Goal: Information Seeking & Learning: Compare options

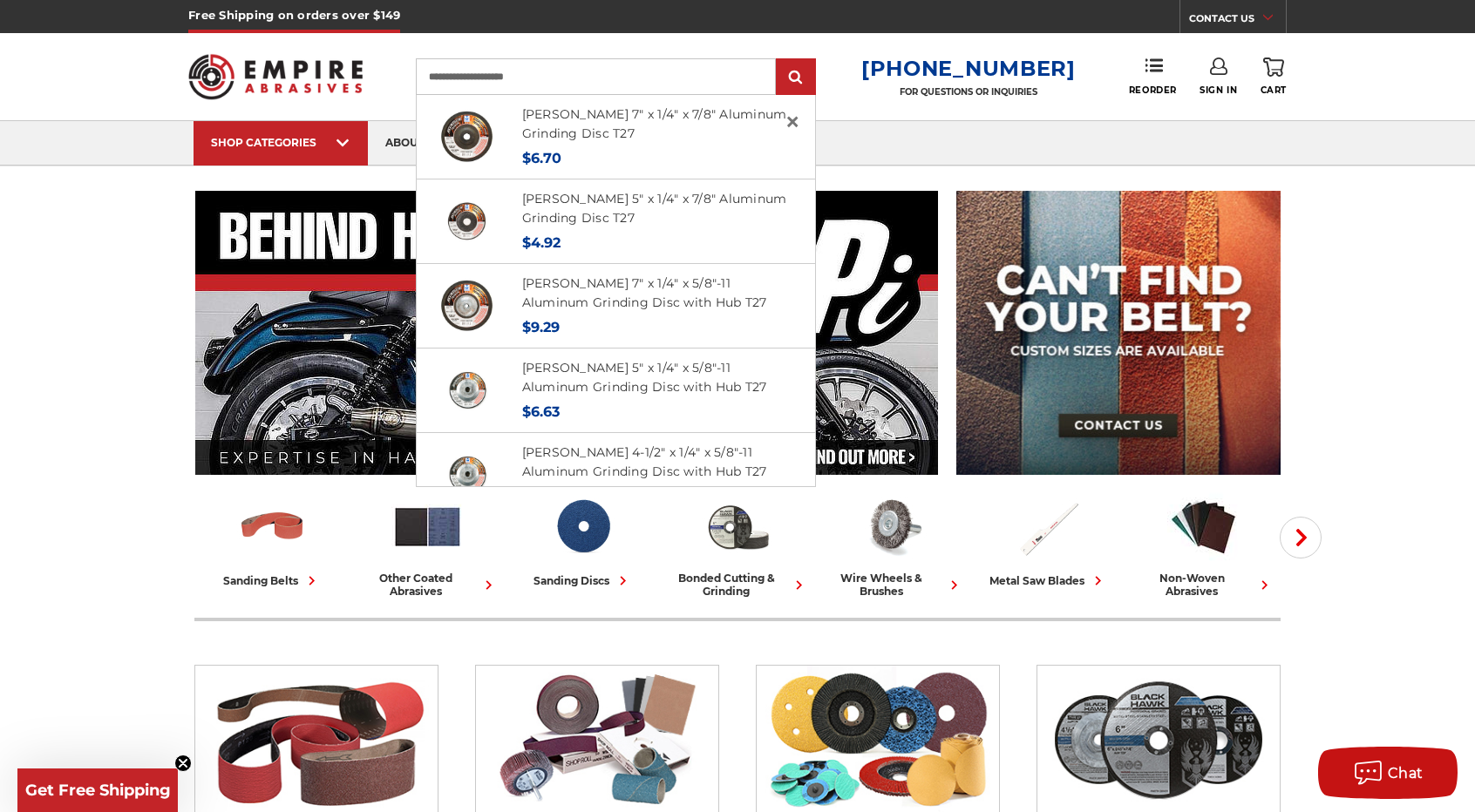
type input "**********"
click at [778, 60] on input "submit" at bounding box center [796, 78] width 35 height 35
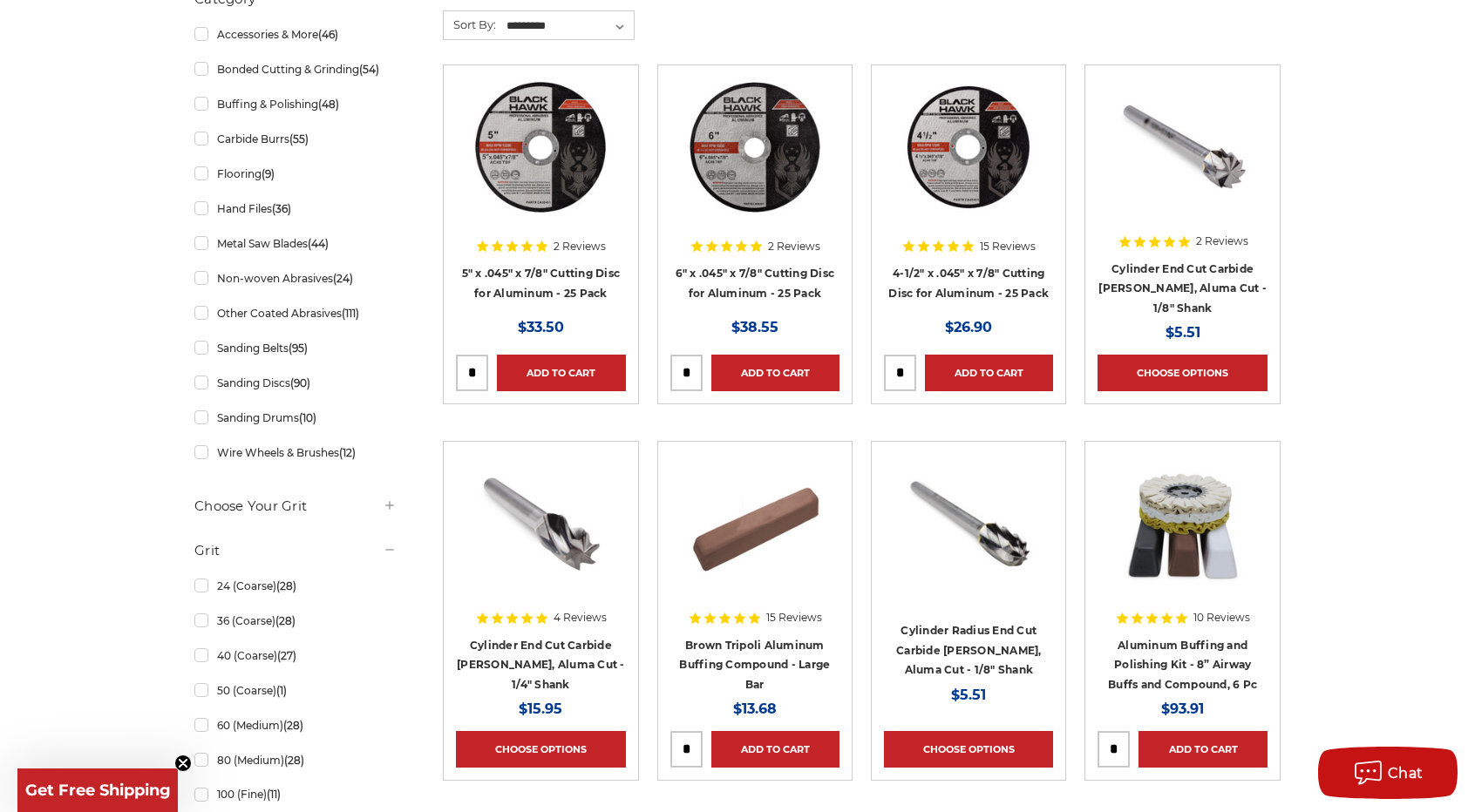
scroll to position [436, 0]
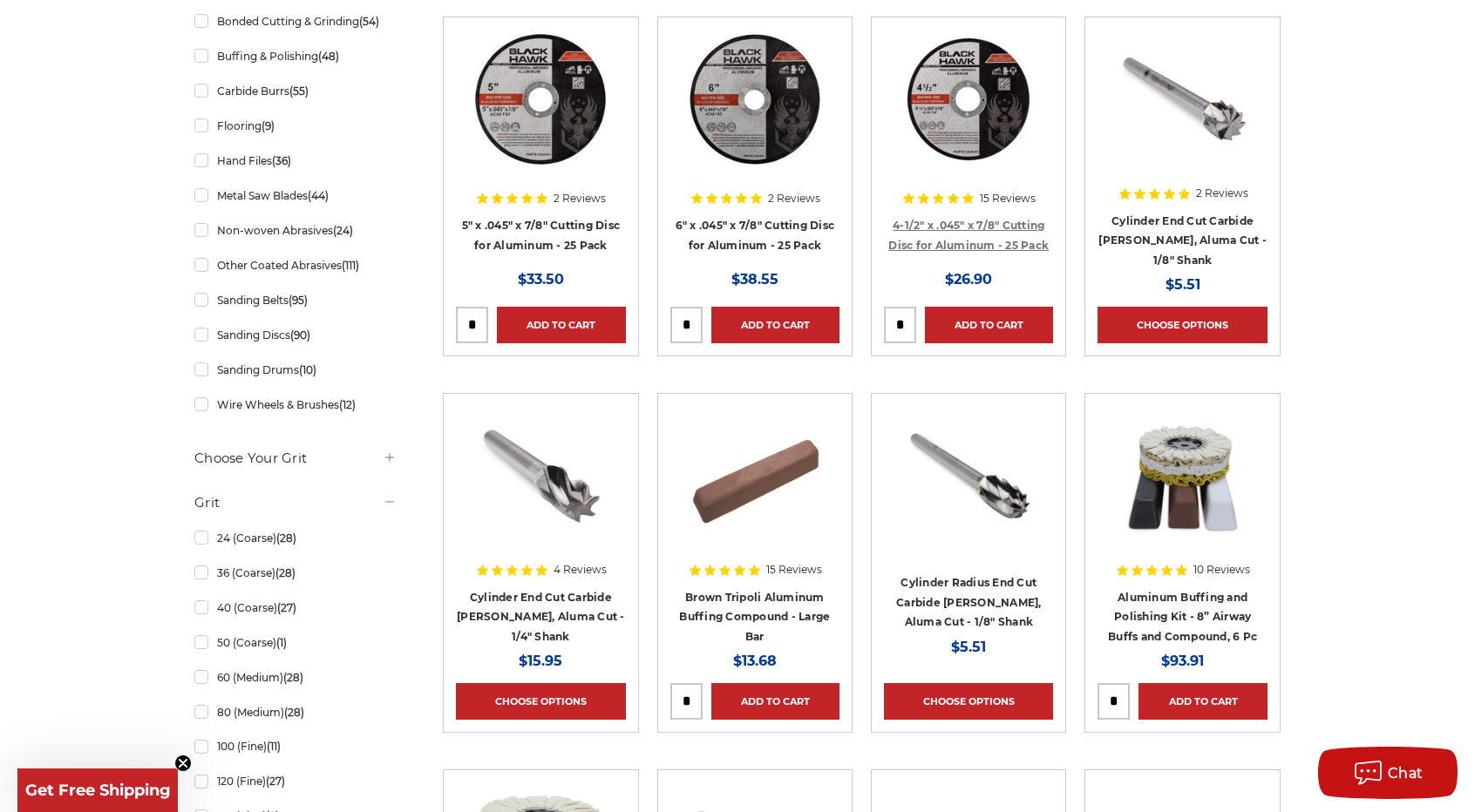
click at [954, 240] on link "4-1/2" x .045" x 7/8" Cutting Disc for Aluminum - 25 Pack" at bounding box center [968, 235] width 160 height 33
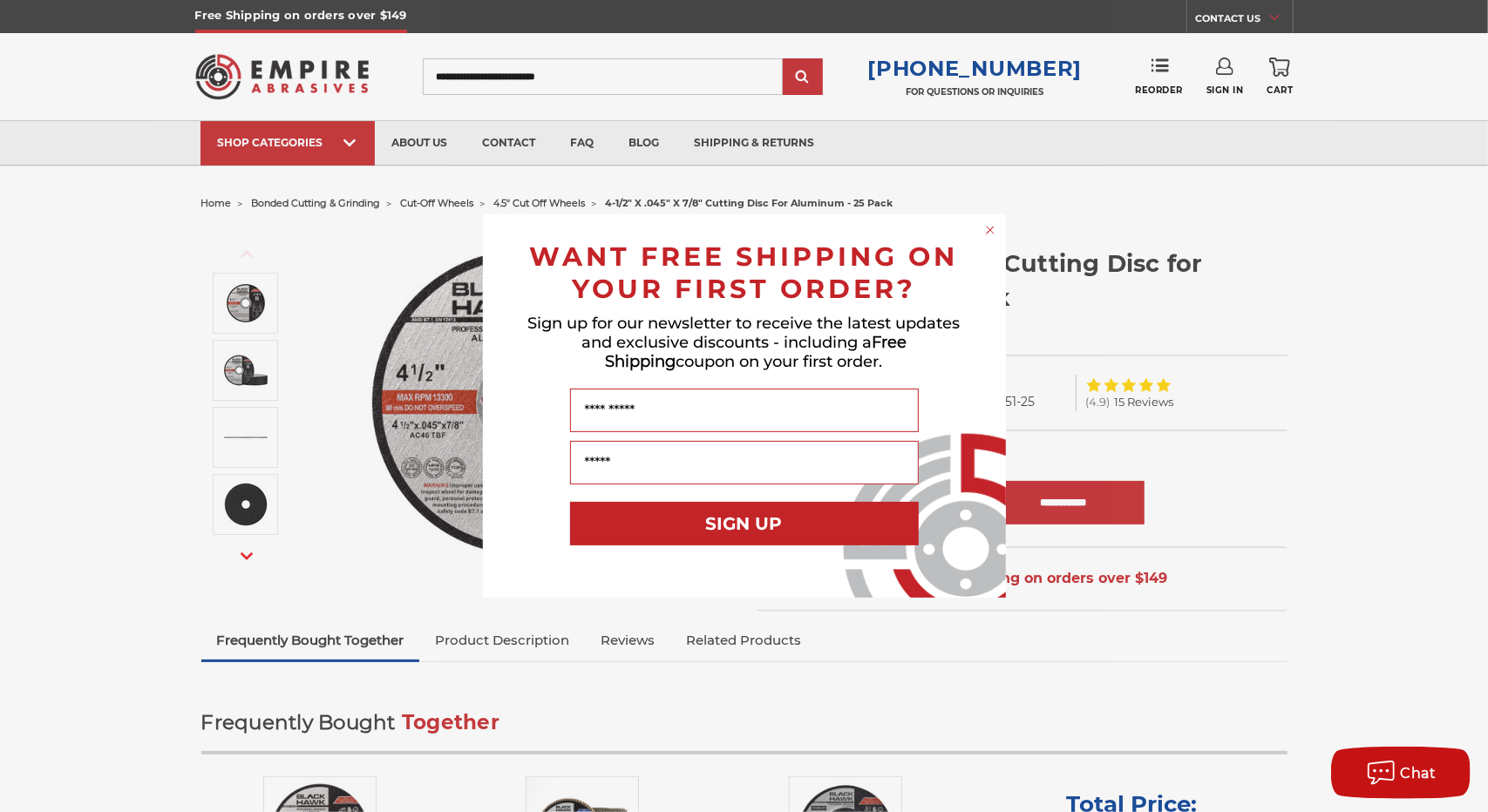
click at [991, 230] on circle "Close dialog" at bounding box center [989, 230] width 17 height 17
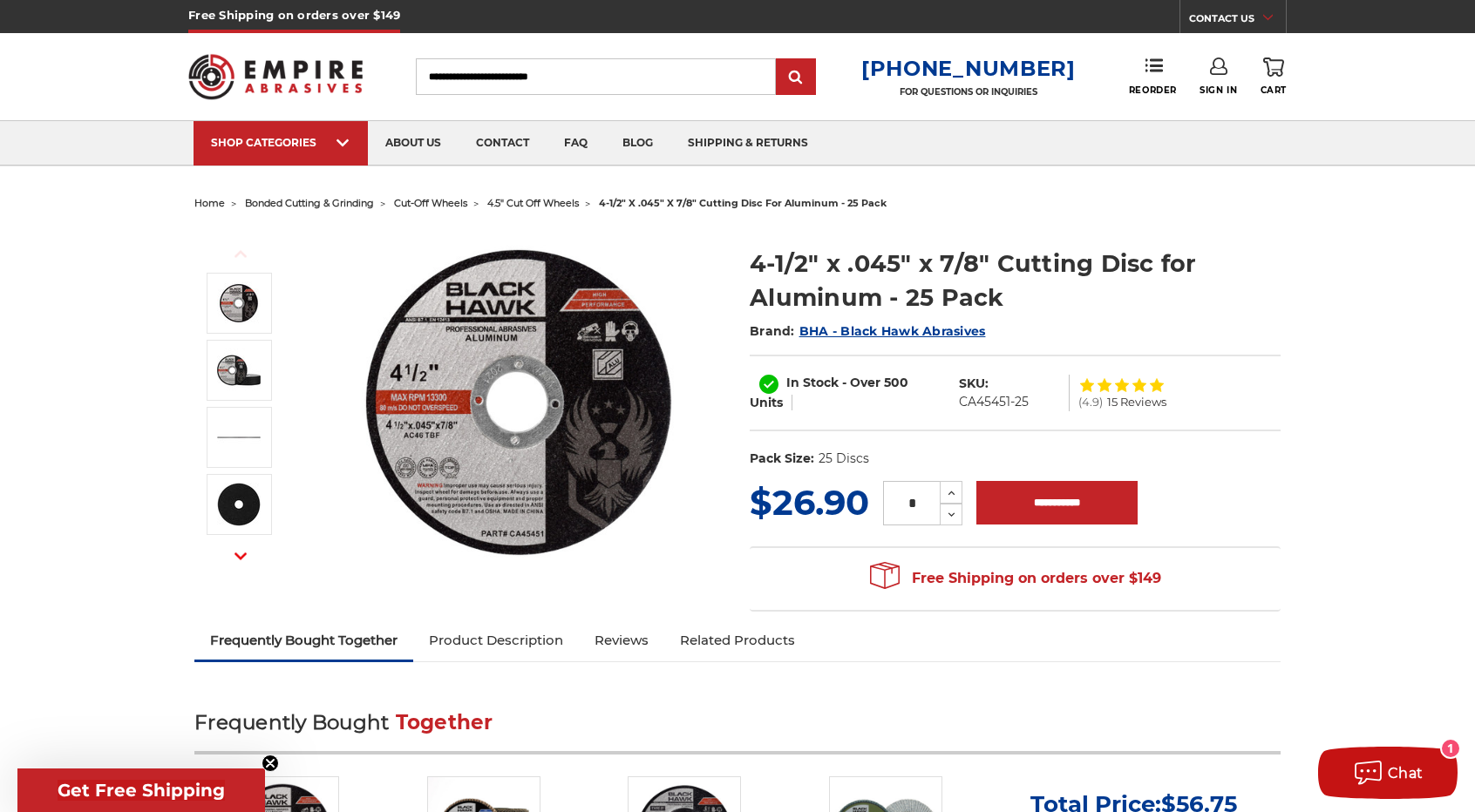
click at [600, 67] on input "Search" at bounding box center [596, 77] width 360 height 37
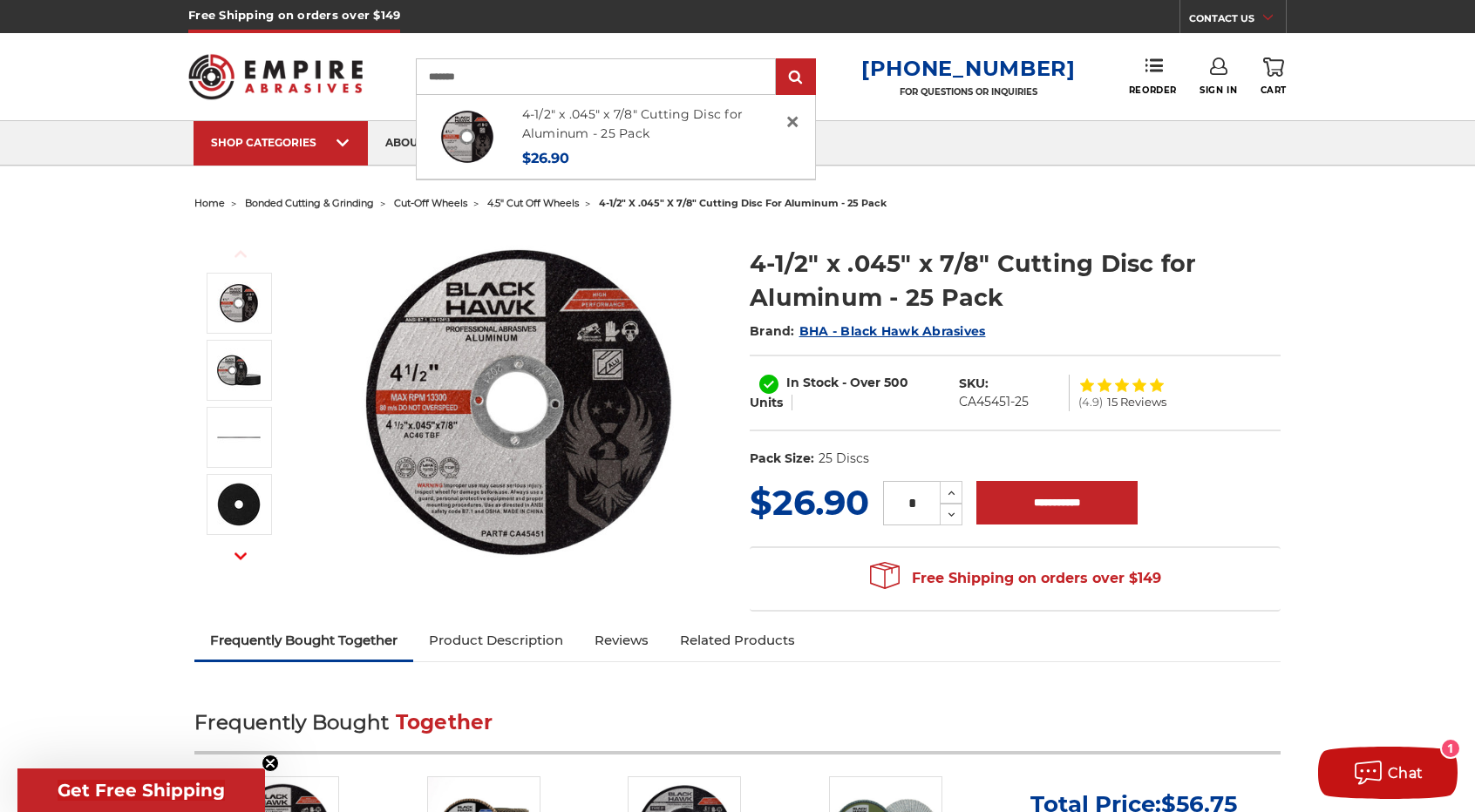
type input "*******"
click at [778, 60] on input "submit" at bounding box center [796, 78] width 35 height 35
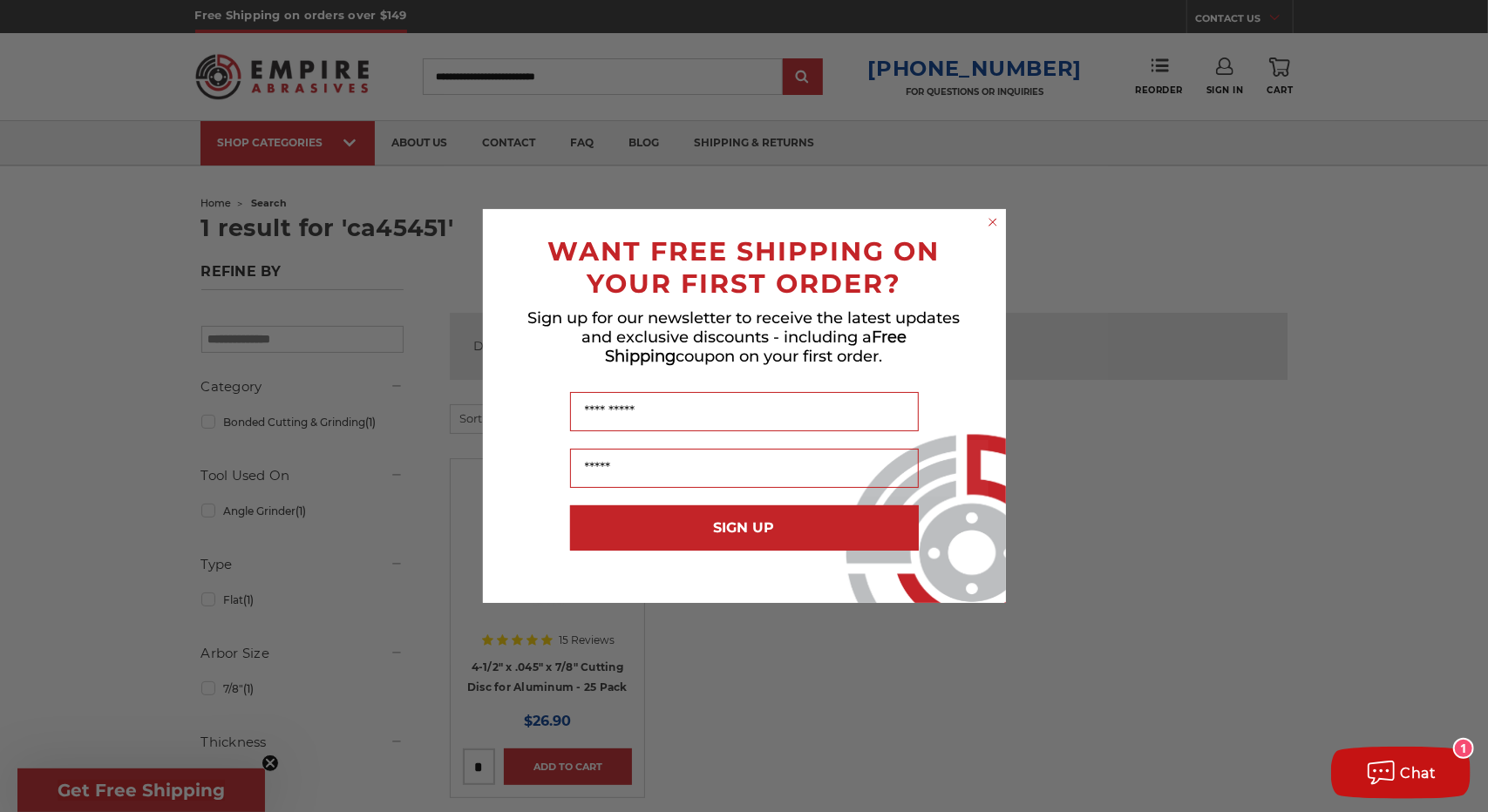
click at [992, 227] on circle "Close dialog" at bounding box center [992, 222] width 17 height 17
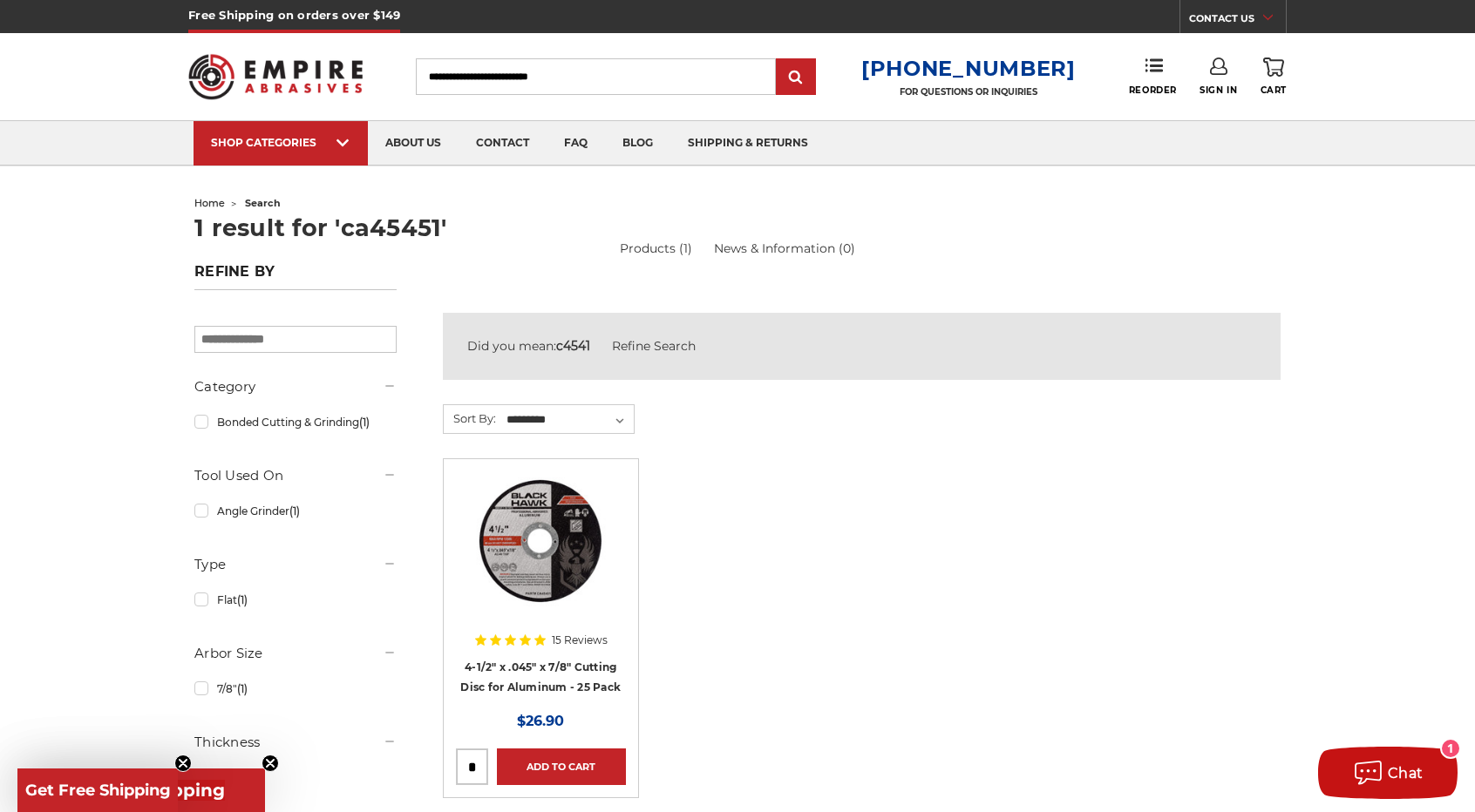
click at [540, 601] on img at bounding box center [541, 541] width 140 height 140
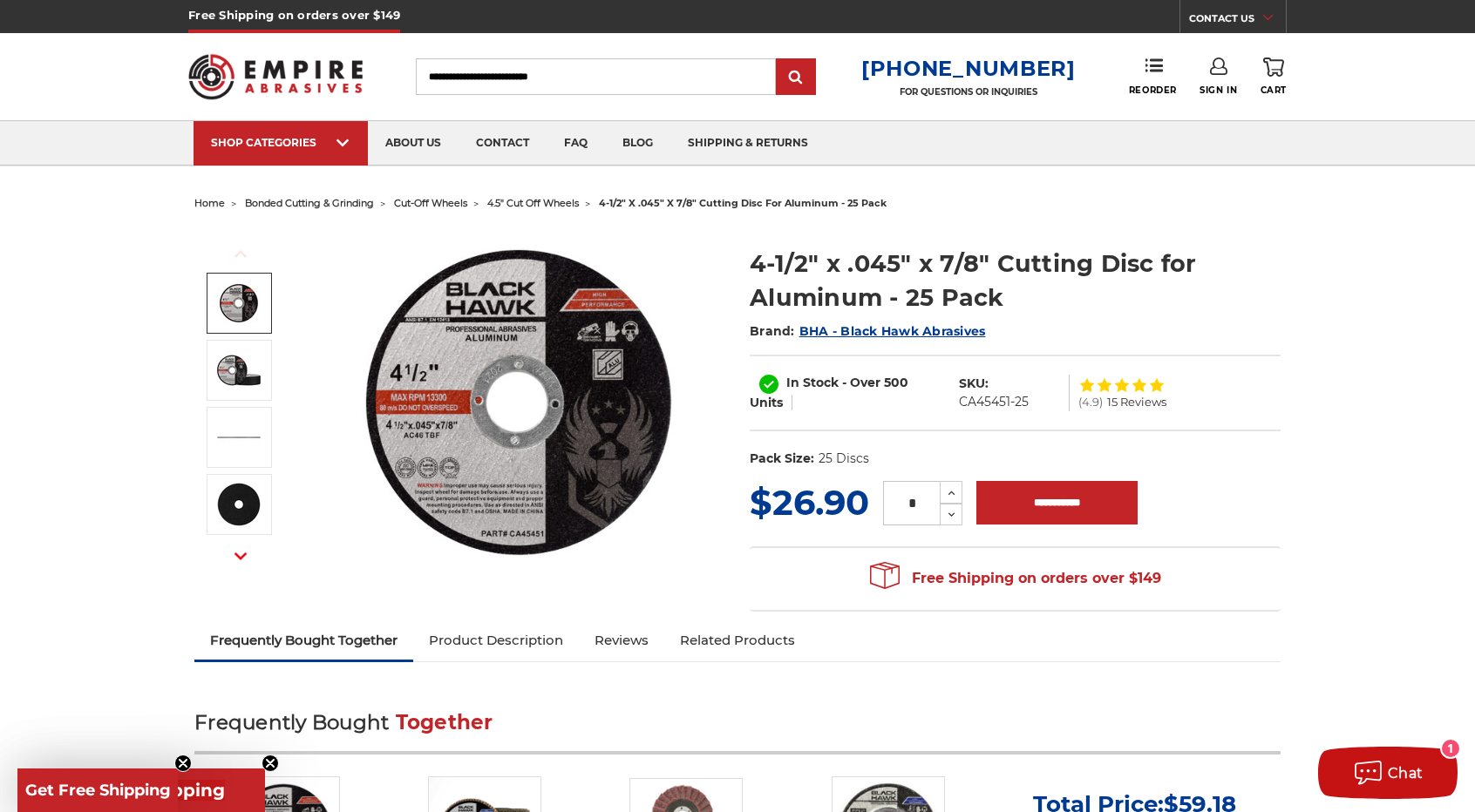
click at [497, 81] on input "Search" at bounding box center [596, 77] width 360 height 37
paste input "******"
type input "******"
click at [803, 78] on input "submit" at bounding box center [796, 78] width 35 height 35
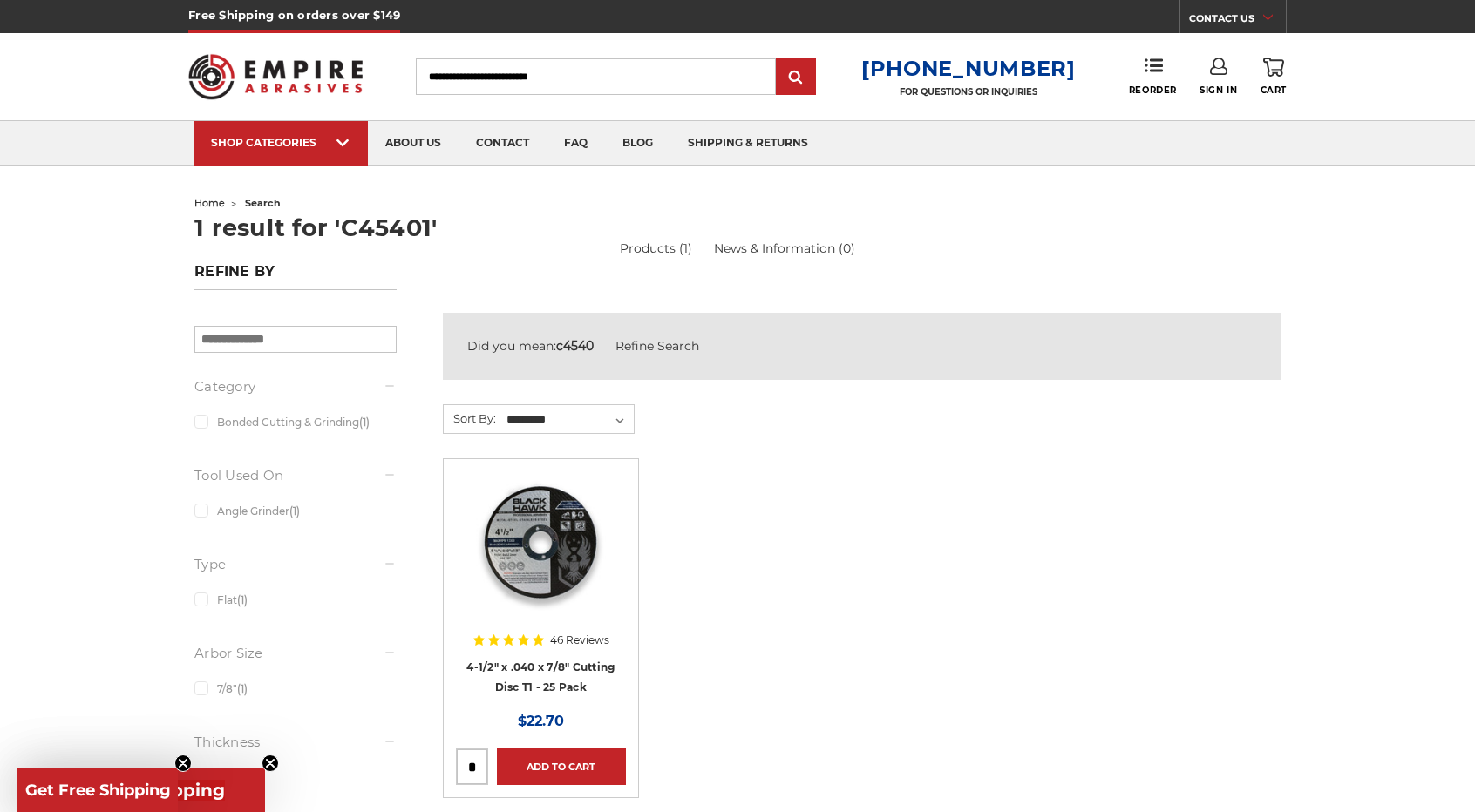
click at [560, 578] on img at bounding box center [541, 541] width 140 height 140
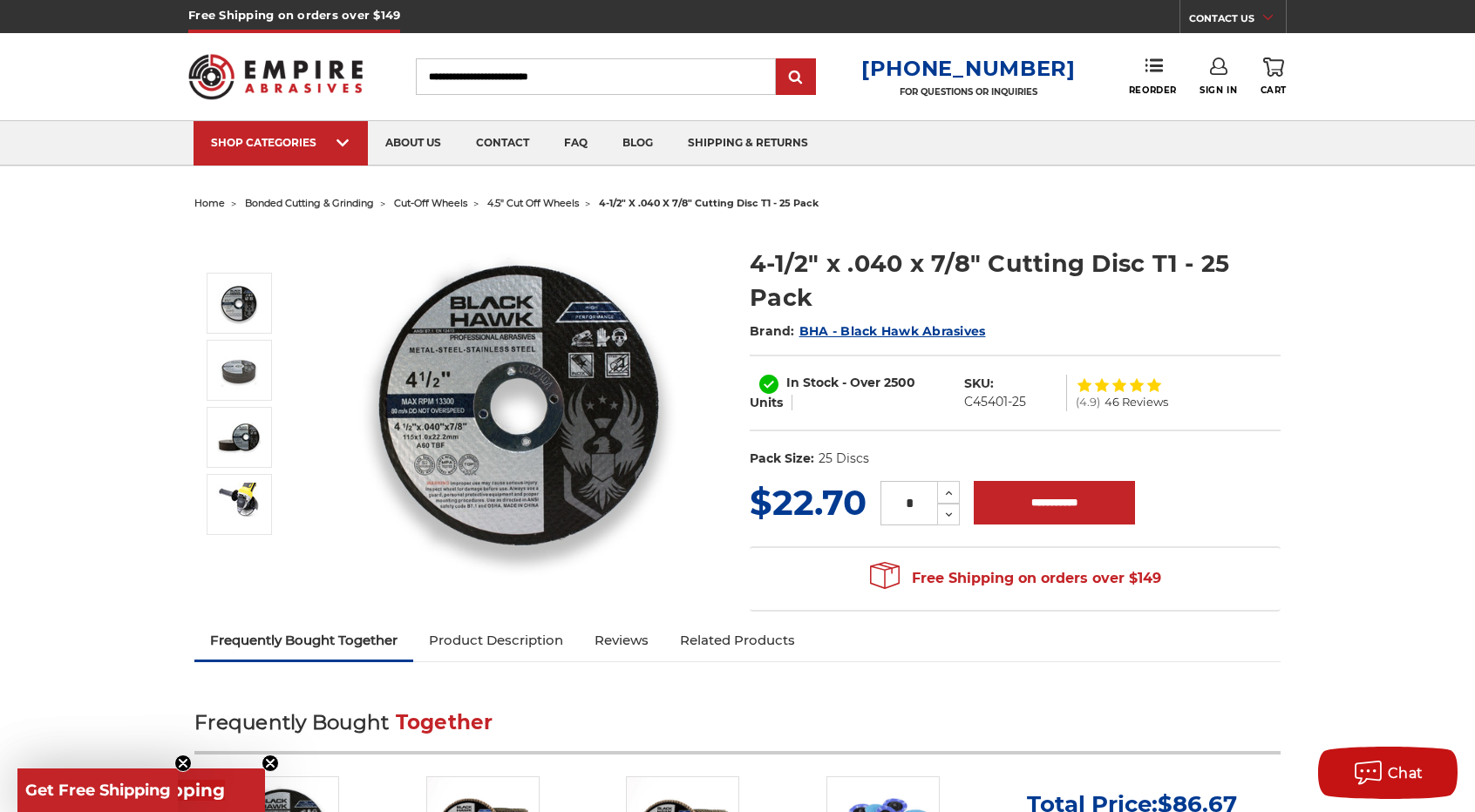
click at [503, 80] on input "Search" at bounding box center [596, 77] width 360 height 37
type input "**********"
click at [778, 60] on input "submit" at bounding box center [796, 78] width 35 height 35
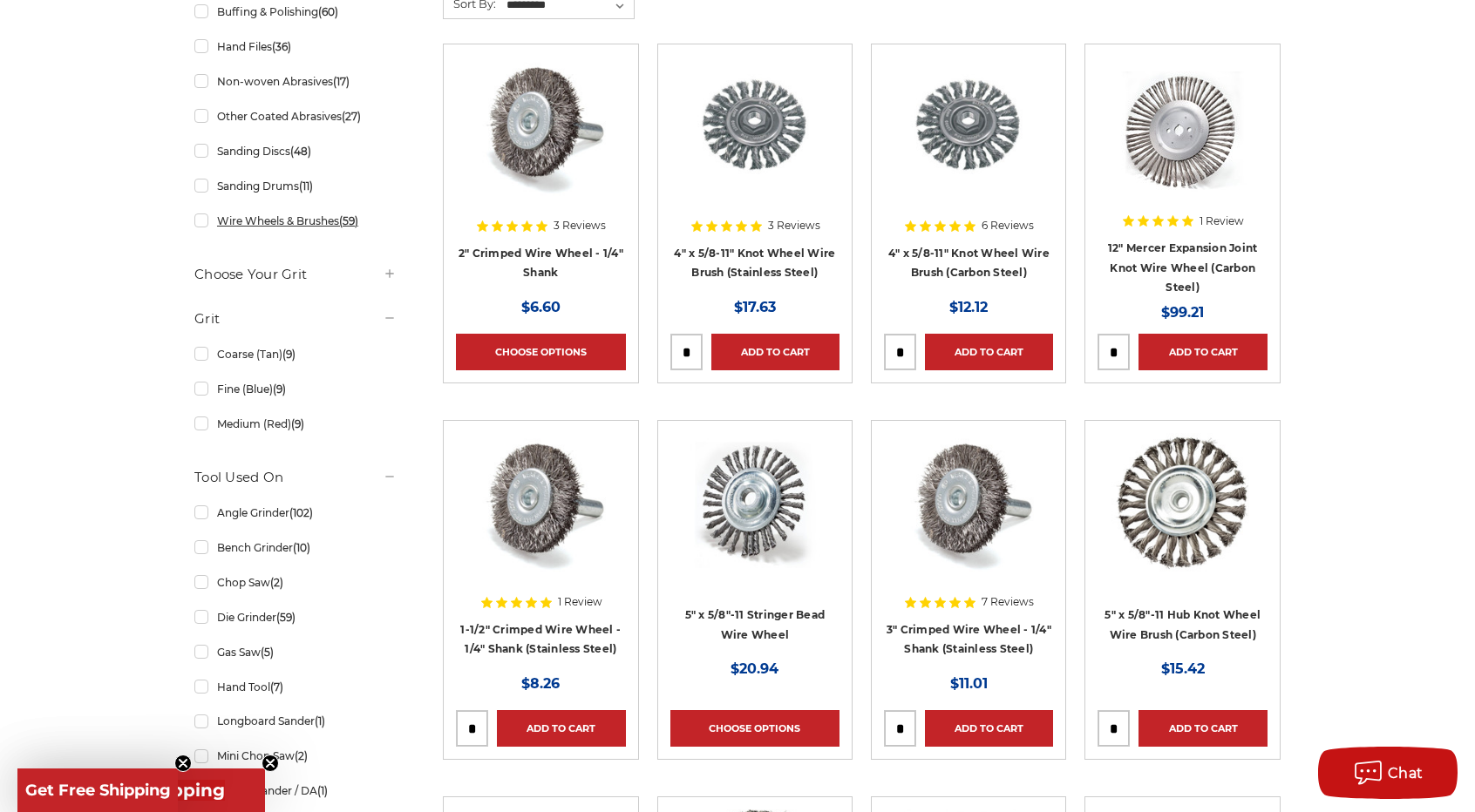
scroll to position [523, 0]
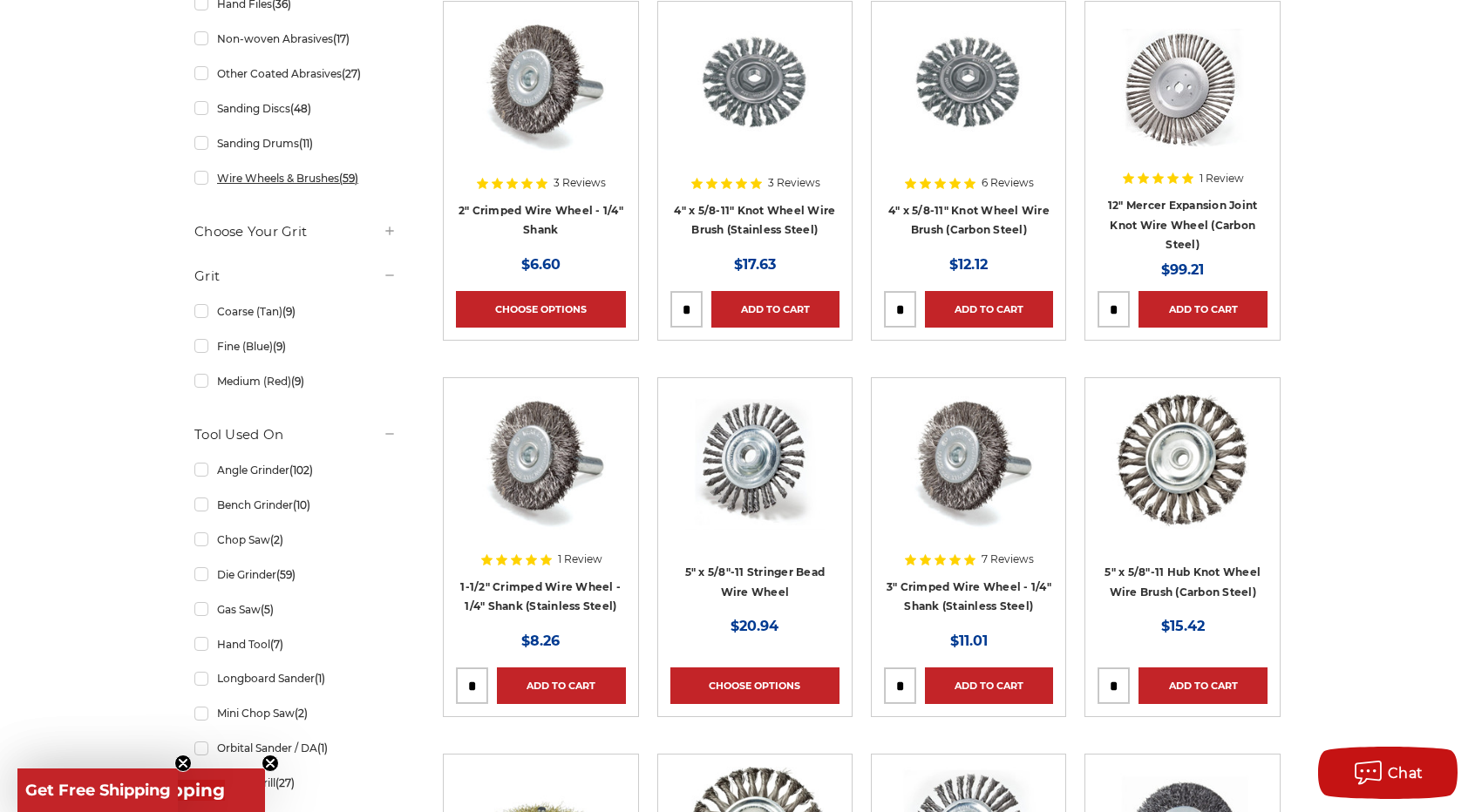
click at [206, 182] on link "Wire Wheels & Brushes (59)" at bounding box center [295, 178] width 202 height 30
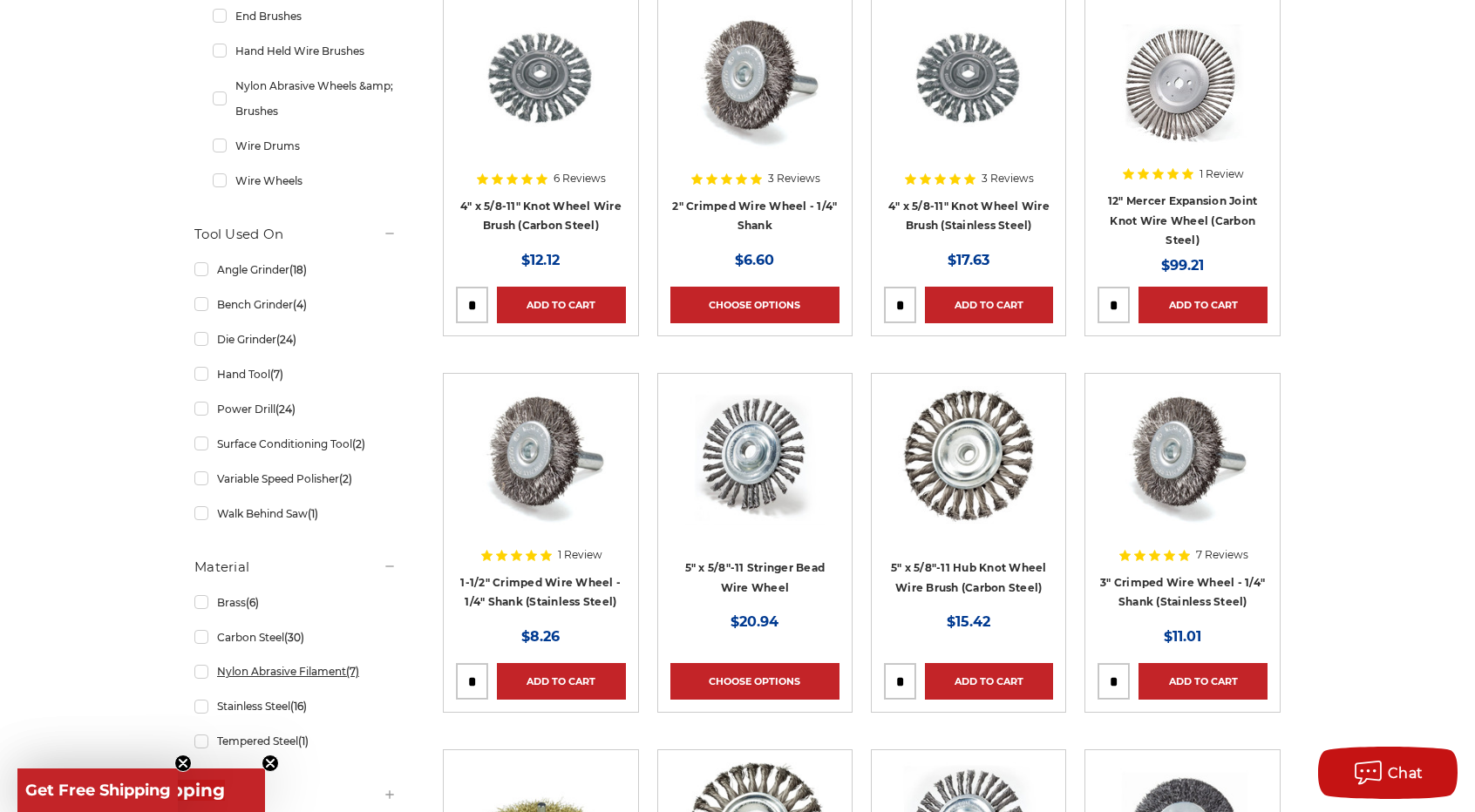
scroll to position [523, 0]
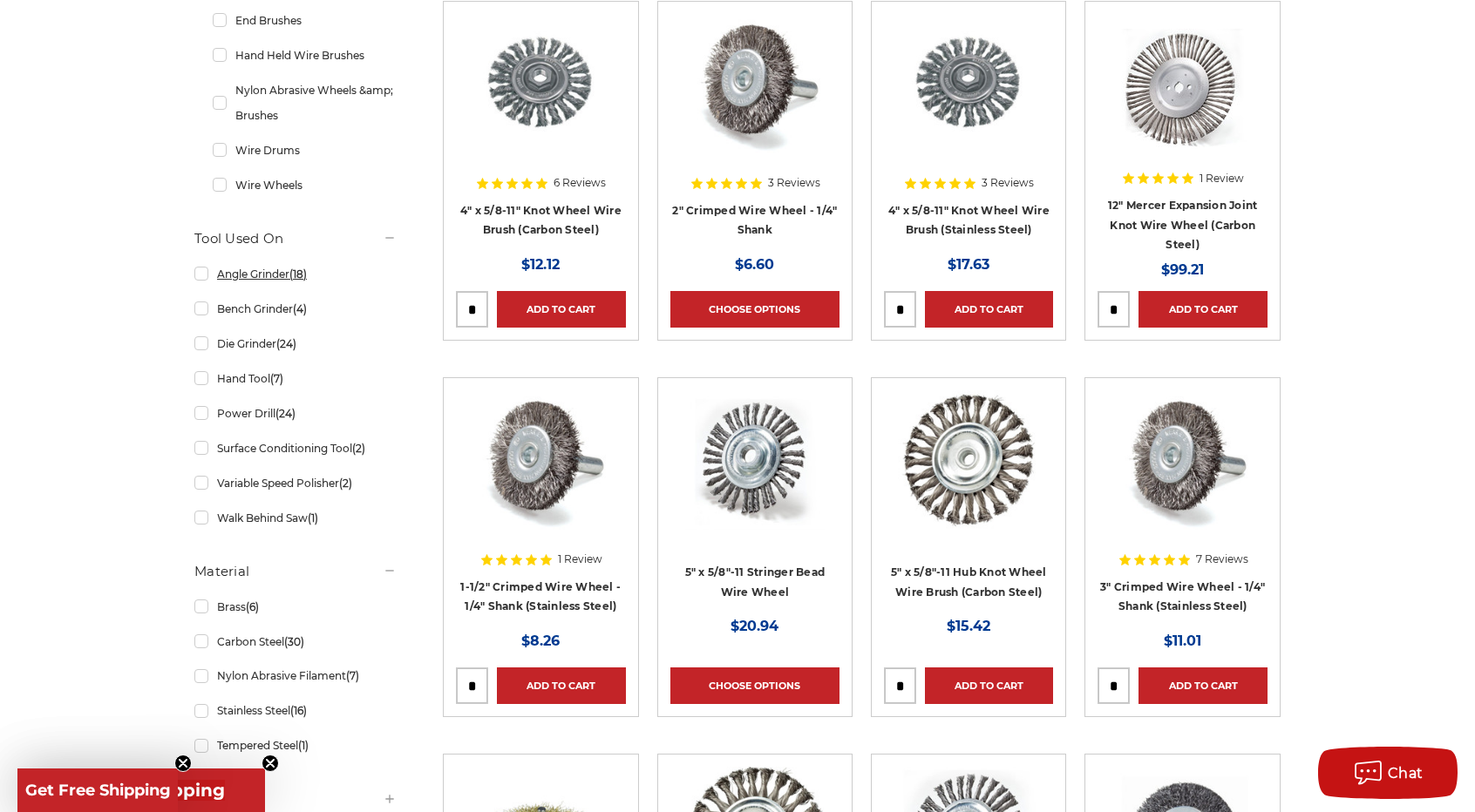
click at [208, 267] on link "Angle Grinder (18)" at bounding box center [295, 273] width 202 height 30
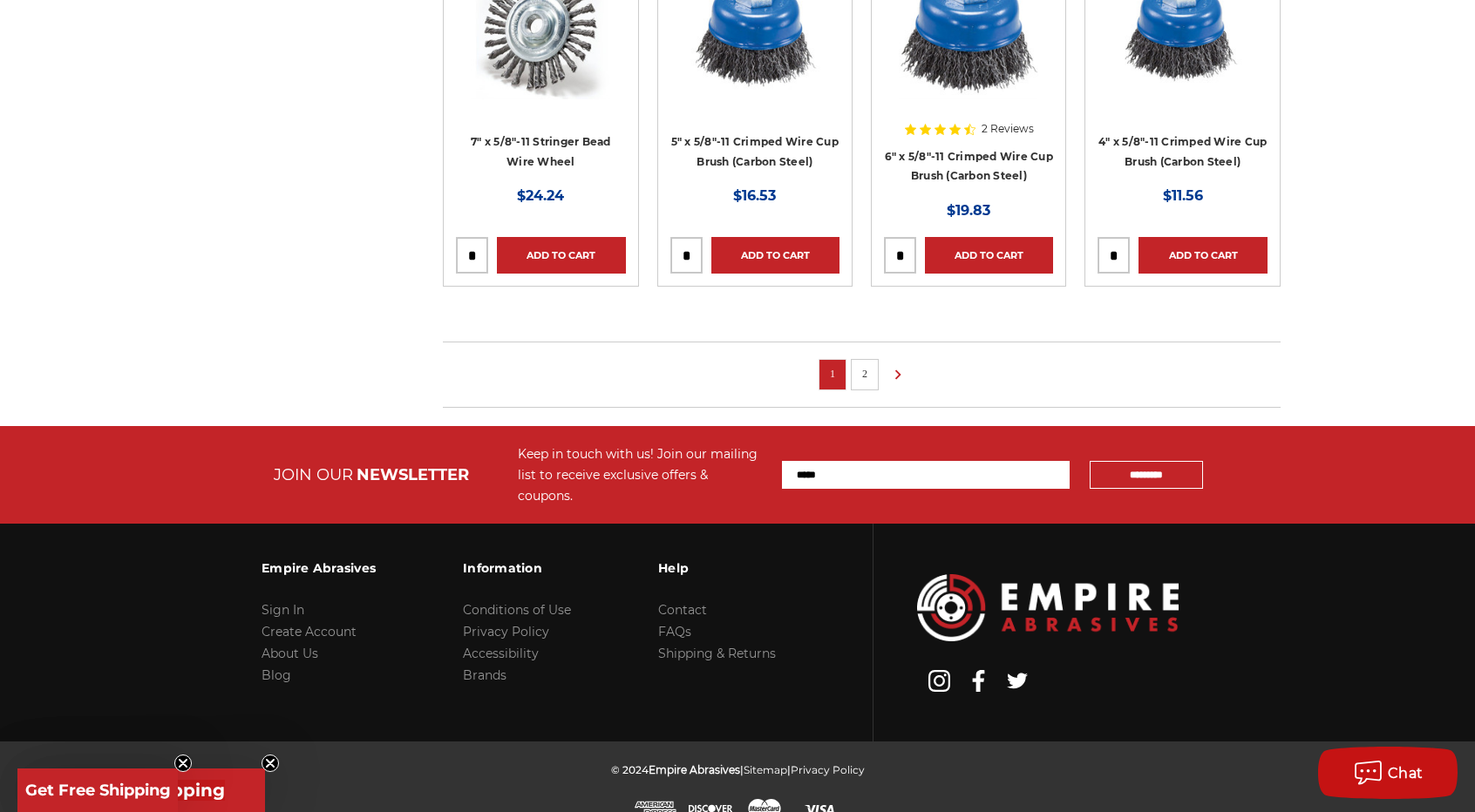
scroll to position [1330, 0]
click at [875, 375] on li "2" at bounding box center [865, 375] width 28 height 31
click at [861, 369] on link "2" at bounding box center [865, 374] width 17 height 19
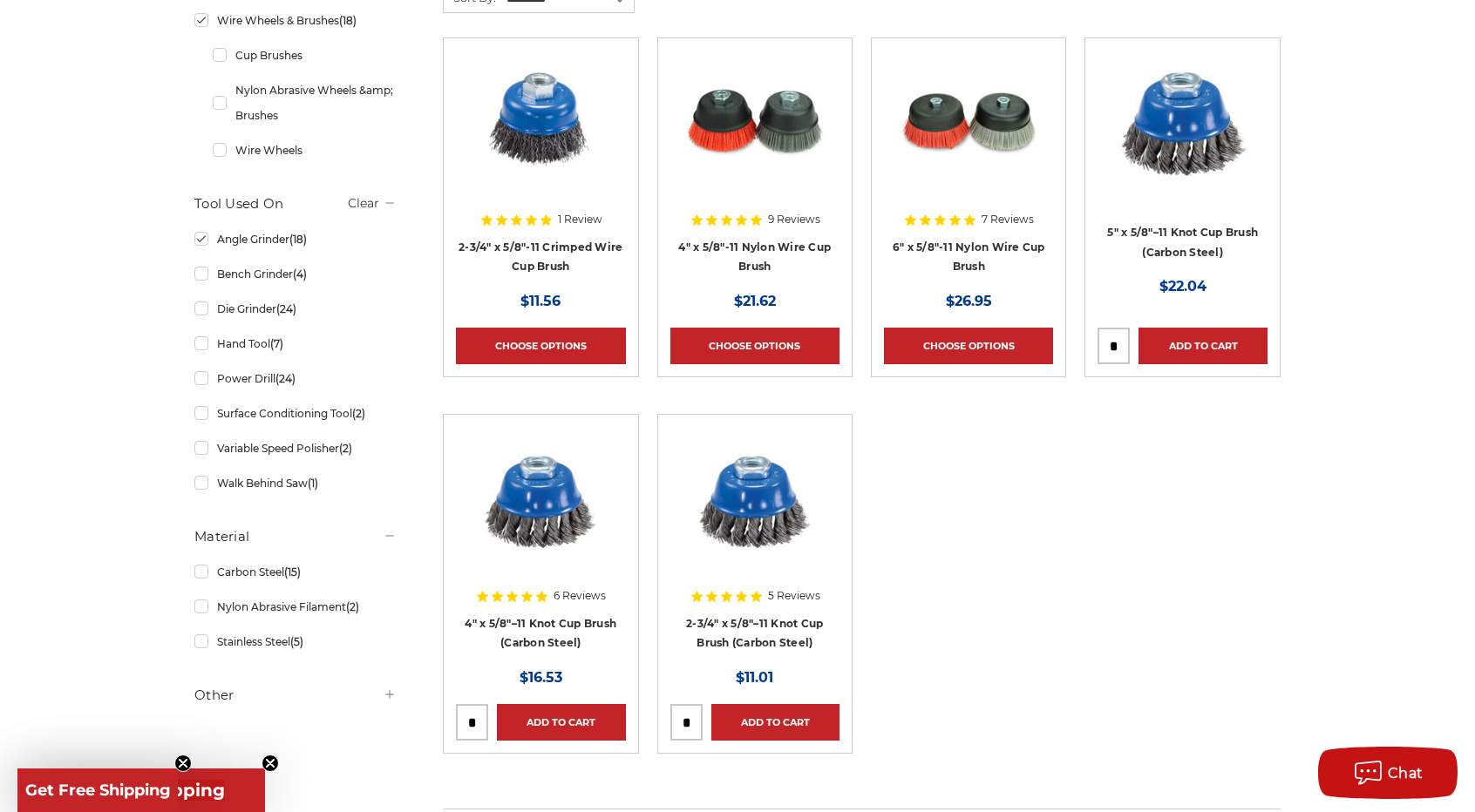
scroll to position [871, 0]
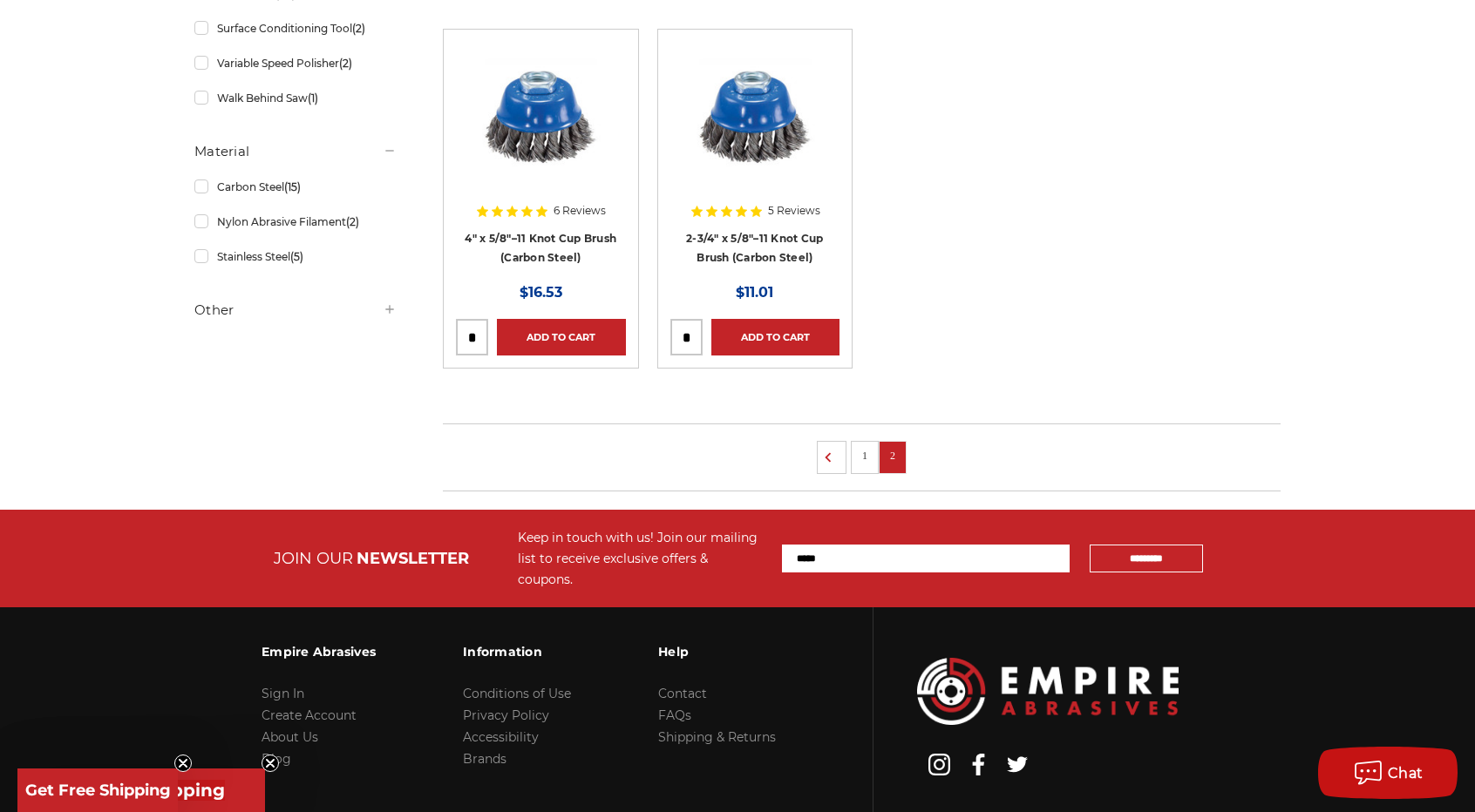
click at [865, 447] on link "1" at bounding box center [865, 456] width 17 height 19
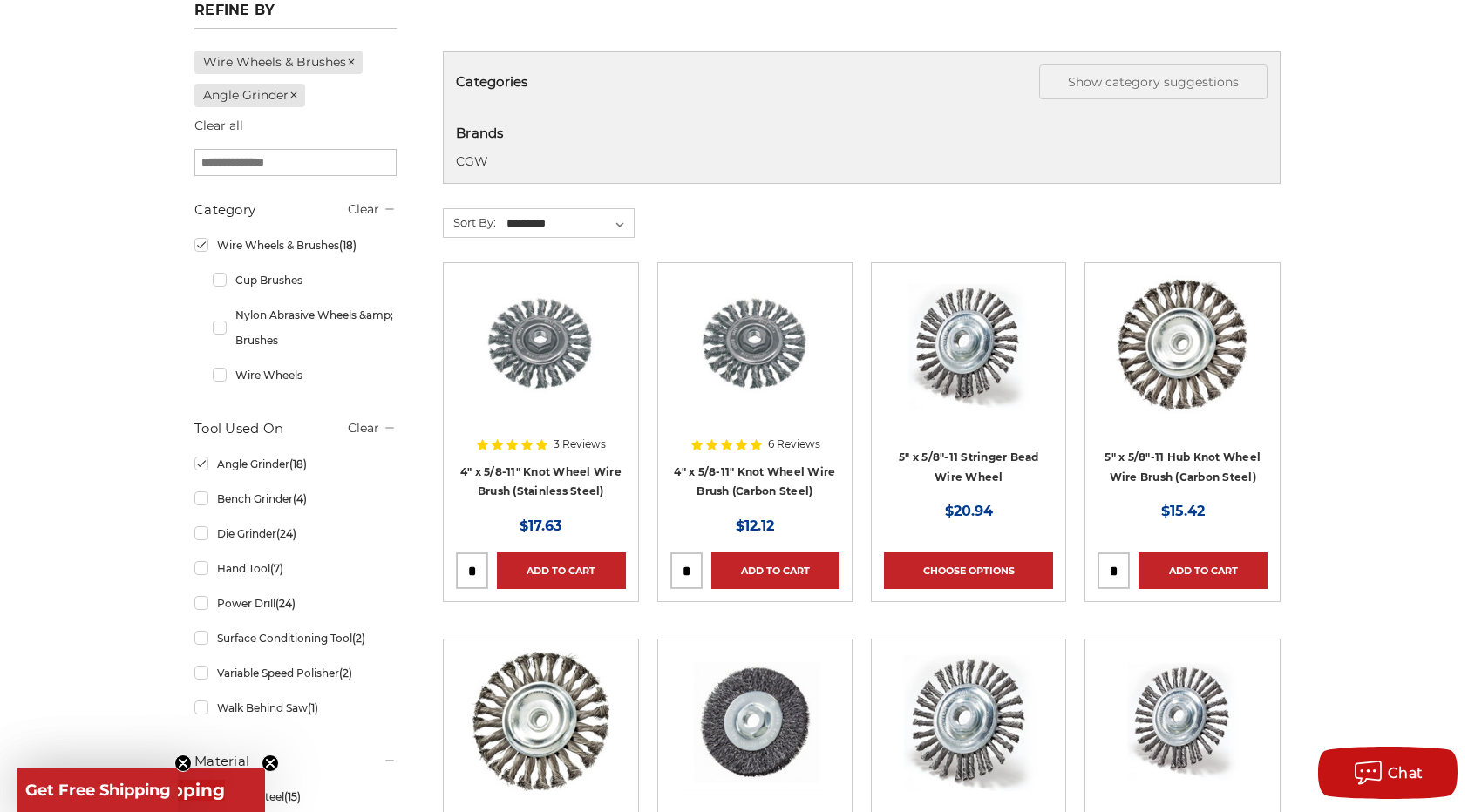
scroll to position [349, 0]
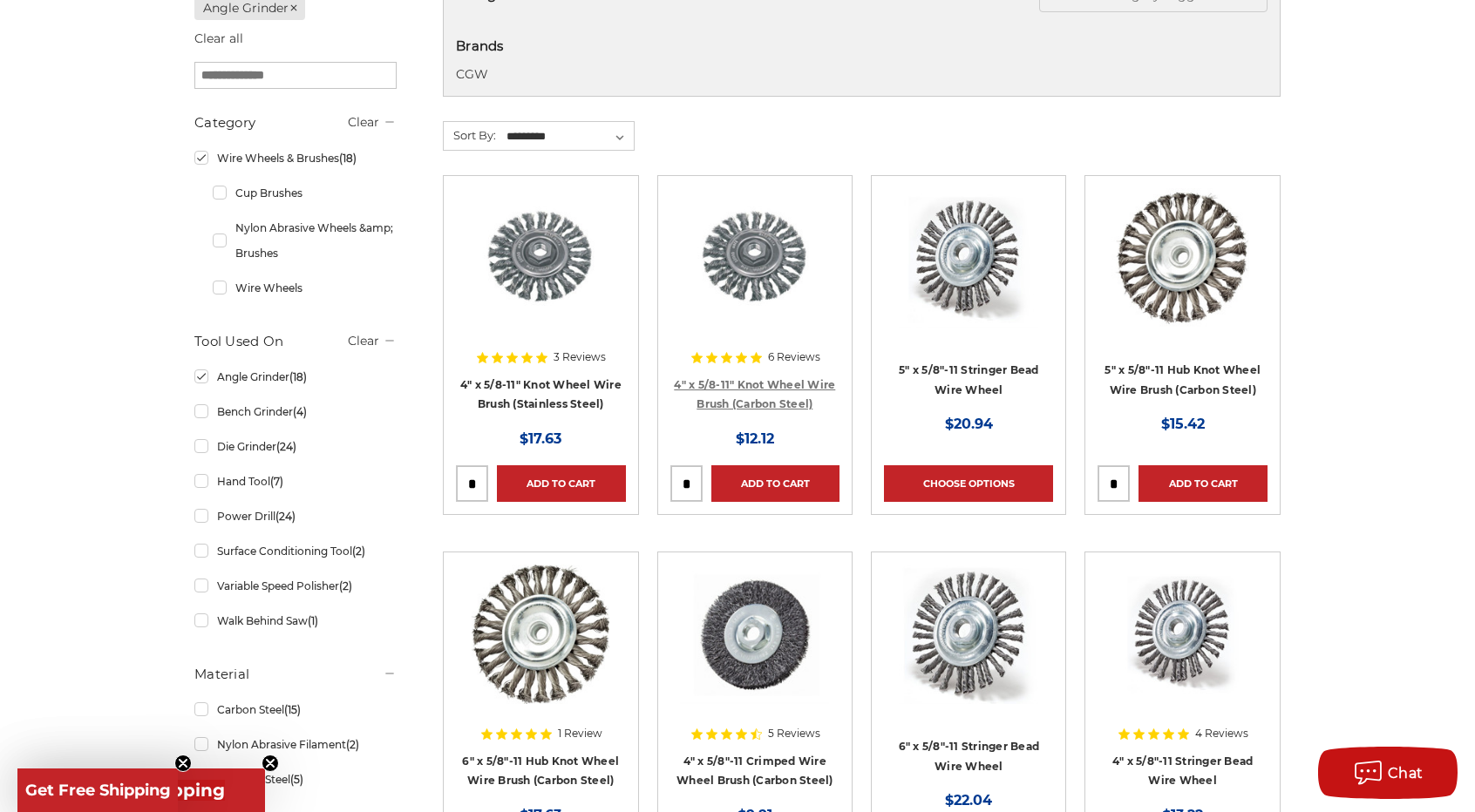
click at [708, 394] on link "4" x 5/8-11" Knot Wheel Wire Brush (Carbon Steel)" at bounding box center [755, 394] width 161 height 33
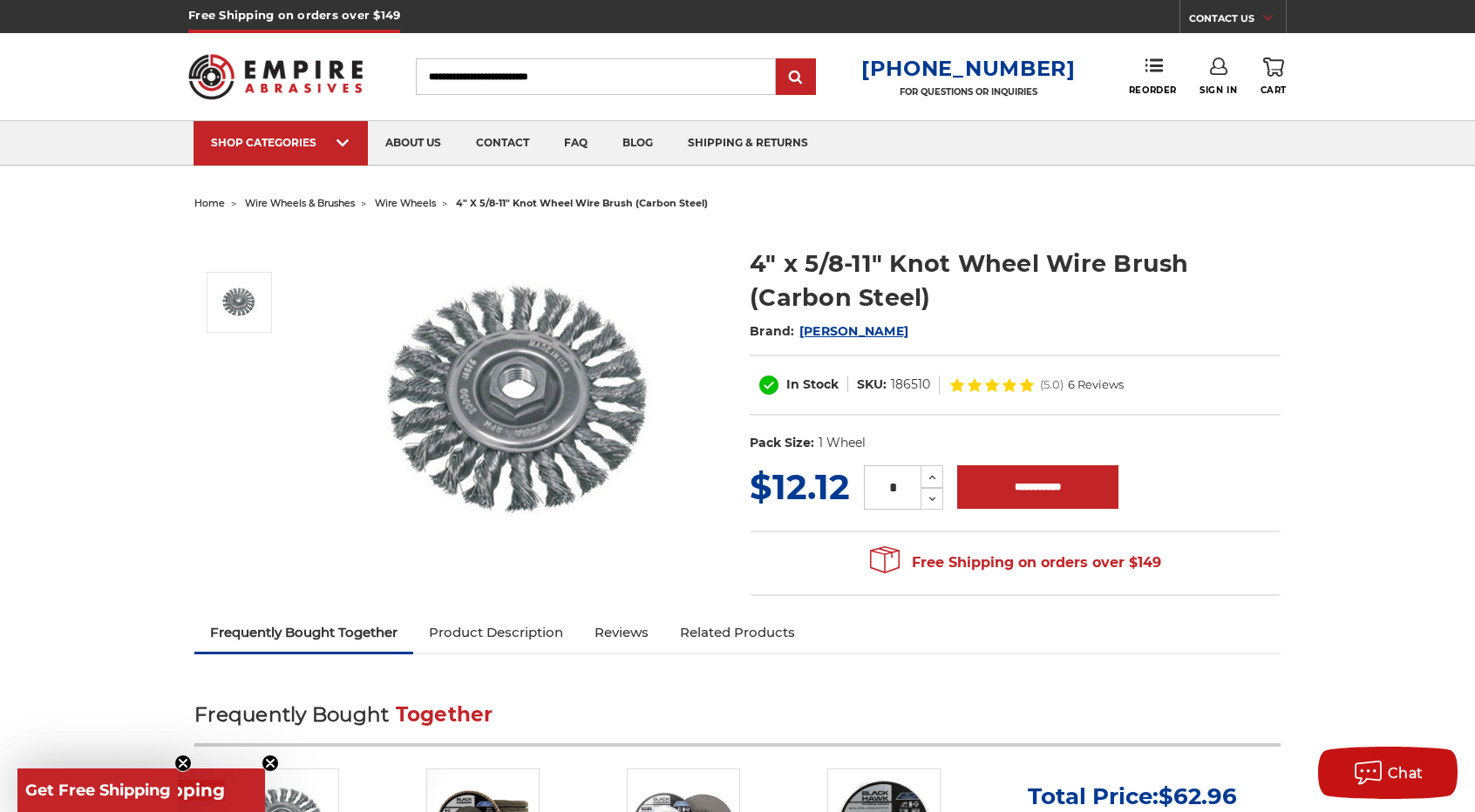
click at [900, 381] on dd "186510" at bounding box center [910, 385] width 39 height 18
copy dd "186510"
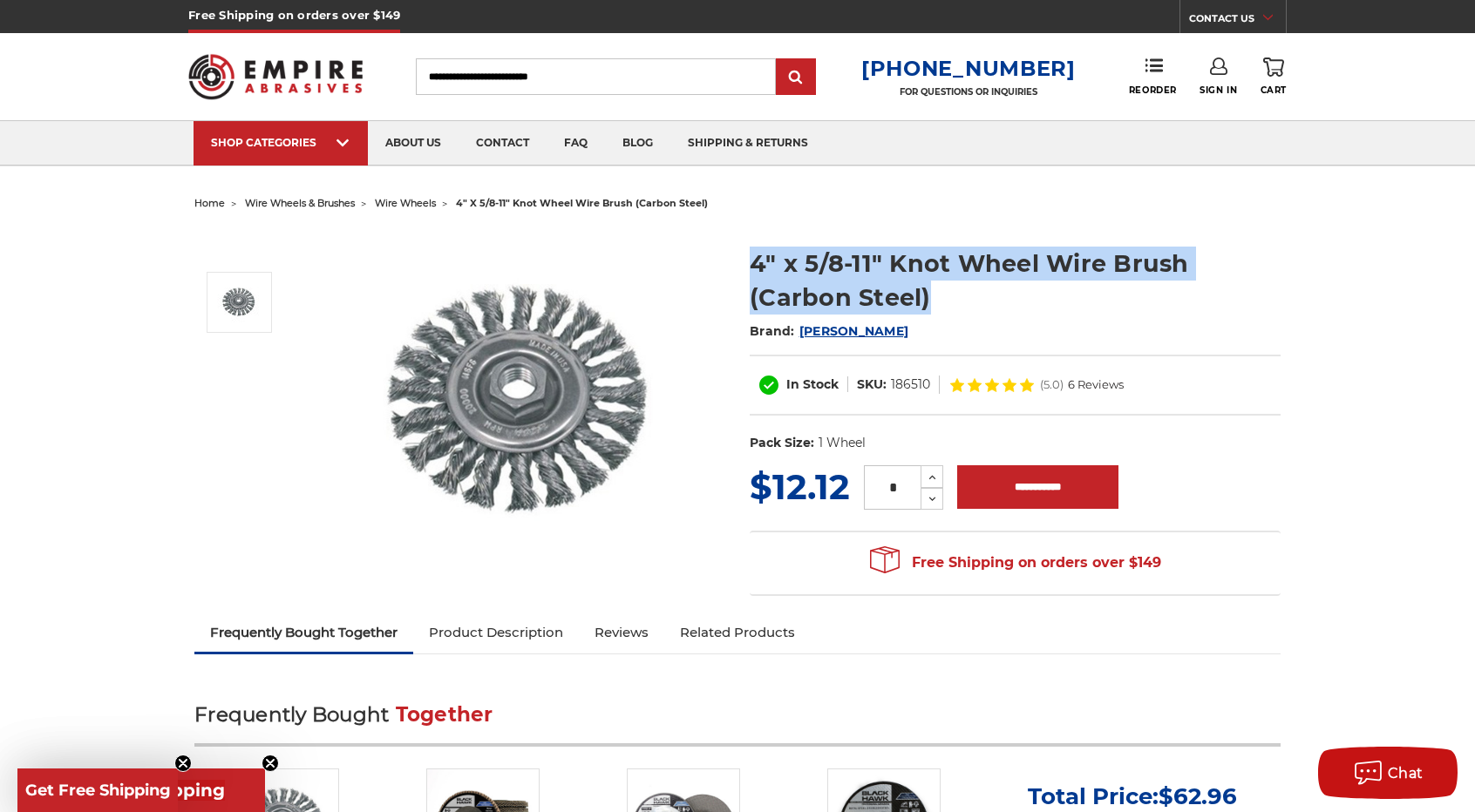
drag, startPoint x: 755, startPoint y: 255, endPoint x: 945, endPoint y: 311, distance: 198.1
click at [945, 311] on h1 "4" x 5/8-11" Knot Wheel Wire Brush (Carbon Steel)" at bounding box center [1015, 281] width 531 height 68
copy h1 "4" x 5/8-11" Knot Wheel Wire Brush (Carbon Steel)"
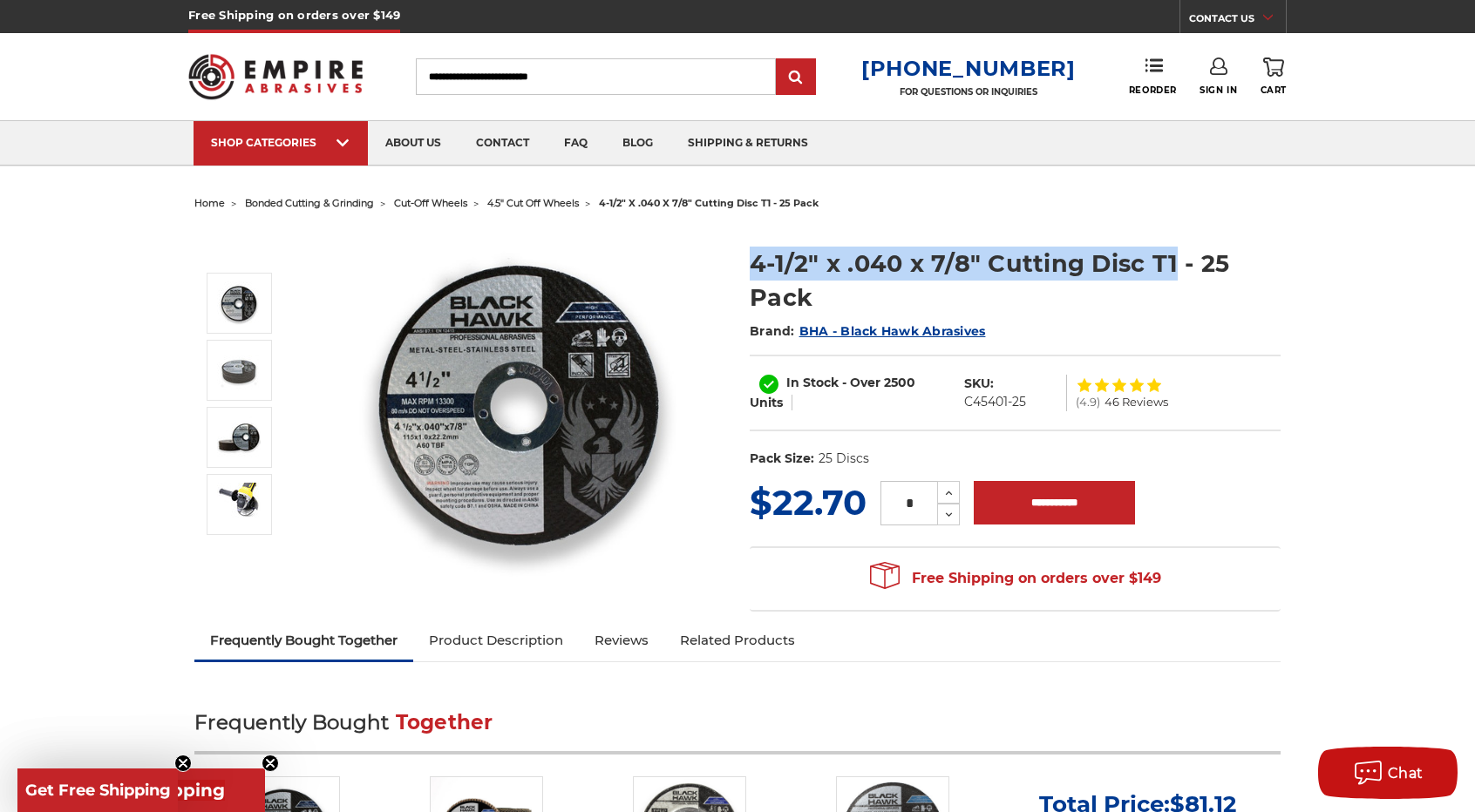
drag, startPoint x: 751, startPoint y: 252, endPoint x: 1172, endPoint y: 260, distance: 421.1
click at [1172, 260] on h1 "4-1/2" x .040 x 7/8" Cutting Disc T1 - 25 Pack" at bounding box center [1015, 281] width 531 height 68
copy h1 "4-1/2" x .040 x 7/8" Cutting Disc T1"
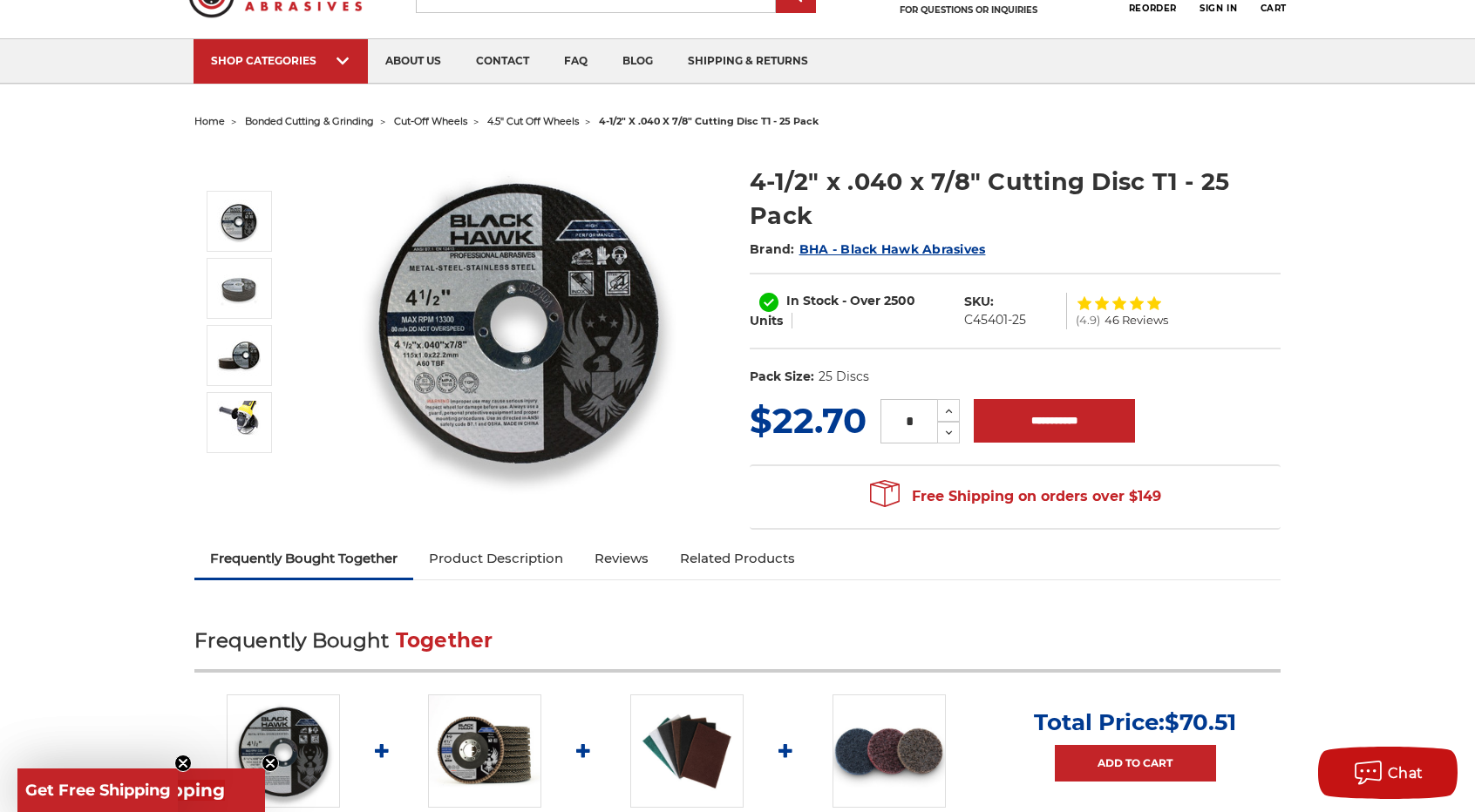
scroll to position [87, 0]
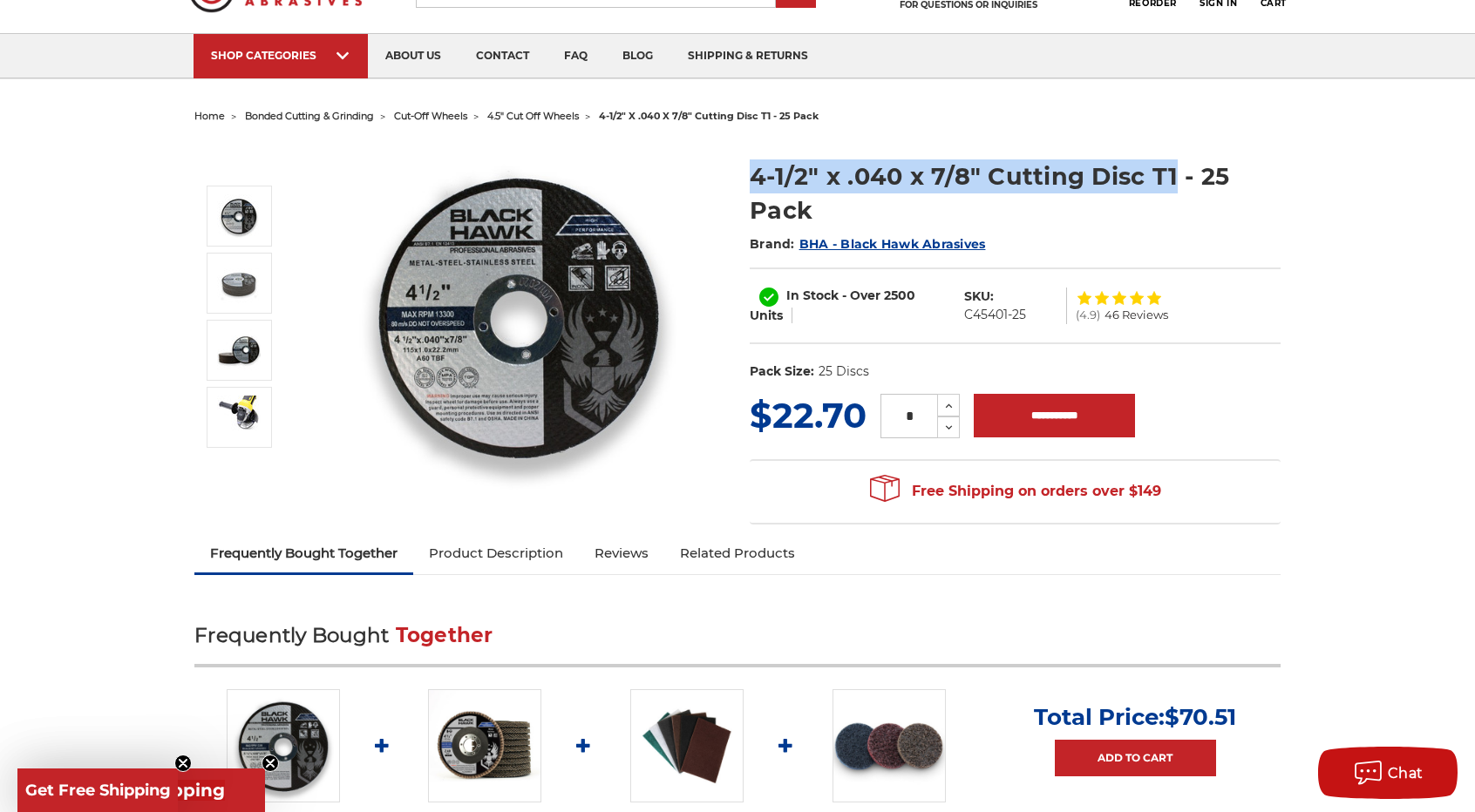
drag, startPoint x: 749, startPoint y: 165, endPoint x: 1175, endPoint y: 181, distance: 426.3
click at [1175, 181] on section "4-1/2" x .040 x 7/8" Cutting Disc T1 - 25 Pack Brand: BHA - Black Hawk Abrasive…" at bounding box center [1015, 265] width 556 height 250
copy h1 "4-1/2" x .040 x 7/8" Cutting Disc T1"
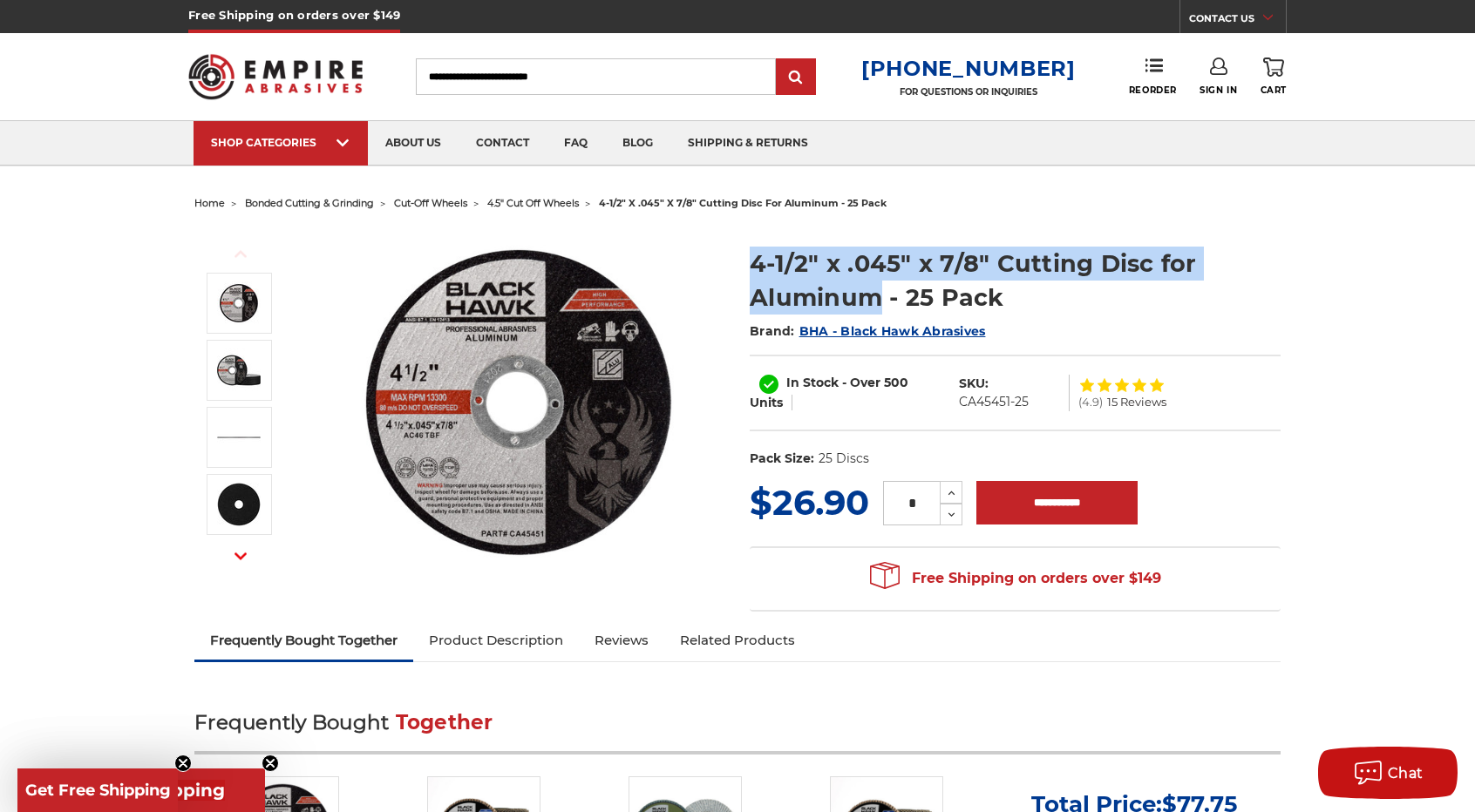
drag, startPoint x: 752, startPoint y: 260, endPoint x: 879, endPoint y: 302, distance: 133.8
click at [879, 302] on h1 "4-1/2" x .045" x 7/8" Cutting Disc for Aluminum - 25 Pack" at bounding box center [1015, 281] width 531 height 68
copy h1 "4-1/2" x .045" x 7/8" Cutting Disc for Aluminum"
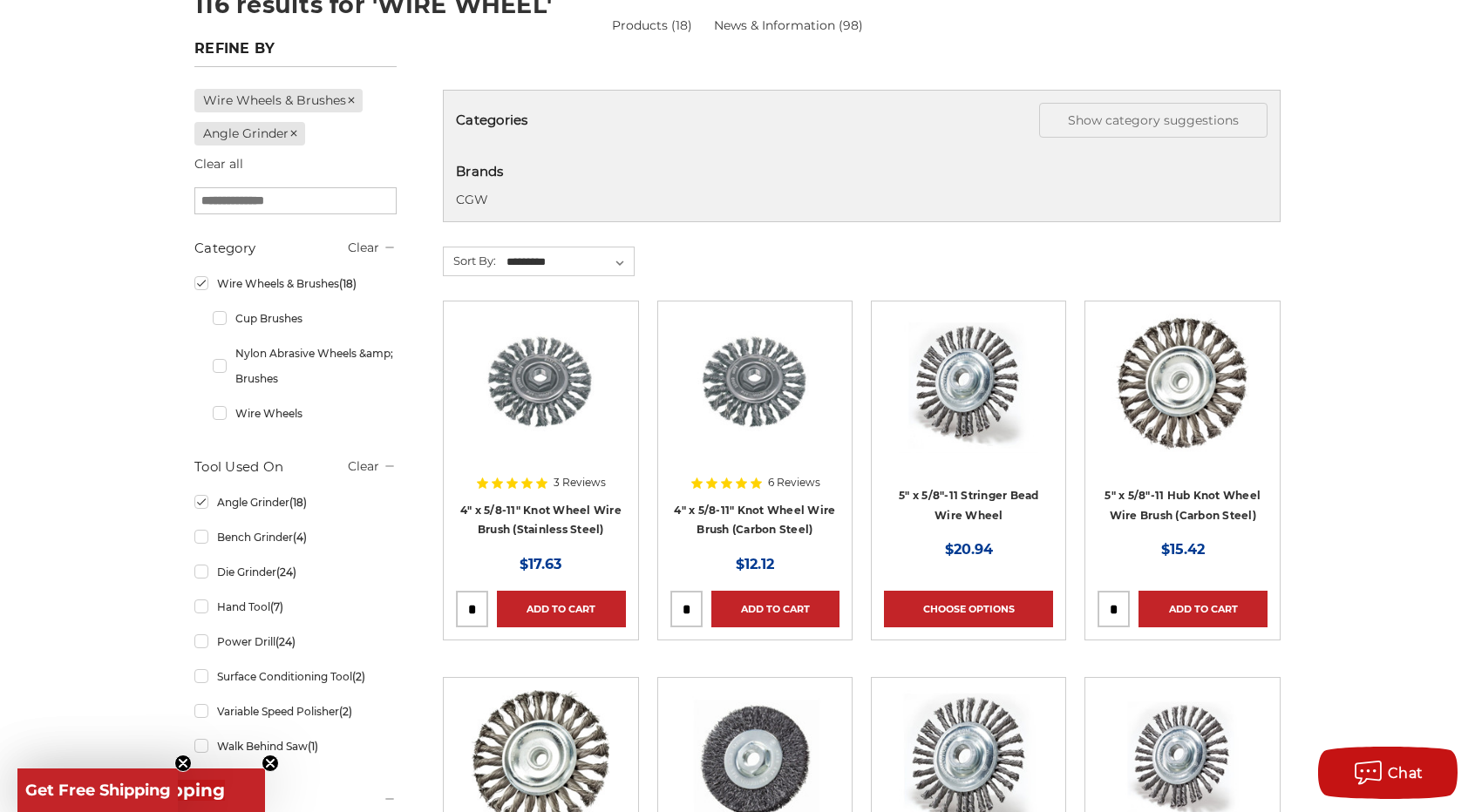
scroll to position [220, 0]
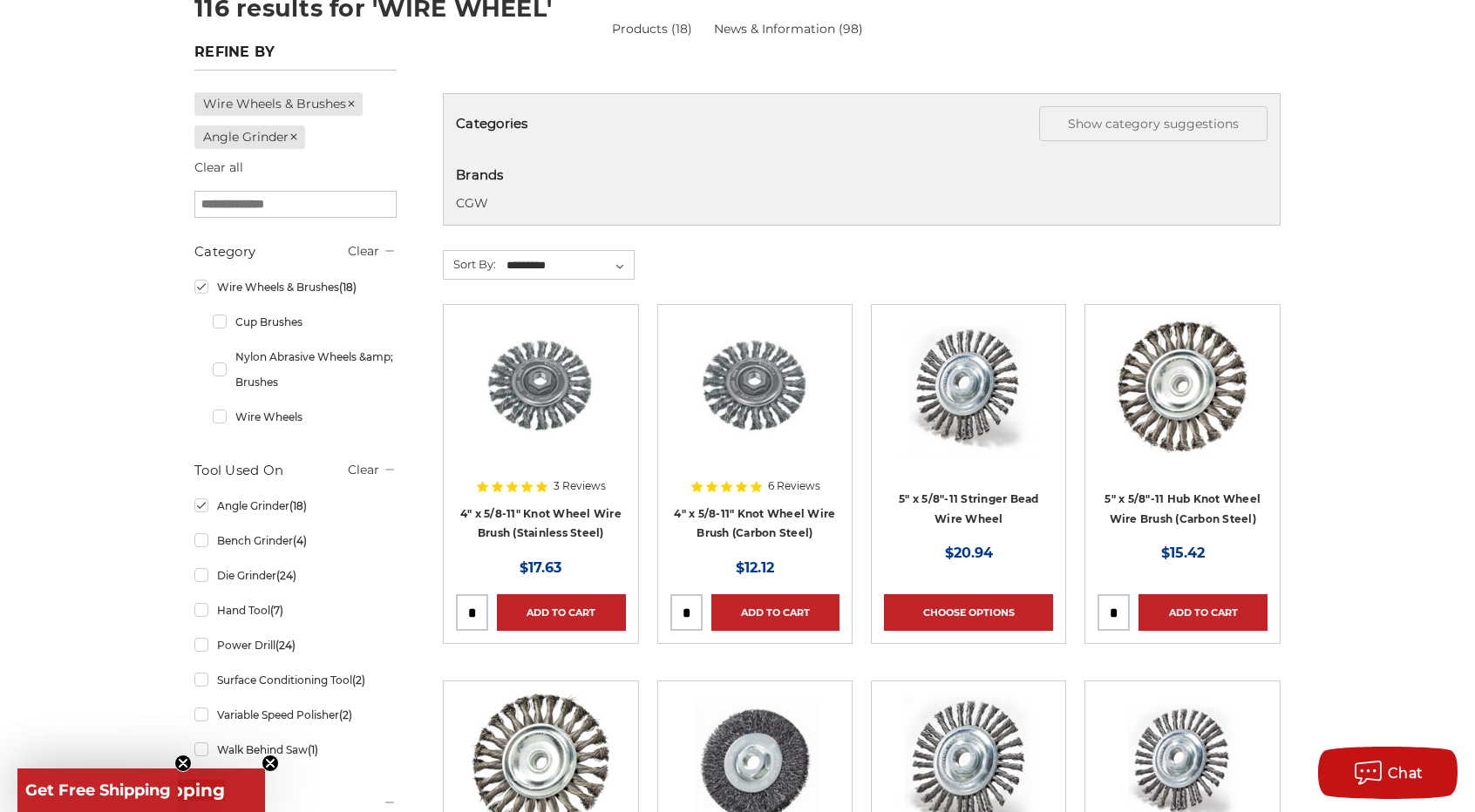
click at [211, 318] on li "Wire Wheels & Brushes (18) Cup Brushes Nylon Abrasive Wheels &amp; Brushes Wire…" at bounding box center [295, 355] width 202 height 165
click at [217, 318] on link "Cup Brushes" at bounding box center [304, 321] width 184 height 30
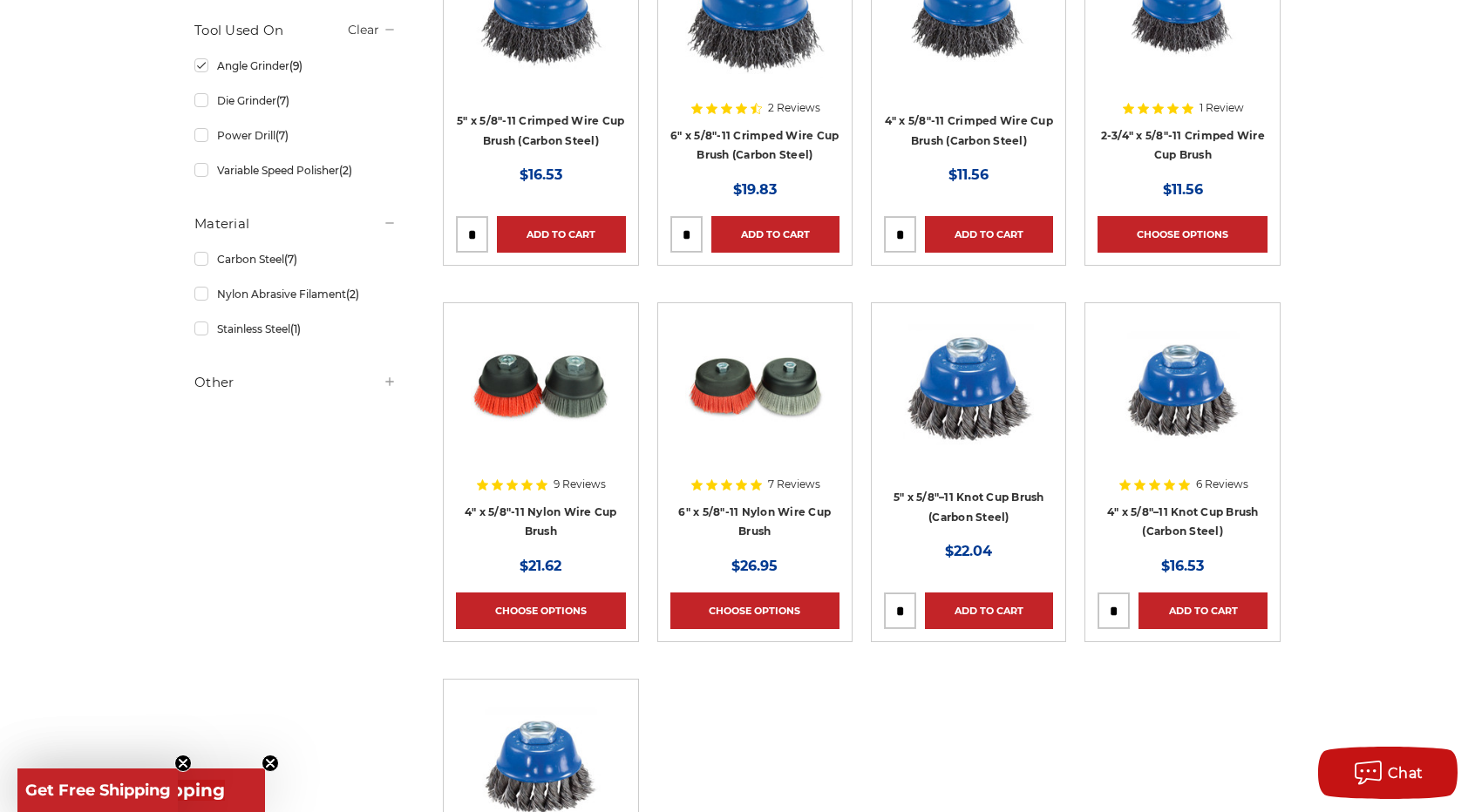
scroll to position [601, 0]
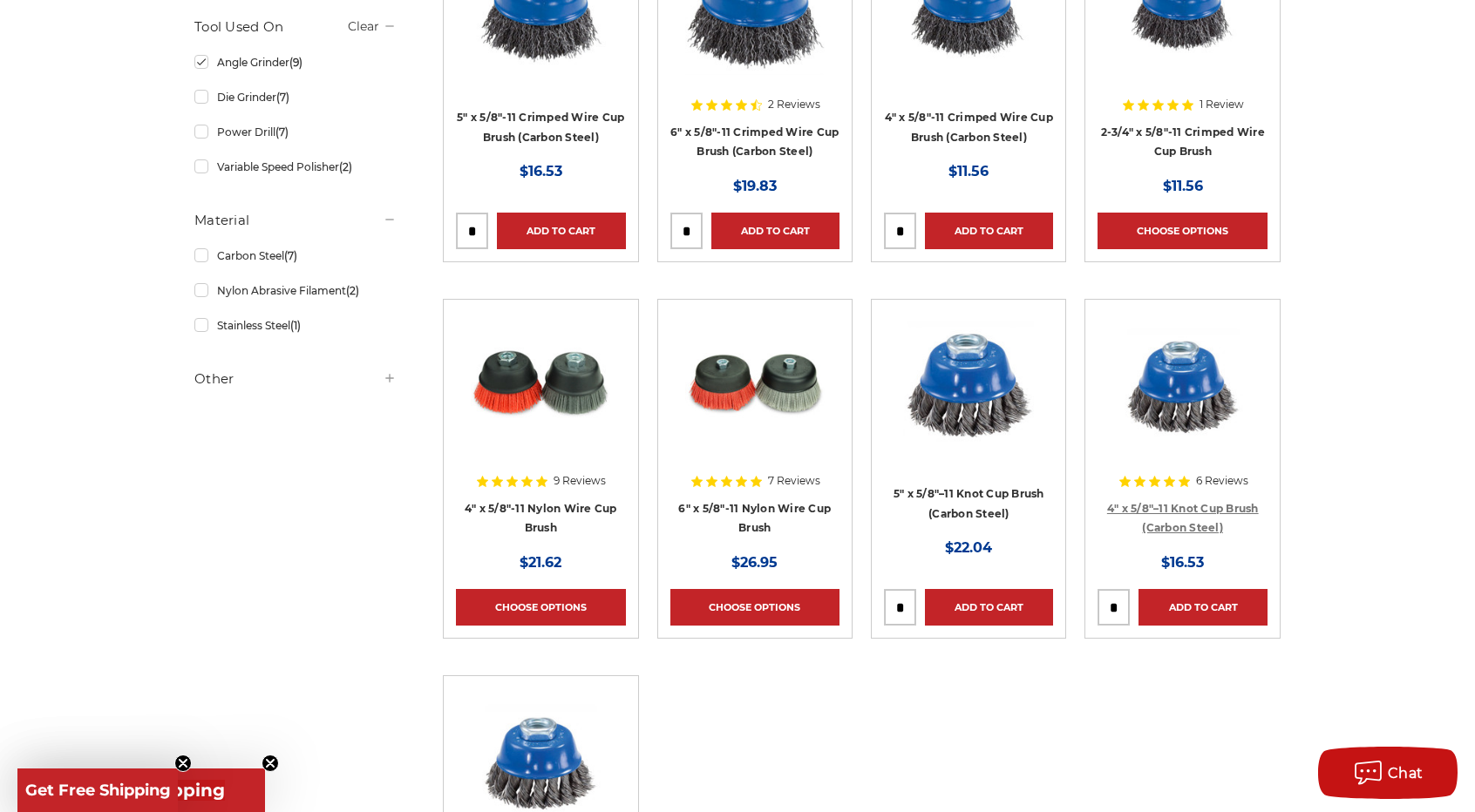
click at [1206, 509] on link "4″ x 5/8″–11 Knot Cup Brush (Carbon Steel)" at bounding box center [1183, 519] width 152 height 33
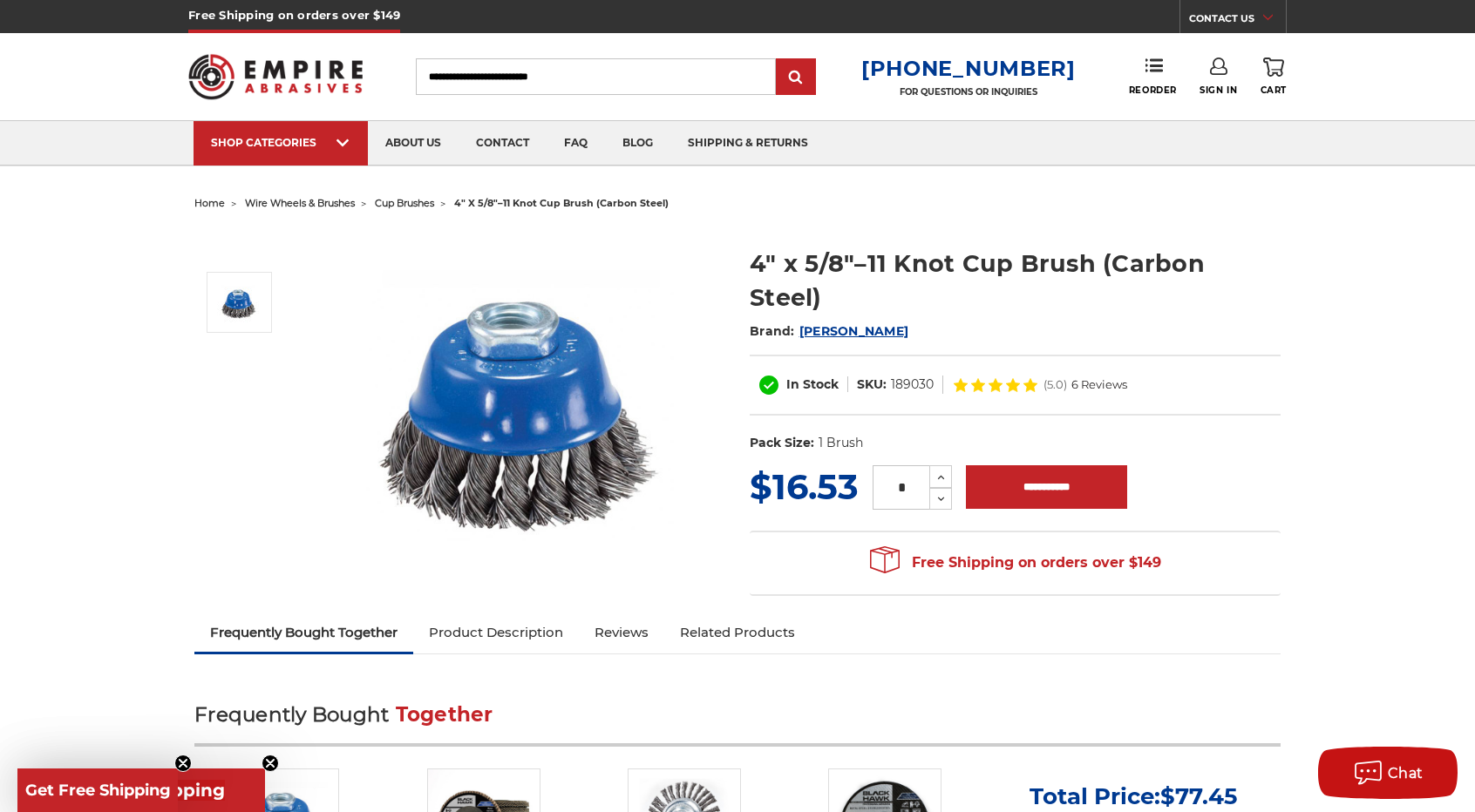
click at [902, 376] on dd "189030" at bounding box center [912, 385] width 43 height 18
copy dd "189030"
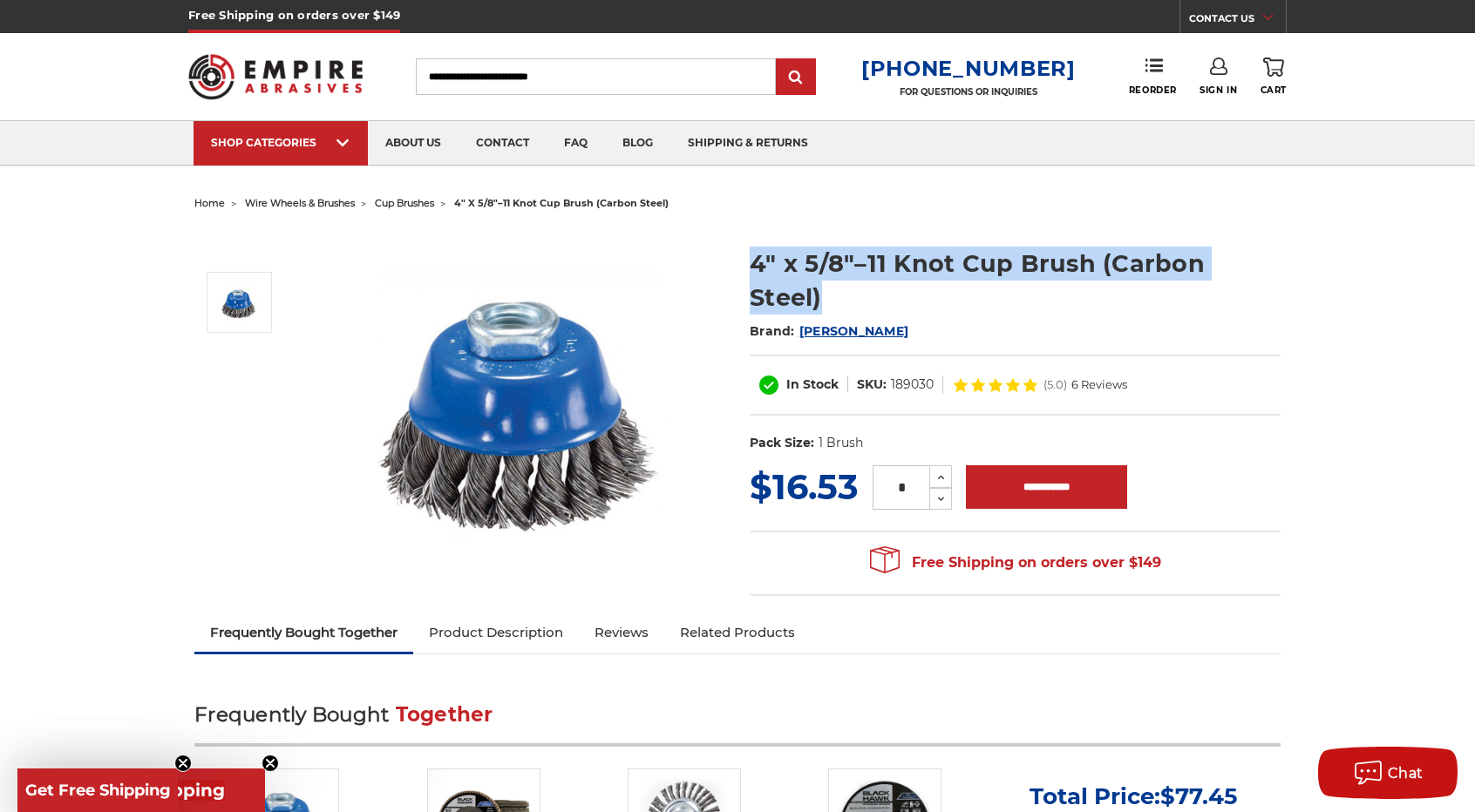
drag, startPoint x: 757, startPoint y: 267, endPoint x: 1292, endPoint y: 276, distance: 535.1
click at [1292, 276] on section "4″ x 5/8″–11 Knot Cup Brush (Carbon Steel) Brand: Mercer In Stock SKU: 189030 (…" at bounding box center [1015, 345] width 556 height 233
copy h1 "4″ x 5/8″–11 Knot Cup Brush (Carbon Steel)"
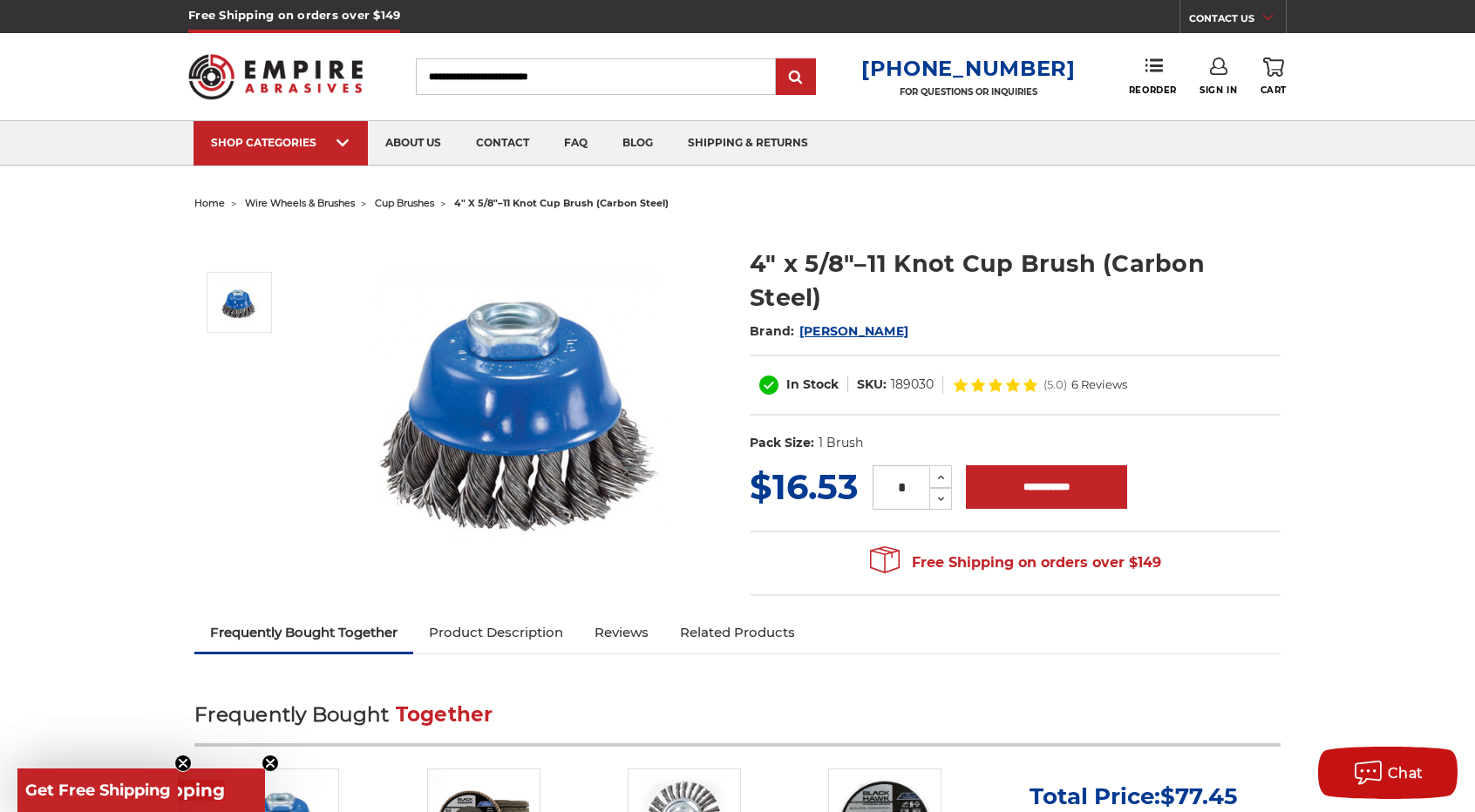
click at [296, 518] on div at bounding box center [247, 402] width 106 height 349
click at [638, 82] on input "Search" at bounding box center [596, 77] width 360 height 37
drag, startPoint x: 638, startPoint y: 82, endPoint x: 466, endPoint y: 78, distance: 172.0
click at [466, 78] on input "Search" at bounding box center [596, 77] width 360 height 37
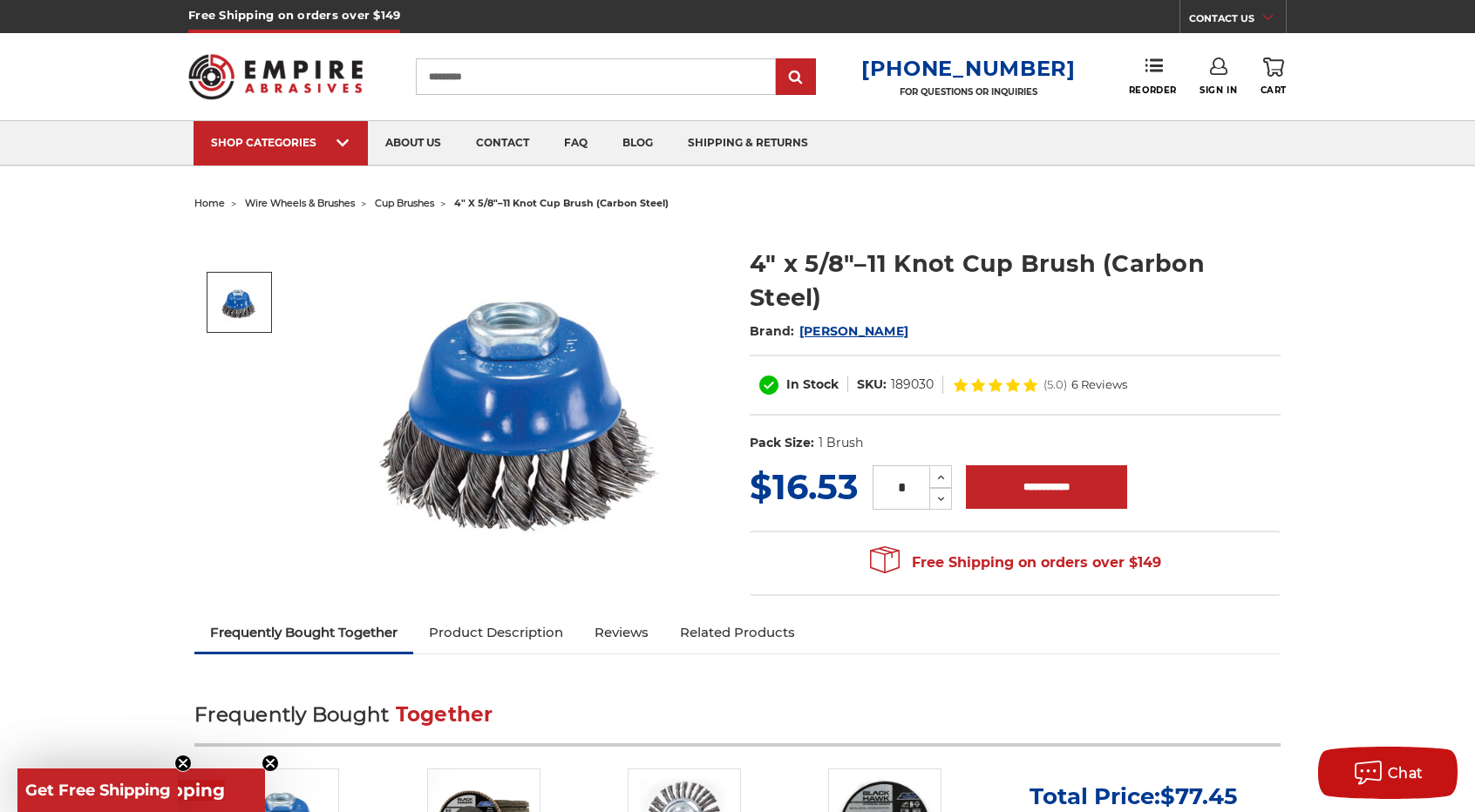
type input "*********"
click at [778, 60] on input "submit" at bounding box center [796, 78] width 35 height 35
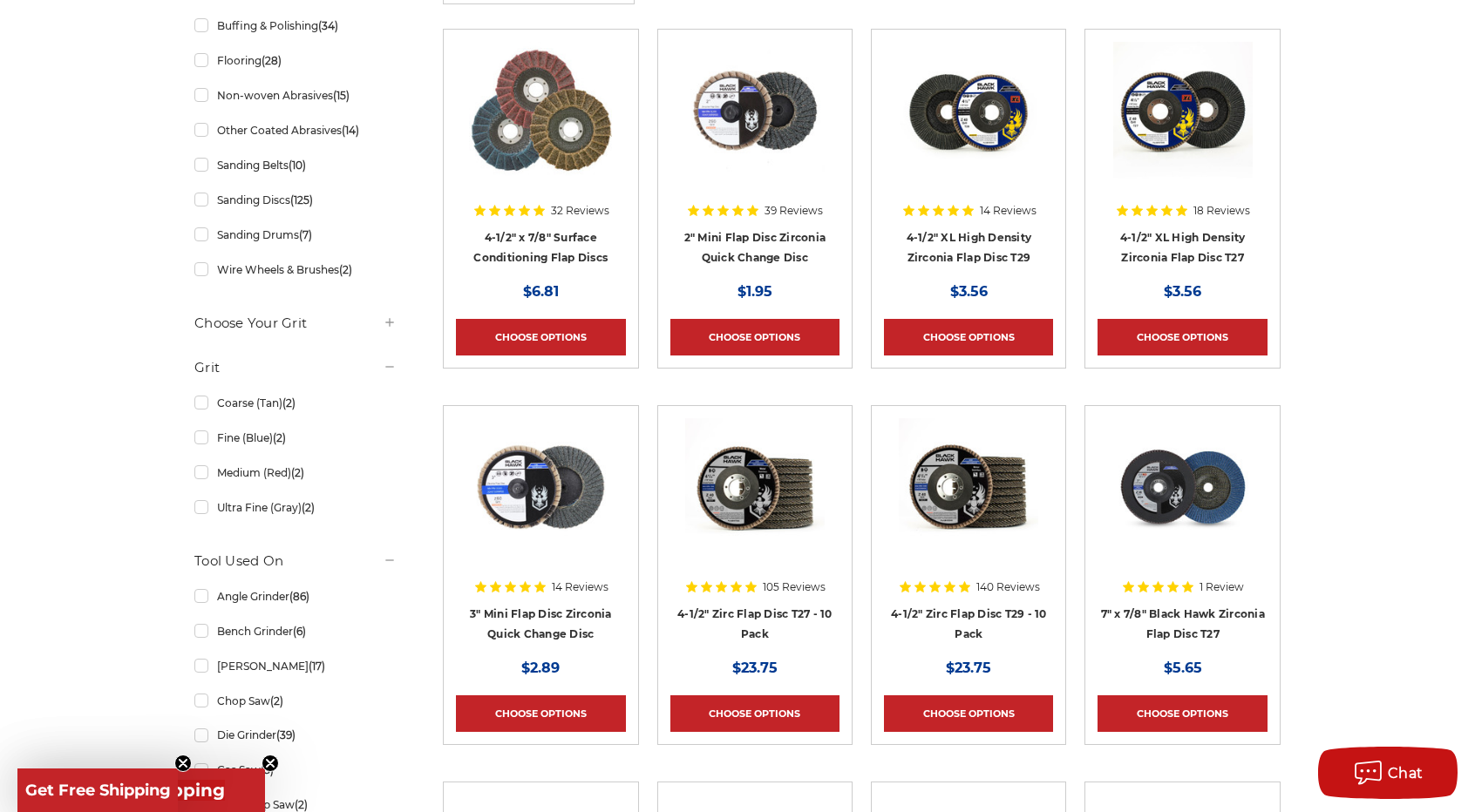
scroll to position [523, 0]
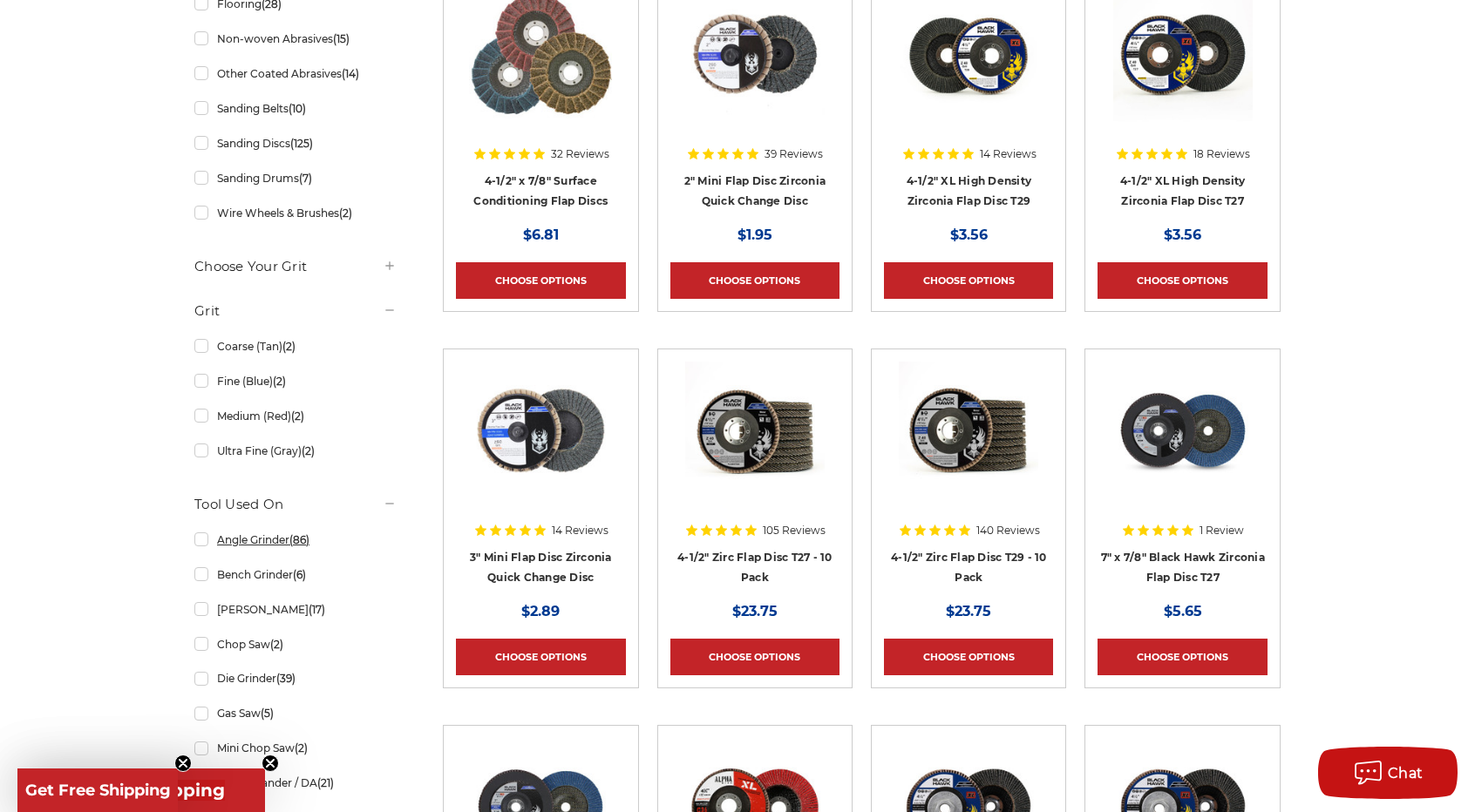
click at [210, 536] on link "Angle Grinder (86)" at bounding box center [295, 539] width 202 height 30
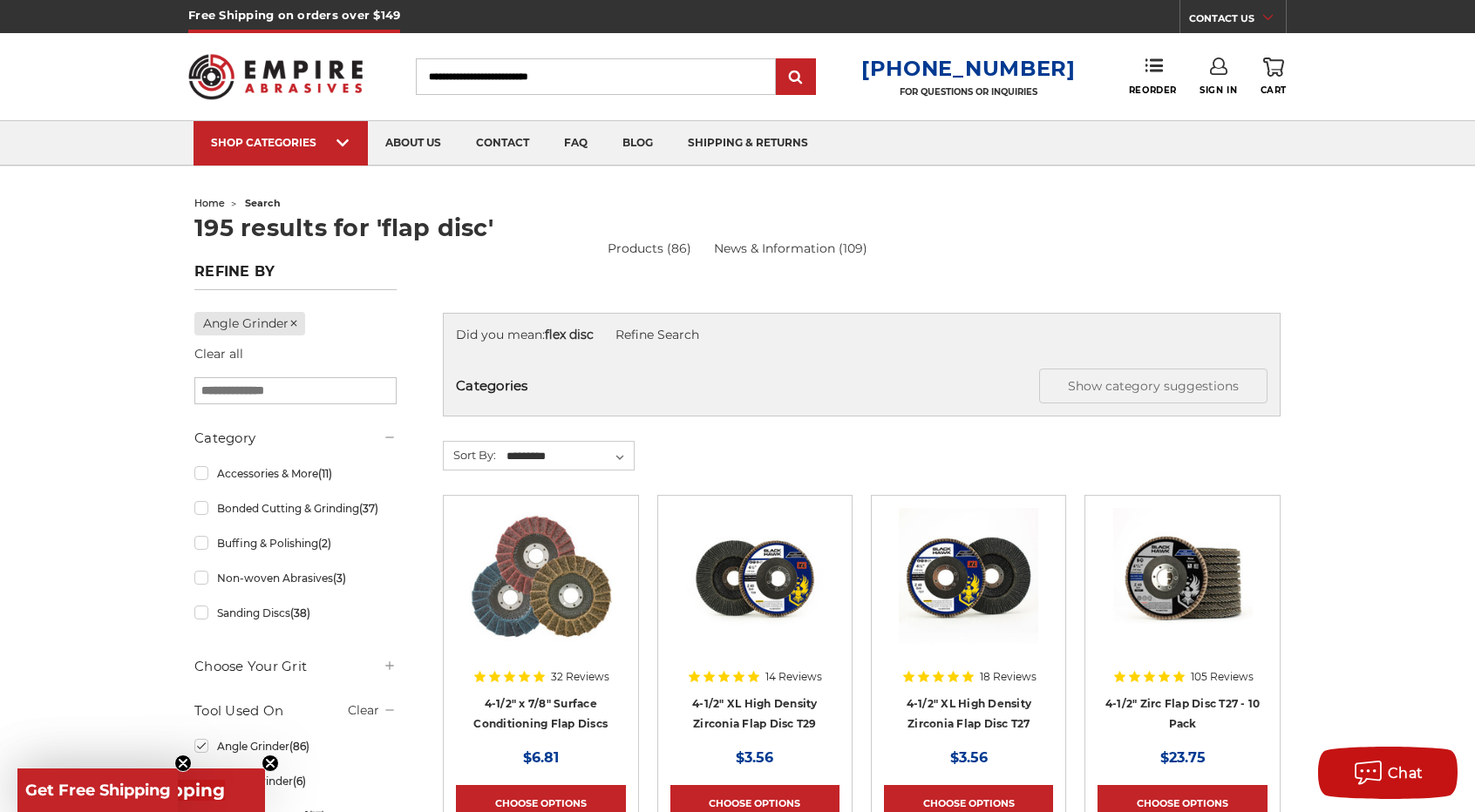
click at [548, 69] on input "Search" at bounding box center [596, 77] width 360 height 37
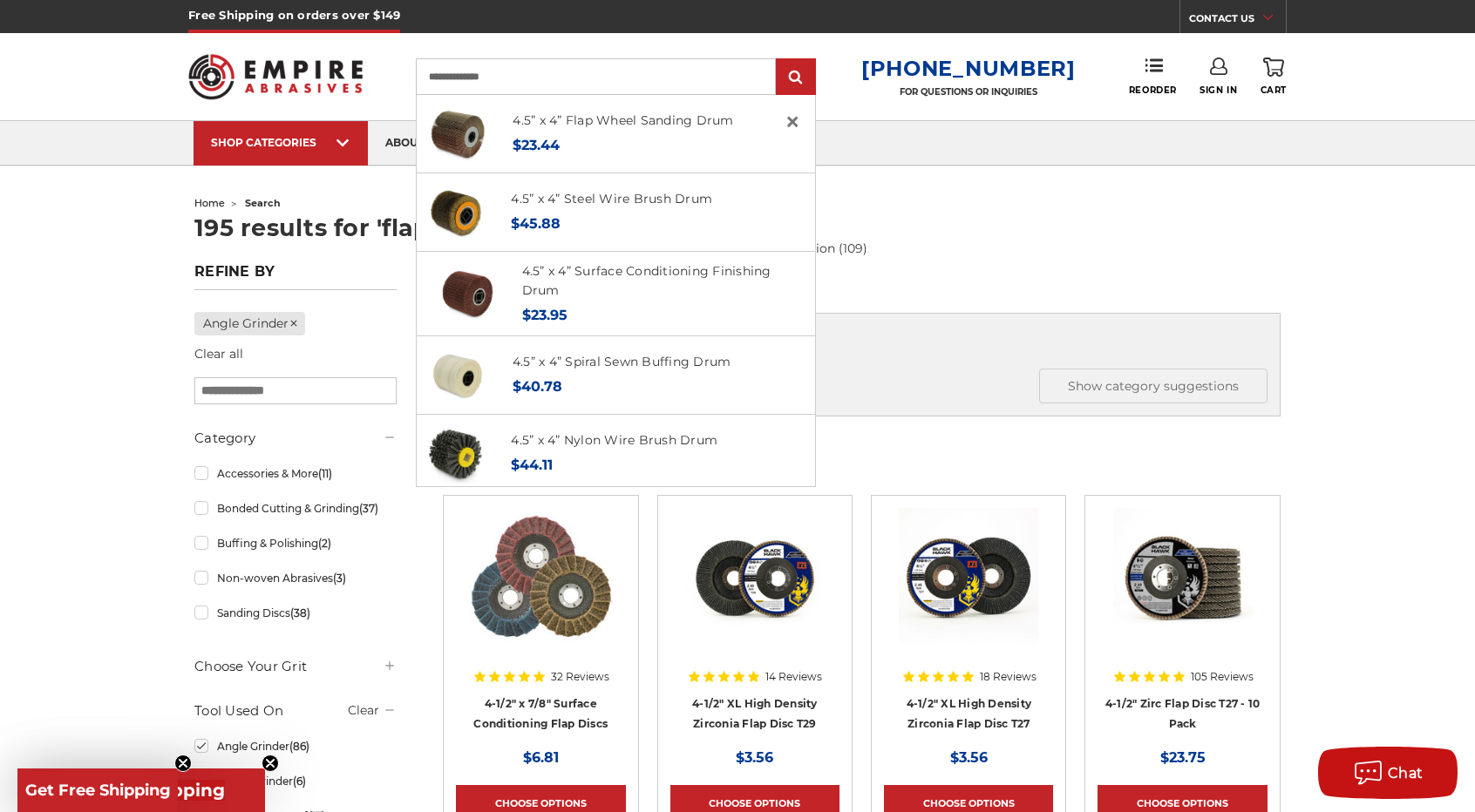
type input "**********"
click at [778, 60] on input "submit" at bounding box center [796, 78] width 35 height 35
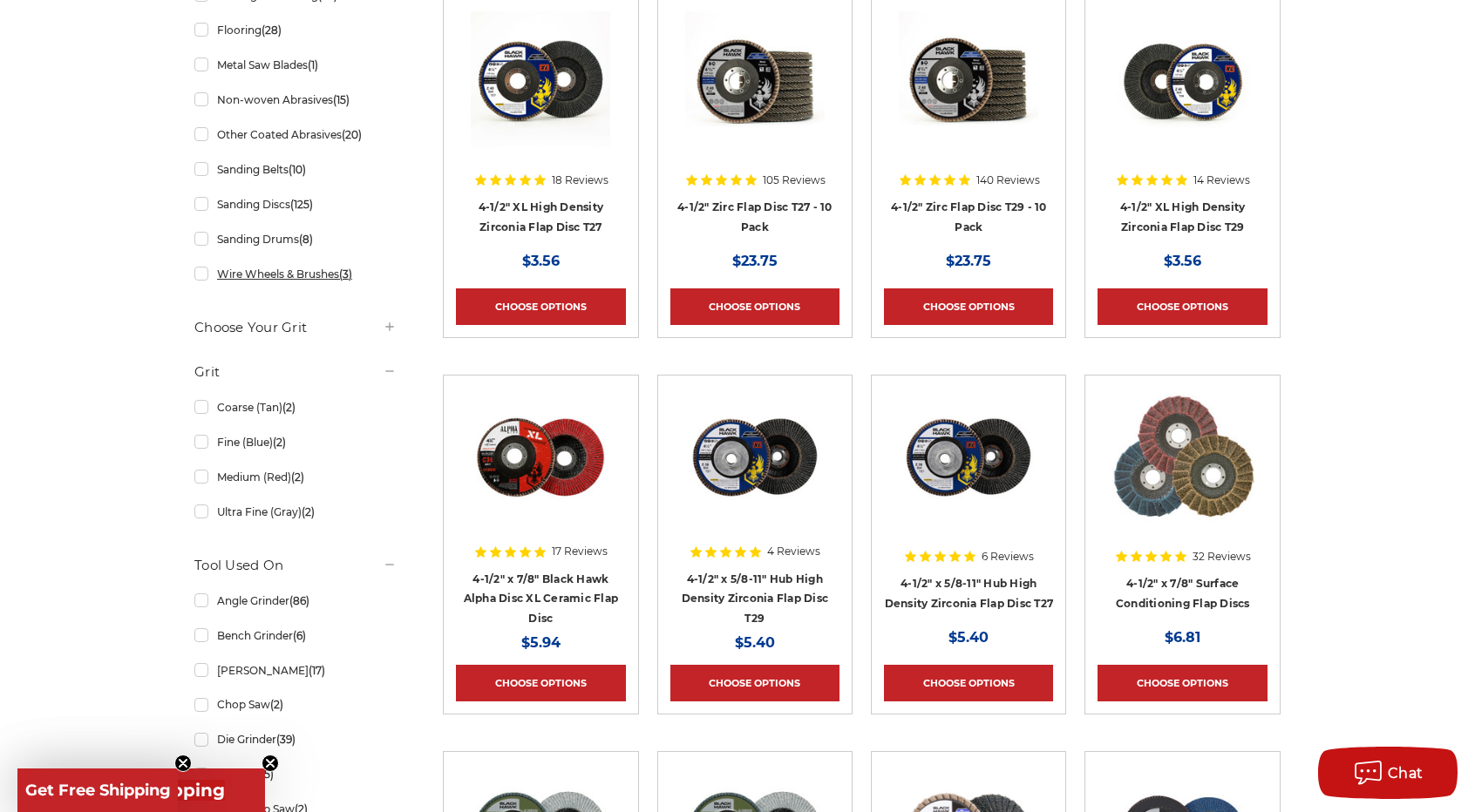
scroll to position [523, 0]
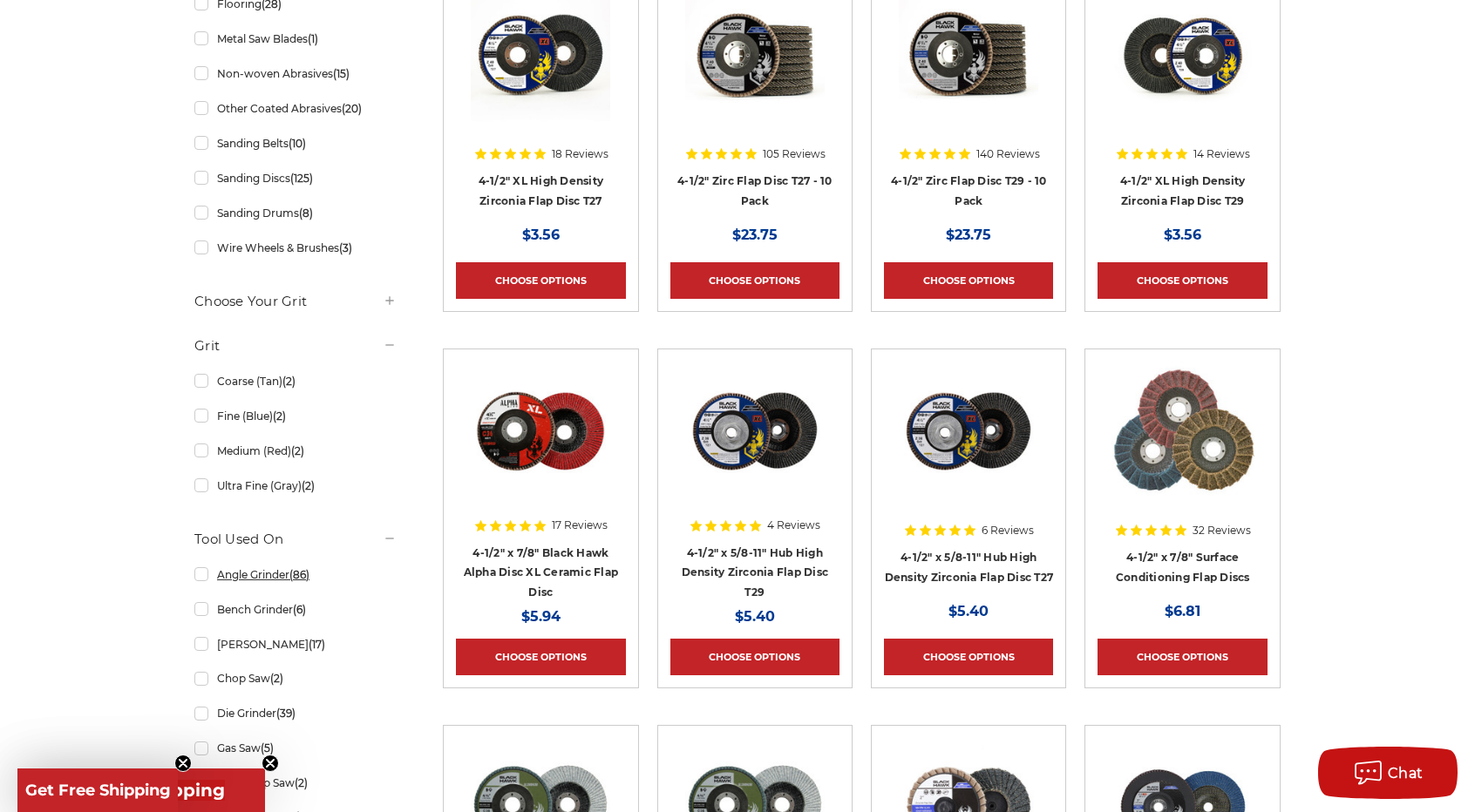
click at [208, 572] on link "Angle Grinder (86)" at bounding box center [295, 574] width 202 height 30
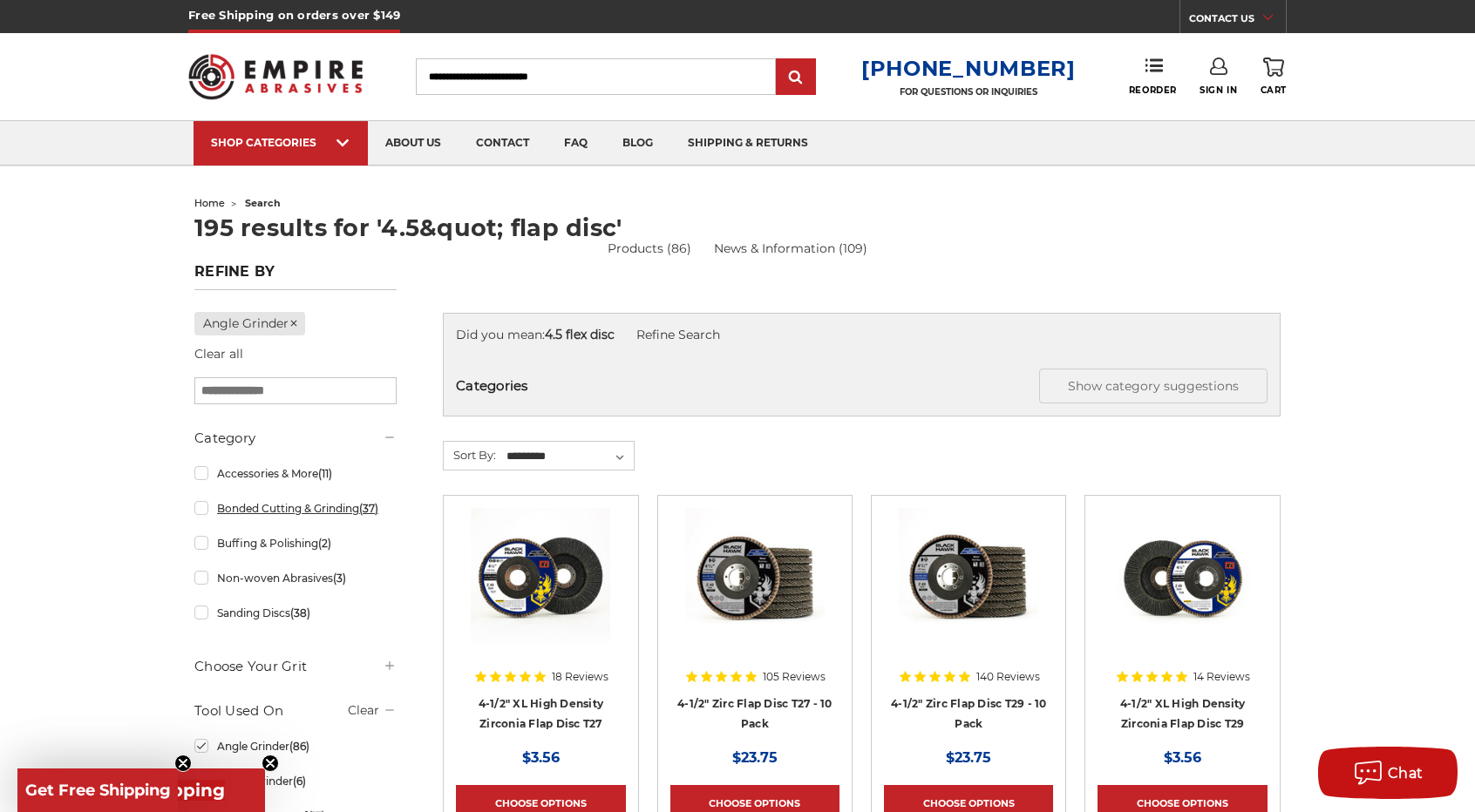
click at [316, 506] on link "Bonded Cutting & Grinding (37)" at bounding box center [295, 508] width 202 height 30
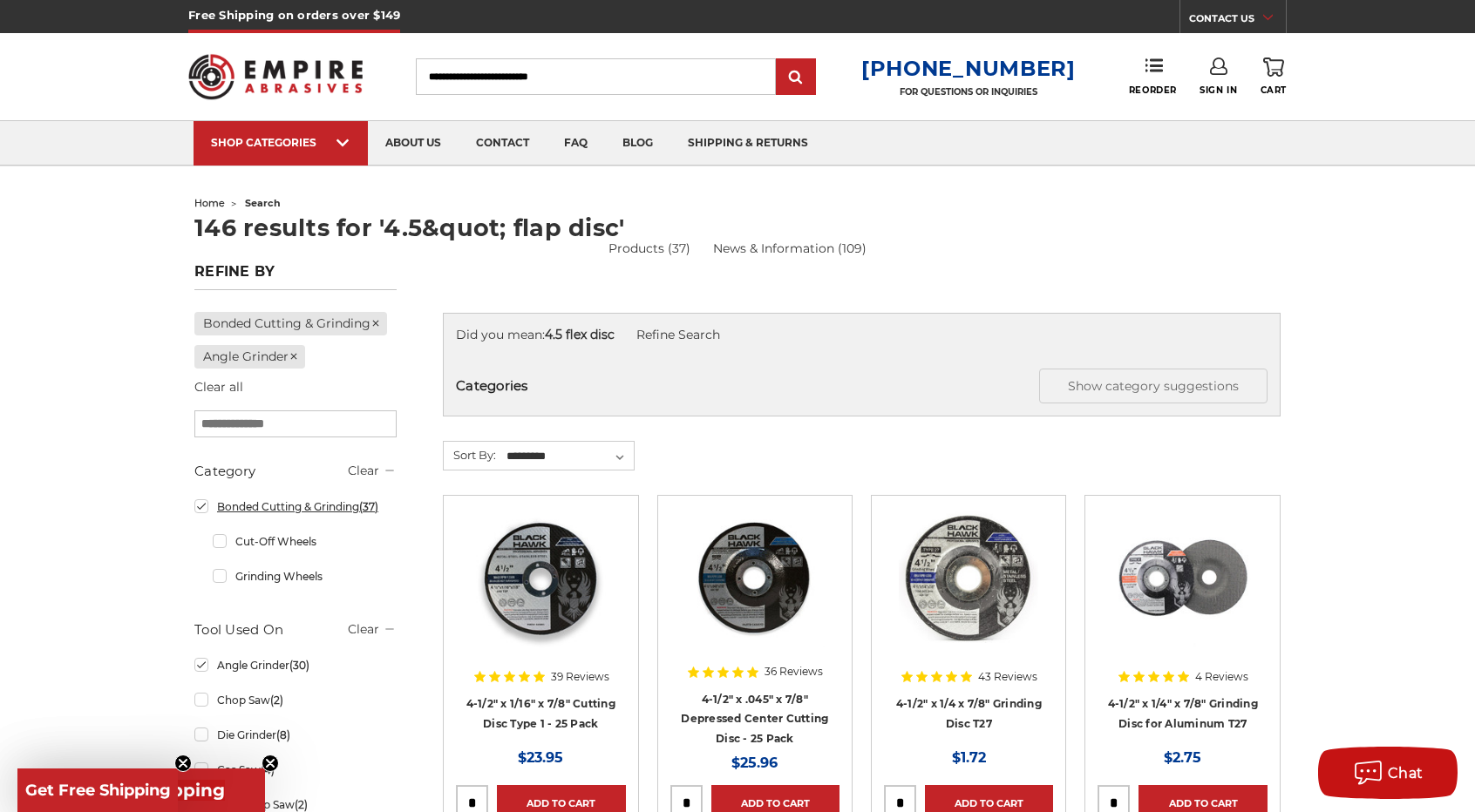
click at [204, 503] on link "Bonded Cutting & Grinding (37)" at bounding box center [295, 506] width 202 height 30
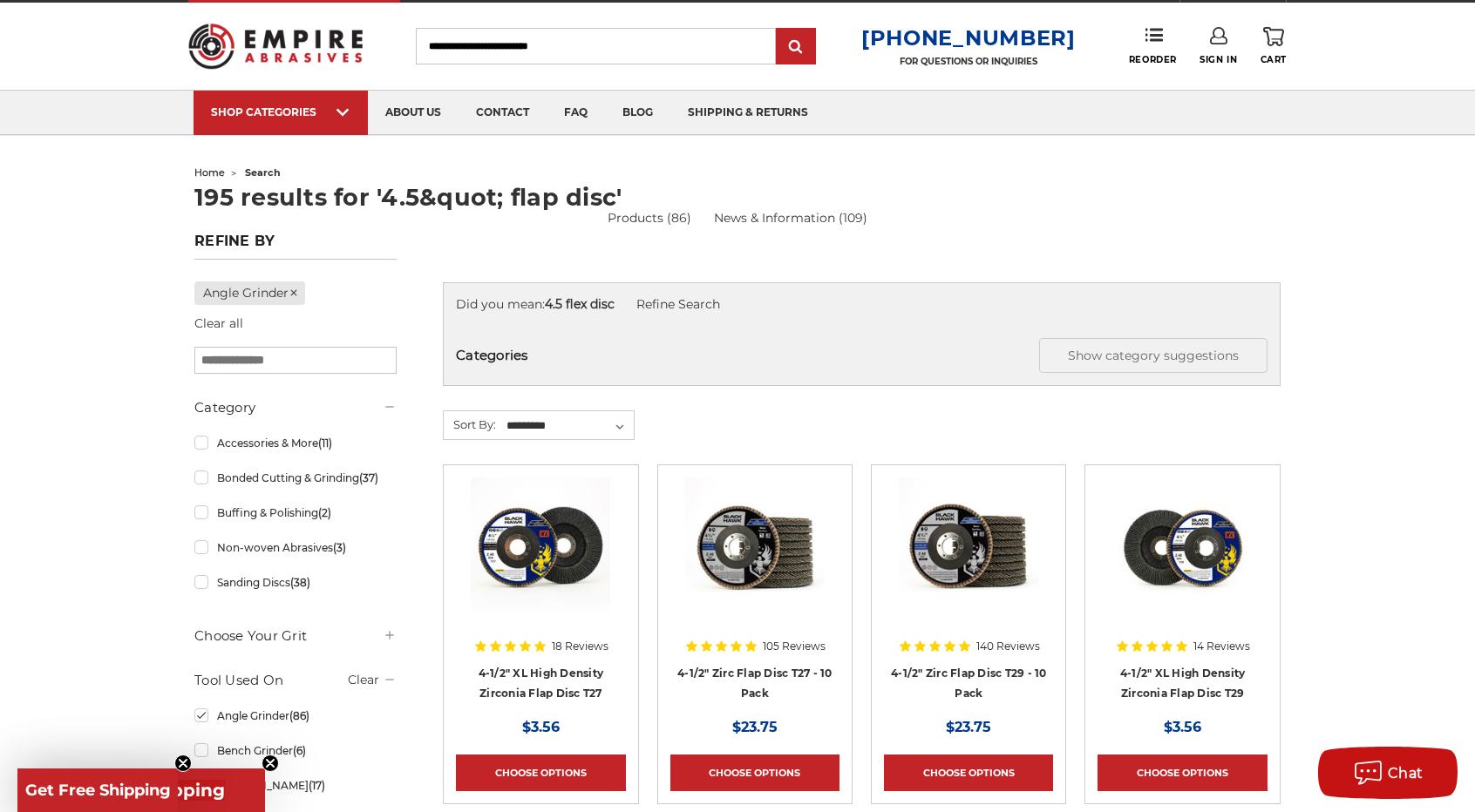
scroll to position [87, 0]
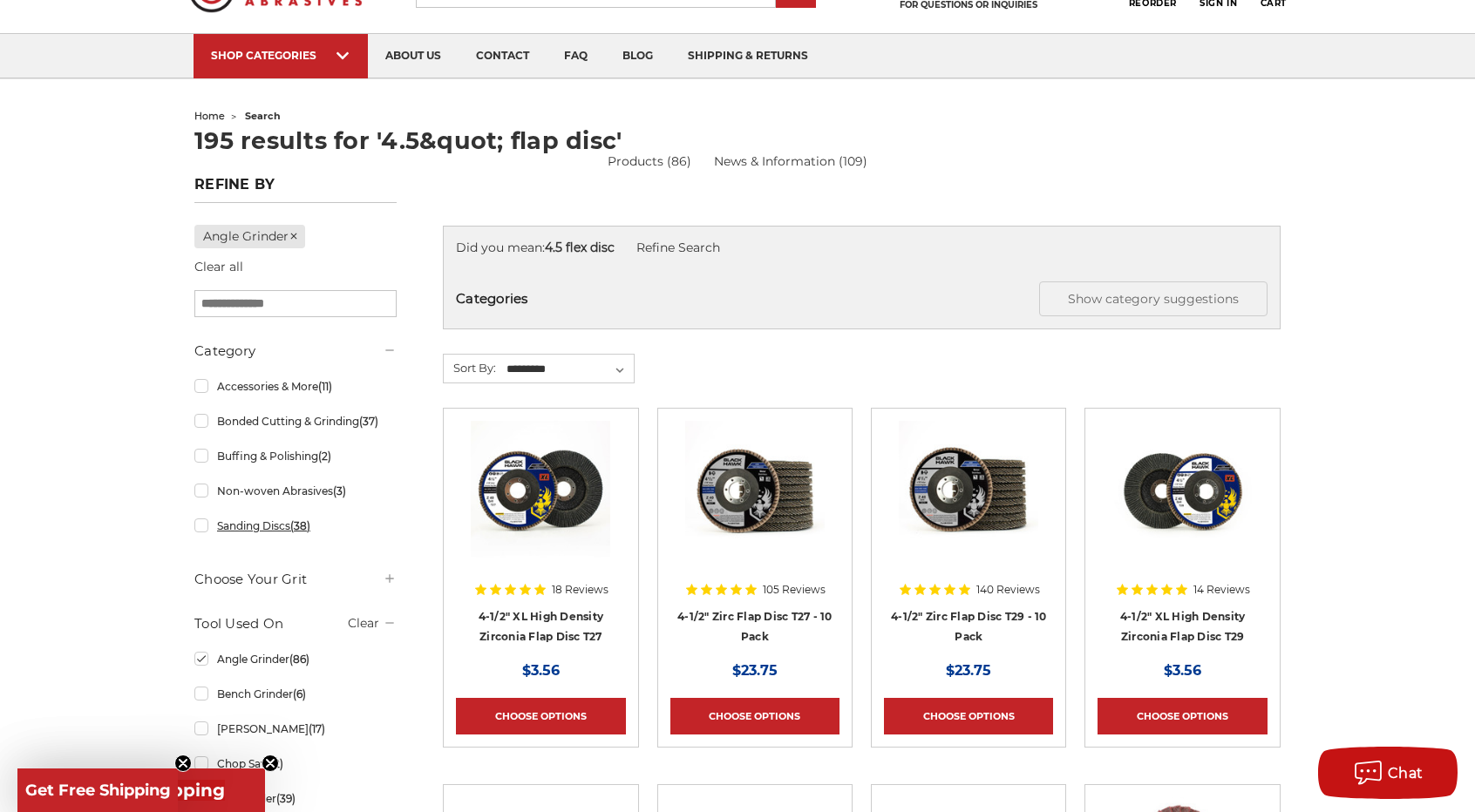
click at [215, 525] on link "Sanding Discs (38)" at bounding box center [295, 525] width 202 height 30
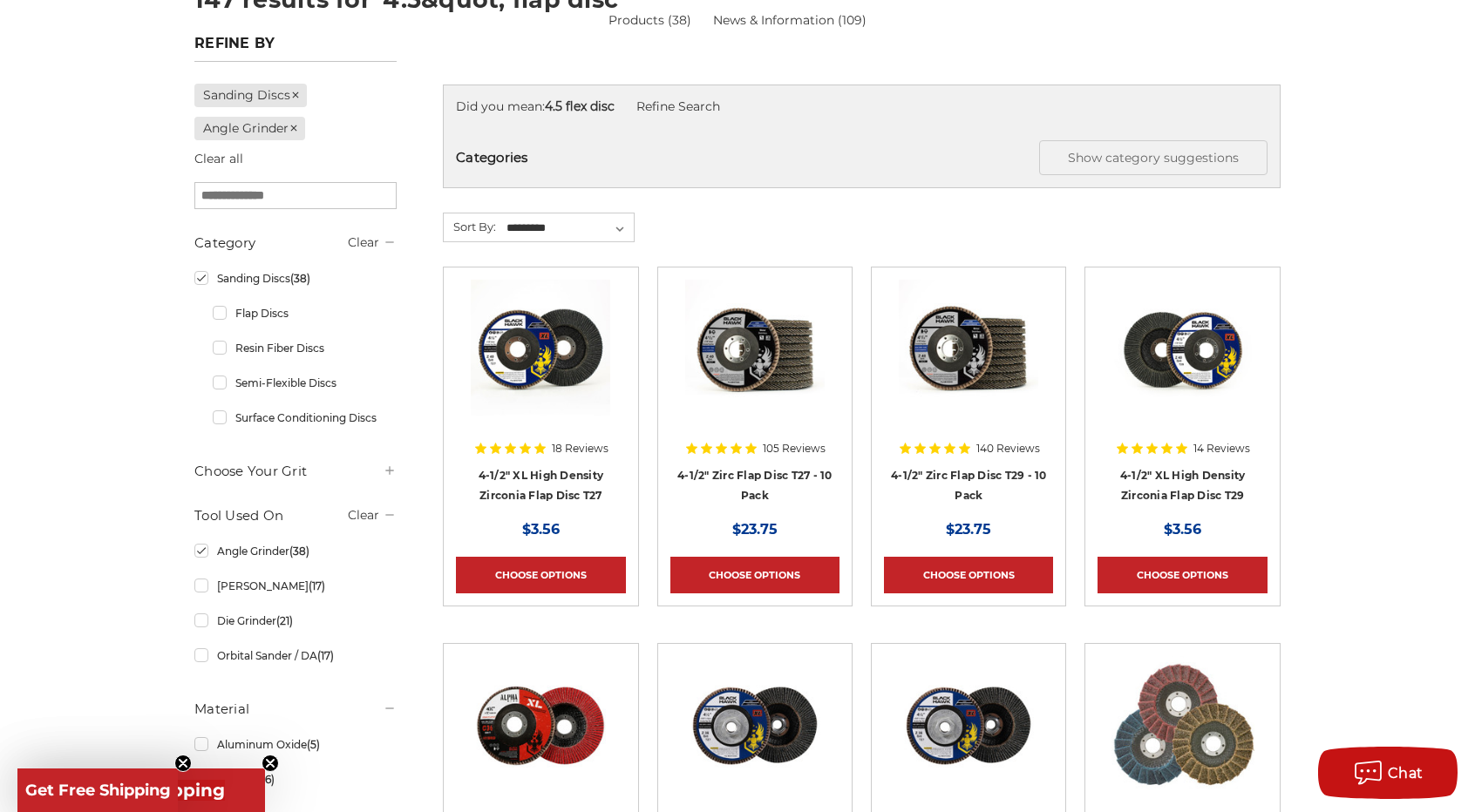
scroll to position [261, 0]
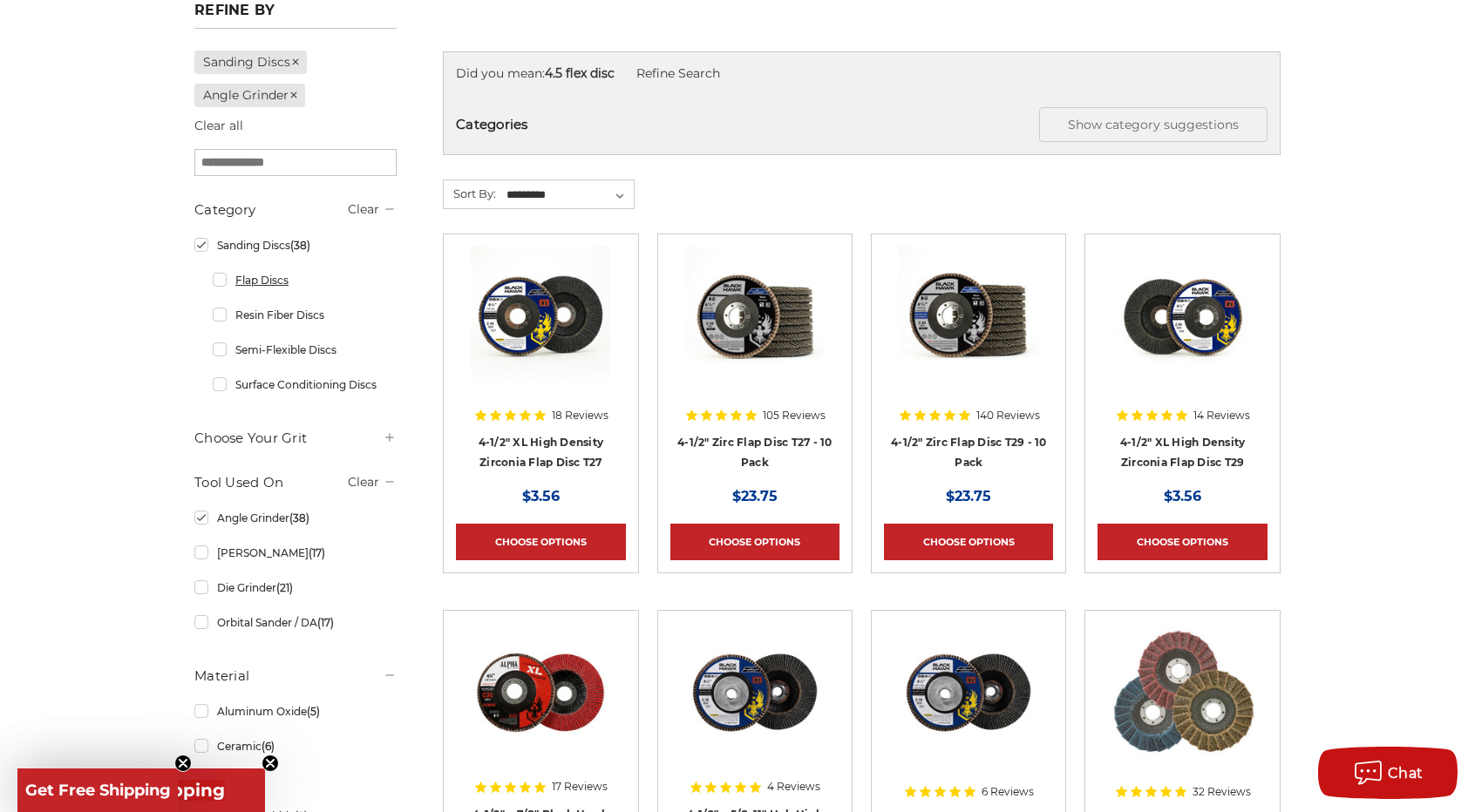
click at [222, 285] on link "Flap Discs" at bounding box center [304, 280] width 184 height 30
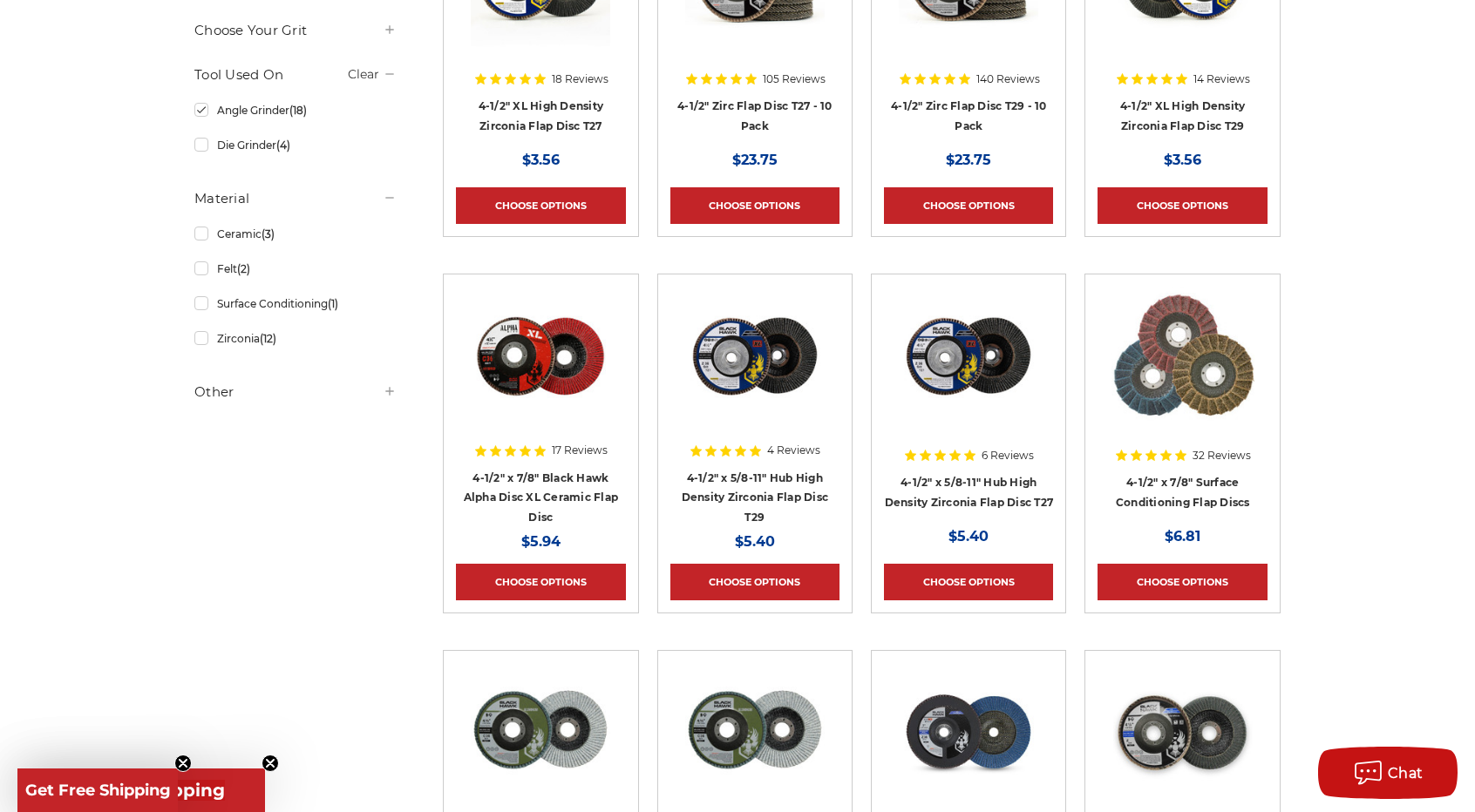
scroll to position [604, 0]
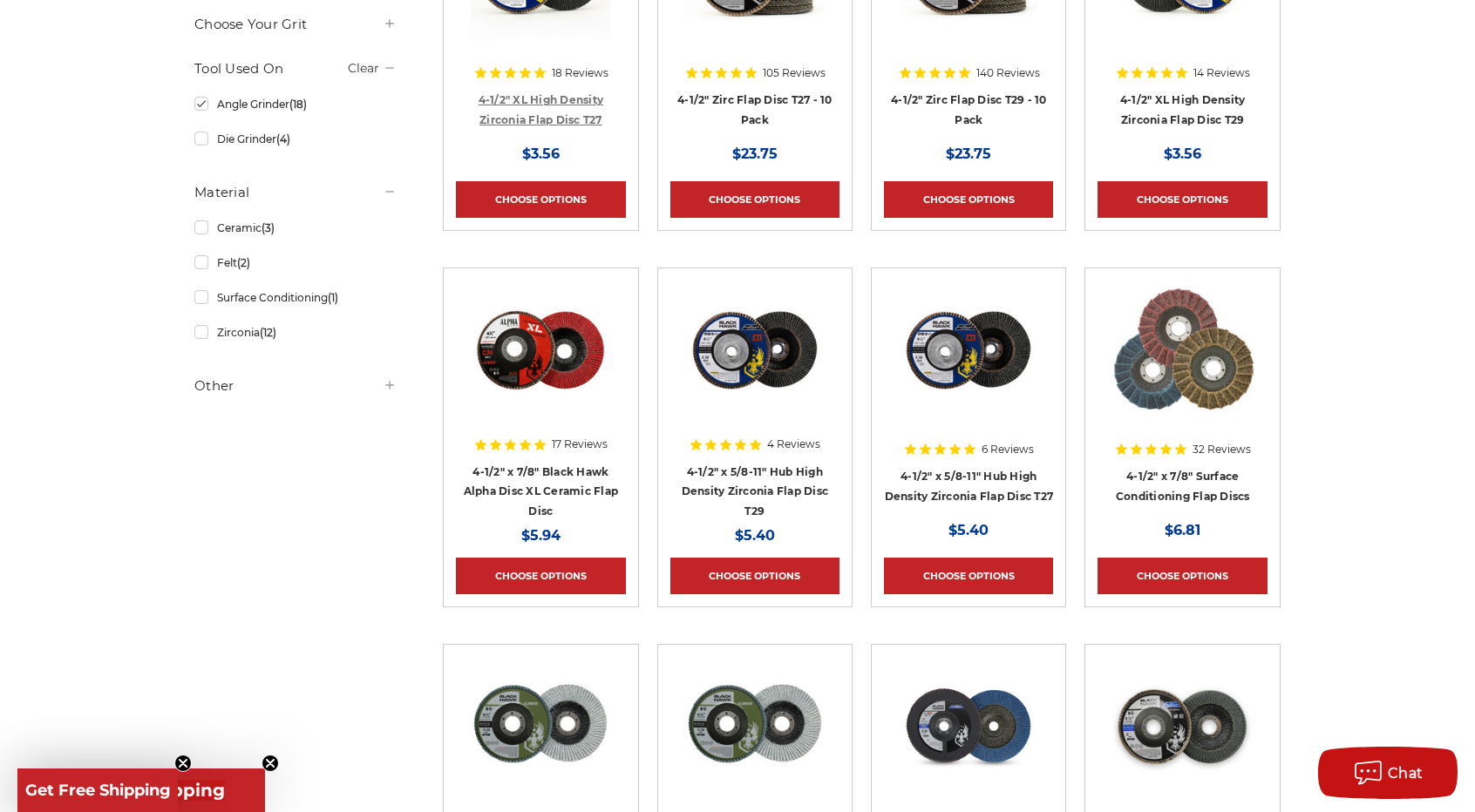
click at [560, 109] on link "4-1/2" XL High Density Zirconia Flap Disc T27" at bounding box center [541, 110] width 125 height 33
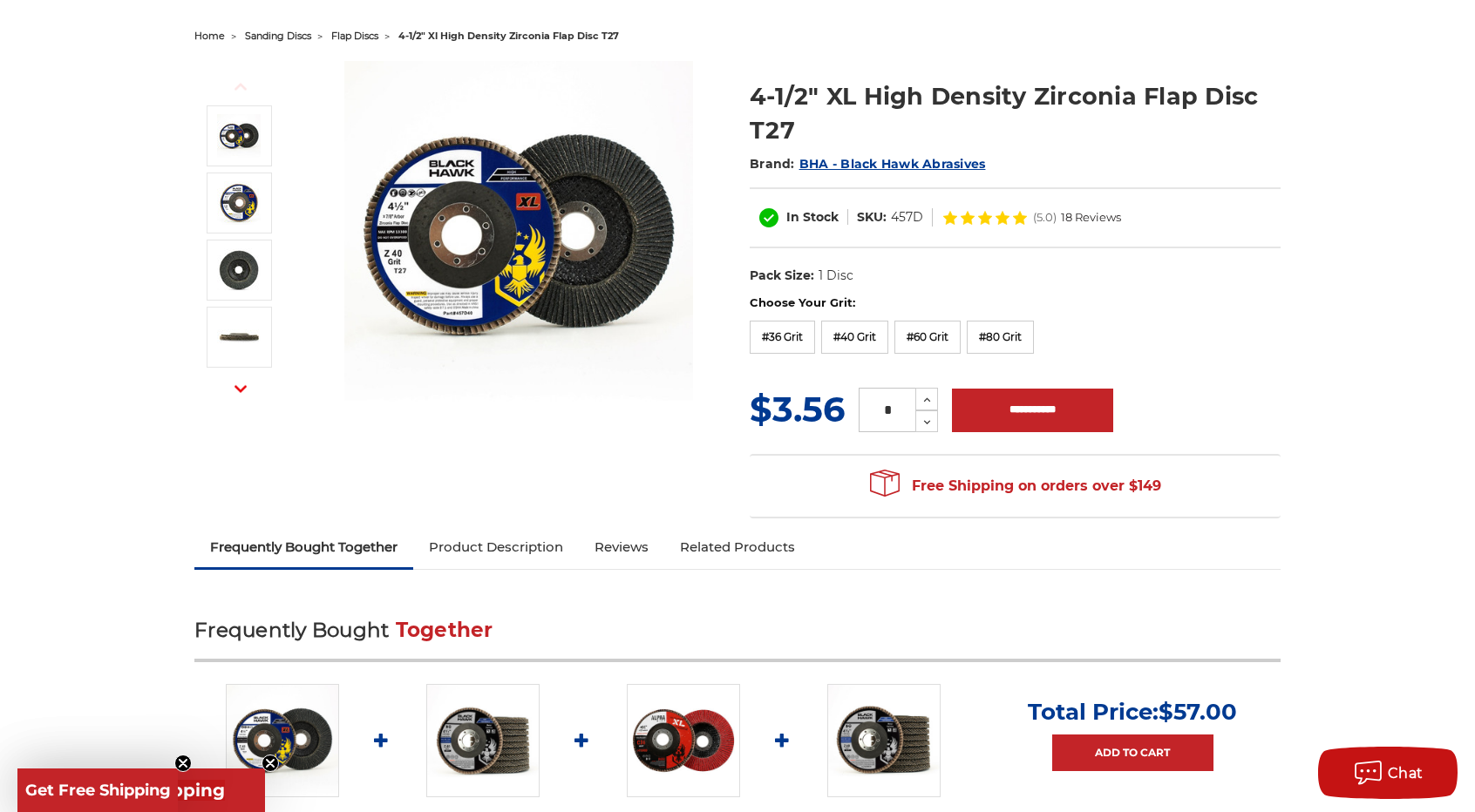
scroll to position [174, 0]
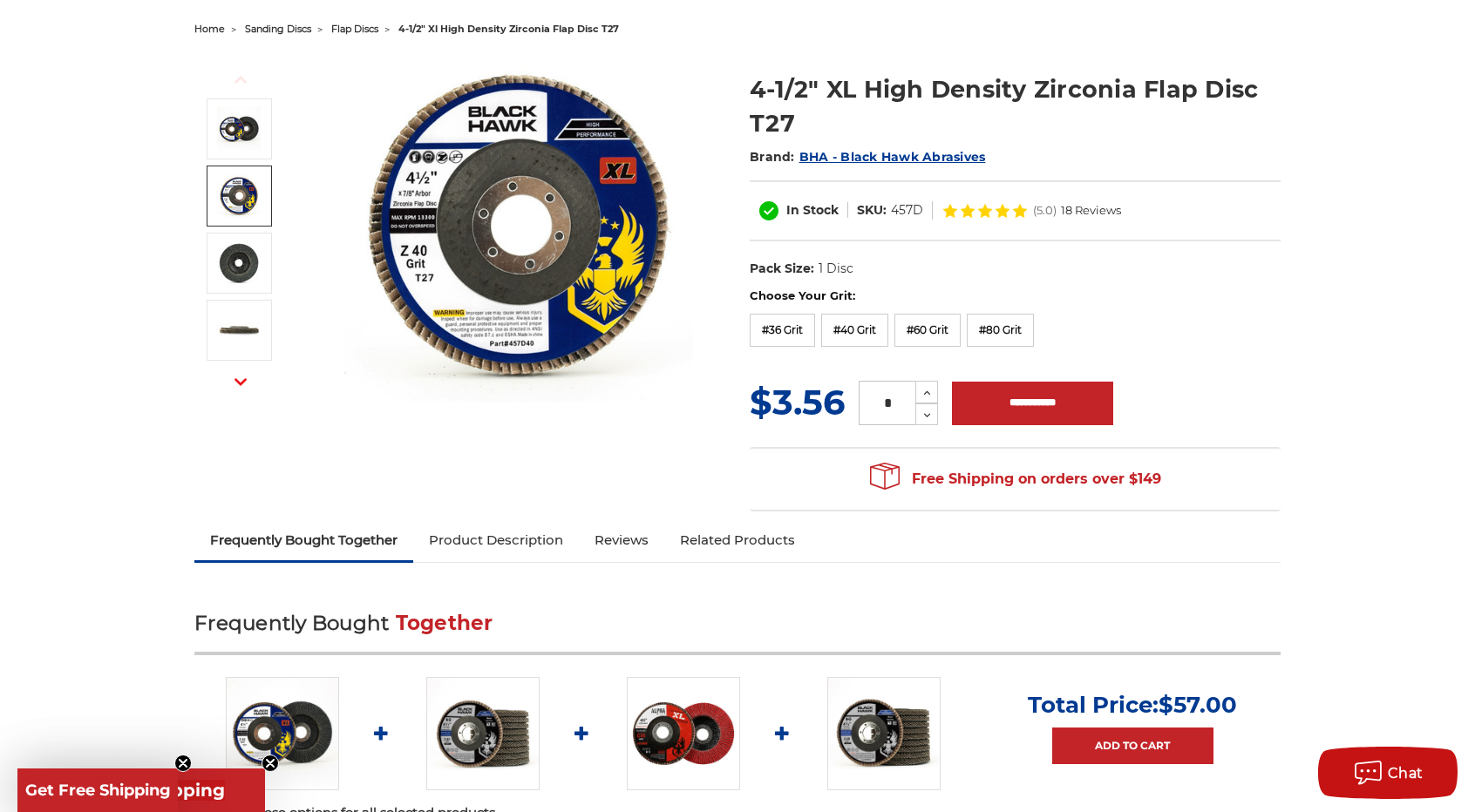
click at [263, 199] on link at bounding box center [239, 195] width 65 height 61
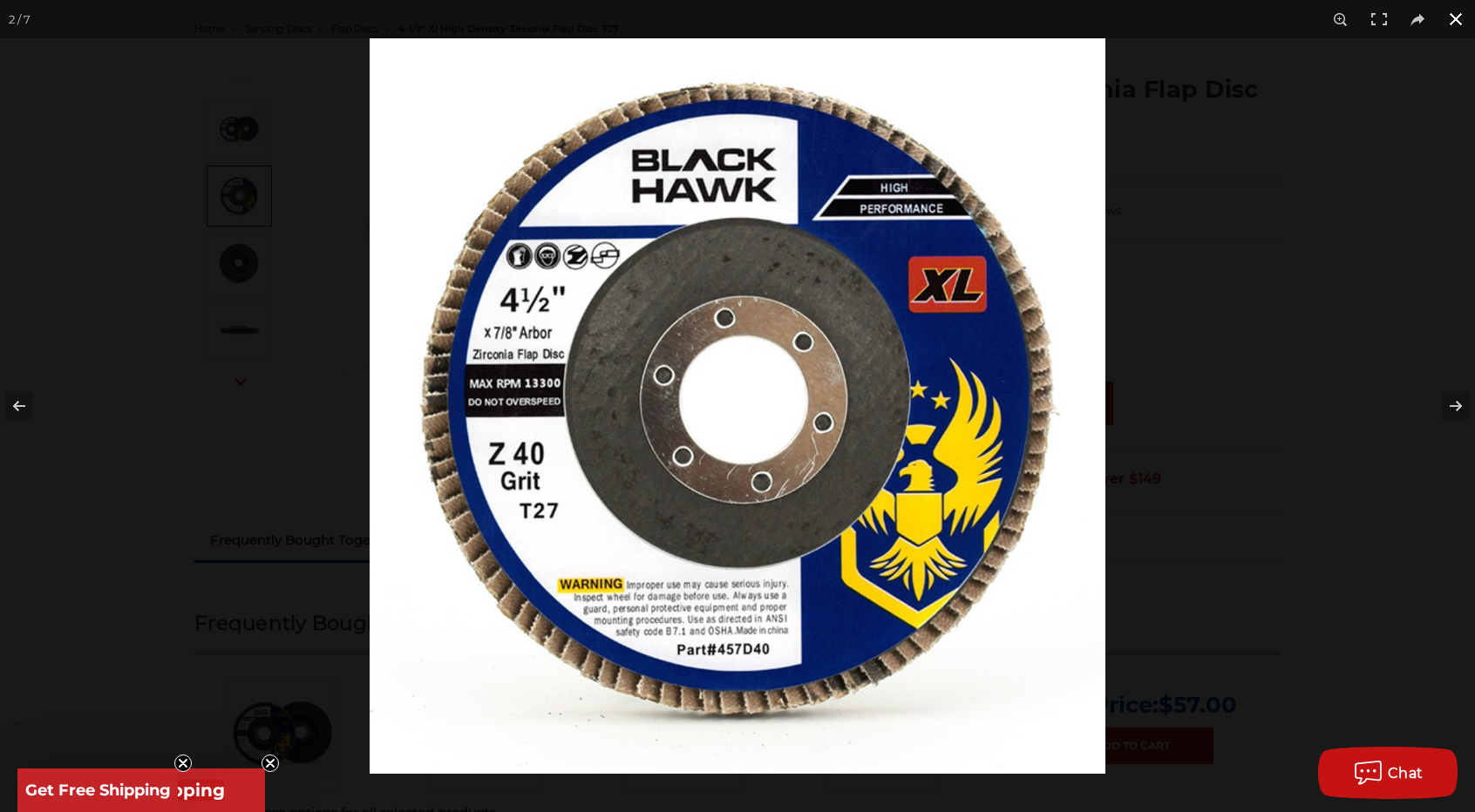
click at [1456, 16] on button at bounding box center [1456, 18] width 38 height 38
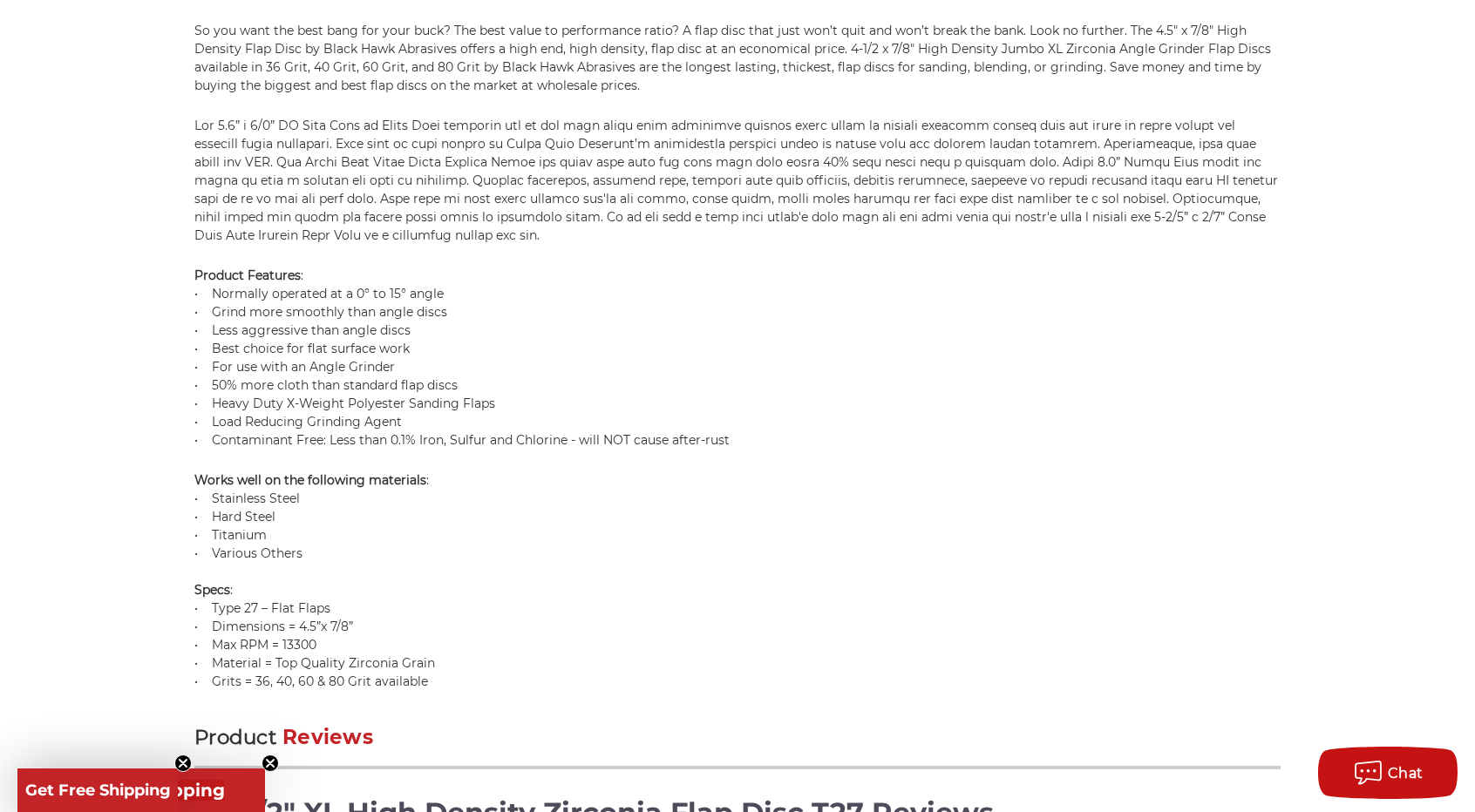
scroll to position [1395, 0]
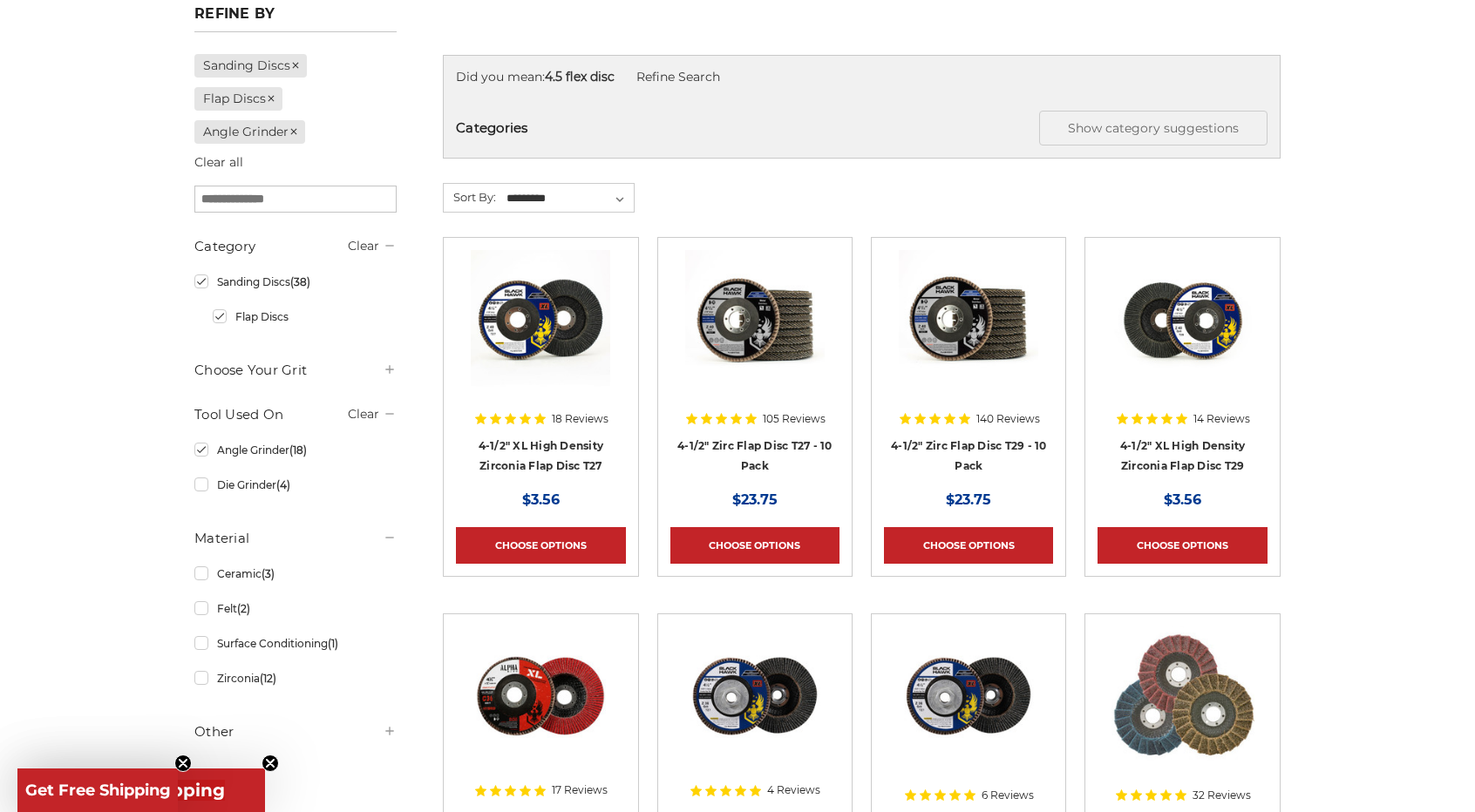
scroll to position [261, 0]
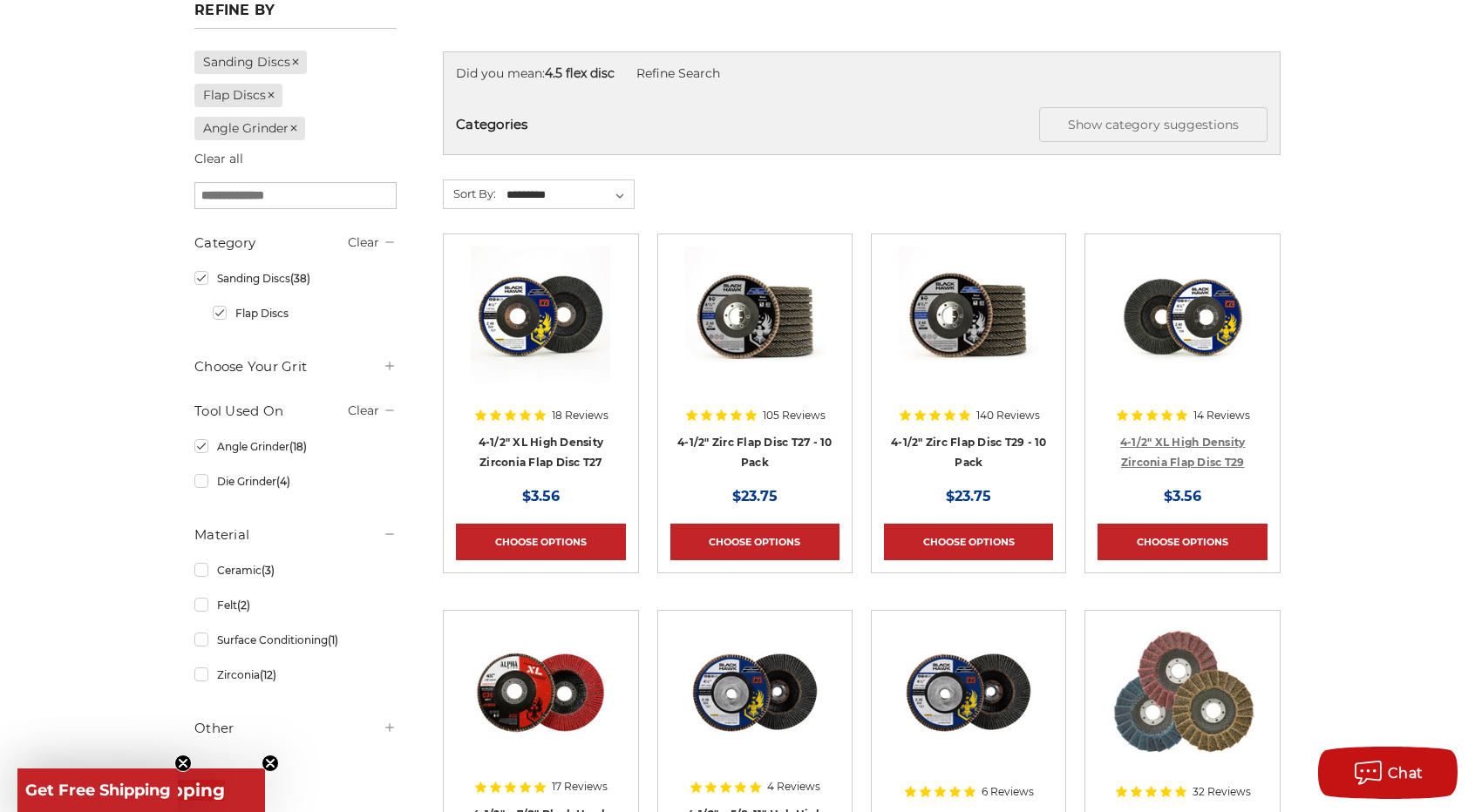
click at [1200, 452] on link "4-1/2" XL High Density Zirconia Flap Disc T29" at bounding box center [1183, 453] width 125 height 33
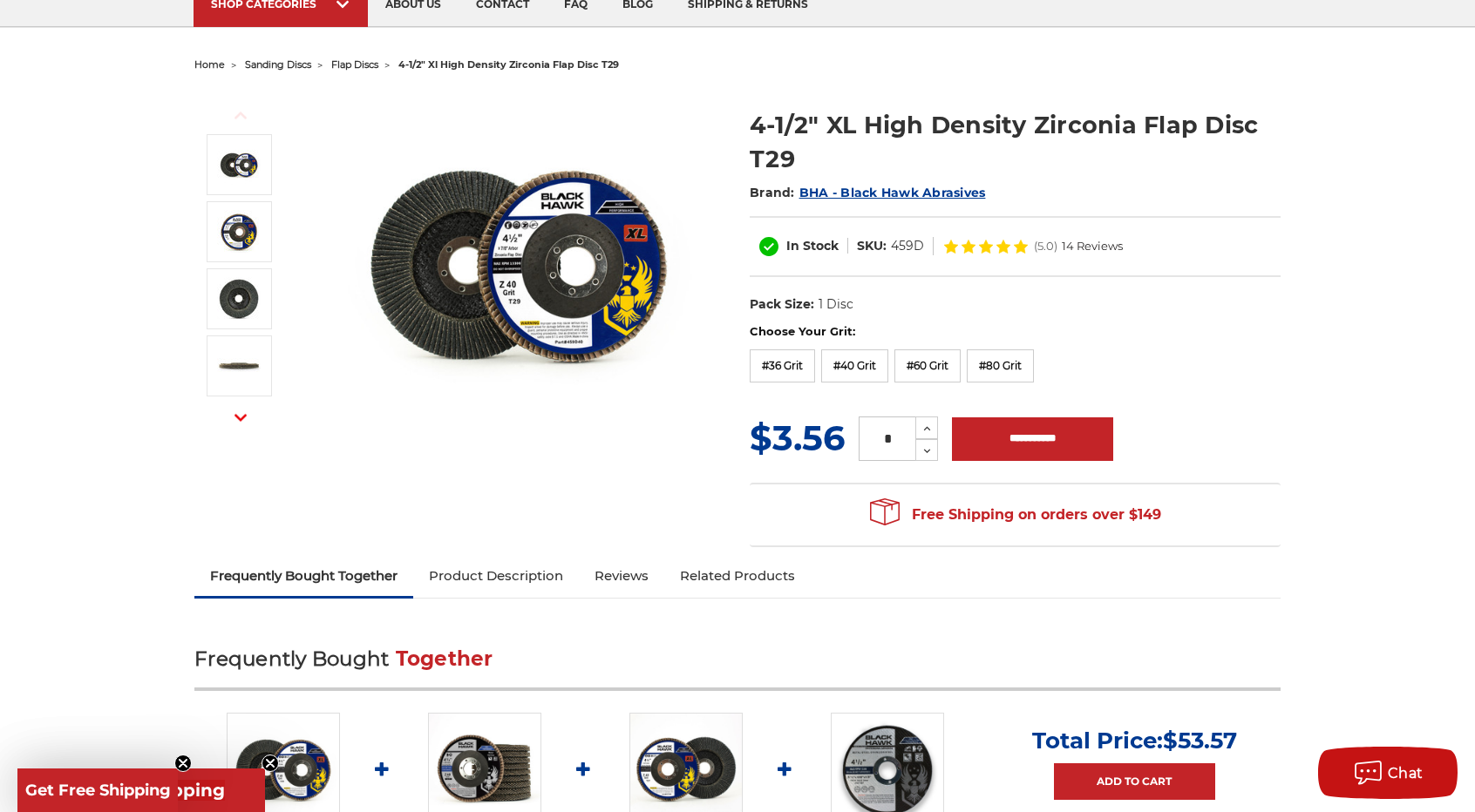
scroll to position [87, 0]
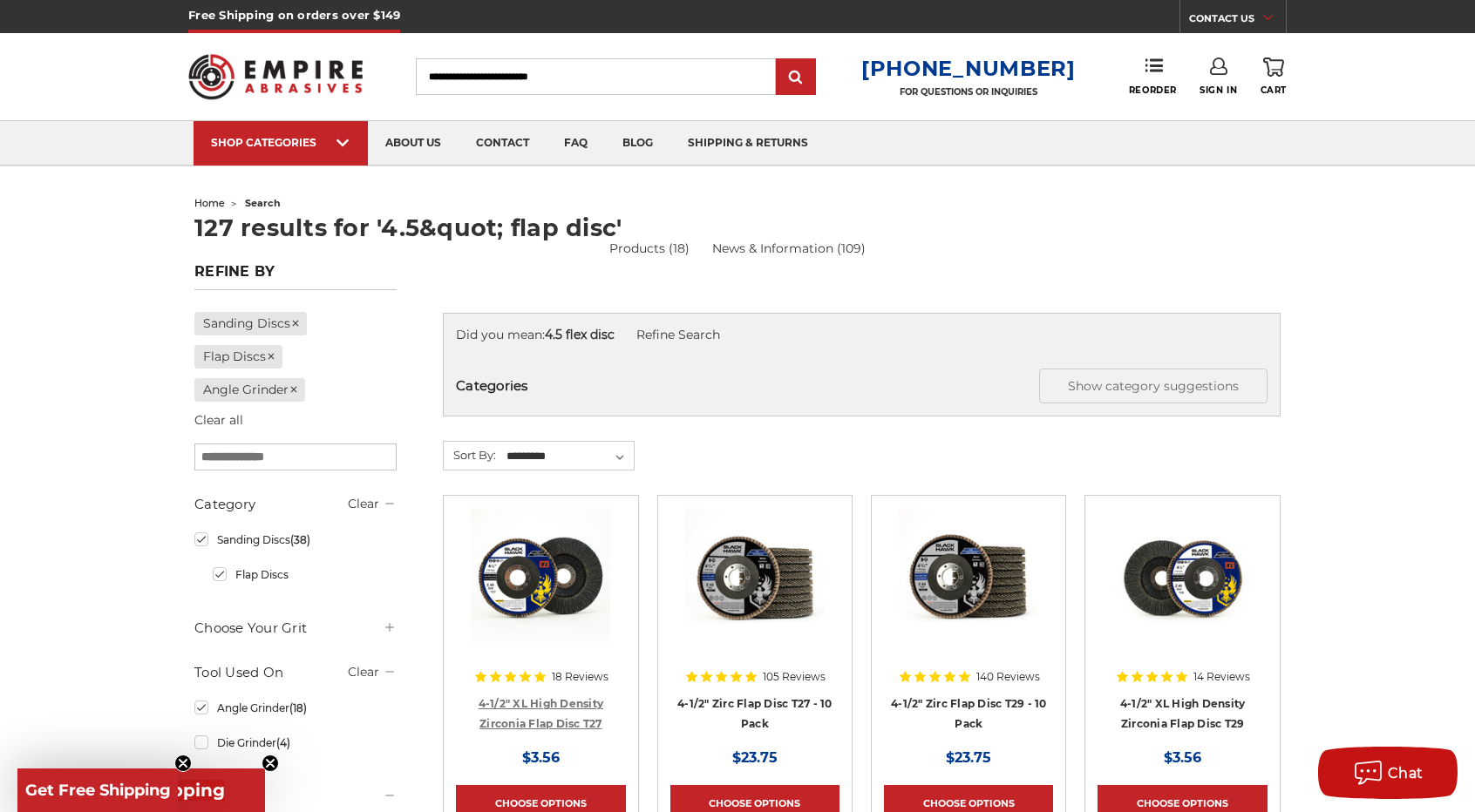
click at [564, 703] on link "4-1/2" XL High Density Zirconia Flap Disc T27" at bounding box center [541, 714] width 125 height 33
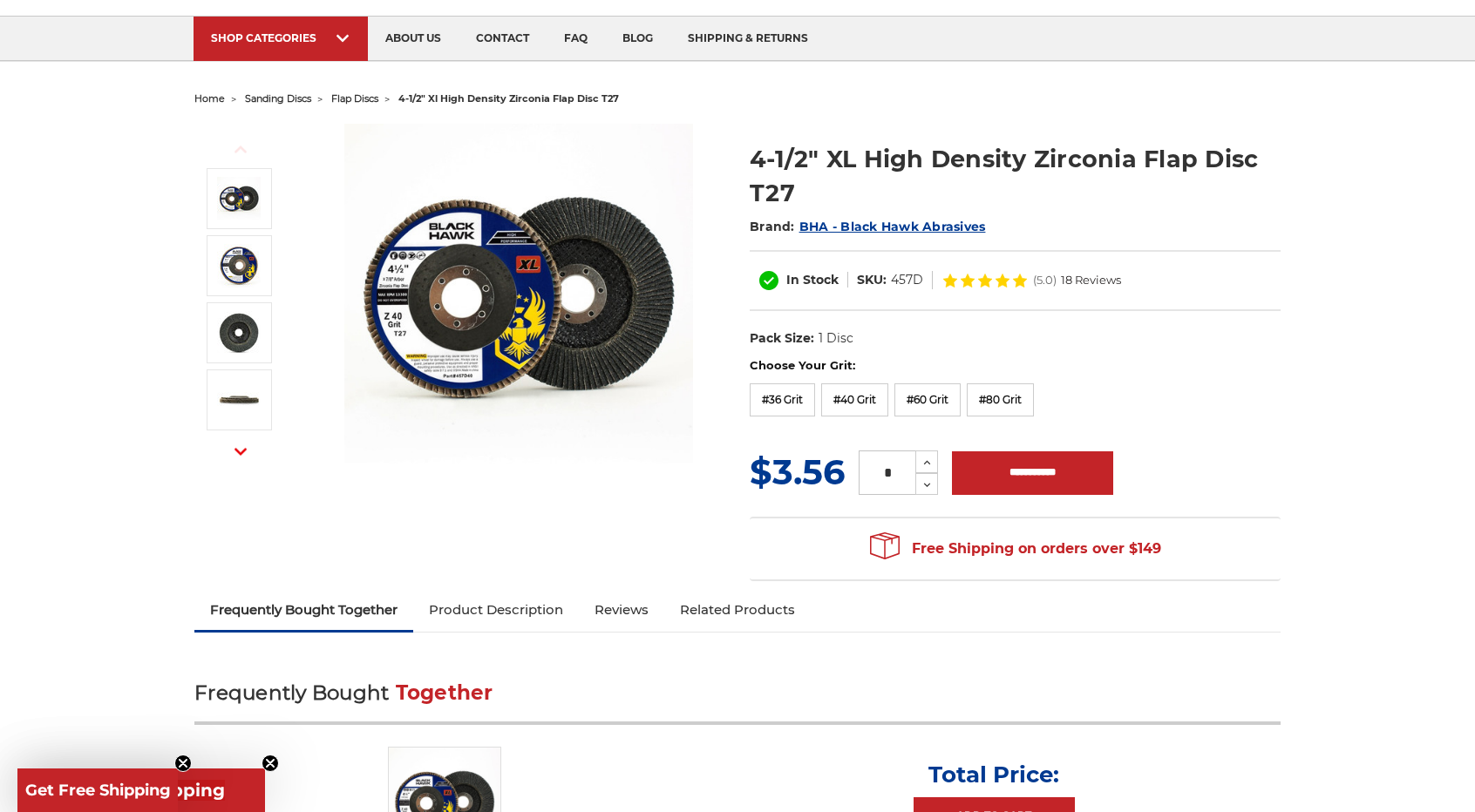
scroll to position [174, 0]
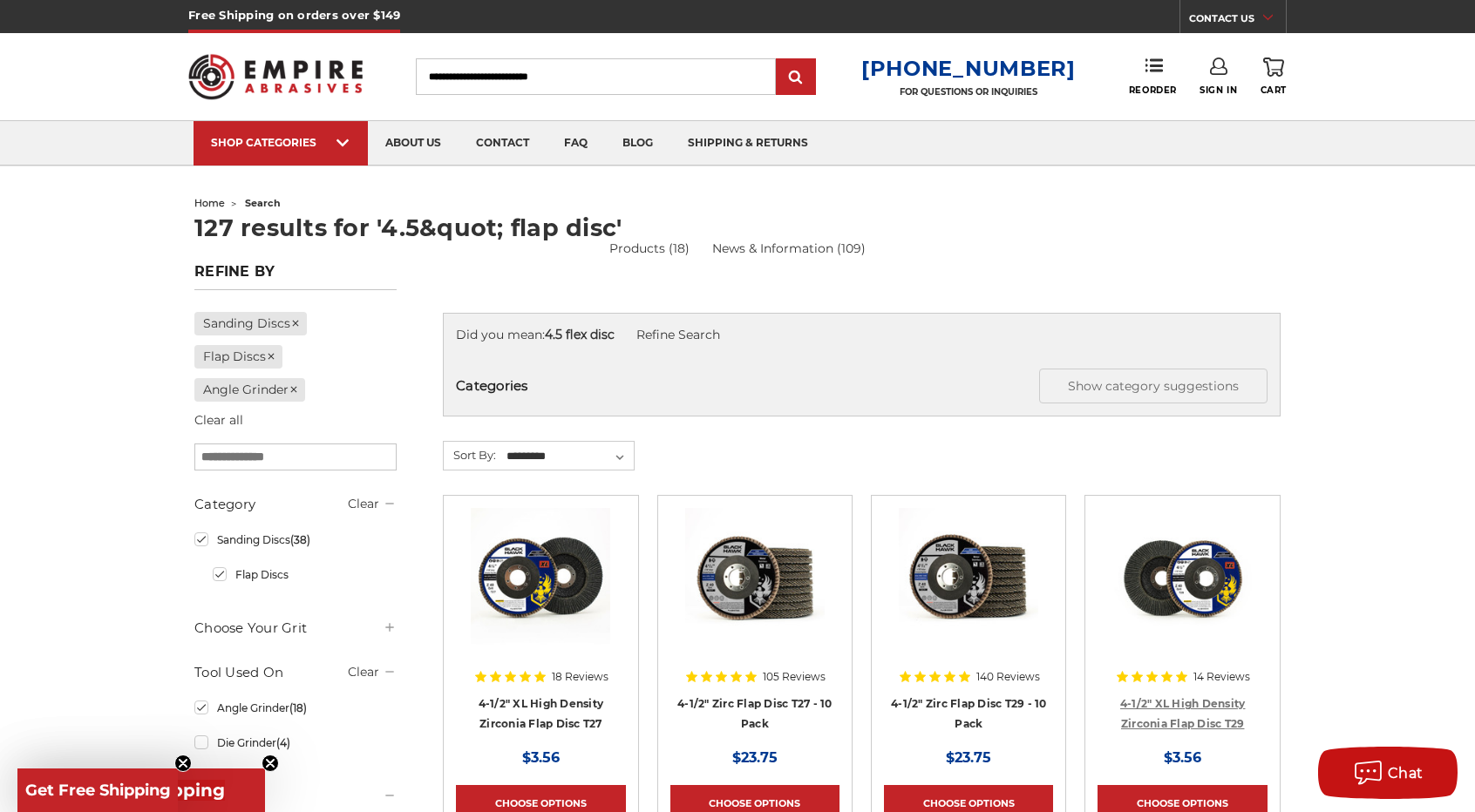
click at [1156, 705] on link "4-1/2" XL High Density Zirconia Flap Disc T29" at bounding box center [1183, 714] width 125 height 33
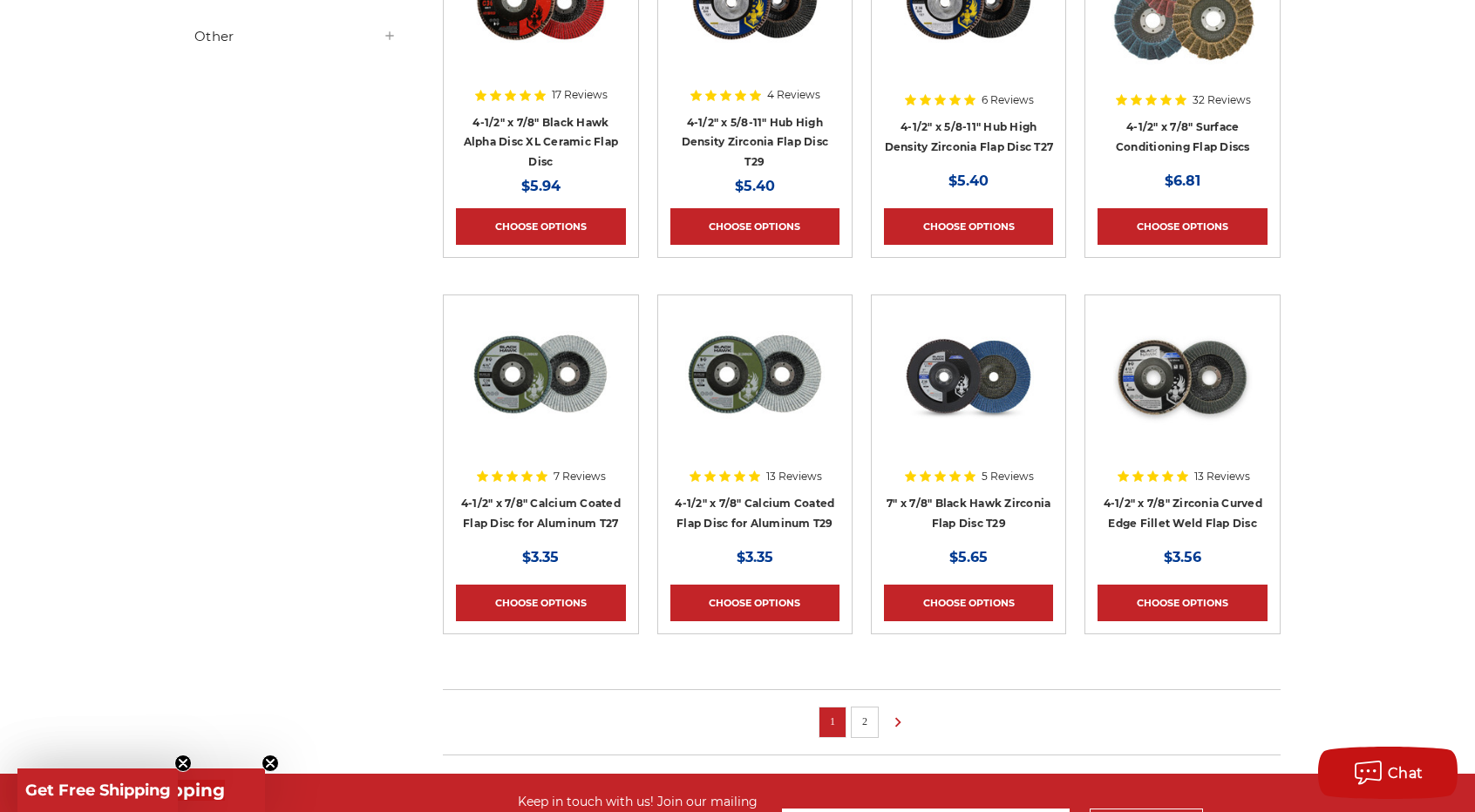
scroll to position [959, 0]
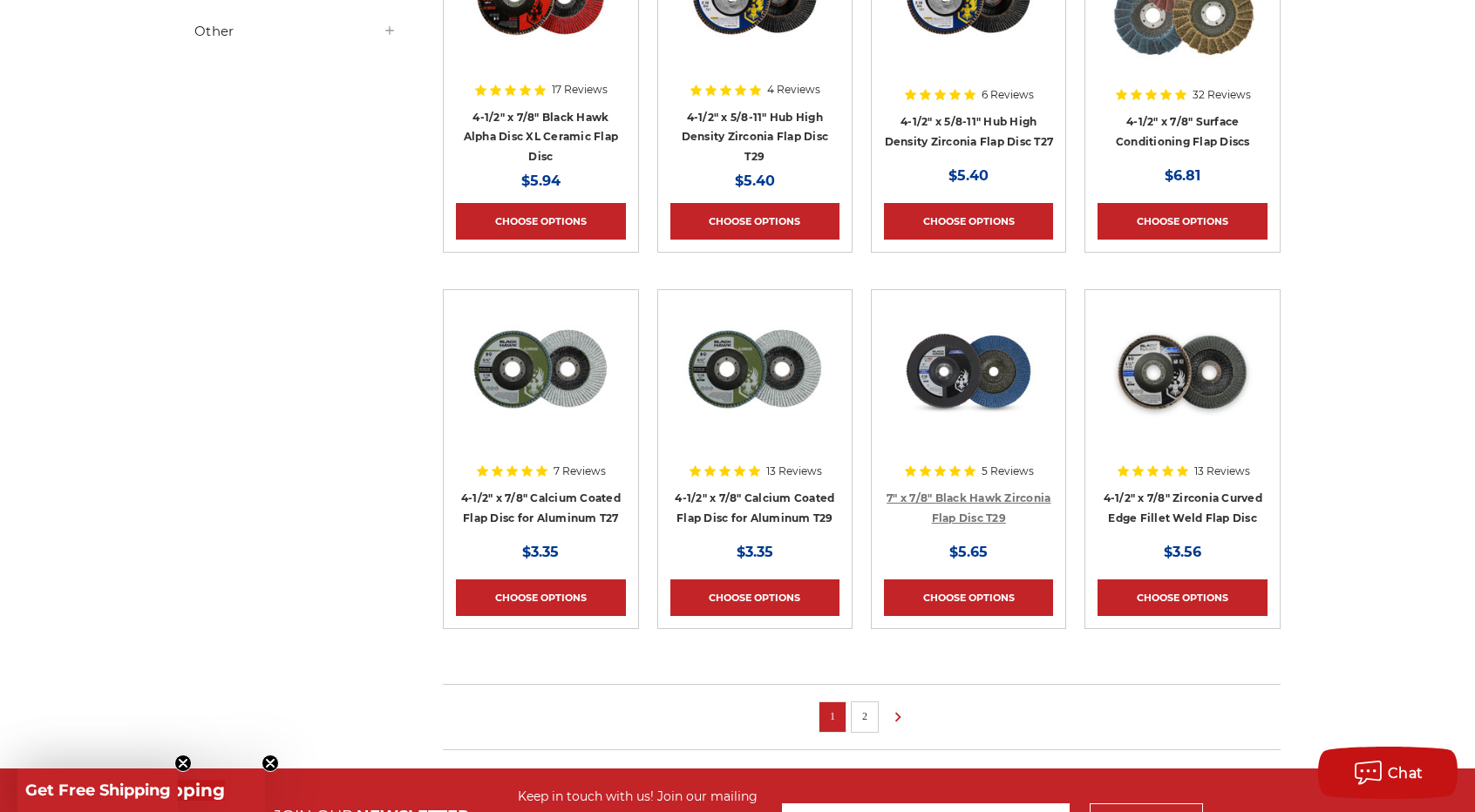
click at [953, 499] on link "7" x 7/8" Black Hawk Zirconia Flap Disc T29" at bounding box center [968, 508] width 164 height 33
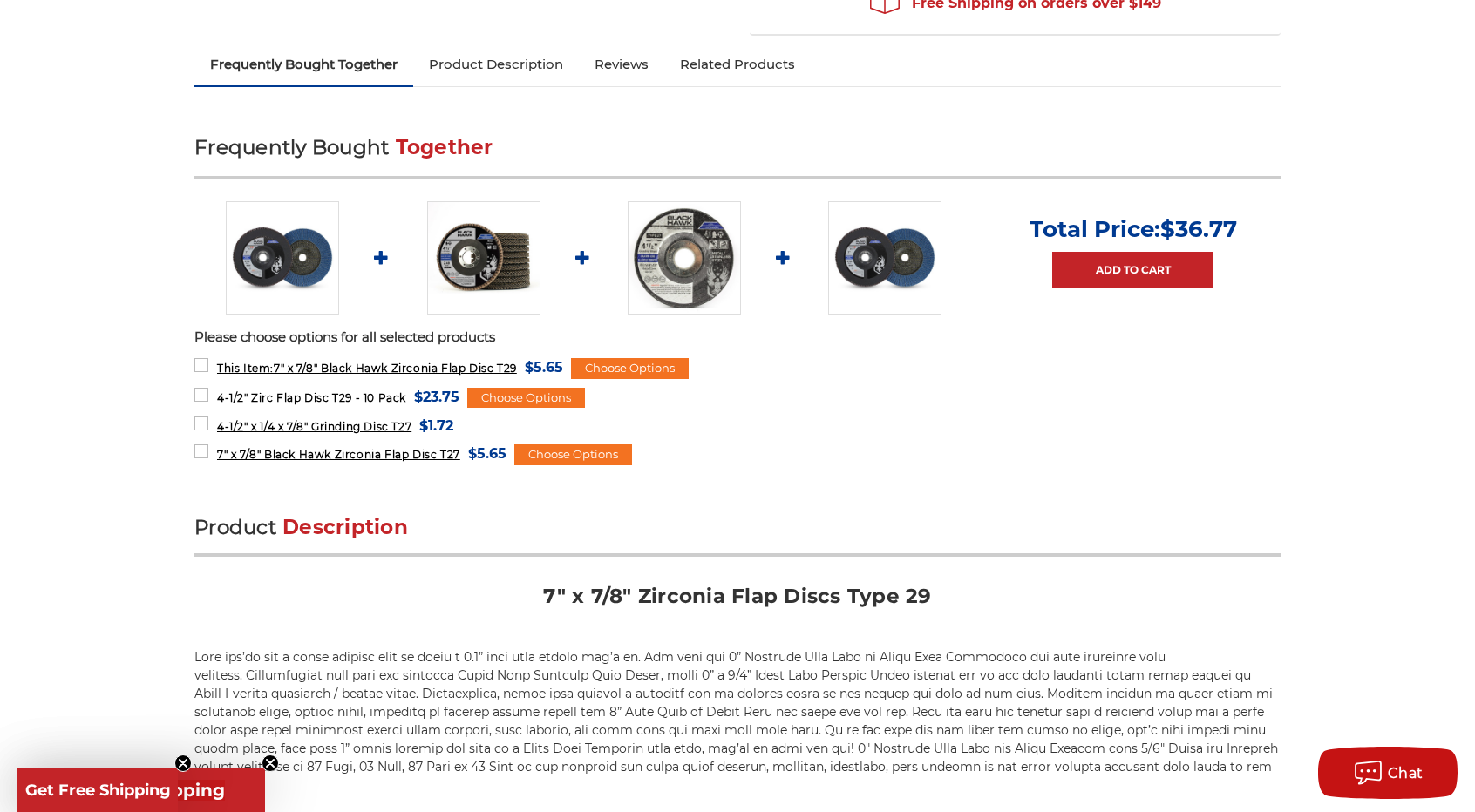
scroll to position [610, 0]
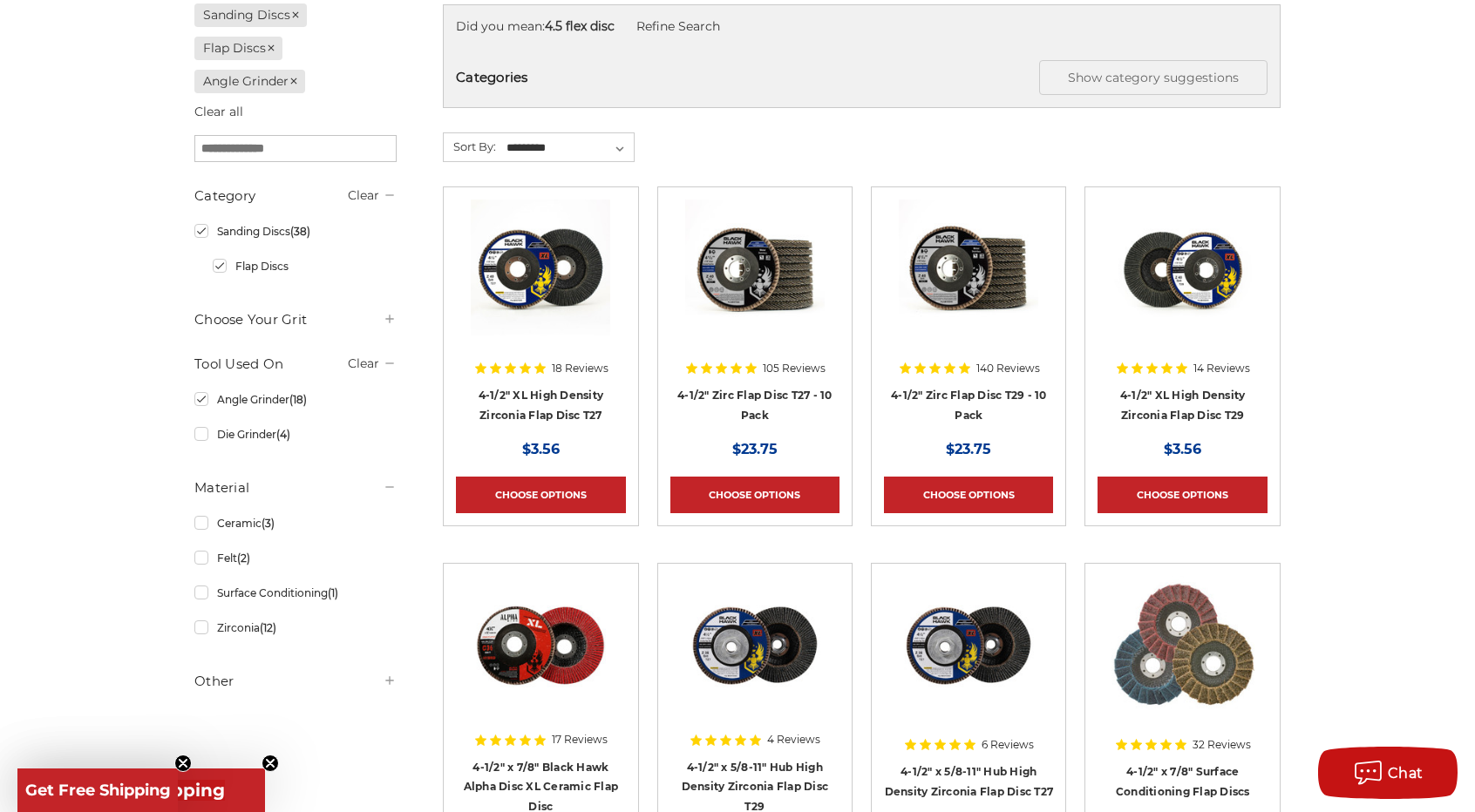
scroll to position [349, 0]
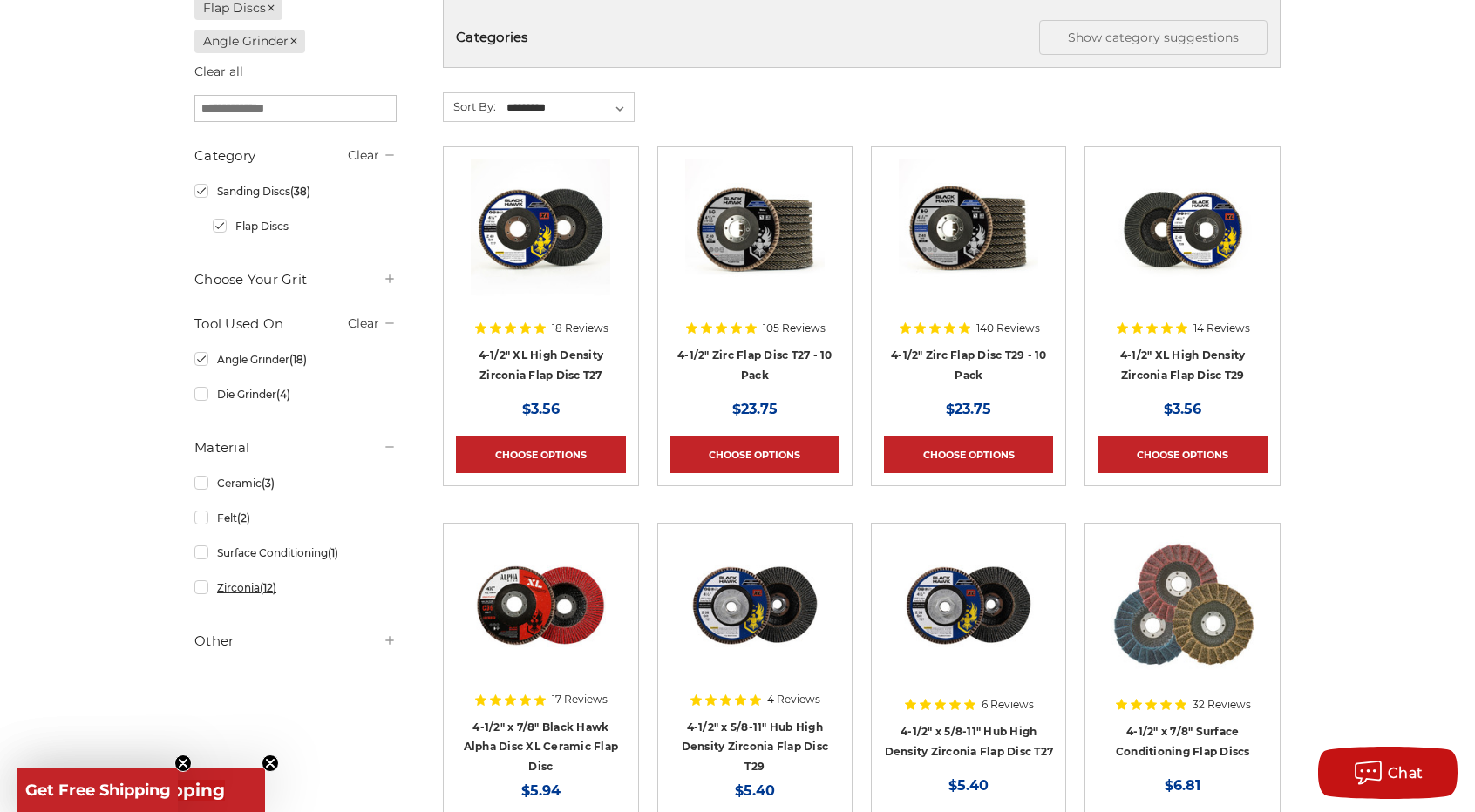
click at [208, 591] on link "Zirconia (12)" at bounding box center [295, 587] width 202 height 30
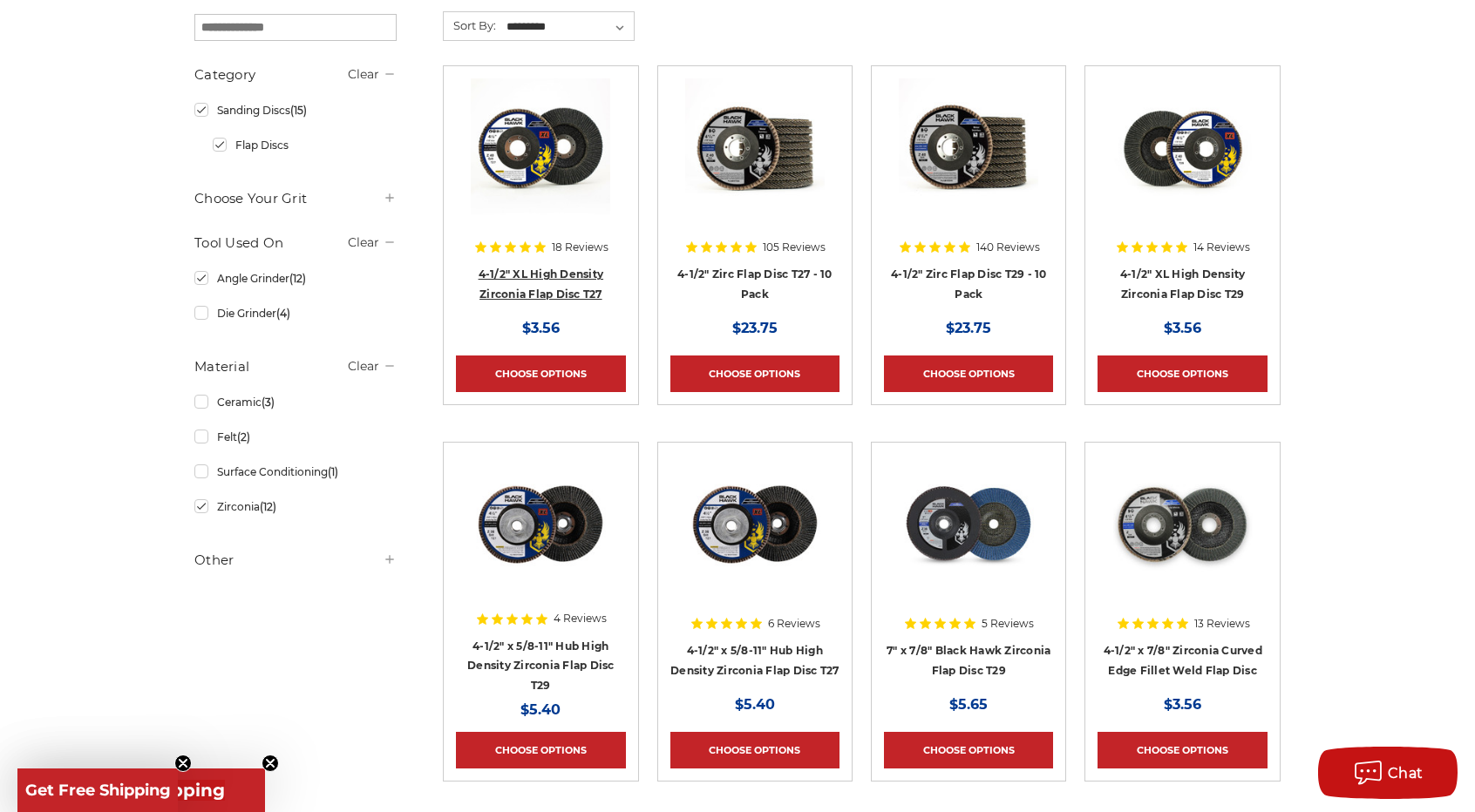
scroll to position [436, 0]
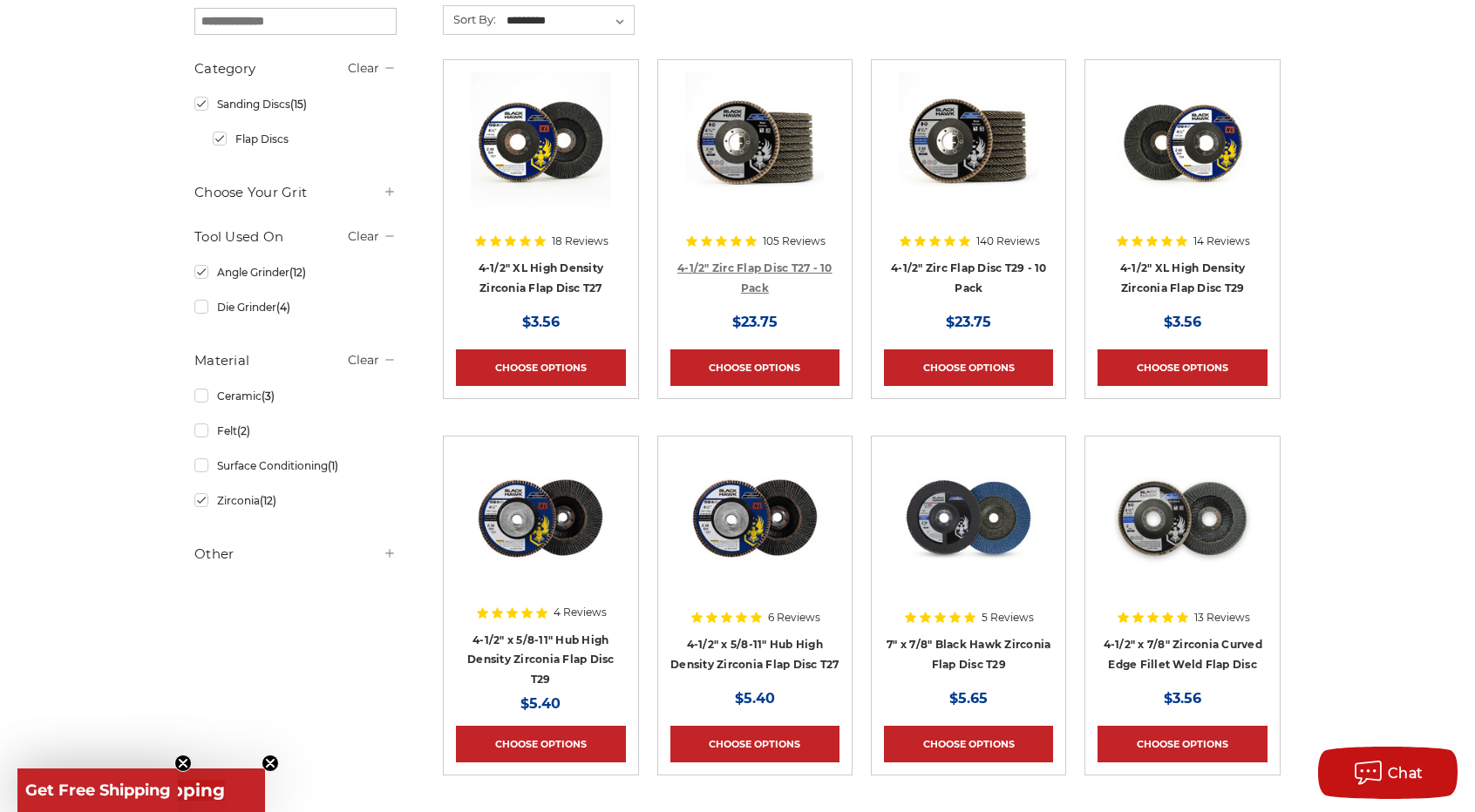
click at [753, 261] on link "4-1/2" Zirc Flap Disc T27 - 10 Pack" at bounding box center [755, 278] width 155 height 33
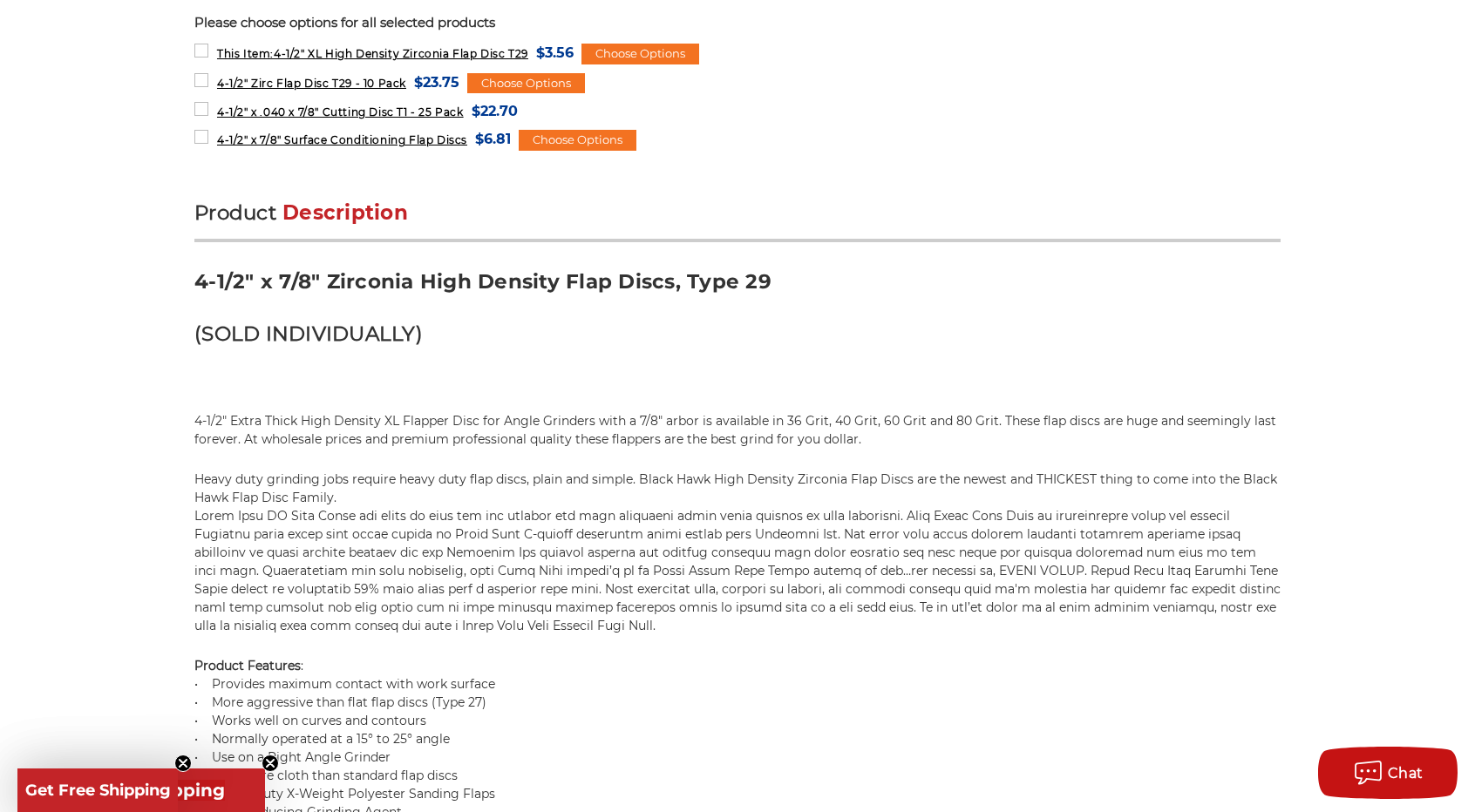
scroll to position [959, 0]
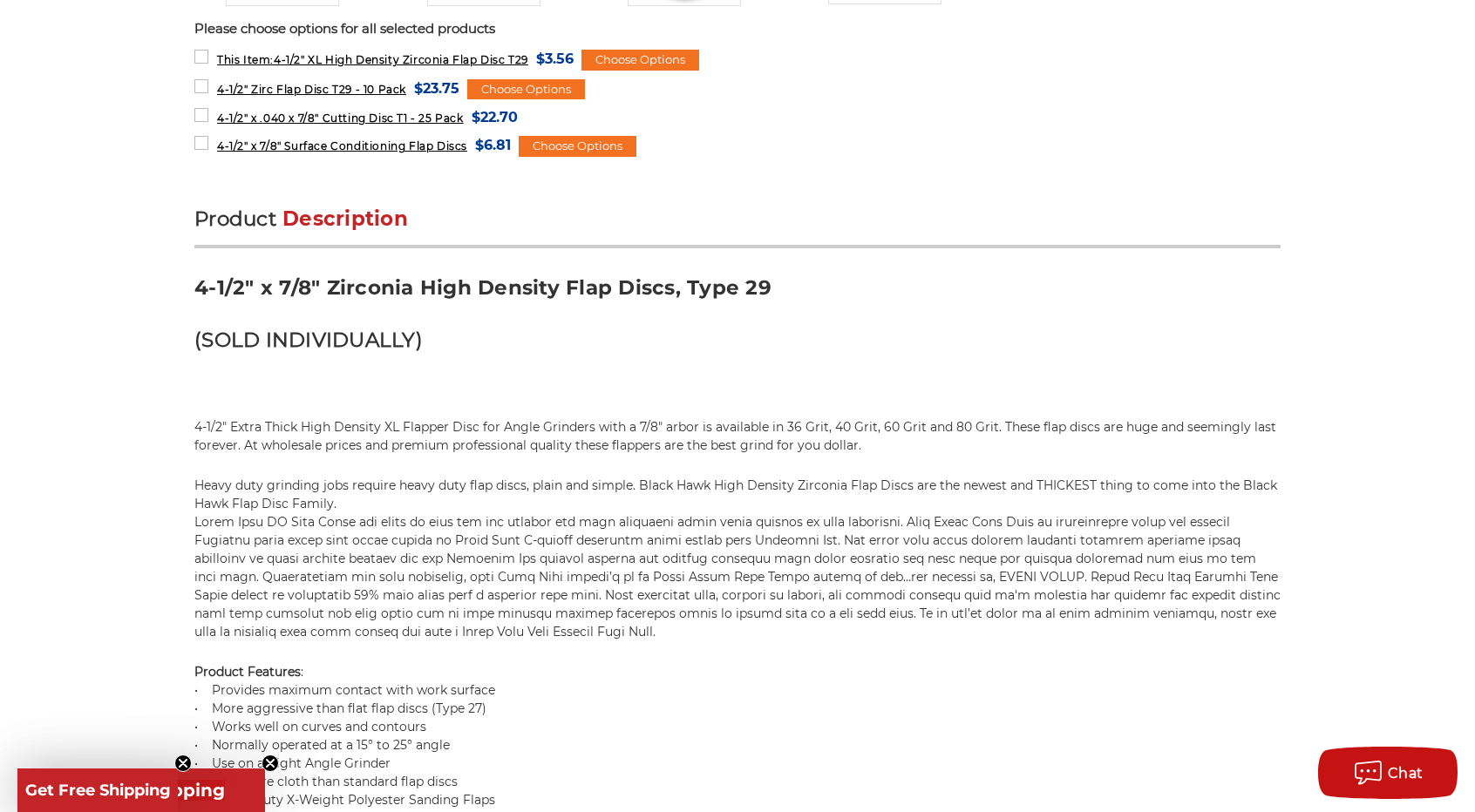
click at [183, 756] on circle "Close teaser" at bounding box center [183, 763] width 17 height 17
click at [267, 761] on icon "Close teaser" at bounding box center [270, 762] width 7 height 7
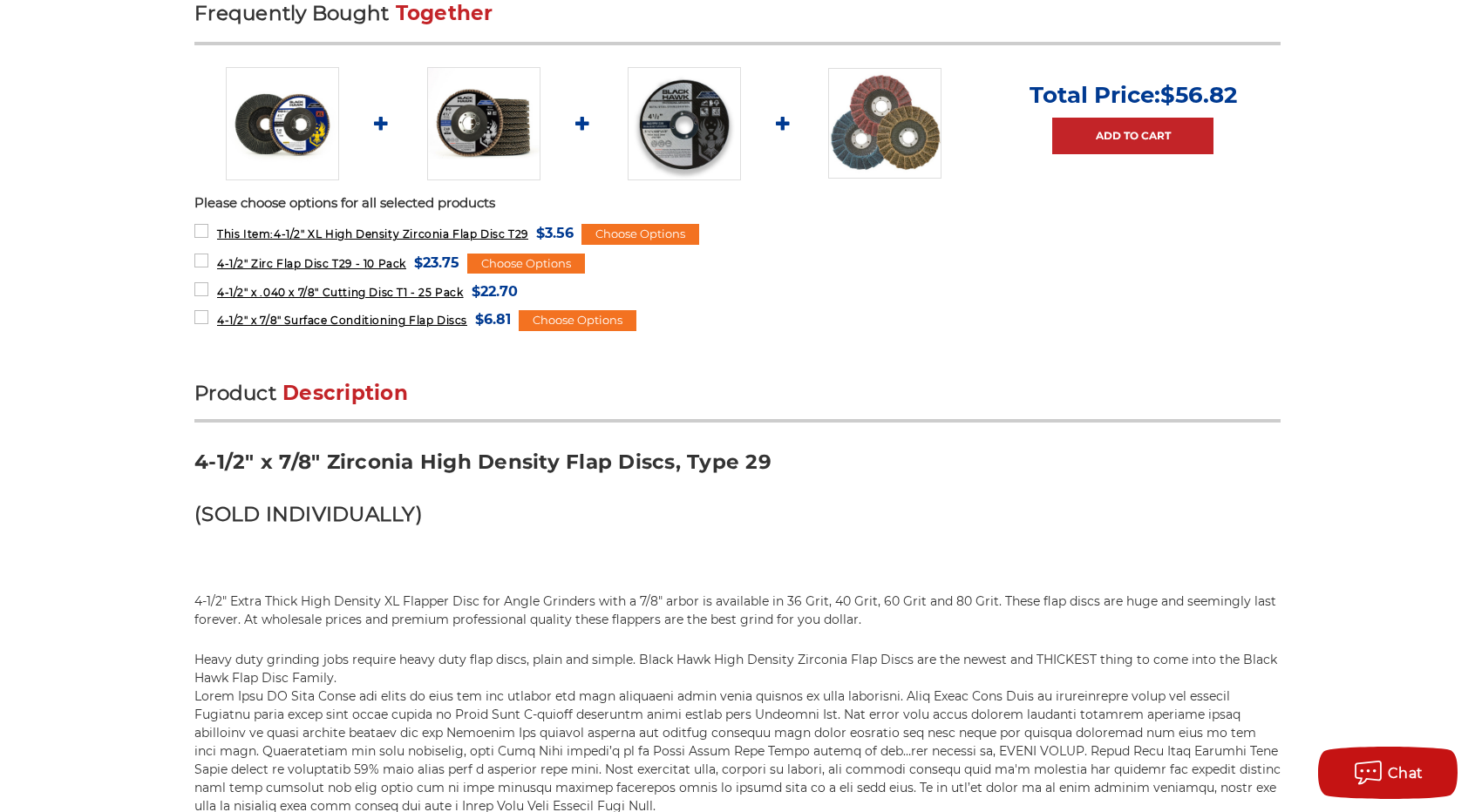
scroll to position [785, 0]
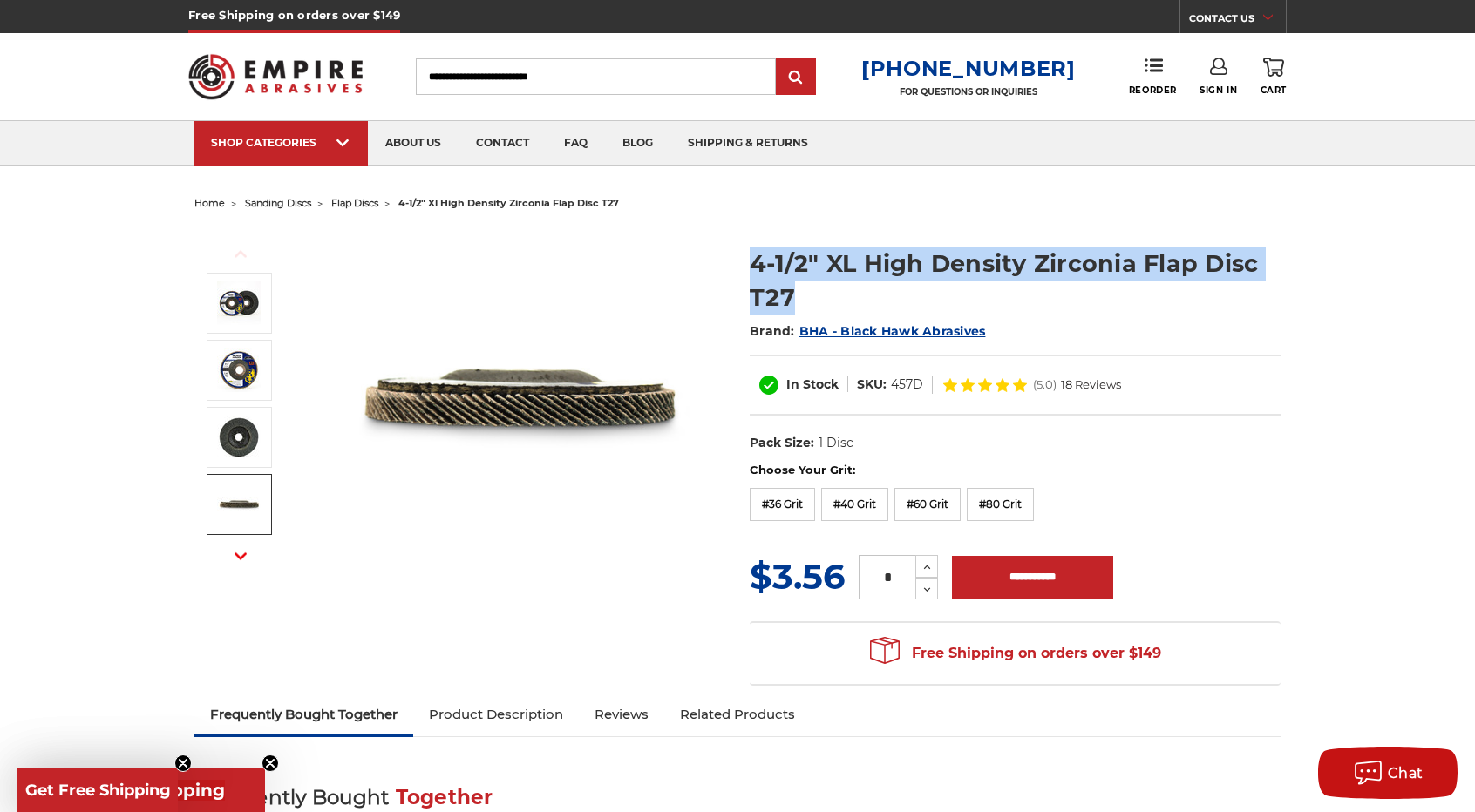
drag, startPoint x: 749, startPoint y: 260, endPoint x: 828, endPoint y: 287, distance: 83.5
click at [828, 287] on section "4-1/2" XL High Density Zirconia Flap Disc T27 Brand: BHA - Black Hawk Abrasives…" at bounding box center [1015, 345] width 556 height 233
copy h1 "4-1/2" XL High Density Zirconia Flap Disc T27"
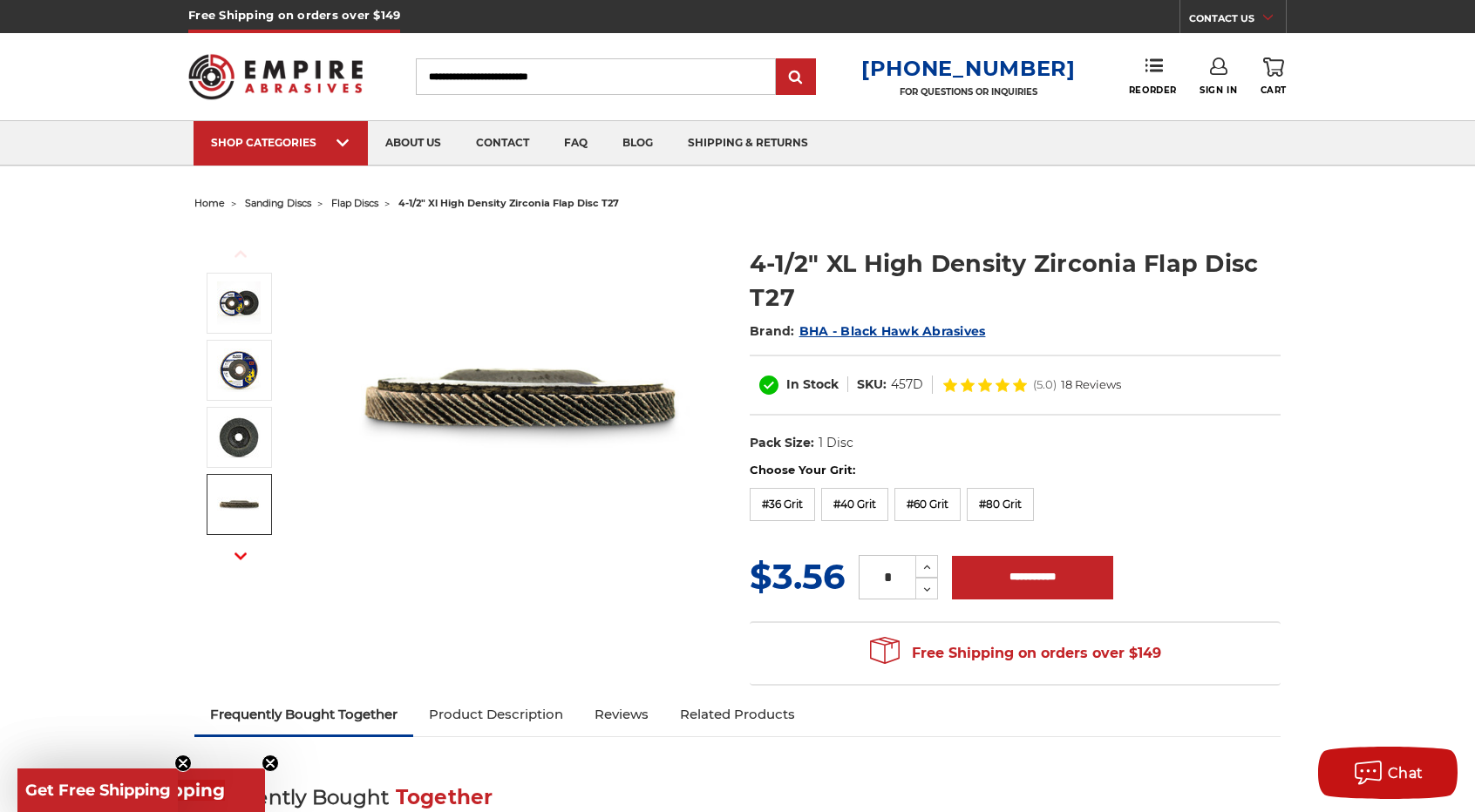
click at [900, 386] on dd "457D" at bounding box center [907, 385] width 32 height 18
copy div "457D"
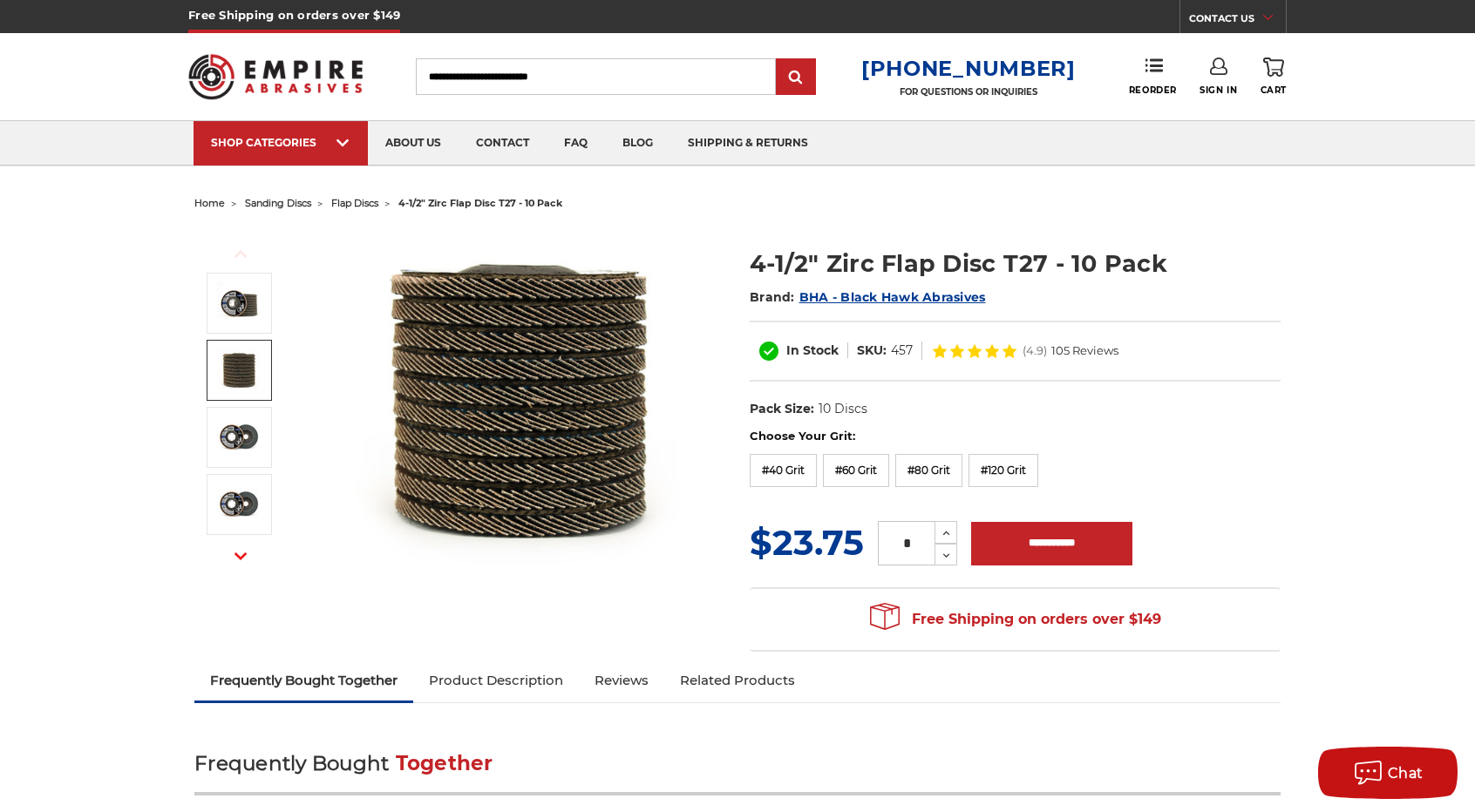
click at [223, 363] on img at bounding box center [238, 370] width 44 height 44
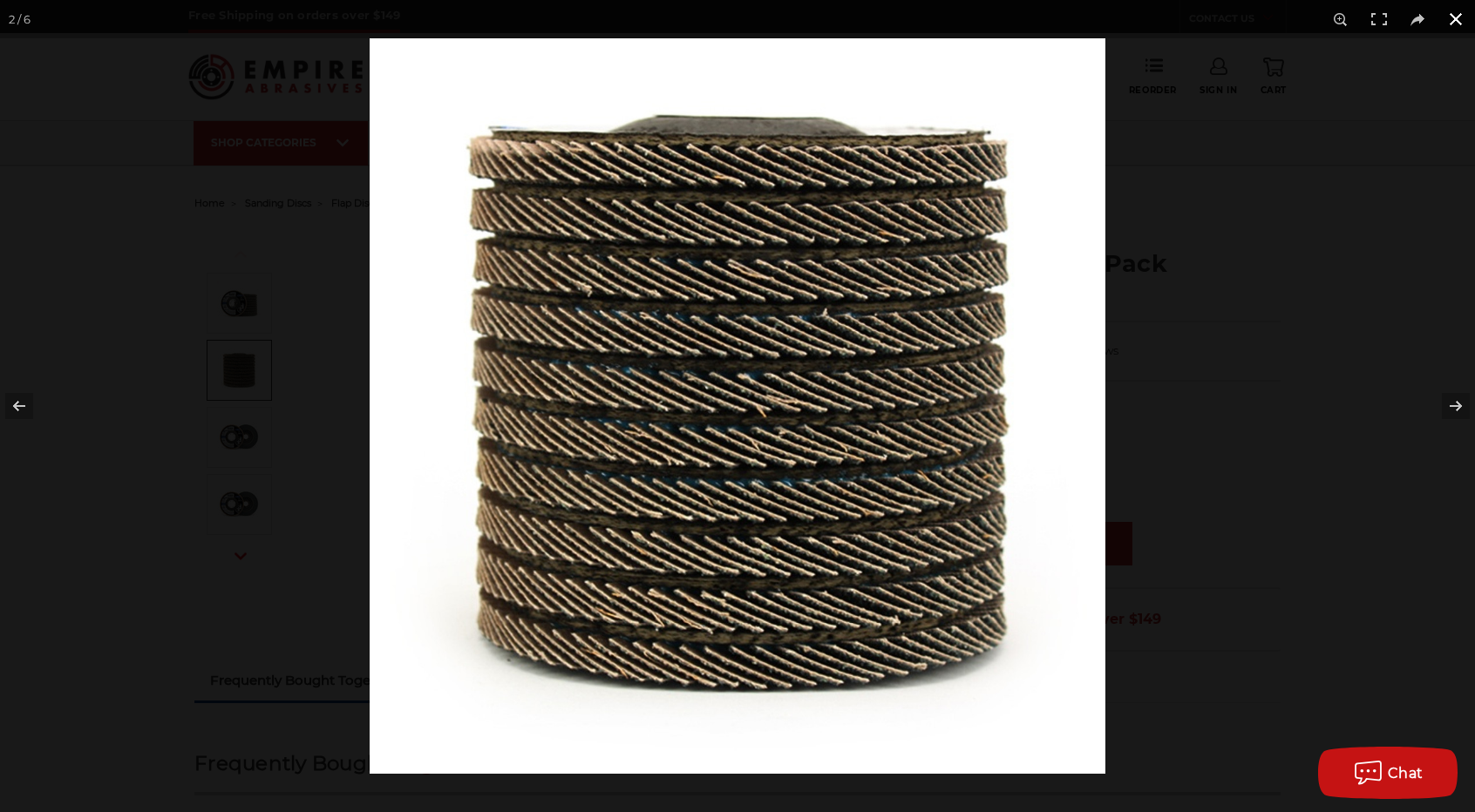
click at [1372, 187] on div at bounding box center [1107, 444] width 1475 height 812
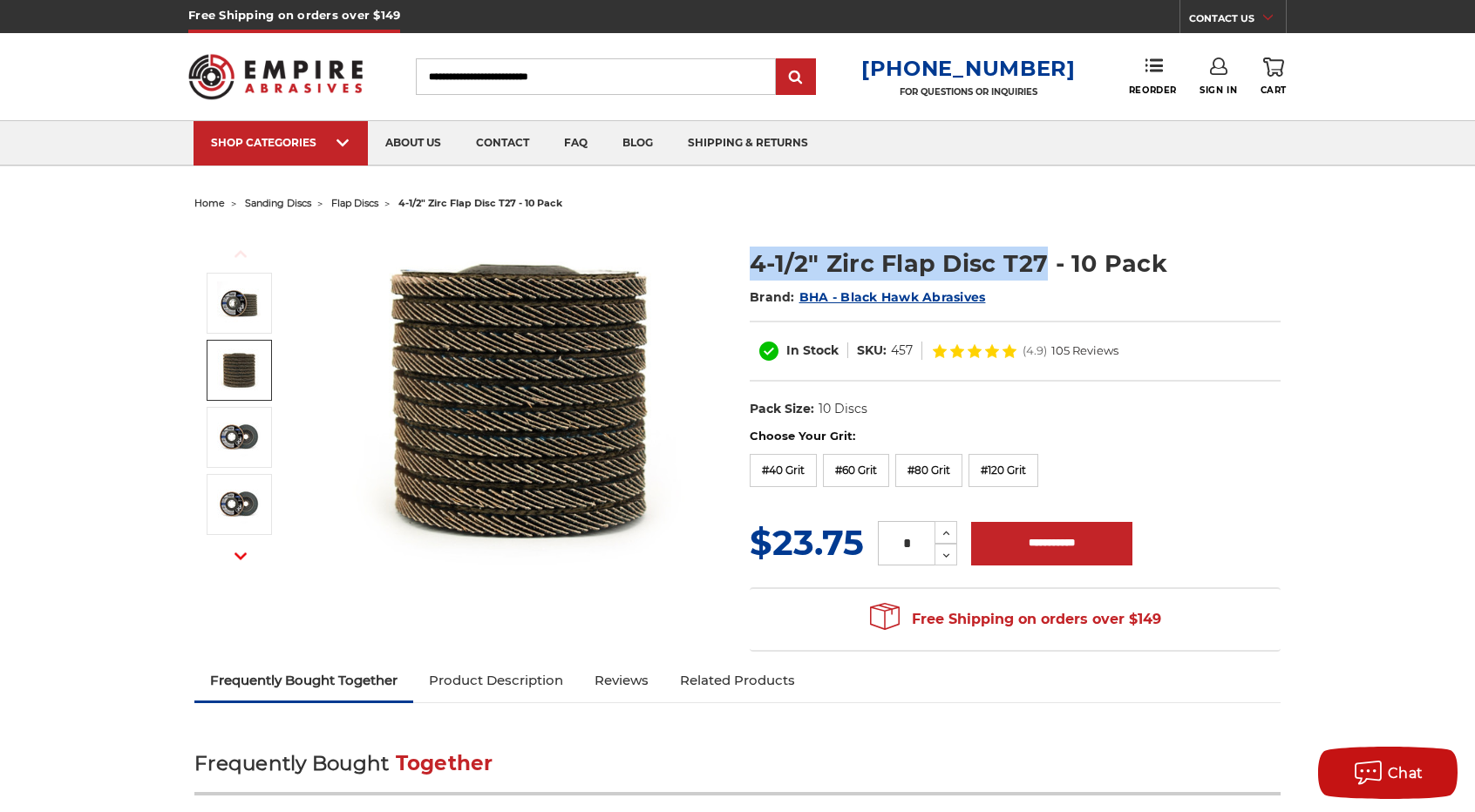
drag, startPoint x: 750, startPoint y: 258, endPoint x: 1042, endPoint y: 251, distance: 292.1
click at [1042, 251] on h1 "4-1/2" Zirc Flap Disc T27 - 10 Pack" at bounding box center [1015, 263] width 531 height 34
copy h1 "4-1/2" Zirc Flap Disc T27"
click at [896, 348] on dd "457" at bounding box center [902, 351] width 21 height 18
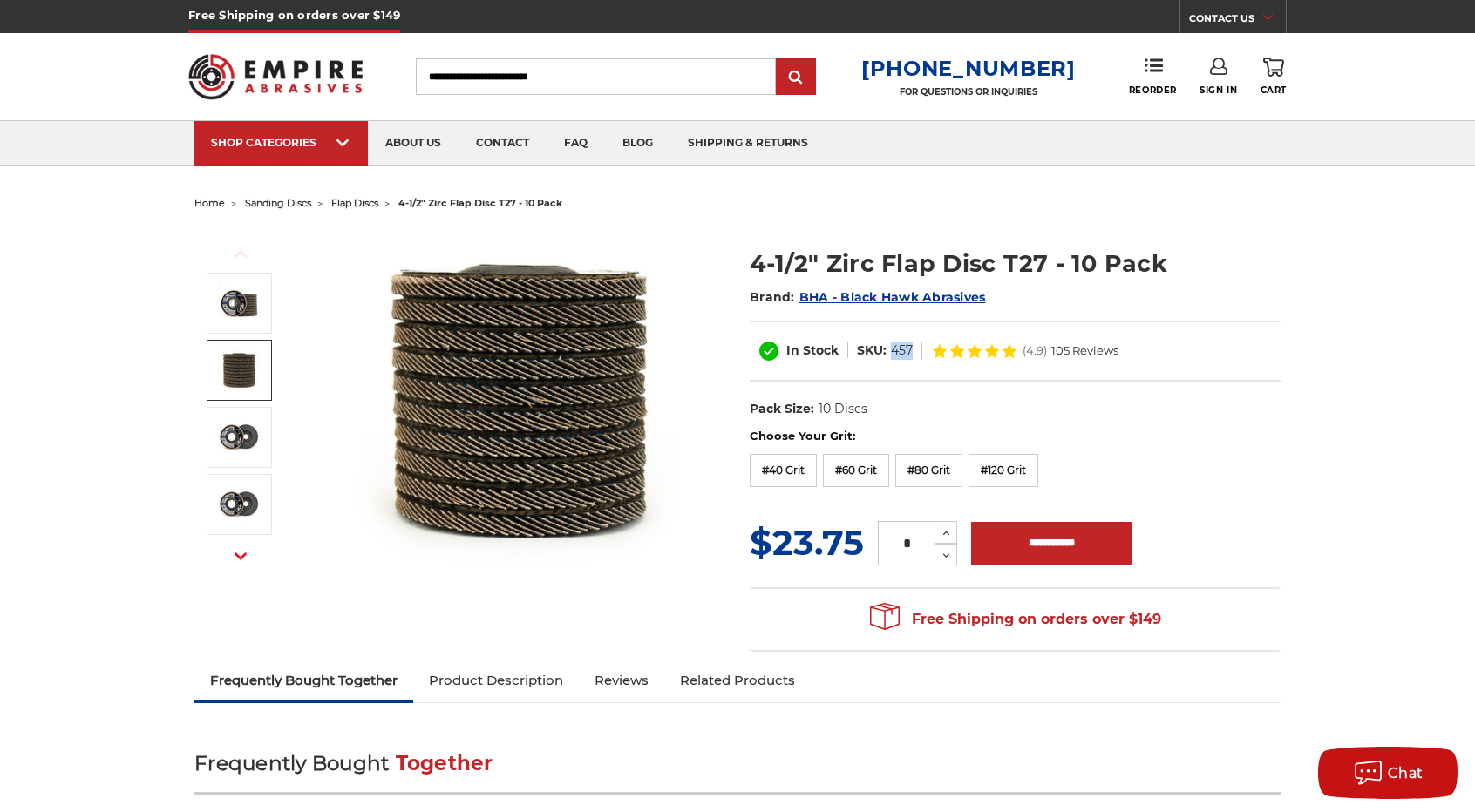
copy dd "457"
click at [674, 564] on img at bounding box center [518, 402] width 349 height 349
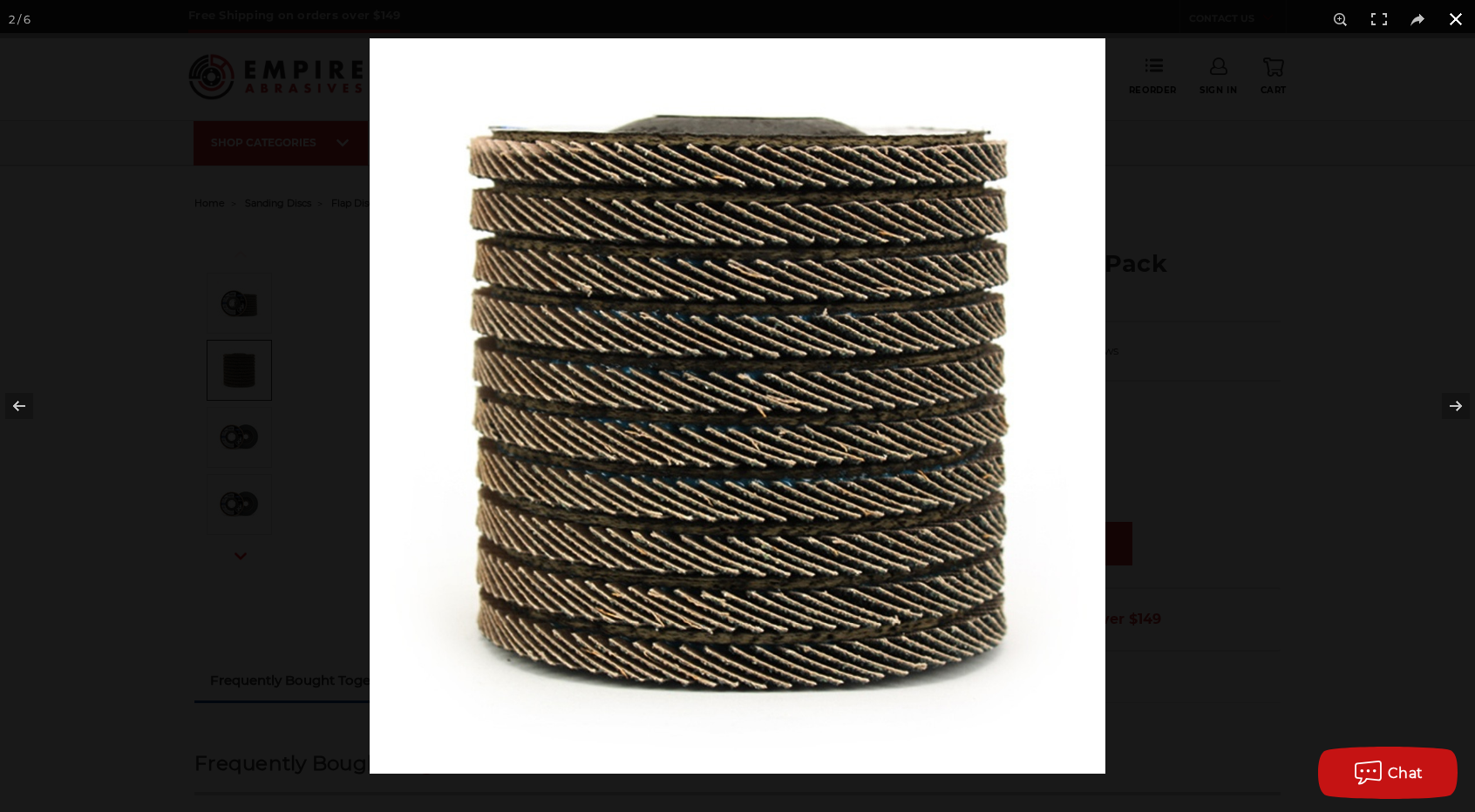
click at [1328, 321] on div at bounding box center [1107, 444] width 1475 height 812
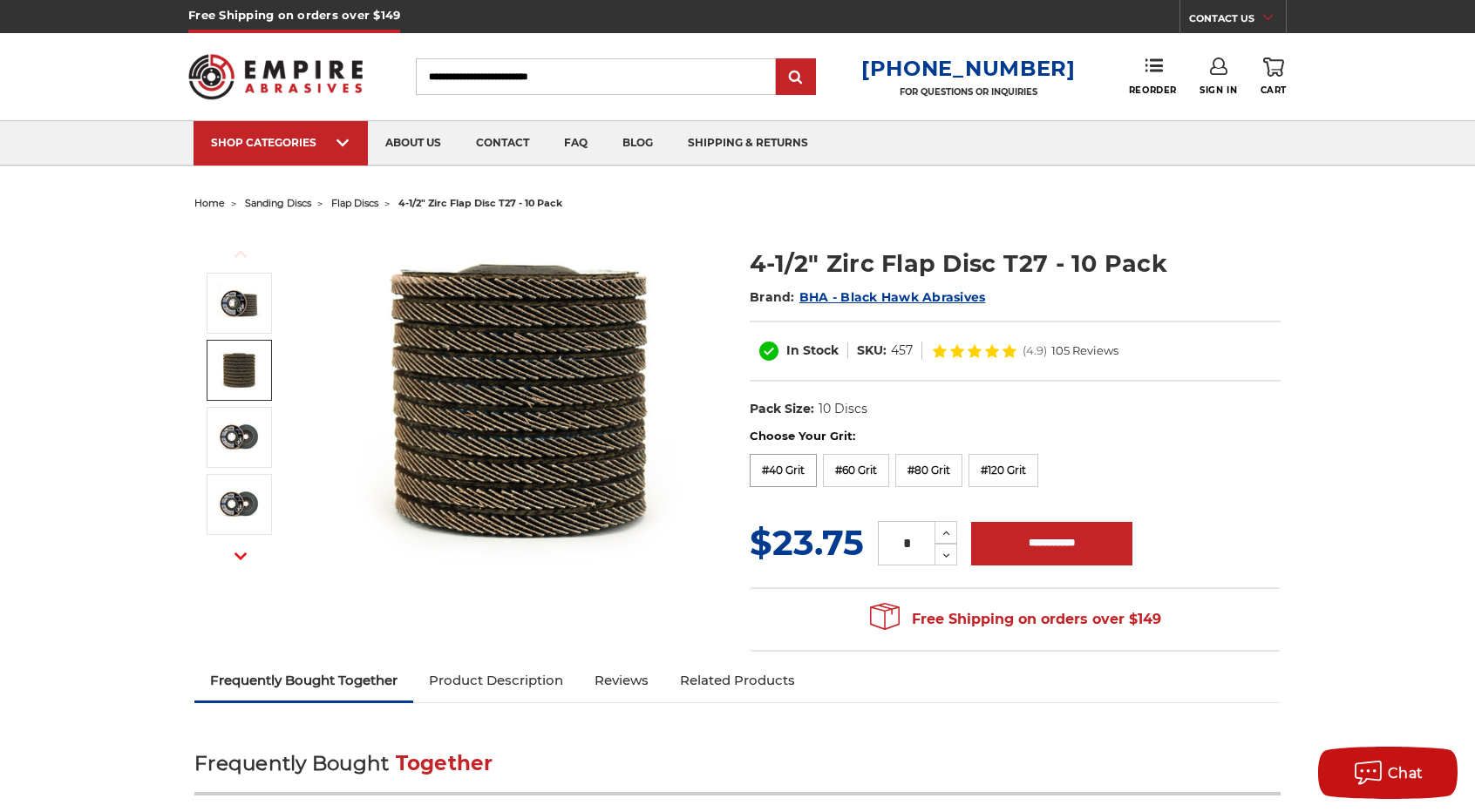
click at [779, 464] on label "#40 Grit" at bounding box center [783, 470] width 67 height 33
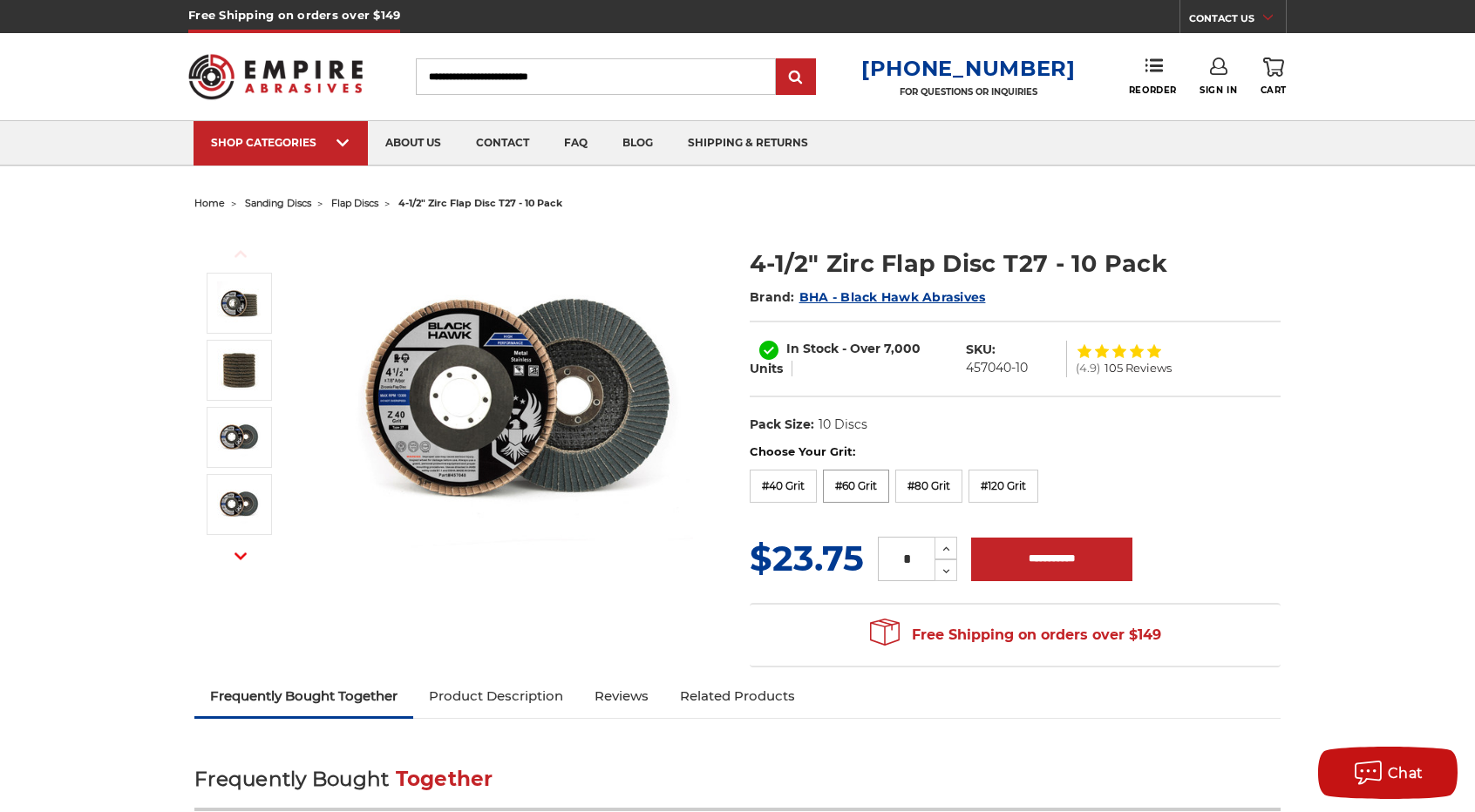
click at [872, 494] on label "#60 Grit" at bounding box center [856, 487] width 66 height 33
click at [909, 482] on label "#80 Grit" at bounding box center [928, 487] width 67 height 33
click at [988, 488] on label "#120 Grit" at bounding box center [1004, 487] width 70 height 33
click at [783, 475] on label "#40 Grit" at bounding box center [783, 487] width 67 height 33
click at [776, 481] on label "#40 Grit" at bounding box center [783, 487] width 67 height 33
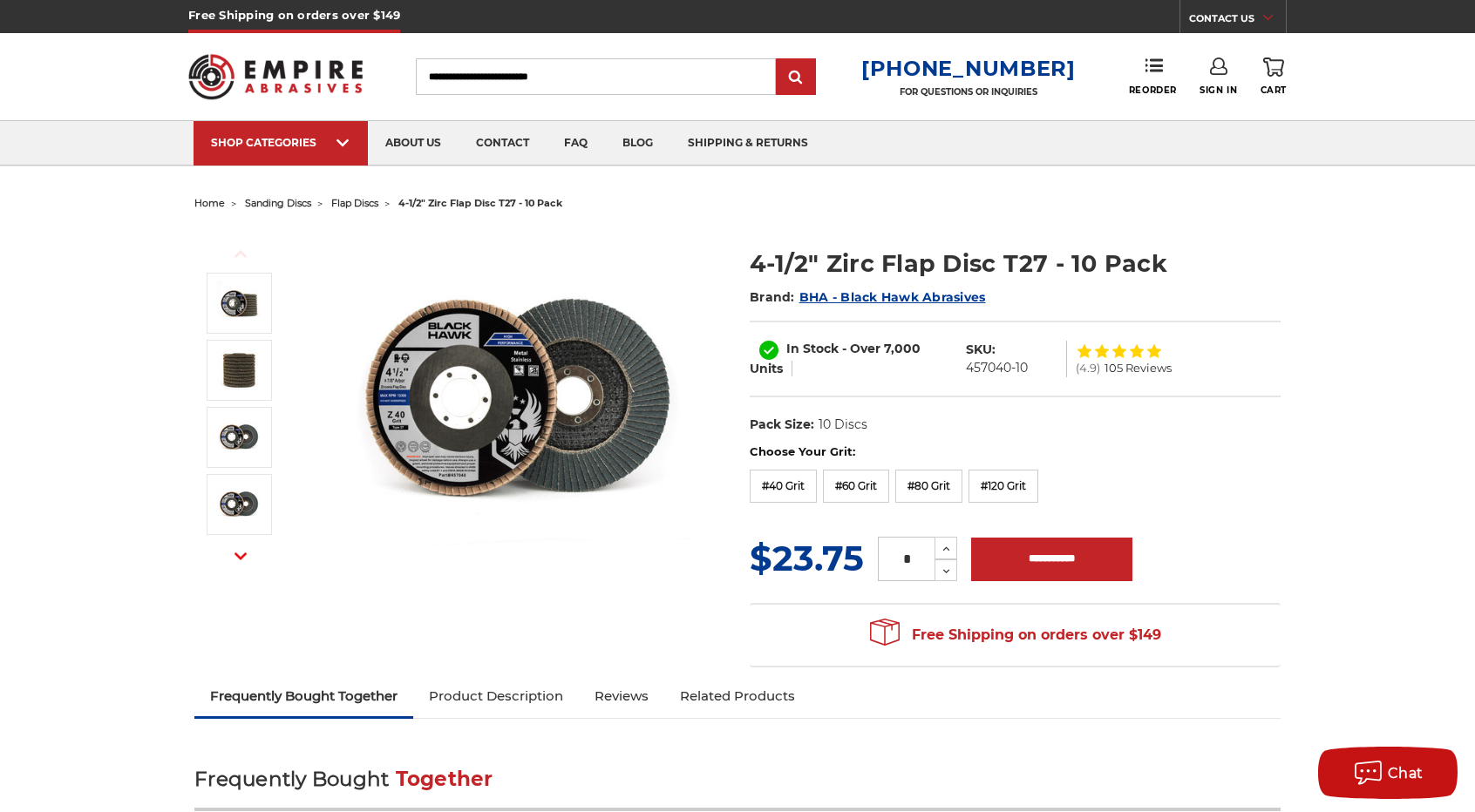
click at [719, 512] on div "Previous Next" at bounding box center [460, 402] width 531 height 349
click at [978, 370] on dd "457040-10" at bounding box center [997, 368] width 62 height 18
copy div "457040-10"
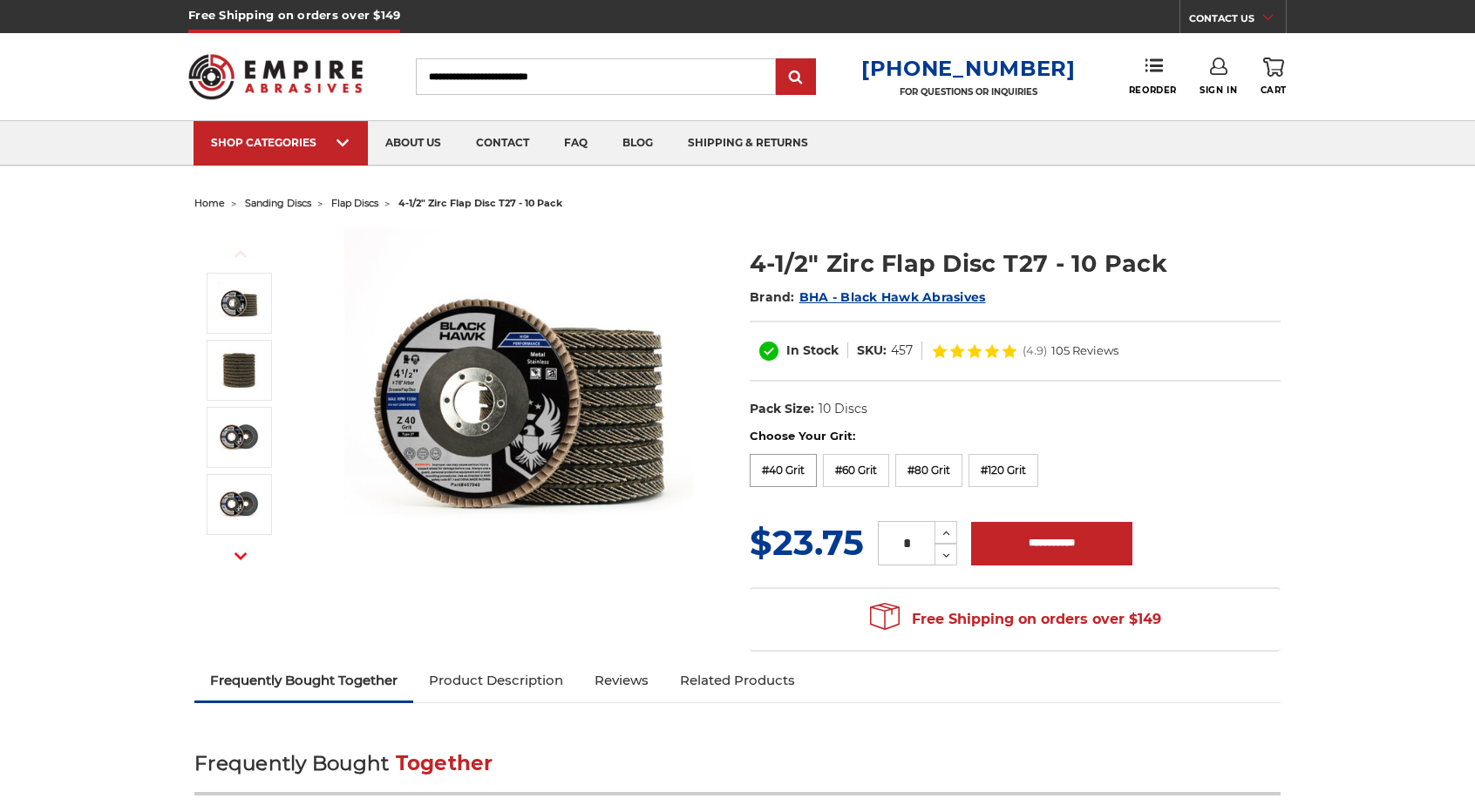
click at [789, 466] on label "#40 Grit" at bounding box center [783, 470] width 67 height 33
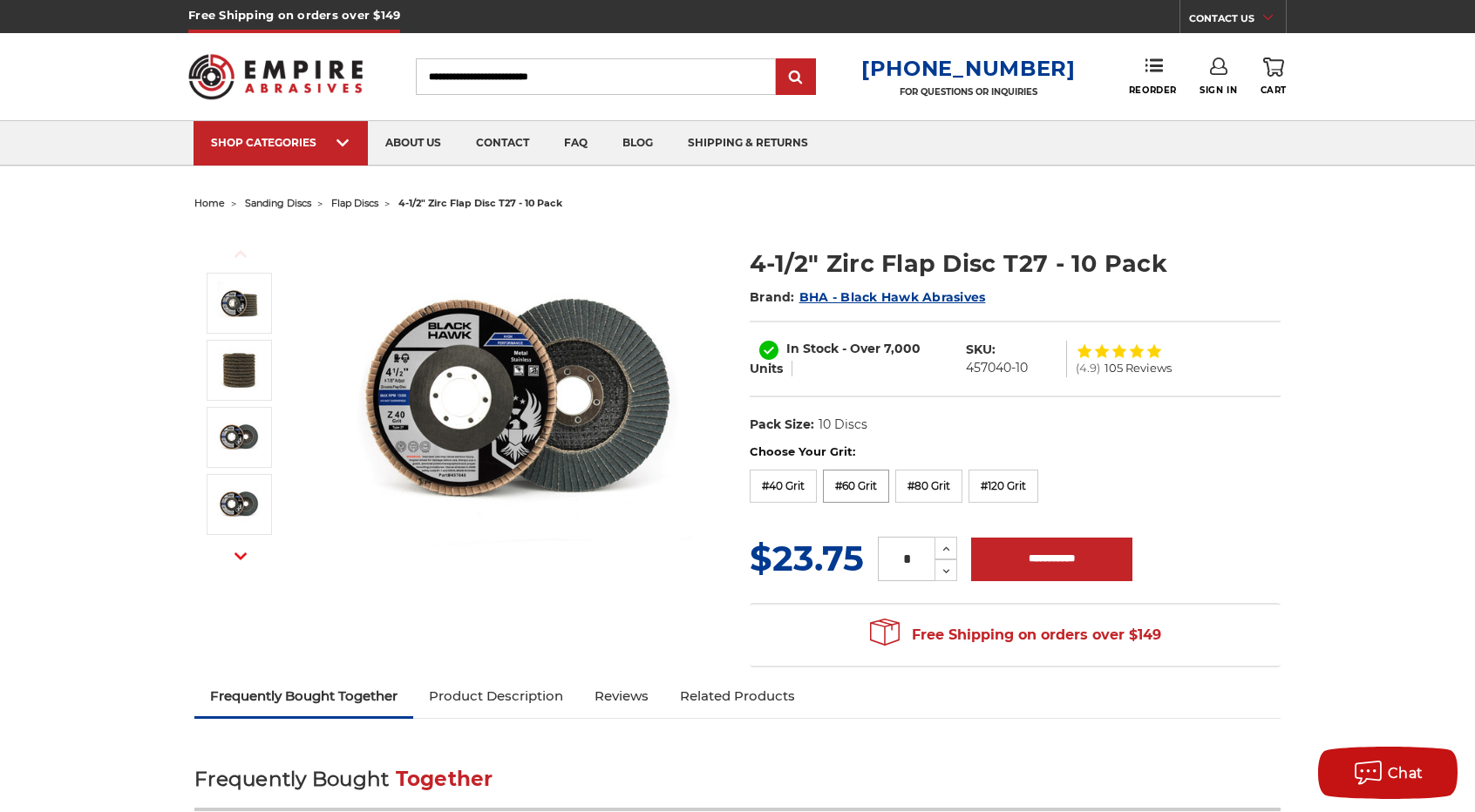
click at [841, 489] on label "#60 Grit" at bounding box center [856, 487] width 66 height 33
click at [776, 491] on label "#40 Grit" at bounding box center [783, 487] width 67 height 33
click at [586, 544] on img at bounding box center [518, 402] width 349 height 349
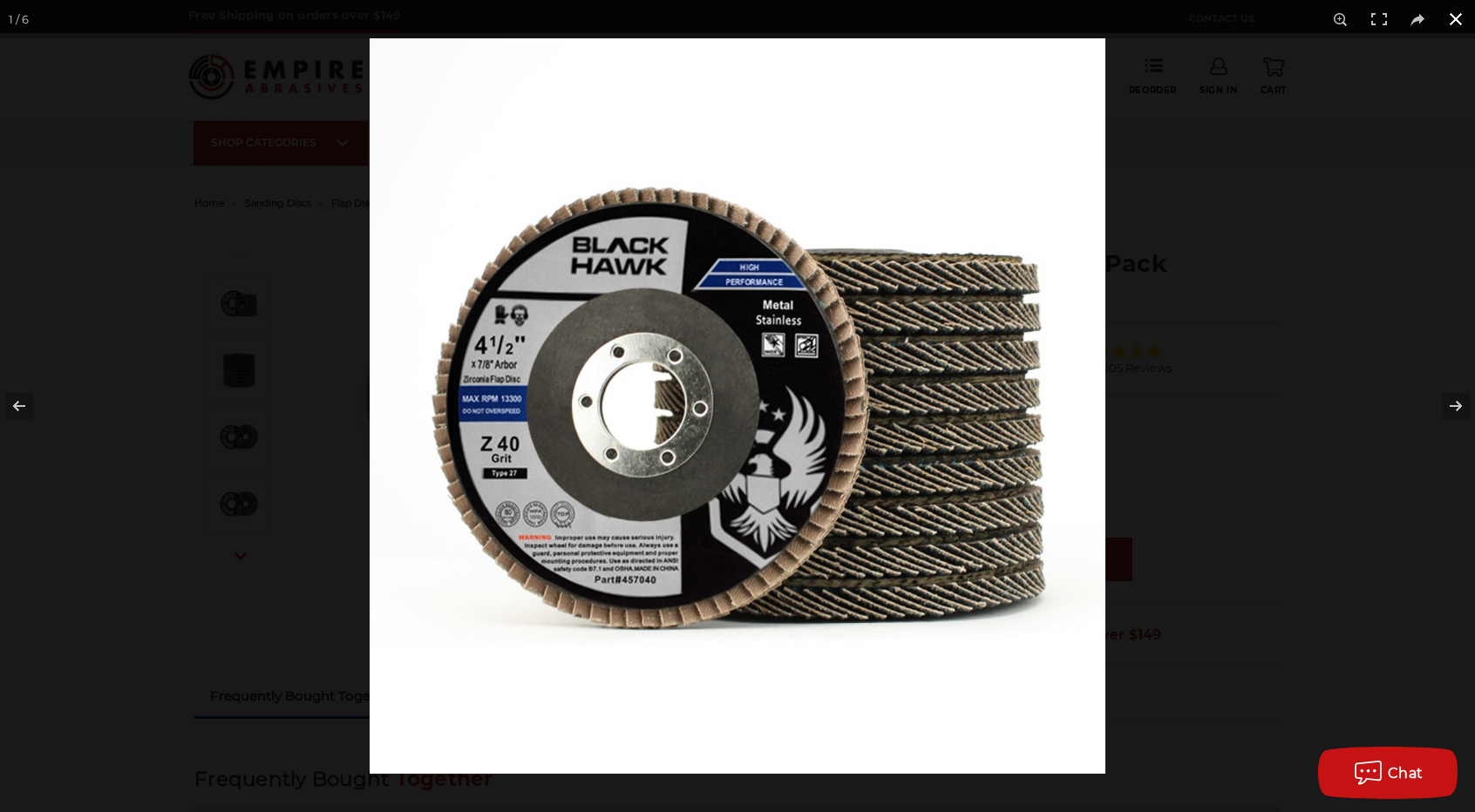
click at [1455, 21] on button at bounding box center [1456, 18] width 38 height 38
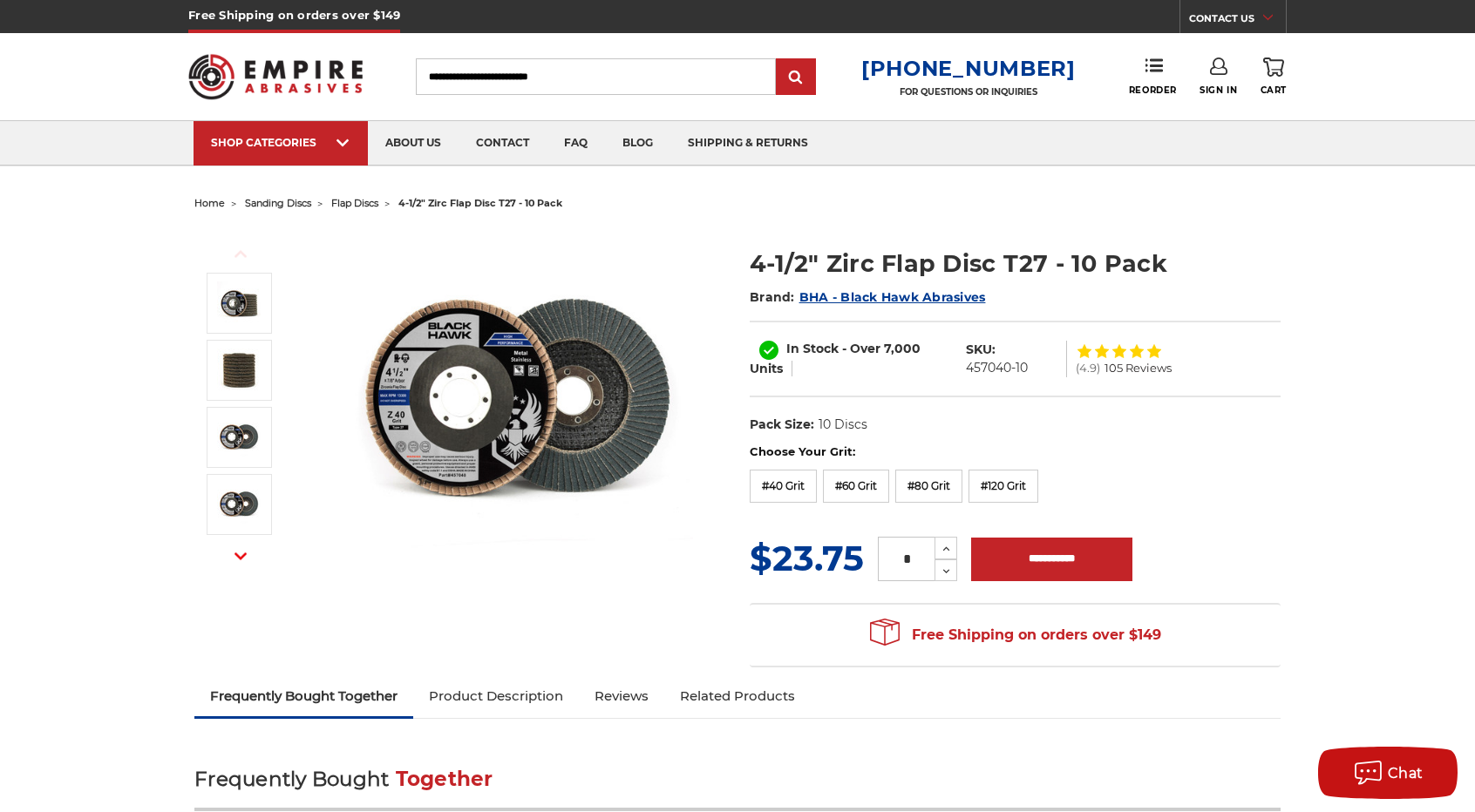
click at [394, 401] on img at bounding box center [518, 402] width 349 height 349
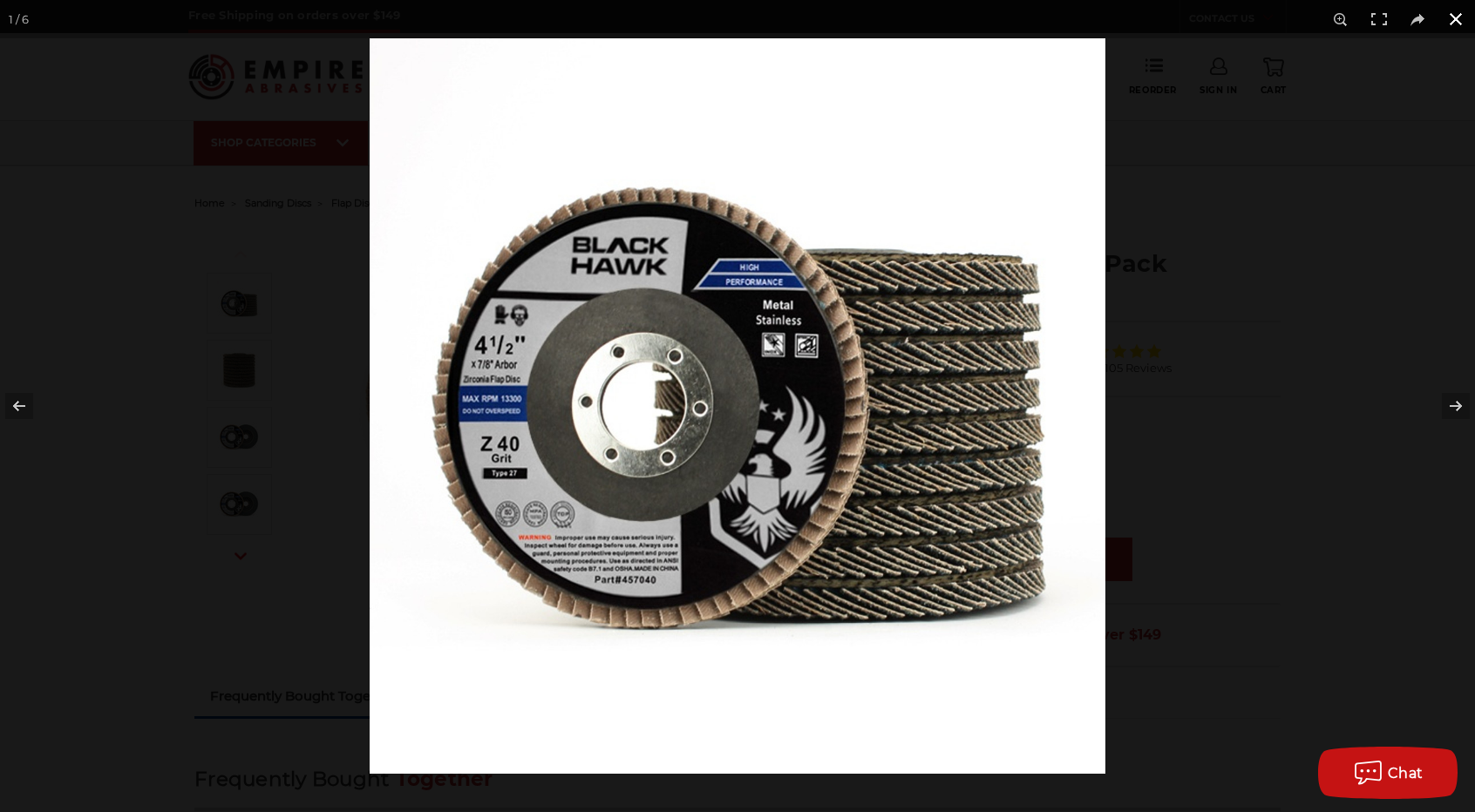
click at [1239, 405] on div at bounding box center [1107, 444] width 1475 height 812
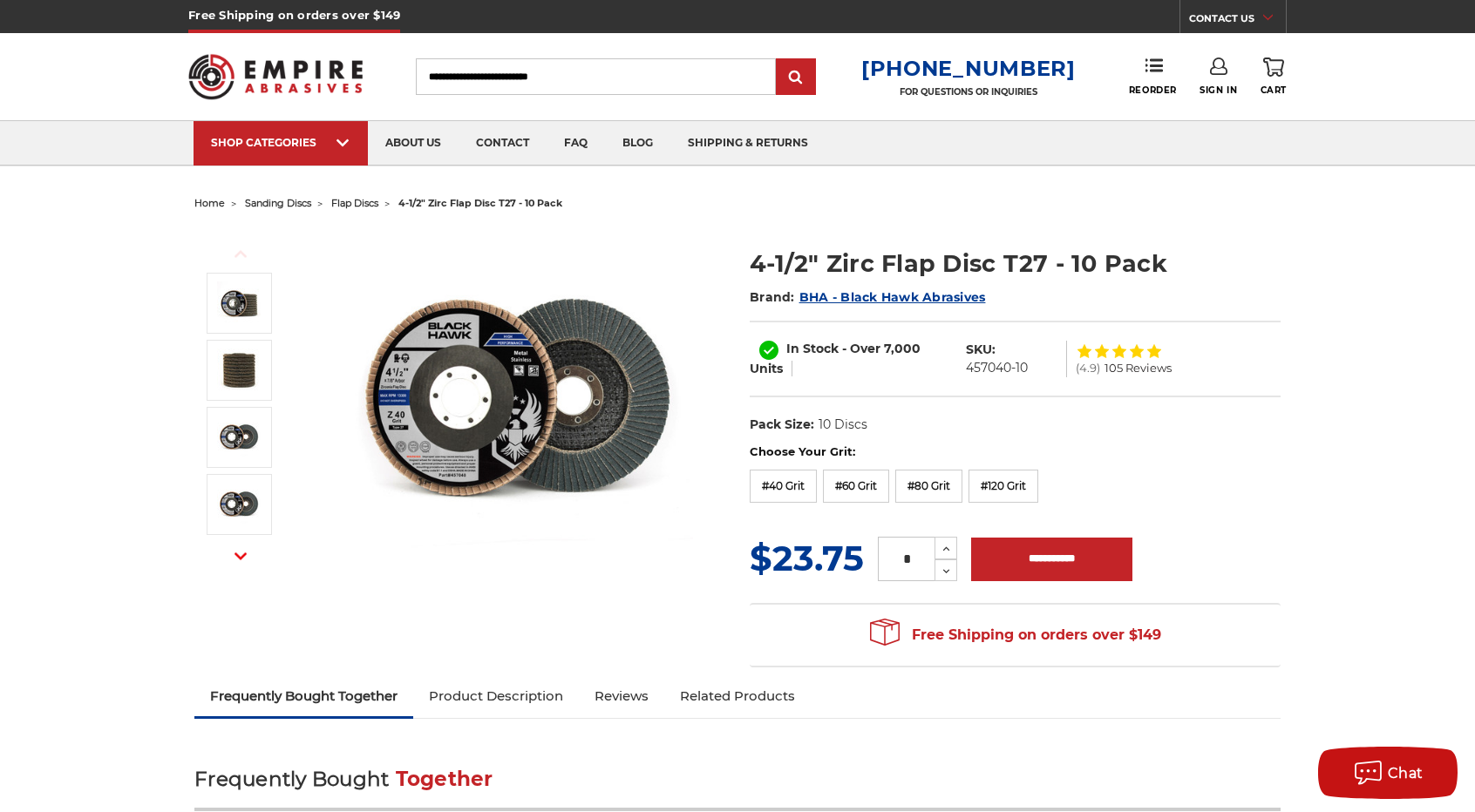
click at [472, 83] on input "Search" at bounding box center [596, 77] width 360 height 37
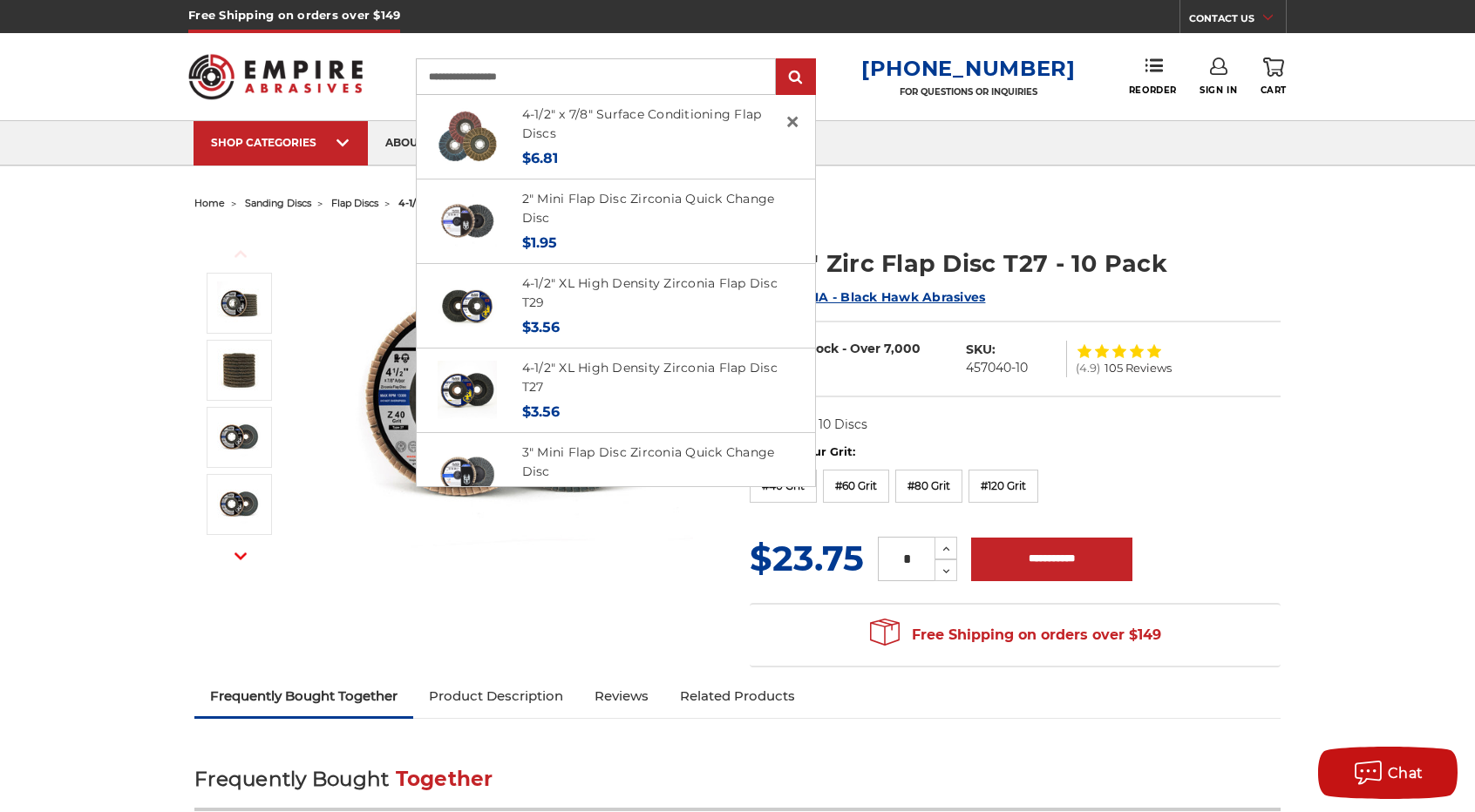
type input "**********"
click at [778, 60] on input "submit" at bounding box center [796, 78] width 35 height 35
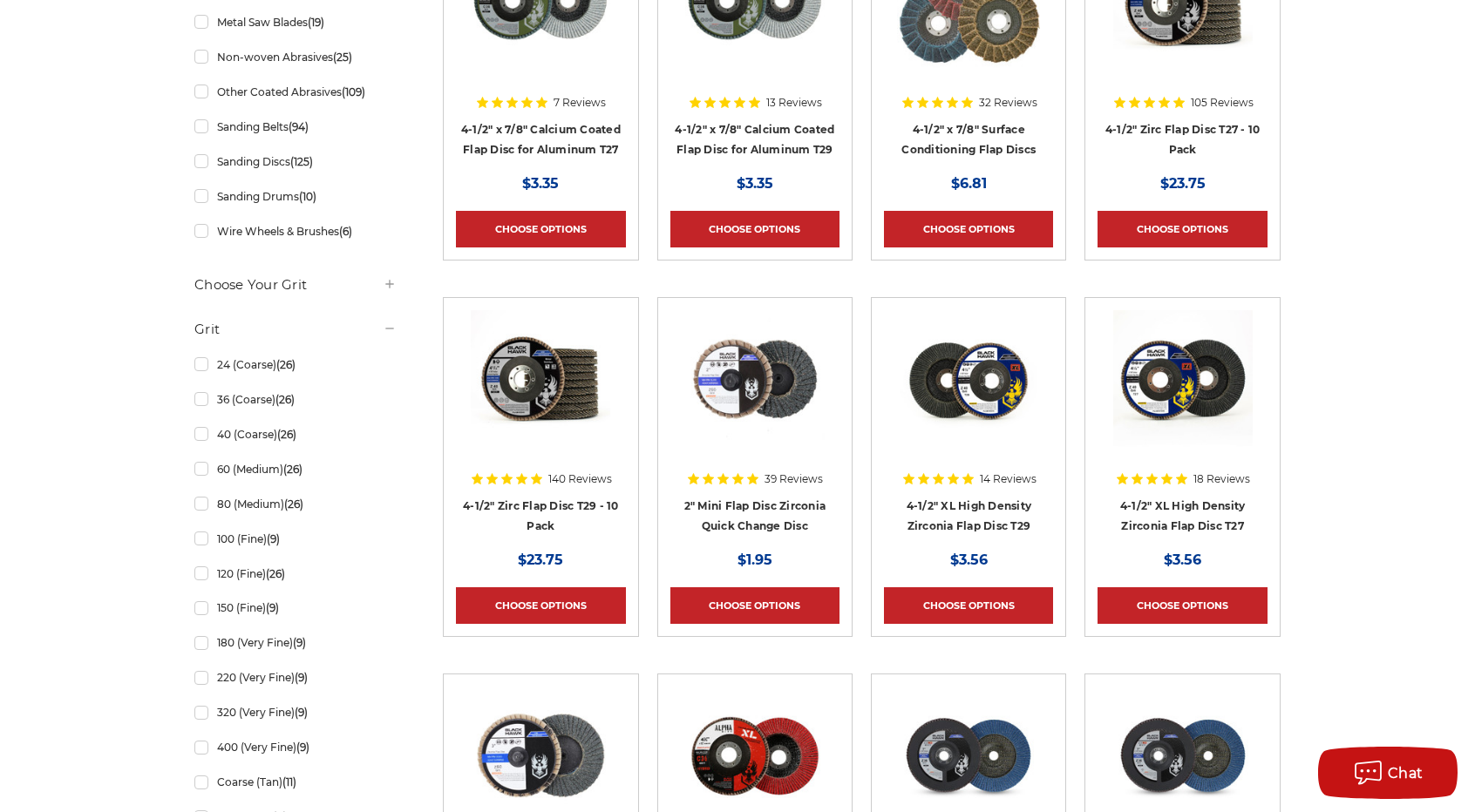
scroll to position [200, 0]
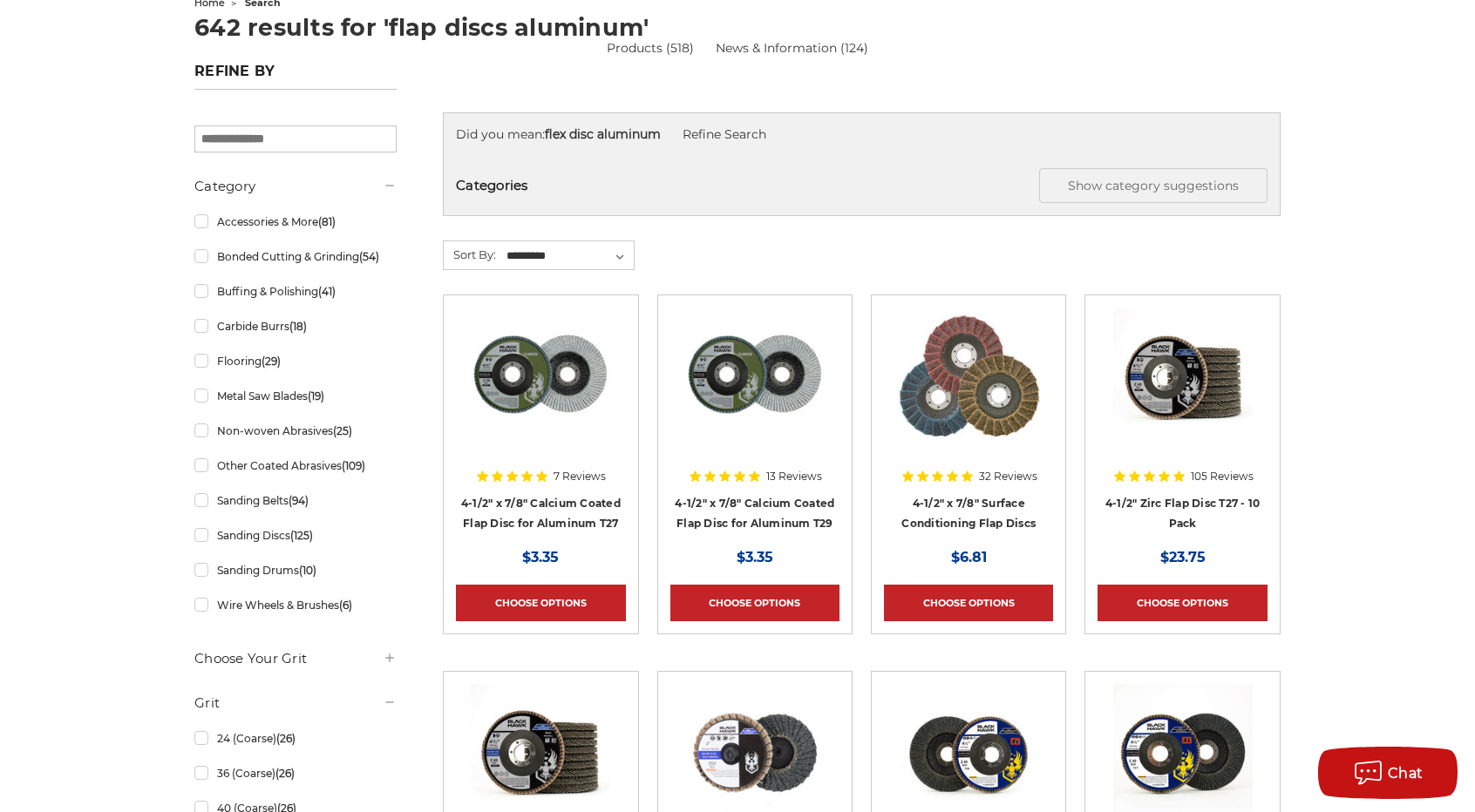
click at [555, 508] on h4 "4-1/2" x 7/8" Calcium Coated Flap Disc for Aluminum T27" at bounding box center [540, 518] width 169 height 49
click at [557, 519] on link "4-1/2" x 7/8" Calcium Coated Flap Disc for Aluminum T27" at bounding box center [541, 513] width 159 height 33
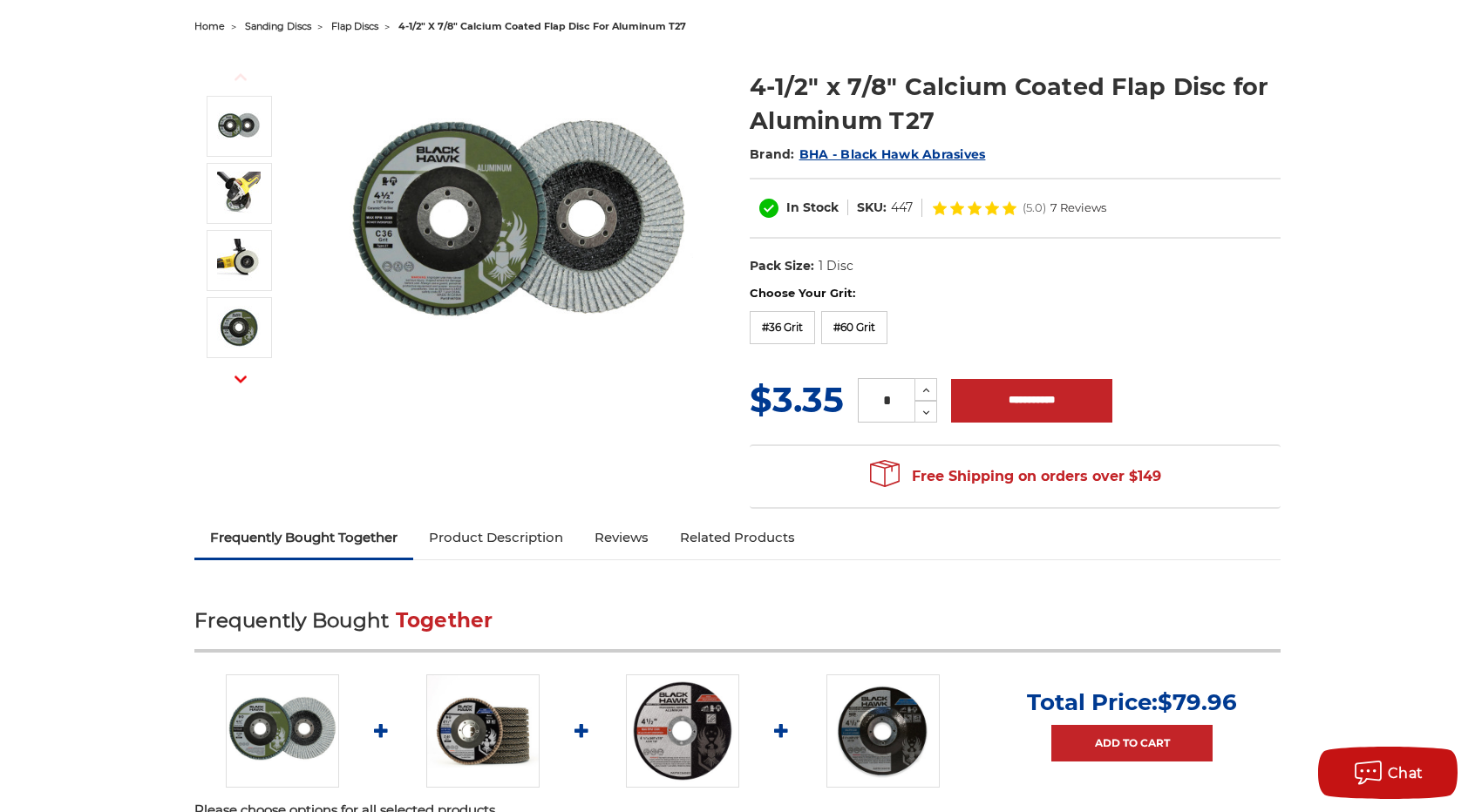
scroll to position [174, 0]
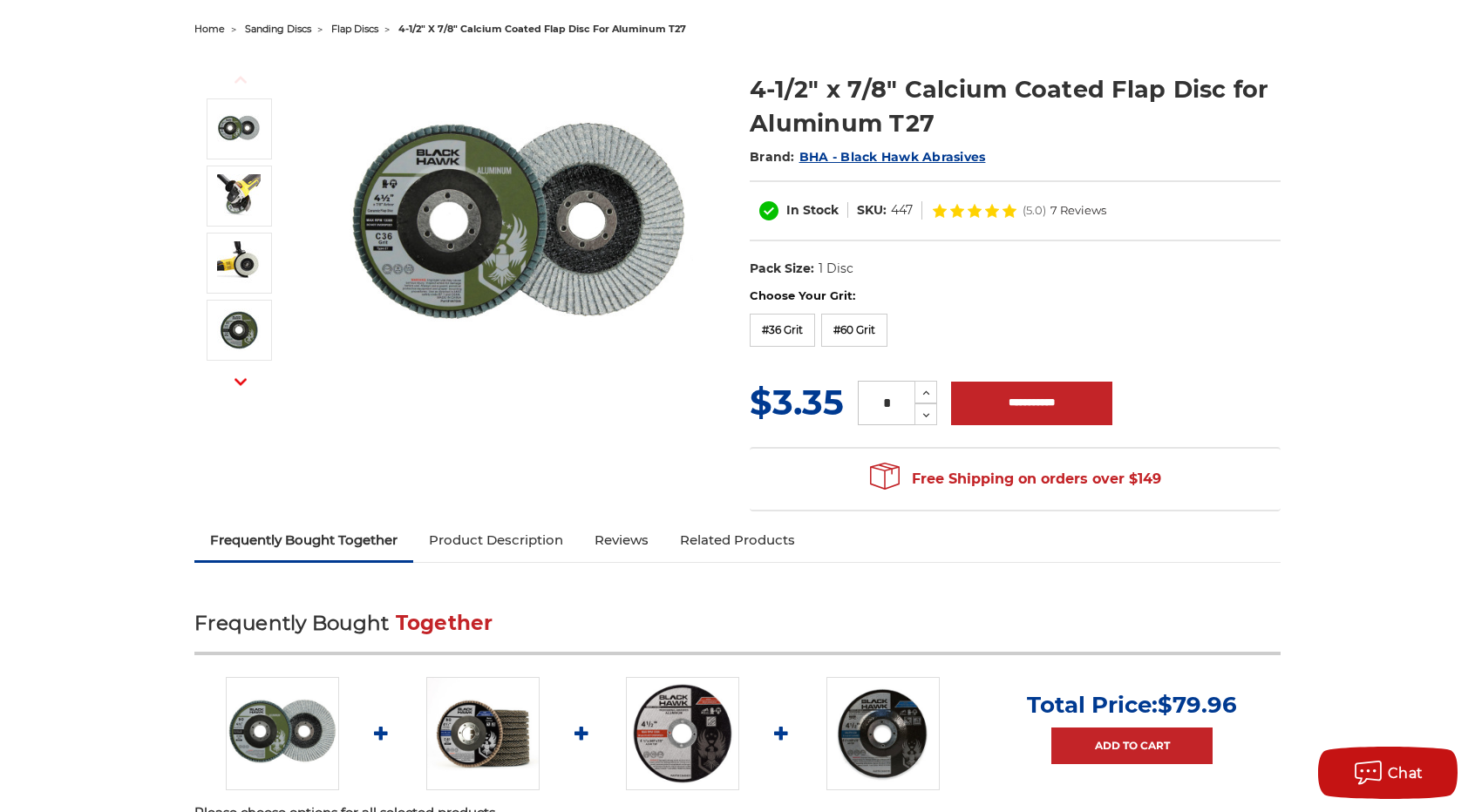
click at [383, 231] on img at bounding box center [518, 228] width 349 height 349
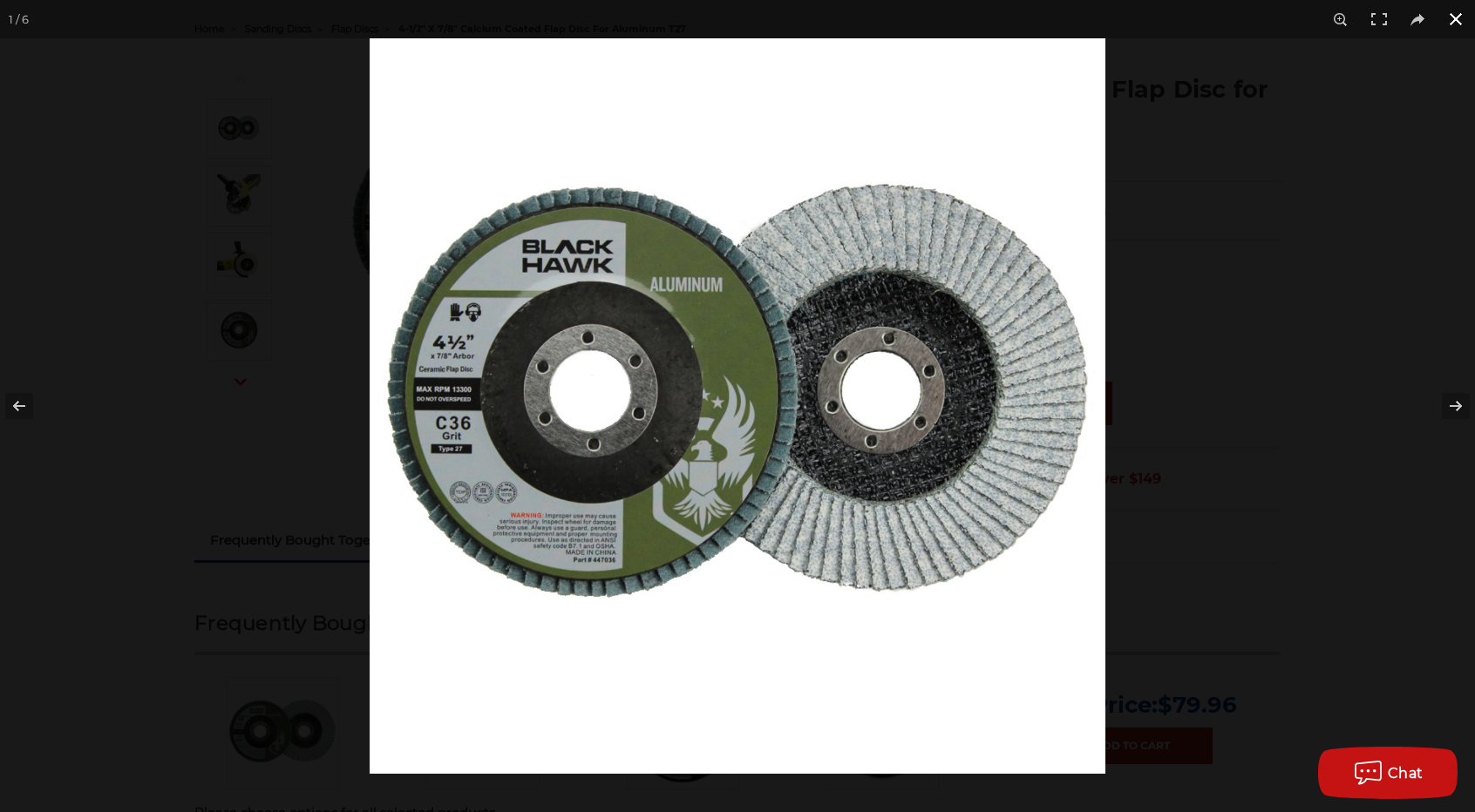
click at [1252, 288] on div at bounding box center [1107, 444] width 1475 height 812
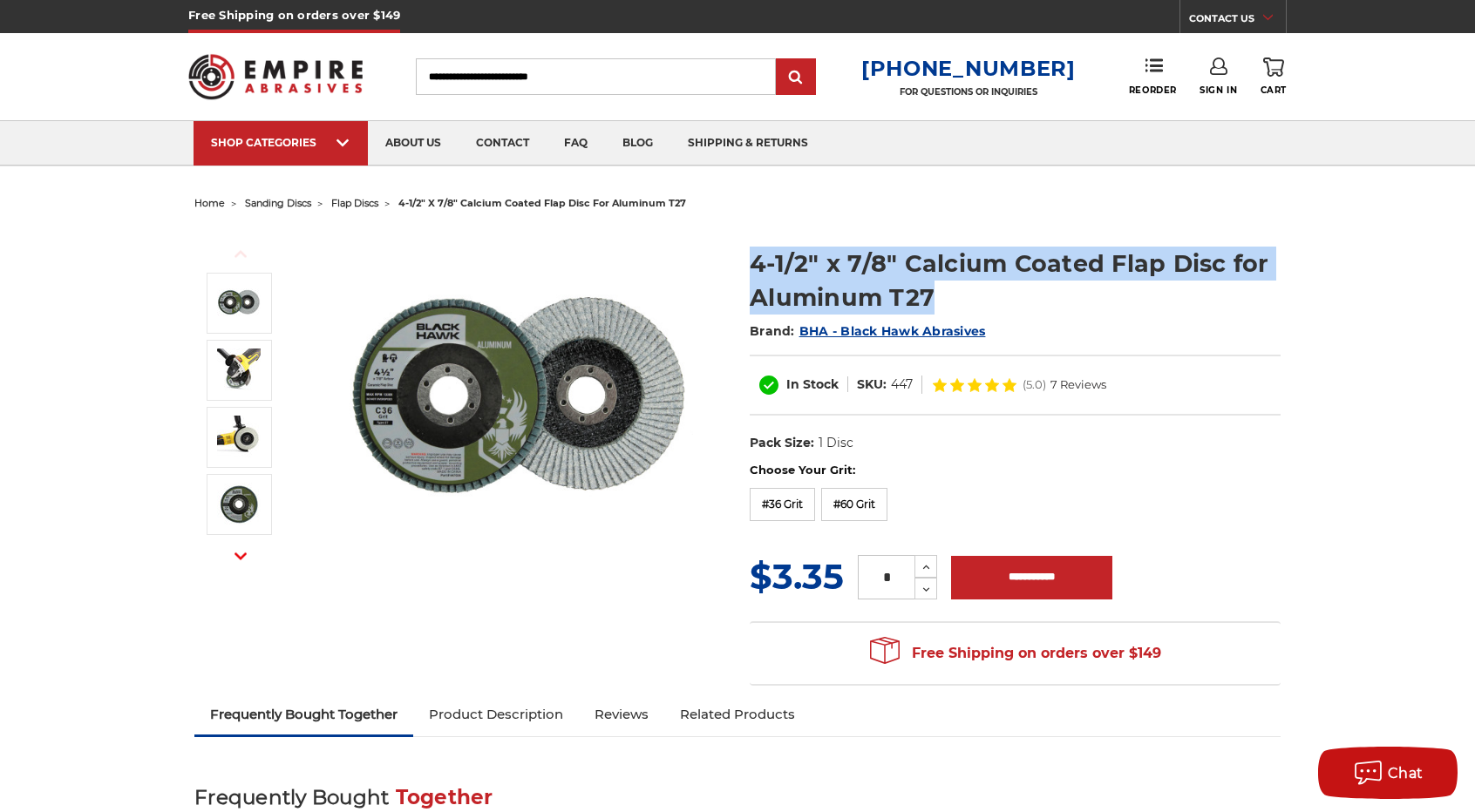
drag, startPoint x: 751, startPoint y: 255, endPoint x: 932, endPoint y: 301, distance: 186.8
click at [932, 301] on h1 "4-1/2" x 7/8" Calcium Coated Flap Disc for Aluminum T27" at bounding box center [1015, 281] width 531 height 68
copy h1 "4-1/2" x 7/8" Calcium Coated Flap Disc for Aluminum T27"
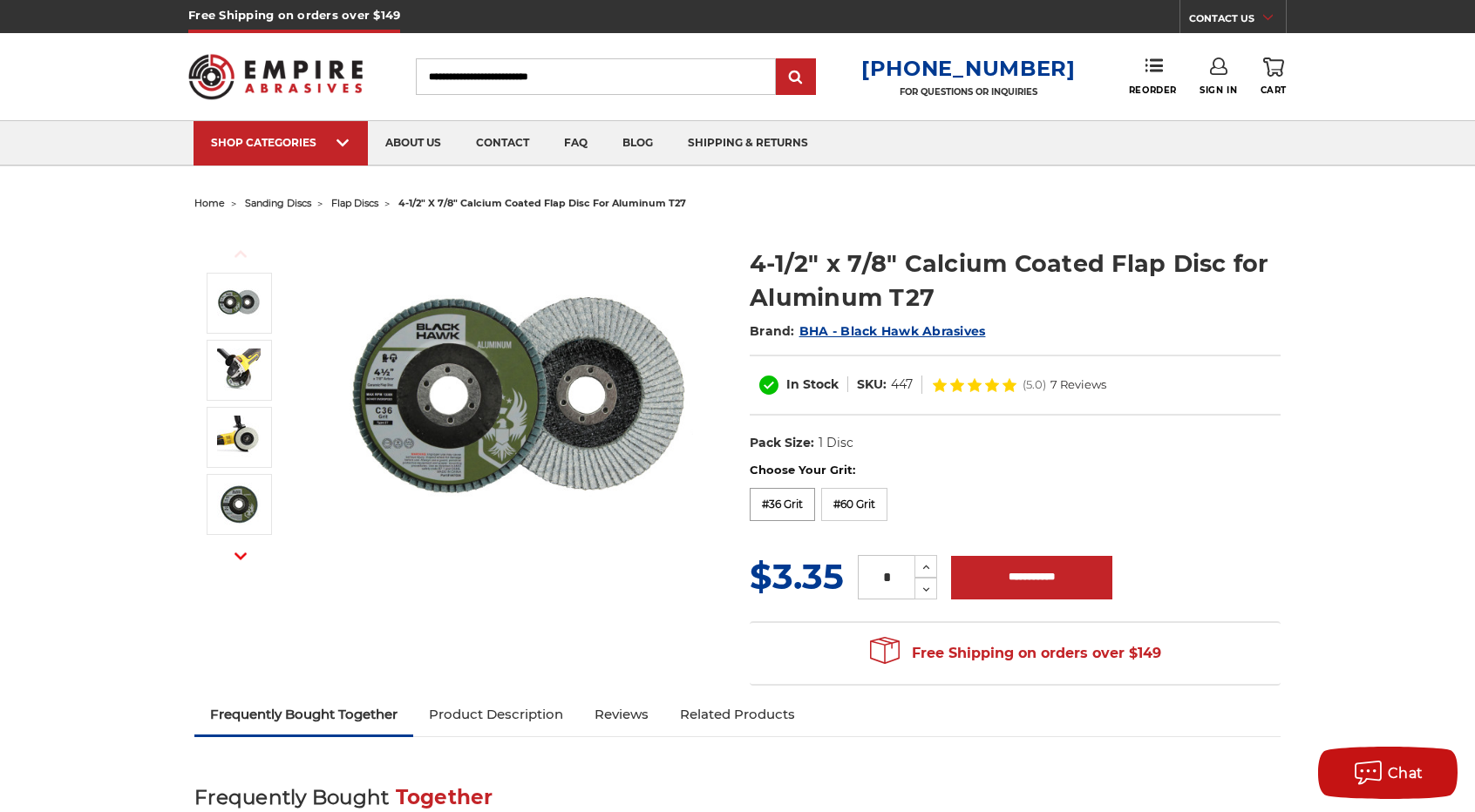
click at [777, 496] on label "#36 Grit" at bounding box center [782, 504] width 65 height 33
click at [1018, 378] on dd "447036" at bounding box center [1035, 385] width 45 height 18
copy dd "447036"
click at [1025, 388] on dd "447036" at bounding box center [1035, 385] width 45 height 18
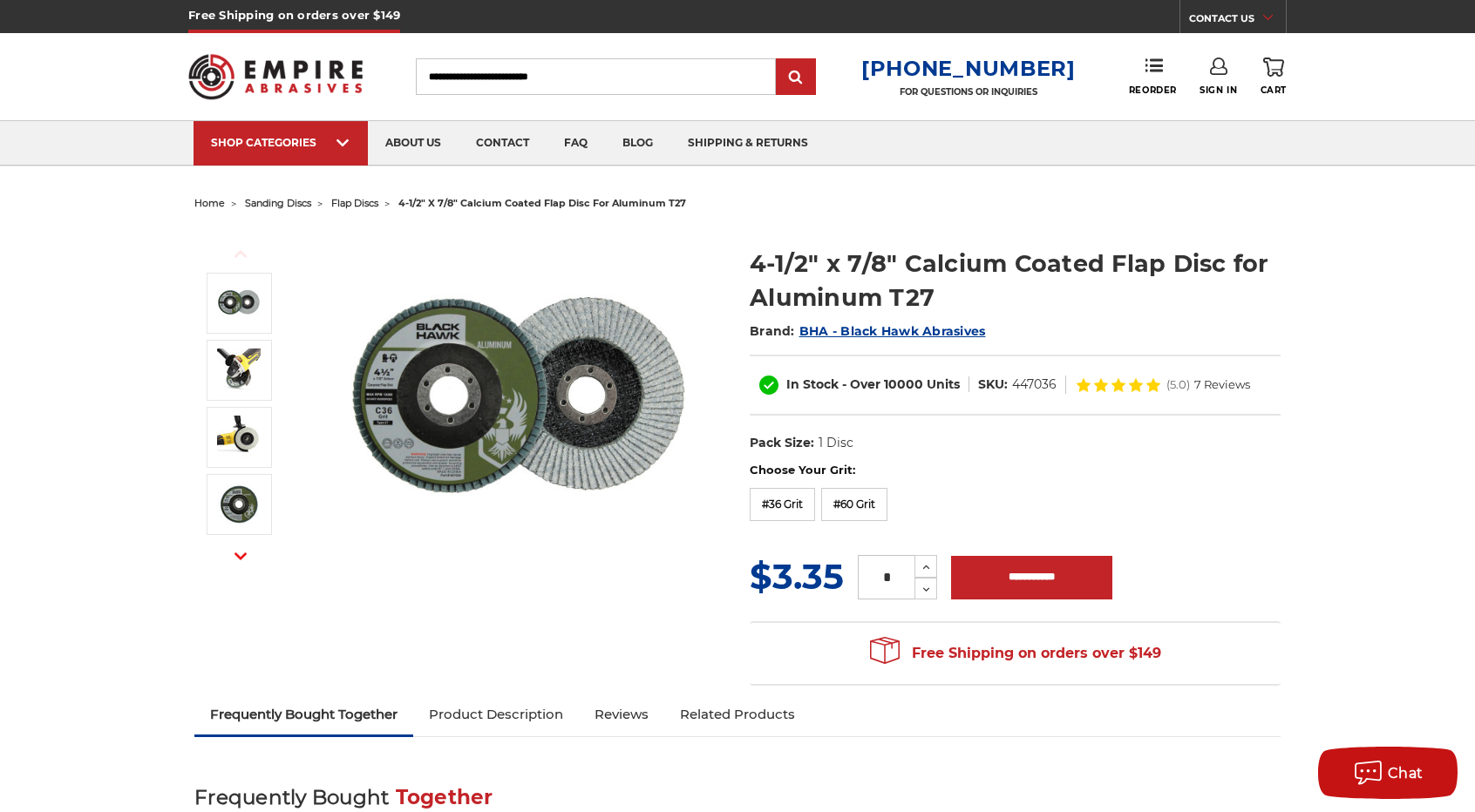
click at [1025, 388] on dd "447036" at bounding box center [1035, 385] width 45 height 18
copy div "447036"
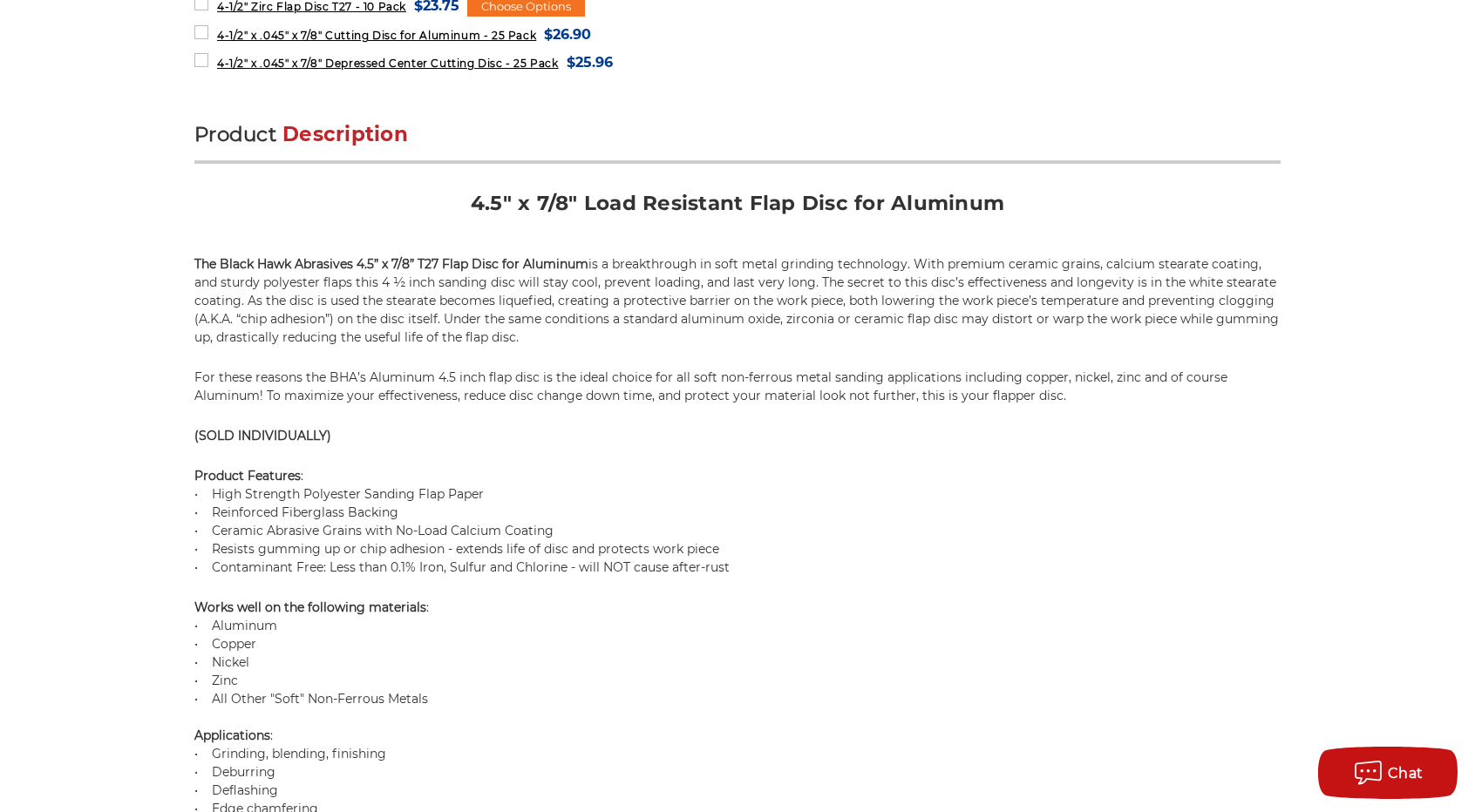
scroll to position [1046, 0]
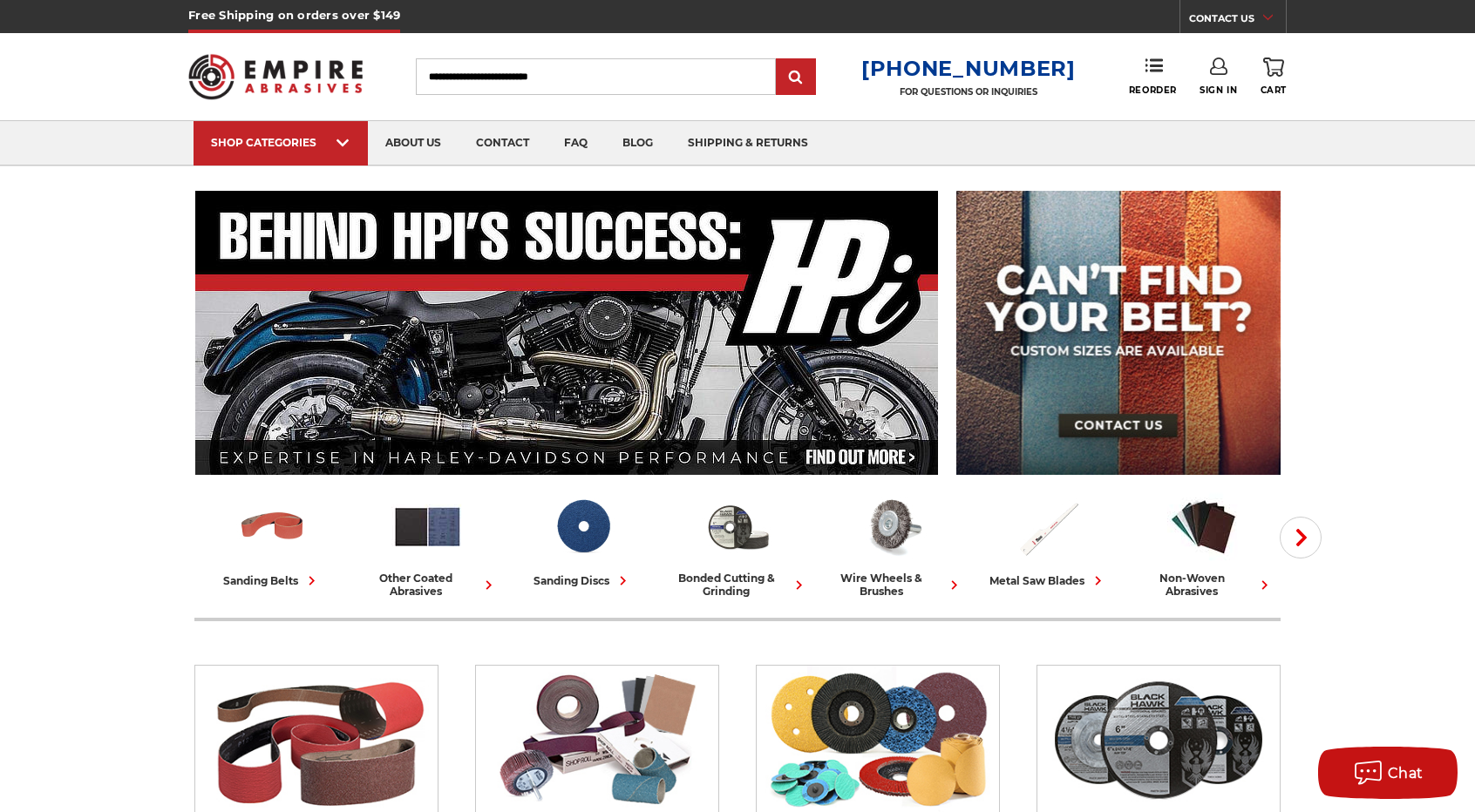
click at [692, 81] on input "Search" at bounding box center [596, 77] width 360 height 37
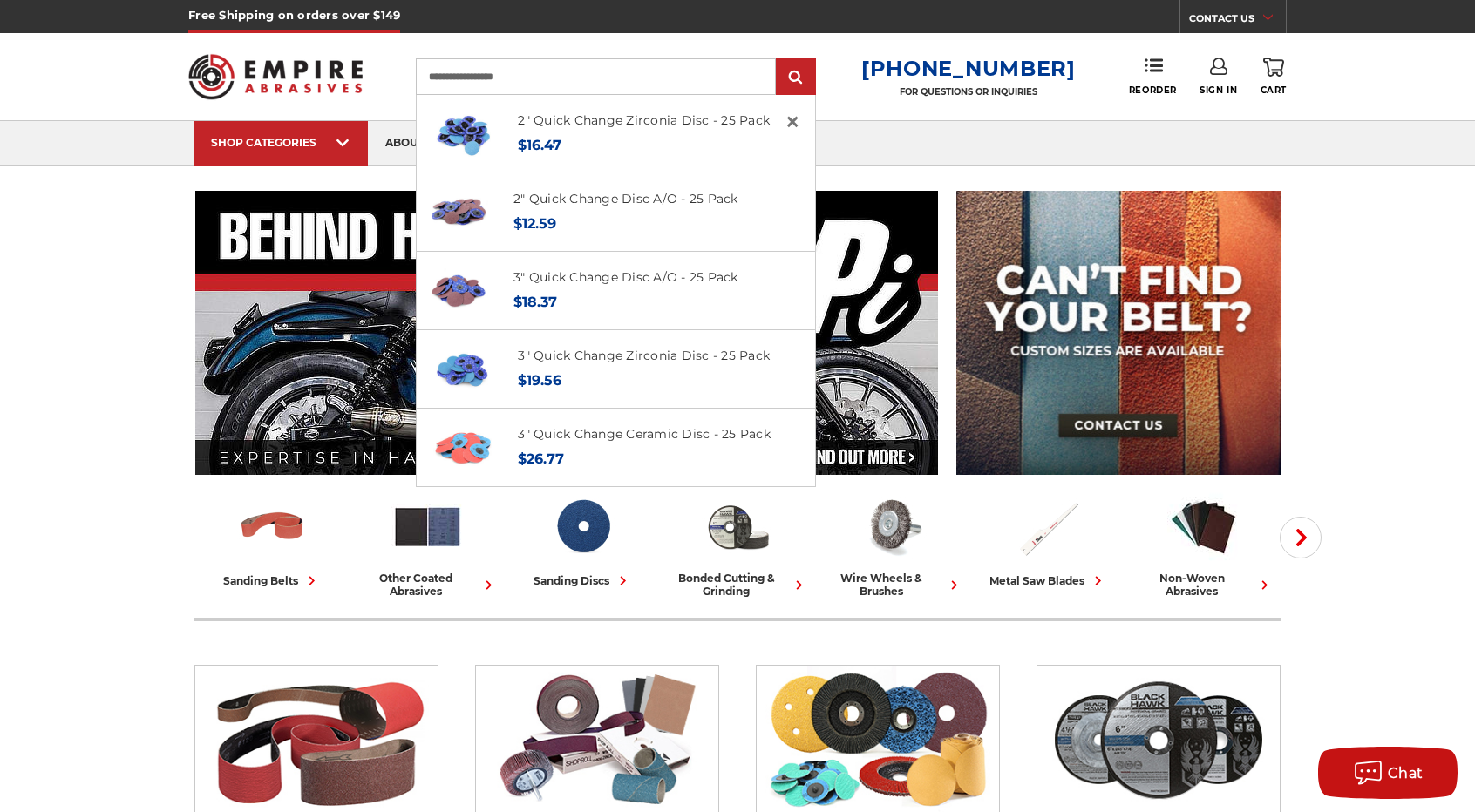
type input "**********"
click at [778, 60] on input "submit" at bounding box center [796, 78] width 35 height 35
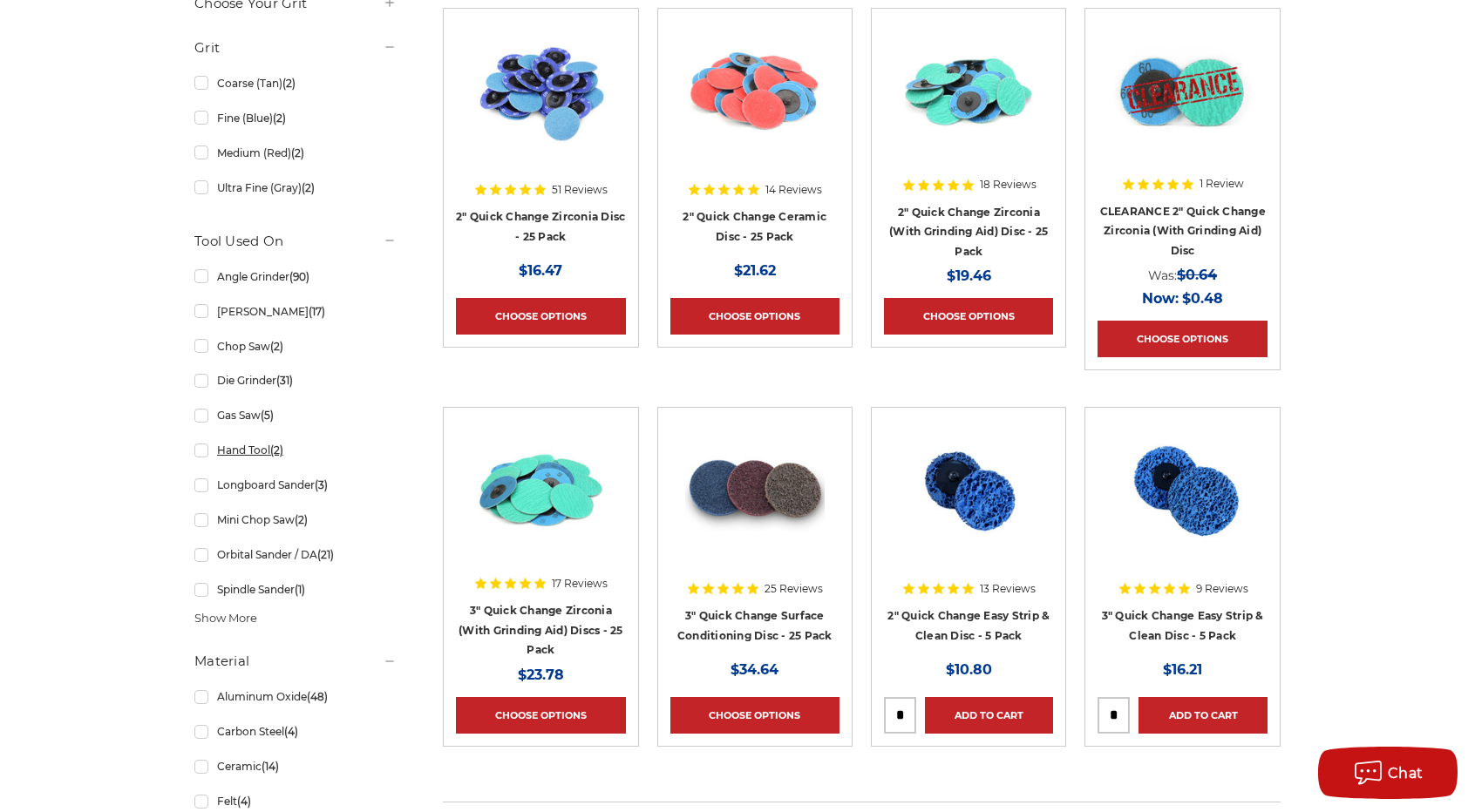
scroll to position [844, 0]
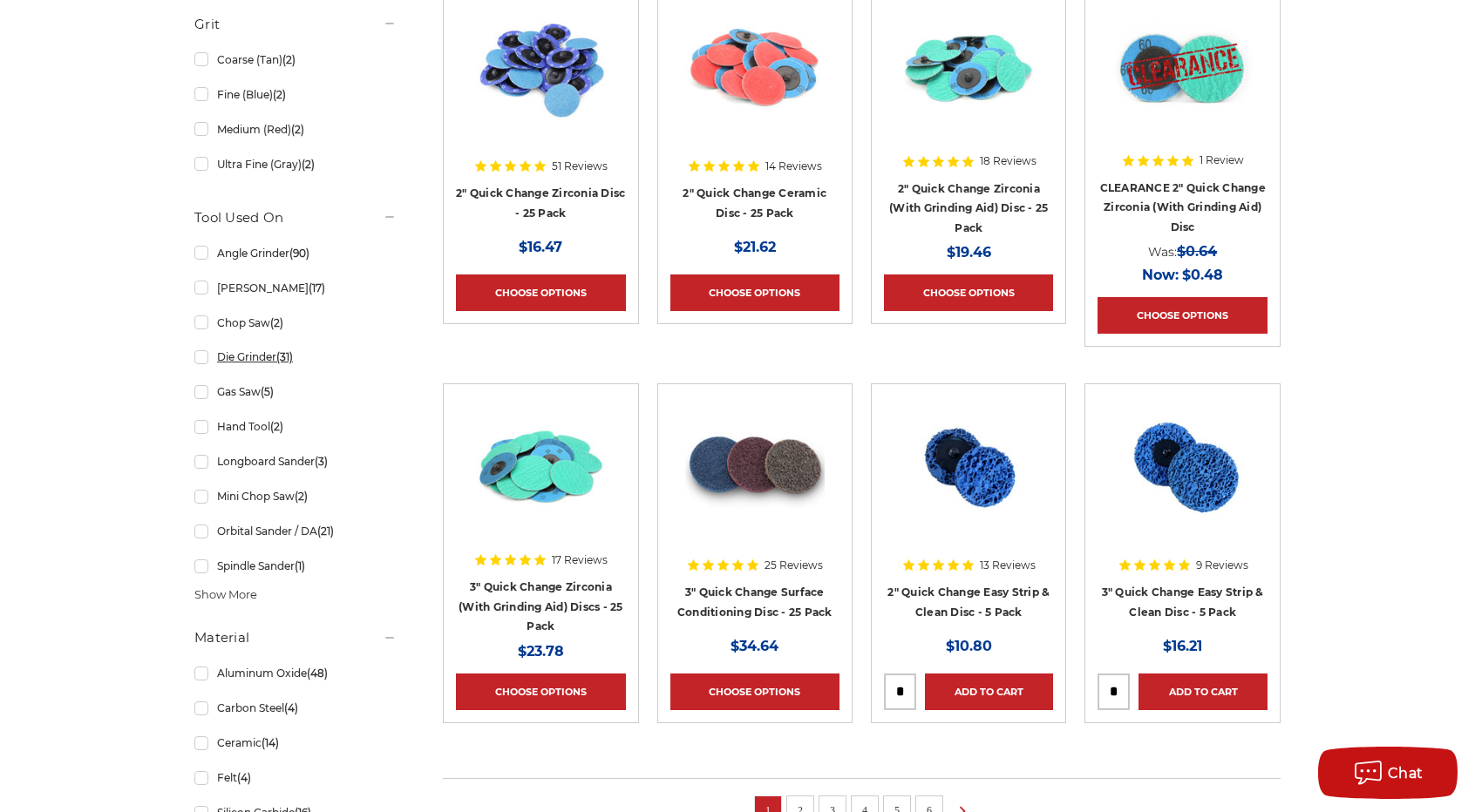
click at [204, 354] on link "Die Grinder (31)" at bounding box center [295, 356] width 202 height 30
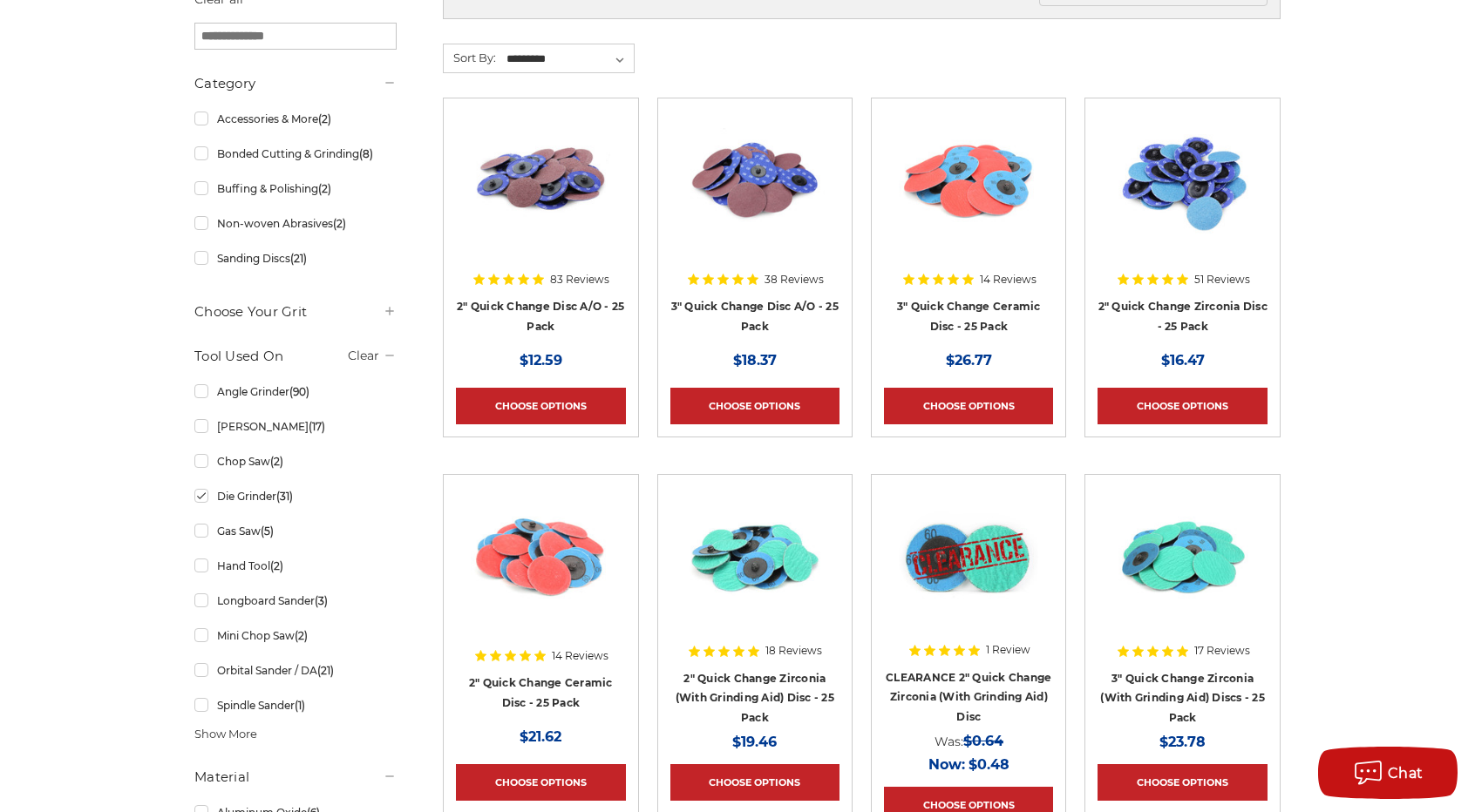
scroll to position [349, 0]
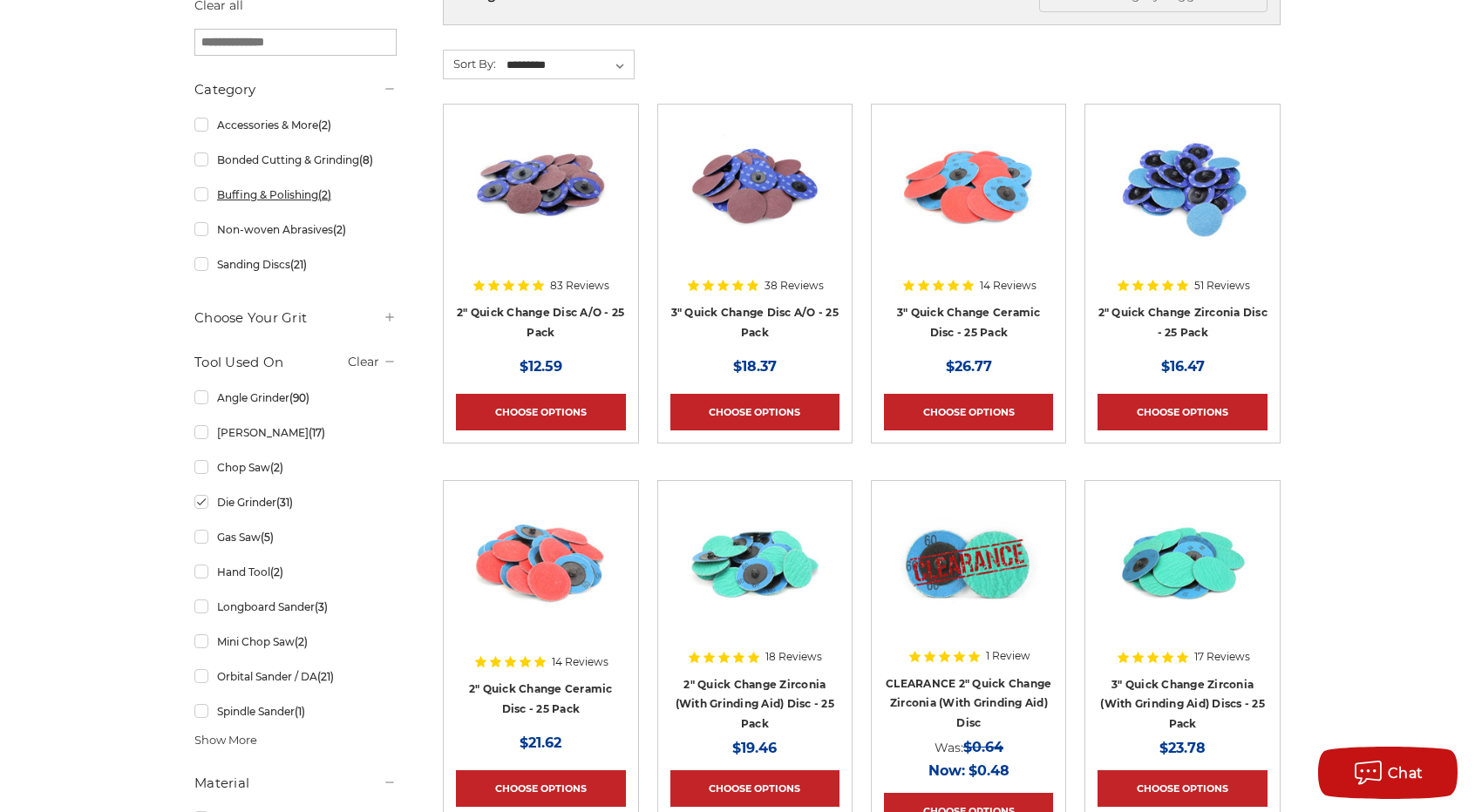
click at [200, 192] on link "Buffing & Polishing (2)" at bounding box center [295, 194] width 202 height 30
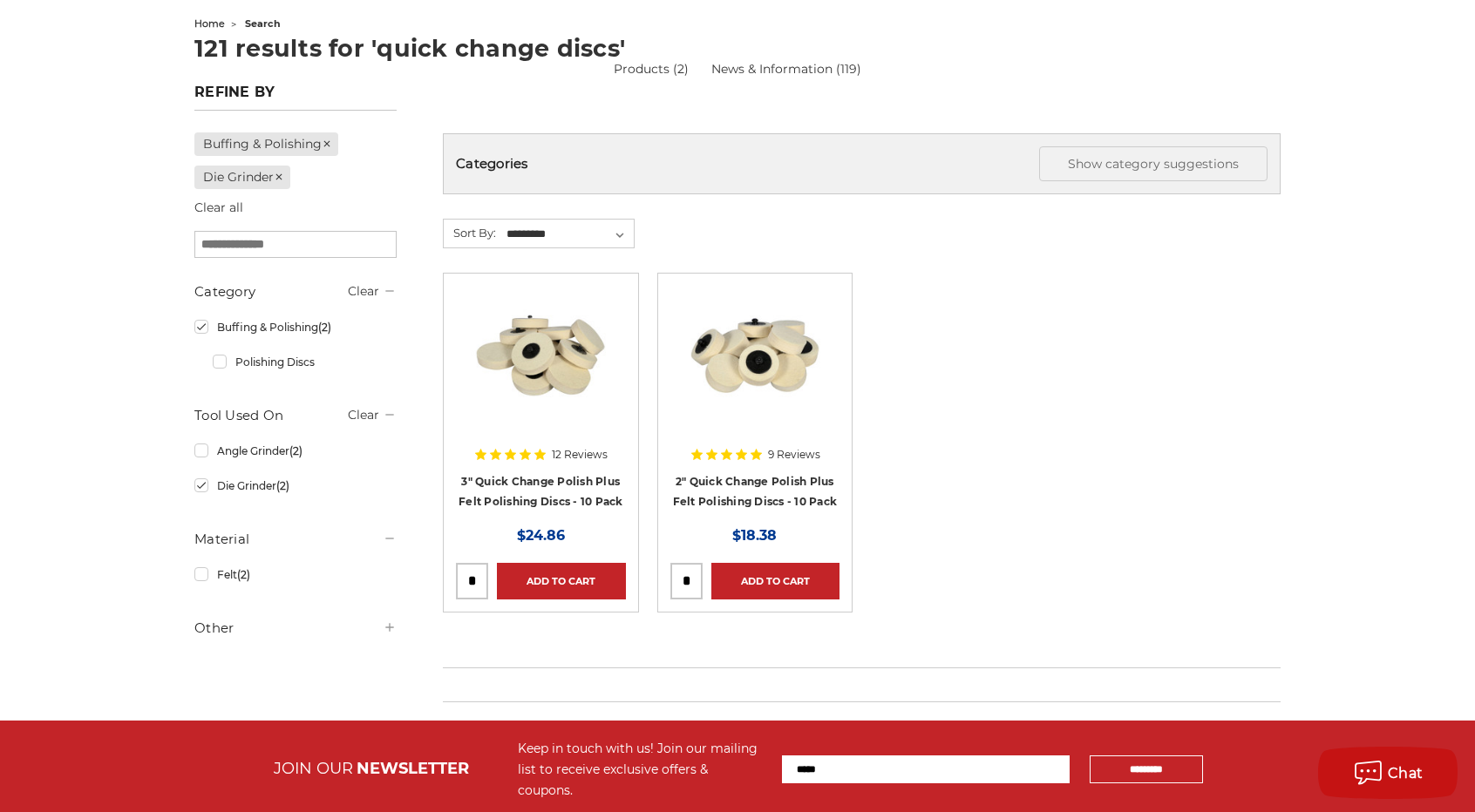
scroll to position [174, 0]
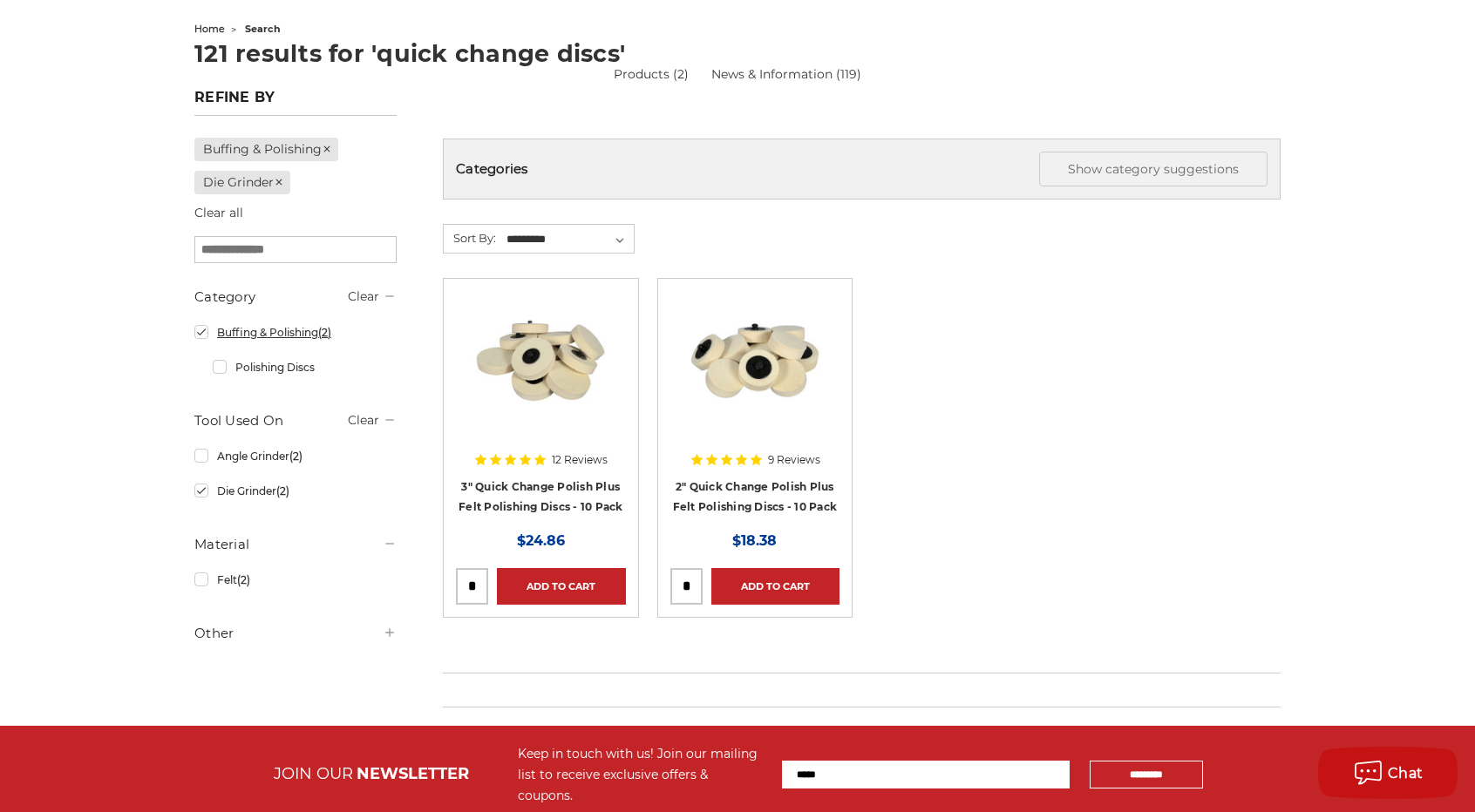
click at [205, 339] on link "Buffing & Polishing (2)" at bounding box center [295, 332] width 202 height 30
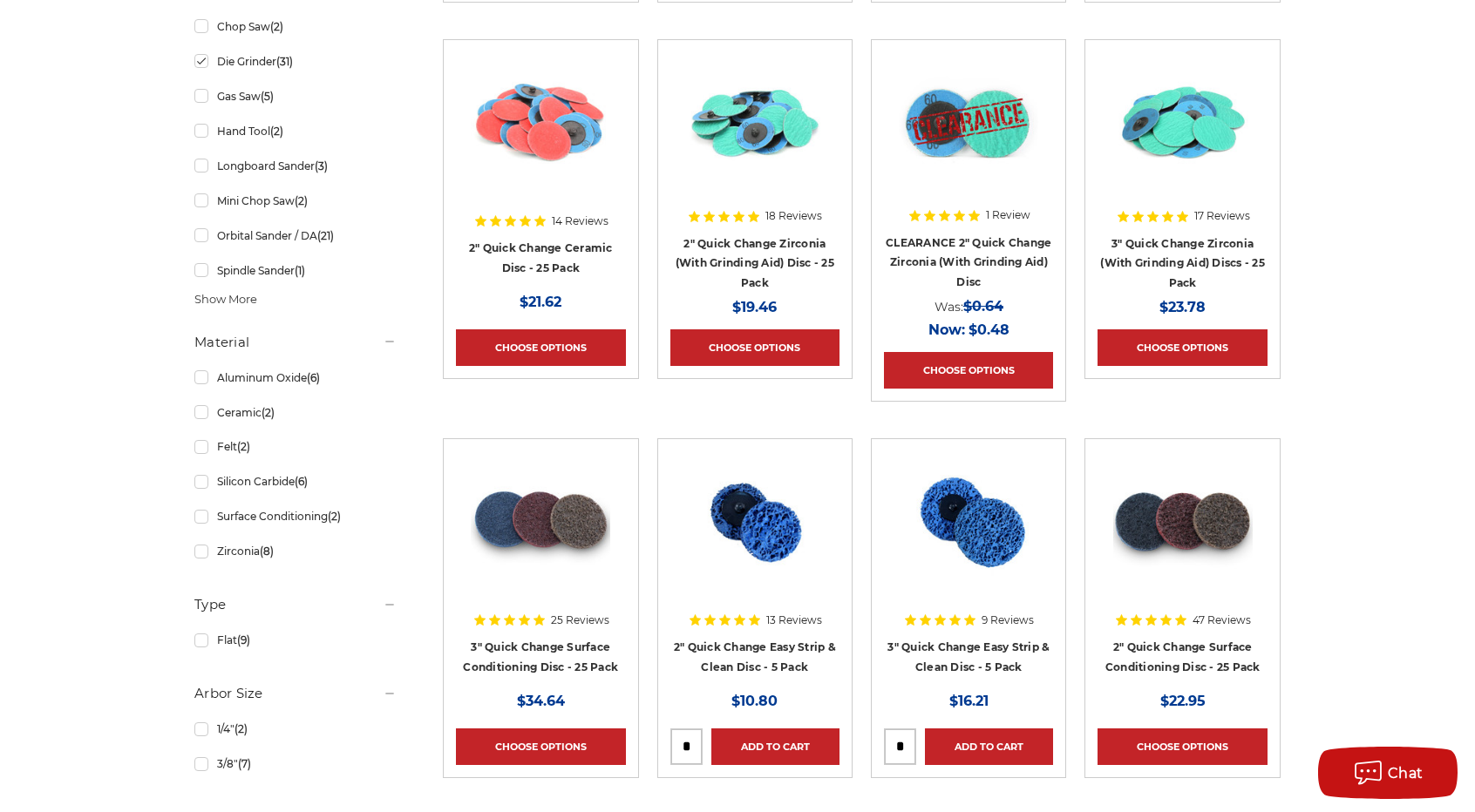
scroll to position [785, 0]
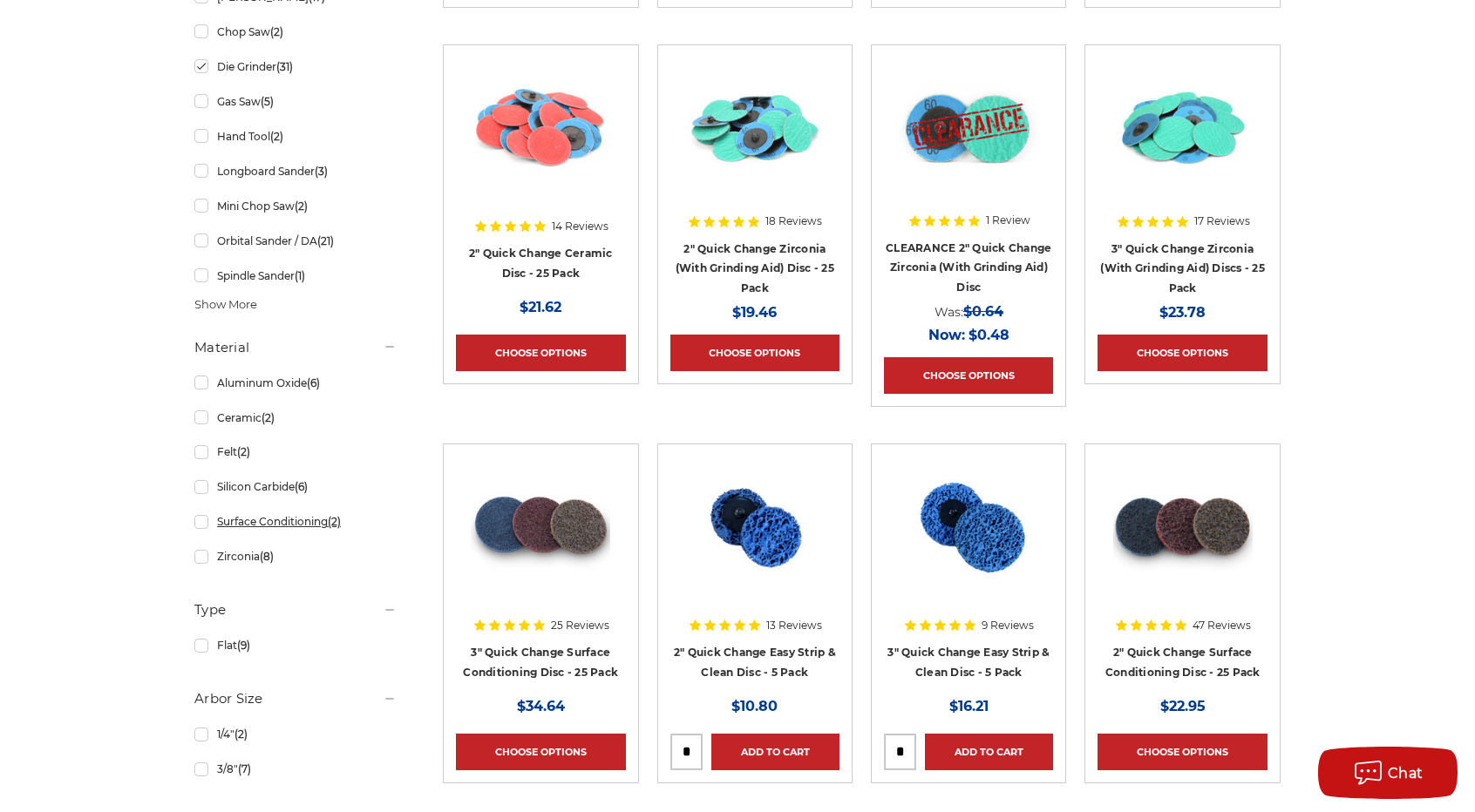
click at [205, 518] on link "Surface Conditioning (2)" at bounding box center [295, 521] width 202 height 30
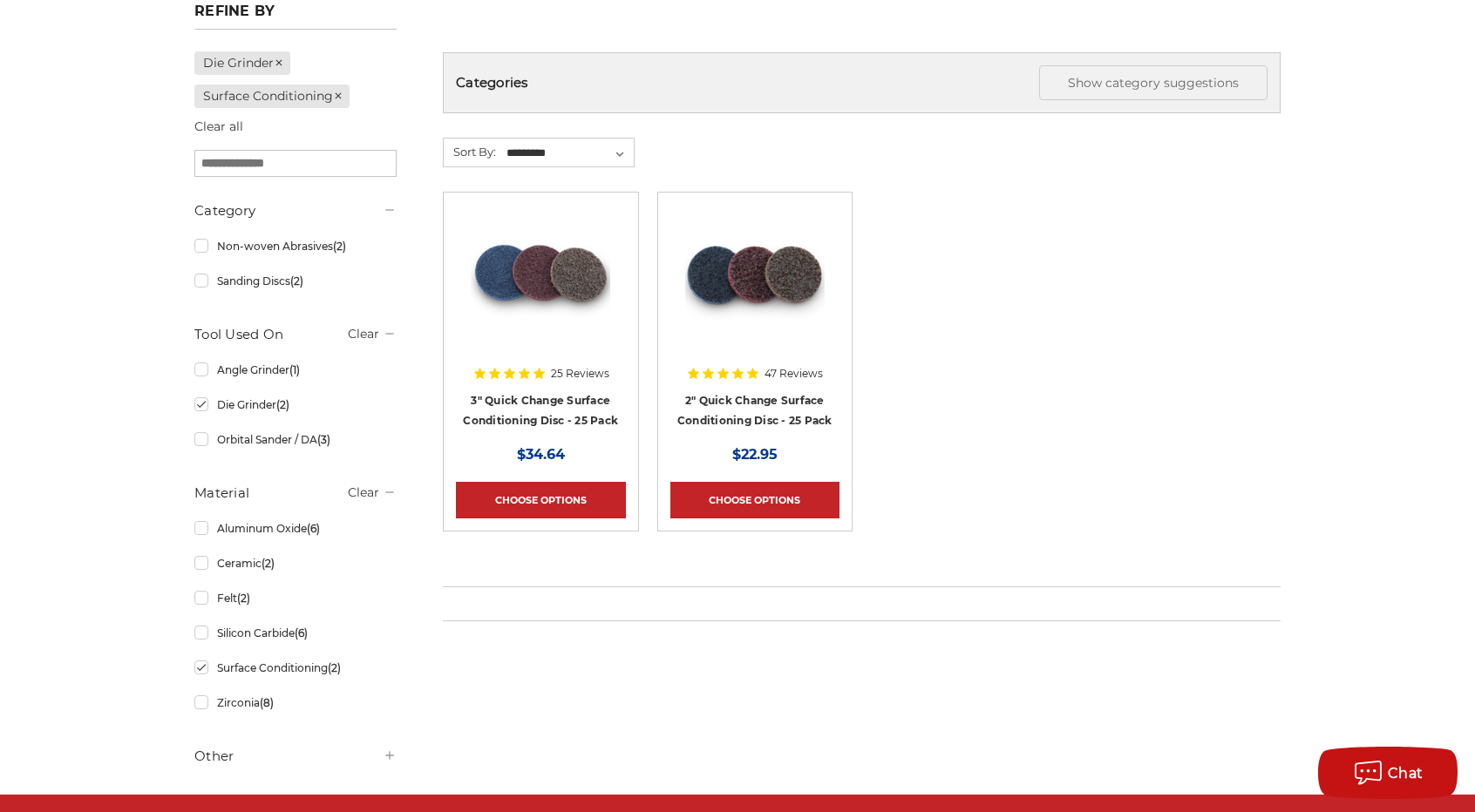
scroll to position [261, 0]
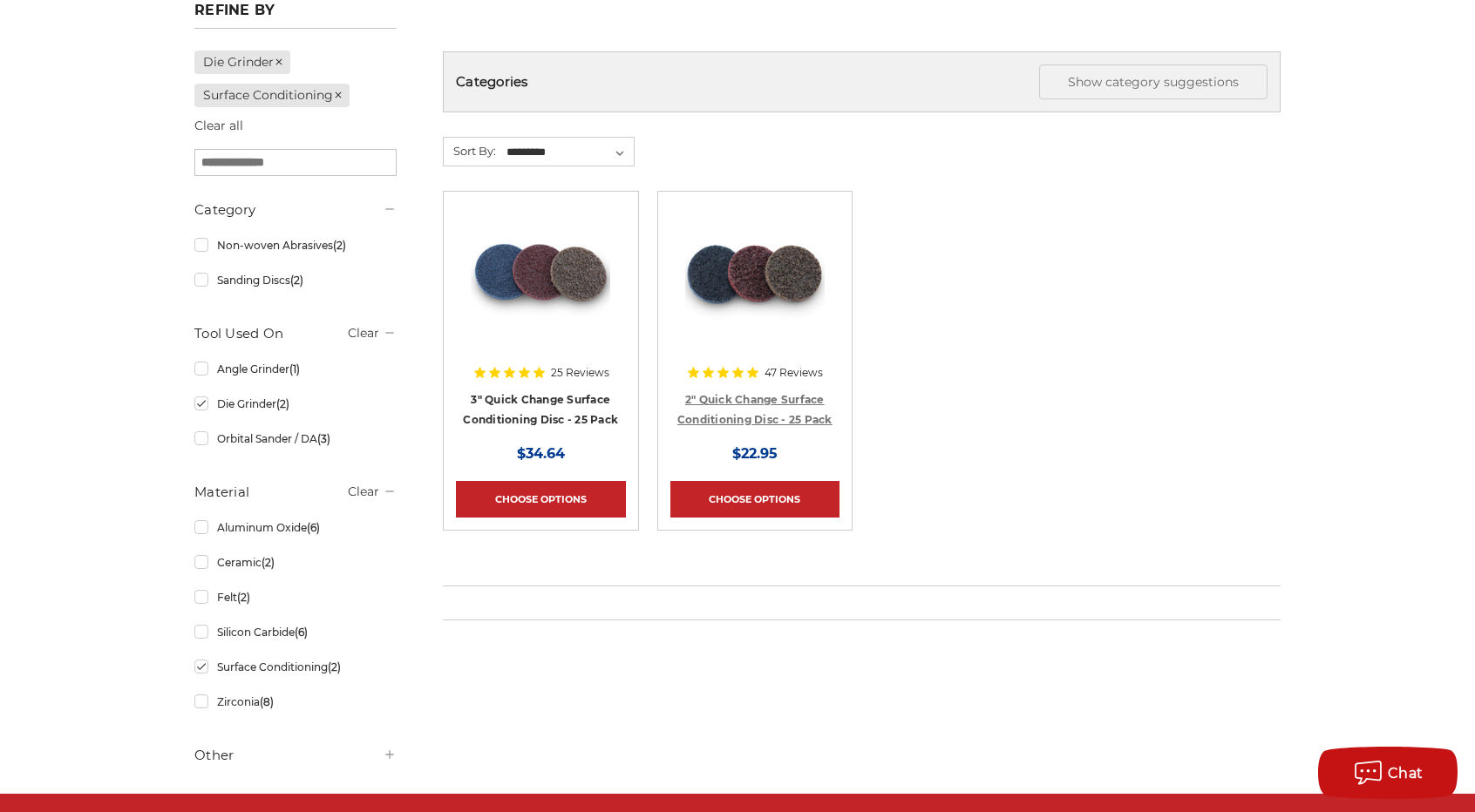
click at [713, 398] on link "2" Quick Change Surface Conditioning Disc - 25 Pack" at bounding box center [755, 410] width 155 height 33
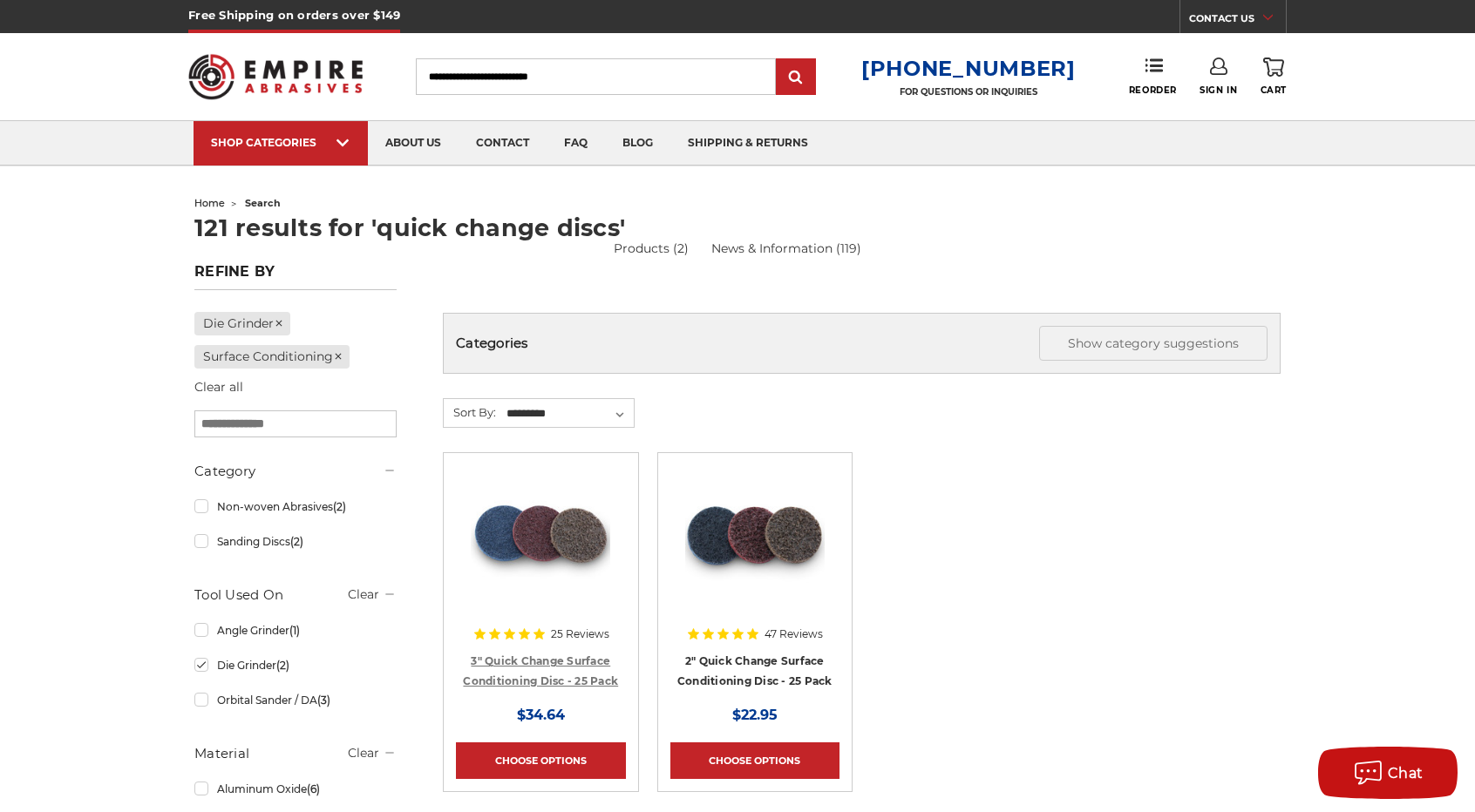
click at [539, 657] on link "3" Quick Change Surface Conditioning Disc - 25 Pack" at bounding box center [540, 671] width 155 height 33
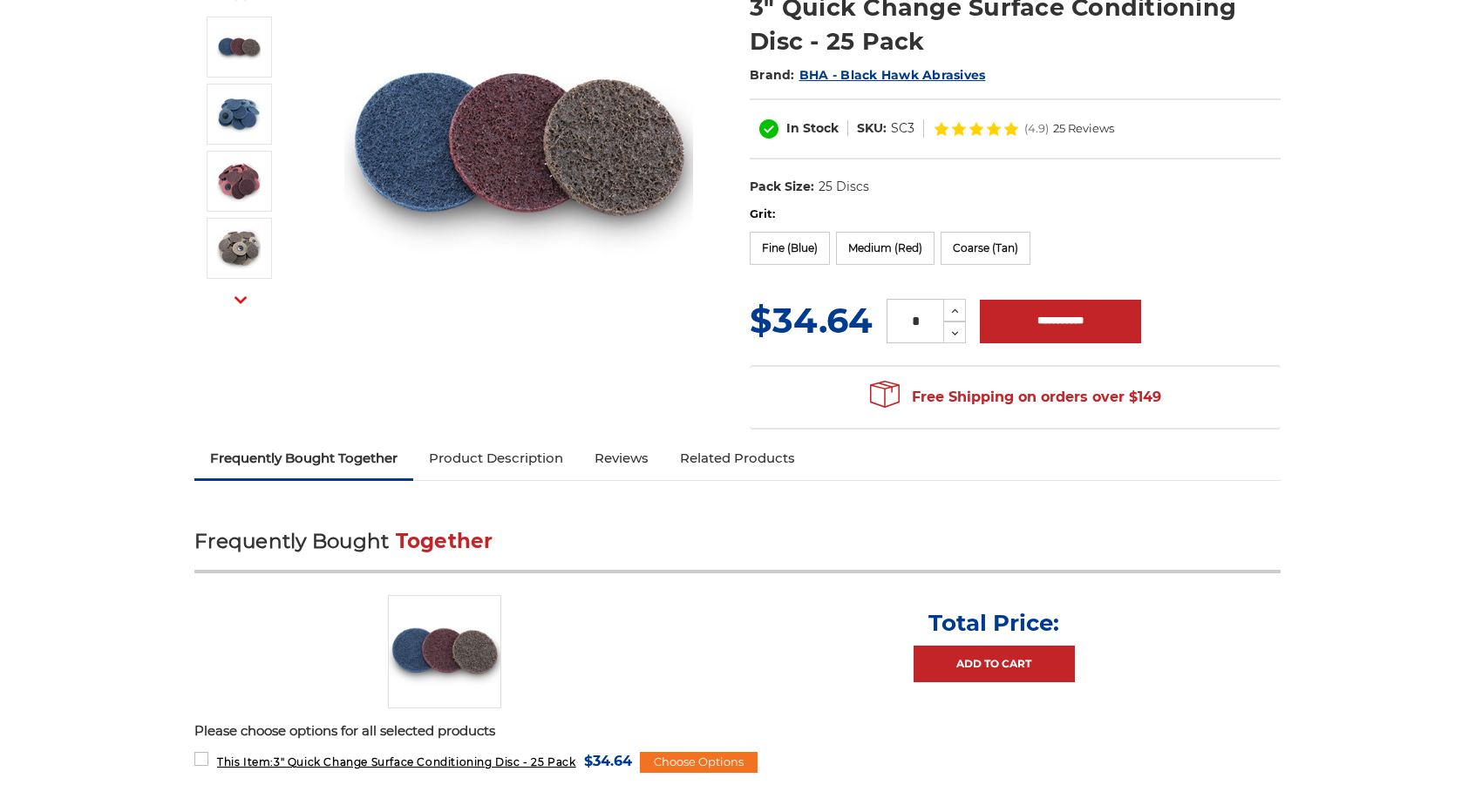
scroll to position [261, 0]
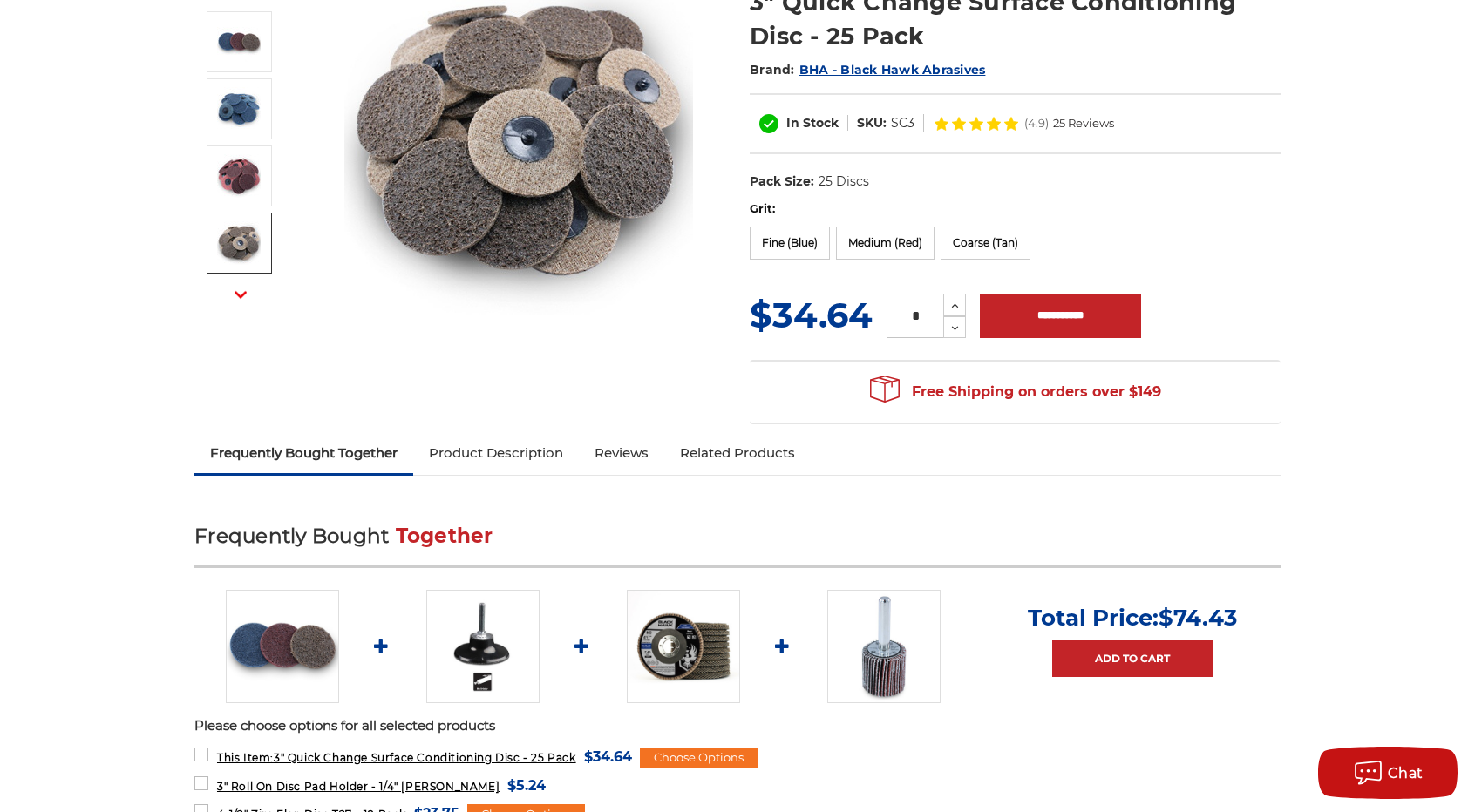
click at [243, 293] on use "button" at bounding box center [240, 294] width 13 height 7
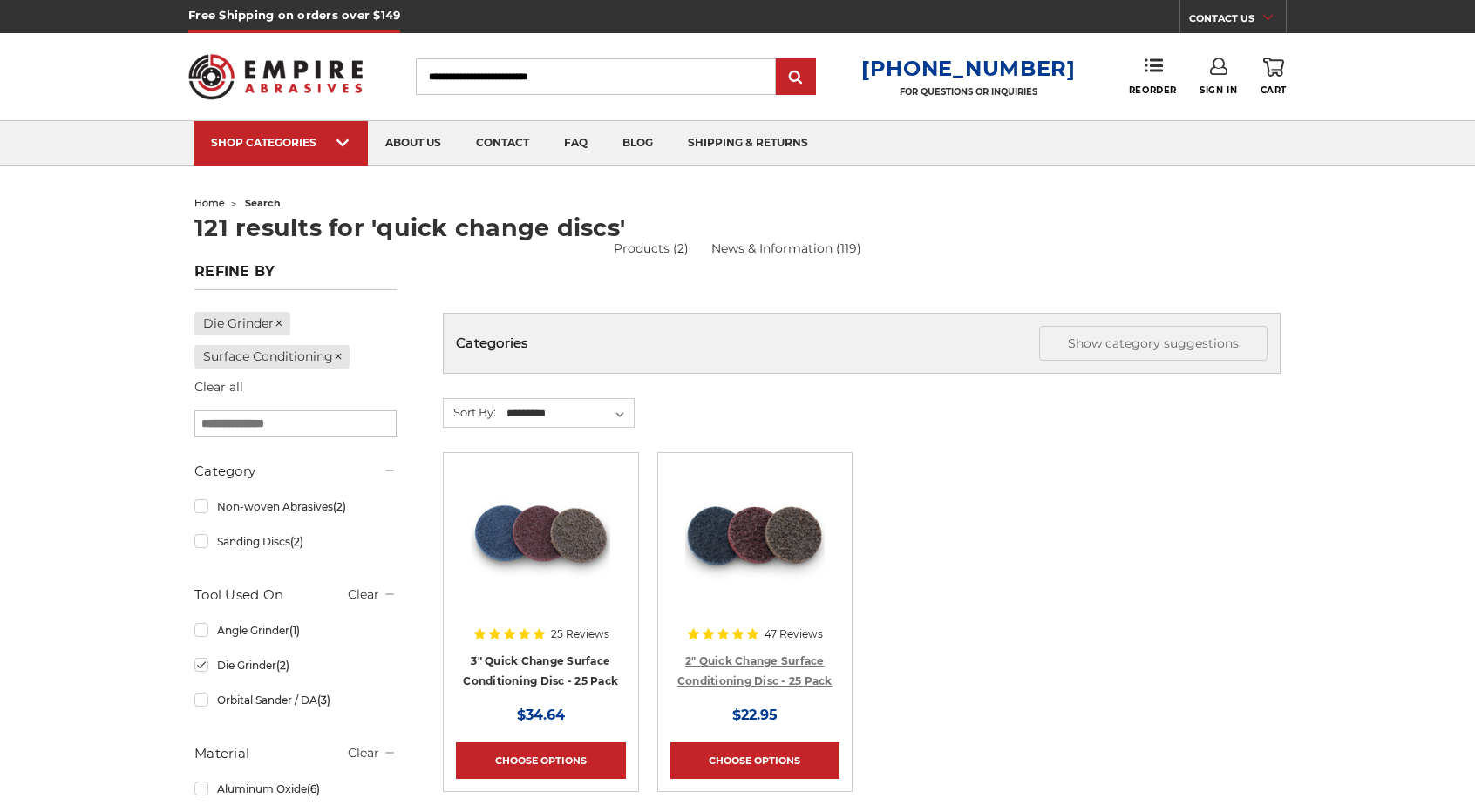
click at [737, 679] on link "2" Quick Change Surface Conditioning Disc - 25 Pack" at bounding box center [755, 671] width 155 height 33
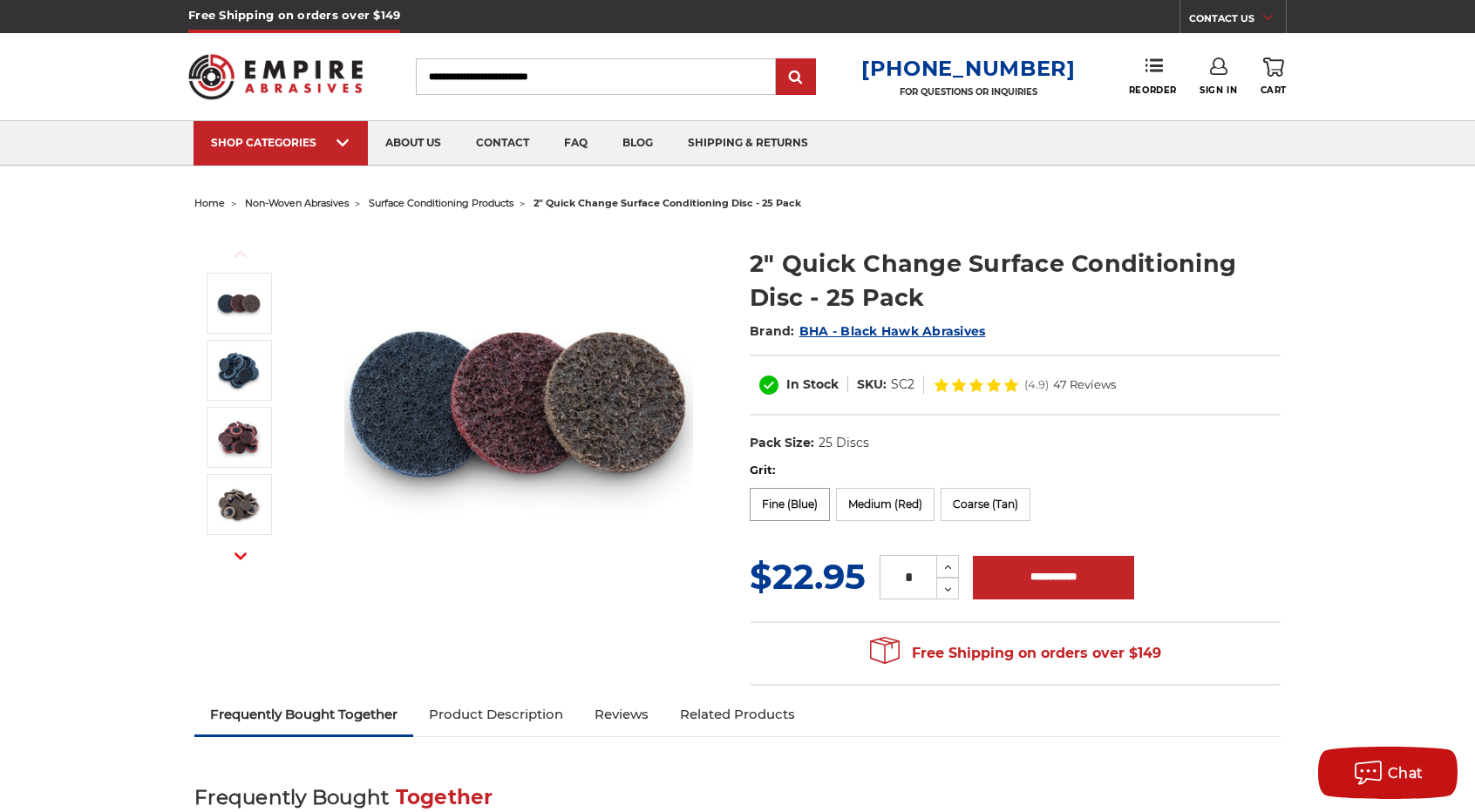
click at [794, 503] on label "Fine (Blue)" at bounding box center [790, 504] width 81 height 33
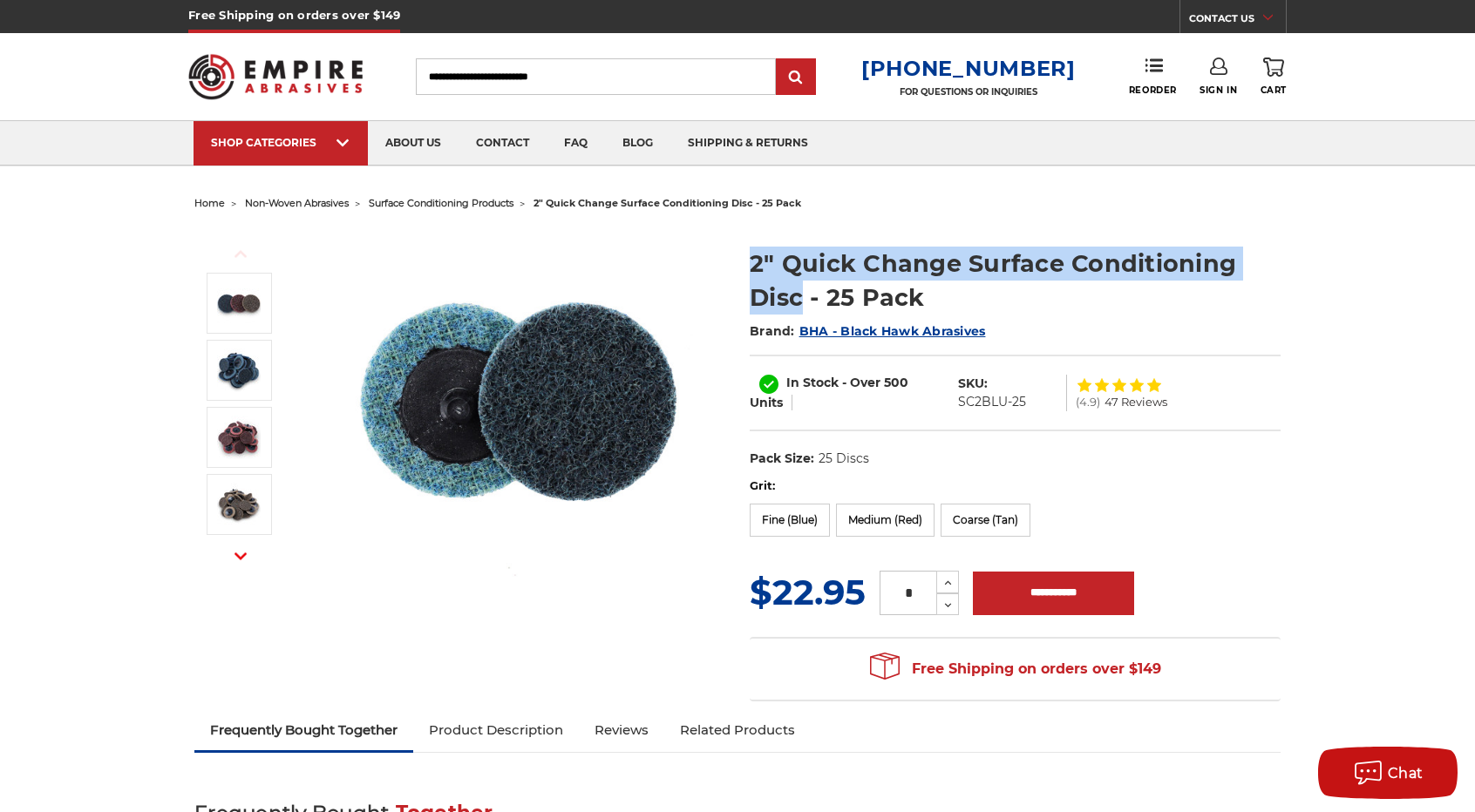
drag, startPoint x: 751, startPoint y: 254, endPoint x: 806, endPoint y: 288, distance: 64.7
click at [806, 288] on h1 "2" Quick Change Surface Conditioning Disc - 25 Pack" at bounding box center [1015, 281] width 531 height 68
copy h1 "2" Quick Change Surface Conditioning Disc"
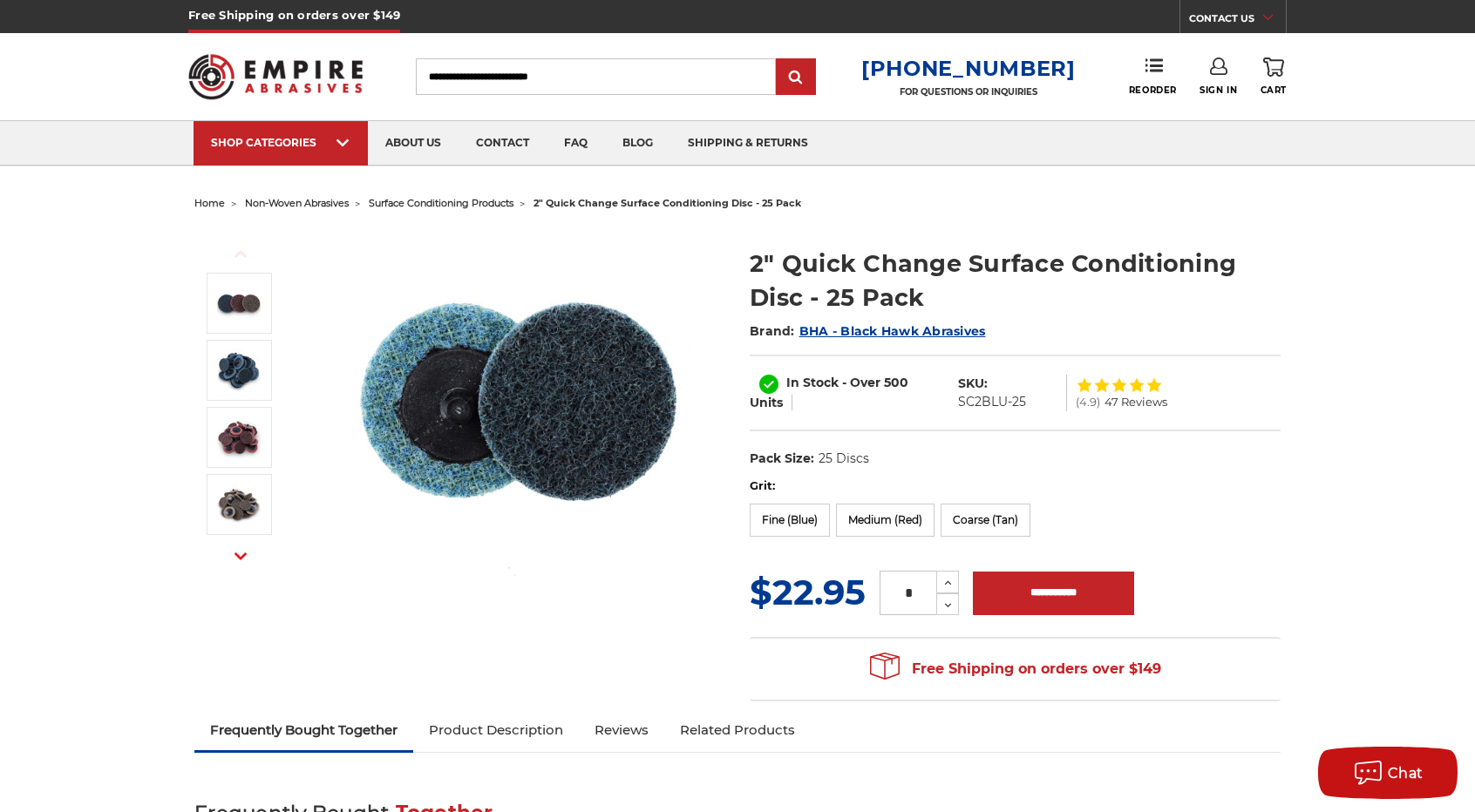
click at [423, 586] on div "Previous Next" at bounding box center [738, 464] width 1111 height 495
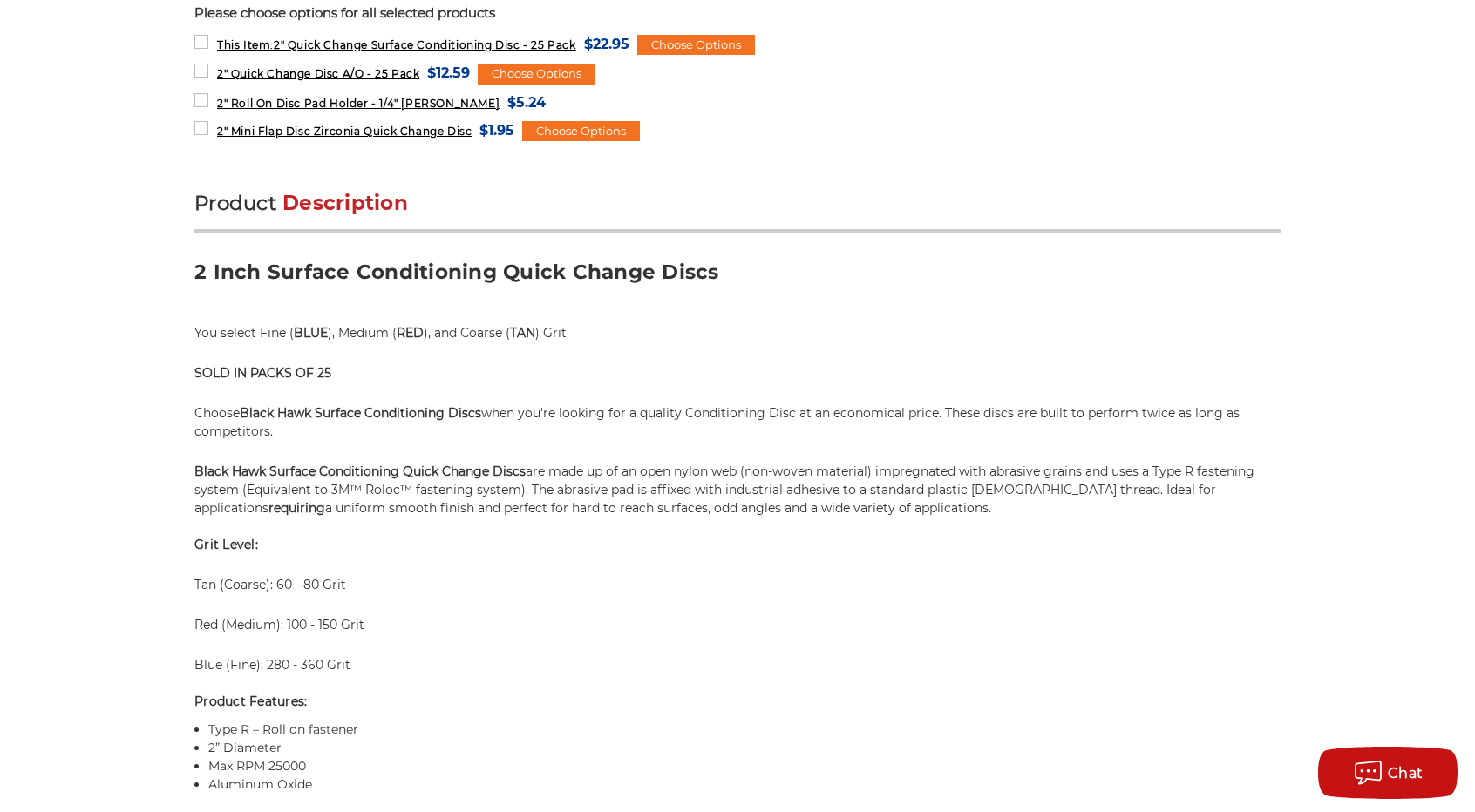
scroll to position [1133, 0]
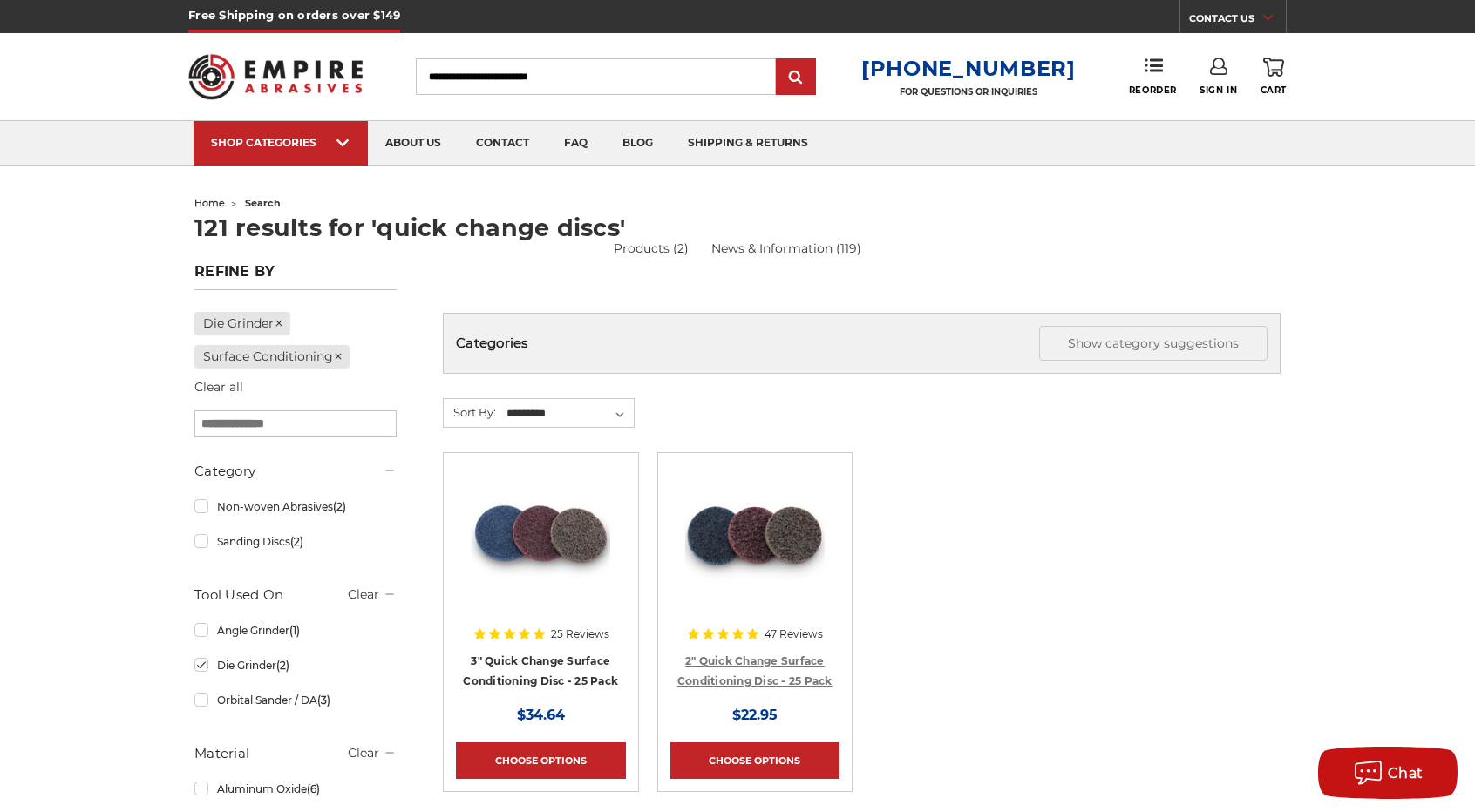
click at [749, 670] on link "2" Quick Change Surface Conditioning Disc - 25 Pack" at bounding box center [755, 671] width 155 height 33
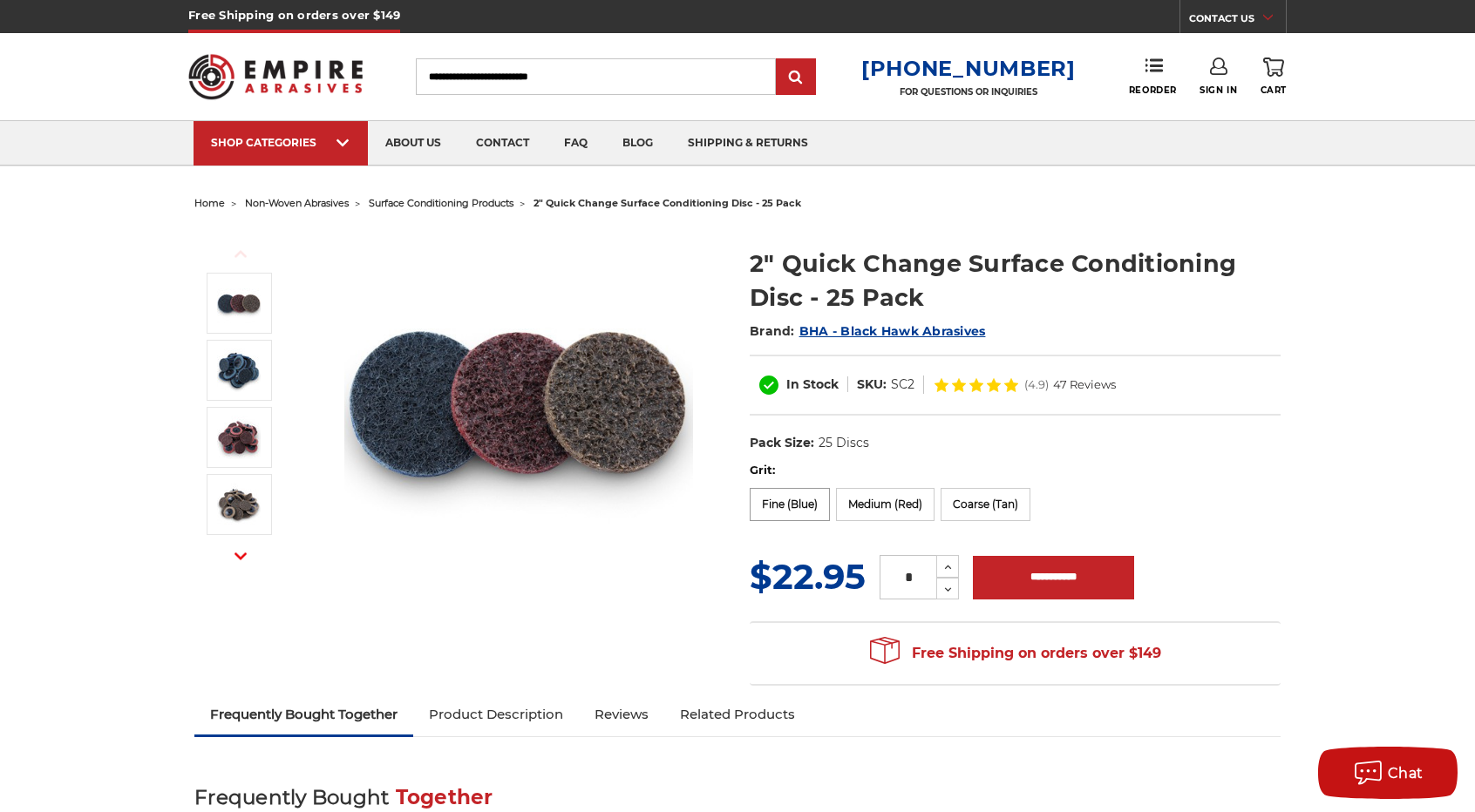
click at [792, 492] on label "Fine (Blue)" at bounding box center [790, 504] width 81 height 33
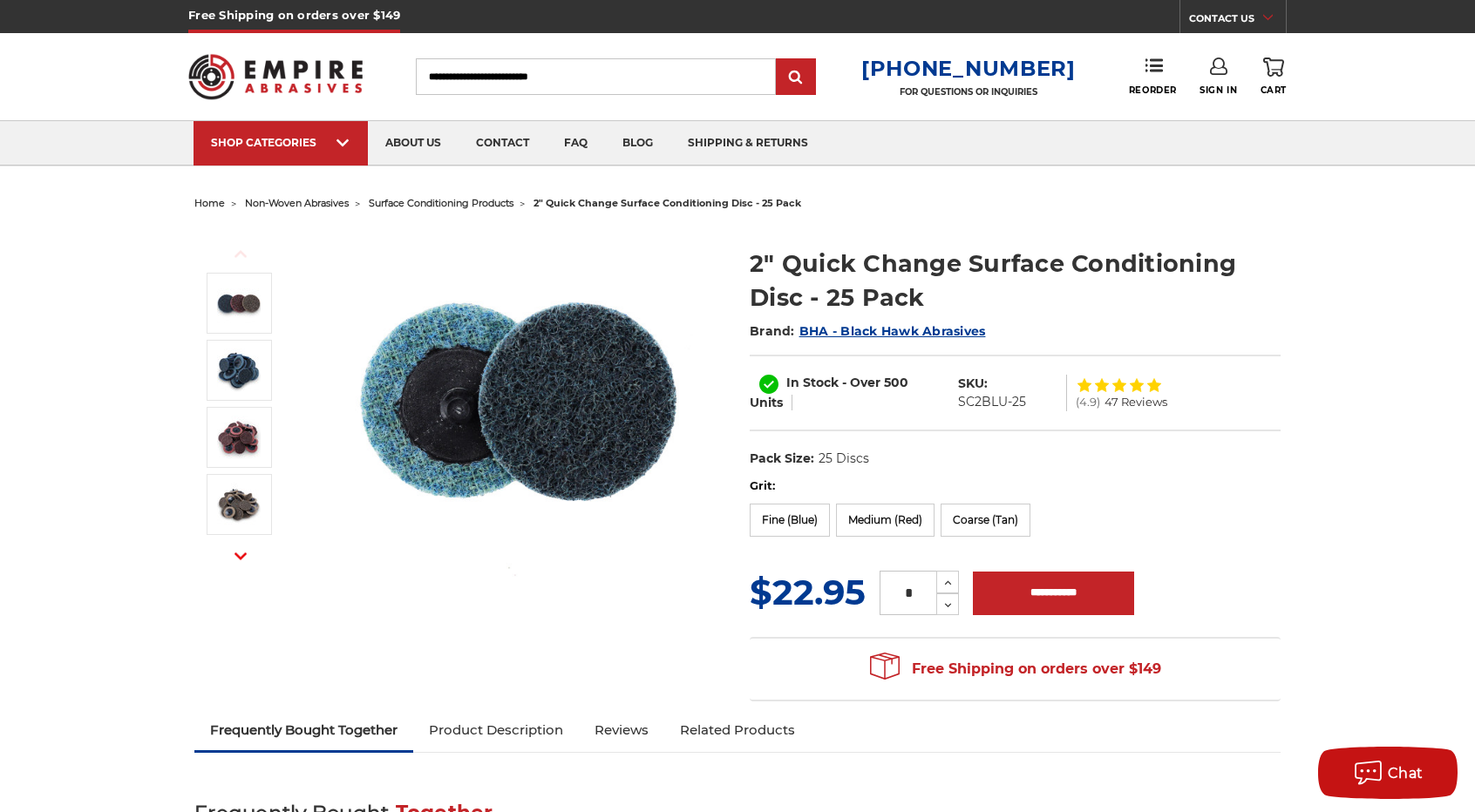
click at [991, 400] on dd "SC2BLU-25" at bounding box center [992, 402] width 68 height 18
copy div "SC2BLU-25"
click at [893, 515] on label "Medium (Red)" at bounding box center [884, 521] width 98 height 33
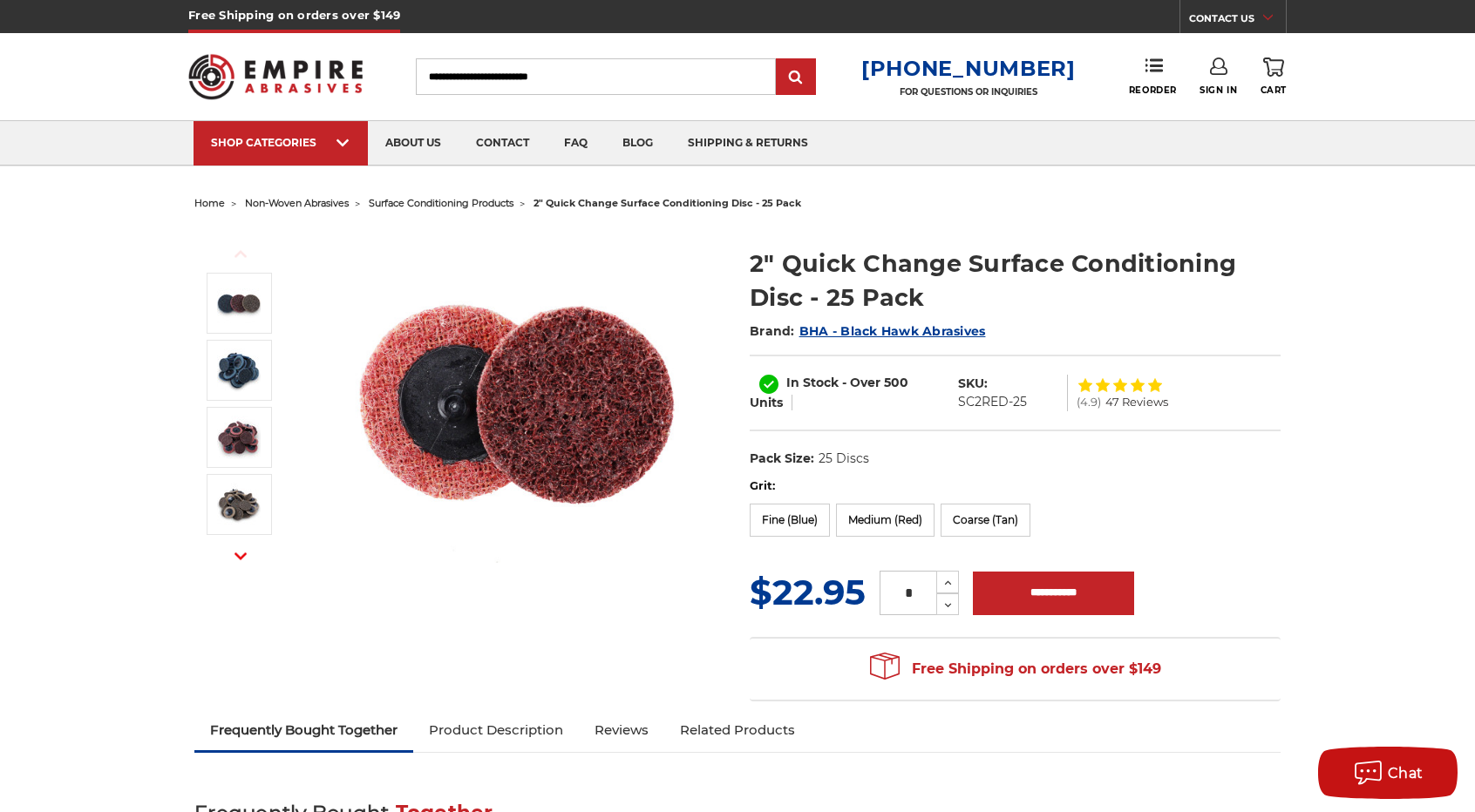
click at [996, 400] on dd "SC2RED-25" at bounding box center [992, 402] width 69 height 18
copy div "SC2RED-25"
click at [796, 512] on label "Fine (Blue)" at bounding box center [790, 521] width 81 height 33
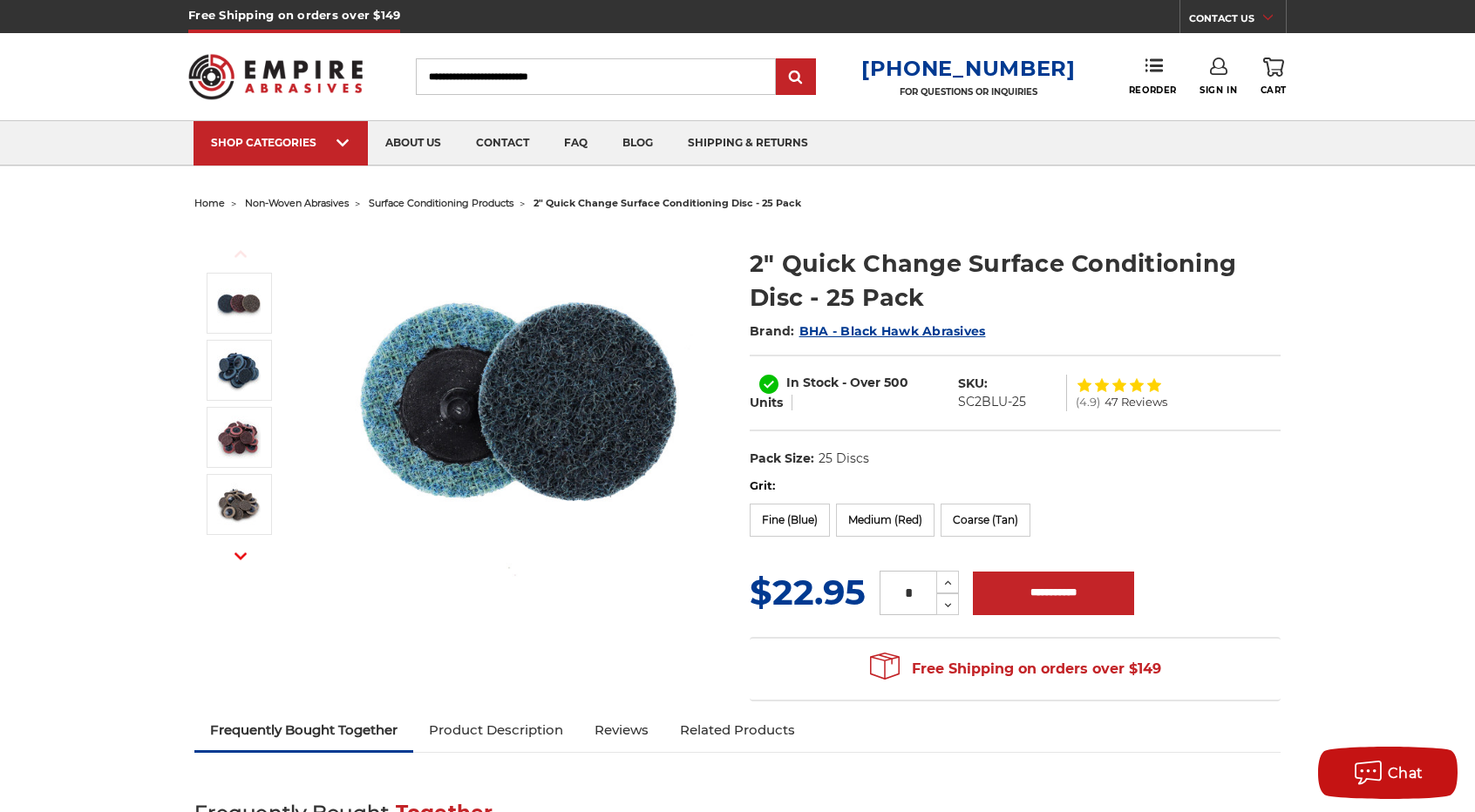
click at [993, 405] on dd "SC2BLU-25" at bounding box center [992, 402] width 68 height 18
copy div "SC2BLU-25"
click at [923, 514] on label "Medium (Red)" at bounding box center [884, 521] width 98 height 33
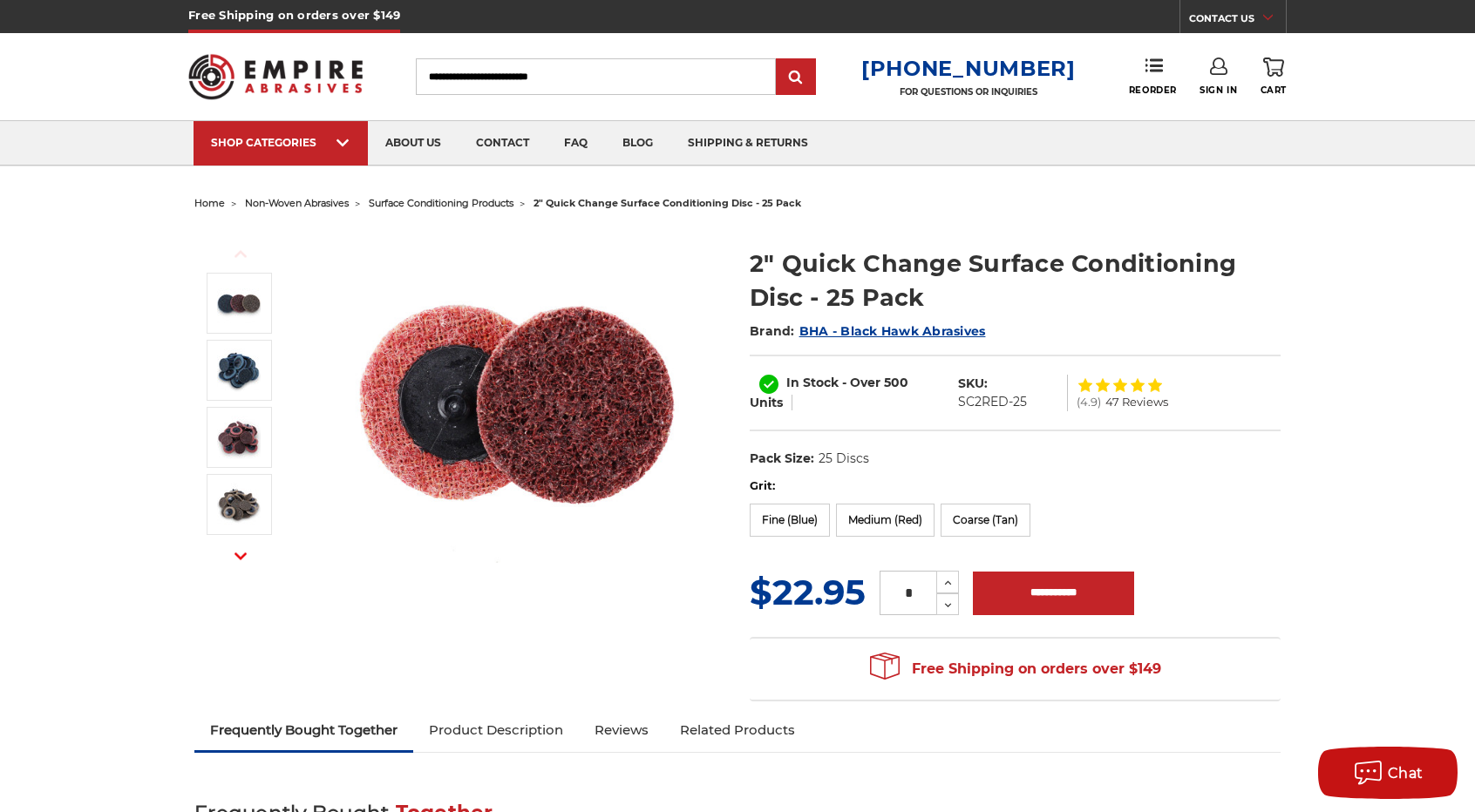
click at [986, 401] on dd "SC2RED-25" at bounding box center [992, 402] width 69 height 18
click at [988, 400] on dd "SC2RED-25" at bounding box center [992, 402] width 69 height 18
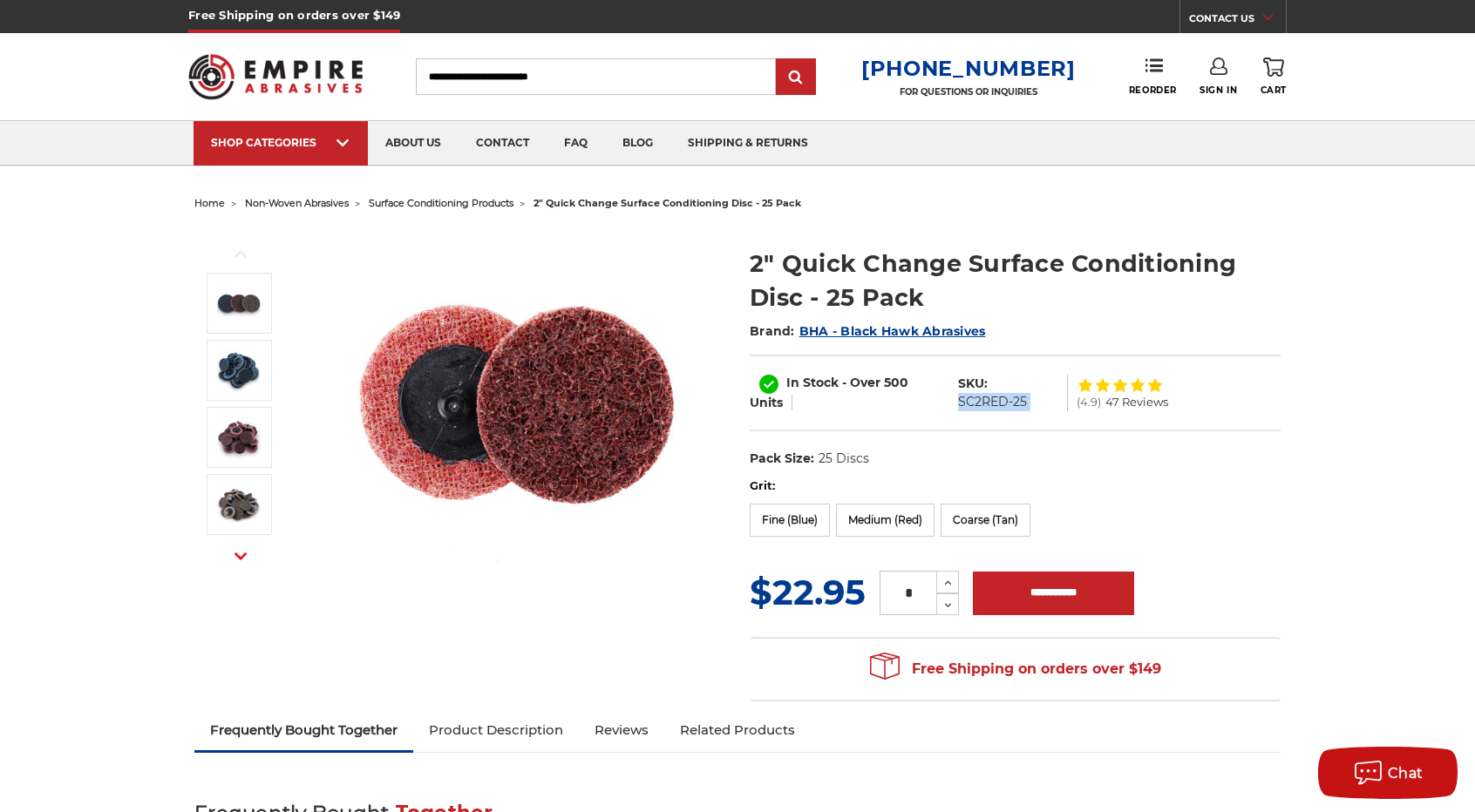
copy div "SC2RED-25"
click at [999, 521] on label "Coarse (Tan)" at bounding box center [985, 521] width 89 height 33
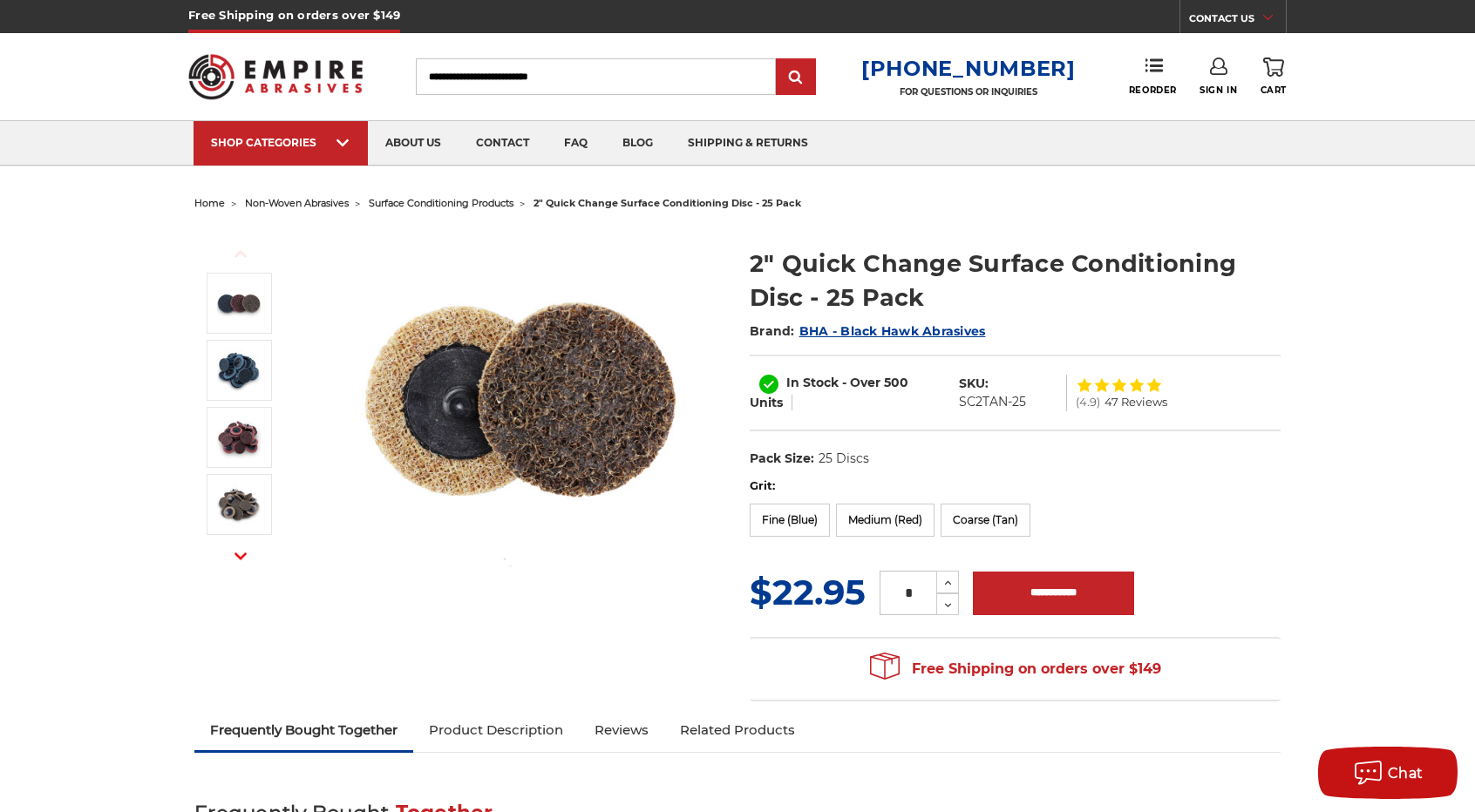
click at [987, 399] on dd "SC2TAN-25" at bounding box center [992, 402] width 67 height 18
copy div "SC2TAN-25"
click at [780, 512] on label "Fine (Blue)" at bounding box center [790, 521] width 81 height 33
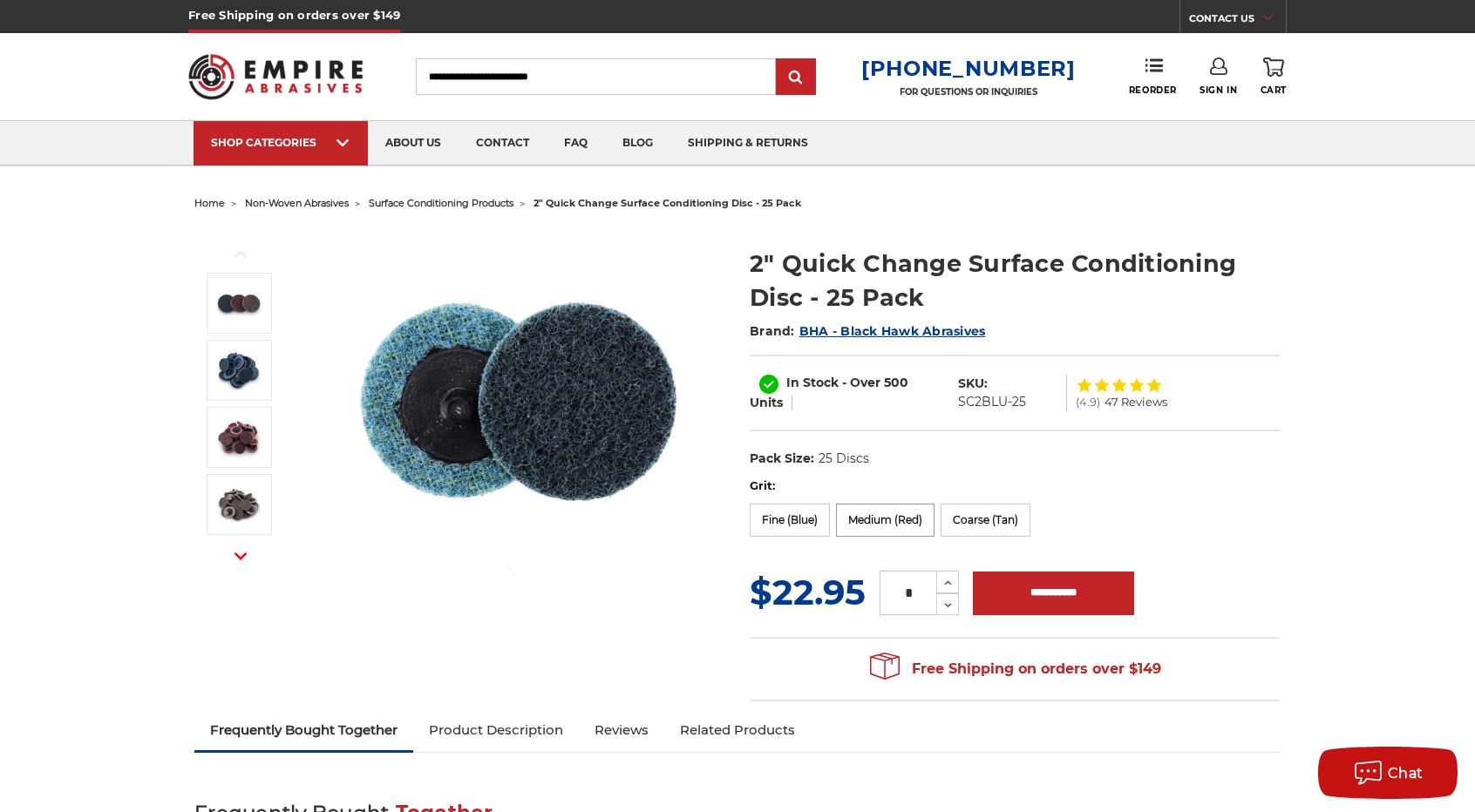
click at [904, 525] on label "Medium (Red)" at bounding box center [884, 521] width 98 height 33
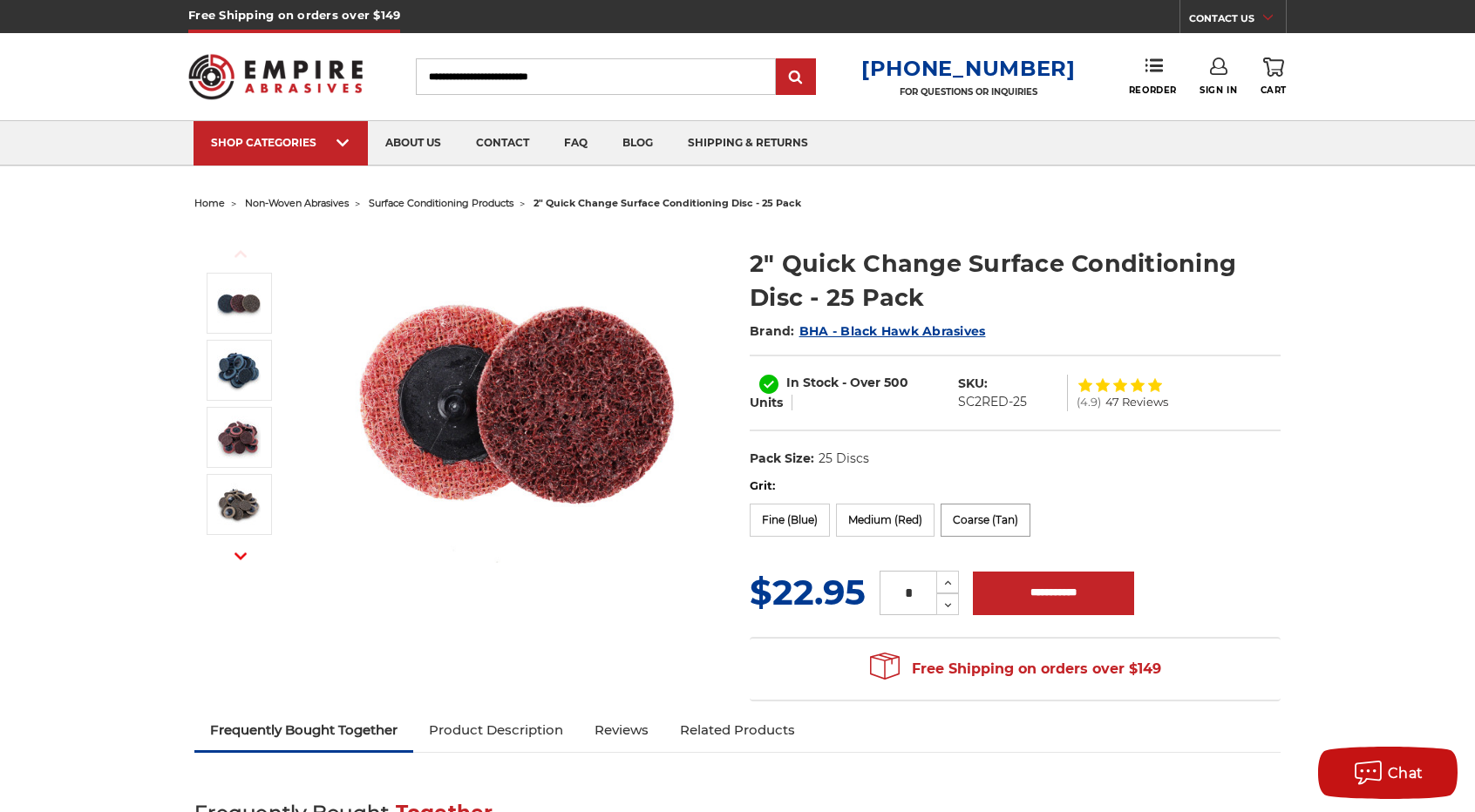
click at [971, 512] on label "Coarse (Tan)" at bounding box center [985, 521] width 89 height 33
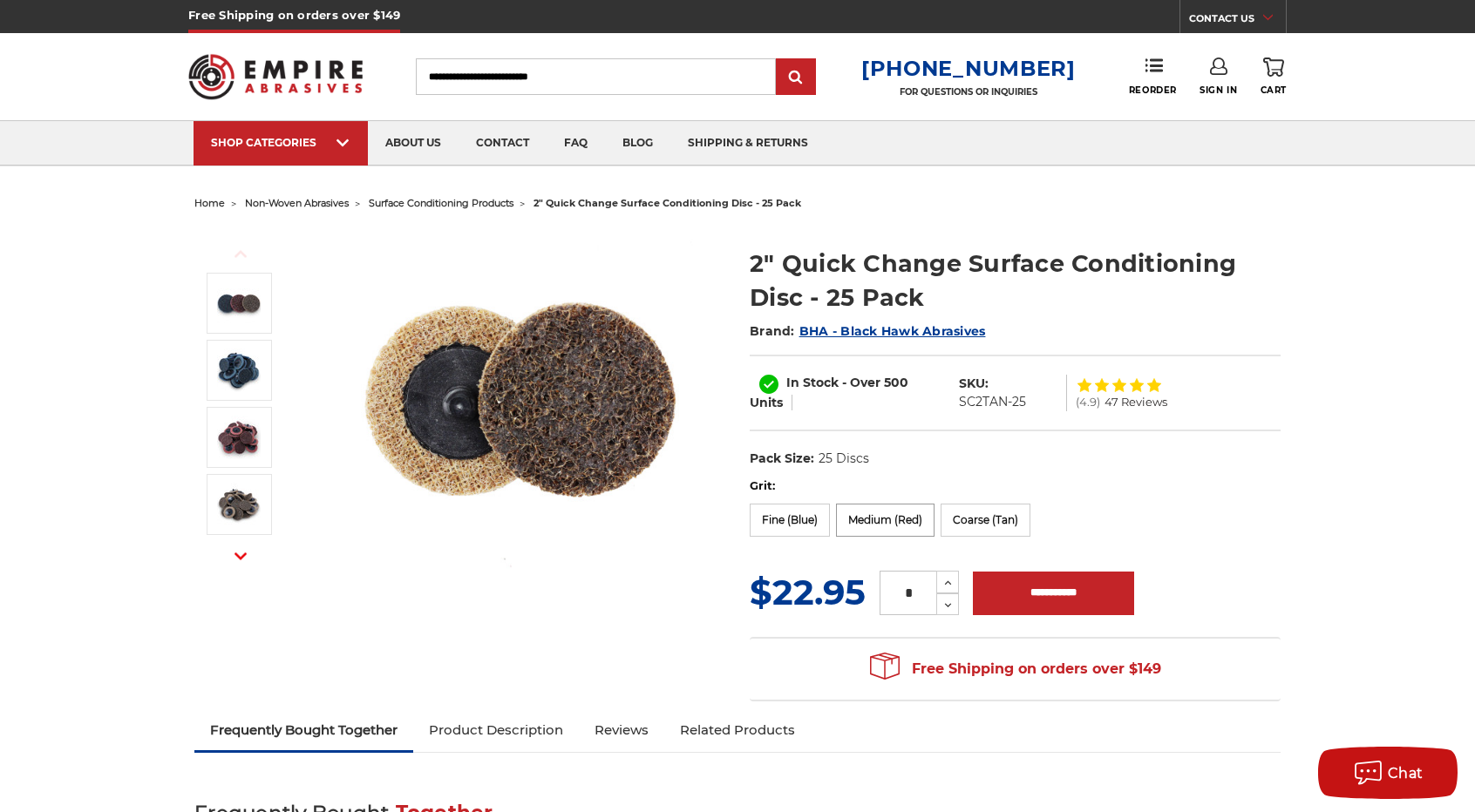
click at [899, 508] on label "Medium (Red)" at bounding box center [884, 521] width 98 height 33
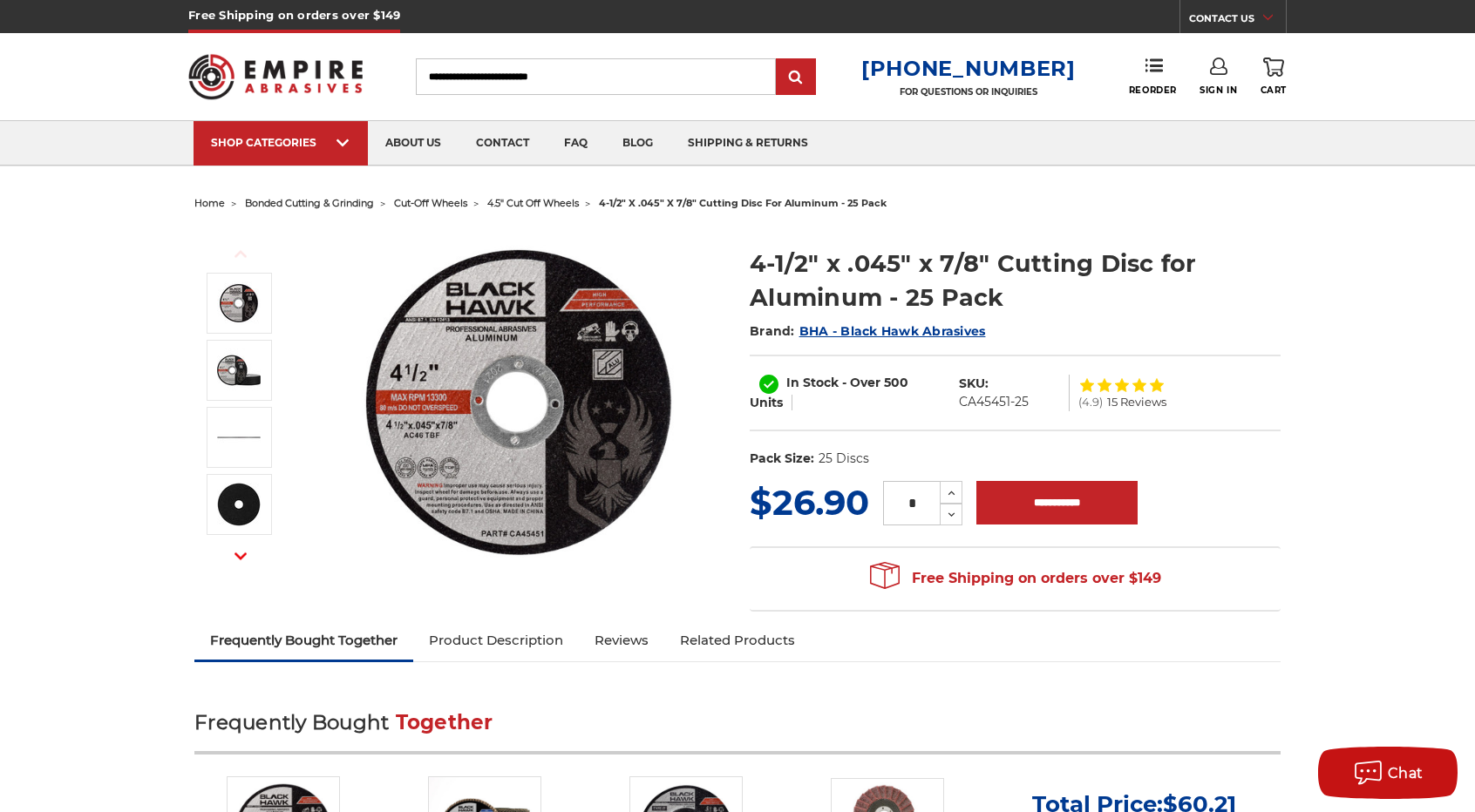
click at [1008, 396] on dd "CA45451-25" at bounding box center [994, 402] width 70 height 18
copy div "CA45451-25"
click at [514, 78] on input "Search" at bounding box center [596, 77] width 360 height 37
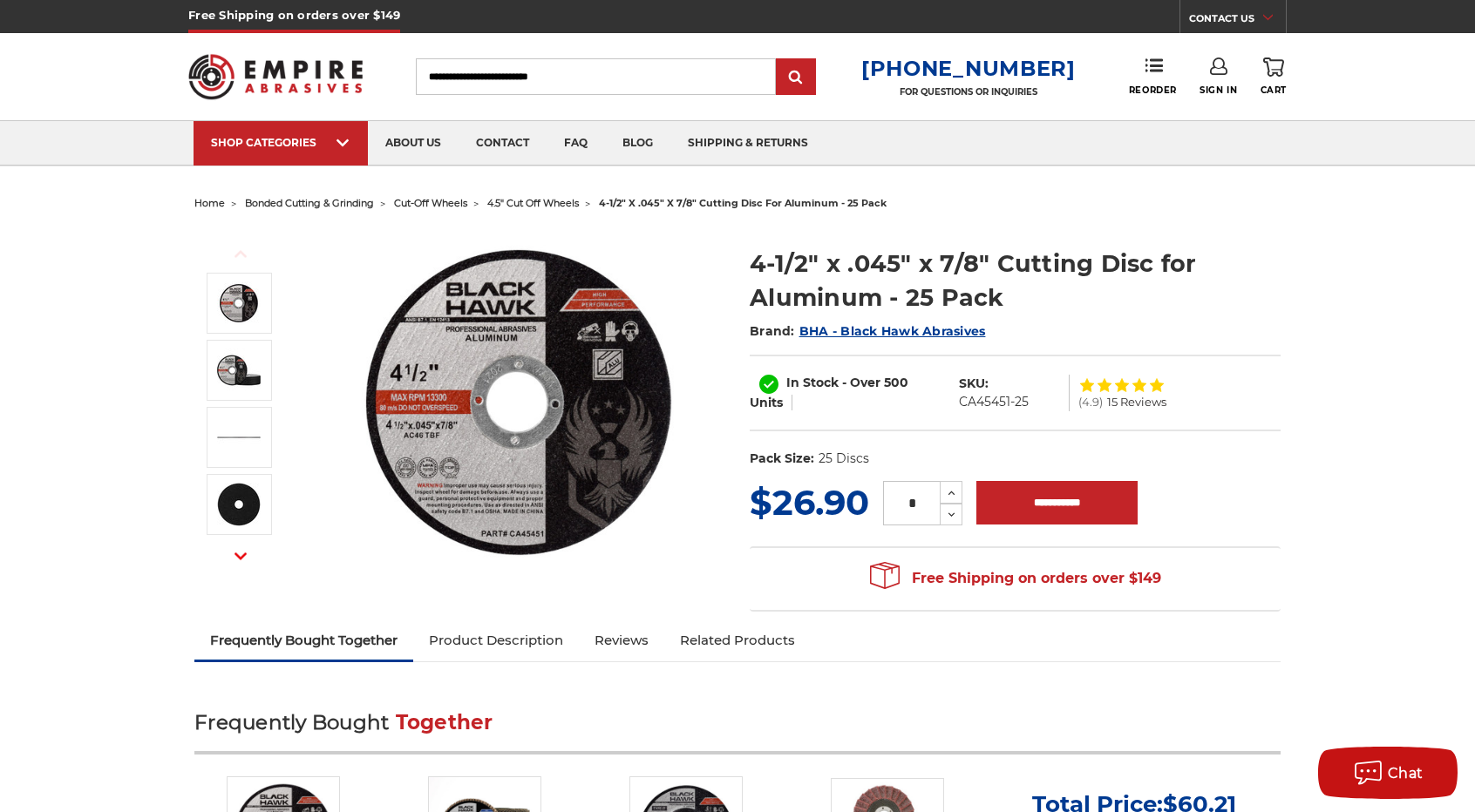
click at [514, 78] on input "Search" at bounding box center [596, 77] width 360 height 37
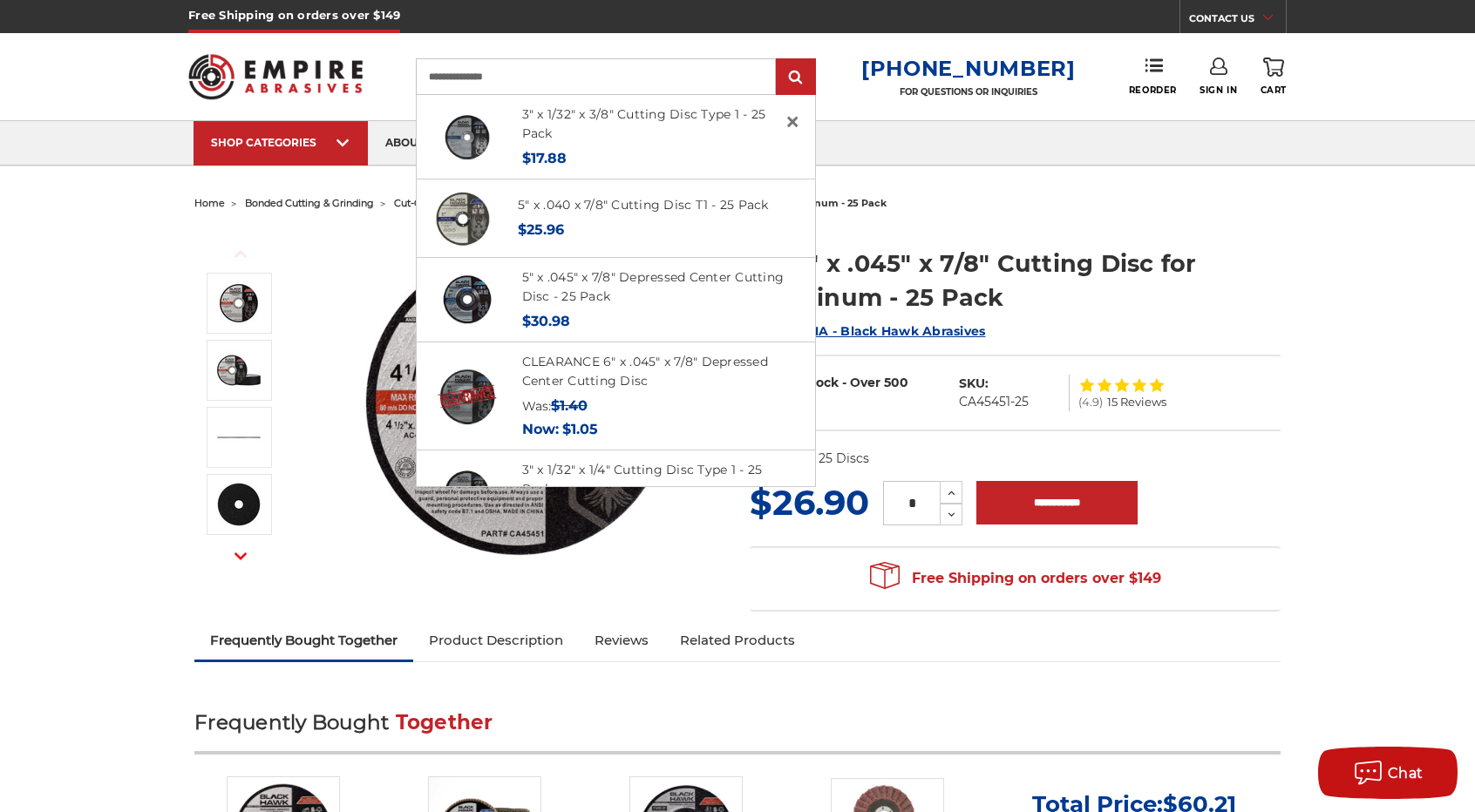
type input "**********"
click at [778, 60] on input "submit" at bounding box center [796, 78] width 35 height 35
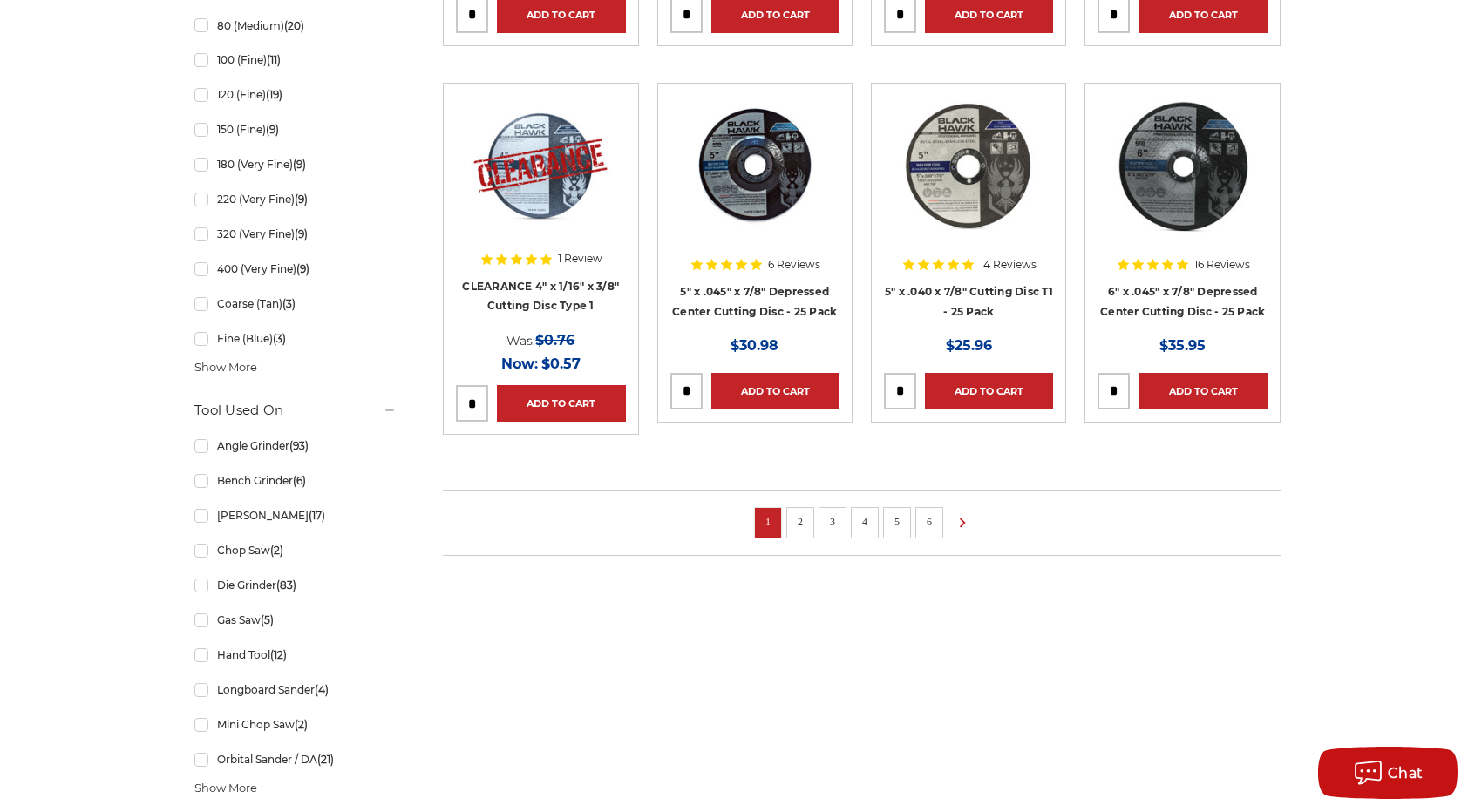
scroll to position [1220, 0]
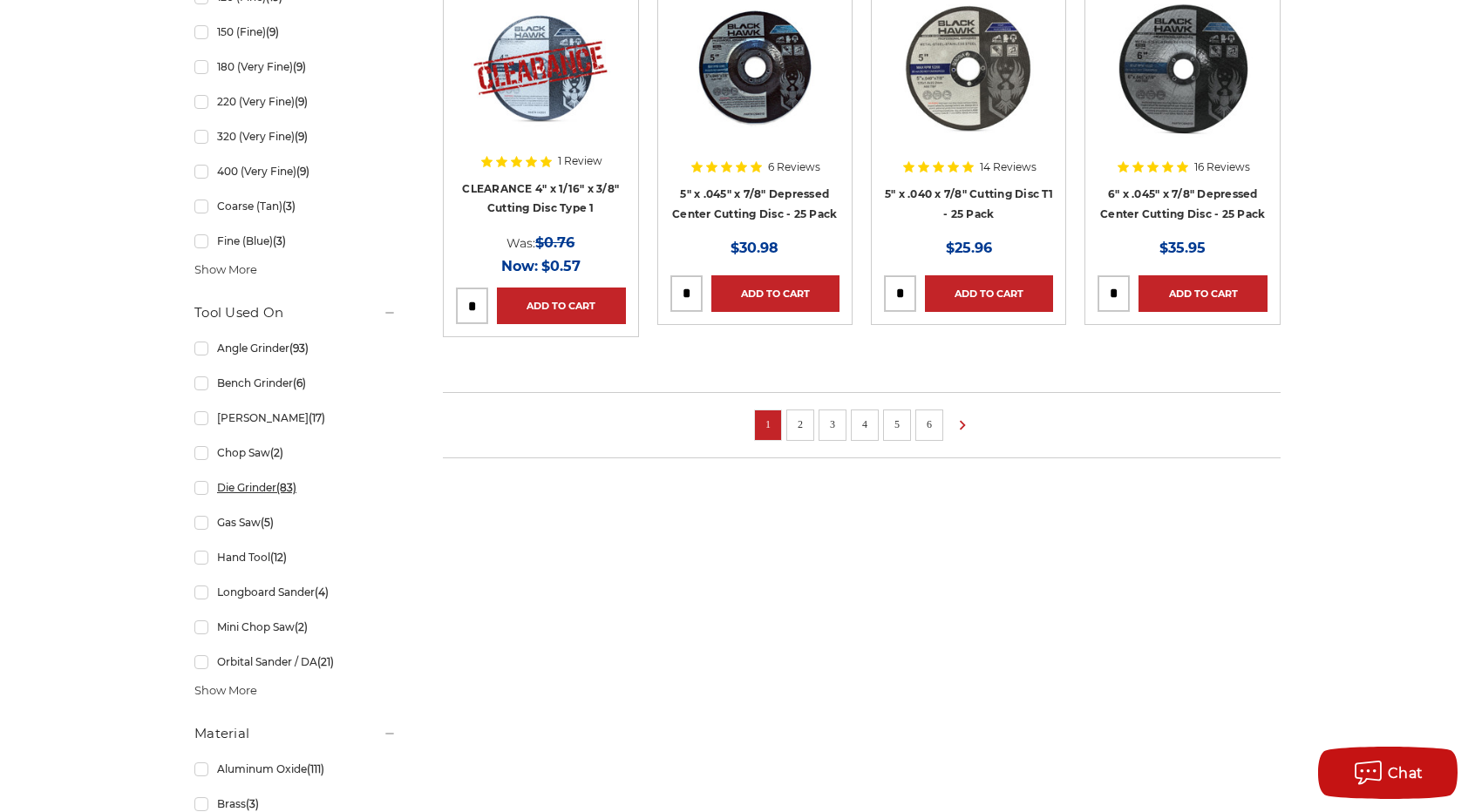
click at [205, 484] on link "Die Grinder (83)" at bounding box center [295, 487] width 202 height 30
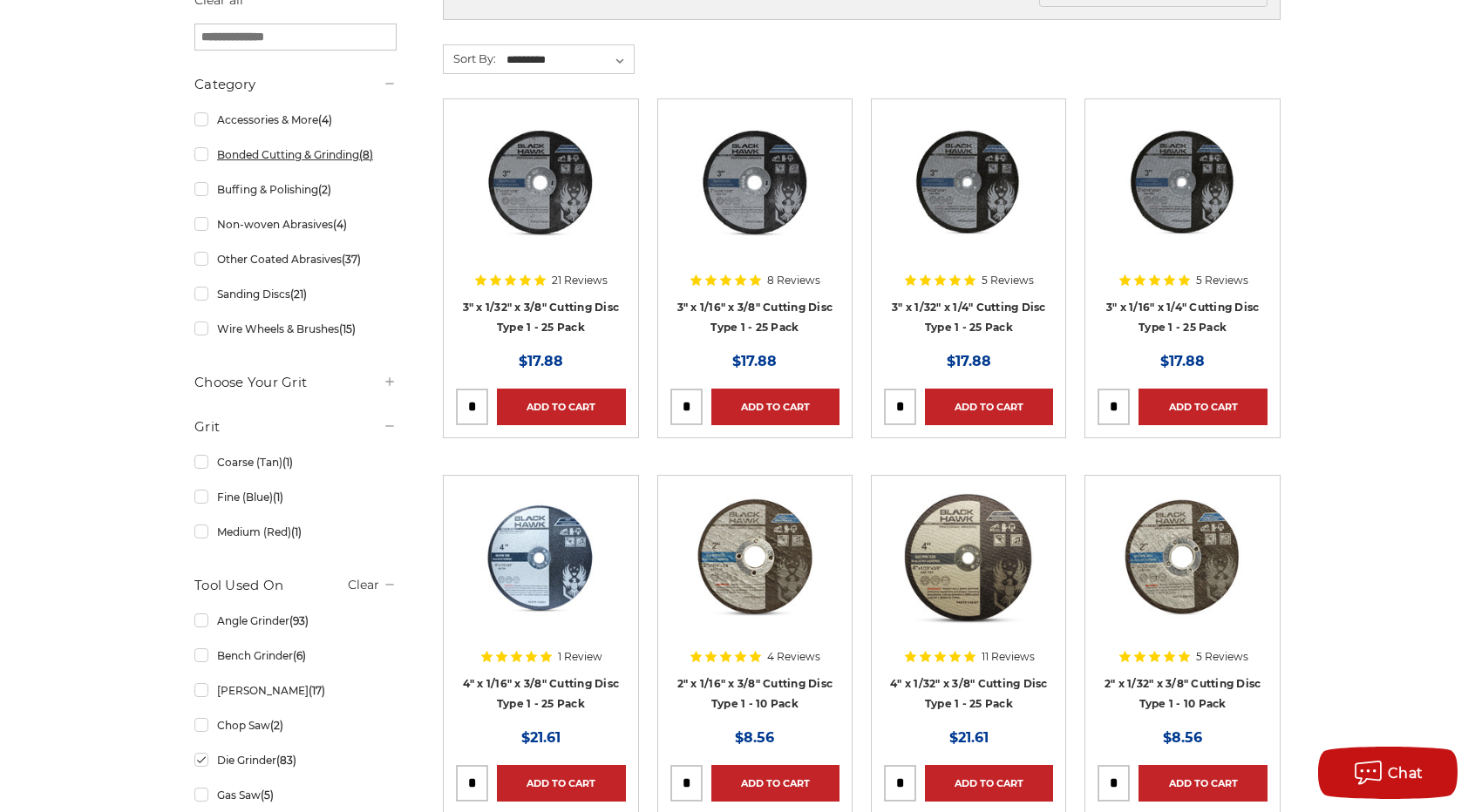
scroll to position [349, 0]
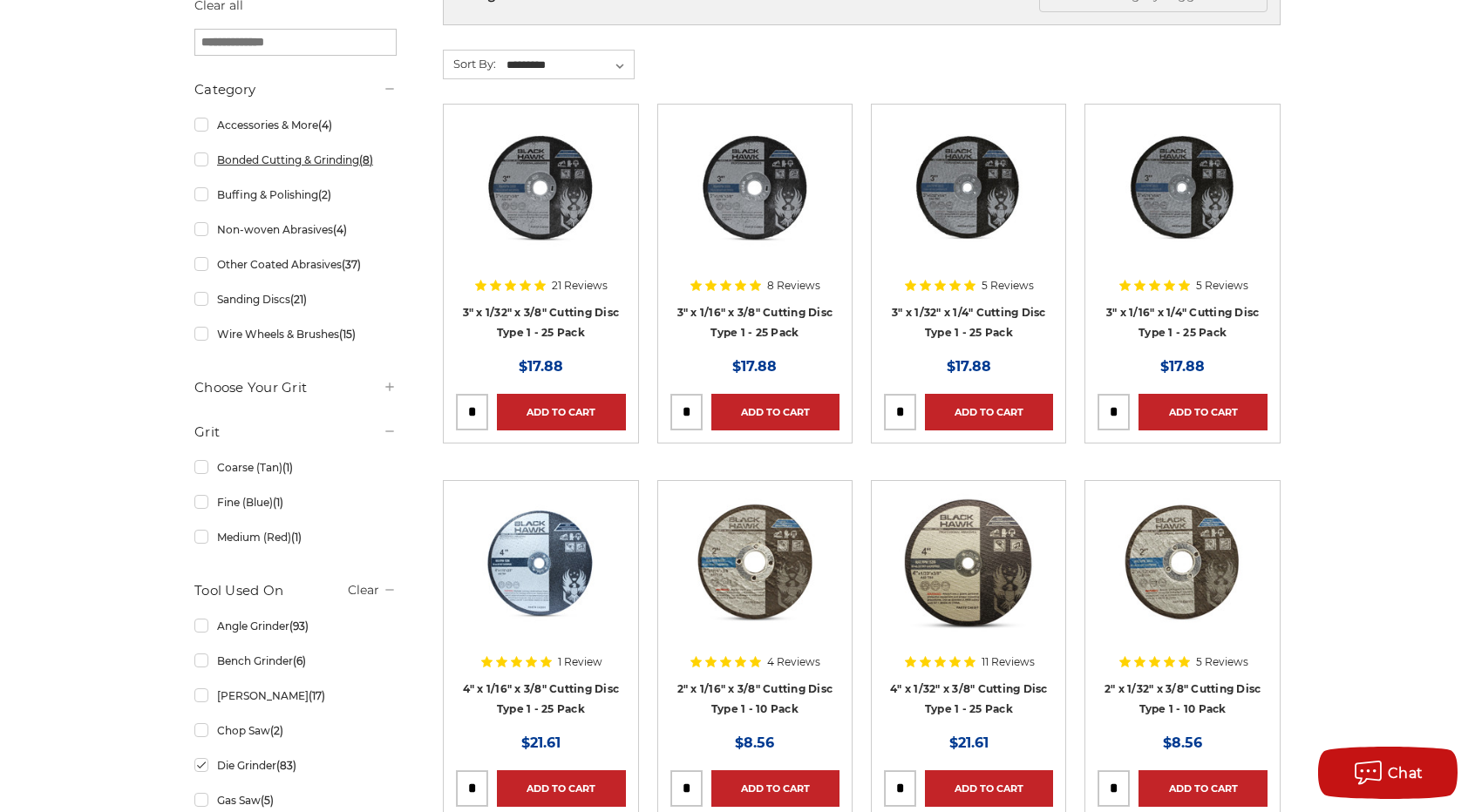
click at [203, 162] on link "Bonded Cutting & Grinding (8)" at bounding box center [295, 159] width 202 height 30
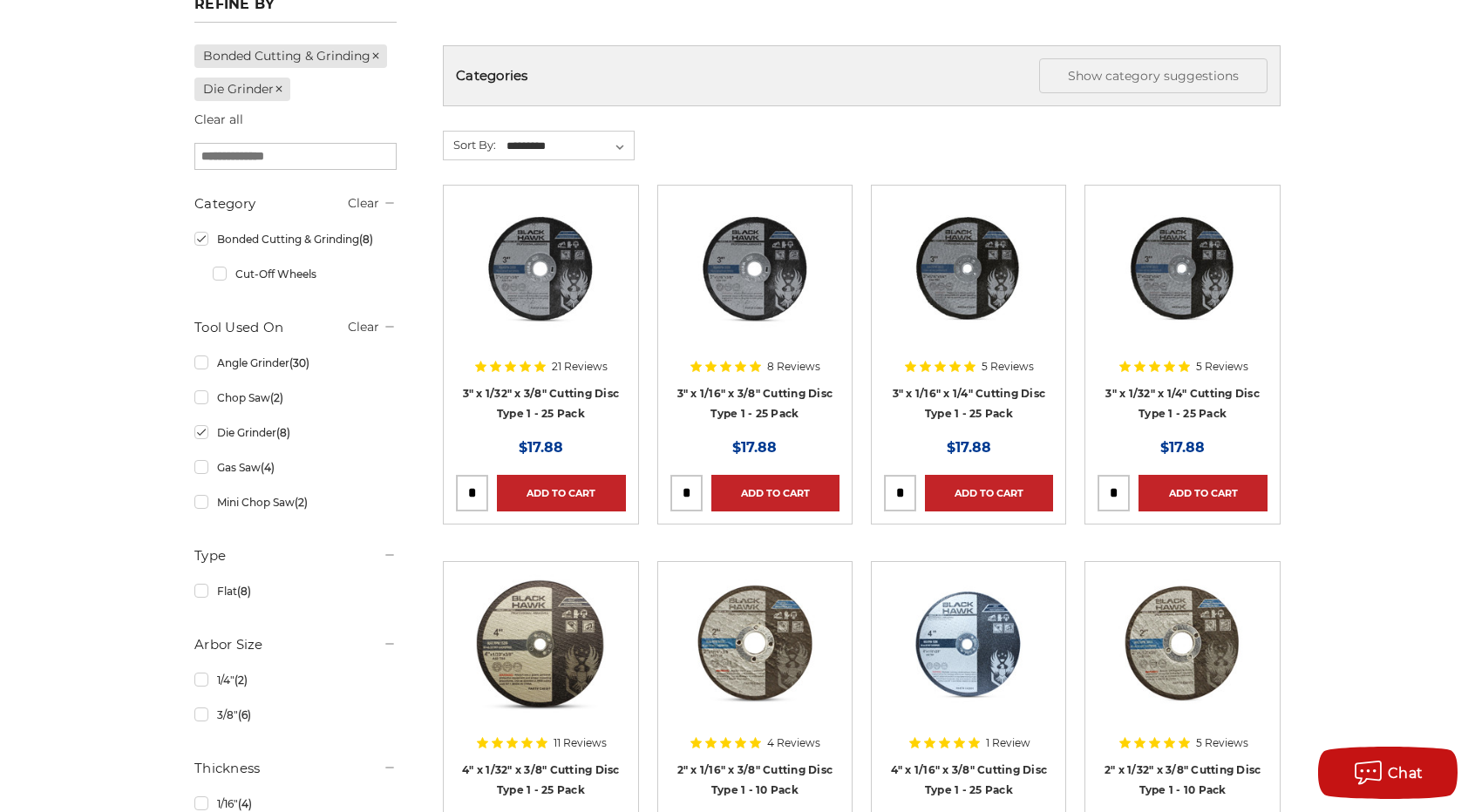
scroll to position [261, 0]
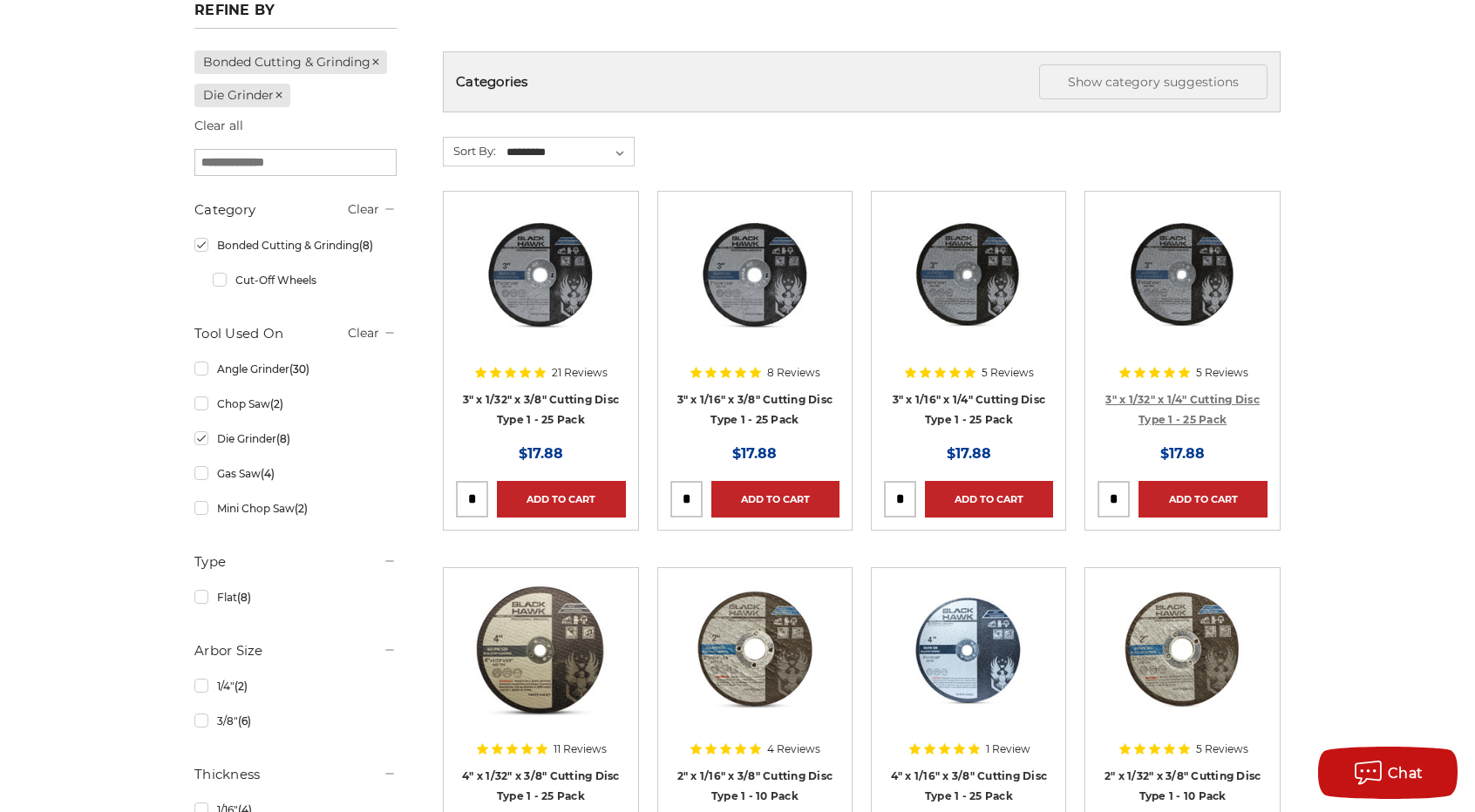
click at [1209, 411] on link "3" x 1/32" x 1/4" Cutting Disc Type 1 - 25 Pack" at bounding box center [1183, 410] width 154 height 33
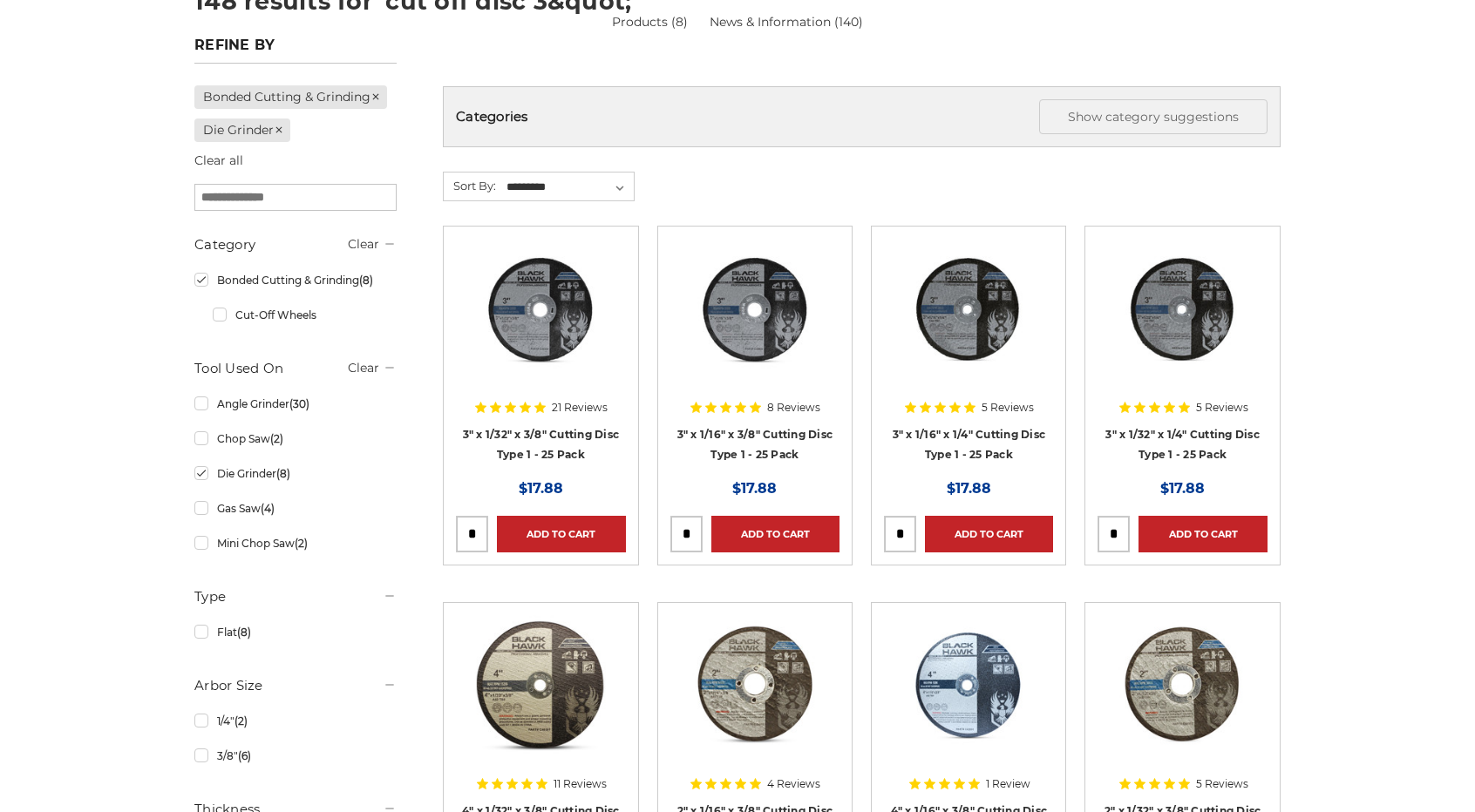
scroll to position [261, 0]
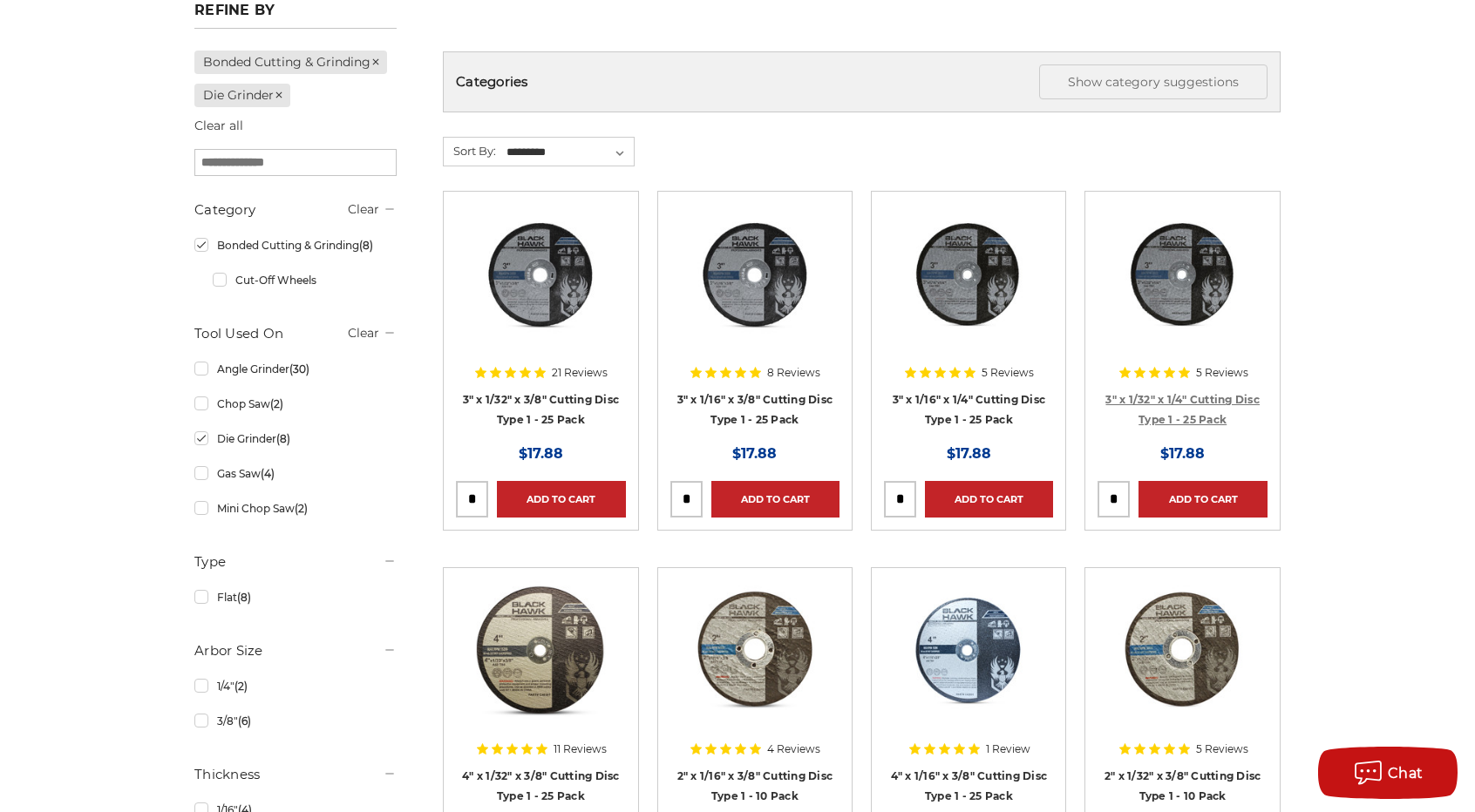
click at [1166, 393] on link "3" x 1/32" x 1/4" Cutting Disc Type 1 - 25 Pack" at bounding box center [1183, 410] width 154 height 33
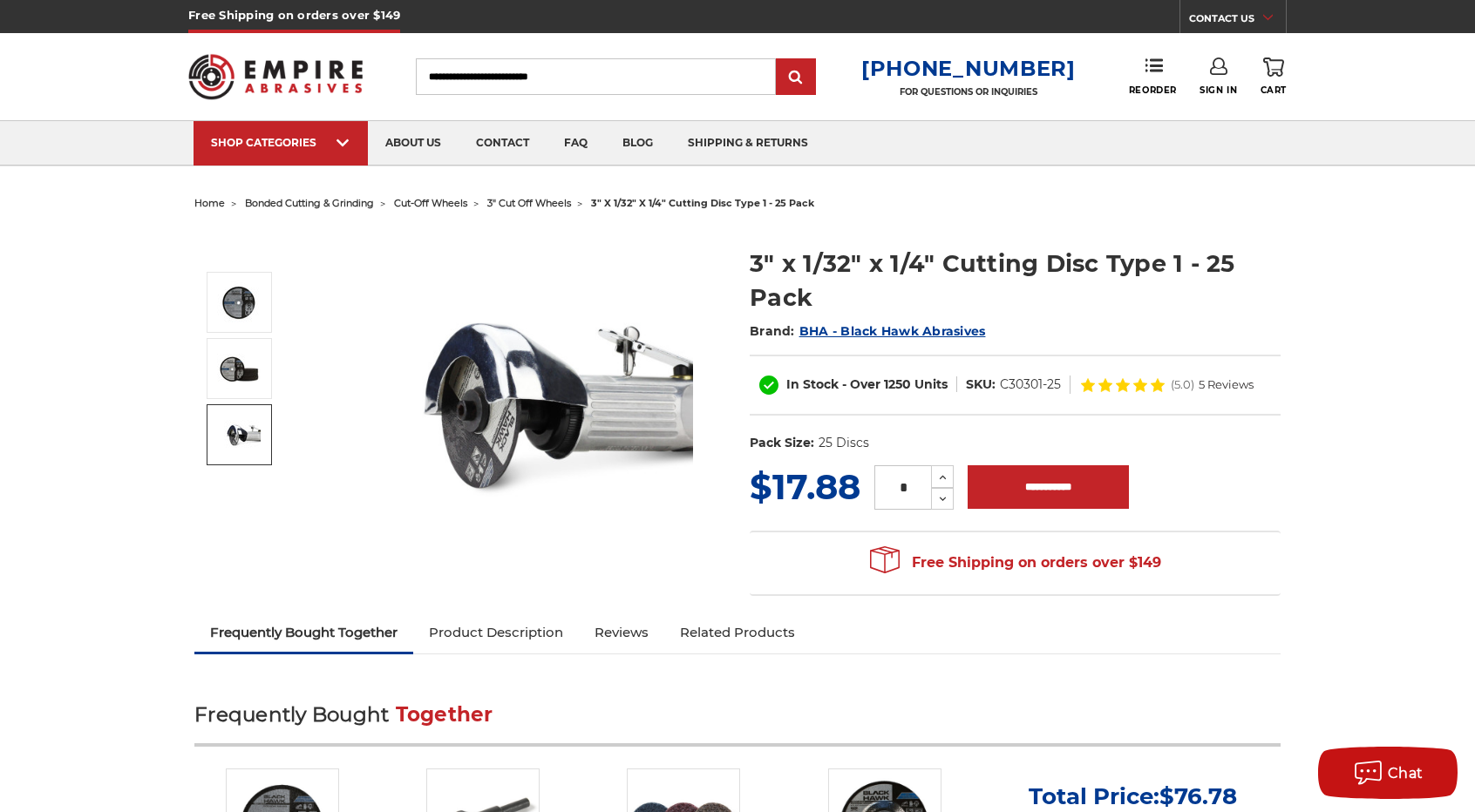
click at [996, 391] on dt "SKU:" at bounding box center [980, 385] width 30 height 18
click at [1001, 394] on dd "C30301-25" at bounding box center [1030, 385] width 61 height 18
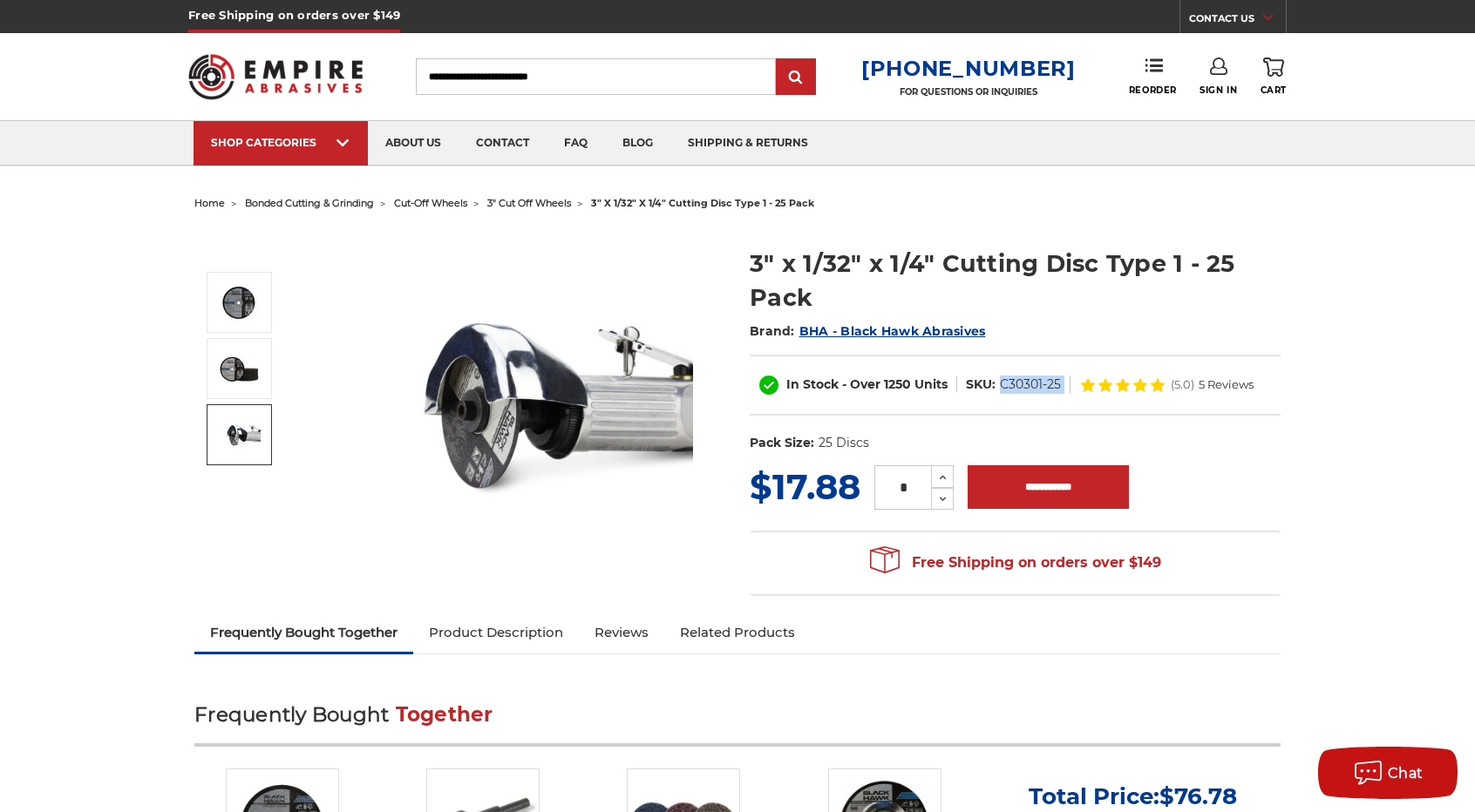
copy div "C30301-25"
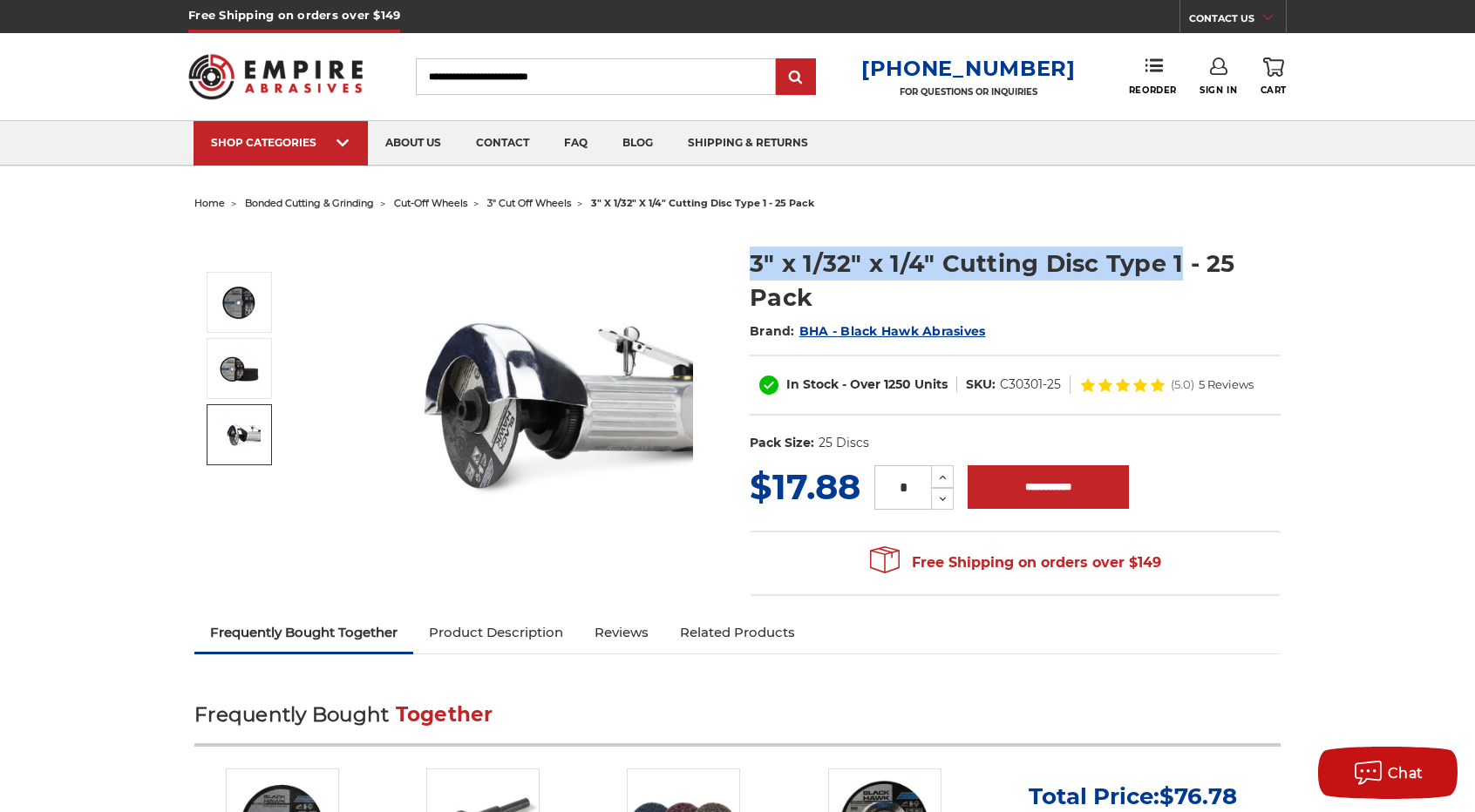
drag, startPoint x: 746, startPoint y: 258, endPoint x: 1179, endPoint y: 263, distance: 433.0
click at [1179, 263] on section "3" x 1/32" x 1/4" Cutting Disc Type 1 - 25 Pack Brand: BHA - Black Hawk Abrasiv…" at bounding box center [1015, 345] width 556 height 233
copy h1 "3" x 1/32" x 1/4" Cutting Disc Type 1"
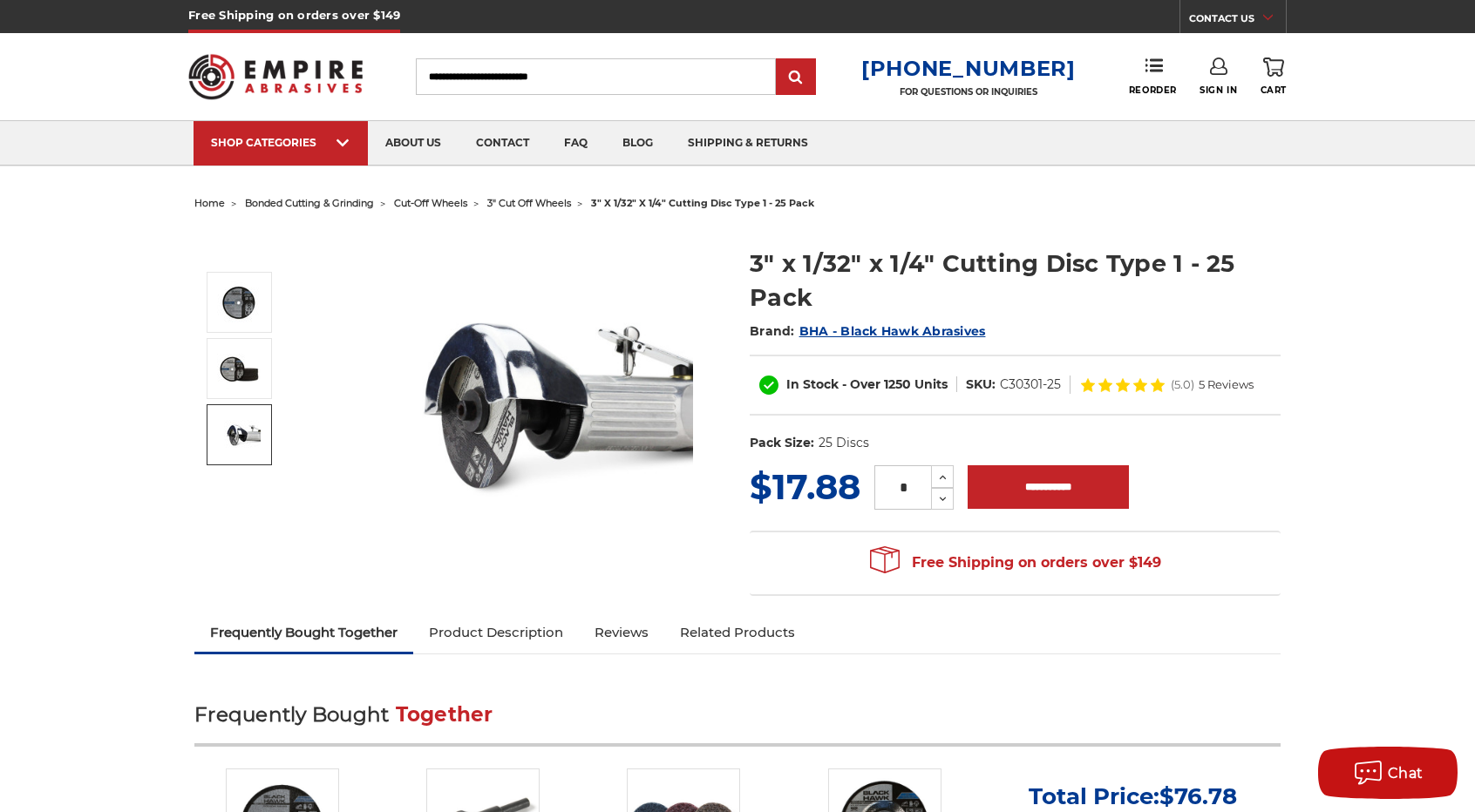
click at [511, 78] on input "Search" at bounding box center [596, 77] width 360 height 37
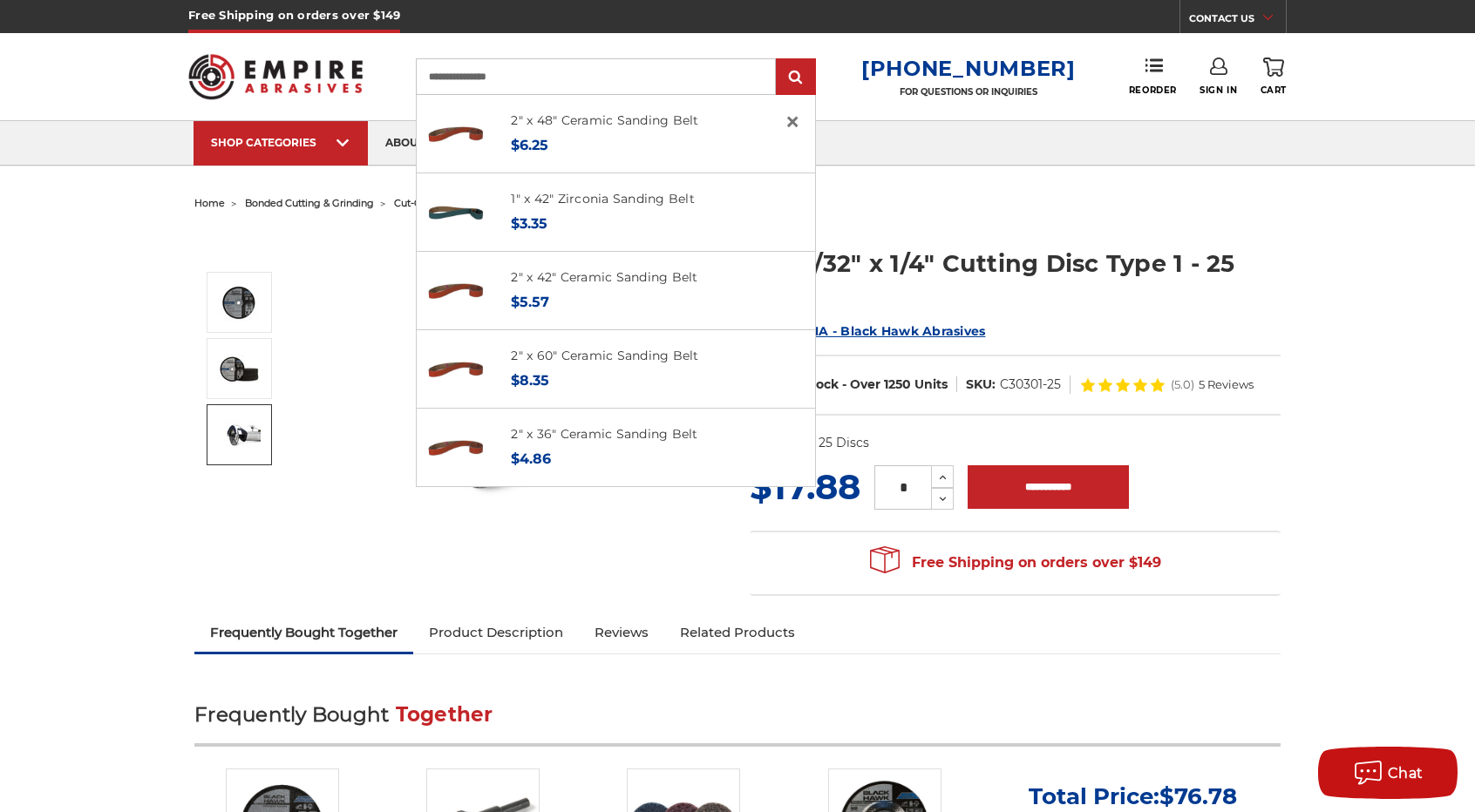
type input "**********"
click at [778, 60] on input "submit" at bounding box center [796, 78] width 35 height 35
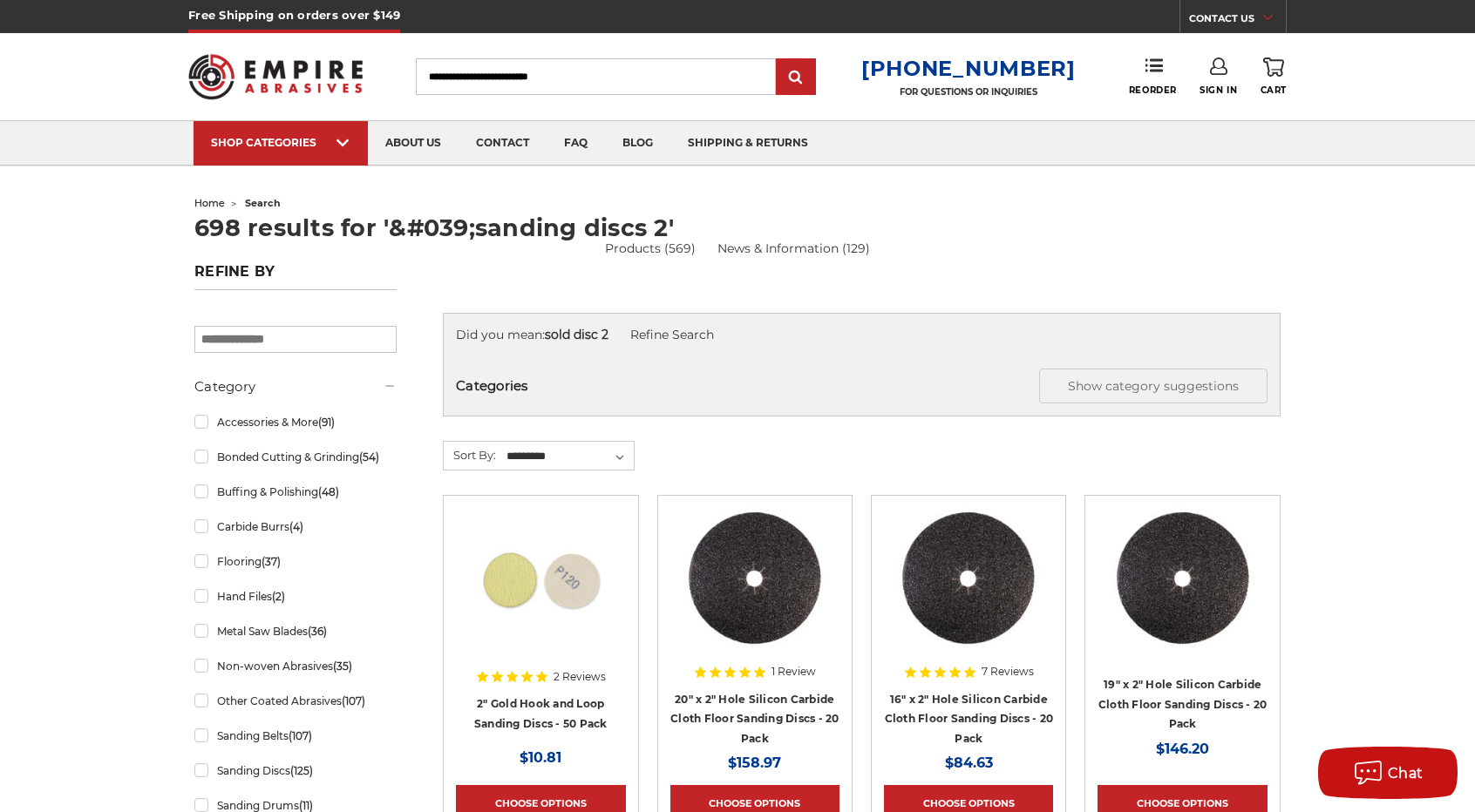
click at [571, 82] on input "Search" at bounding box center [596, 77] width 360 height 37
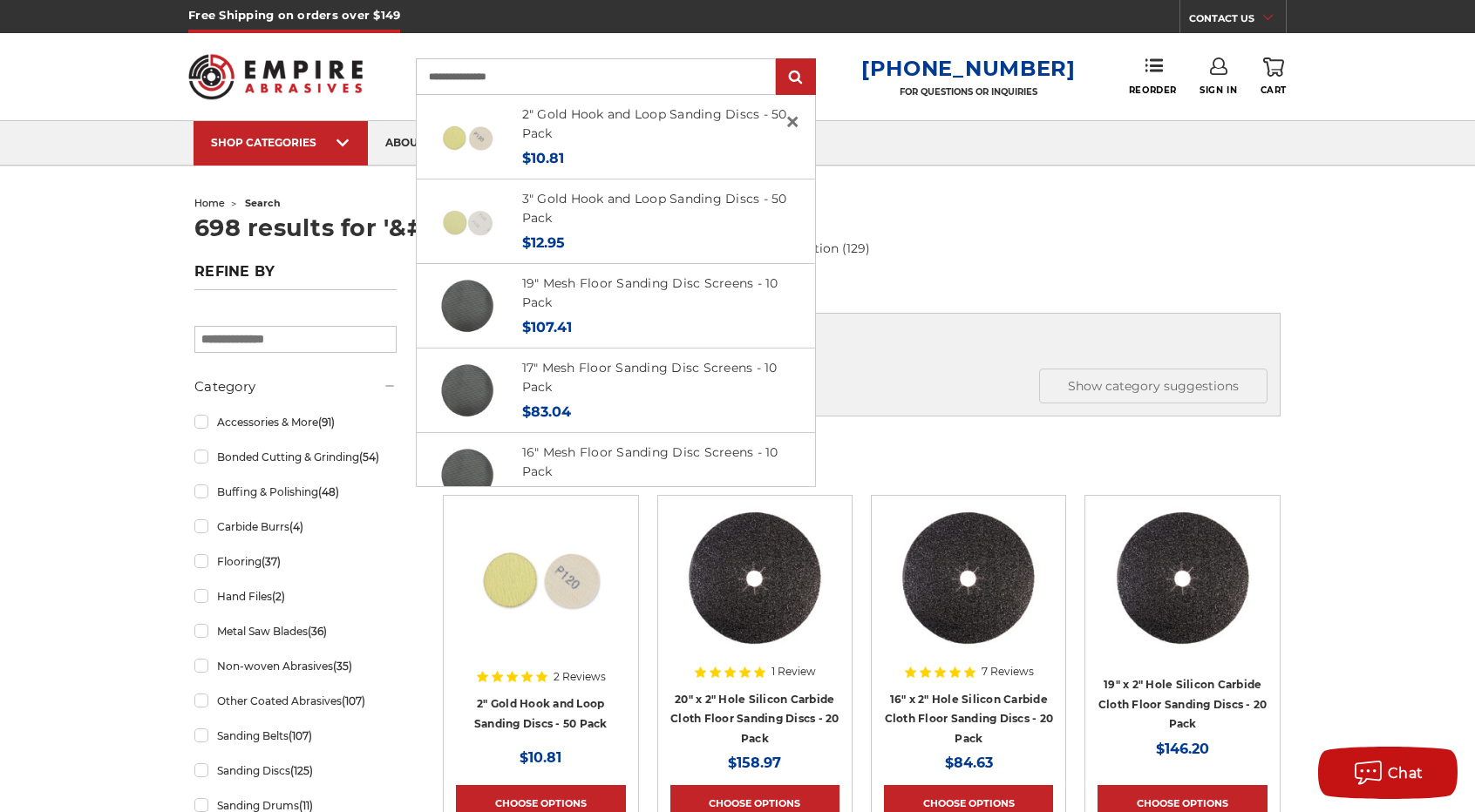
type input "**********"
click at [778, 60] on input "submit" at bounding box center [796, 78] width 35 height 35
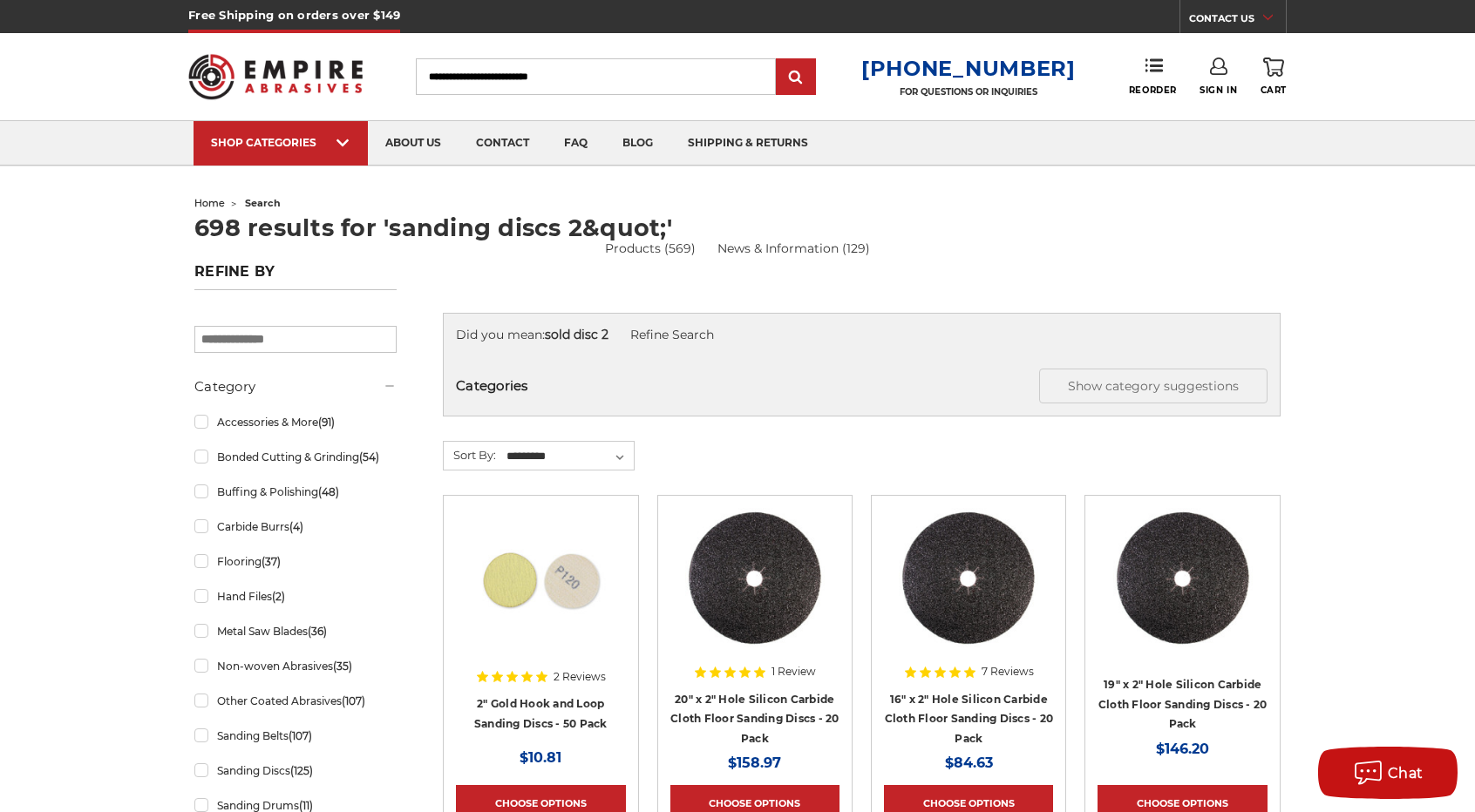
click at [480, 52] on div "Toggle menu Menu Search [PHONE_NUMBER] FOR QUESTIONS OR INQUIRIES Phone Reorder…" at bounding box center [738, 77] width 1099 height 87
click at [483, 78] on input "Search" at bounding box center [596, 77] width 360 height 37
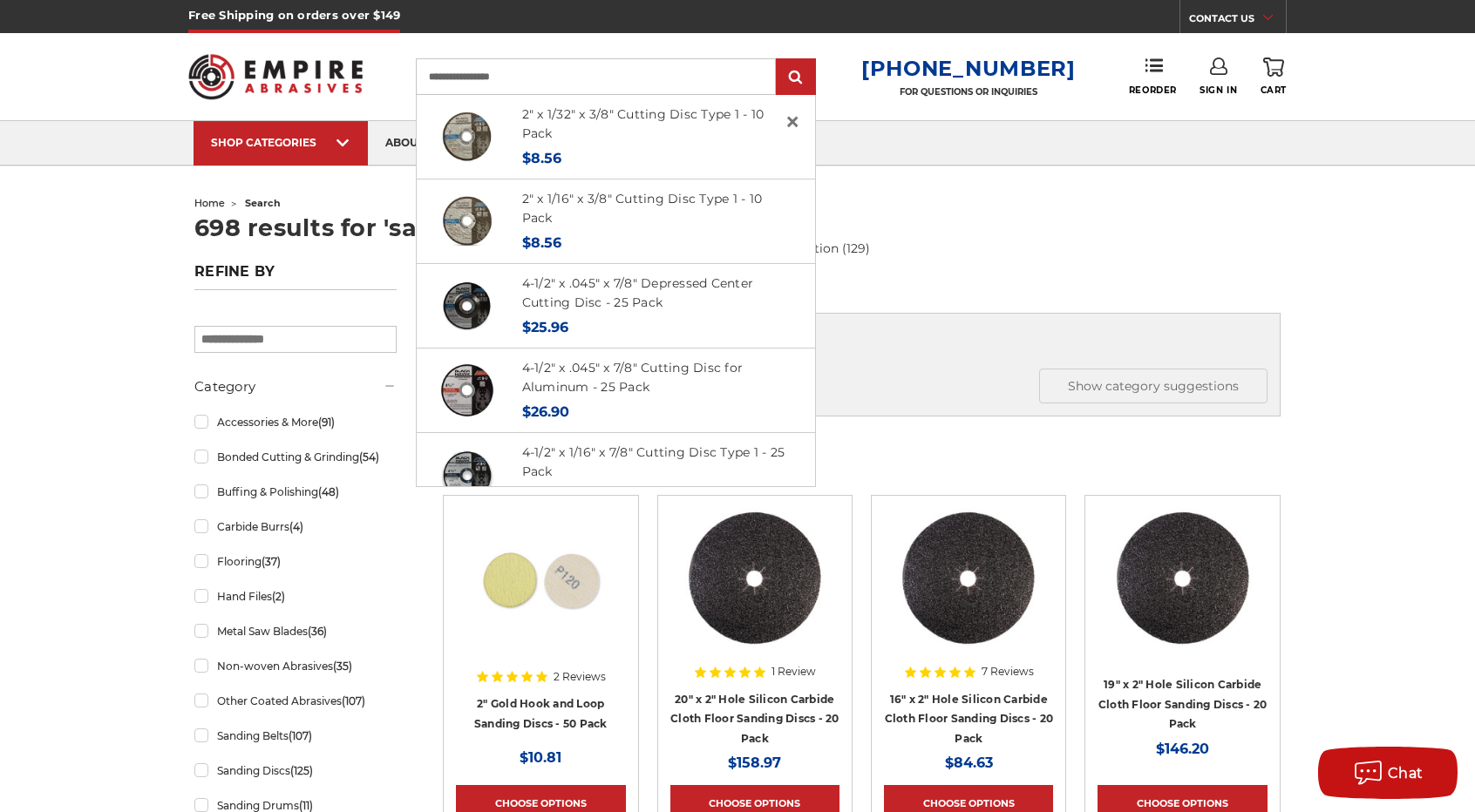
click at [507, 69] on input "**********" at bounding box center [596, 77] width 360 height 37
type input "**********"
click at [778, 60] on input "submit" at bounding box center [796, 78] width 35 height 35
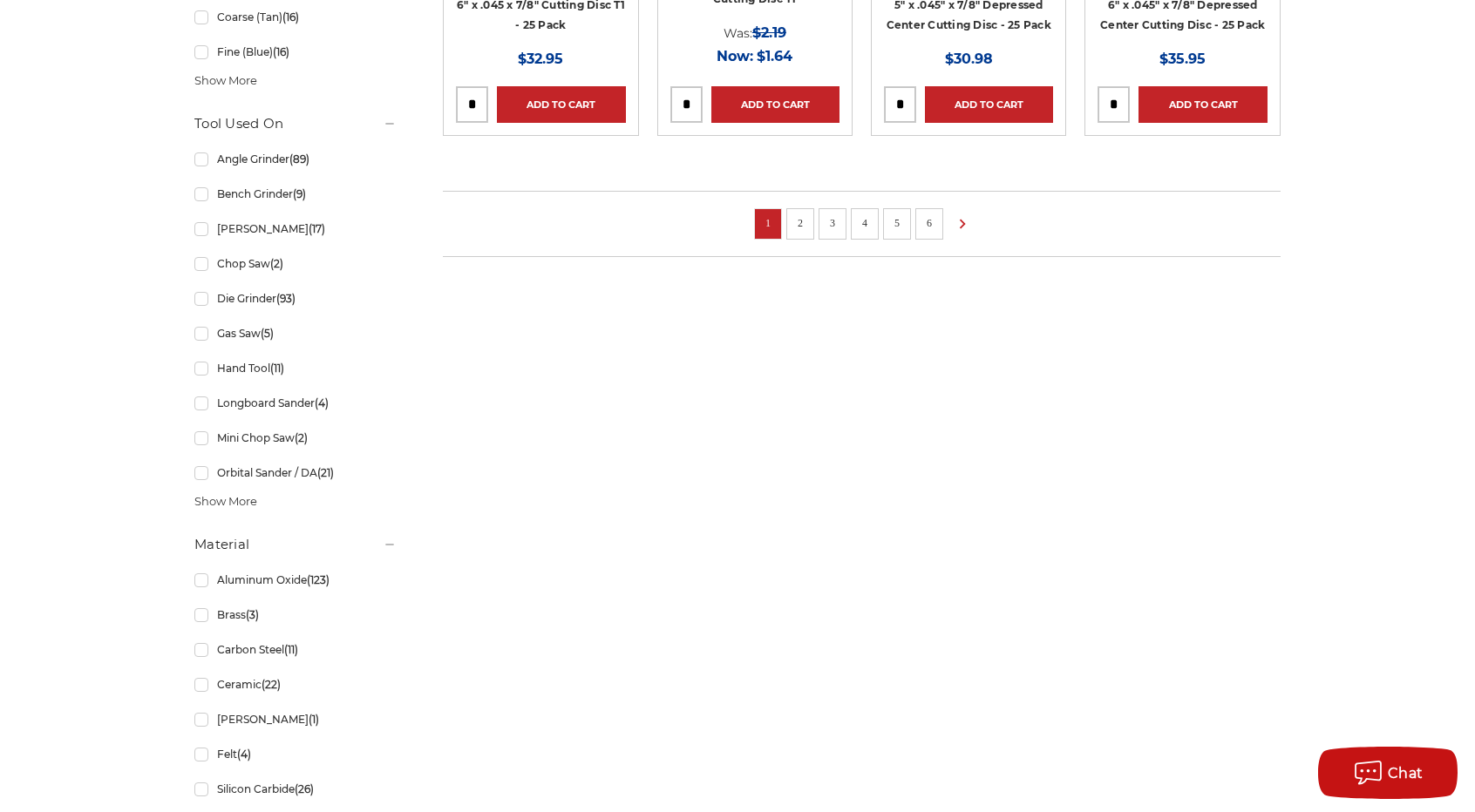
scroll to position [1395, 0]
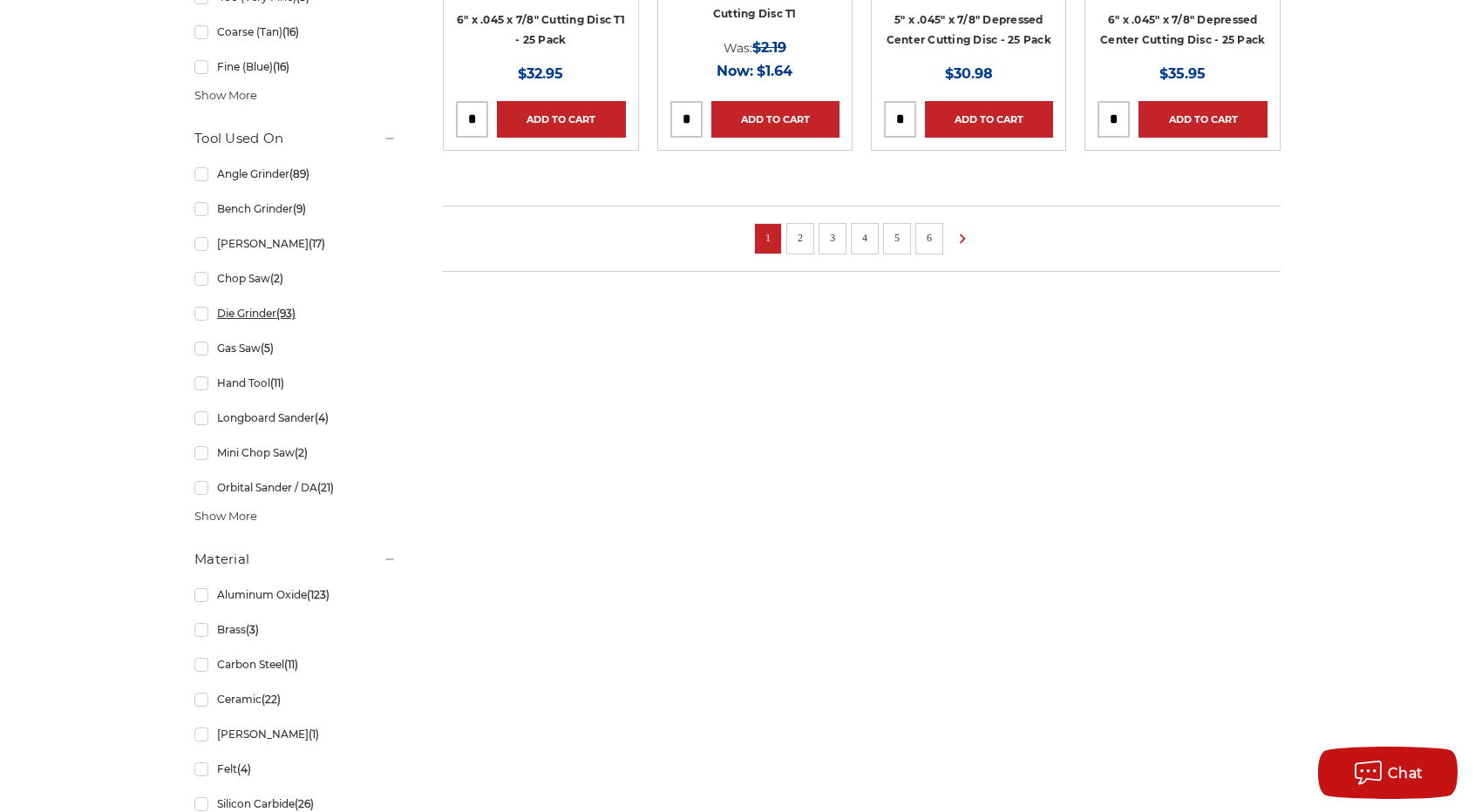
click at [215, 317] on link "Die Grinder (93)" at bounding box center [295, 313] width 202 height 30
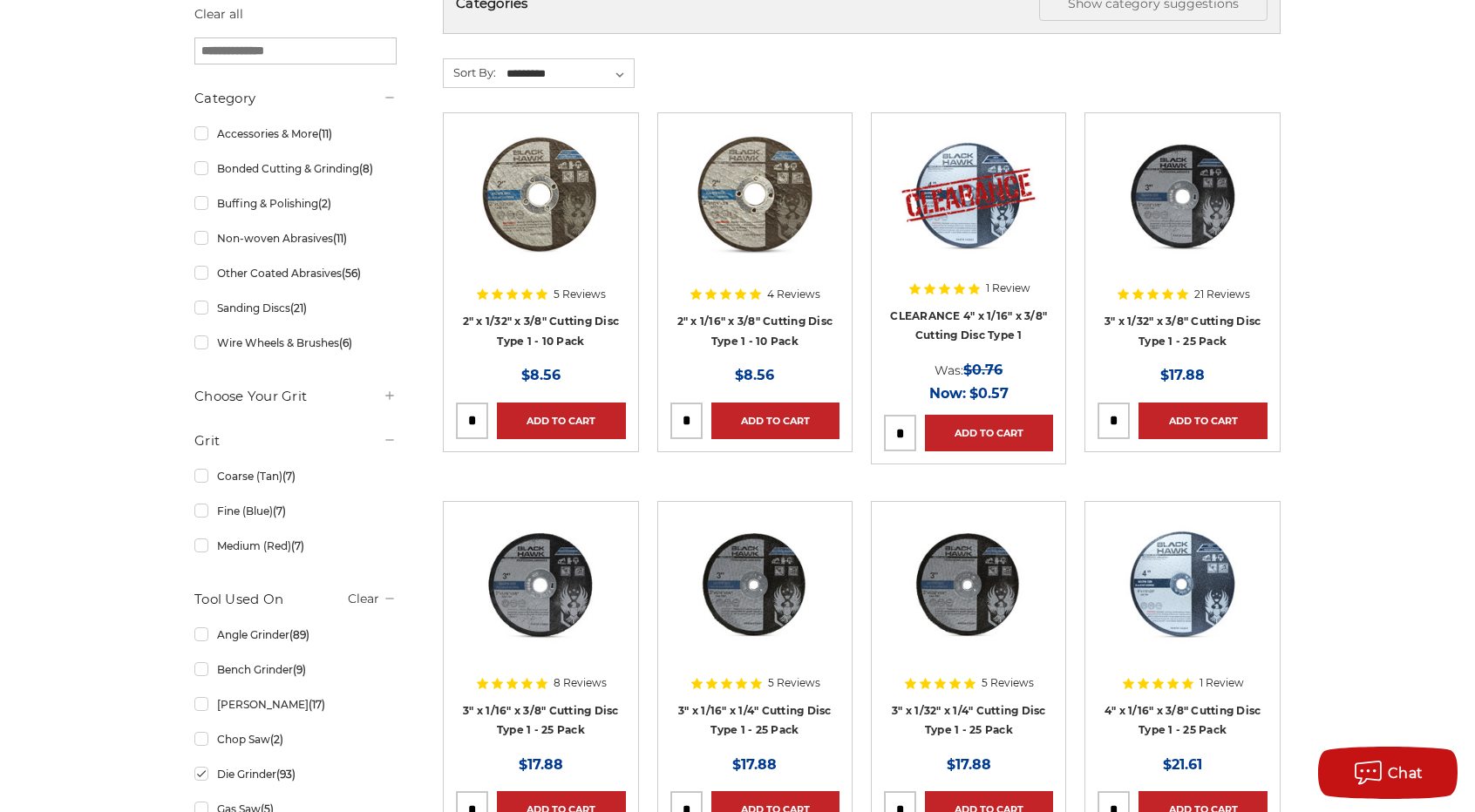
scroll to position [279, 0]
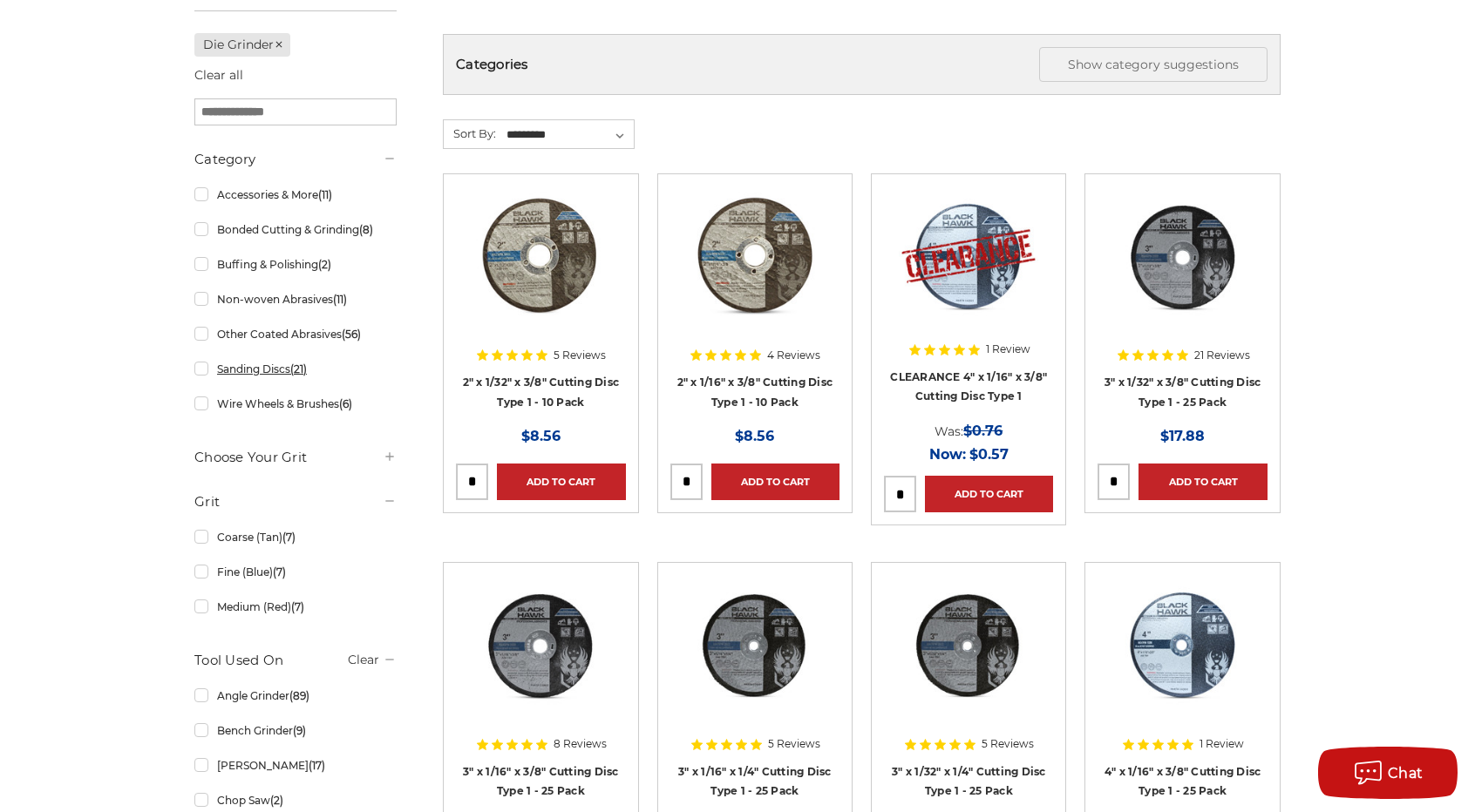
click at [199, 365] on link "Sanding Discs (21)" at bounding box center [295, 368] width 202 height 30
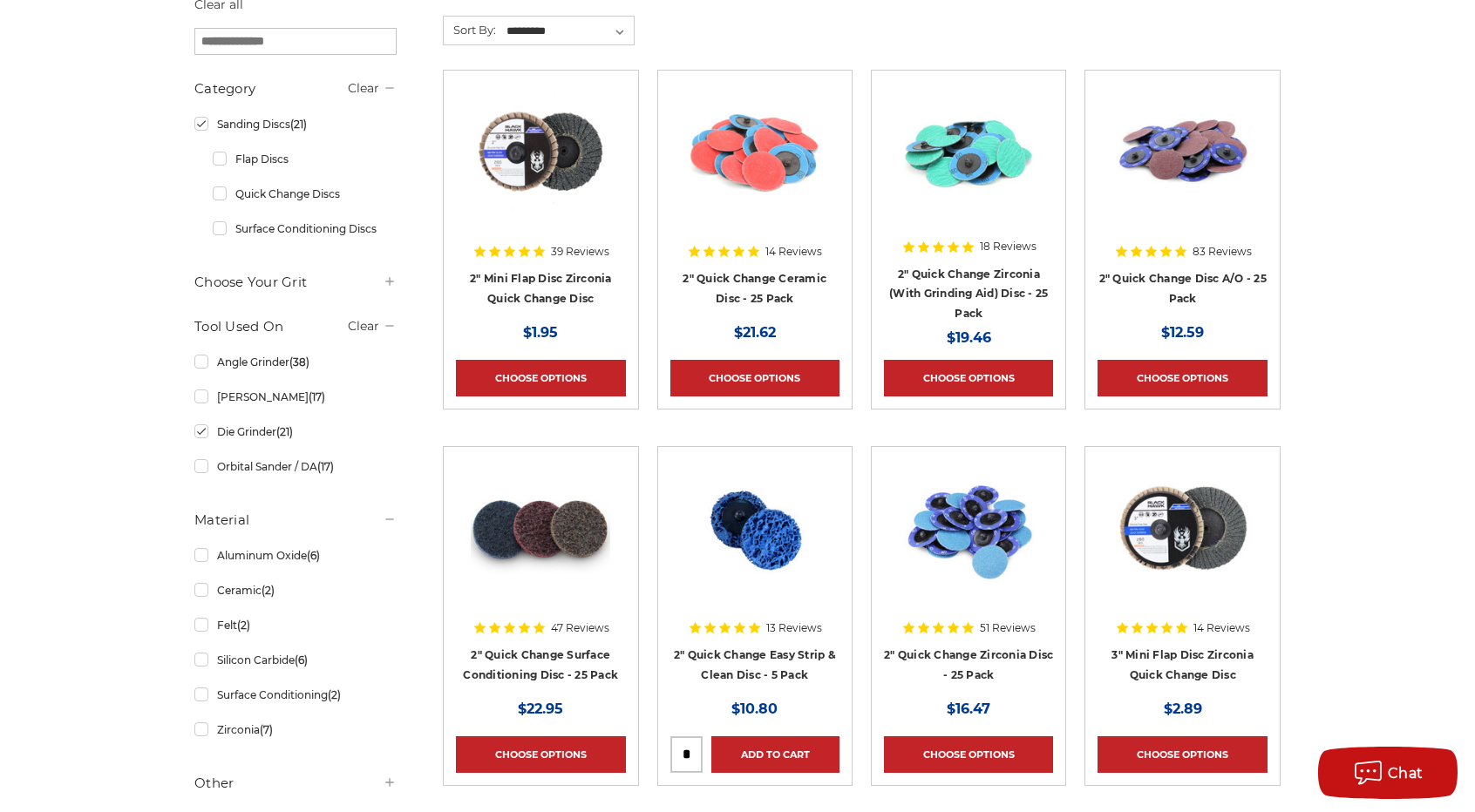
scroll to position [349, 0]
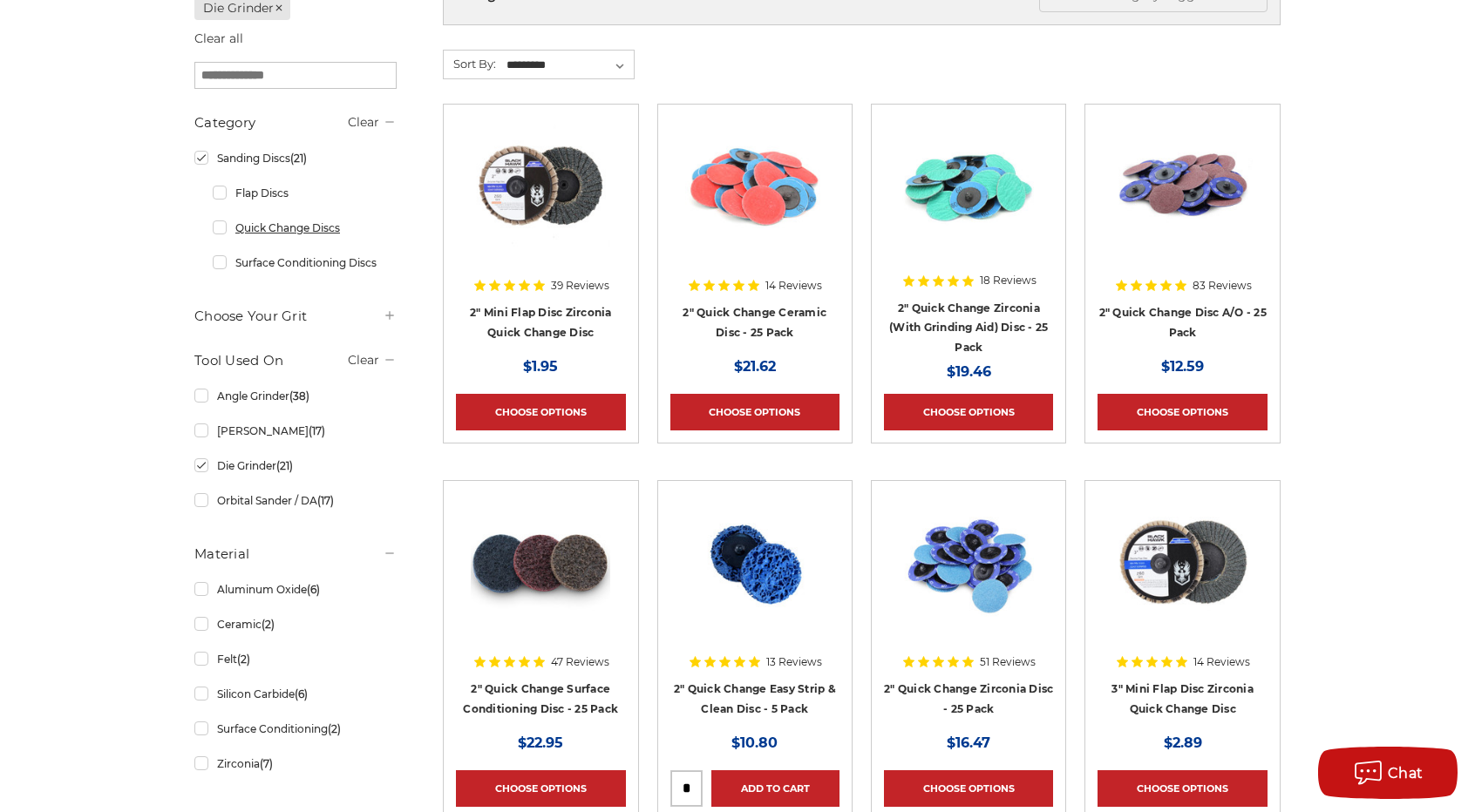
click at [220, 218] on link "Quick Change Discs" at bounding box center [304, 227] width 184 height 30
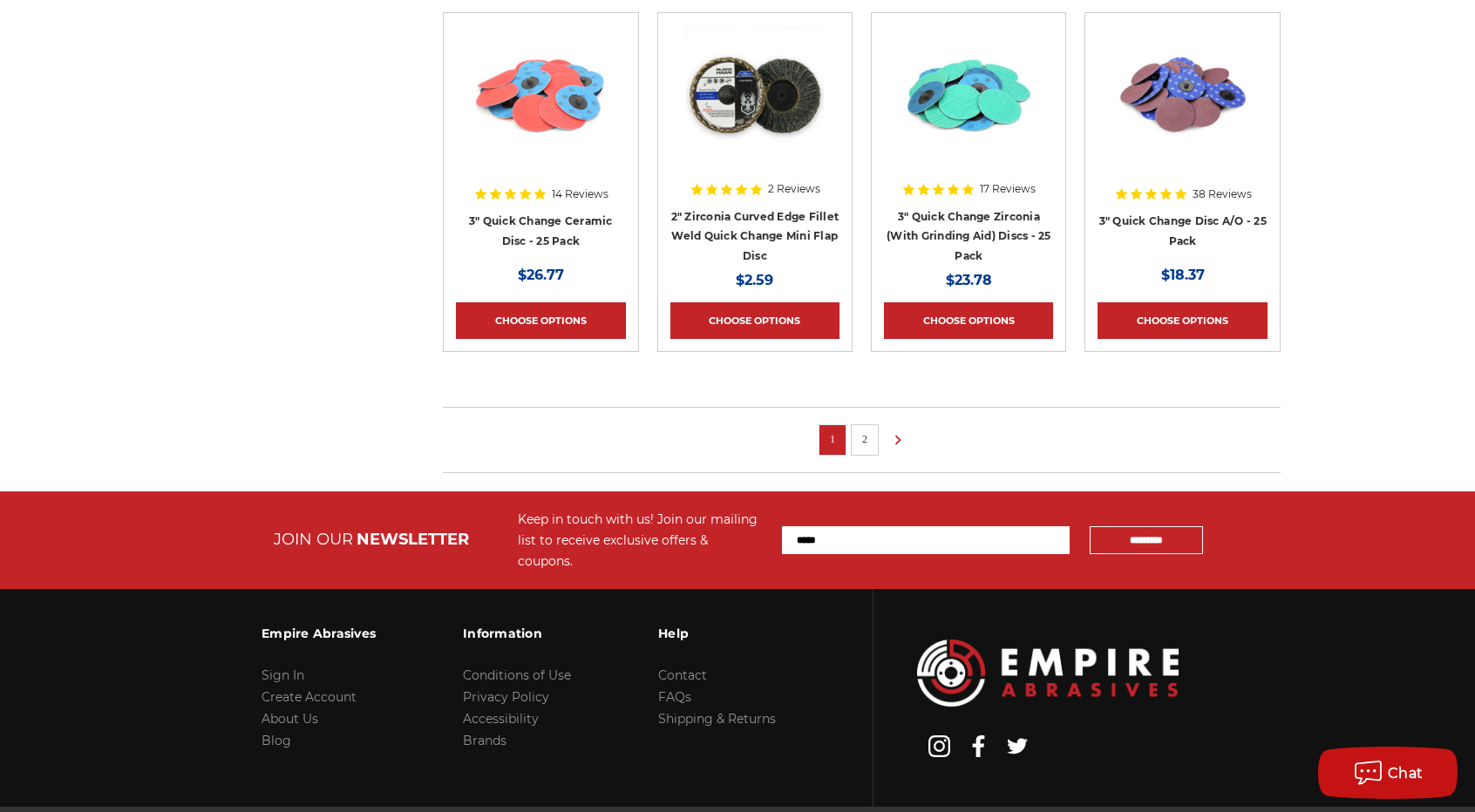
scroll to position [1259, 0]
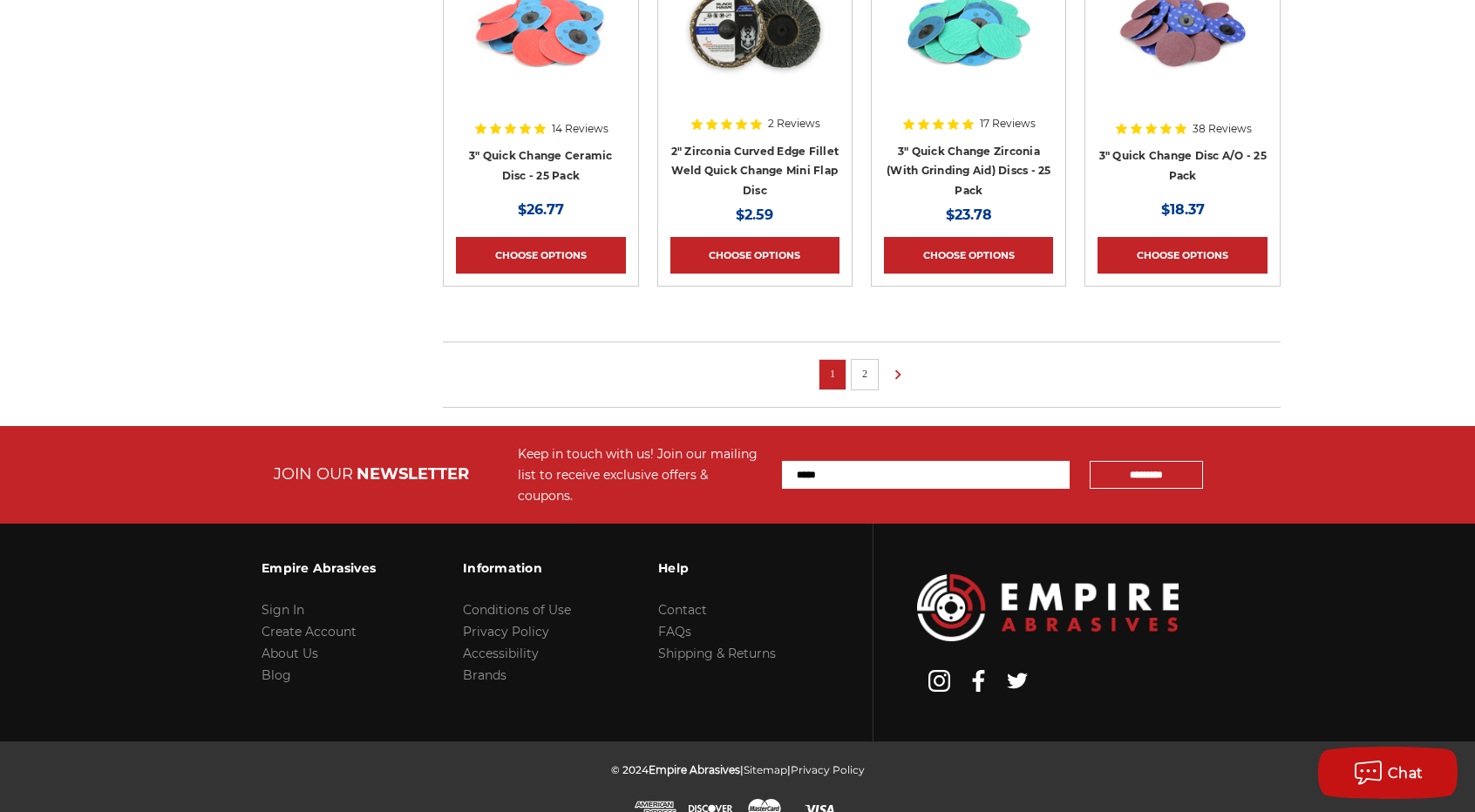
click at [869, 372] on link "2" at bounding box center [865, 374] width 17 height 19
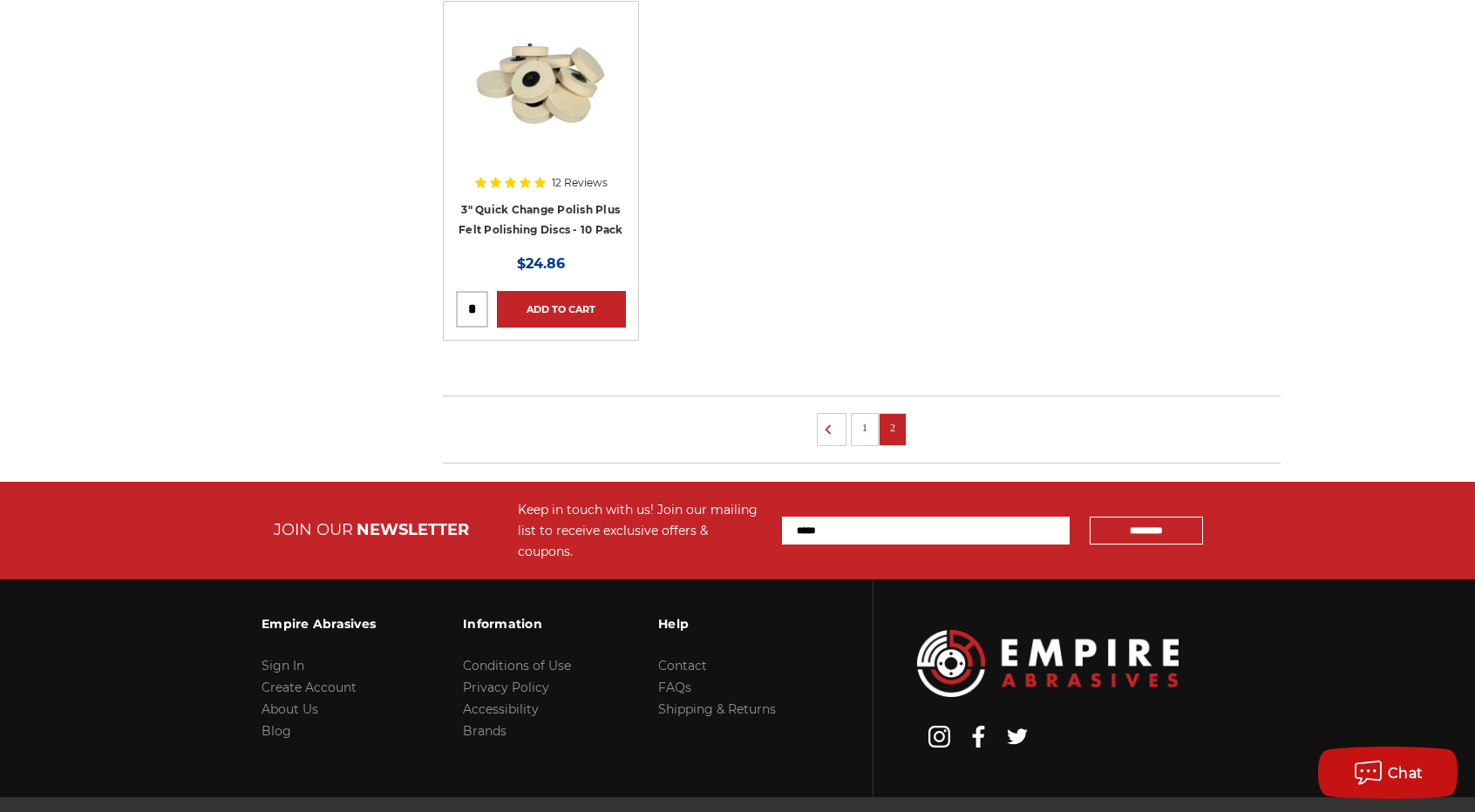
scroll to position [1259, 0]
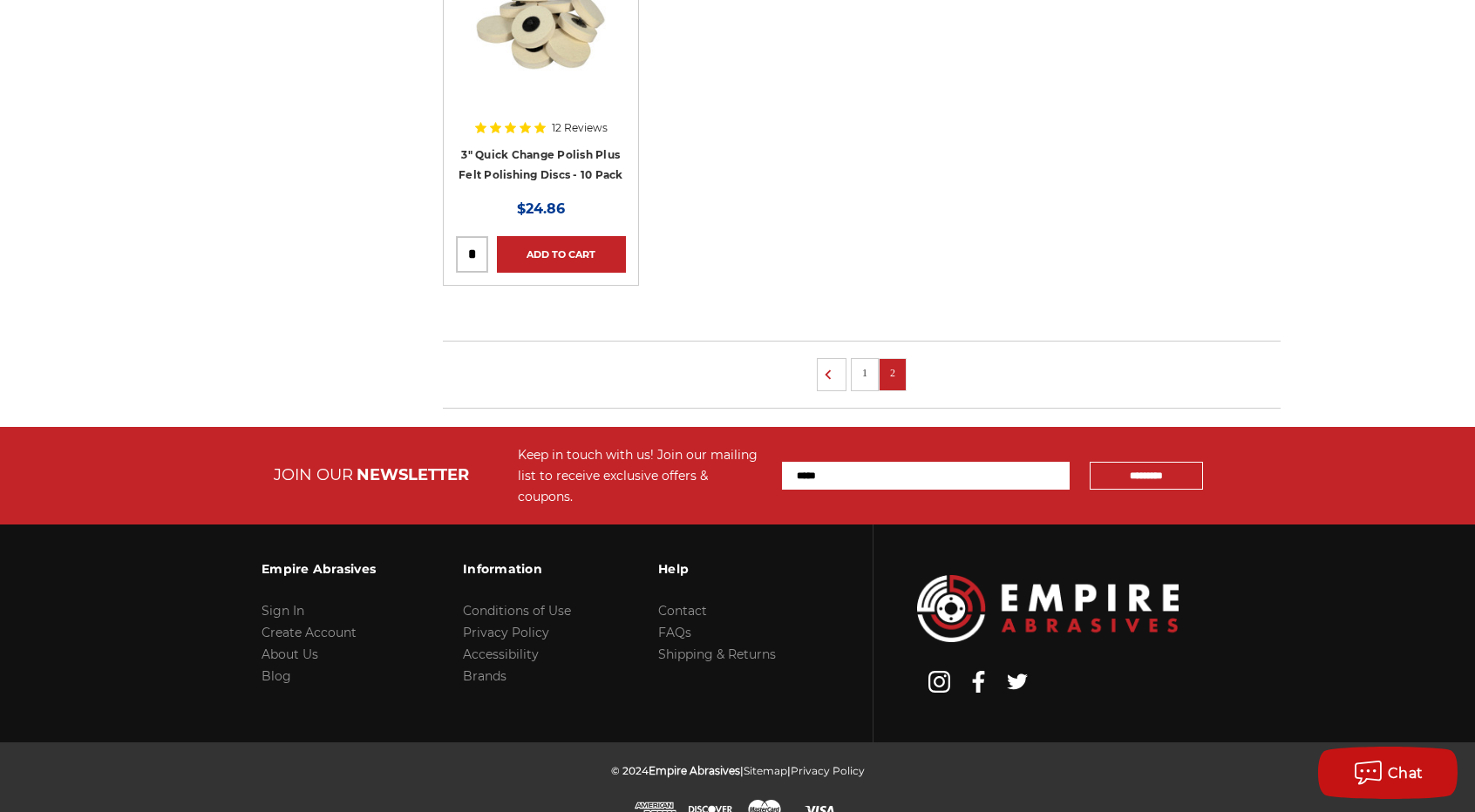
click at [863, 372] on link "1" at bounding box center [865, 373] width 17 height 19
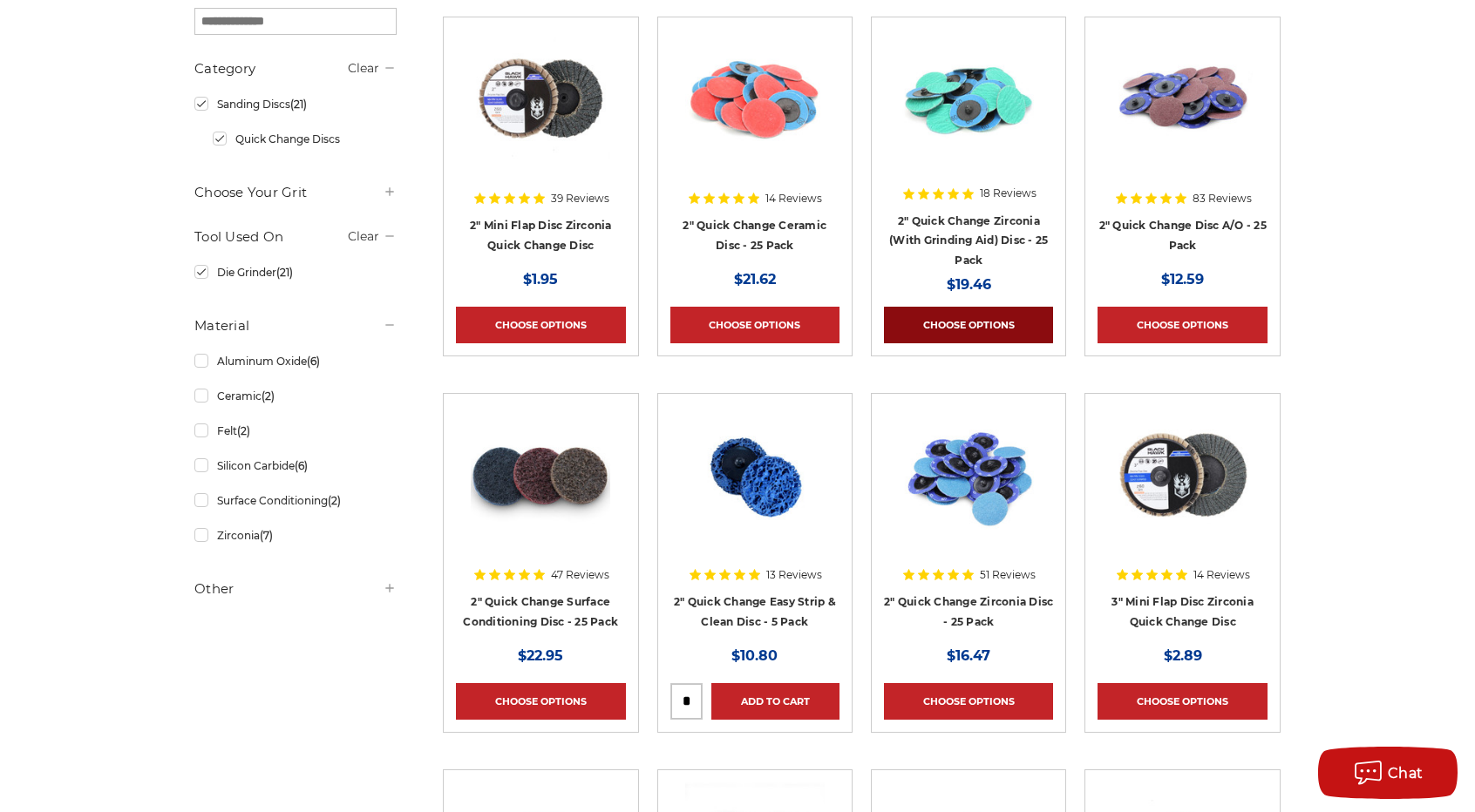
scroll to position [436, 0]
click at [1355, 276] on div "home search 152 results for 'cutting discs 2&quot;' Products (21) News & Inform…" at bounding box center [738, 502] width 1475 height 1494
drag, startPoint x: 1254, startPoint y: 389, endPoint x: 1334, endPoint y: 306, distance: 115.3
click at [1334, 306] on div "home search 152 results for 'cutting discs 2&quot;' Products (21) News & Inform…" at bounding box center [738, 502] width 1233 height 1494
drag, startPoint x: 987, startPoint y: 581, endPoint x: 969, endPoint y: 603, distance: 28.4
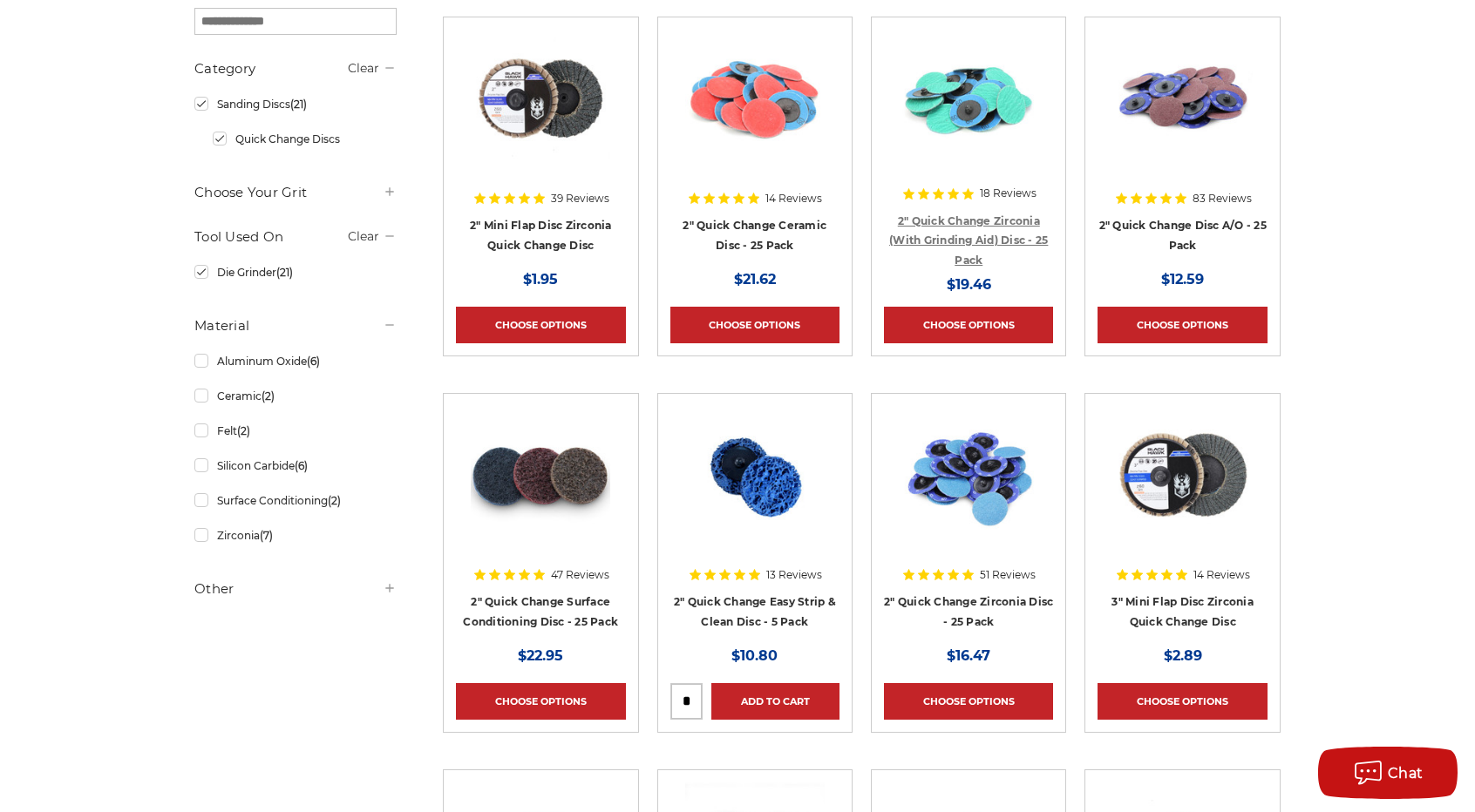
click at [954, 229] on link "2" Quick Change Zirconia (With Grinding Aid) Disc - 25 Pack" at bounding box center [968, 241] width 158 height 52
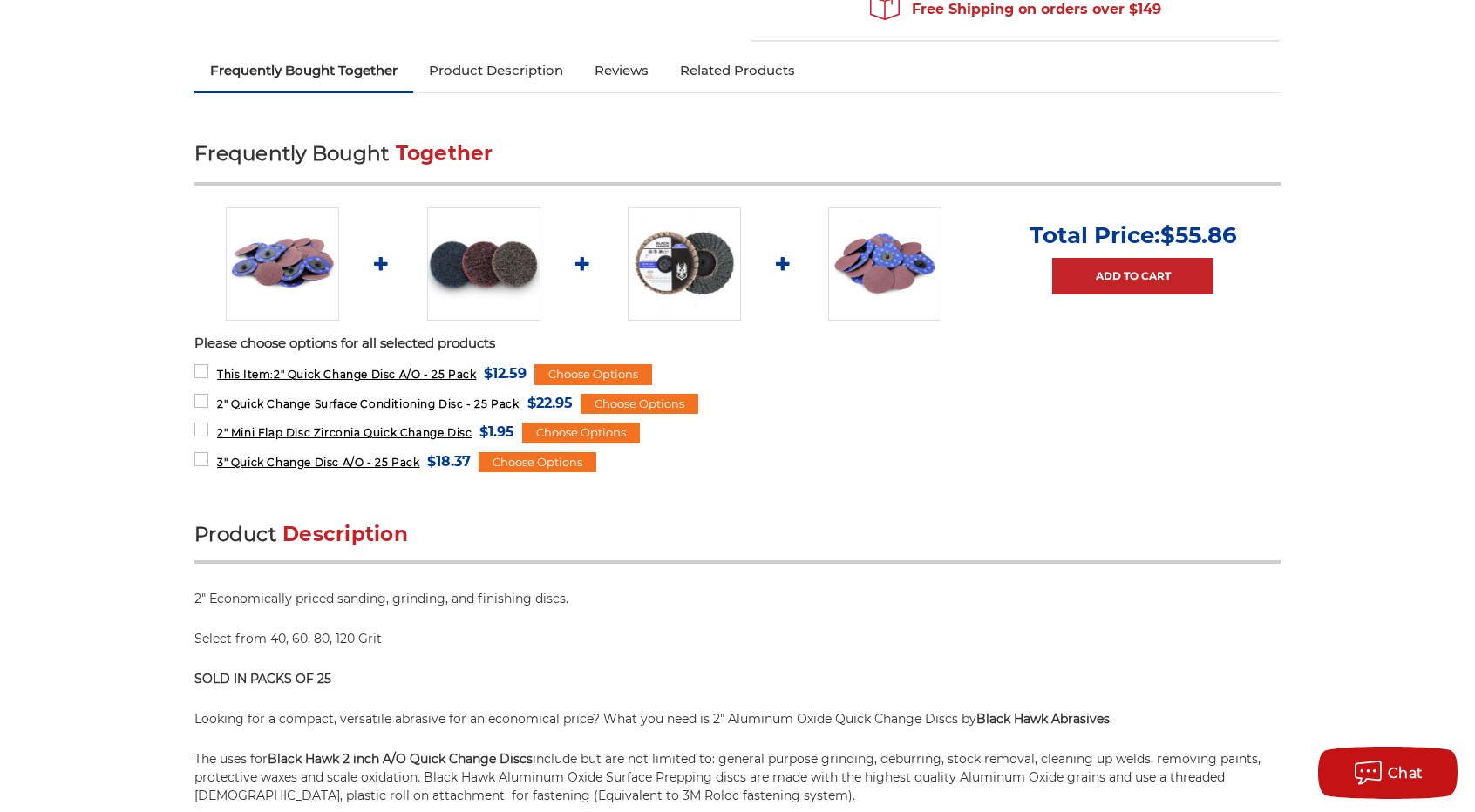
click at [523, 67] on link "Product Description" at bounding box center [496, 70] width 165 height 38
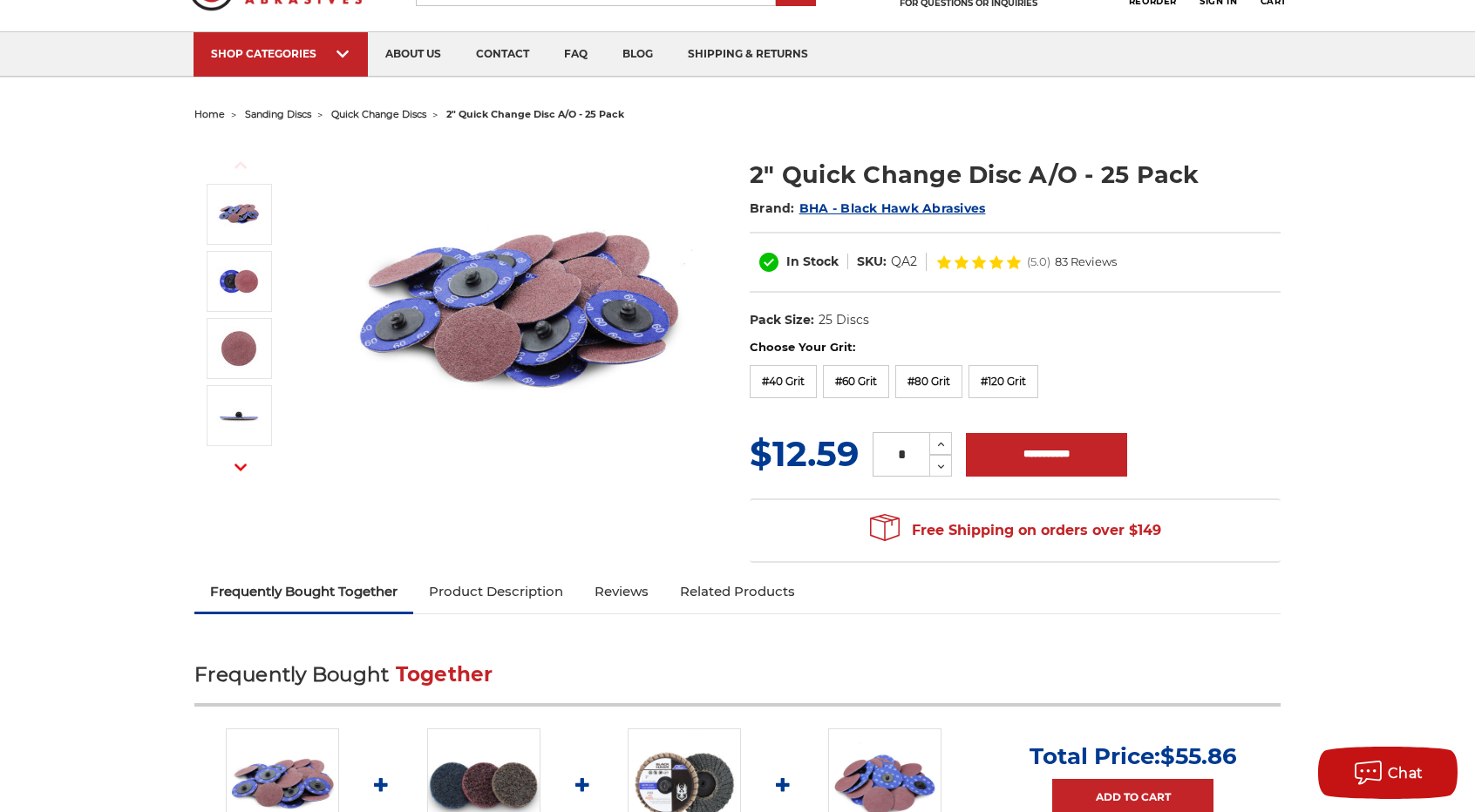
scroll to position [87, 0]
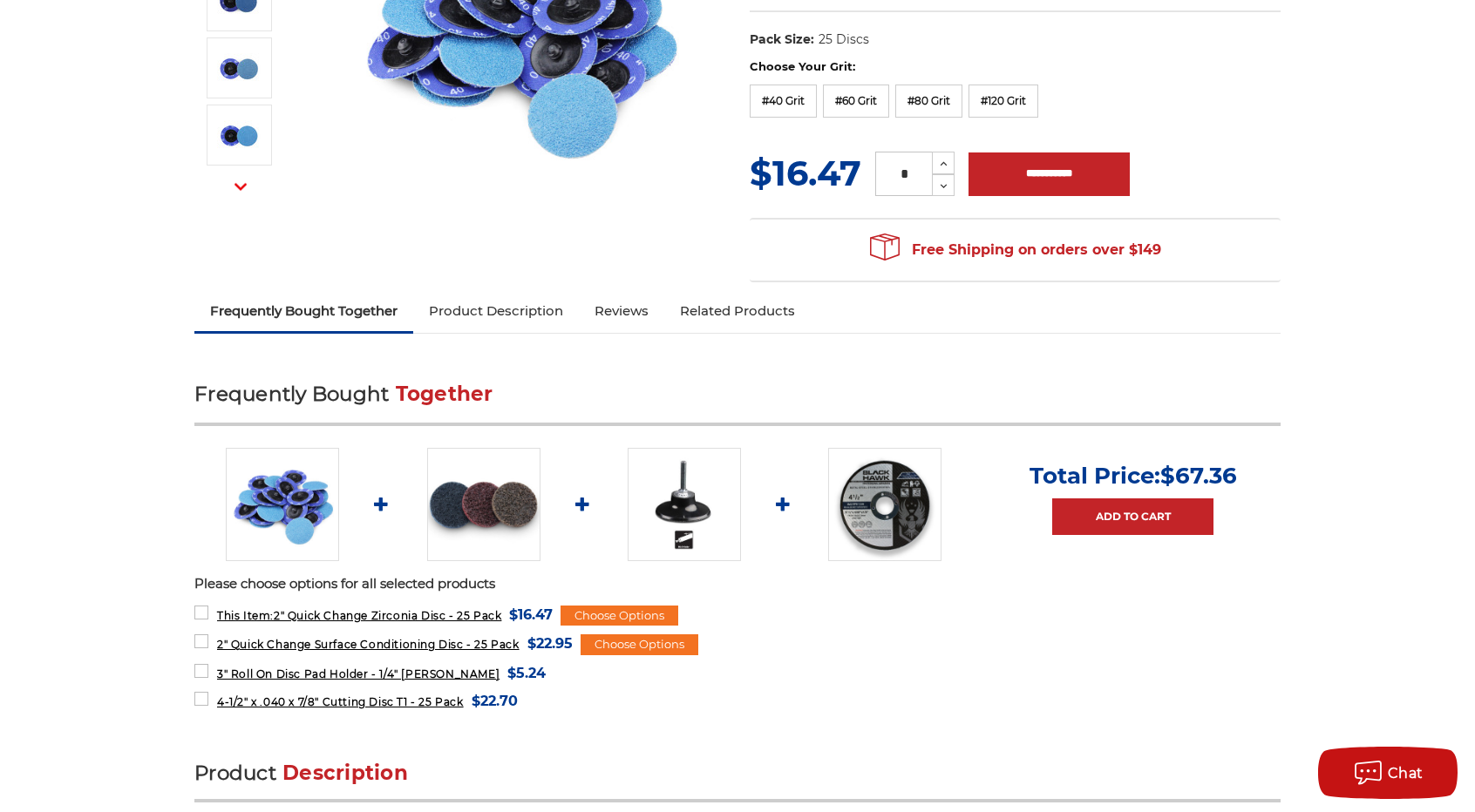
scroll to position [87, 0]
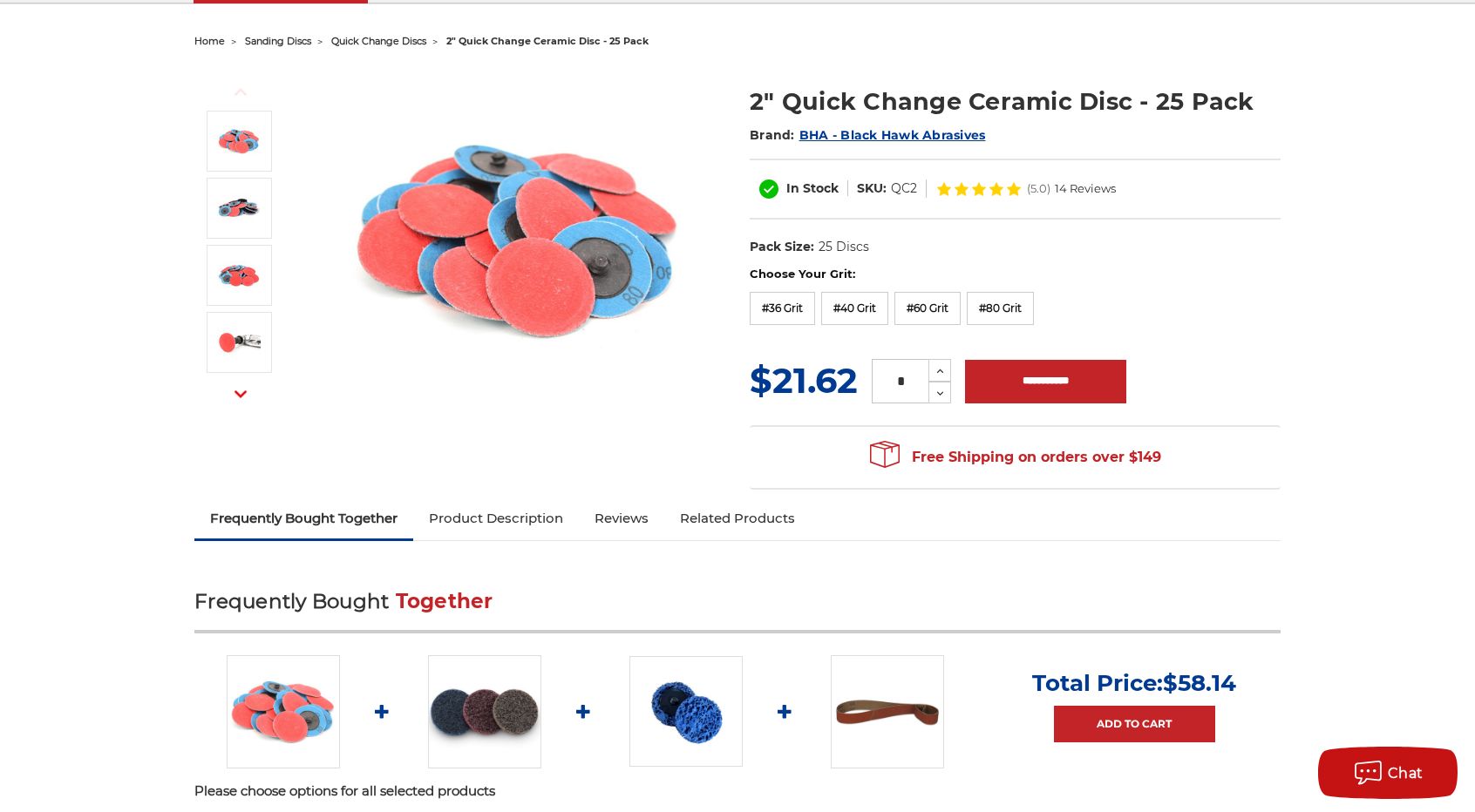
scroll to position [87, 0]
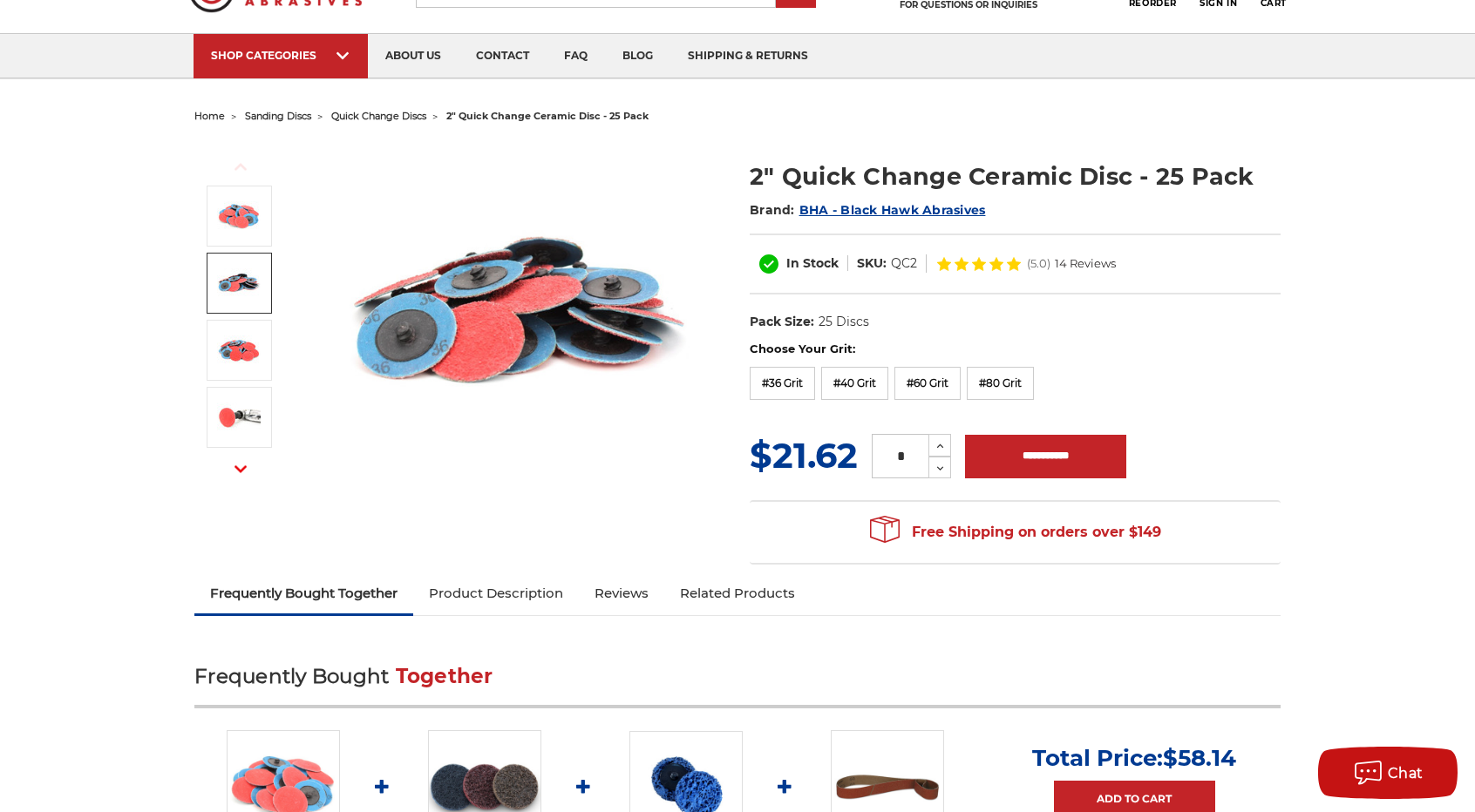
click at [240, 285] on img at bounding box center [238, 283] width 44 height 44
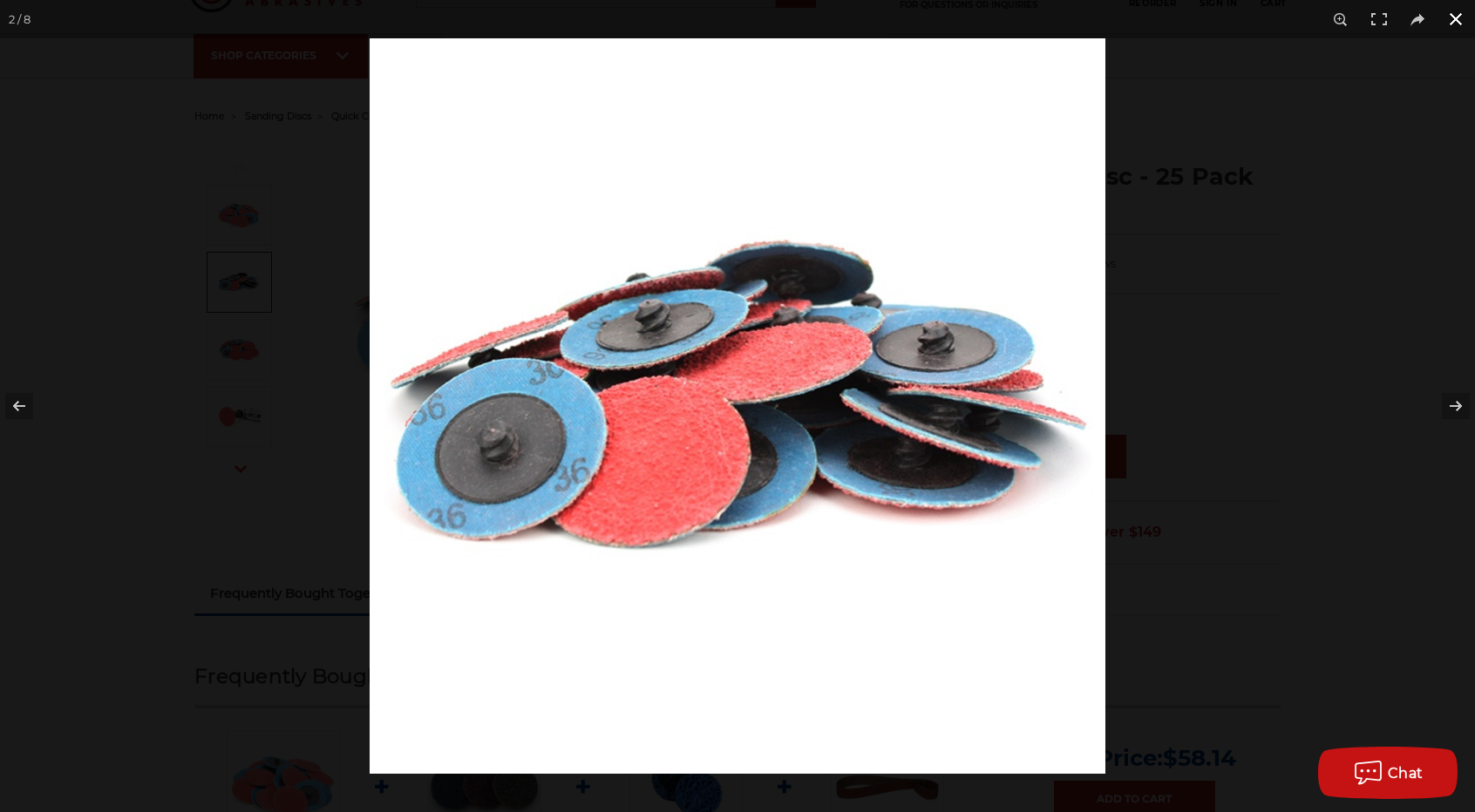
click at [1462, 26] on button at bounding box center [1456, 18] width 38 height 38
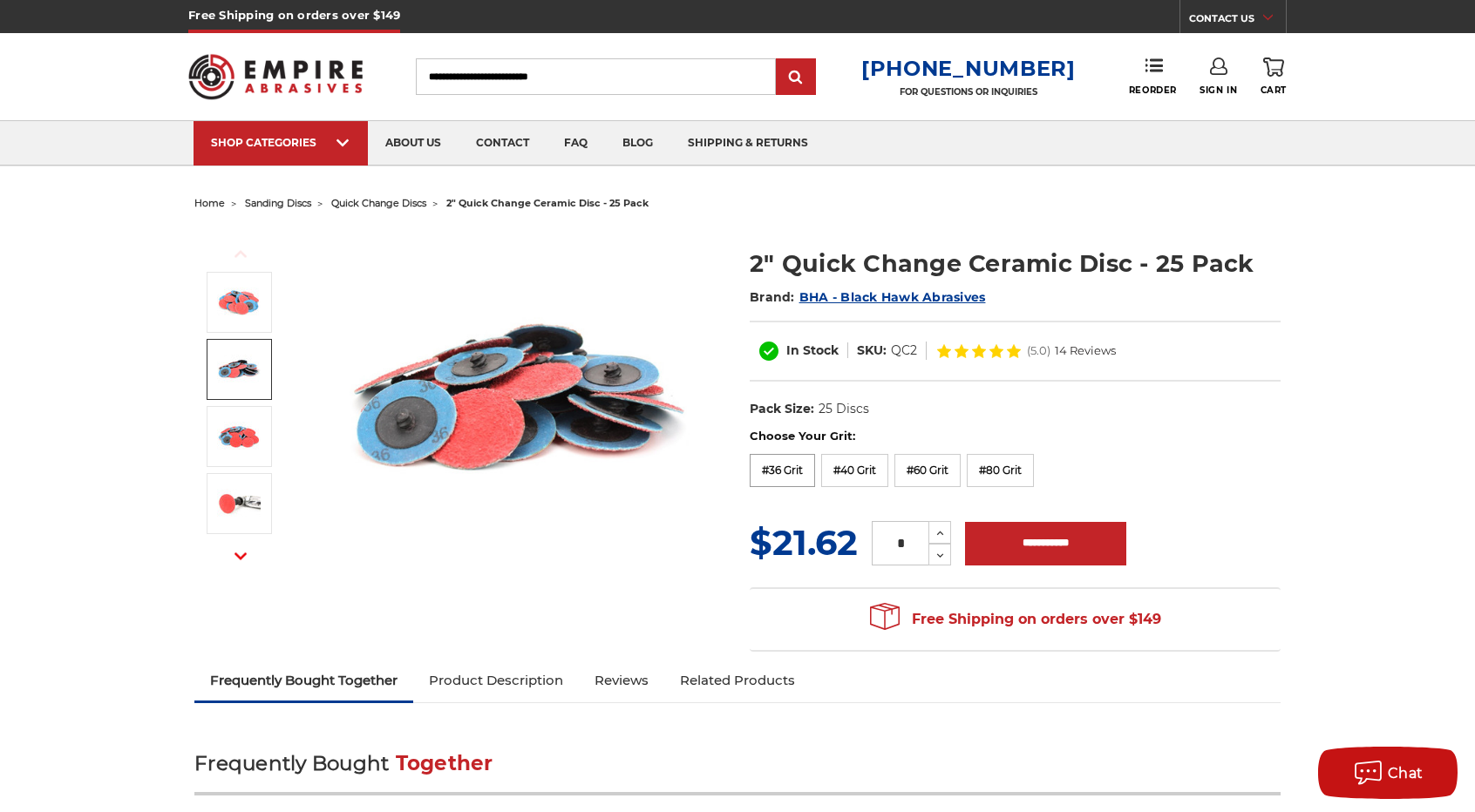
click at [772, 472] on label "#36 Grit" at bounding box center [782, 470] width 65 height 33
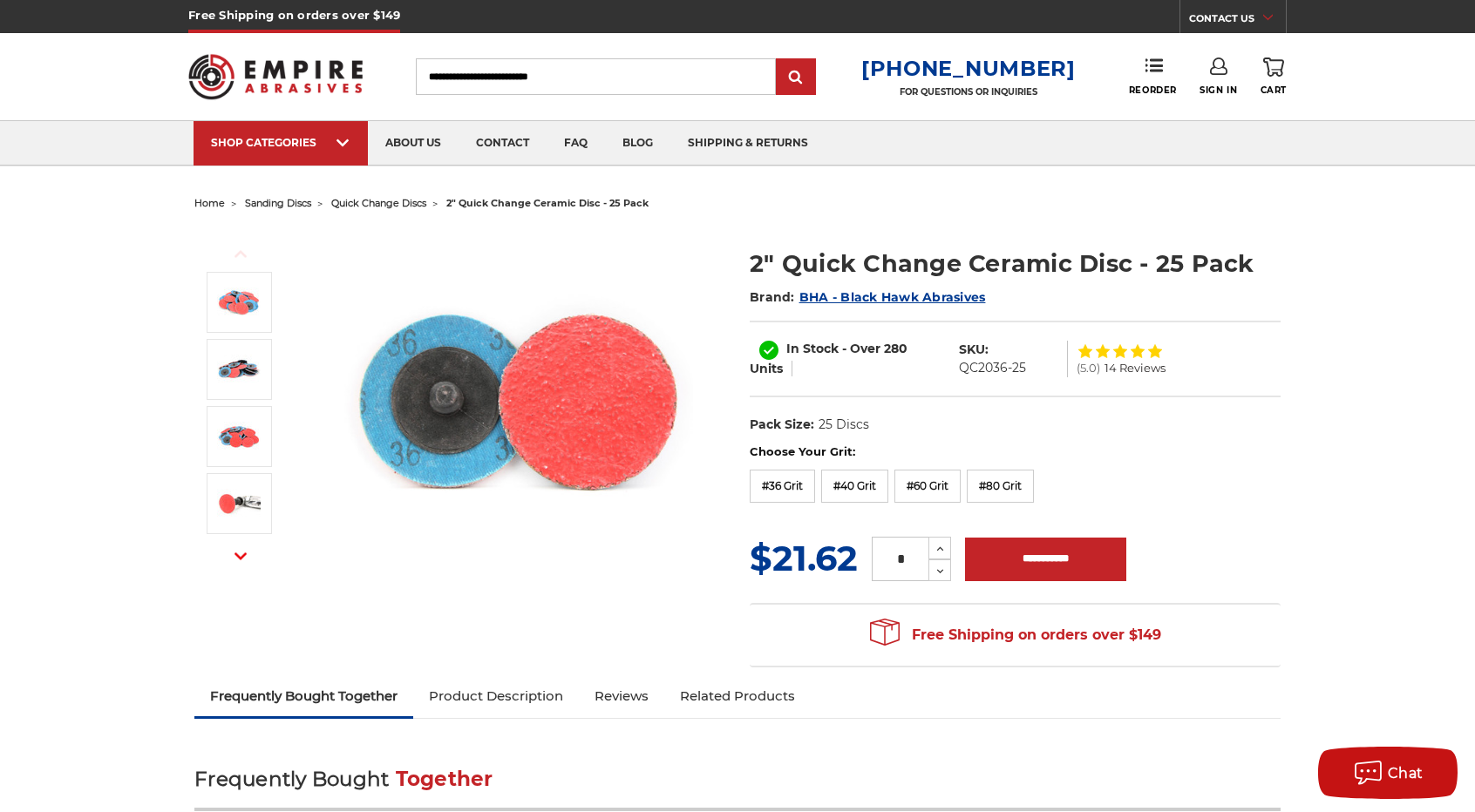
click at [996, 367] on dd "QC2036-25" at bounding box center [992, 368] width 67 height 18
copy div "QC2036-25"
click at [937, 487] on label "#60 Grit" at bounding box center [928, 487] width 66 height 33
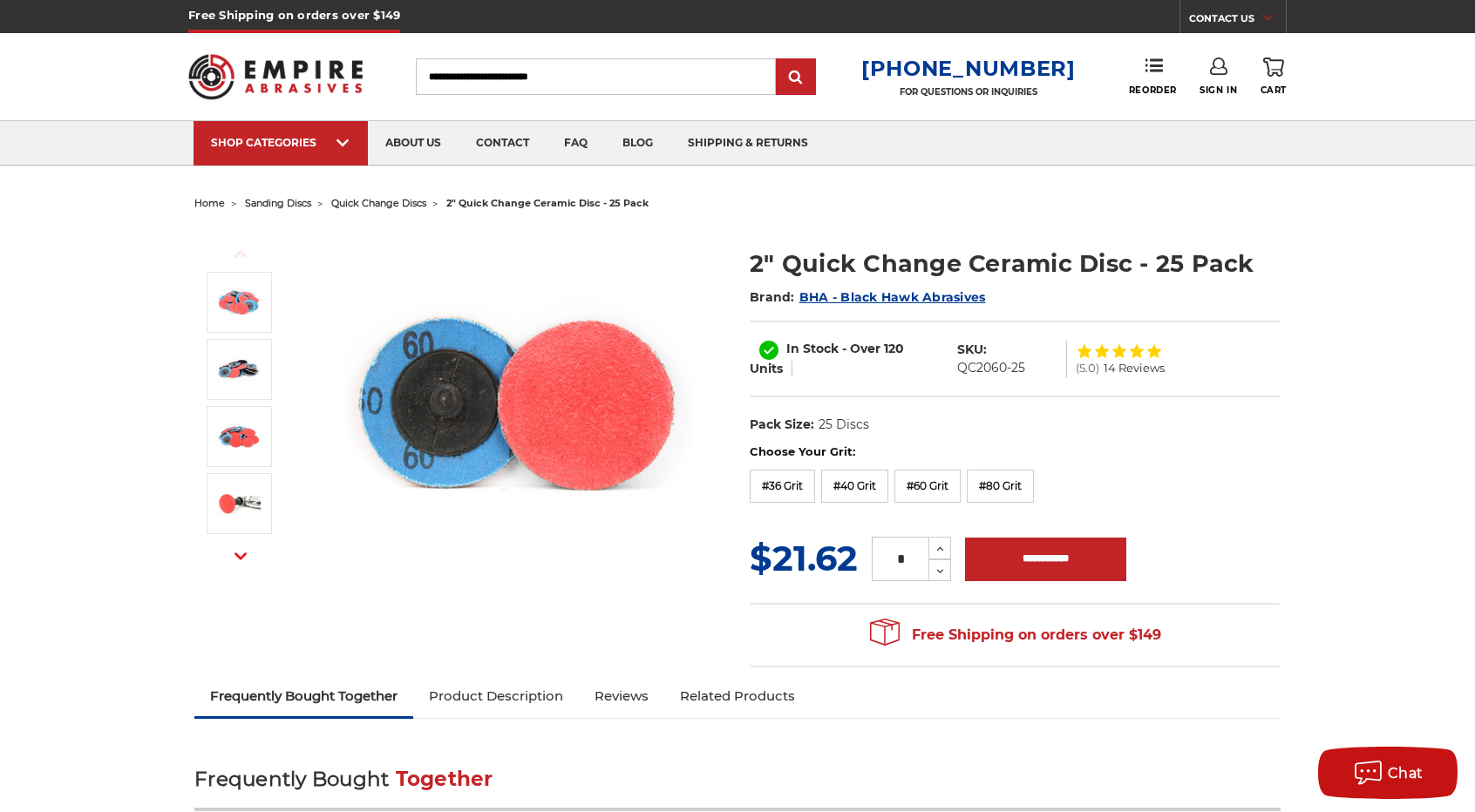
click at [983, 363] on dd "QC2060-25" at bounding box center [991, 368] width 68 height 18
copy div "QC2060-25"
click at [1013, 491] on label "#80 Grit" at bounding box center [1000, 487] width 67 height 33
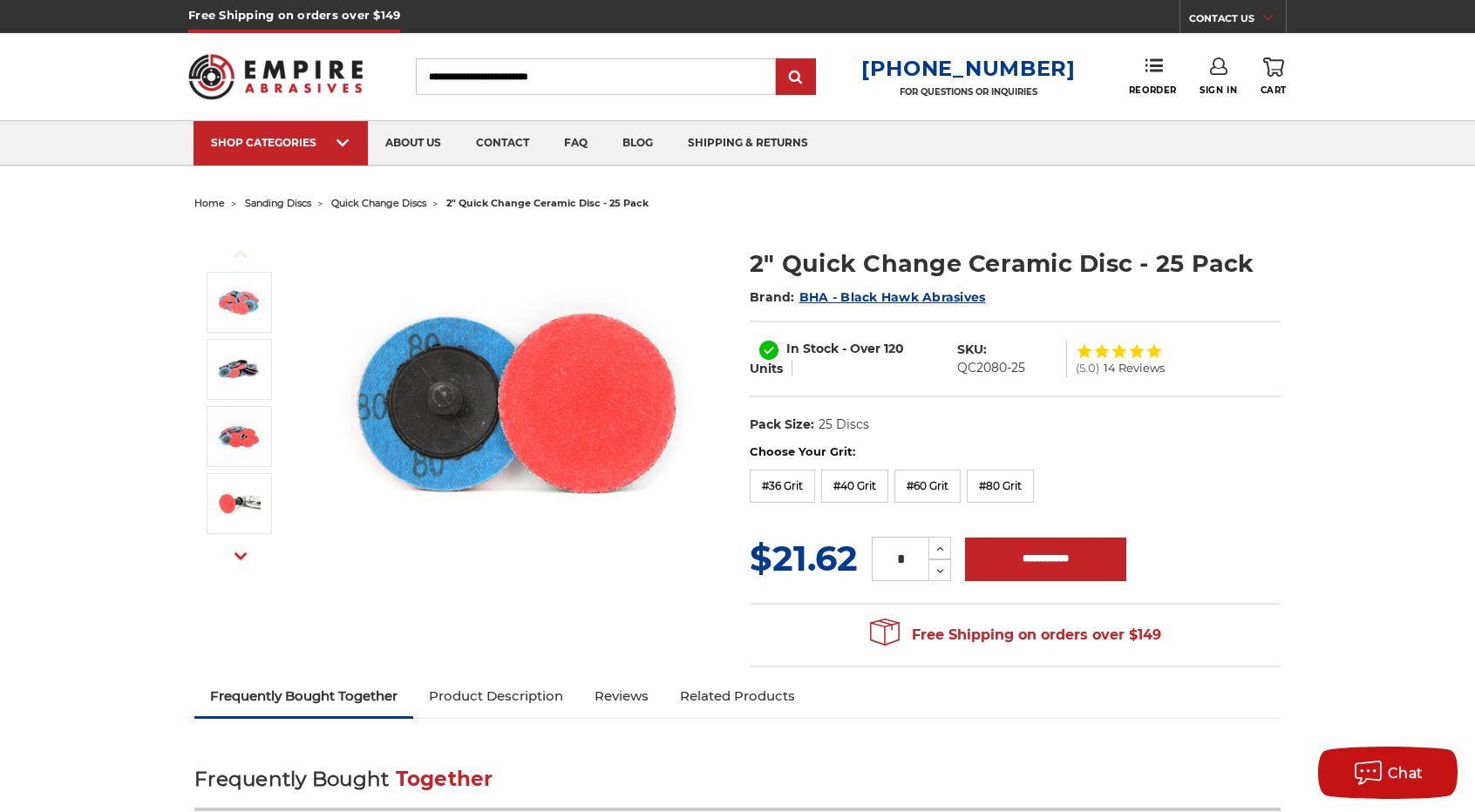
click at [802, 479] on label "#36 Grit" at bounding box center [782, 487] width 65 height 33
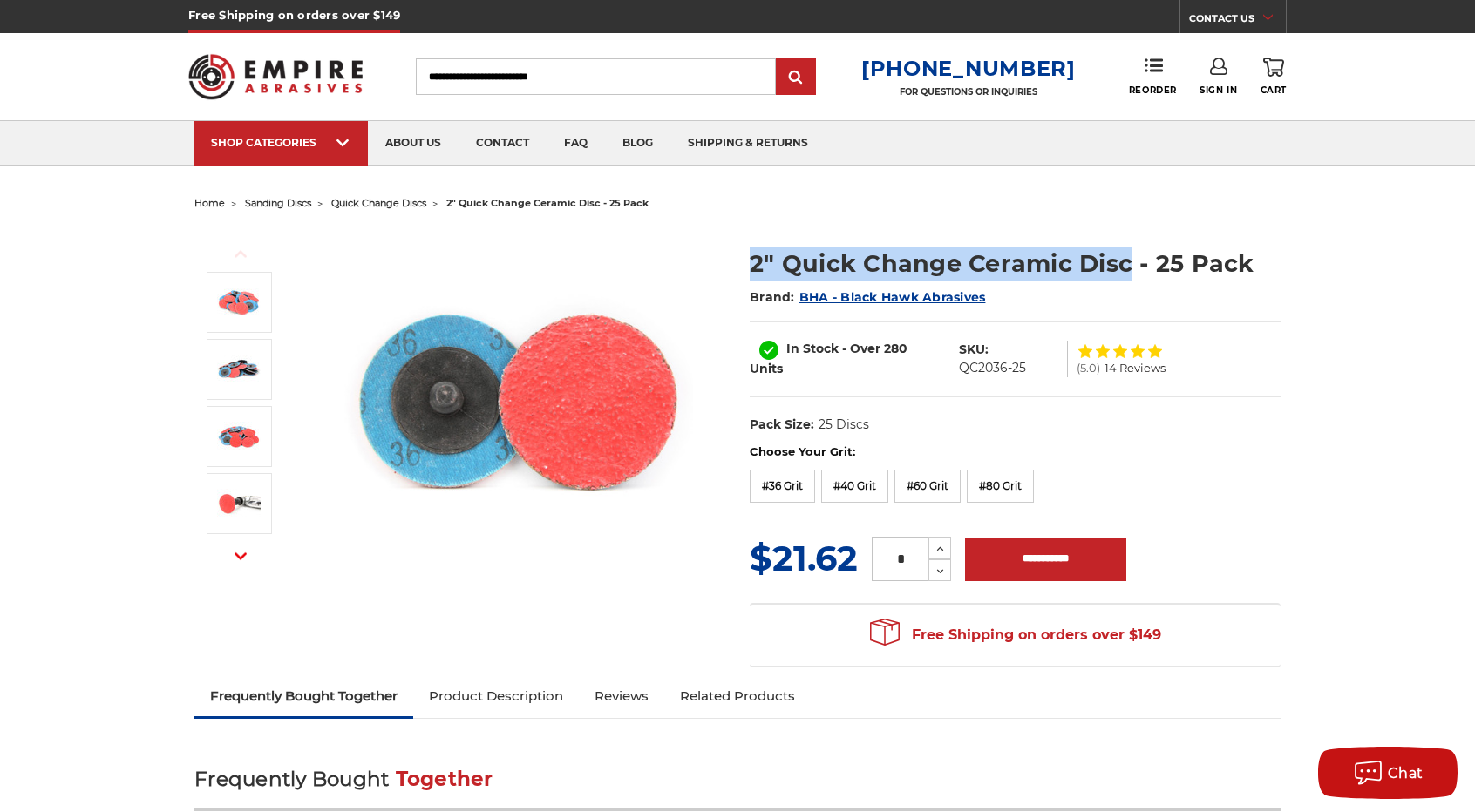
drag, startPoint x: 745, startPoint y: 254, endPoint x: 1125, endPoint y: 253, distance: 380.0
click at [1125, 253] on section "2" Quick Change Ceramic Disc - 25 Pack Brand: BHA - Black Hawk Abrasives In Sto…" at bounding box center [1015, 336] width 556 height 216
copy h1 "2" Quick Change Ceramic Disc"
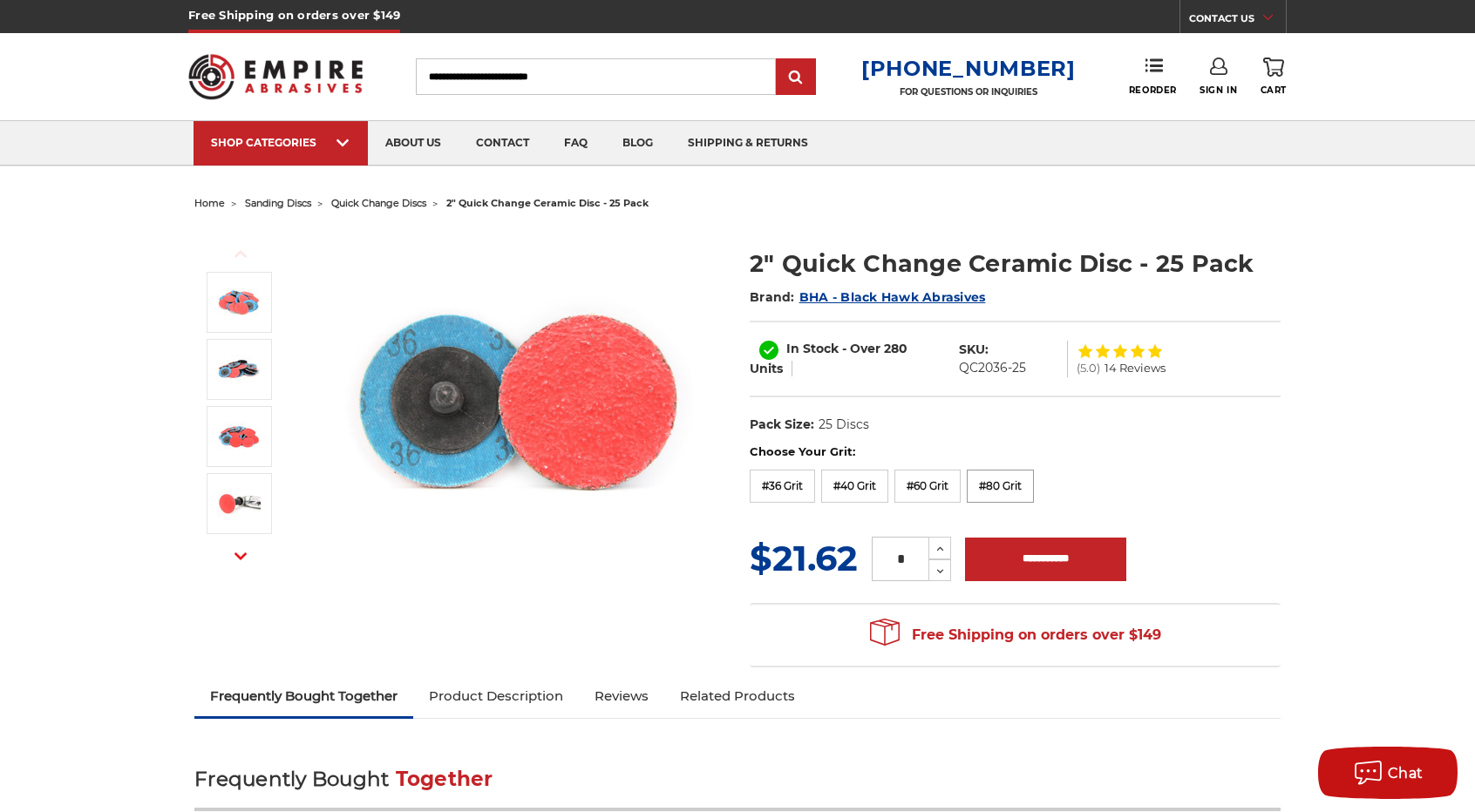
click at [996, 485] on label "#80 Grit" at bounding box center [1000, 487] width 67 height 33
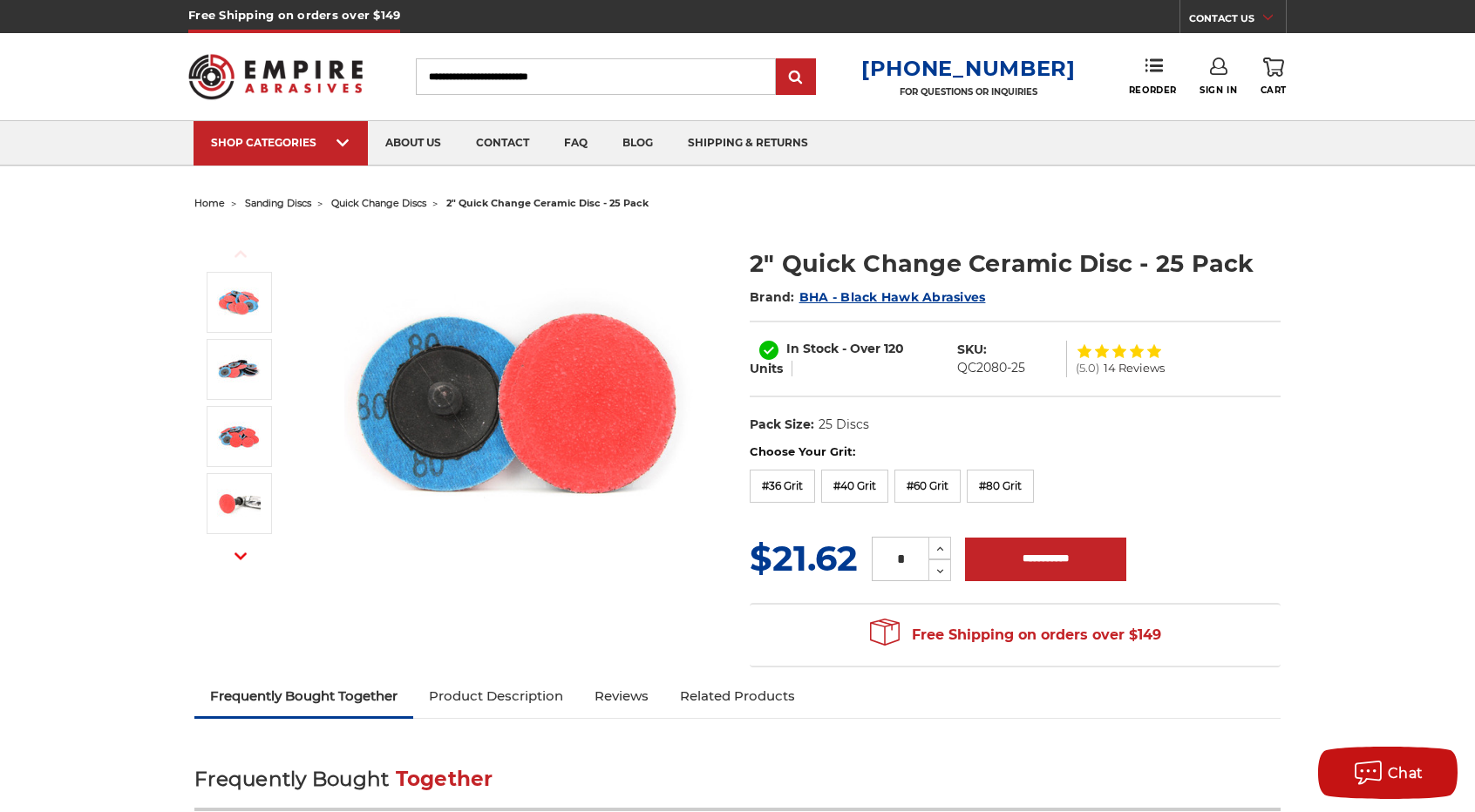
click at [998, 369] on dd "QC2080-25" at bounding box center [991, 368] width 68 height 18
copy div "QC2080-25"
click at [796, 477] on label "#36 Grit" at bounding box center [782, 487] width 65 height 33
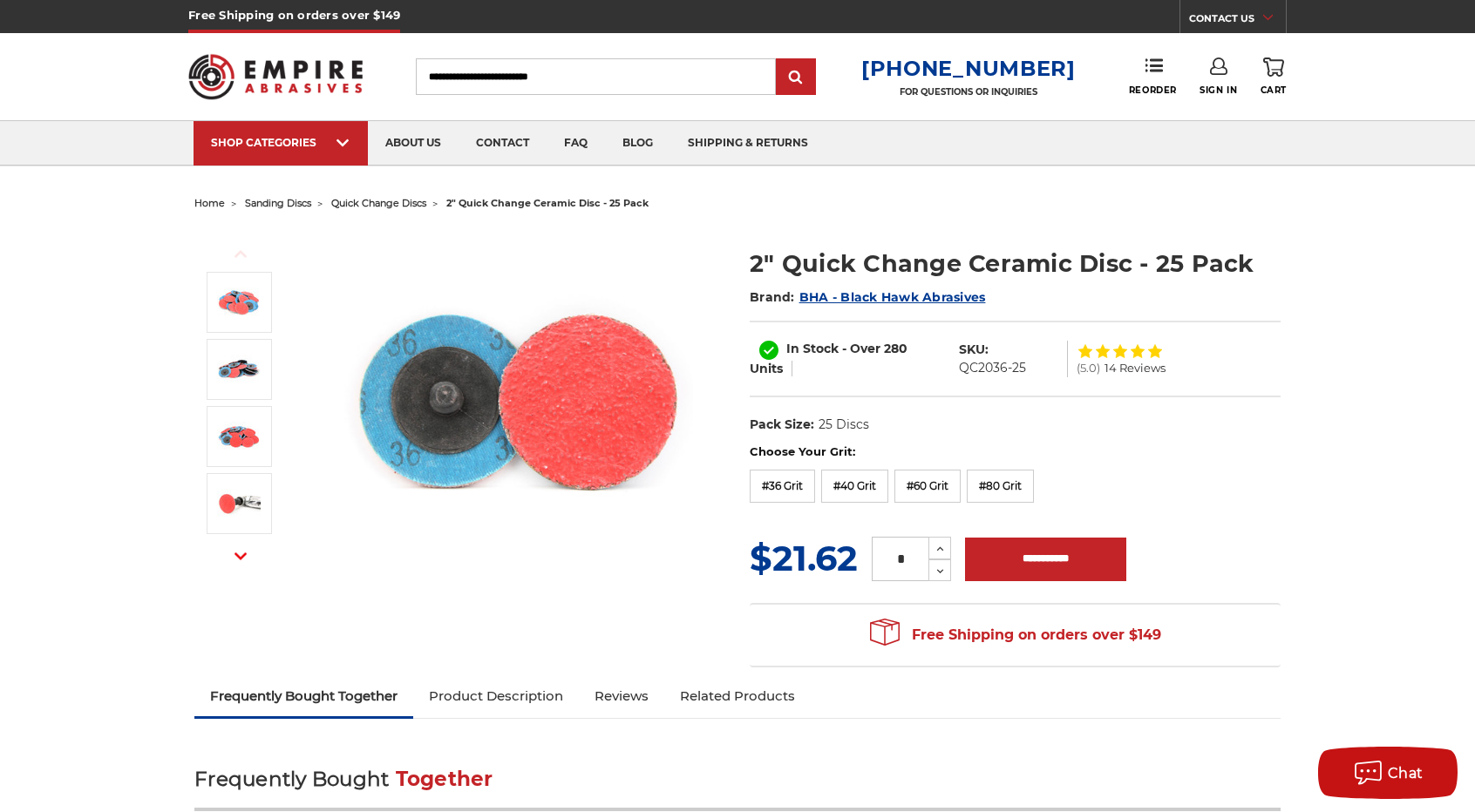
click at [397, 200] on span "quick change discs" at bounding box center [379, 203] width 95 height 13
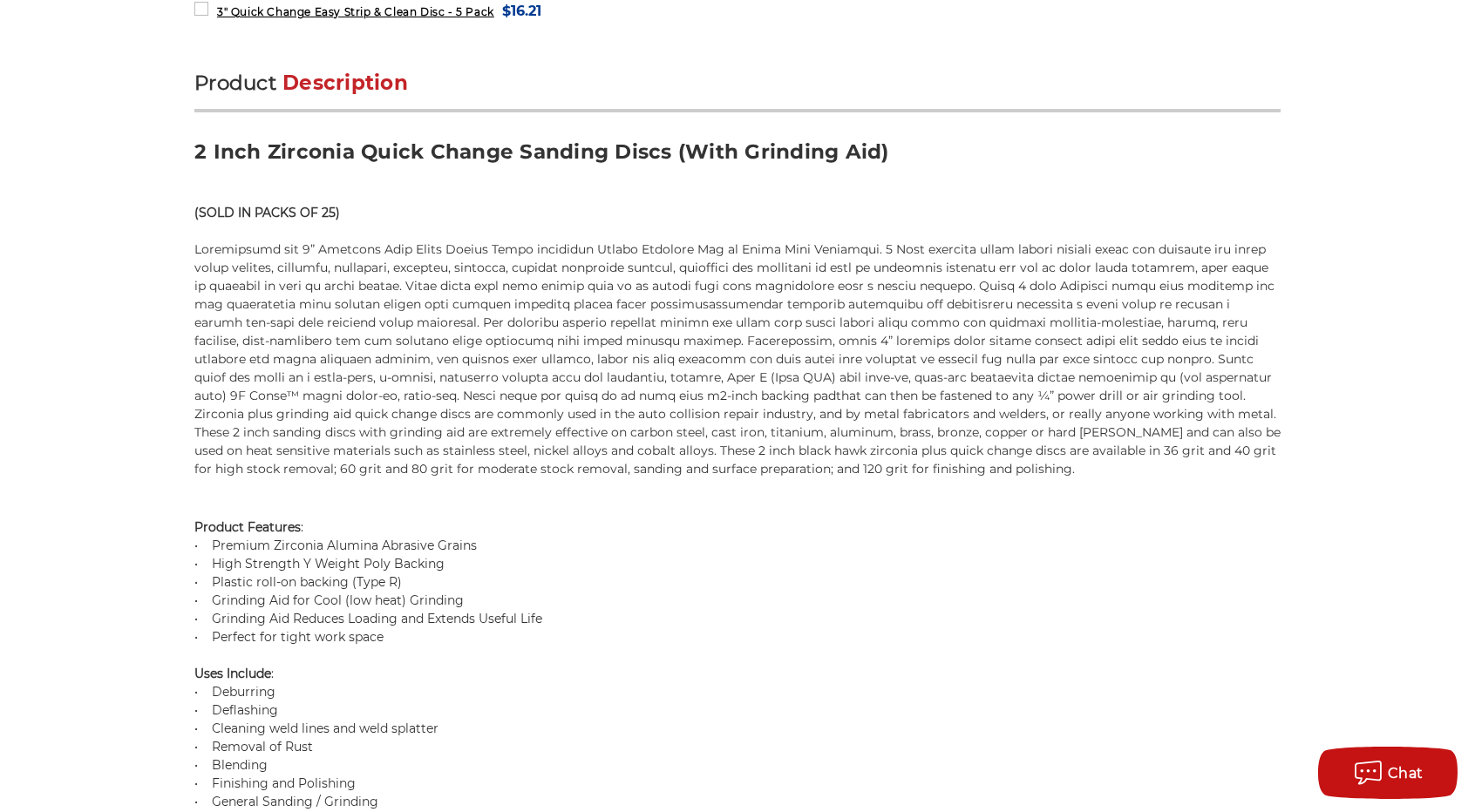
scroll to position [1133, 0]
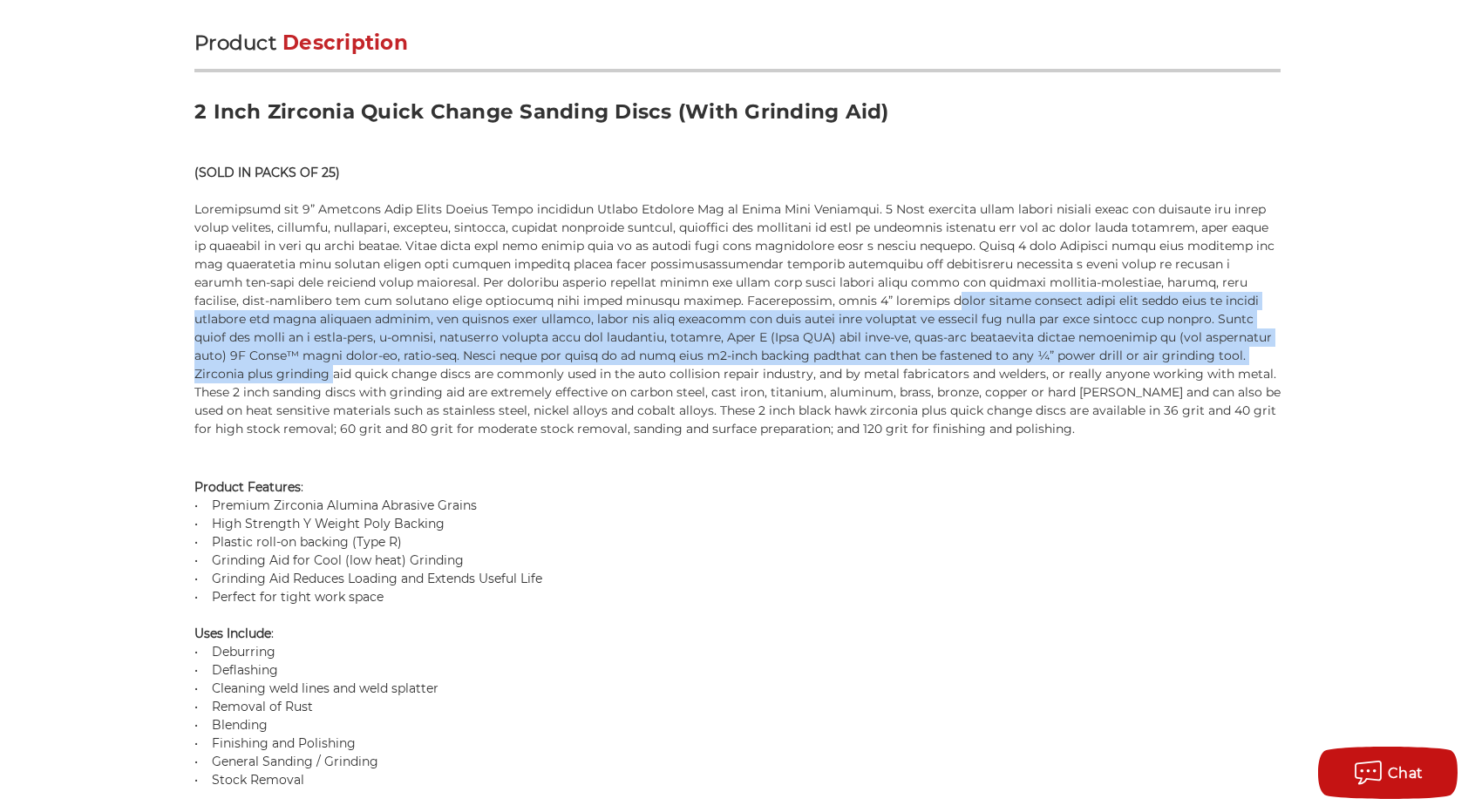
drag, startPoint x: 768, startPoint y: 306, endPoint x: 1161, endPoint y: 355, distance: 396.0
click at [1161, 355] on div "2-inch backing pad that can then be fastened to any ¼” power drill or air grind…" at bounding box center [738, 319] width 1086 height 238
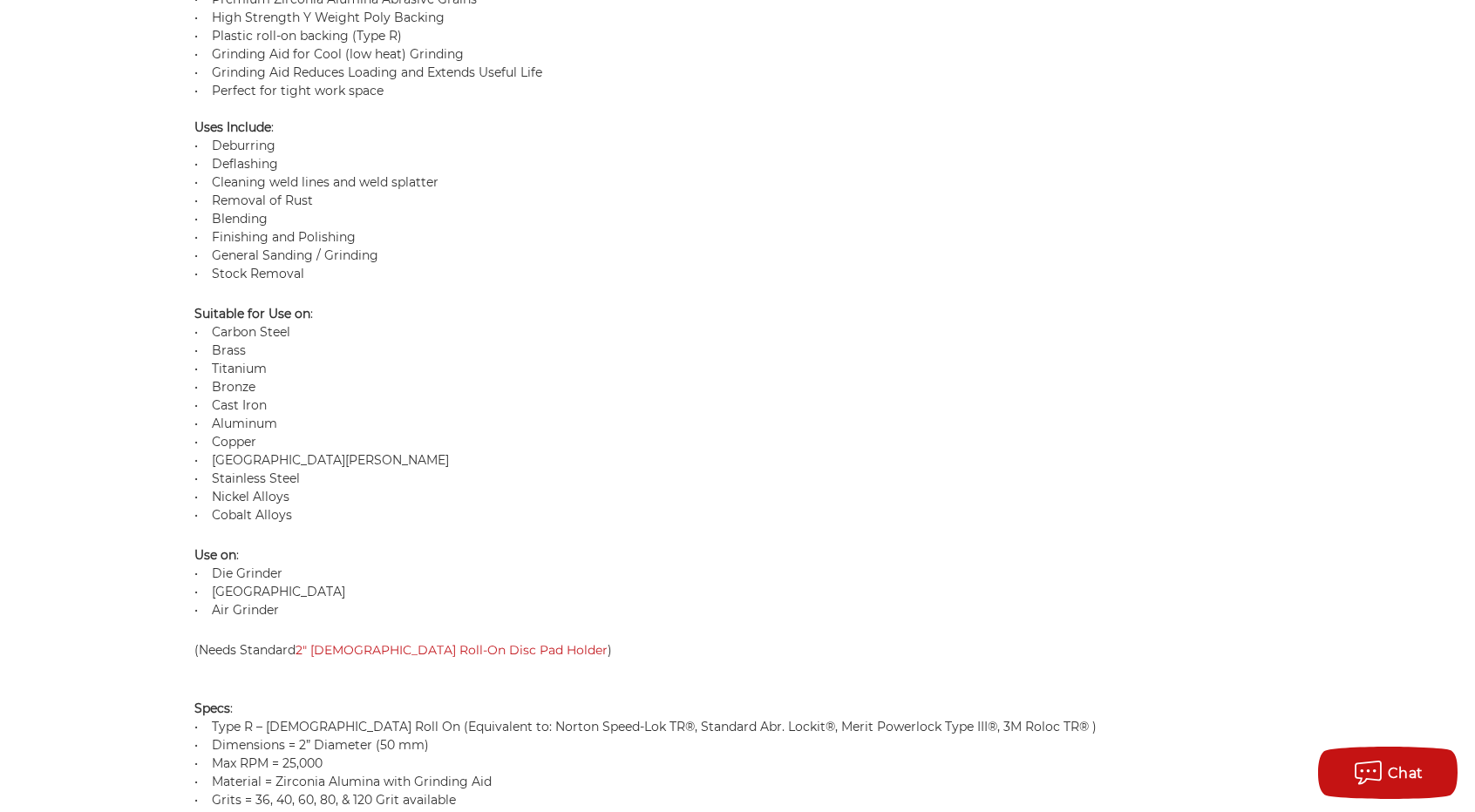
scroll to position [1656, 0]
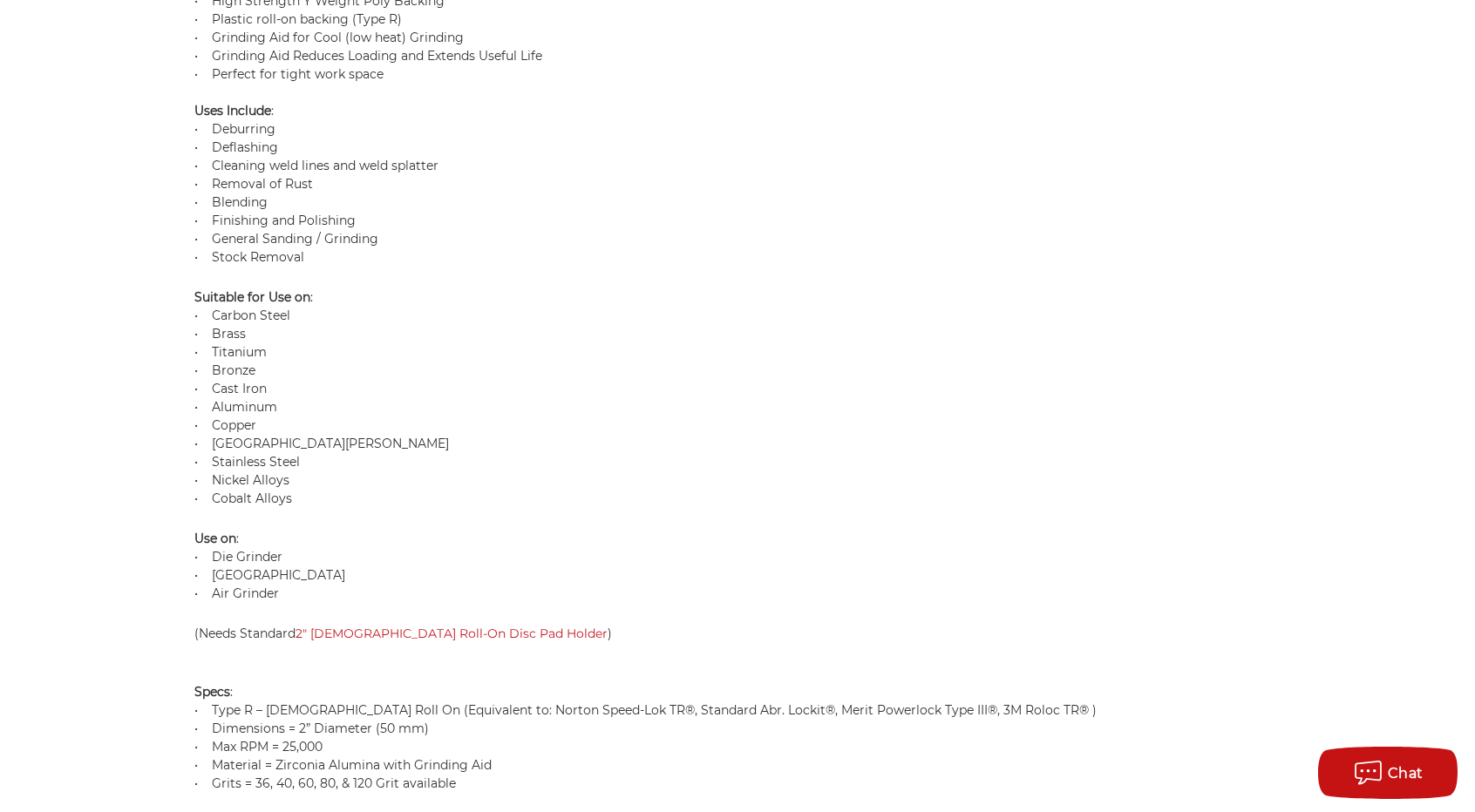
click at [474, 441] on p "Suitable for Use on : • Carbon Steel • Brass • Titanium • Bronze • Cast Iron • …" at bounding box center [738, 398] width 1086 height 220
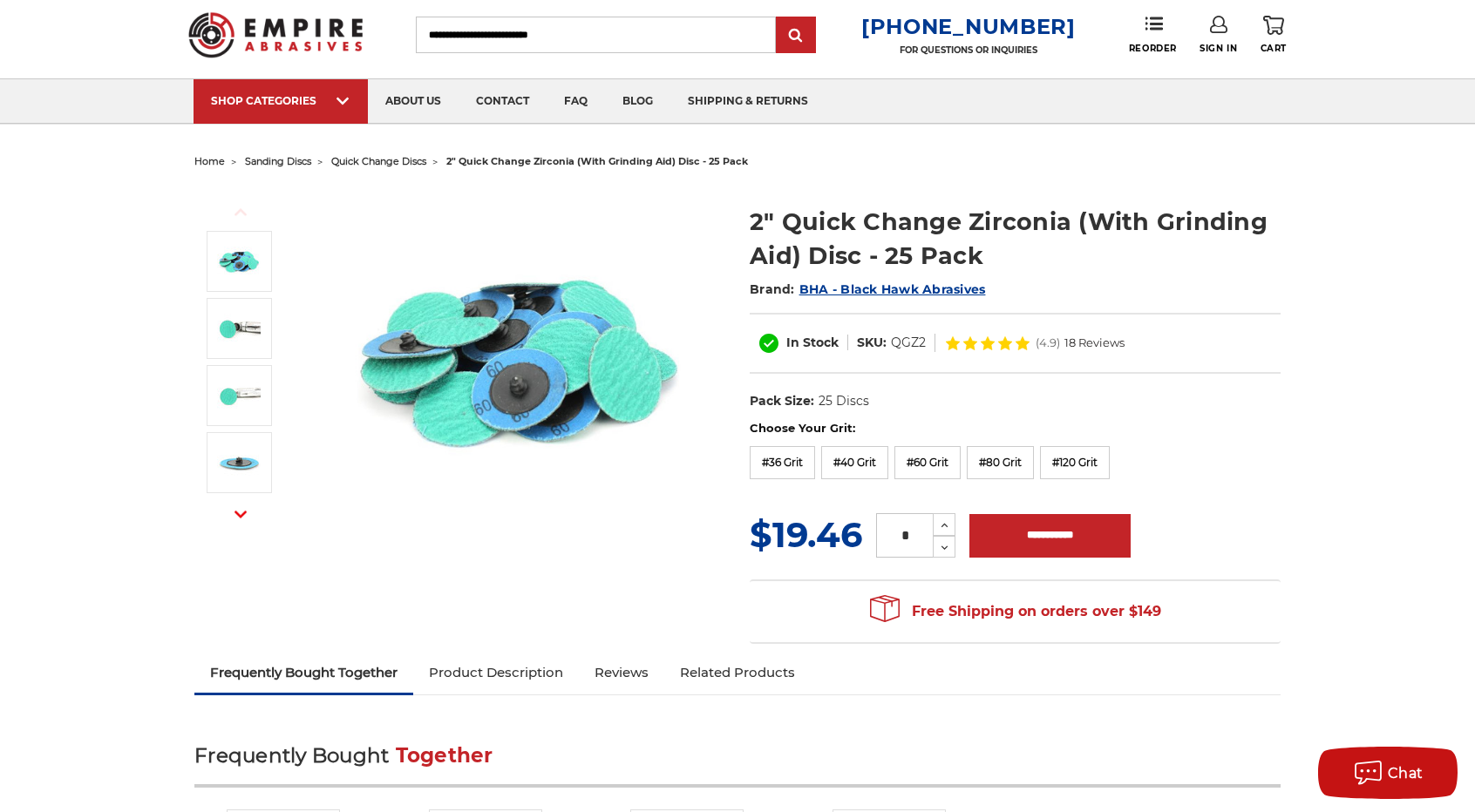
scroll to position [0, 0]
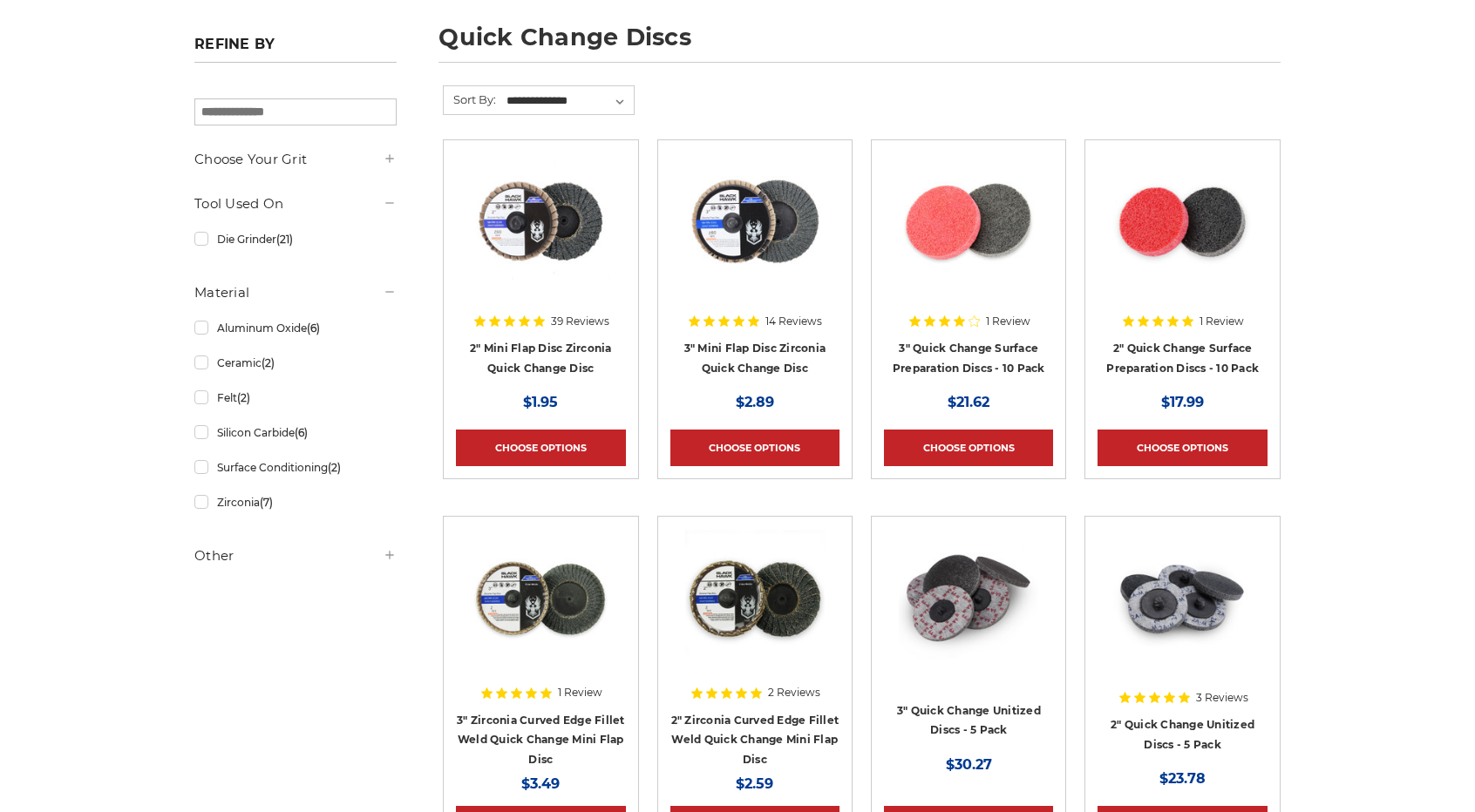
scroll to position [261, 0]
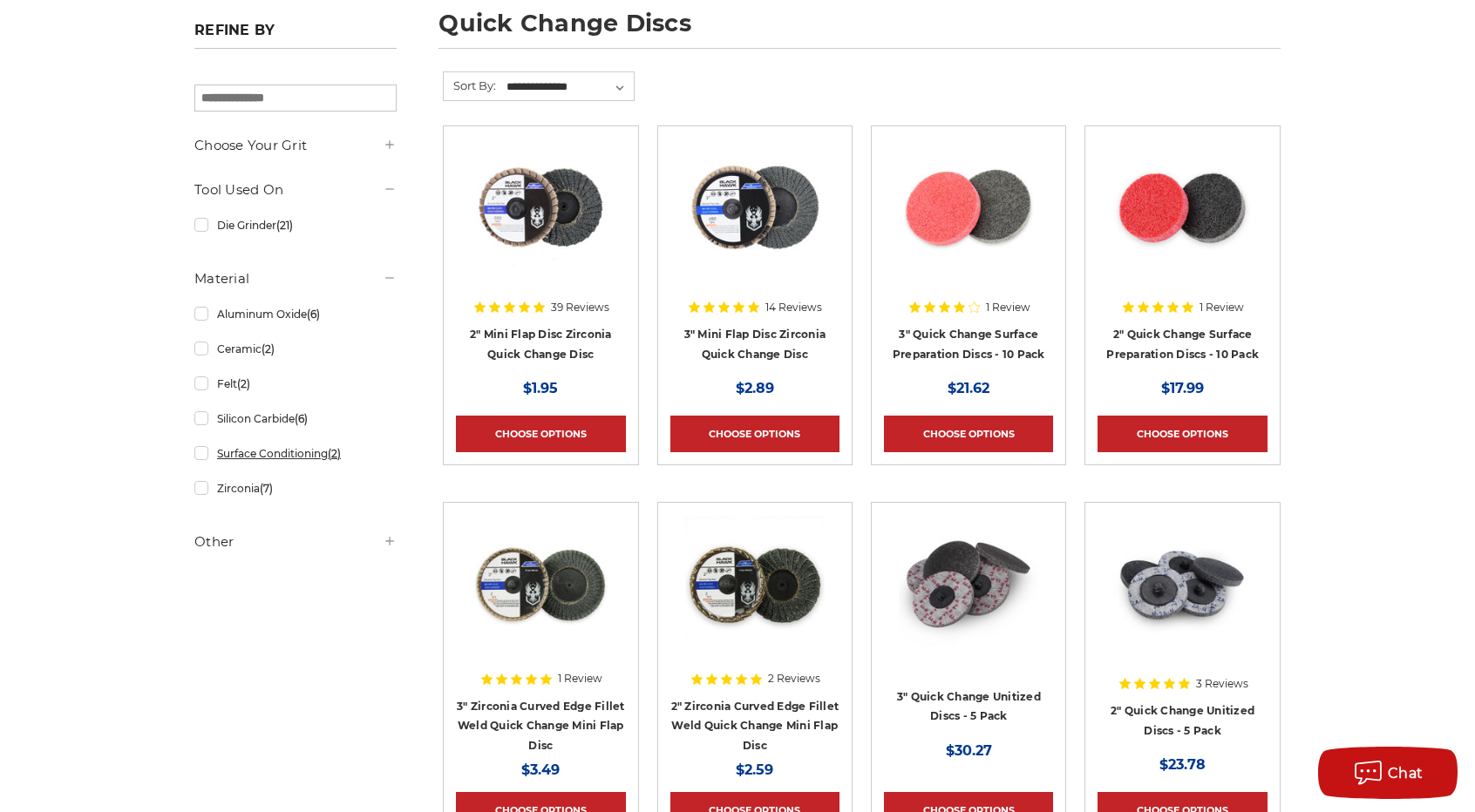
click at [208, 453] on link "Surface Conditioning (2)" at bounding box center [295, 453] width 202 height 30
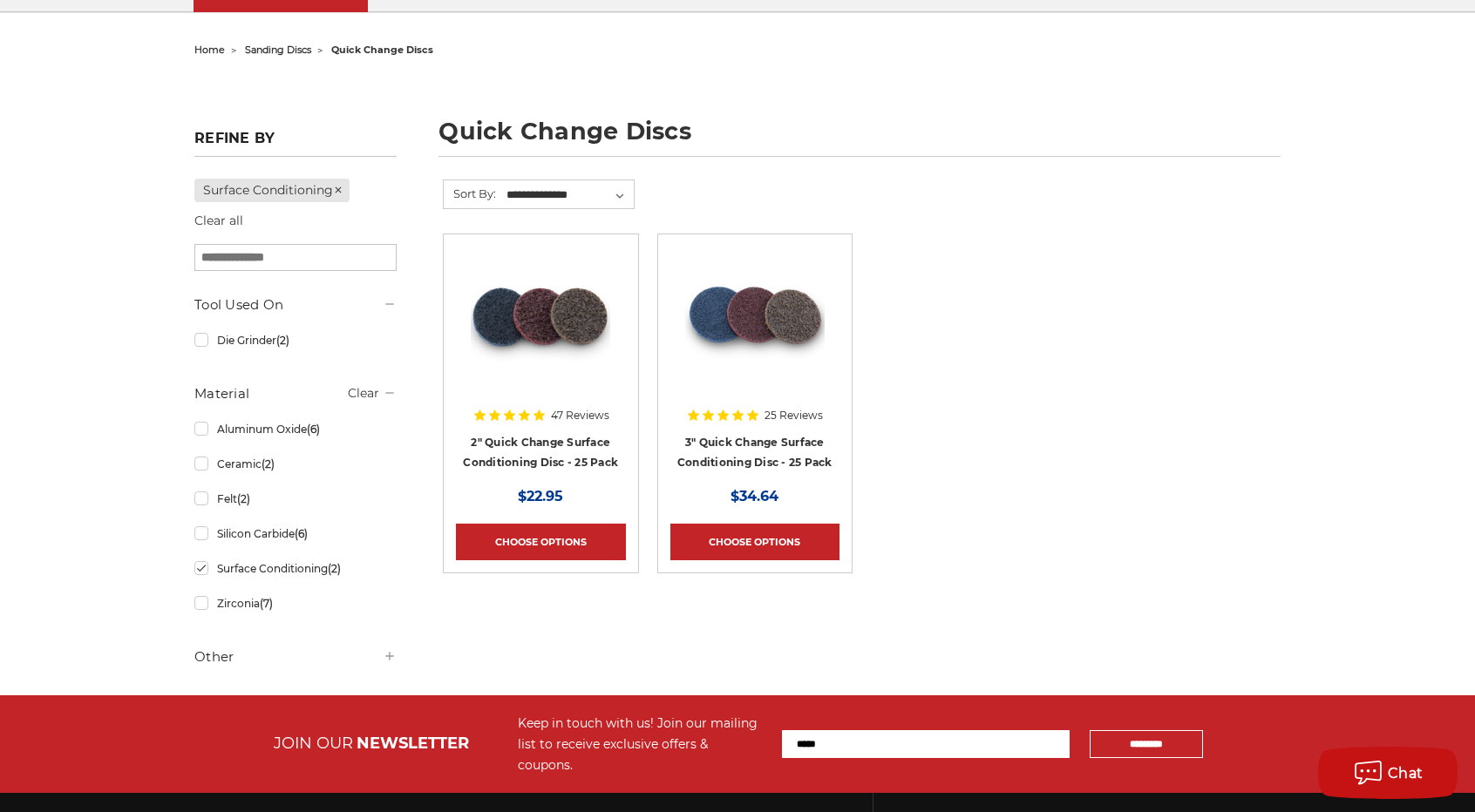
scroll to position [174, 0]
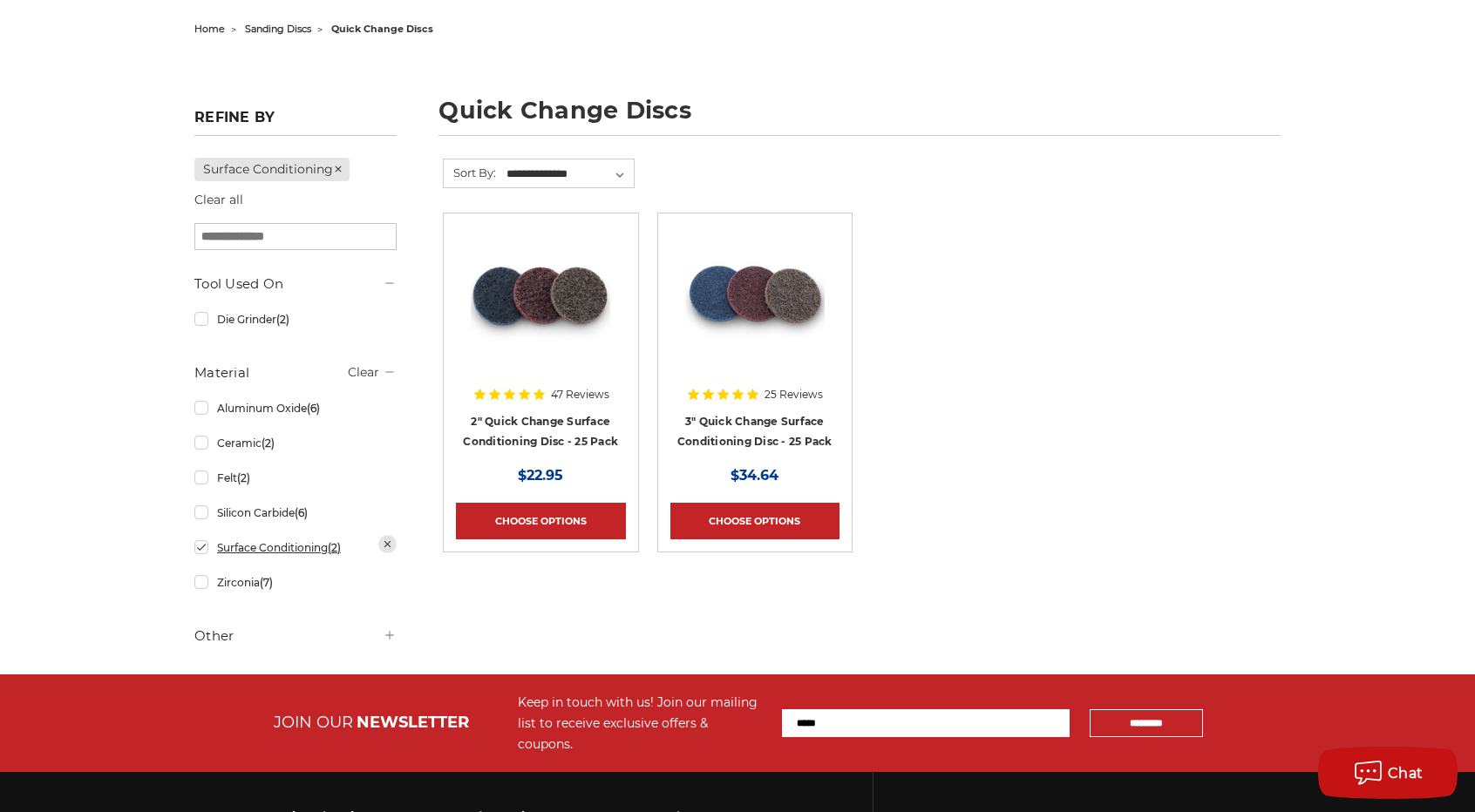
click at [201, 547] on link "Surface Conditioning (2)" at bounding box center [295, 547] width 202 height 30
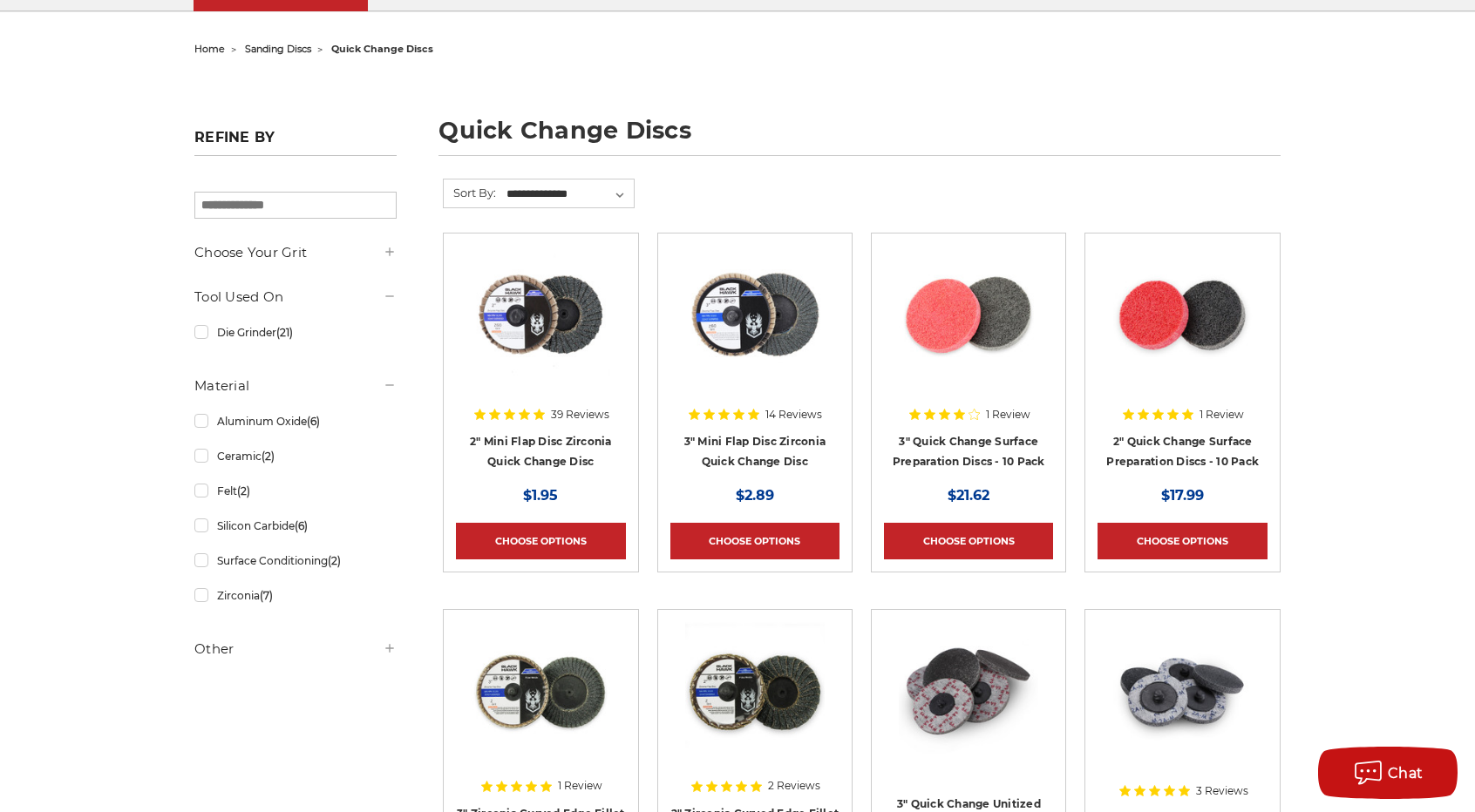
scroll to position [349, 0]
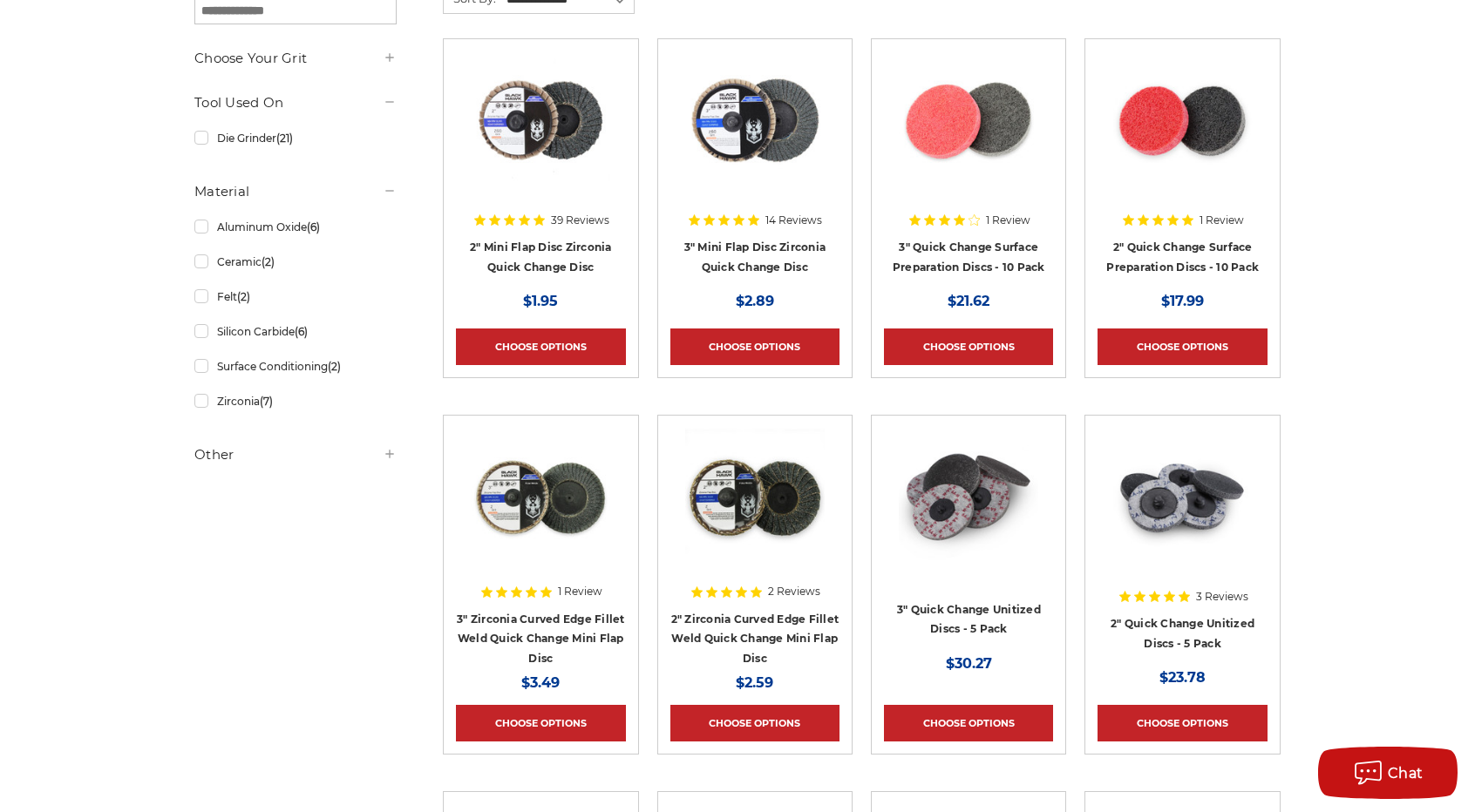
click at [233, 451] on h5 "Other" at bounding box center [295, 456] width 202 height 21
click at [222, 455] on h5 "Other" at bounding box center [295, 456] width 202 height 21
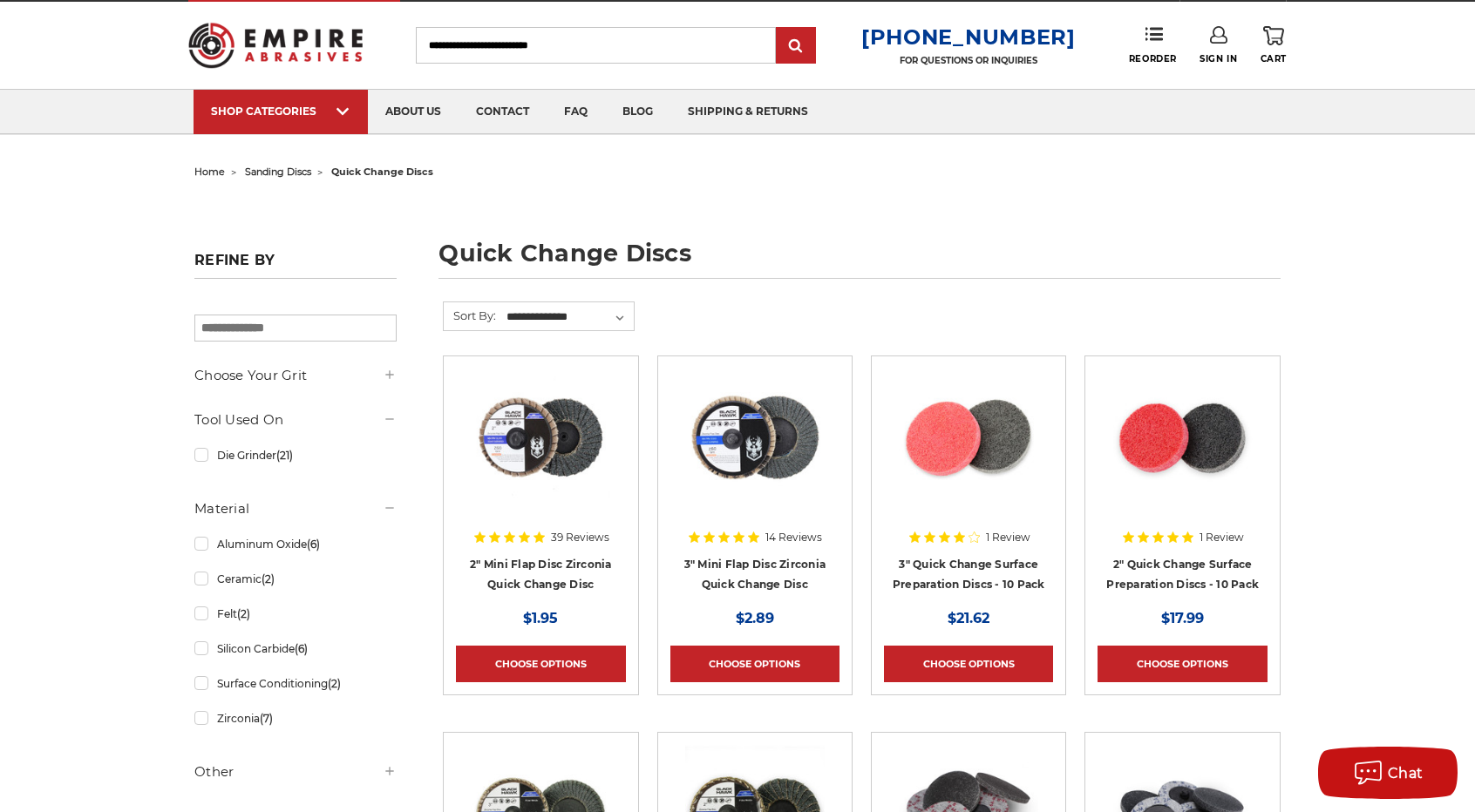
scroll to position [87, 0]
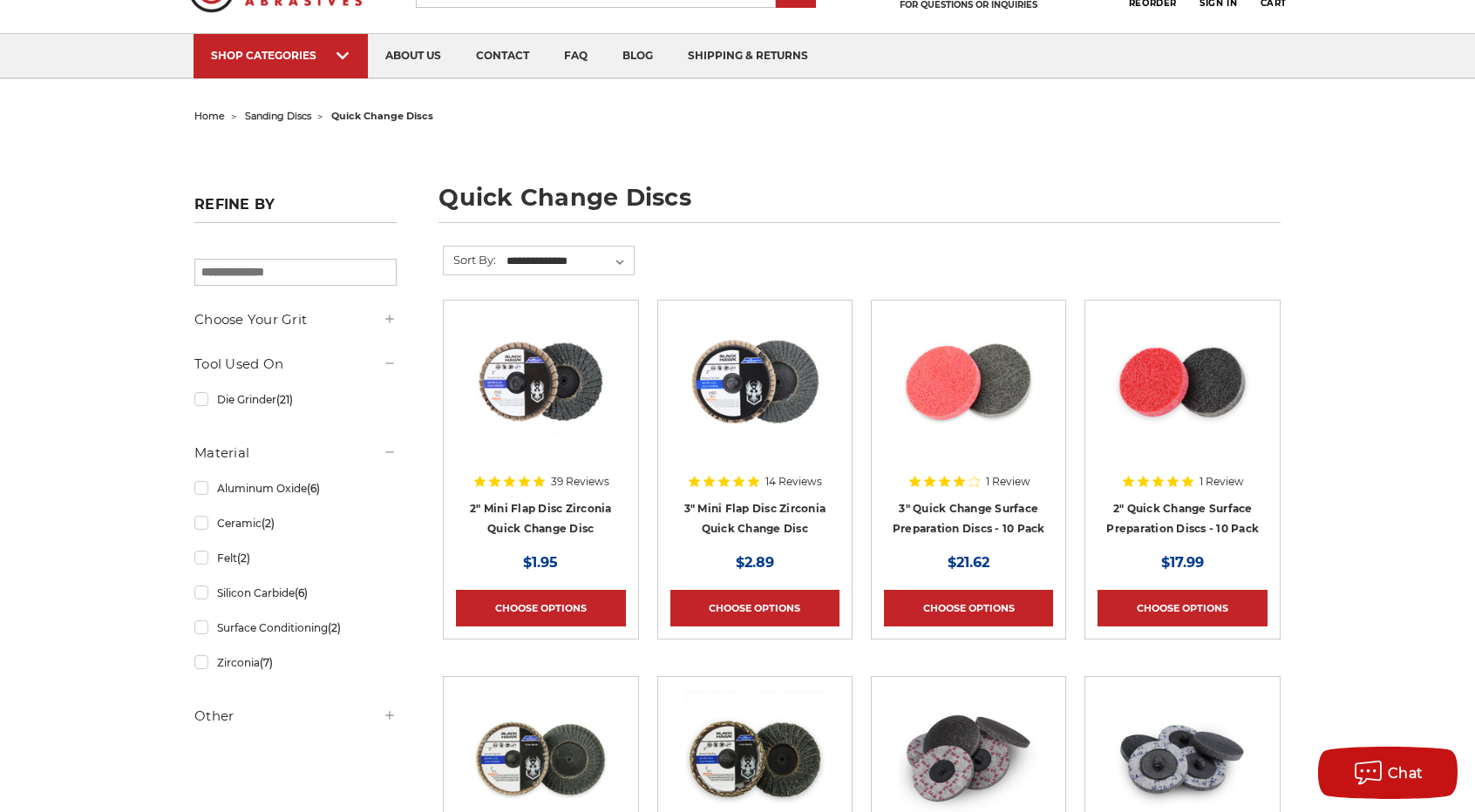
click at [310, 312] on h5 "Choose Your Grit" at bounding box center [295, 321] width 202 height 21
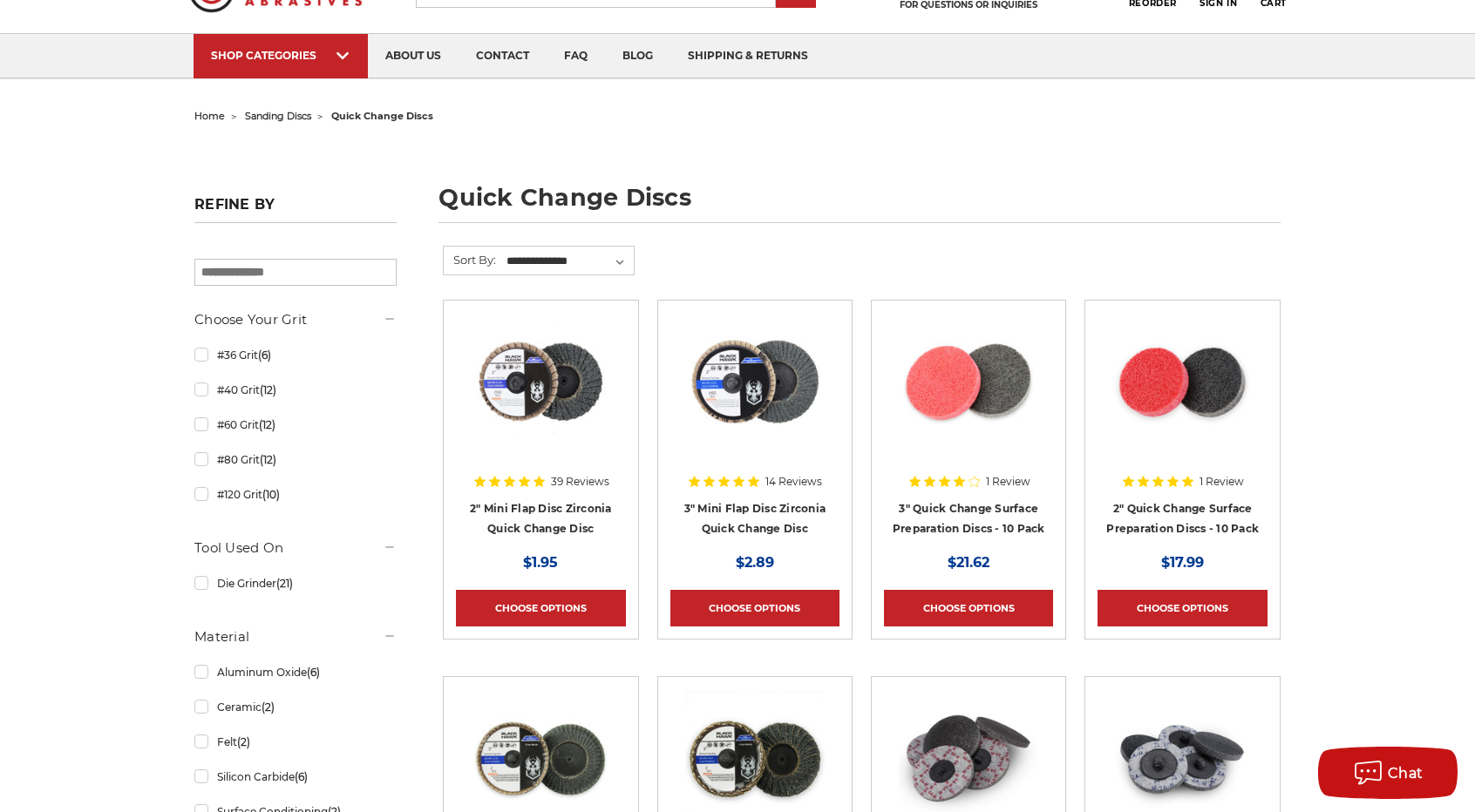
click at [310, 312] on h5 "Choose Your Grit" at bounding box center [295, 321] width 202 height 21
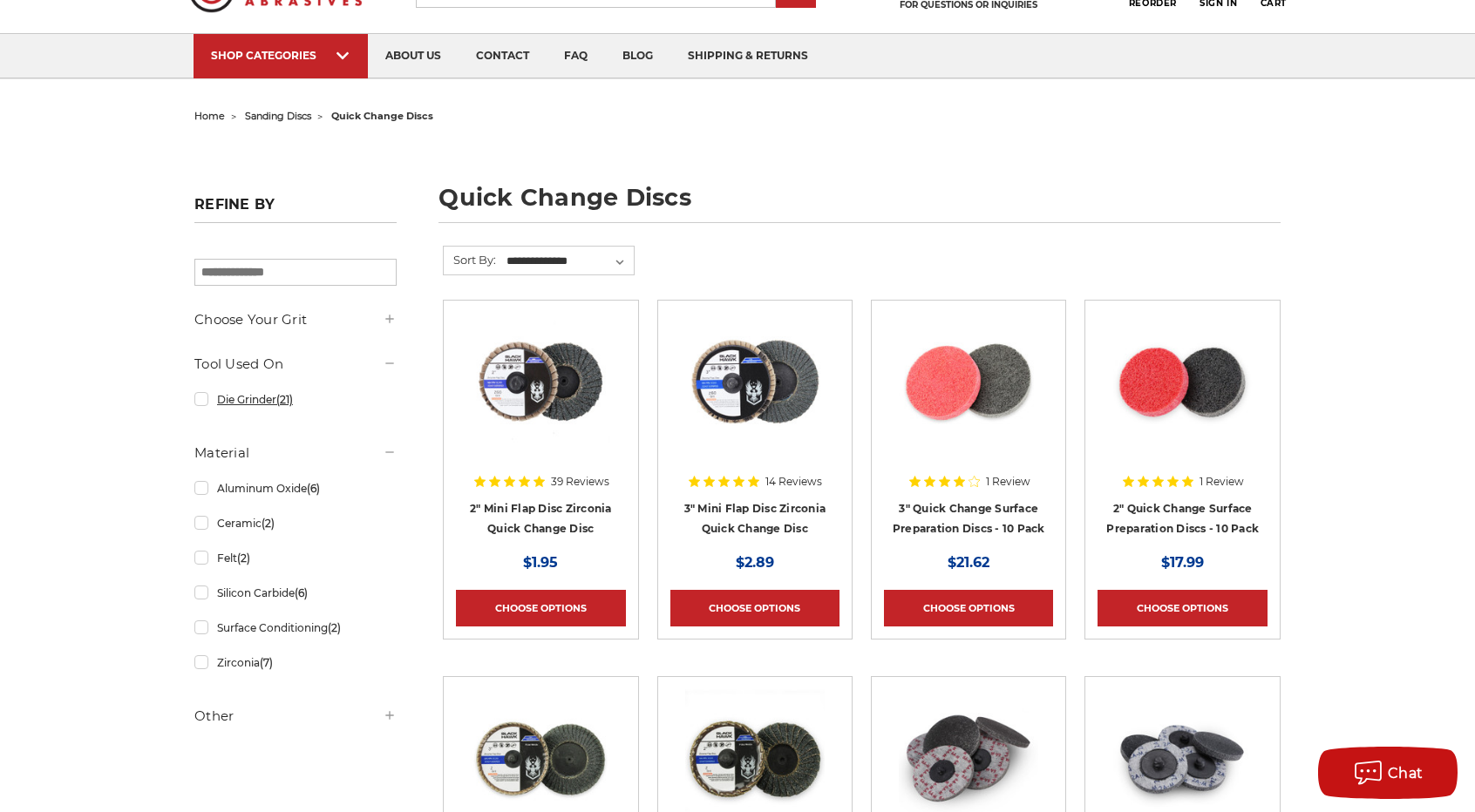
click at [292, 386] on link "Die Grinder (21)" at bounding box center [295, 399] width 202 height 30
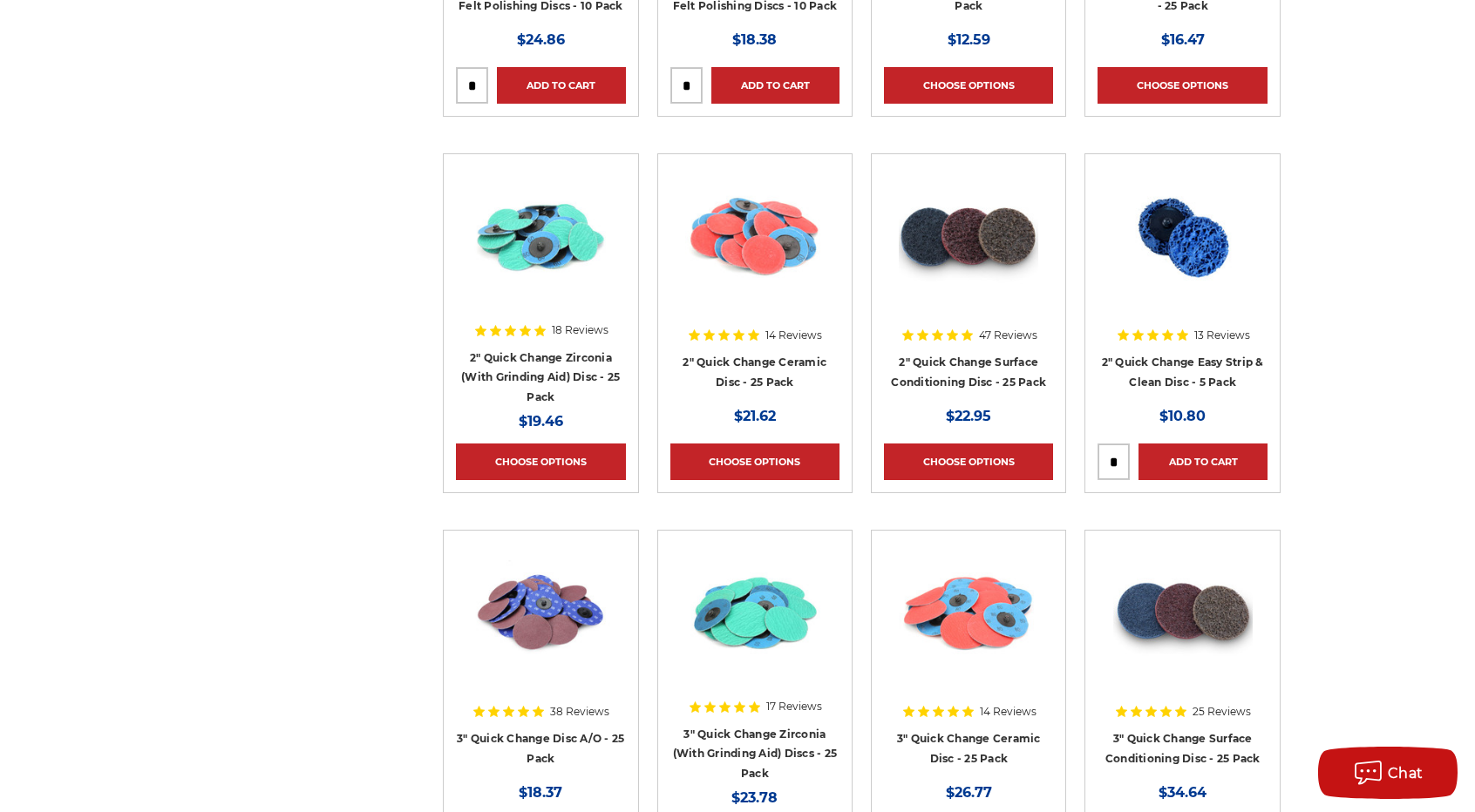
scroll to position [1307, 0]
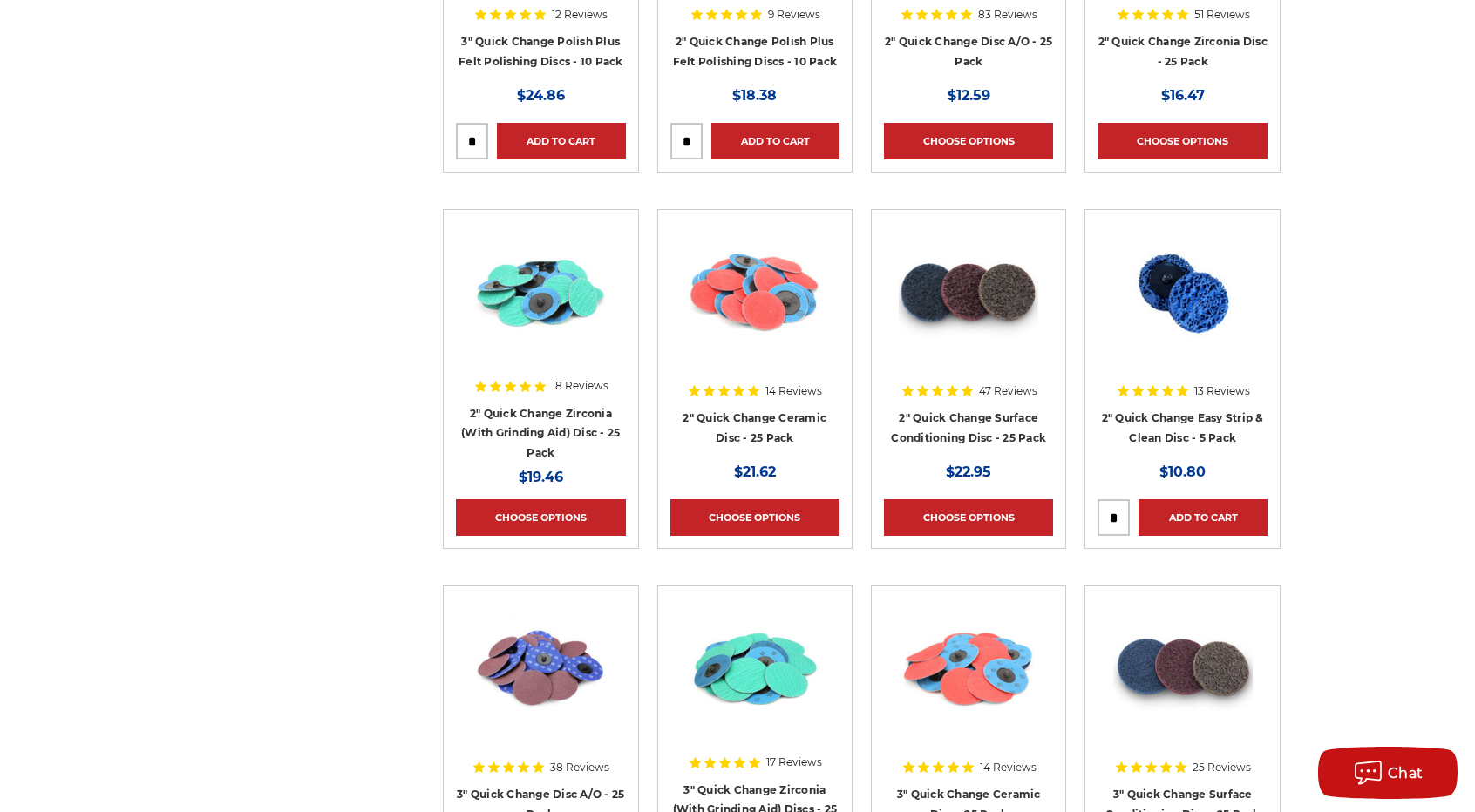
click at [574, 418] on h4 "2" Quick Change Zirconia (With Grinding Aid) Disc - 25 Pack" at bounding box center [540, 432] width 169 height 59
click at [537, 423] on link "2" Quick Change Zirconia (With Grinding Aid) Disc - 25 Pack" at bounding box center [540, 433] width 158 height 52
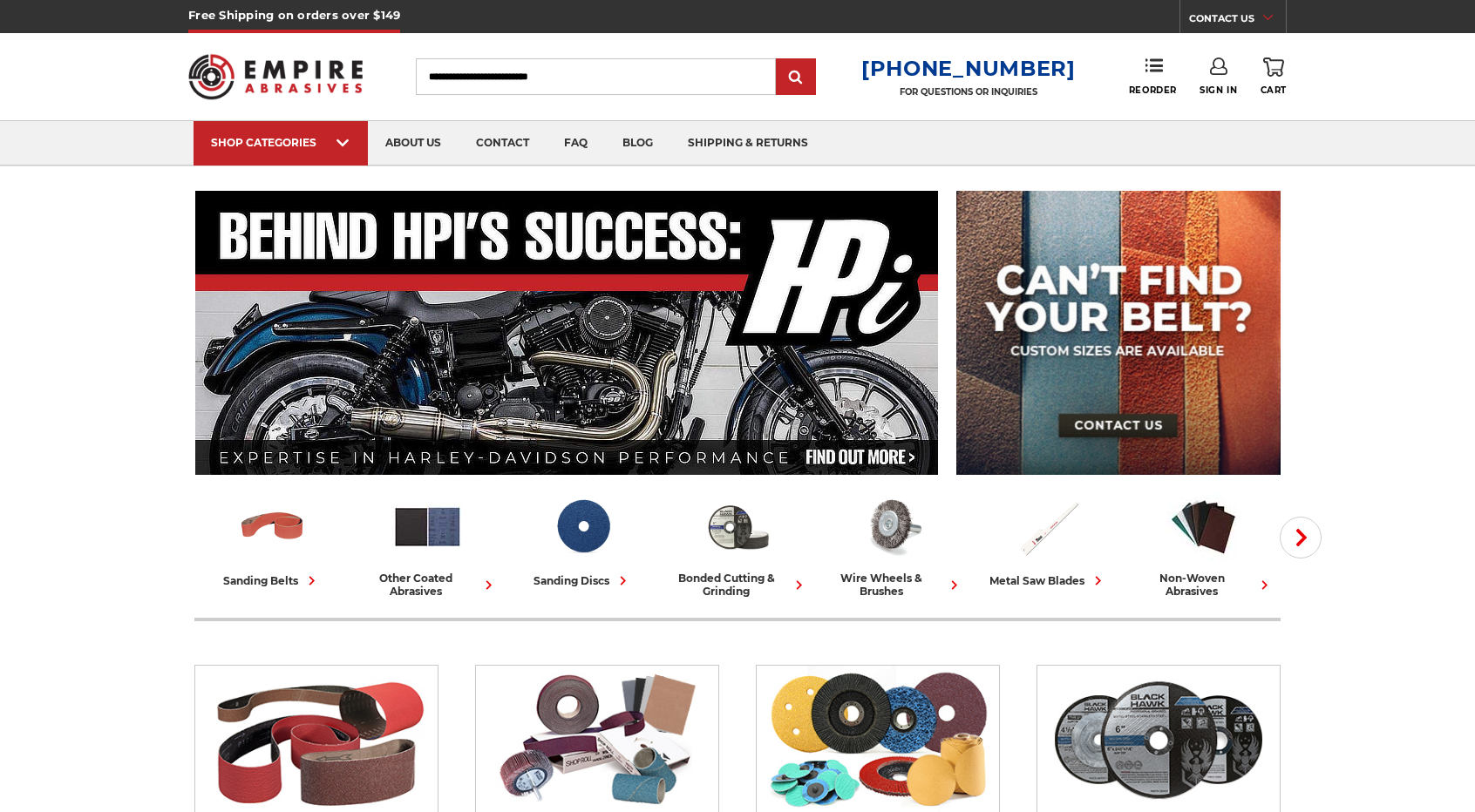
click at [506, 65] on input "Search" at bounding box center [596, 77] width 360 height 37
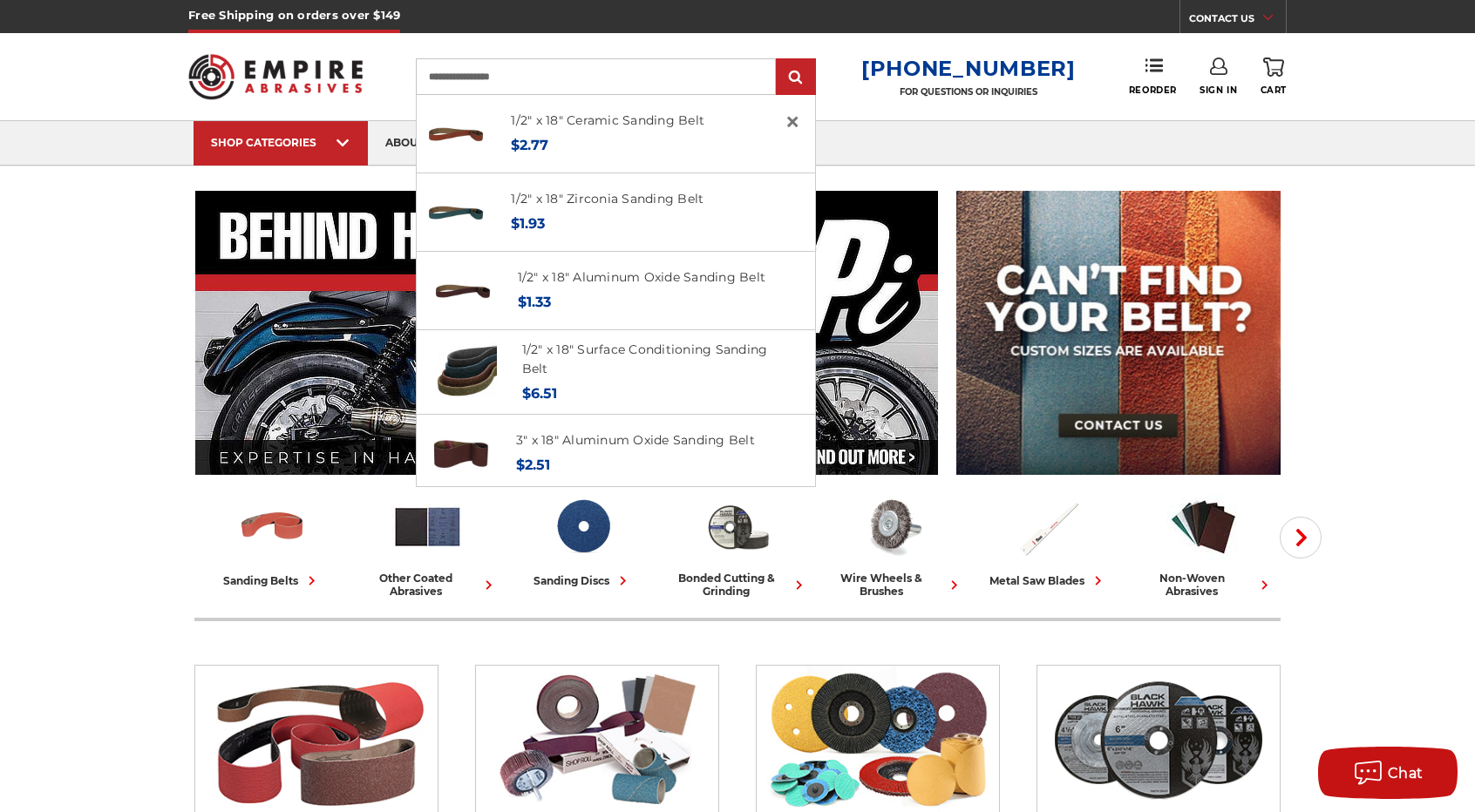
type input "**********"
click at [778, 60] on input "submit" at bounding box center [796, 78] width 35 height 35
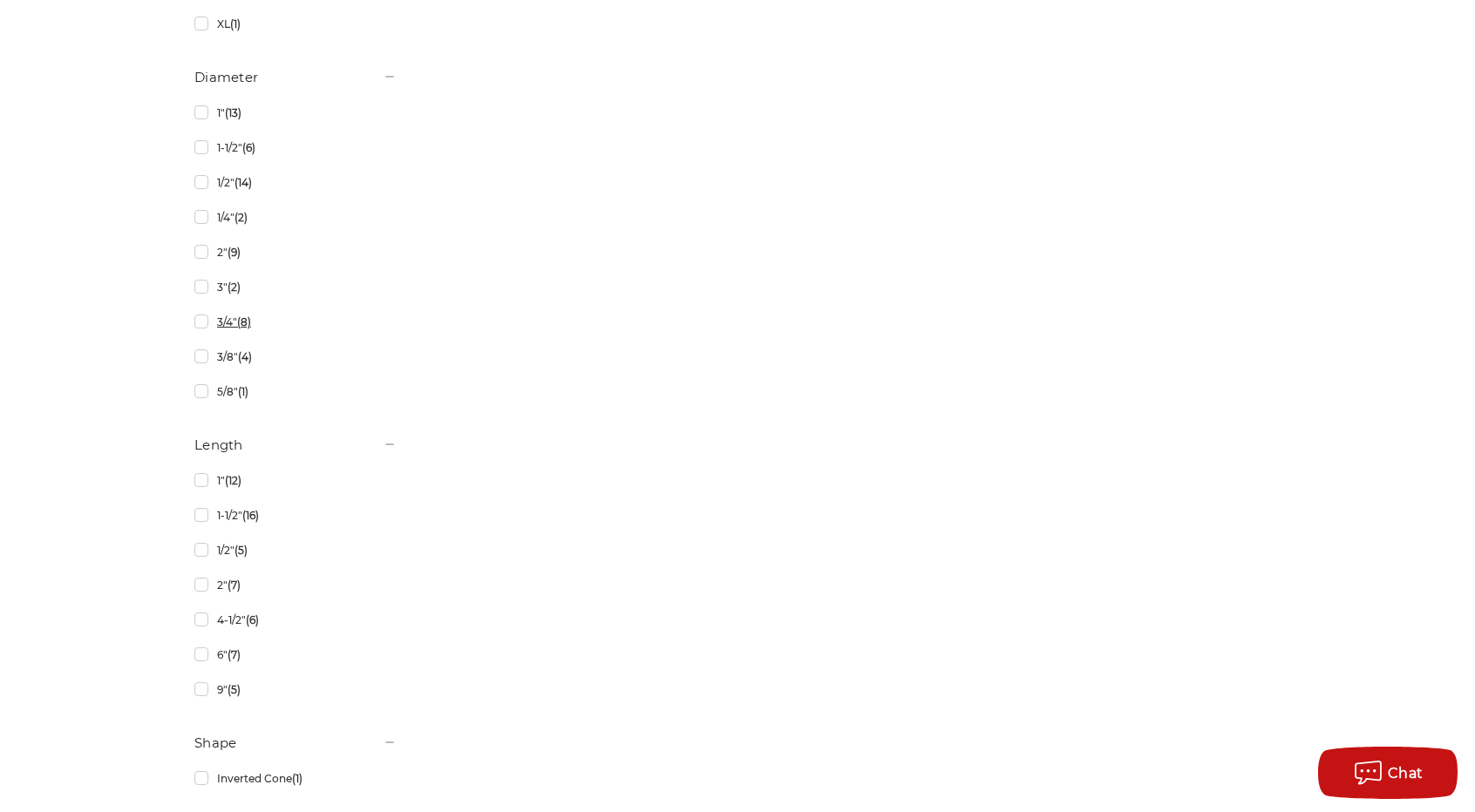
scroll to position [2527, 0]
click at [201, 182] on link "1/2" (14)" at bounding box center [295, 181] width 202 height 30
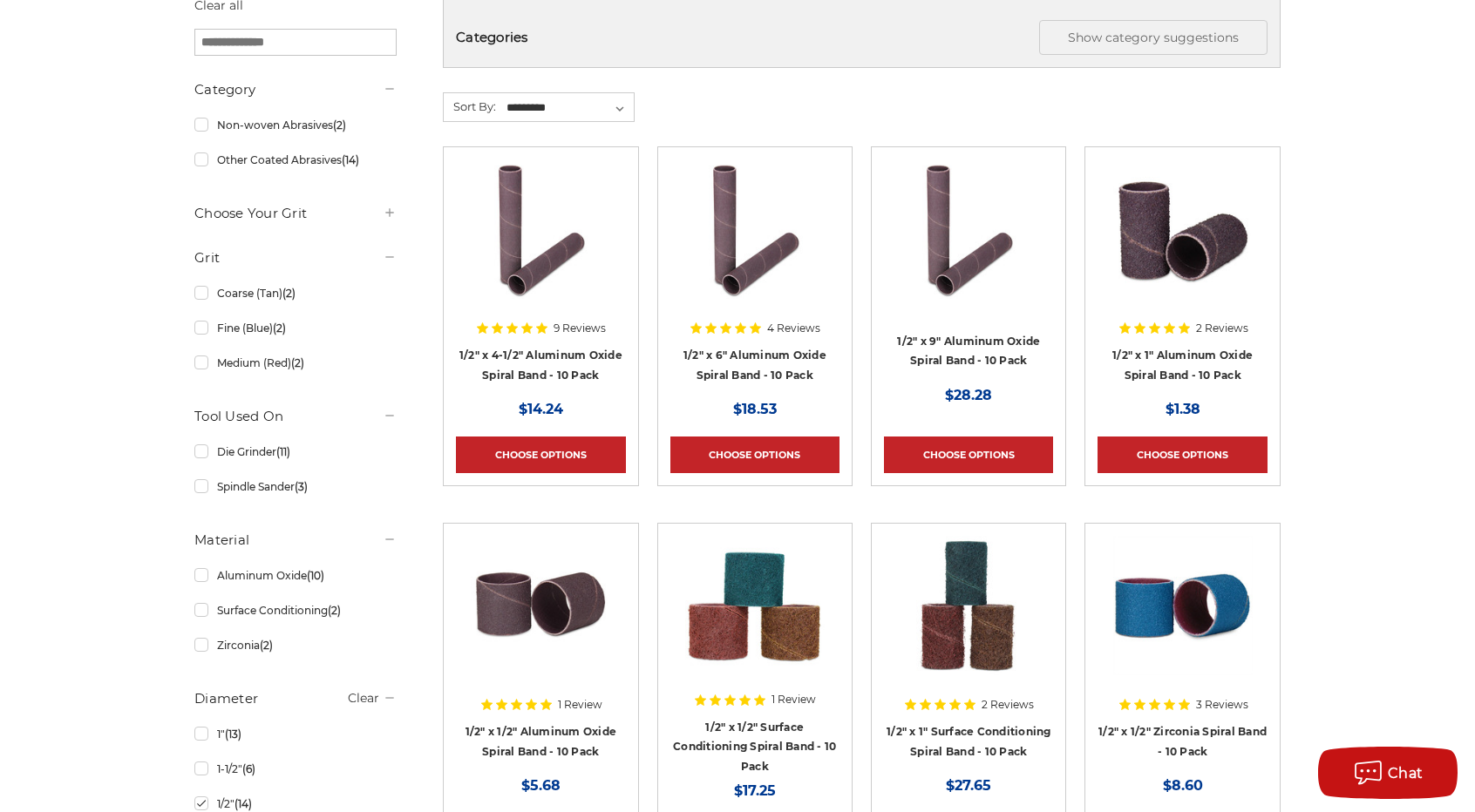
scroll to position [261, 0]
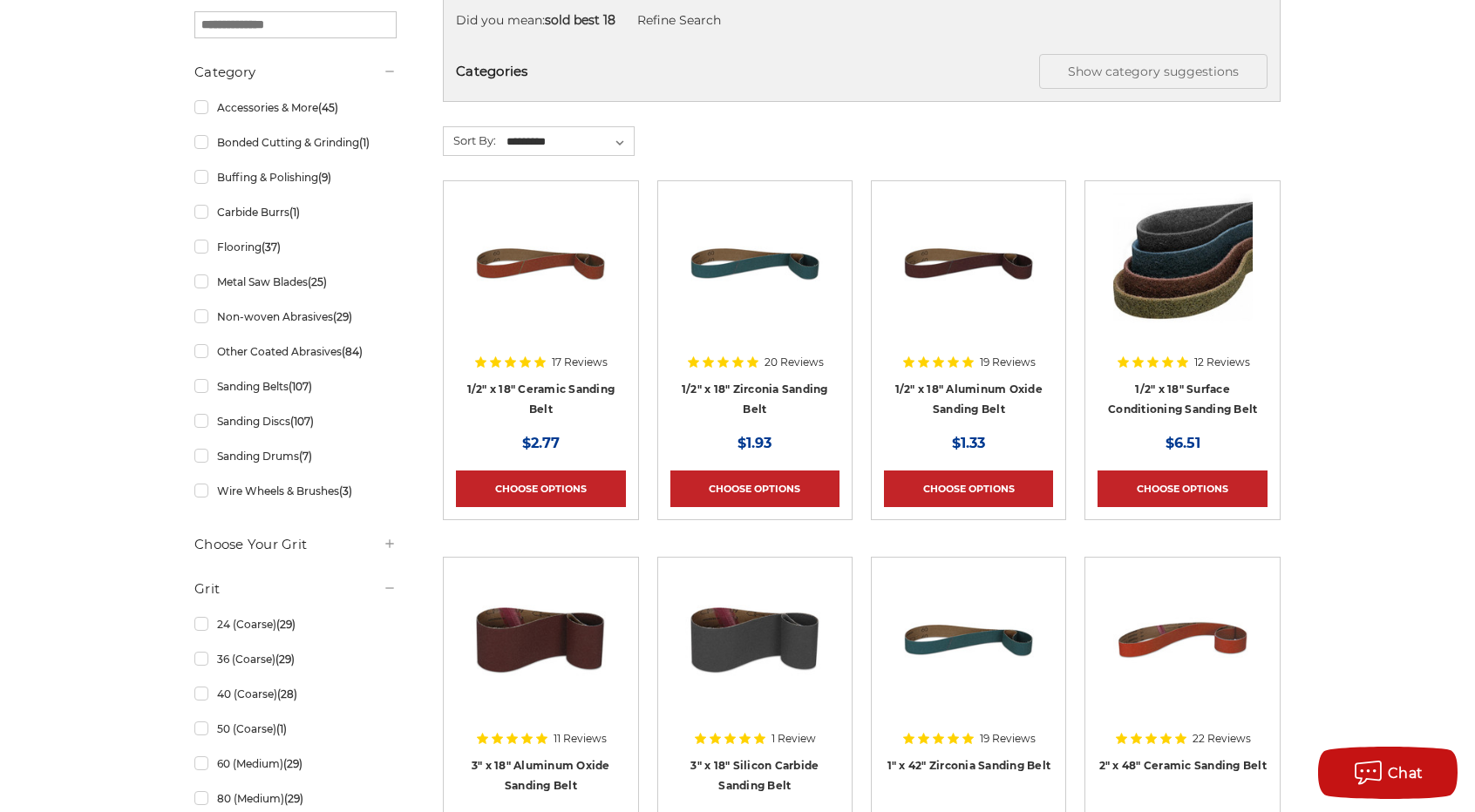
scroll to position [349, 0]
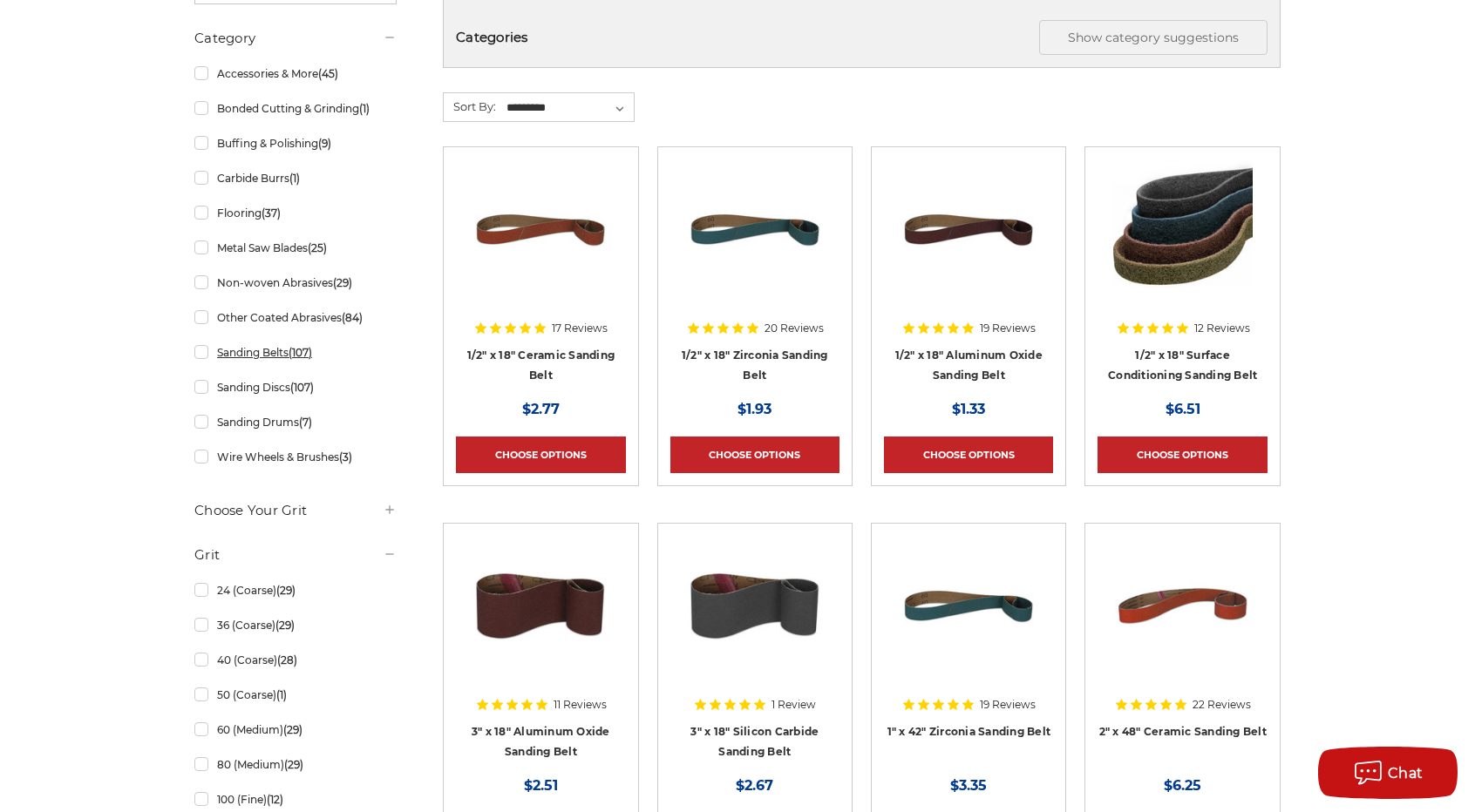
click at [204, 348] on link "Sanding Belts (107)" at bounding box center [295, 352] width 202 height 30
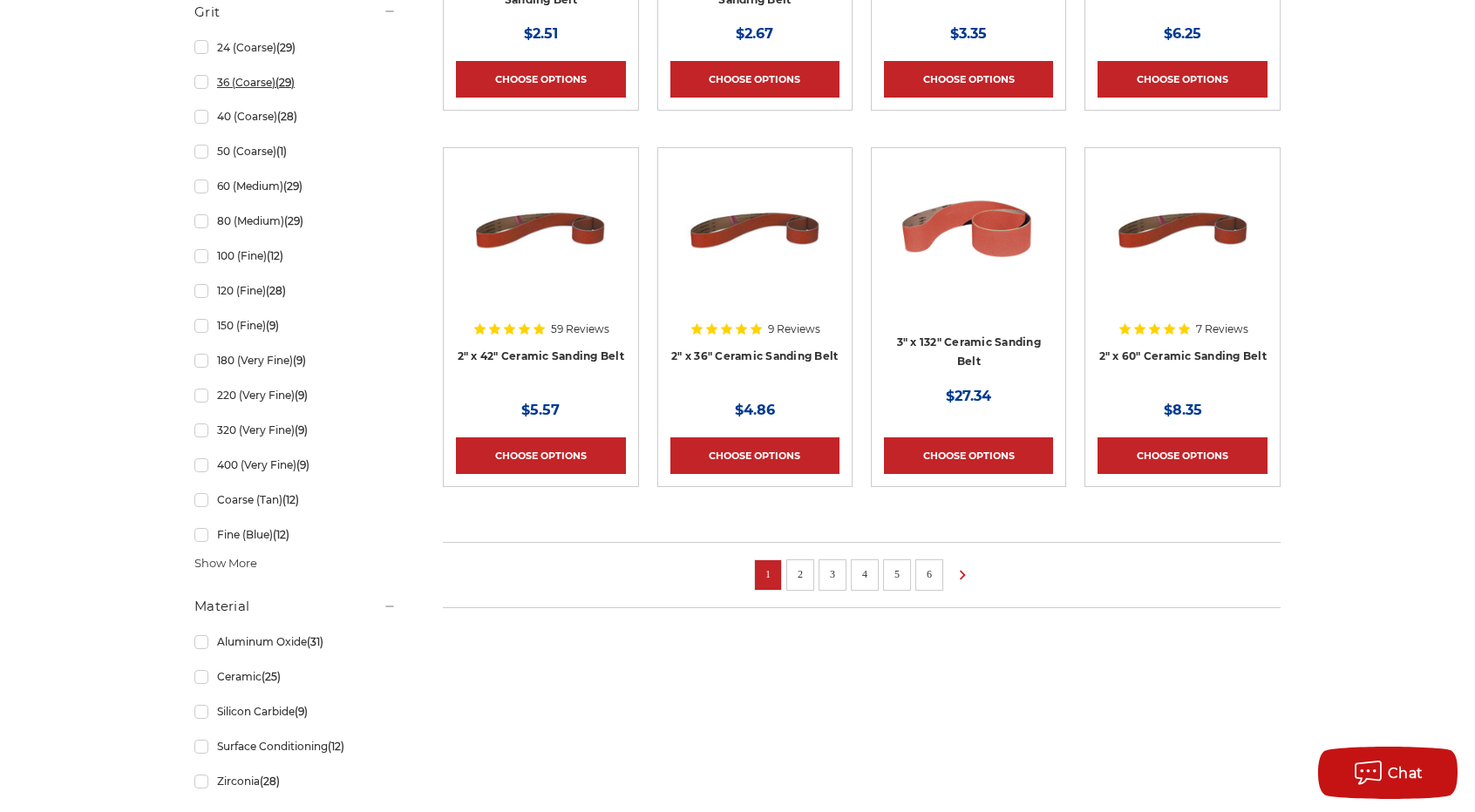
scroll to position [959, 0]
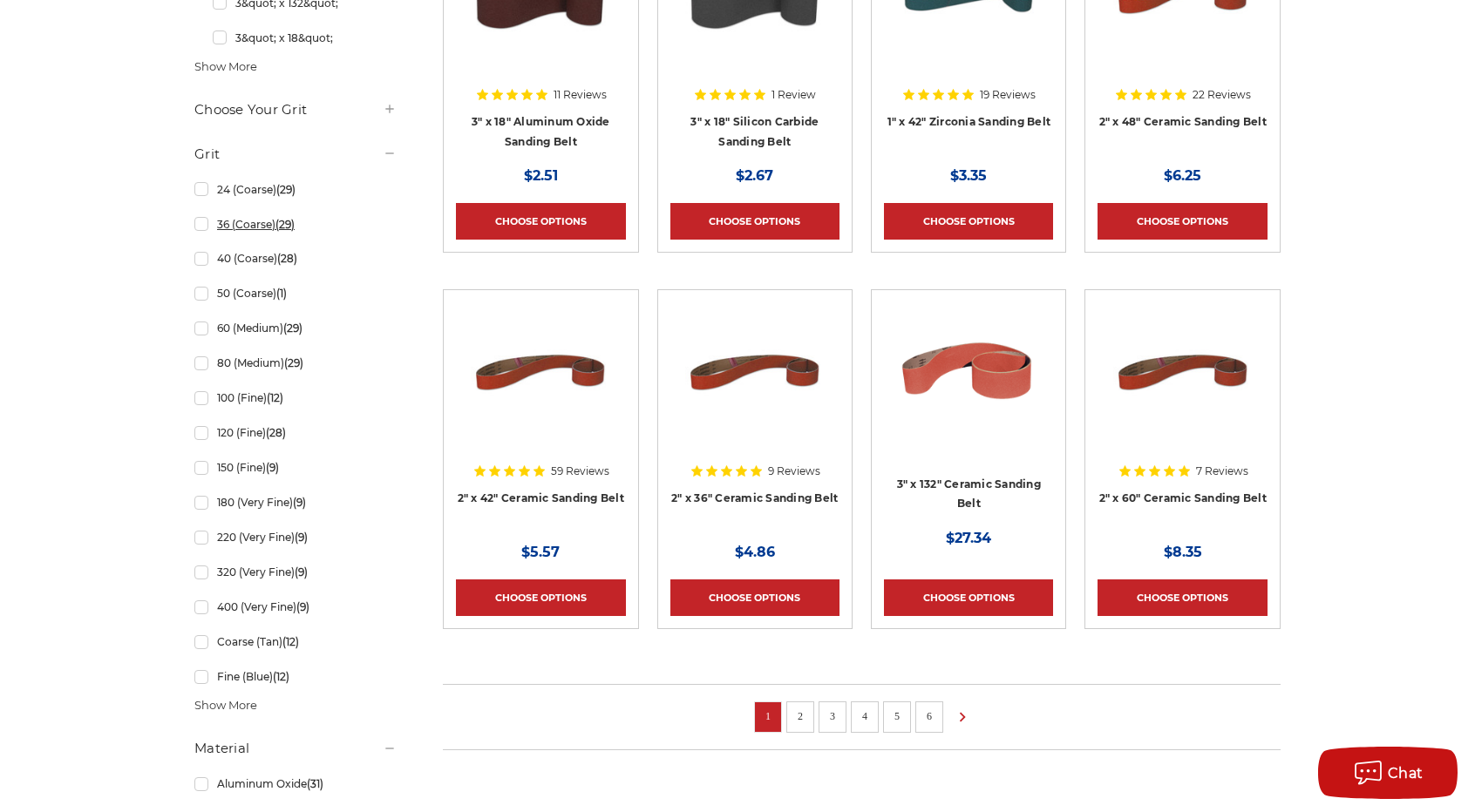
click at [206, 229] on link "36 (Coarse) (29)" at bounding box center [295, 223] width 202 height 30
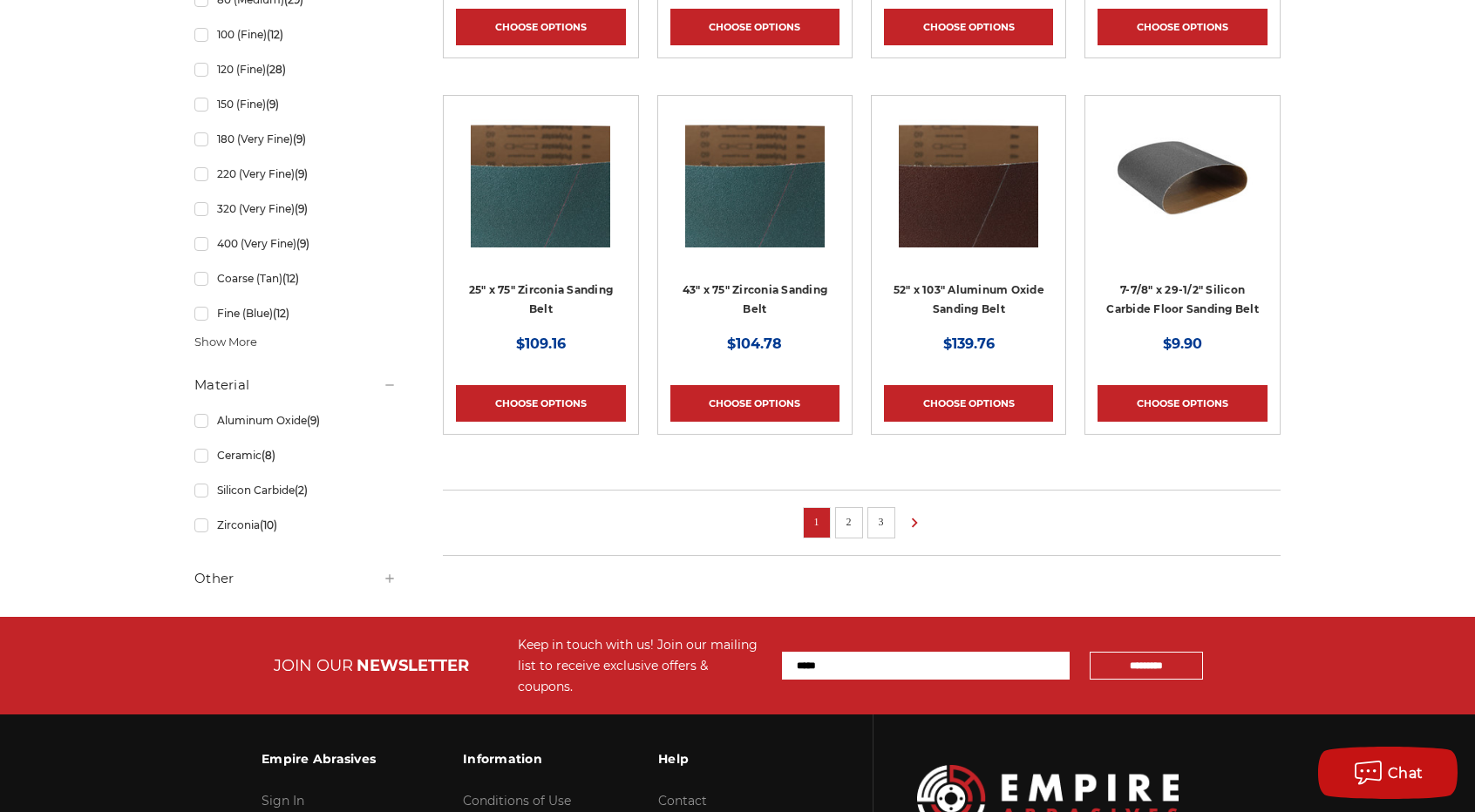
scroll to position [1174, 0]
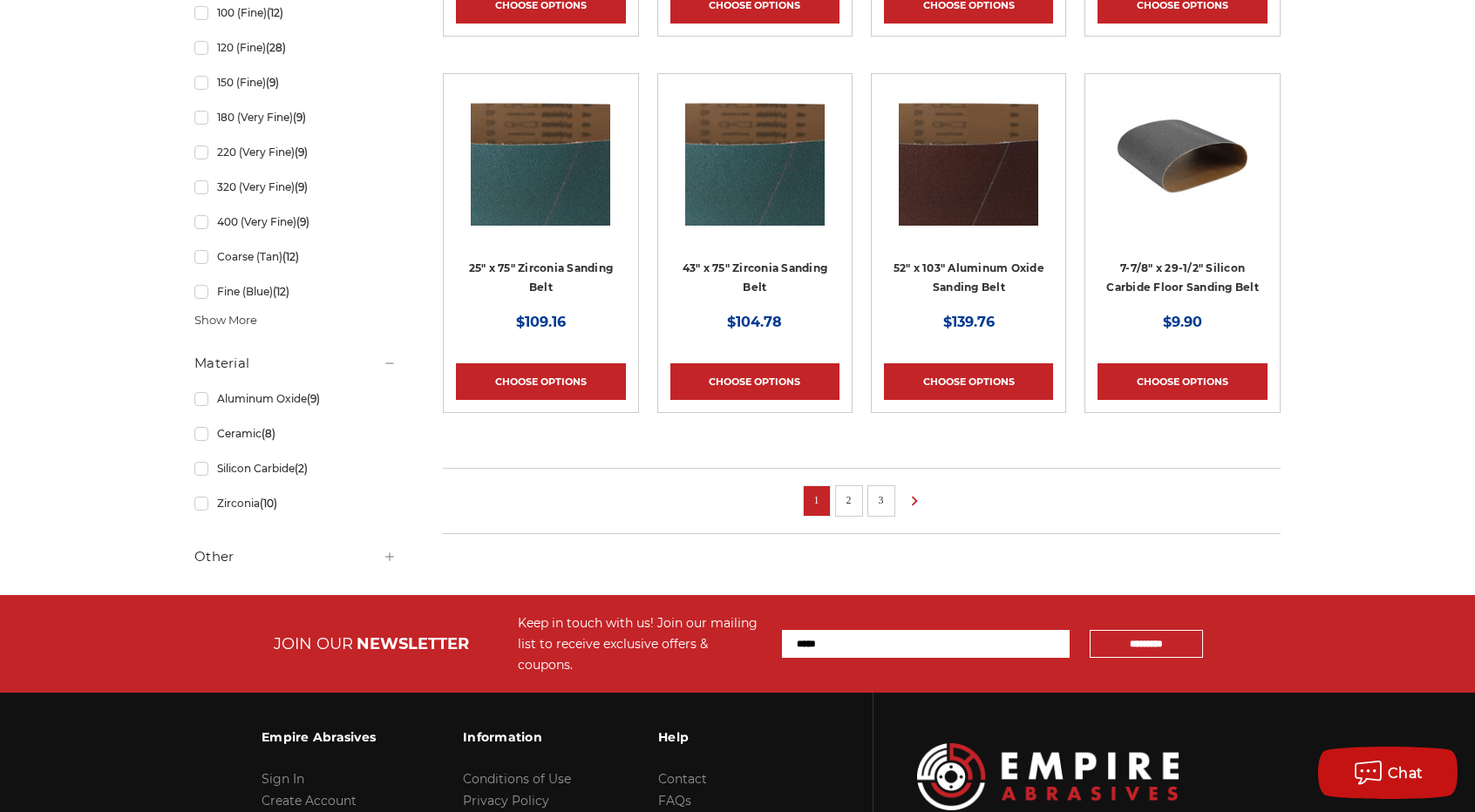
click at [844, 491] on link "2" at bounding box center [849, 500] width 17 height 19
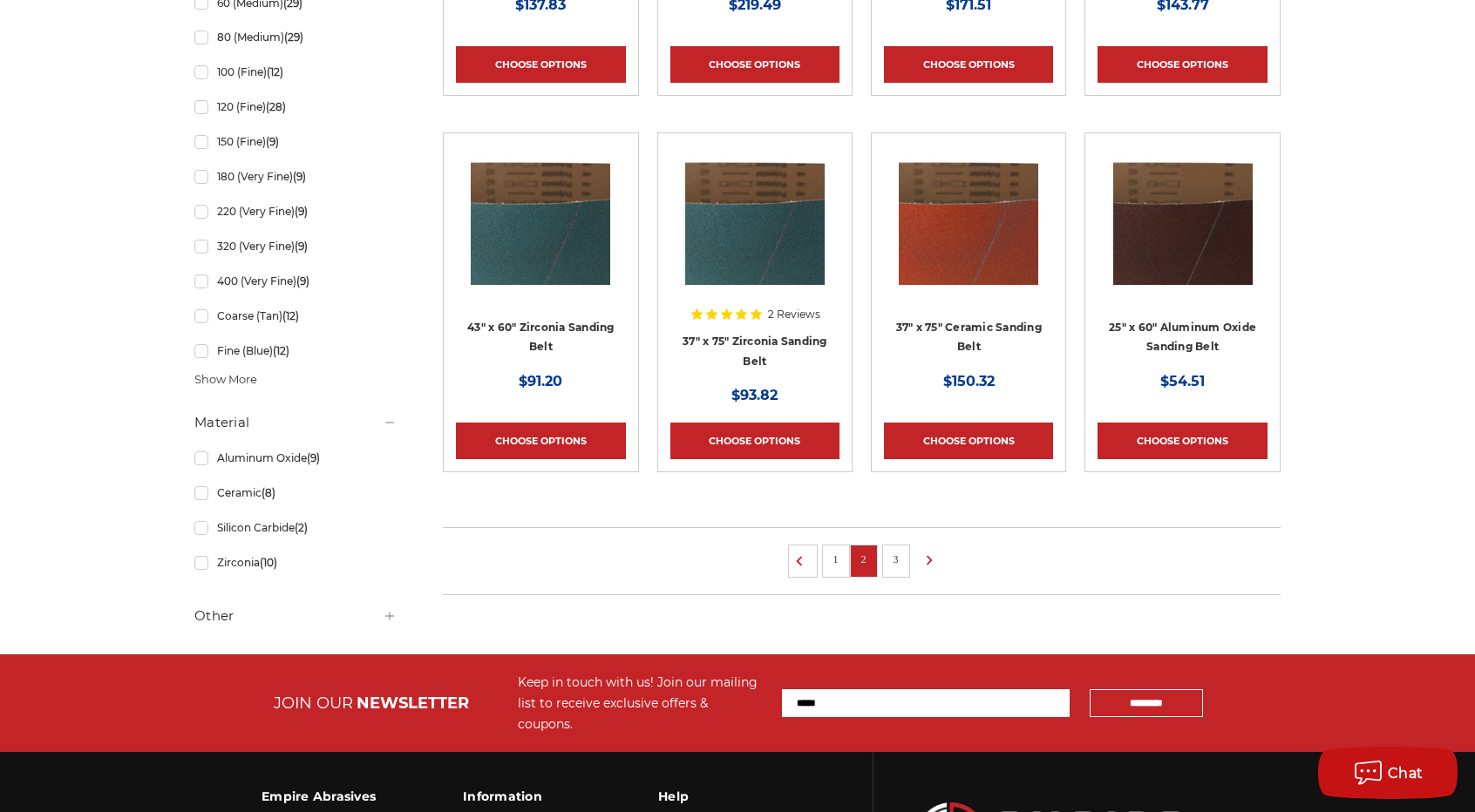
scroll to position [1349, 0]
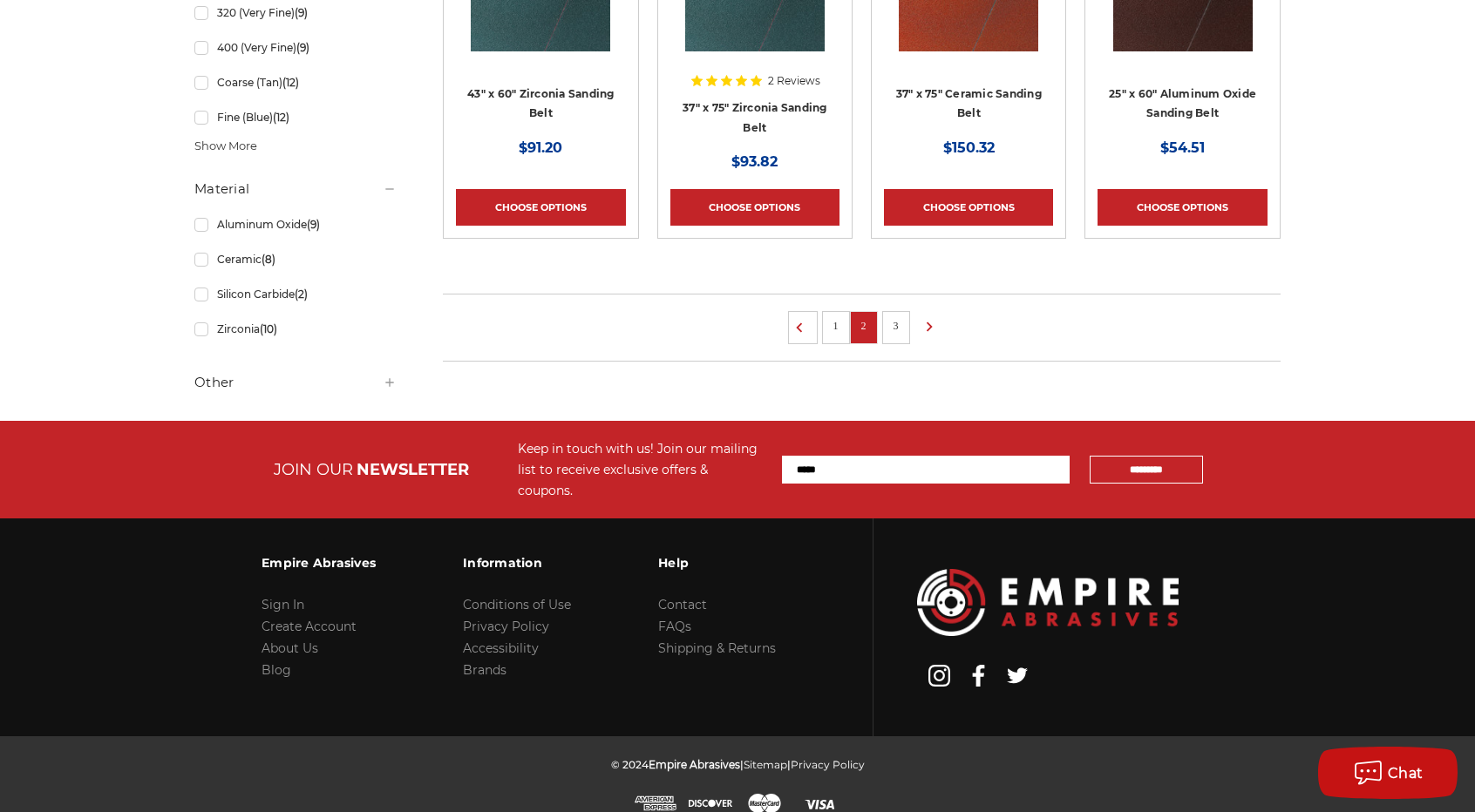
click at [898, 328] on link "3" at bounding box center [896, 326] width 17 height 19
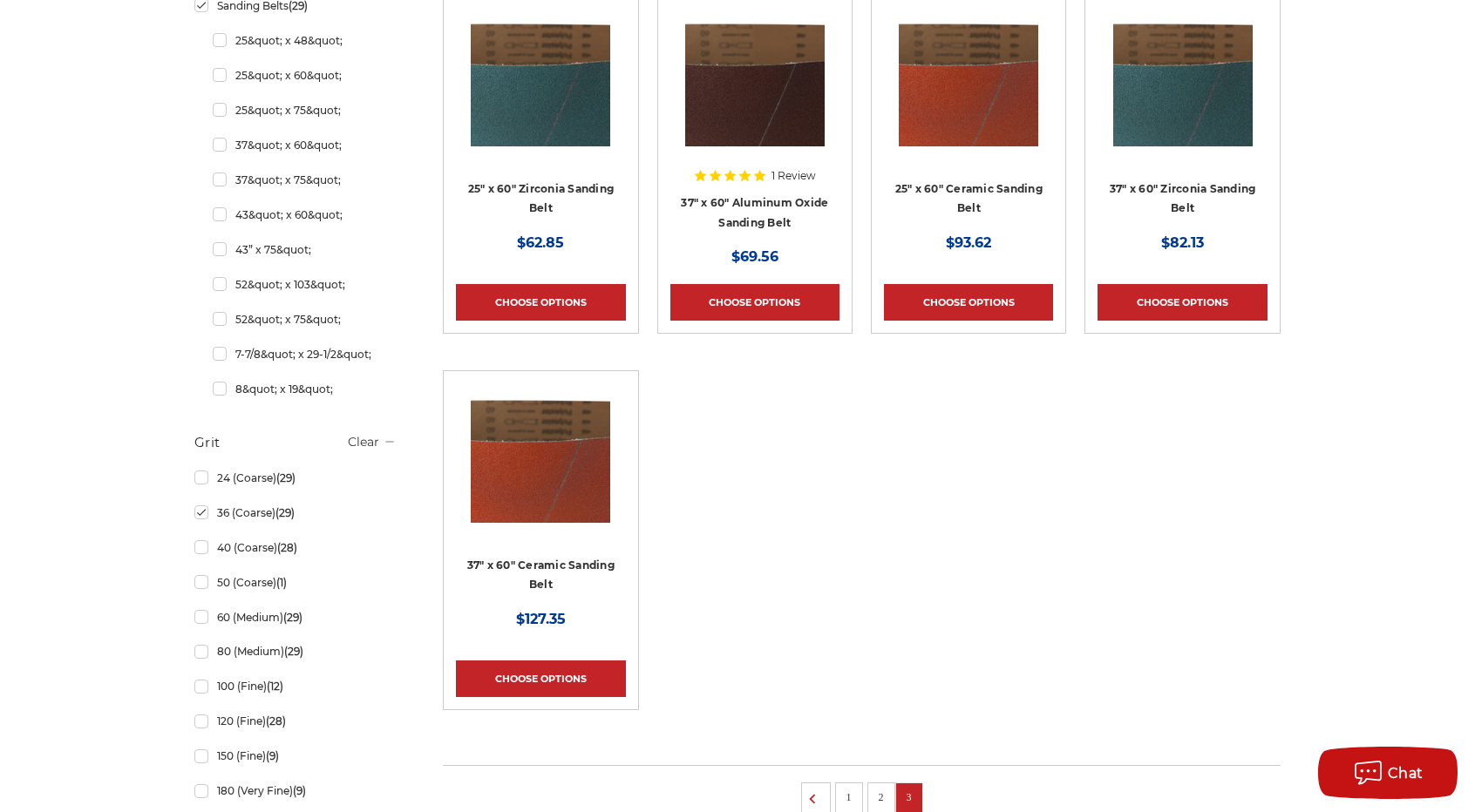
scroll to position [523, 0]
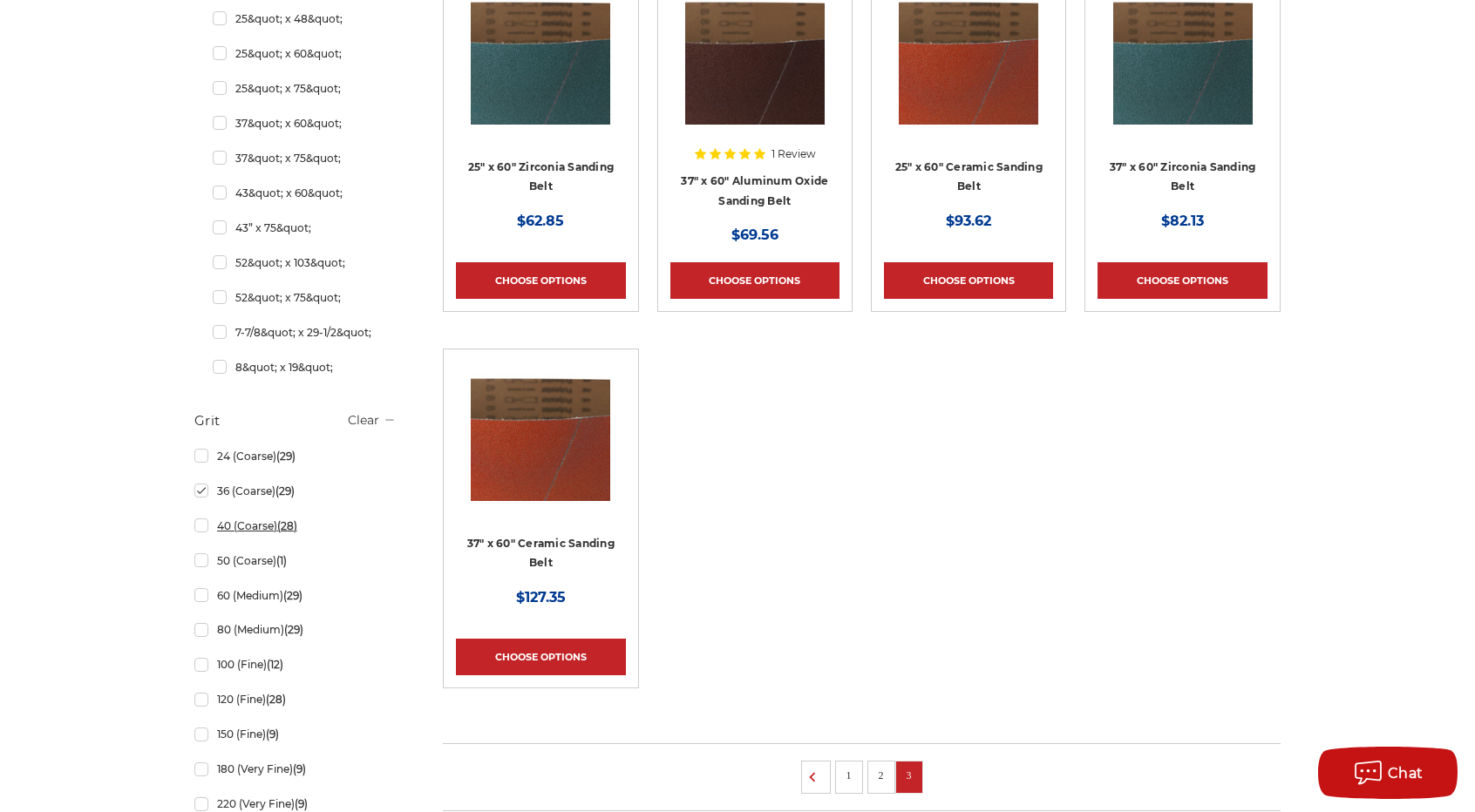
click at [206, 525] on link "40 (Coarse) (28)" at bounding box center [295, 525] width 202 height 30
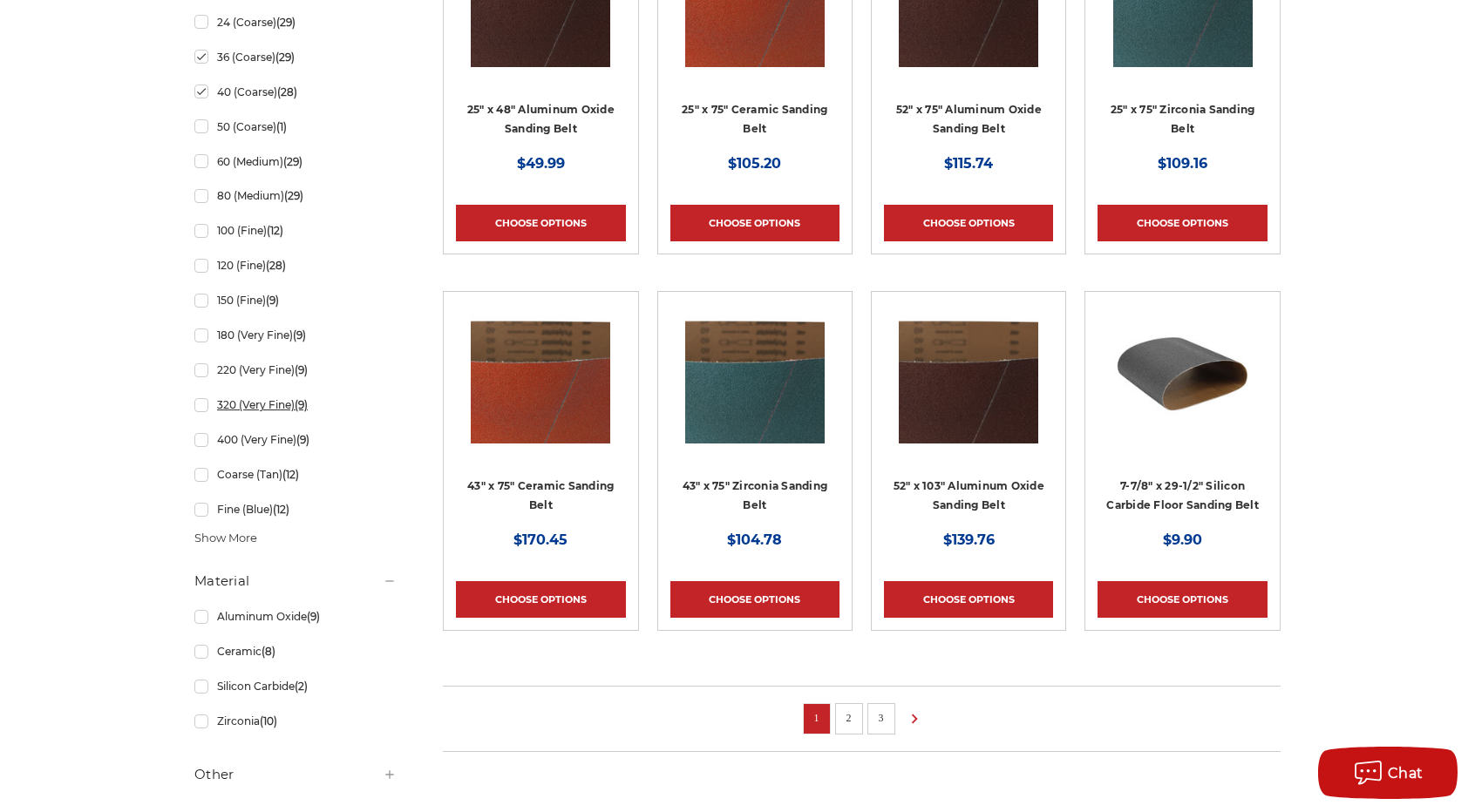
scroll to position [959, 0]
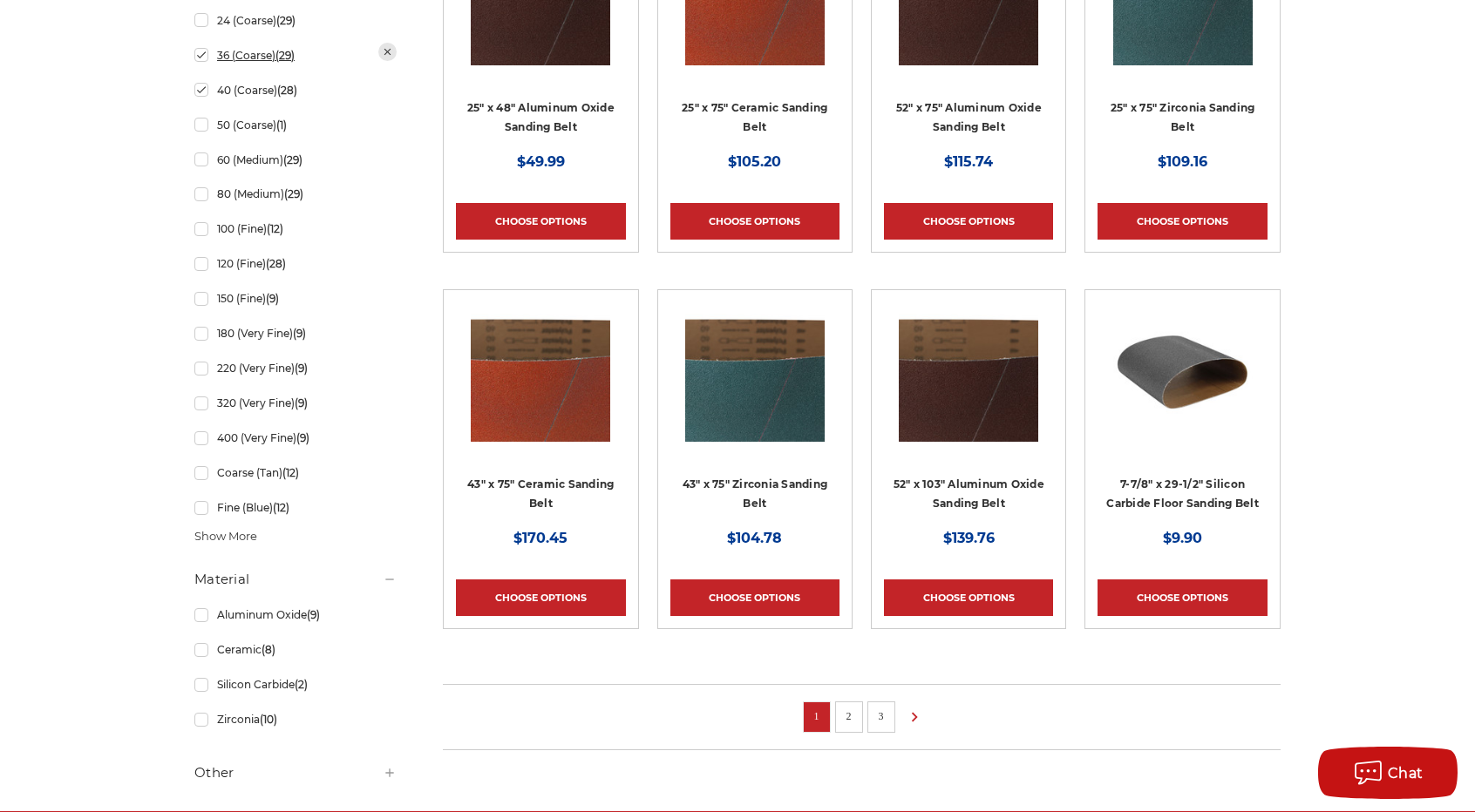
click at [197, 63] on link "36 (Coarse) (29)" at bounding box center [295, 54] width 202 height 30
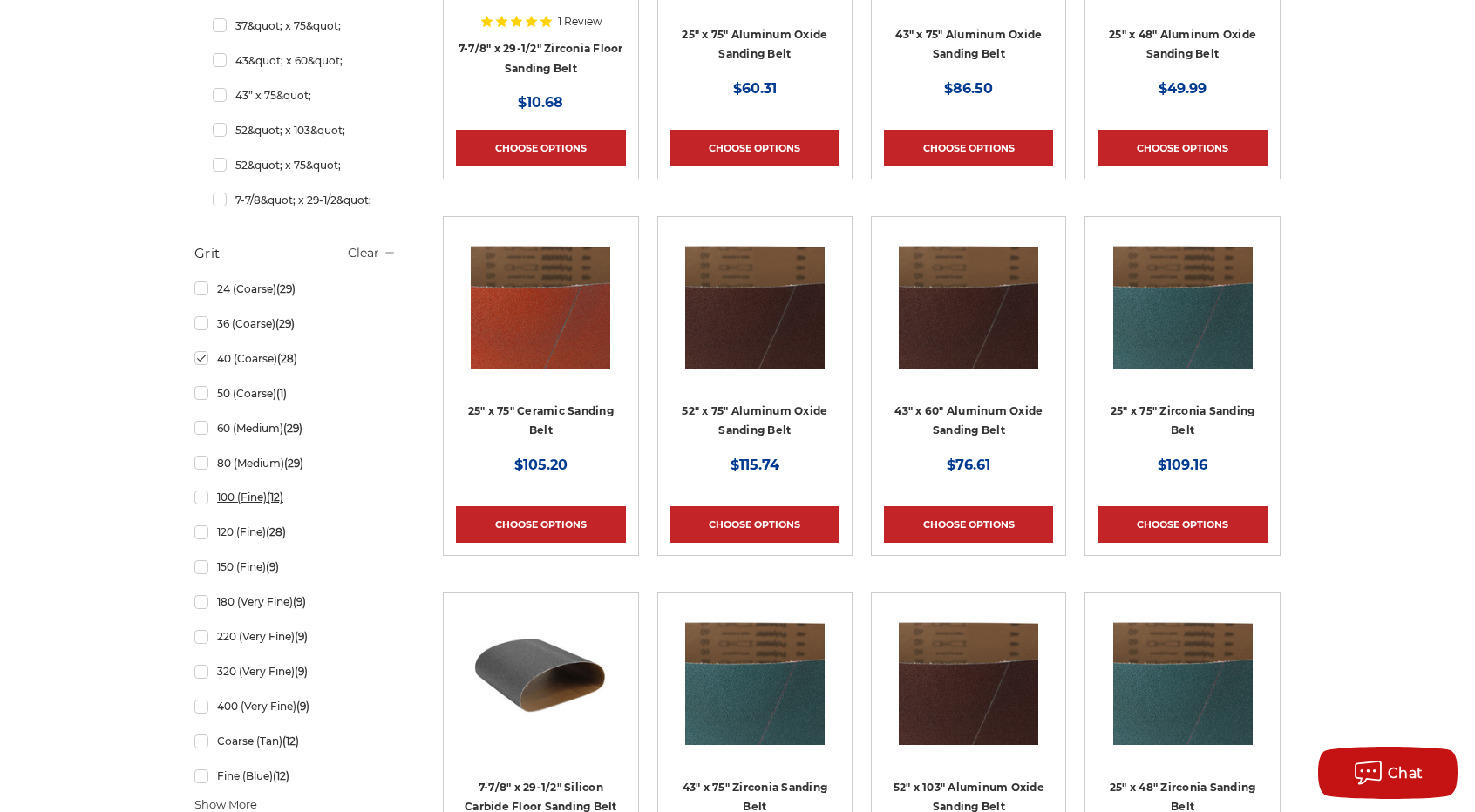
scroll to position [697, 0]
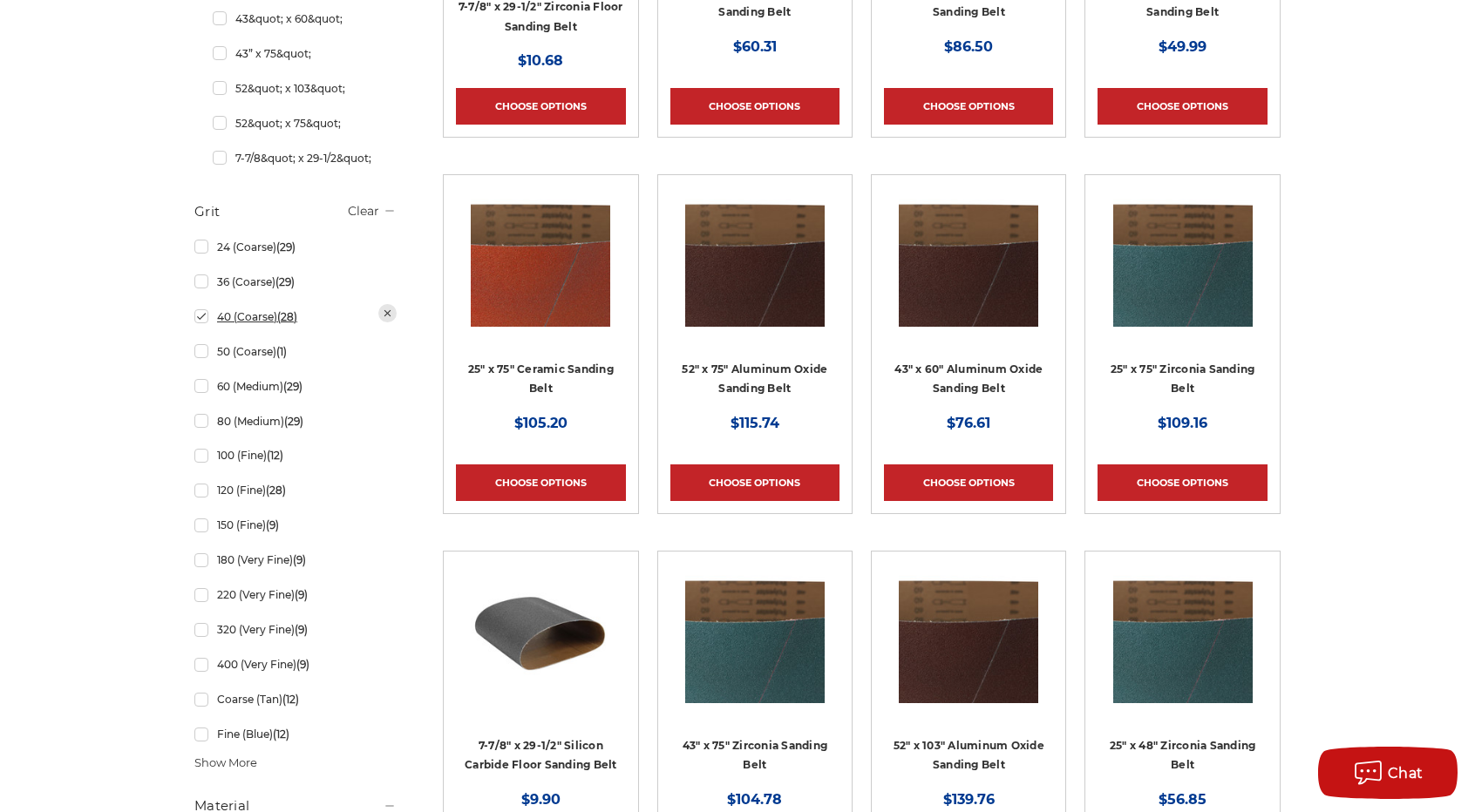
click at [204, 321] on link "40 (Coarse) (28)" at bounding box center [295, 316] width 202 height 30
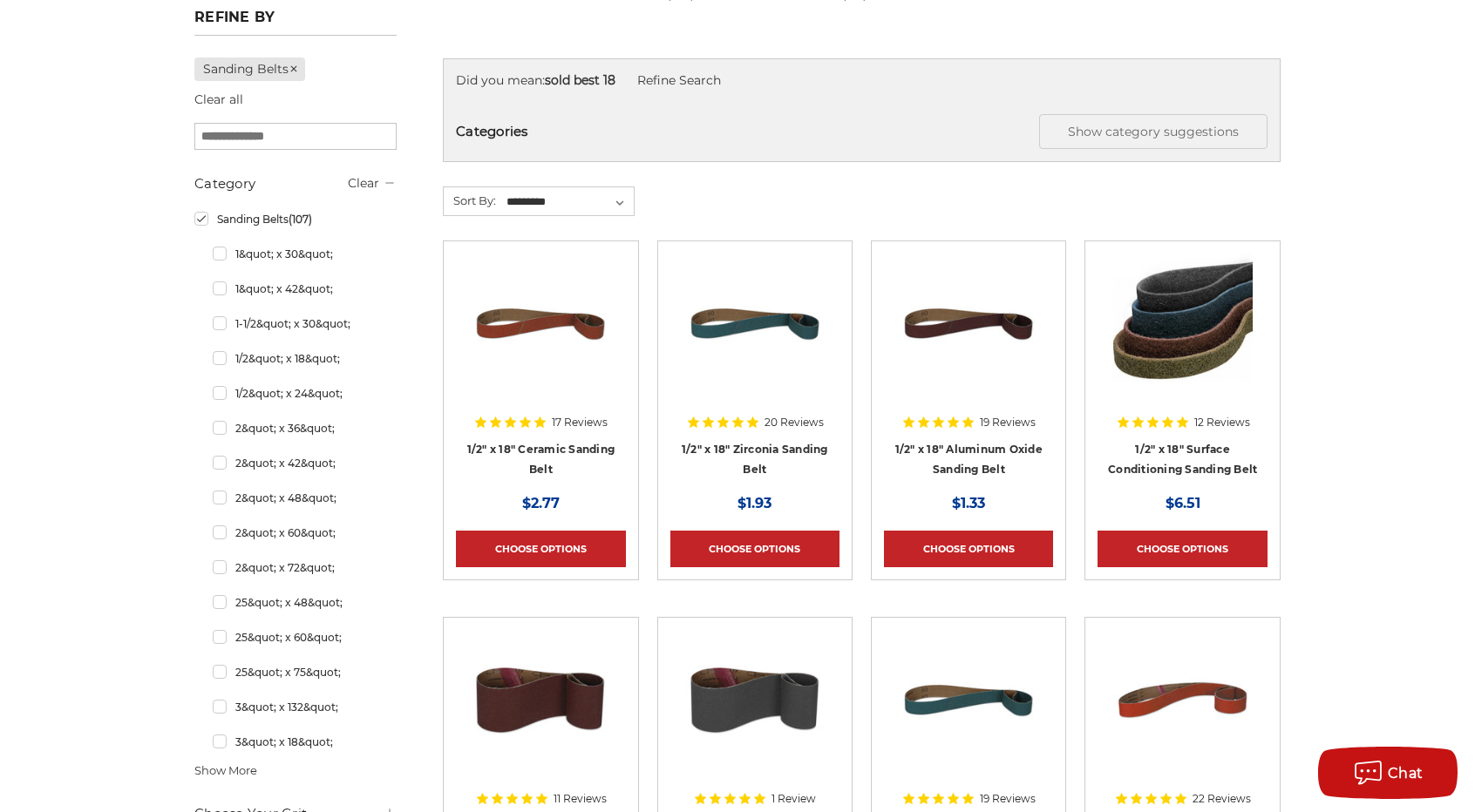
scroll to position [261, 0]
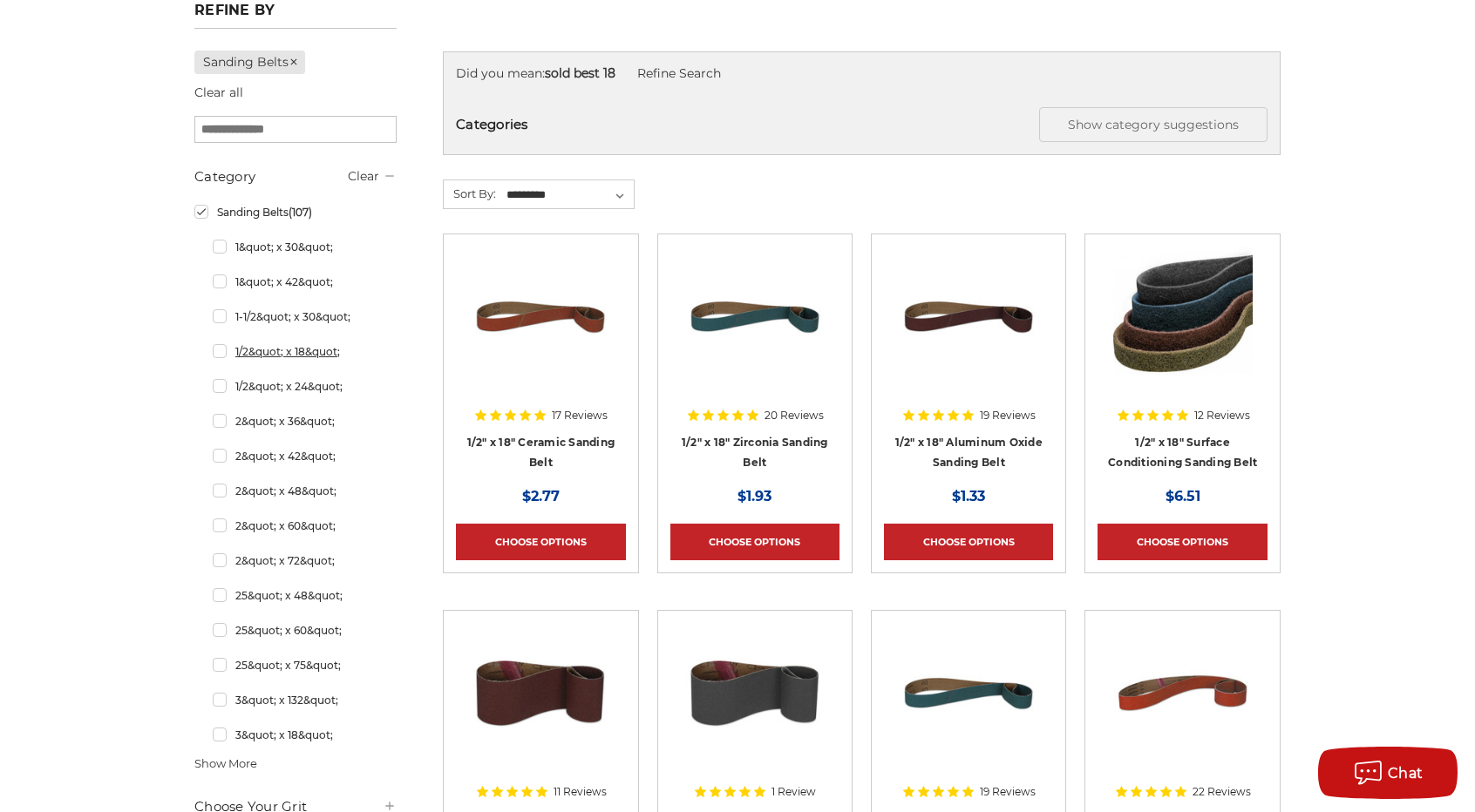
click at [218, 352] on link "1/2&quot; x 18&quot;" at bounding box center [304, 351] width 184 height 30
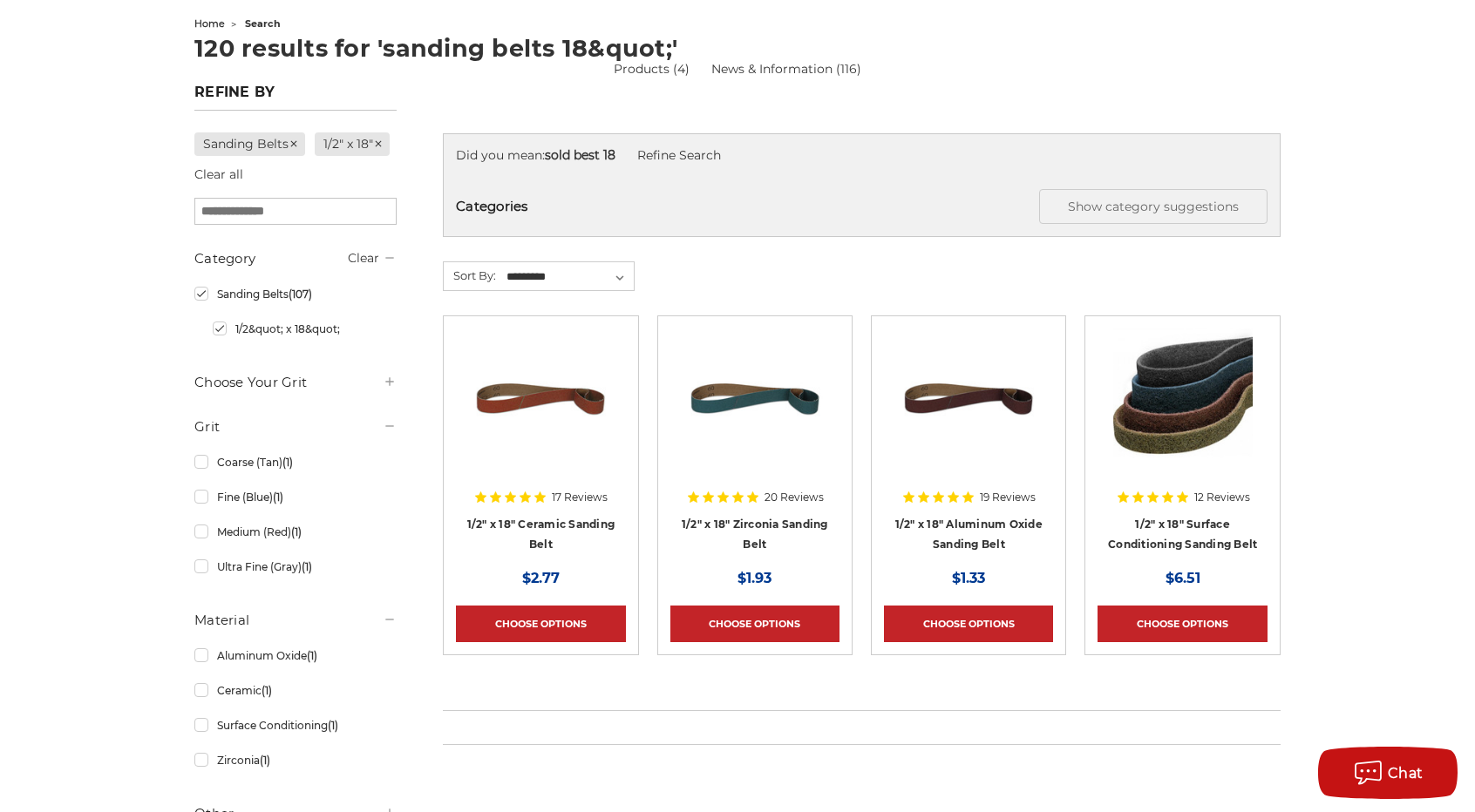
scroll to position [174, 0]
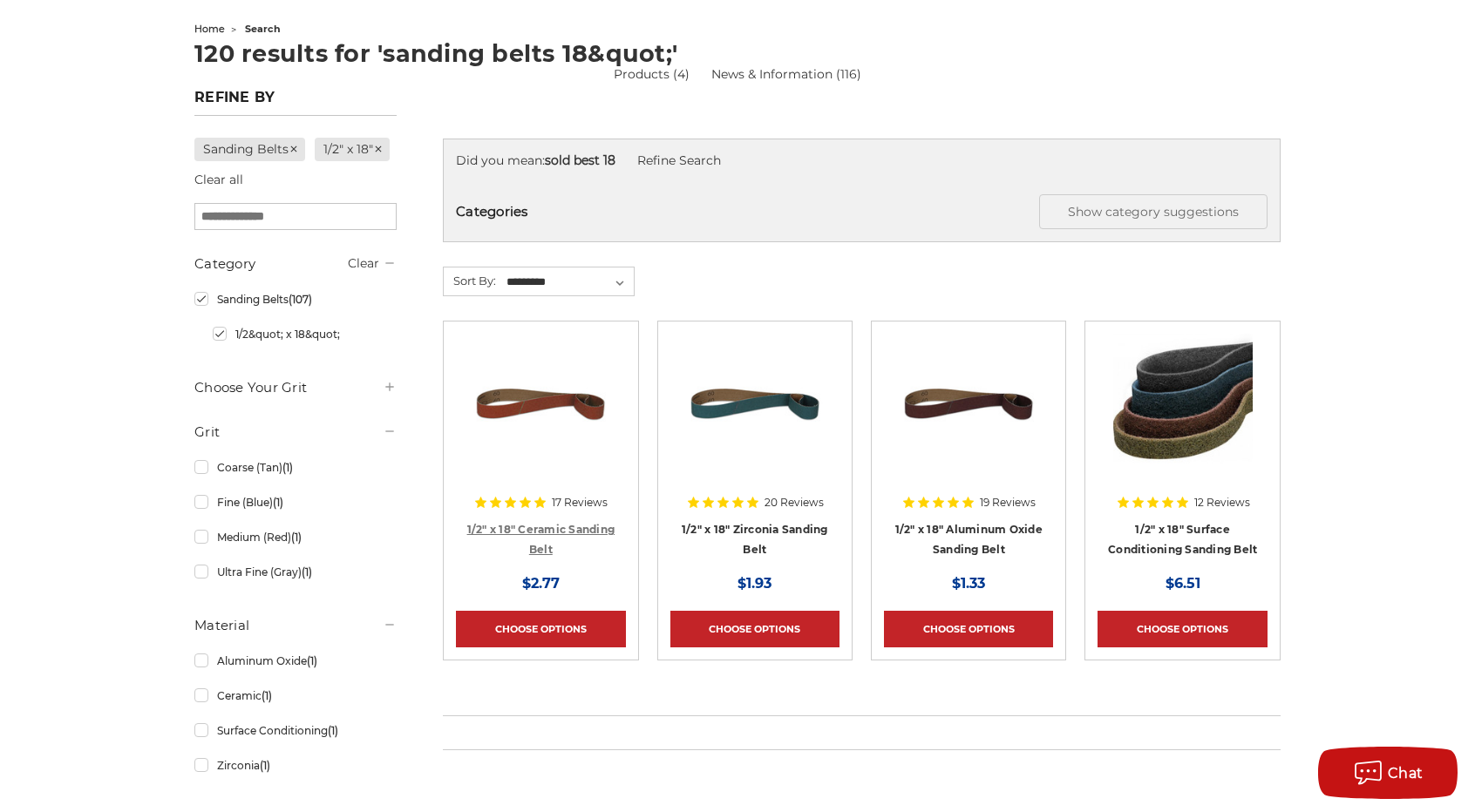
click at [507, 524] on link "1/2" x 18" Ceramic Sanding Belt" at bounding box center [541, 539] width 149 height 33
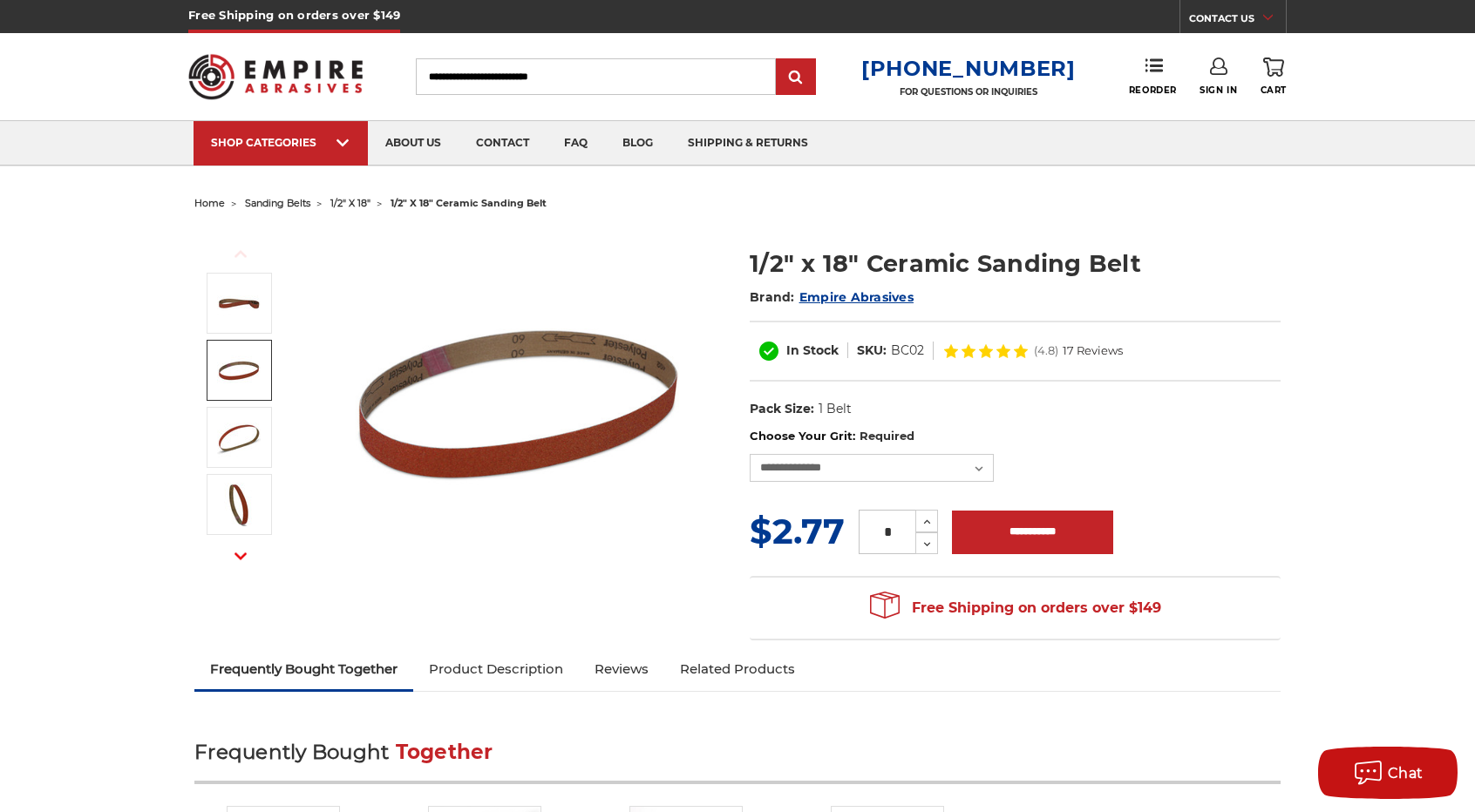
click at [849, 482] on form "**********" at bounding box center [1015, 493] width 531 height 130
click at [840, 469] on select "**********" at bounding box center [872, 467] width 244 height 28
click at [750, 454] on select "**********" at bounding box center [872, 467] width 244 height 28
click at [809, 462] on select "**********" at bounding box center [872, 467] width 244 height 28
click at [654, 538] on img at bounding box center [518, 402] width 349 height 349
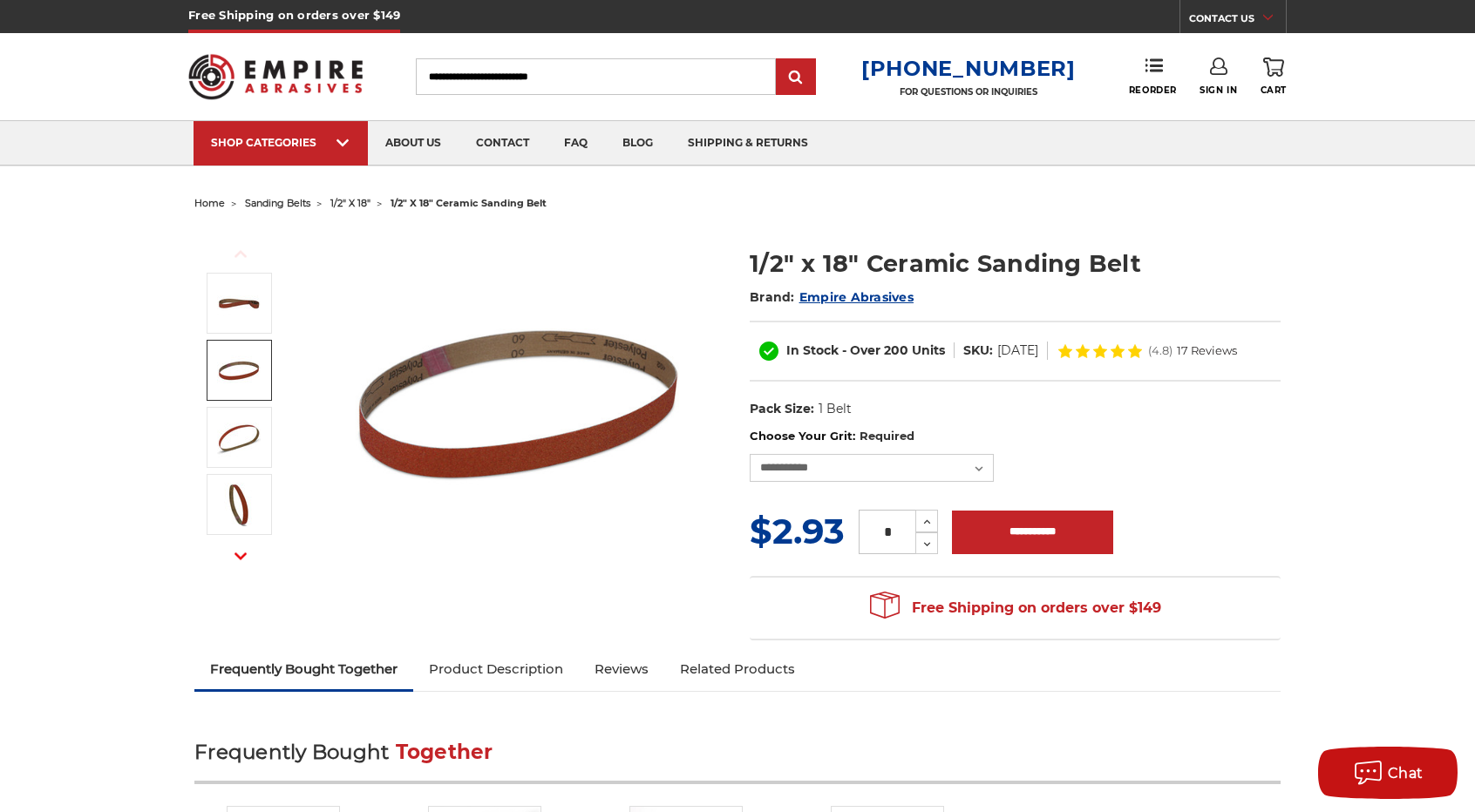
click at [1025, 344] on dd "BC02036" at bounding box center [1017, 351] width 41 height 18
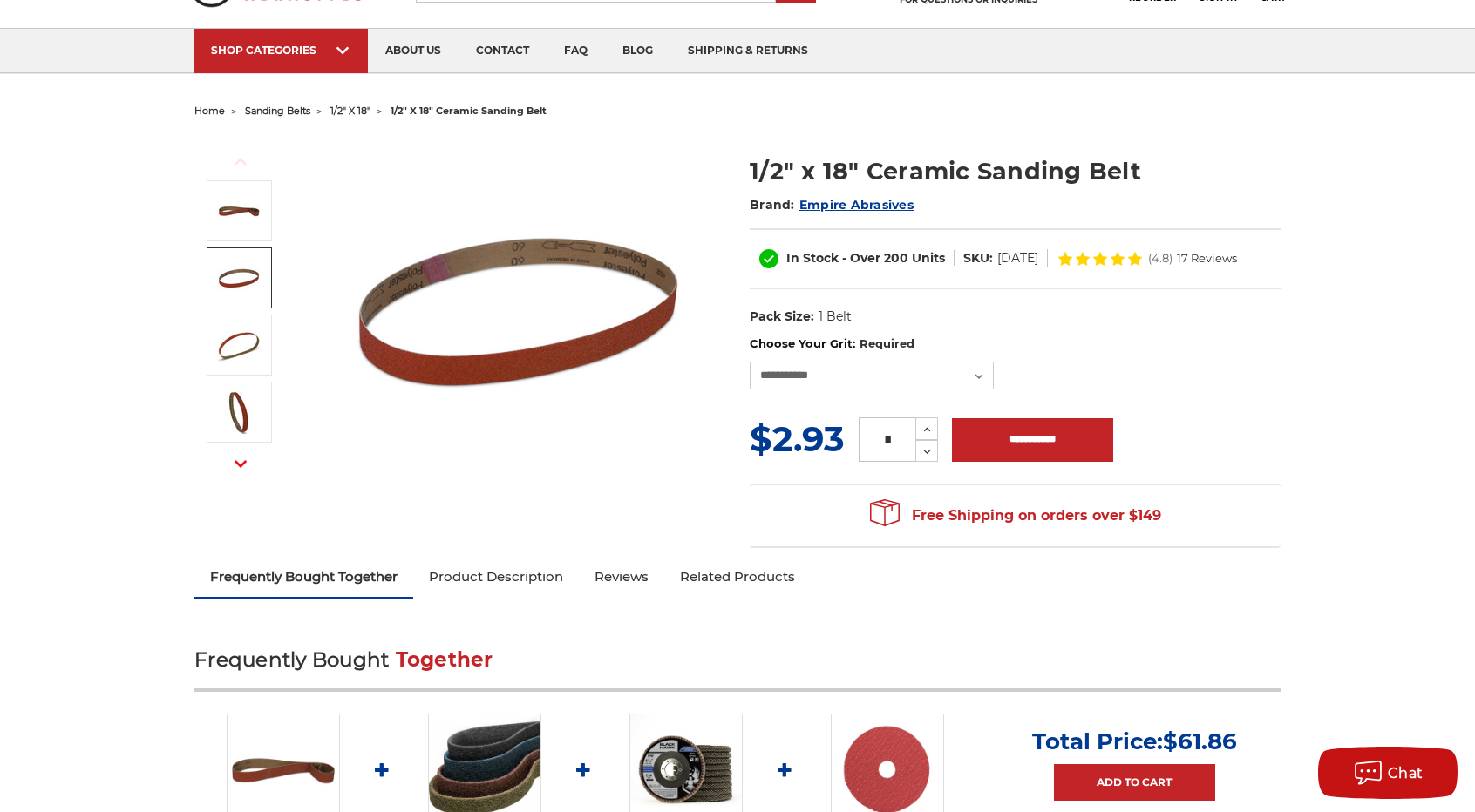
scroll to position [87, 0]
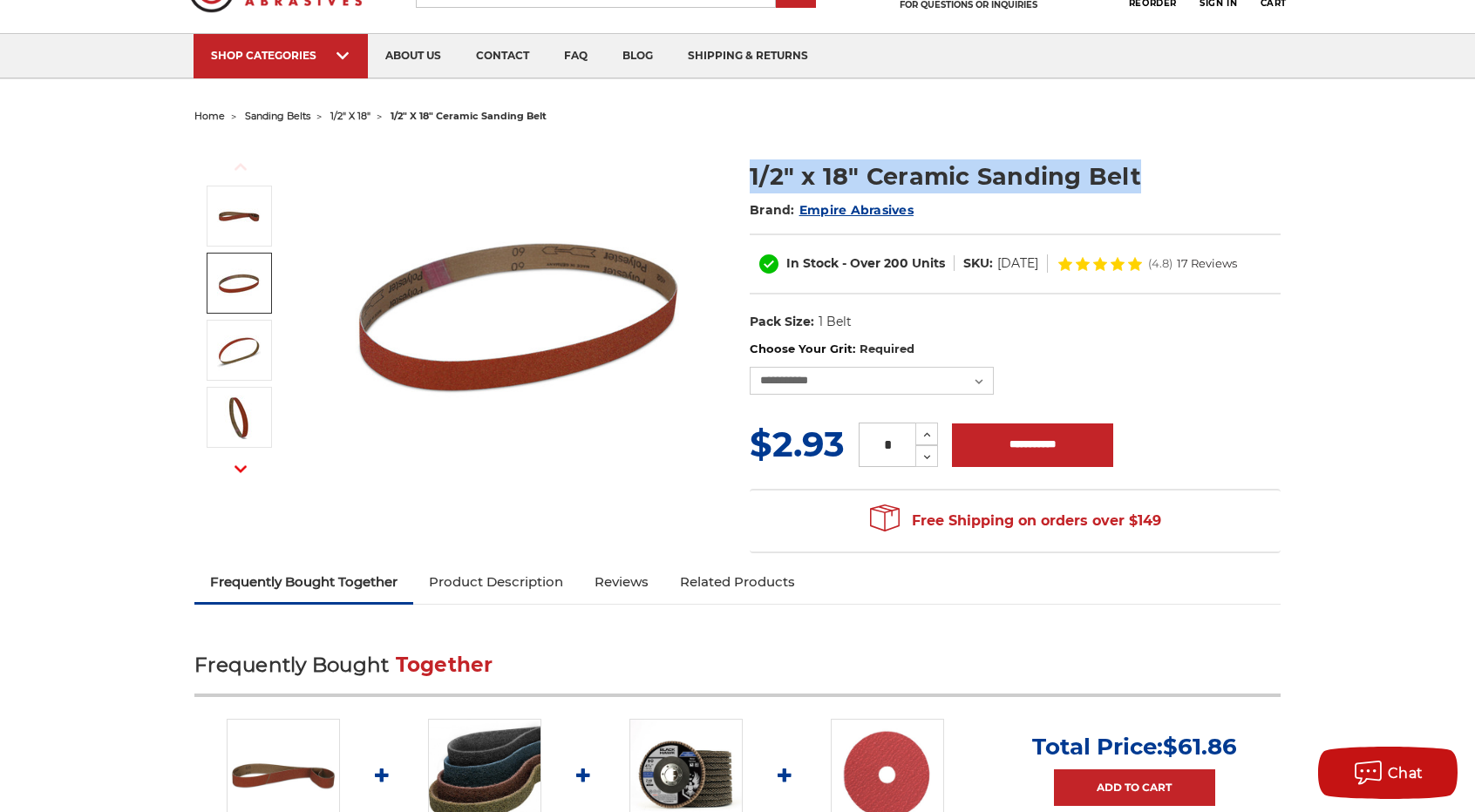
drag, startPoint x: 742, startPoint y: 170, endPoint x: 1137, endPoint y: 177, distance: 395.1
click at [1137, 177] on section "1/2" x 18" Ceramic Sanding Belt Brand: Empire Abrasives In Stock - Over 200 Uni…" at bounding box center [1015, 240] width 556 height 199
copy h1 "1/2" x 18" Ceramic Sanding Belt"
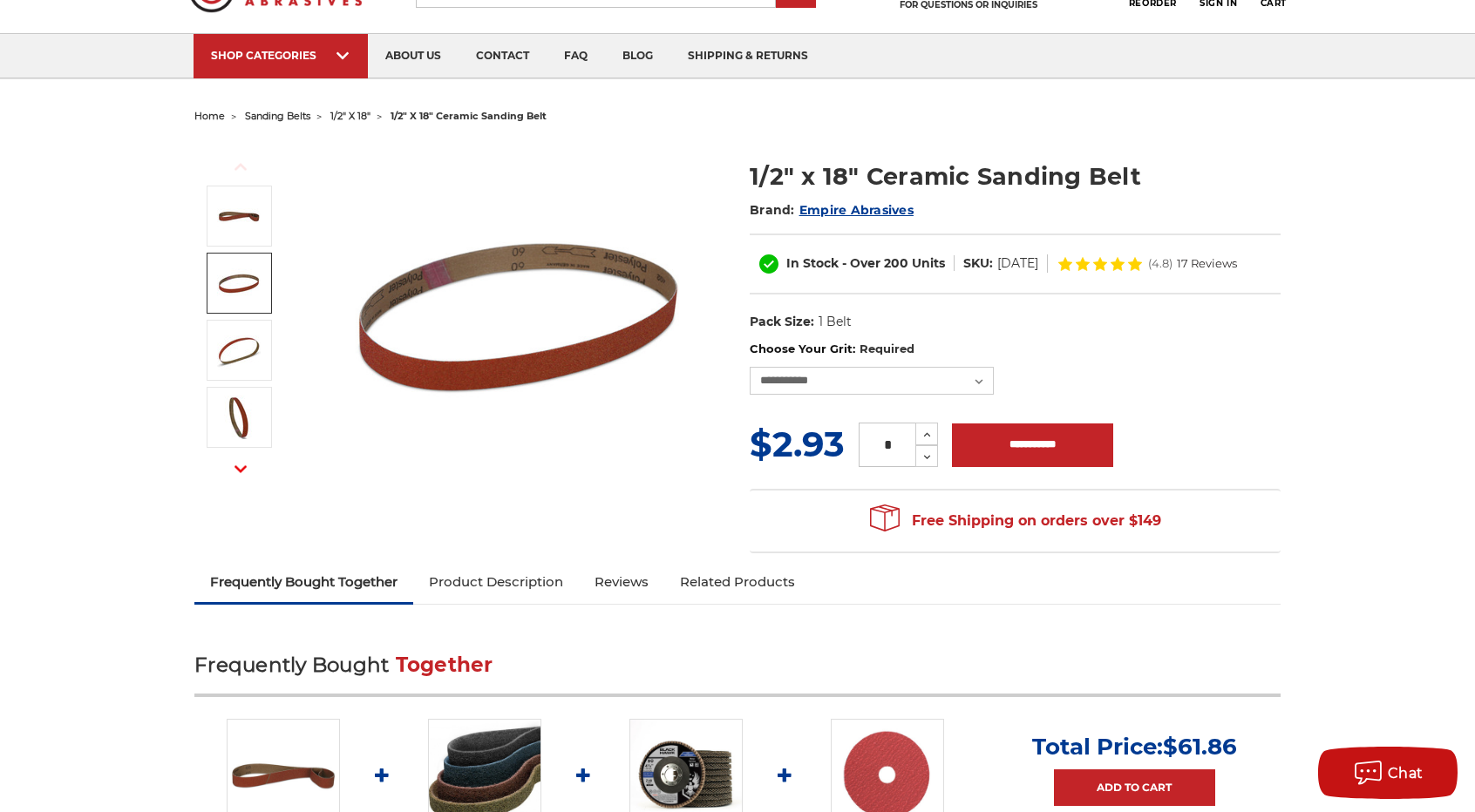
click at [1013, 260] on dd "BC02036" at bounding box center [1017, 263] width 41 height 18
copy div "BC02036"
click at [834, 378] on select "**********" at bounding box center [872, 381] width 244 height 28
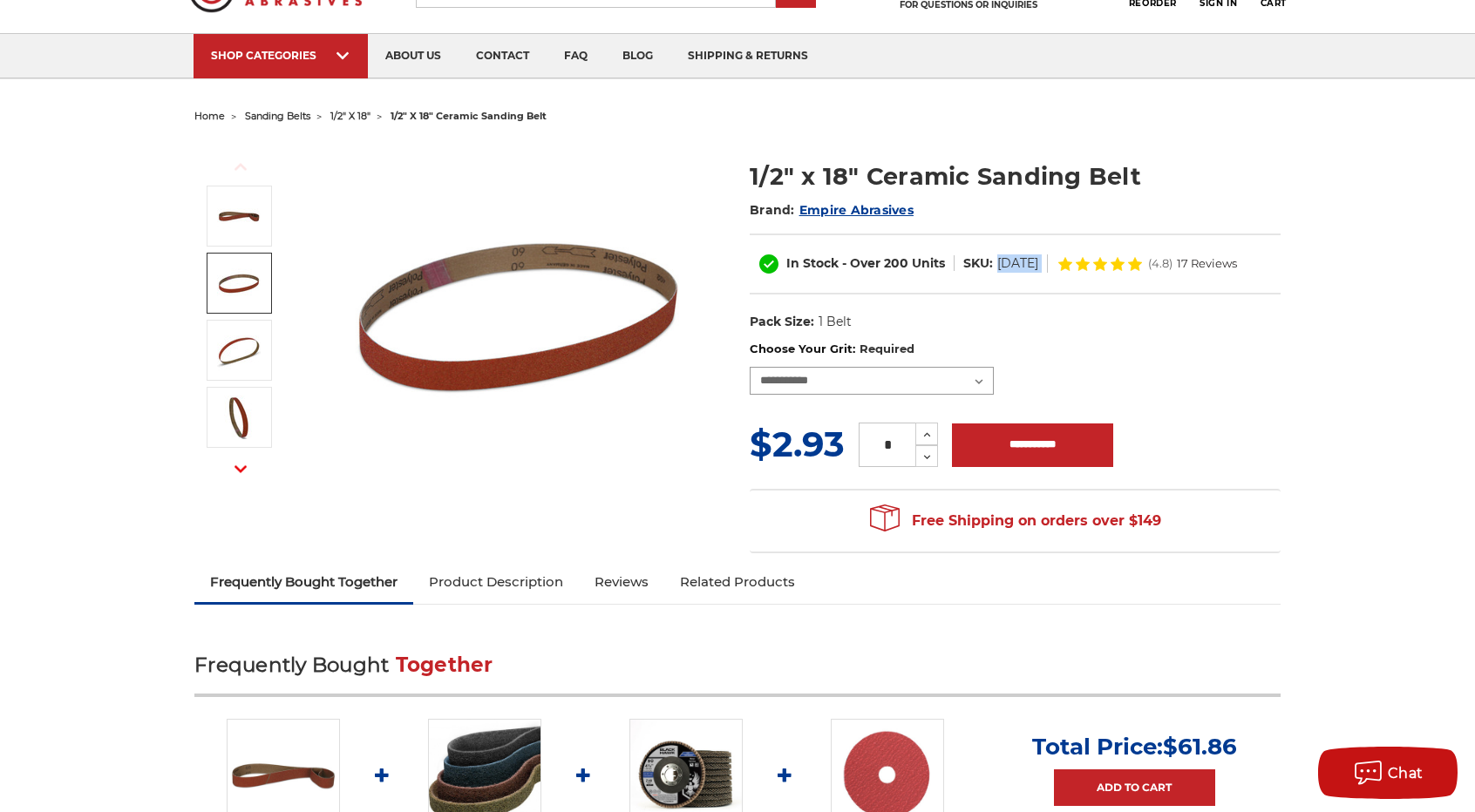
click at [750, 367] on select "**********" at bounding box center [872, 381] width 244 height 28
click at [1002, 293] on div "1/2" x 18" Ceramic Sanding Belt Brand: Empire Abrasives In Stock - Over 200 Uni…" at bounding box center [1015, 250] width 531 height 182
click at [1013, 259] on dd "BC02060" at bounding box center [1017, 263] width 41 height 18
copy dd "BC02060"
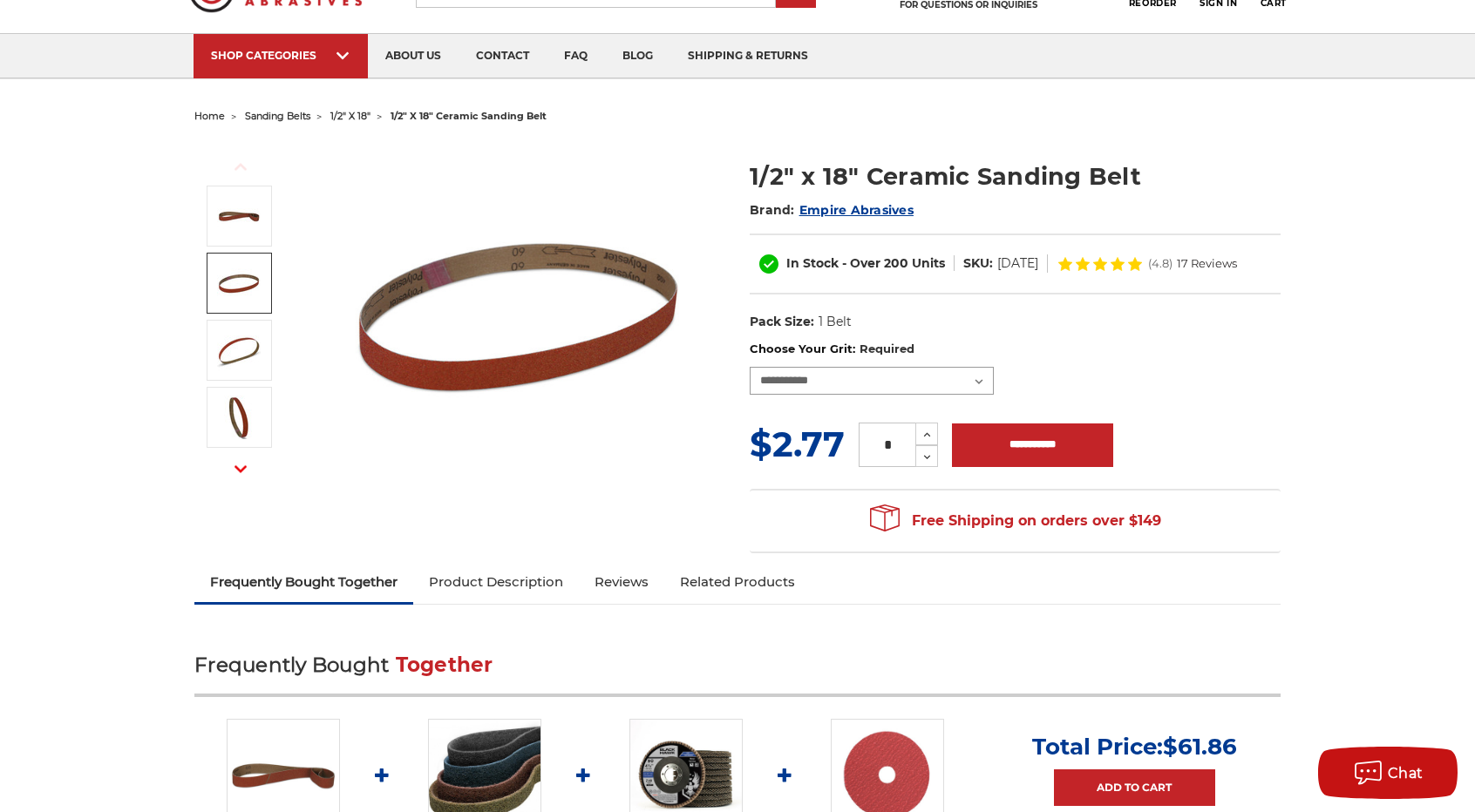
click at [943, 378] on select "**********" at bounding box center [872, 381] width 244 height 28
select select "****"
click at [750, 367] on select "**********" at bounding box center [872, 381] width 244 height 28
click at [800, 380] on select "**********" at bounding box center [872, 381] width 244 height 28
drag, startPoint x: 980, startPoint y: 262, endPoint x: 1020, endPoint y: 261, distance: 40.0
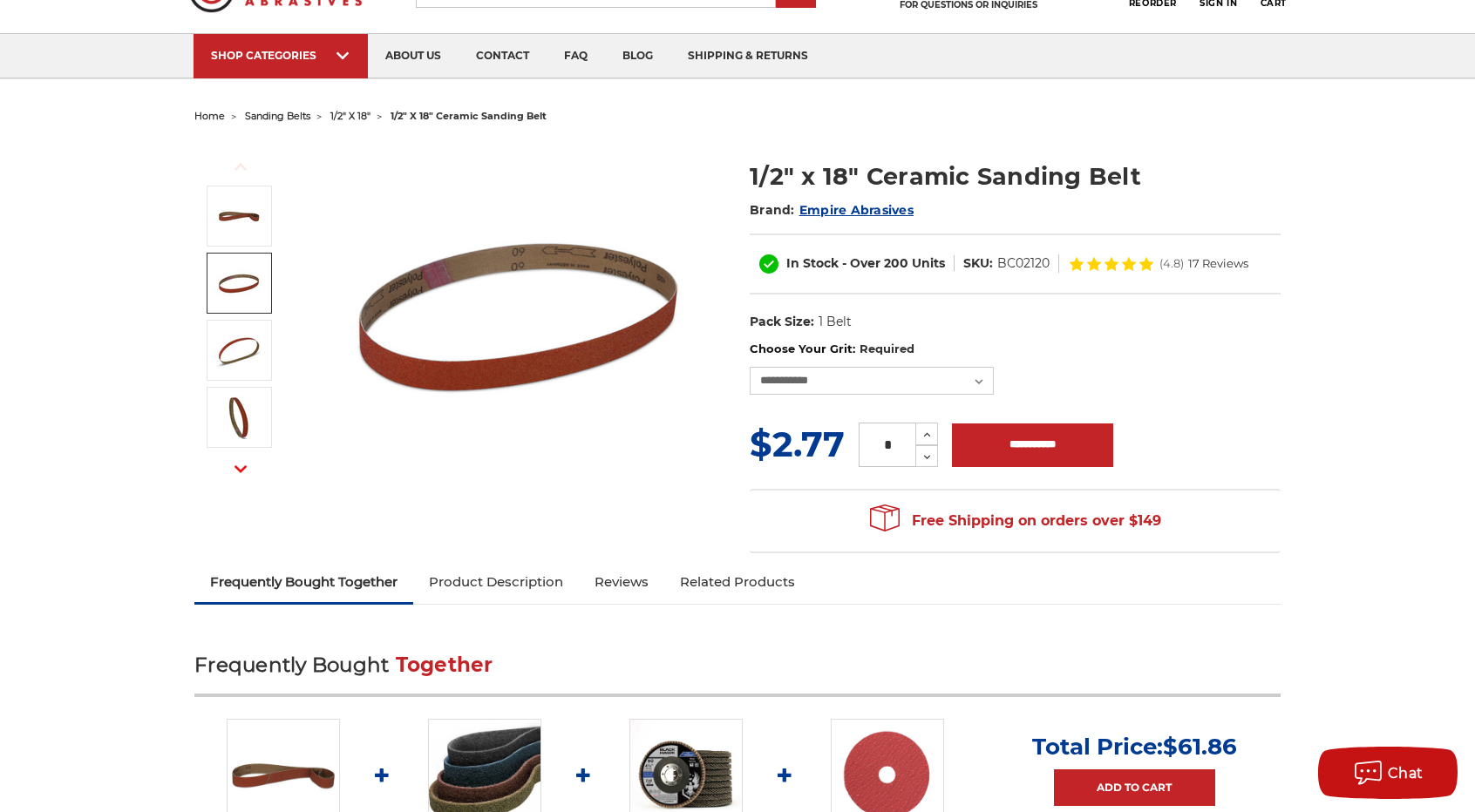
click at [981, 262] on dt "SKU:" at bounding box center [978, 263] width 30 height 18
click at [1033, 260] on dd "BC02120" at bounding box center [1023, 263] width 52 height 18
copy dd "BC02120"
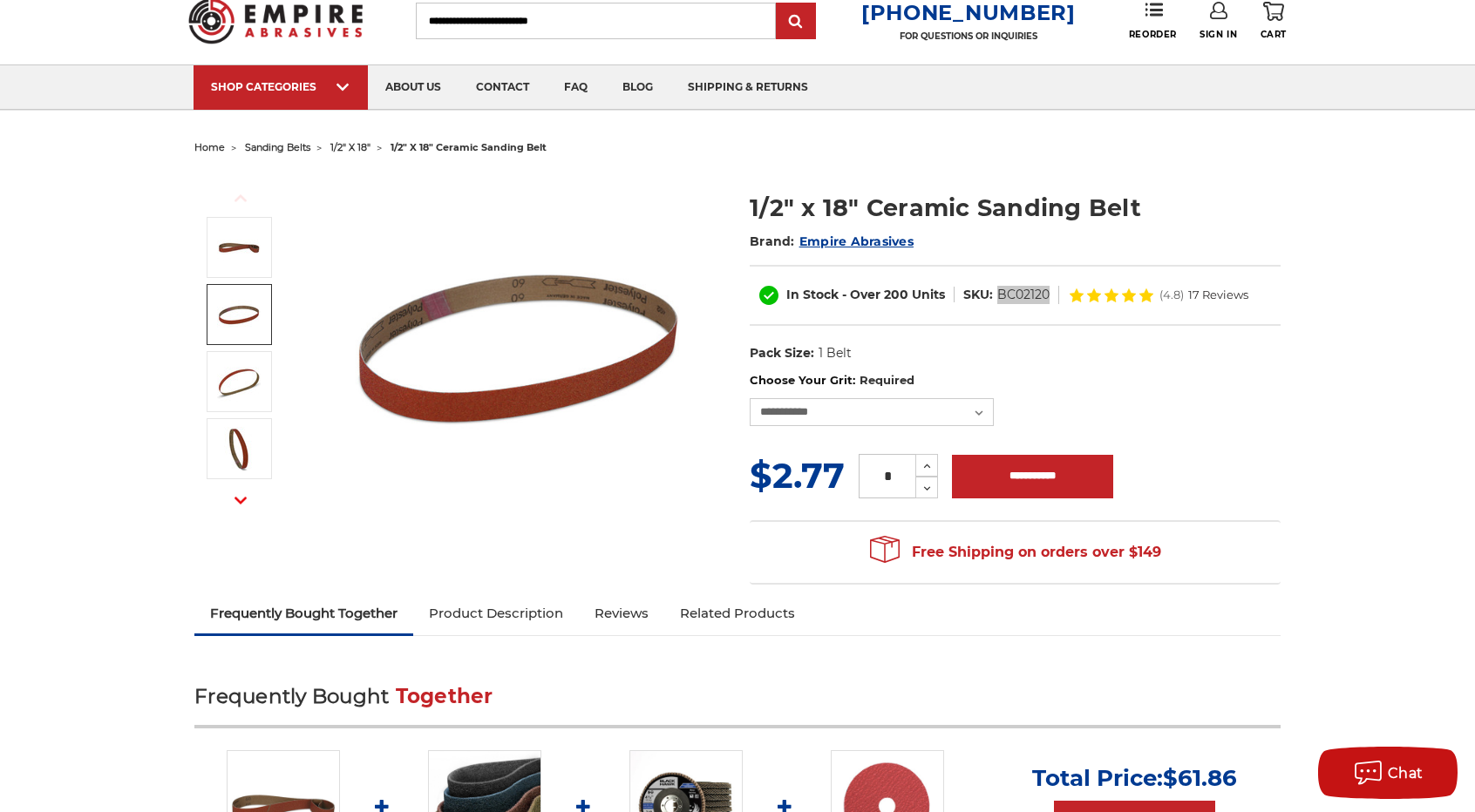
scroll to position [0, 0]
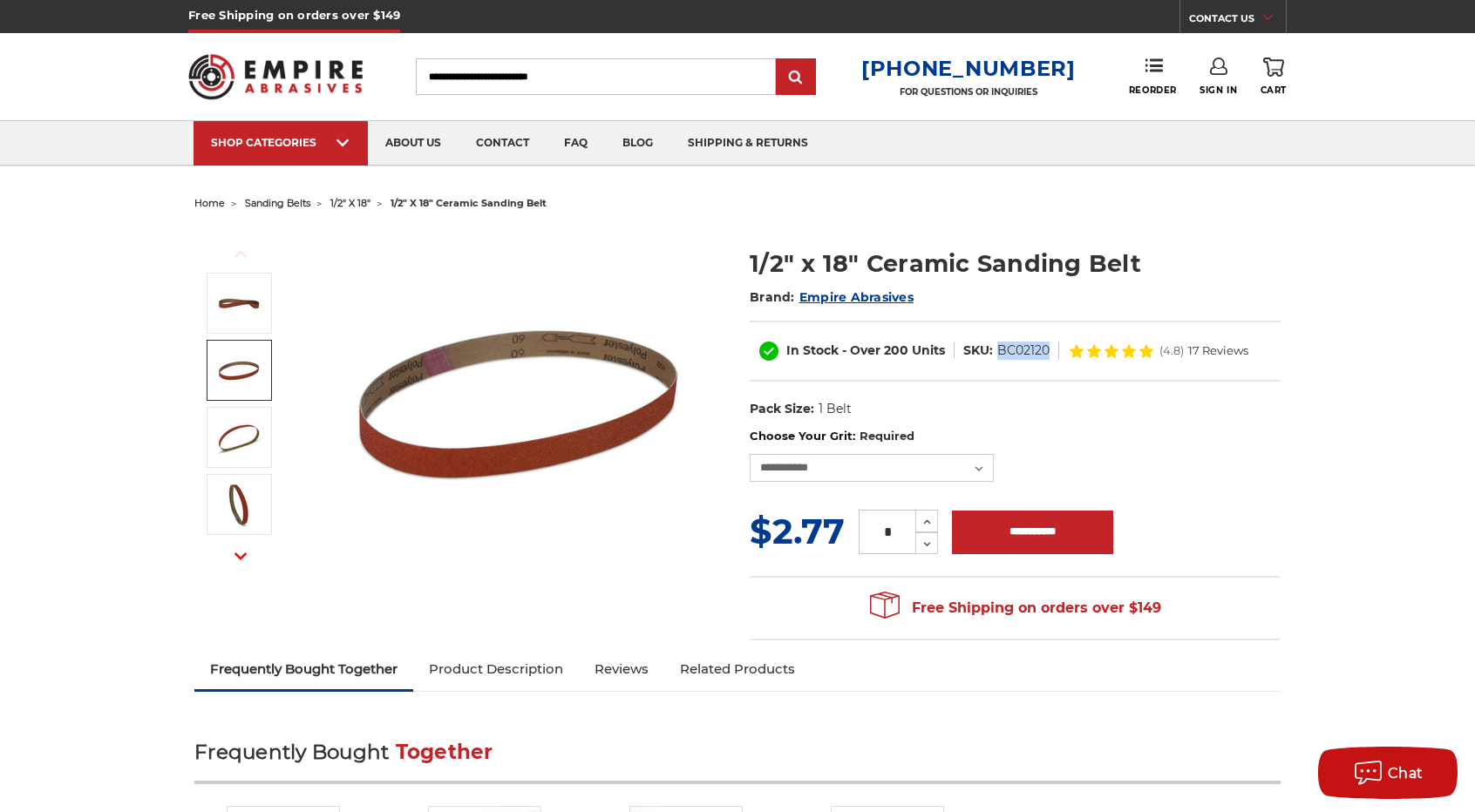
click at [290, 72] on img at bounding box center [275, 77] width 174 height 68
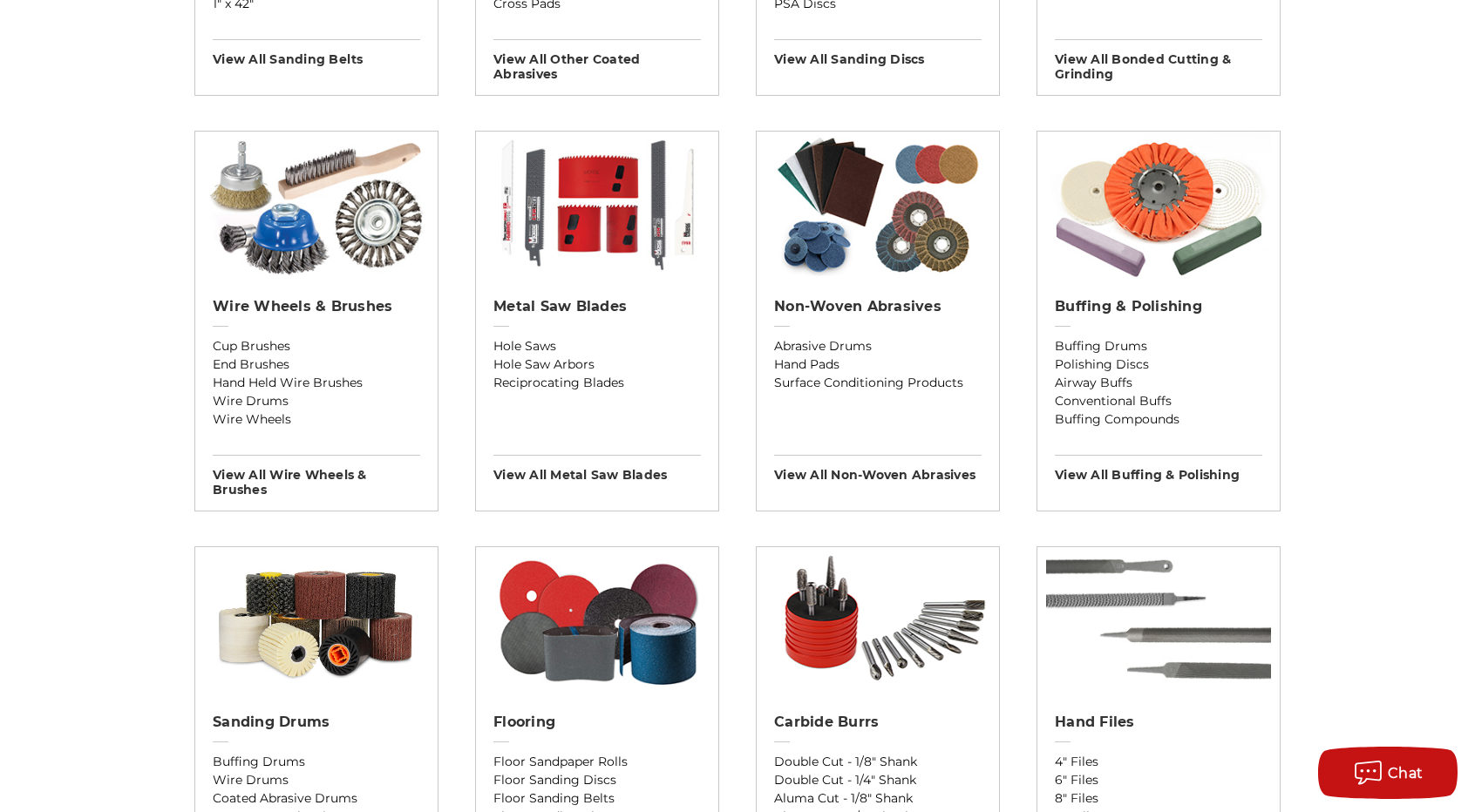
scroll to position [959, 0]
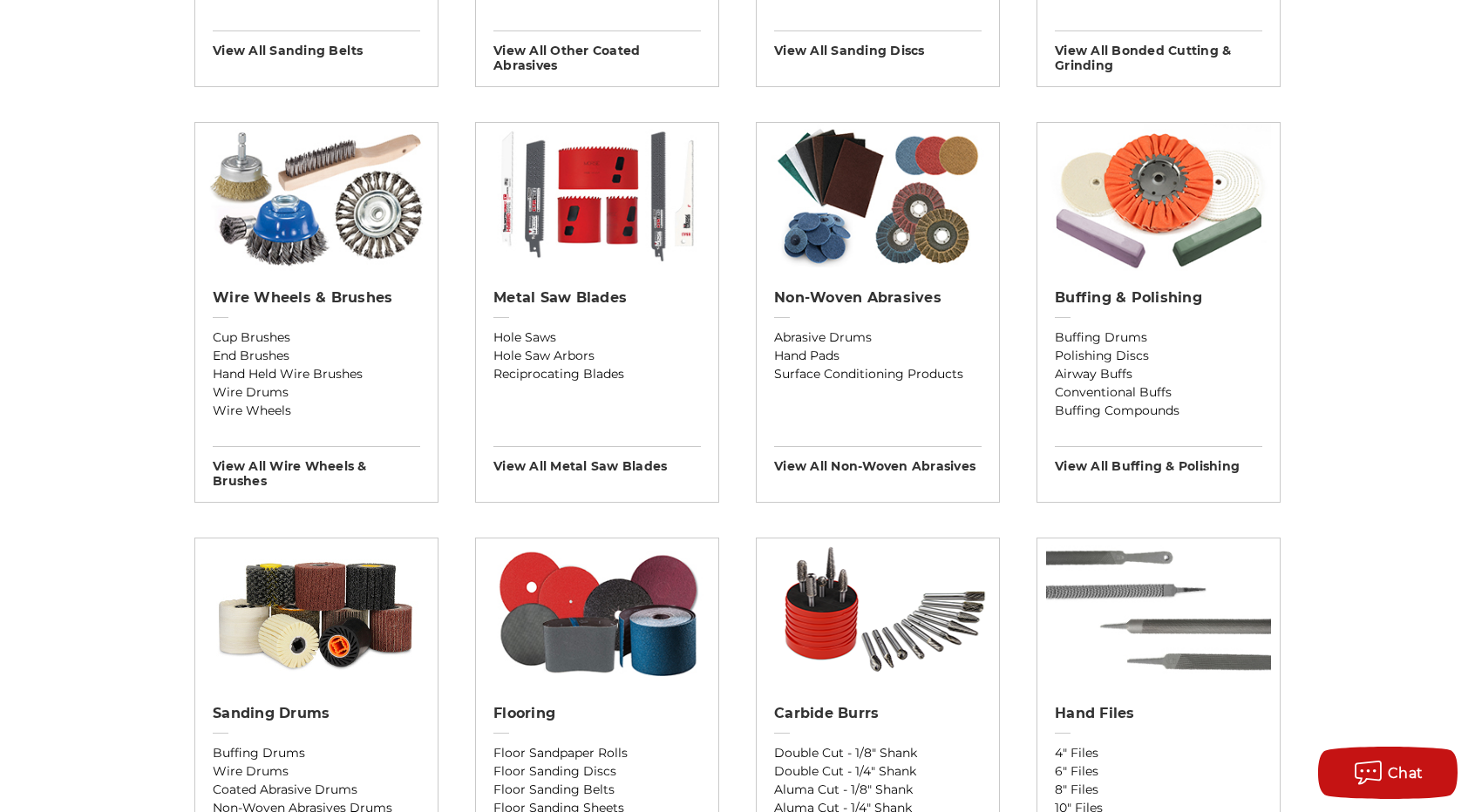
click at [328, 284] on div "Wire Wheels & Brushes Cup Brushes End Brushes Hand Held Wire Brushes Wire Drums…" at bounding box center [316, 382] width 242 height 213
click at [328, 292] on h2 "Wire Wheels & Brushes" at bounding box center [317, 298] width 208 height 17
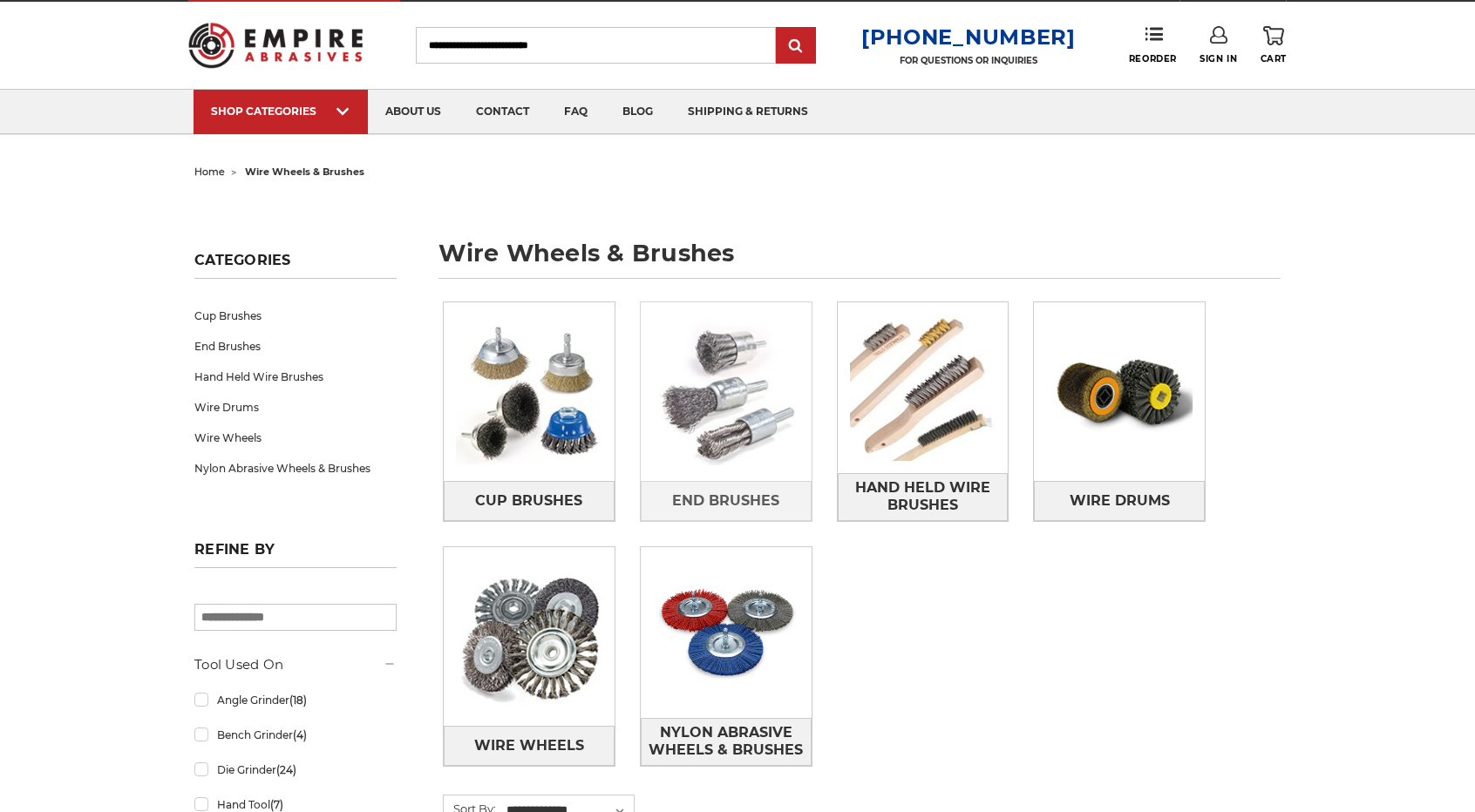
scroll to position [87, 0]
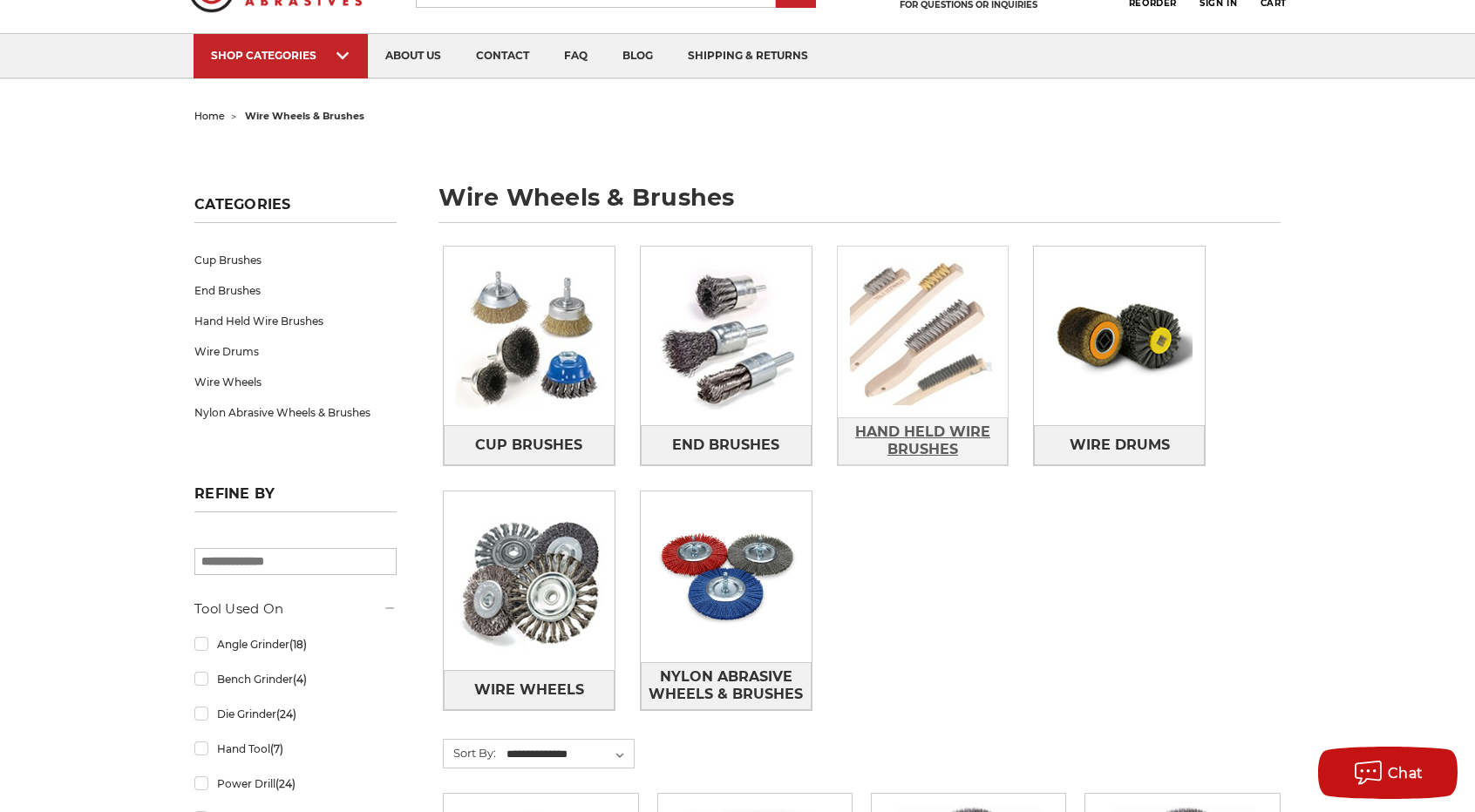
click at [926, 439] on span "Hand Held Wire Brushes" at bounding box center [923, 441] width 169 height 47
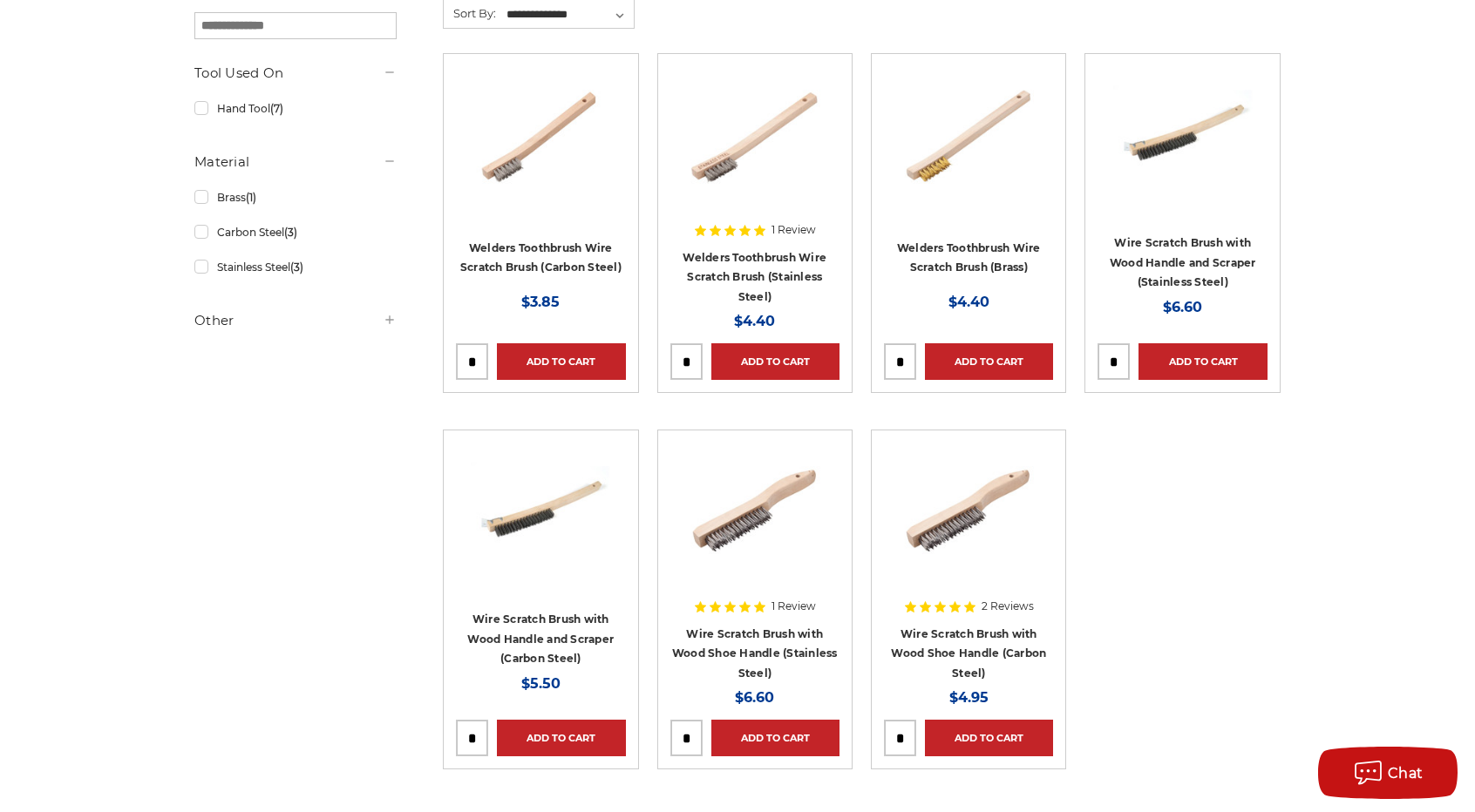
scroll to position [261, 0]
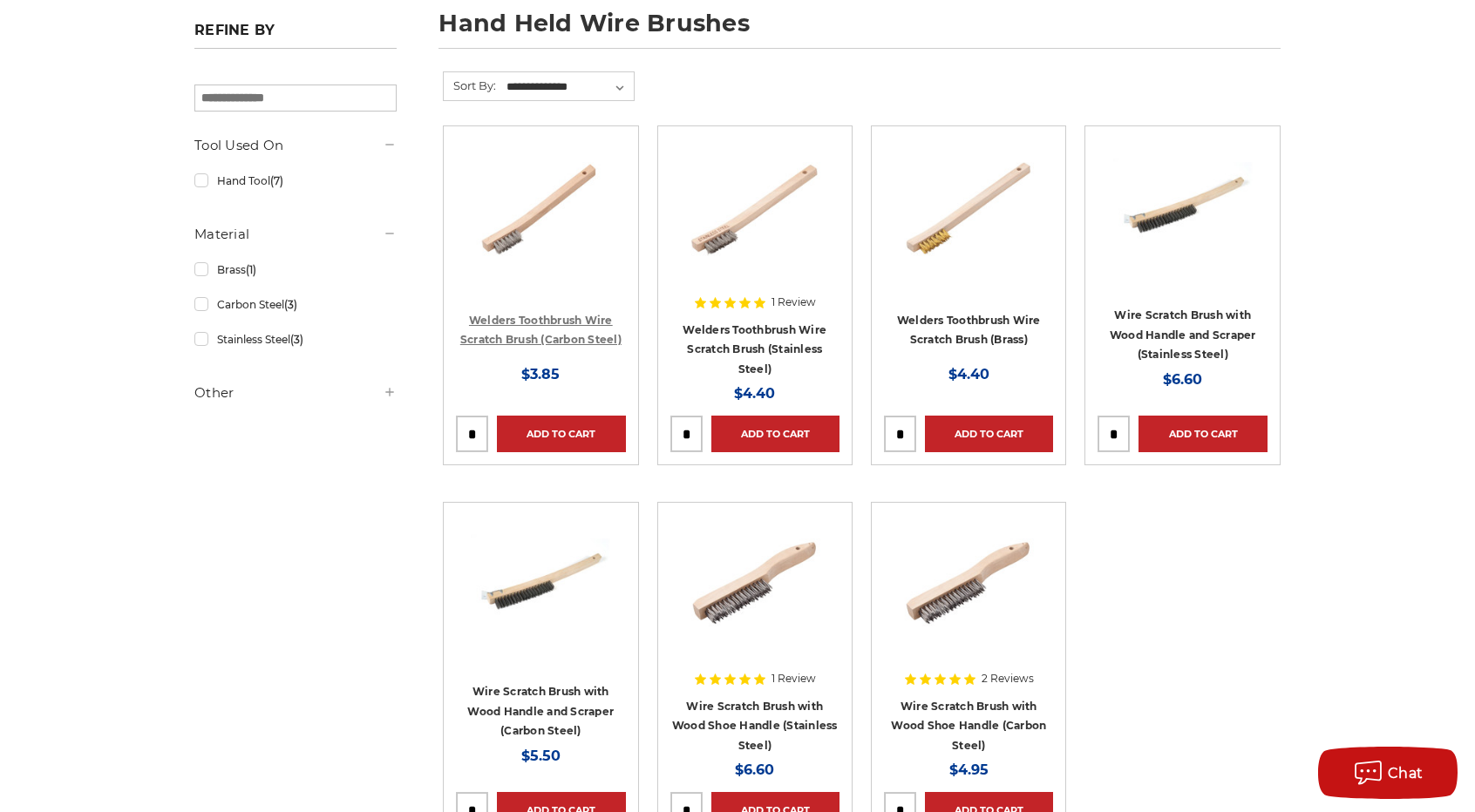
click at [556, 321] on link "Welders Toothbrush Wire Scratch Brush (Carbon Steel)" at bounding box center [541, 330] width 161 height 33
click at [758, 337] on h4 "Welders Toothbrush Wire Scratch Brush (Stainless Steel)" at bounding box center [755, 349] width 169 height 59
click at [742, 358] on link "Welders Toothbrush Wire Scratch Brush (Stainless Steel)" at bounding box center [755, 350] width 144 height 52
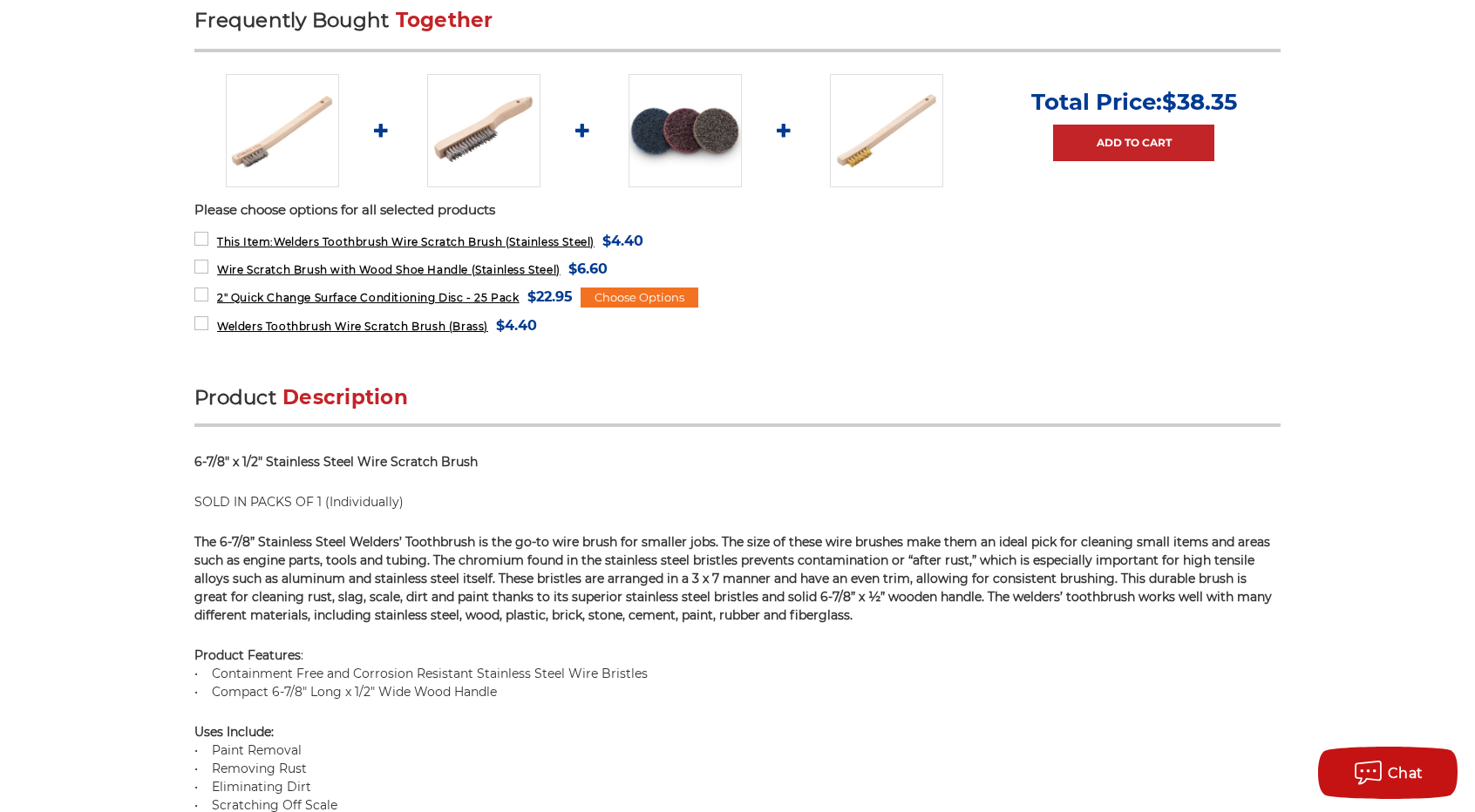
scroll to position [610, 0]
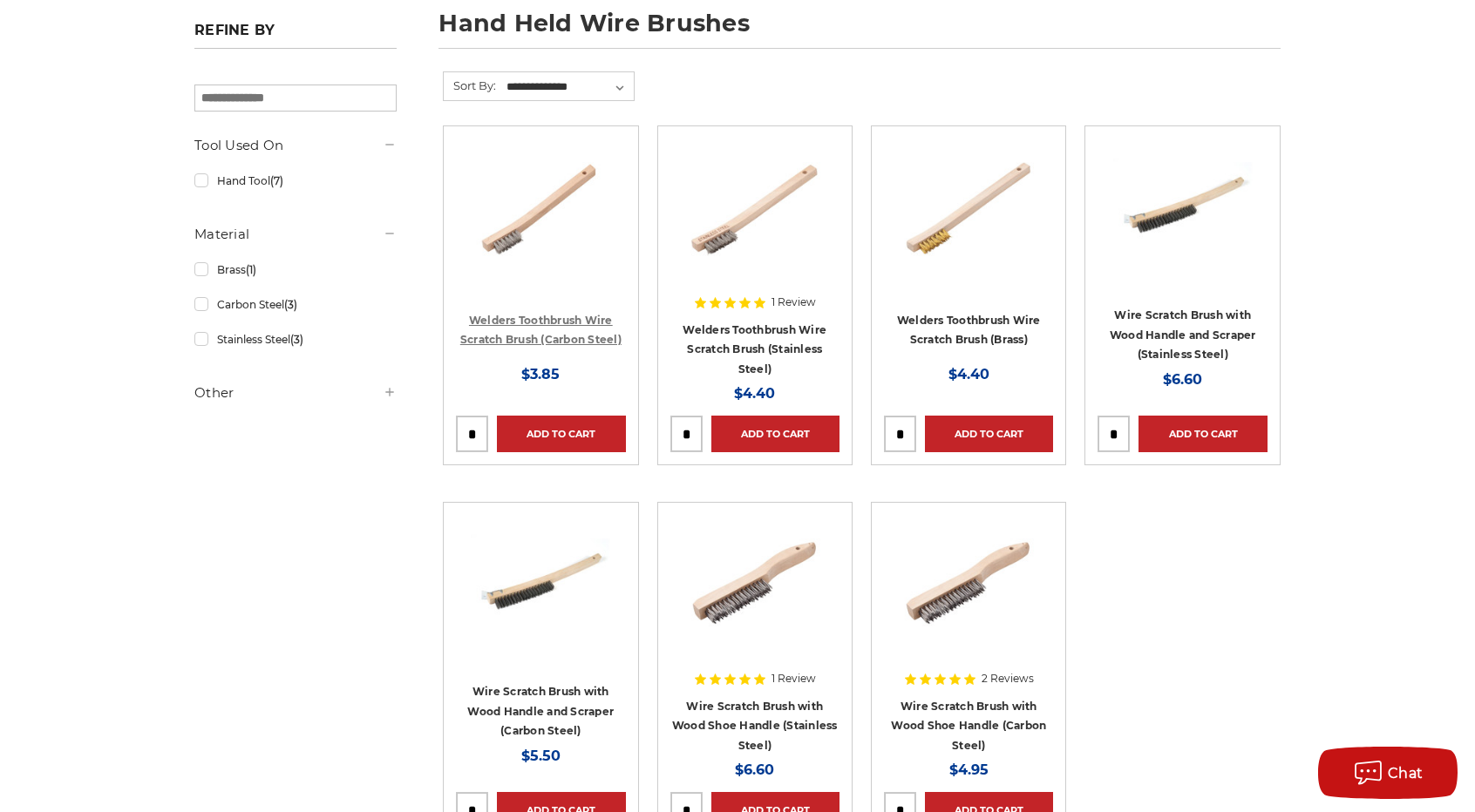
drag, startPoint x: 573, startPoint y: 326, endPoint x: 535, endPoint y: 322, distance: 38.2
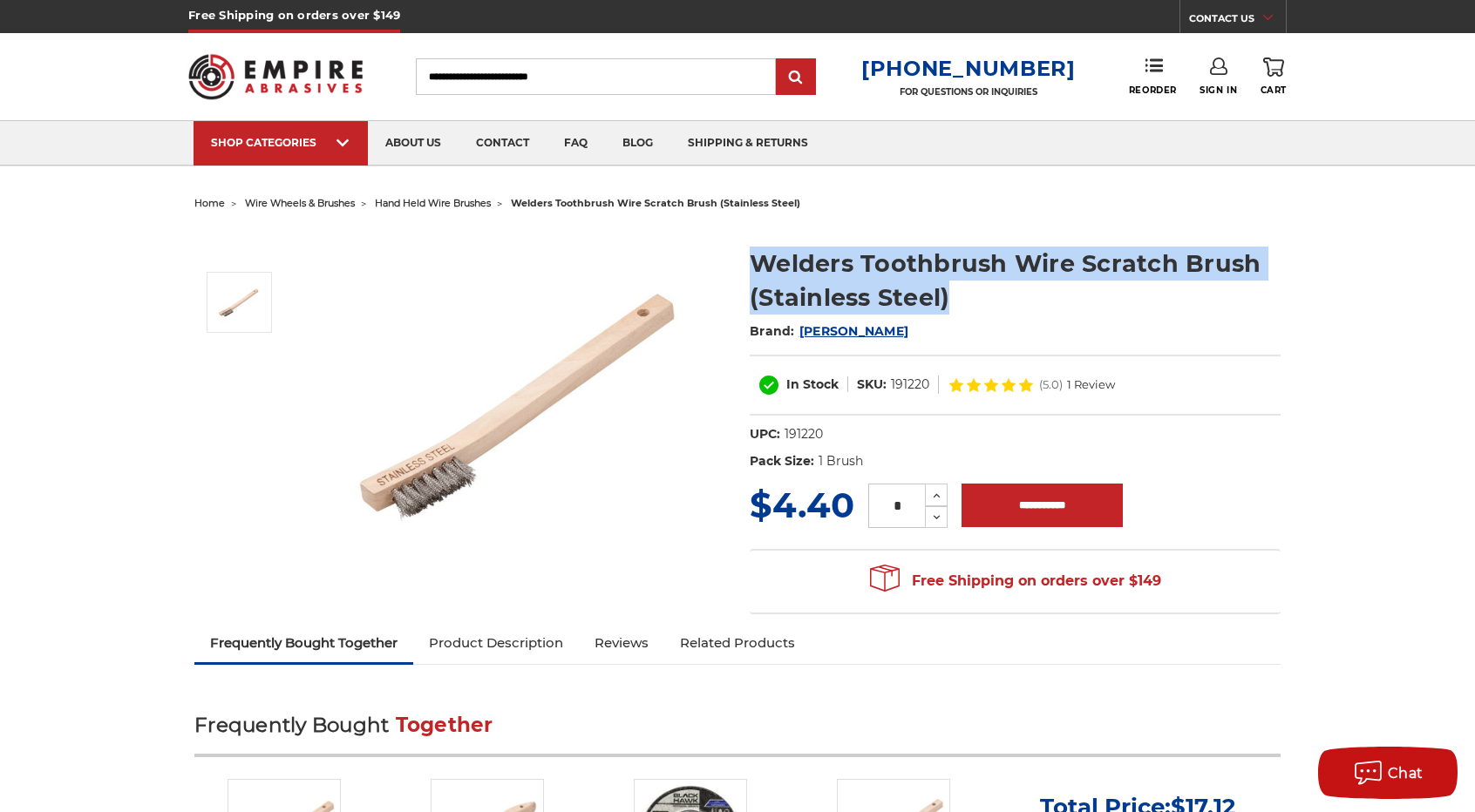
drag, startPoint x: 749, startPoint y: 256, endPoint x: 949, endPoint y: 309, distance: 206.9
click at [949, 309] on section "Welders Toothbrush Wire Scratch Brush (Stainless Steel) Brand: Mercer In Stock …" at bounding box center [1015, 354] width 556 height 252
copy h1 "Welders Toothbrush Wire Scratch Brush (Stainless Steel)"
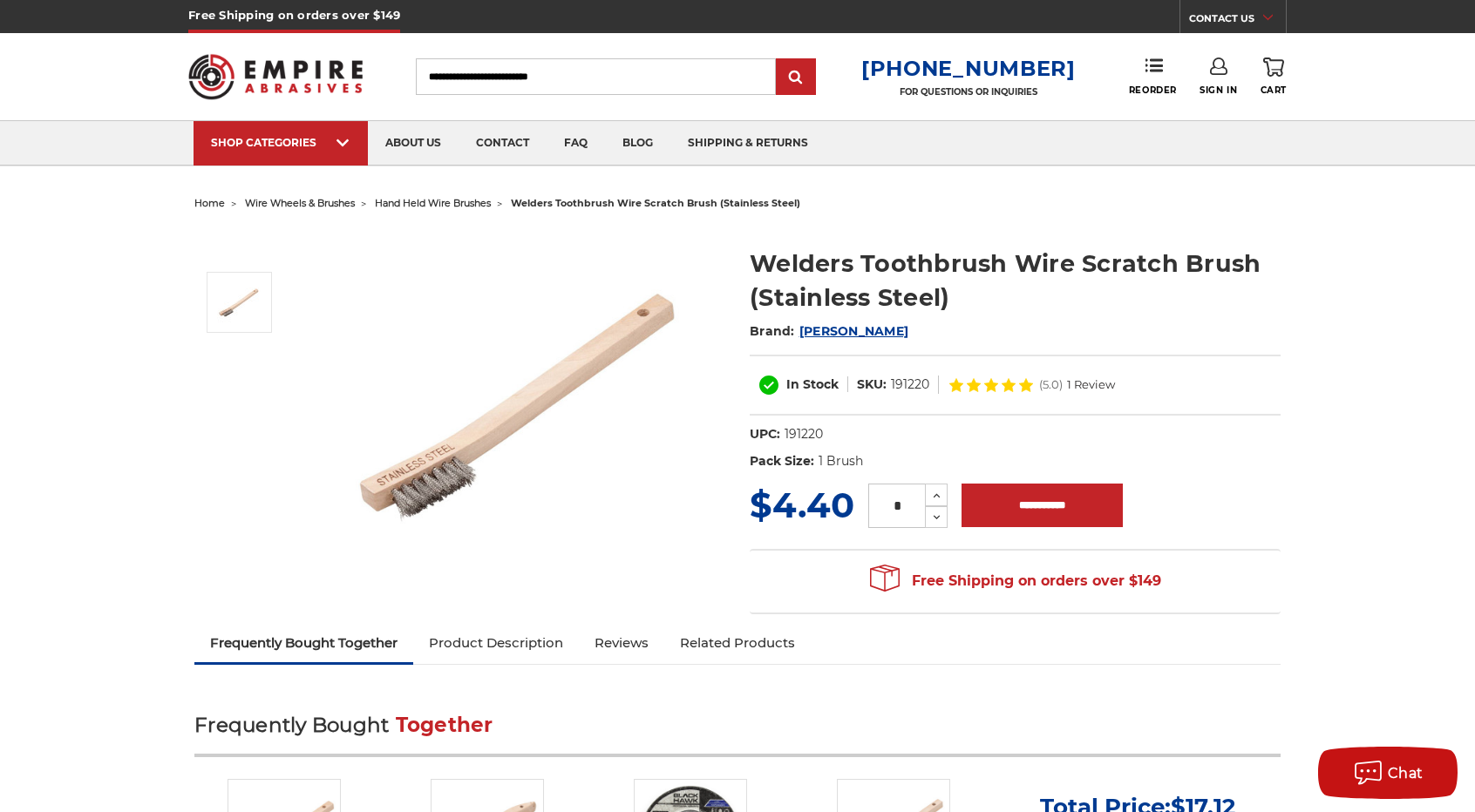
click at [907, 384] on dd "191220" at bounding box center [909, 385] width 38 height 18
copy dd "191220"
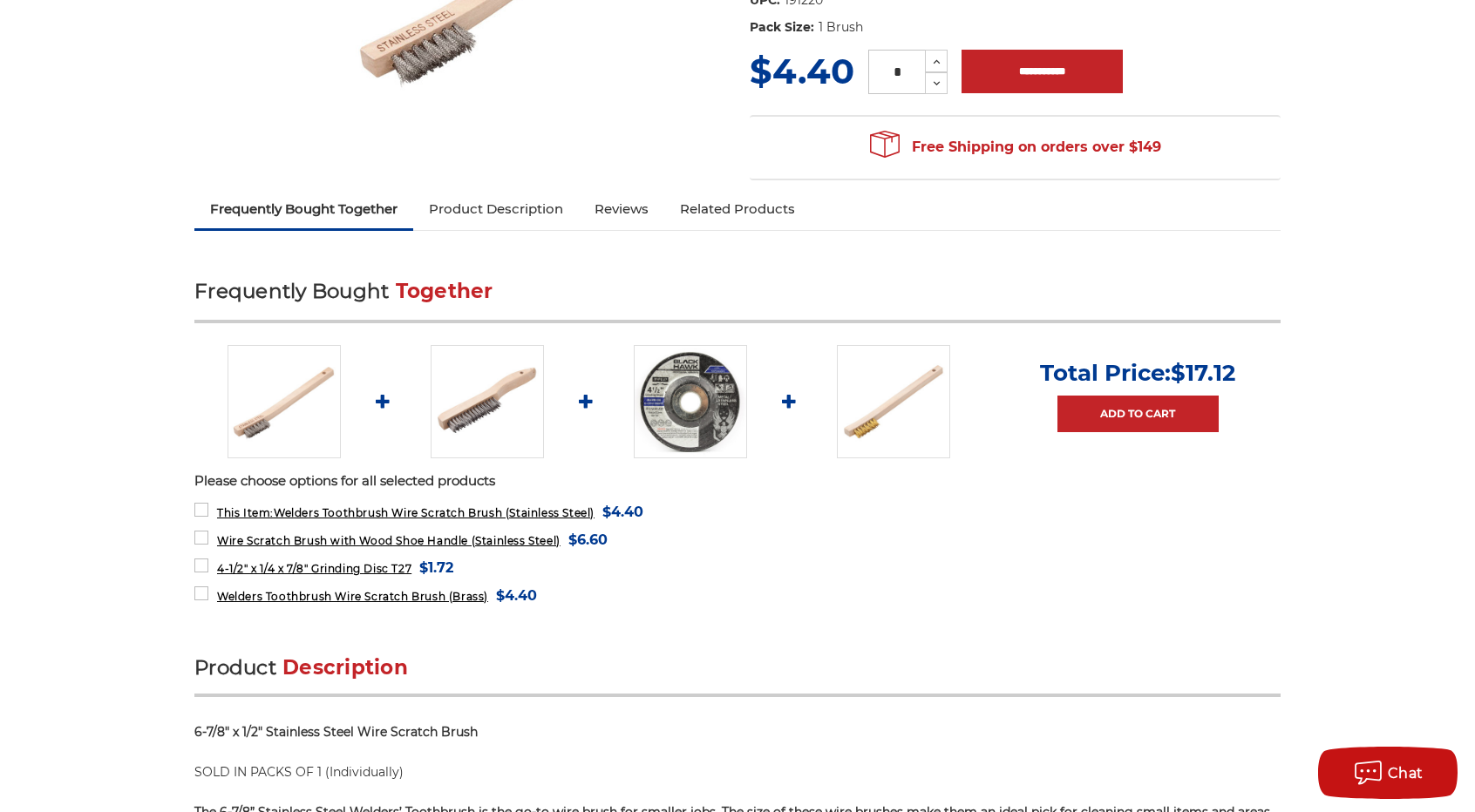
scroll to position [436, 0]
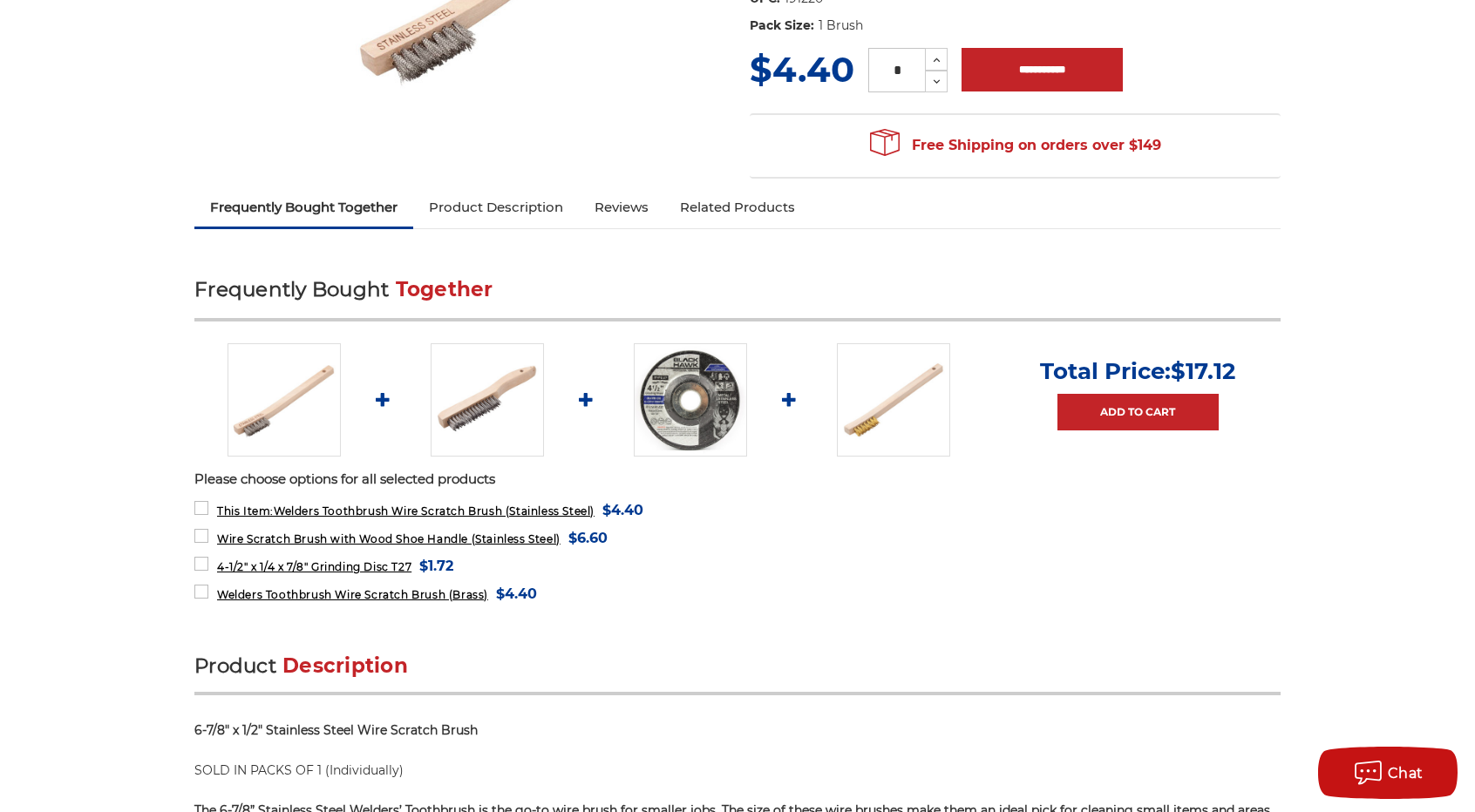
click at [861, 393] on img at bounding box center [893, 400] width 114 height 114
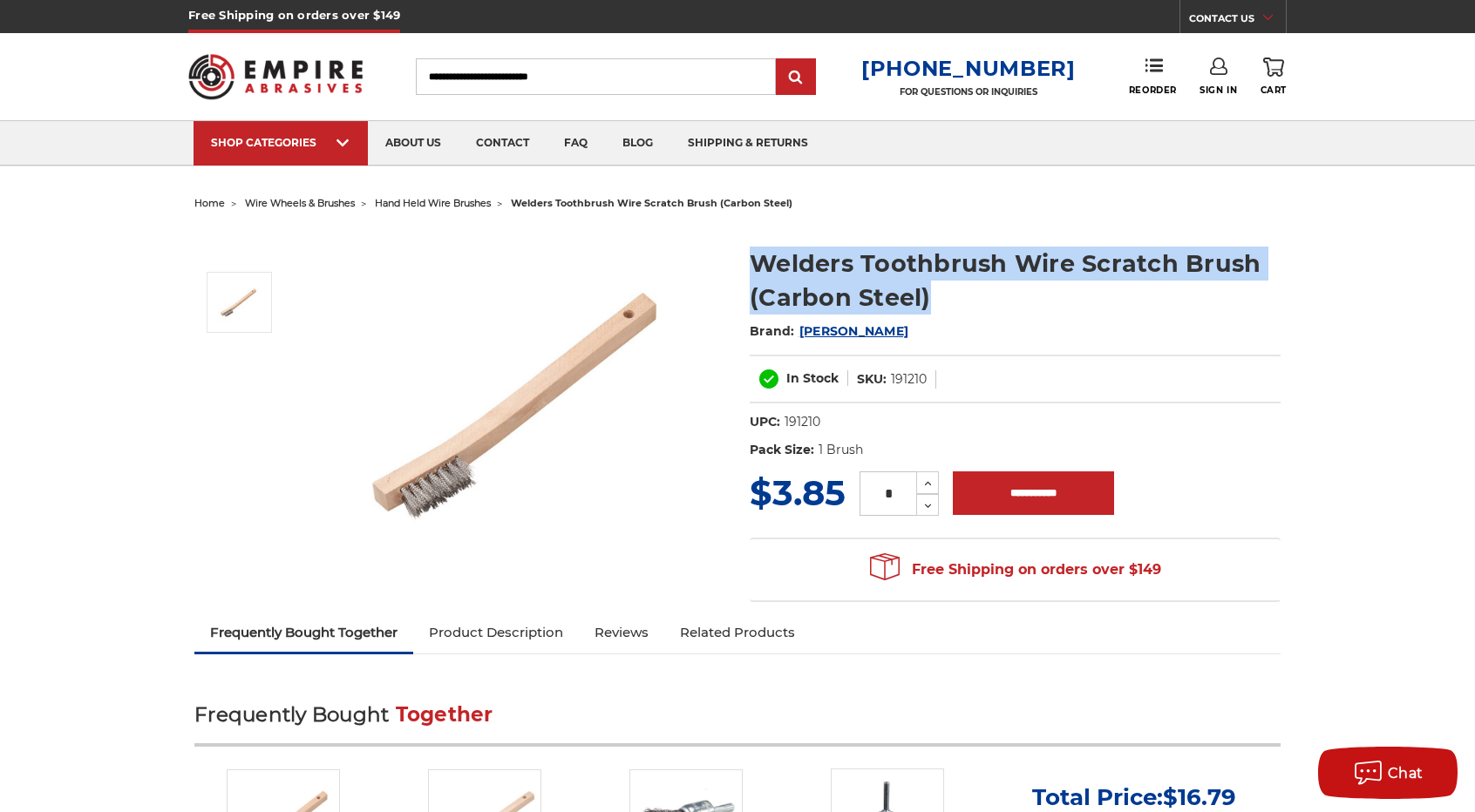
drag, startPoint x: 753, startPoint y: 251, endPoint x: 932, endPoint y: 301, distance: 185.9
click at [932, 301] on h1 "Welders Toothbrush Wire Scratch Brush (Carbon Steel)" at bounding box center [1015, 281] width 531 height 68
copy h1 "Welders Toothbrush Wire Scratch Brush (Carbon Steel)"
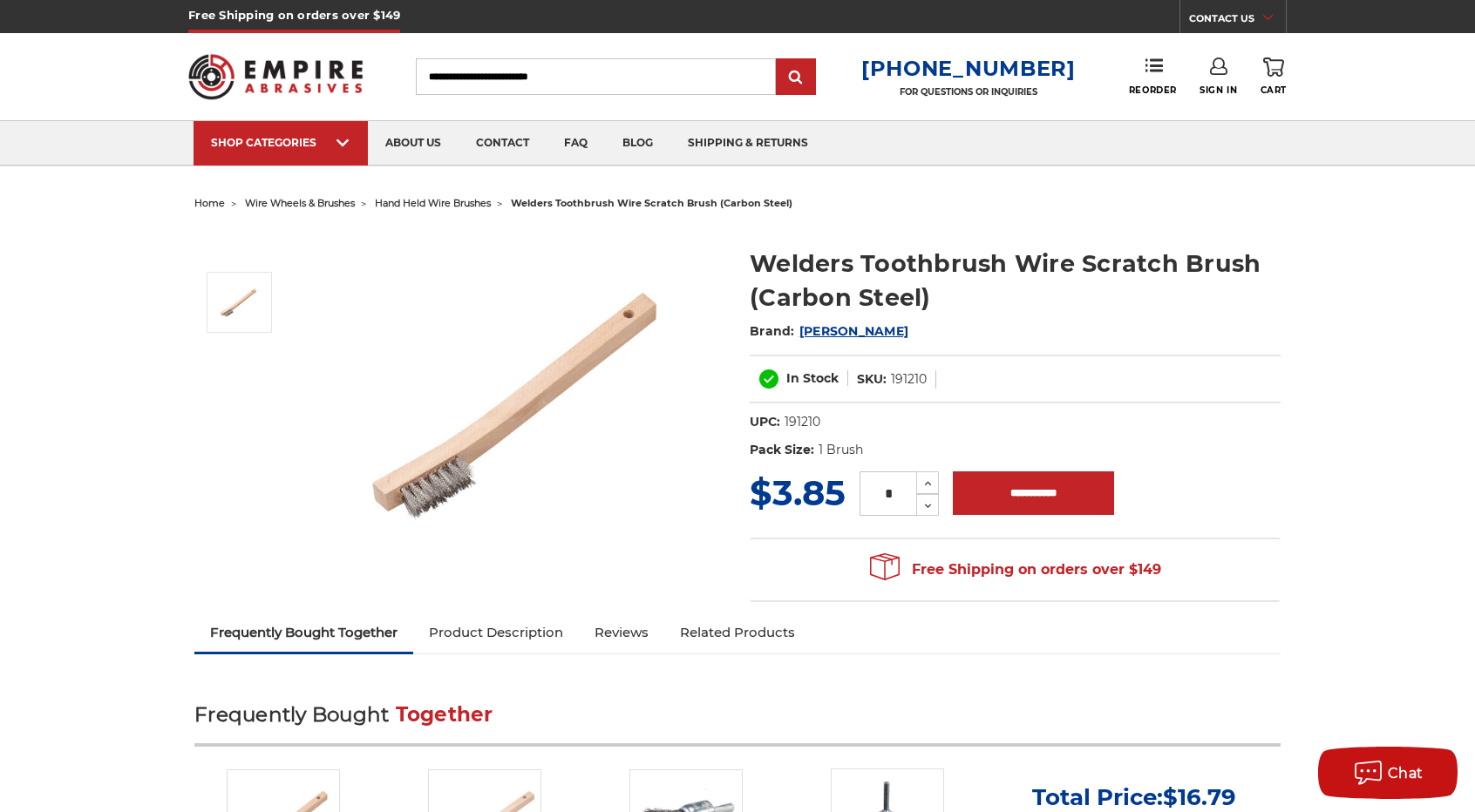
click at [906, 378] on dd "191210" at bounding box center [909, 379] width 36 height 18
copy div "191210"
click at [242, 86] on img at bounding box center [275, 77] width 174 height 68
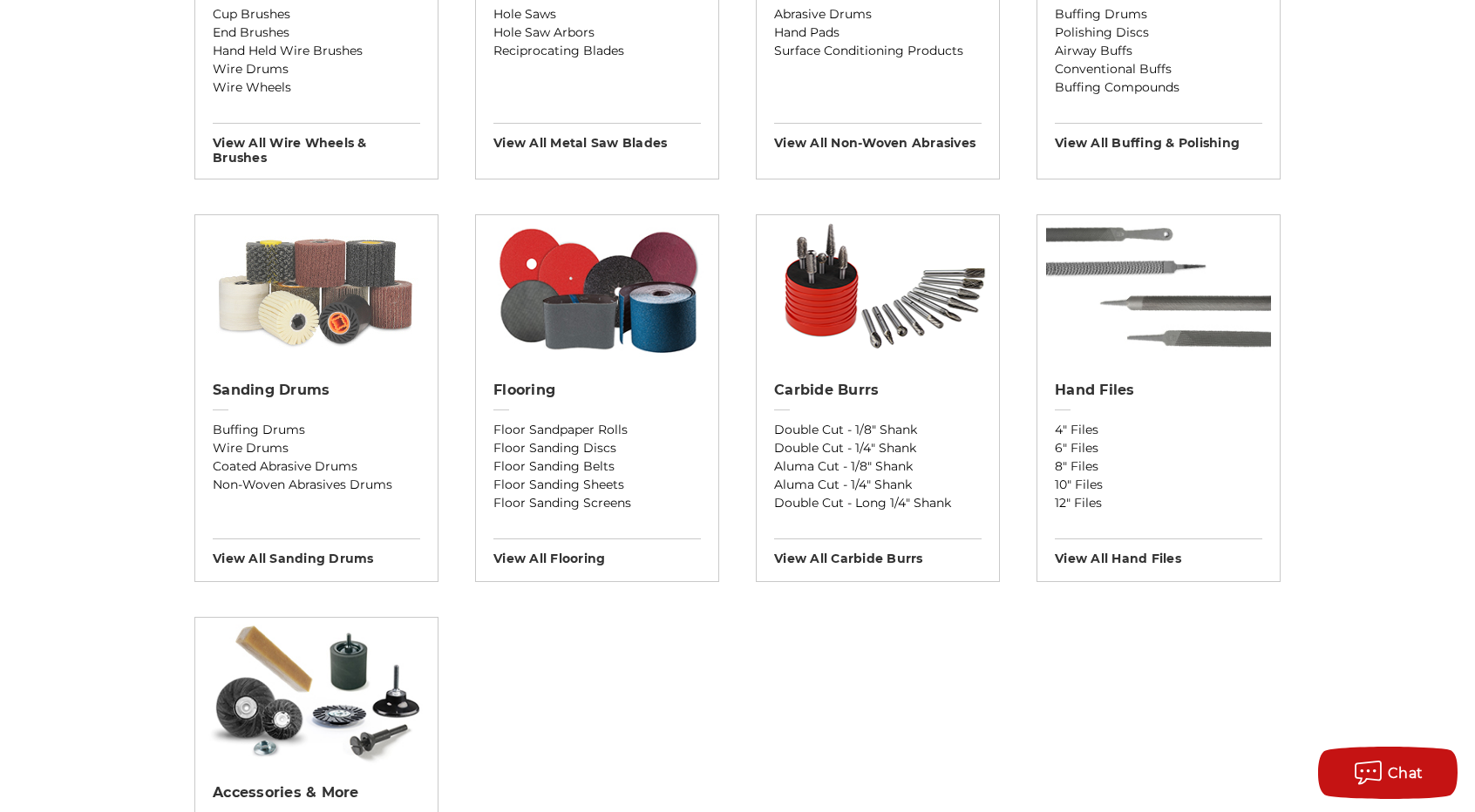
scroll to position [1220, 0]
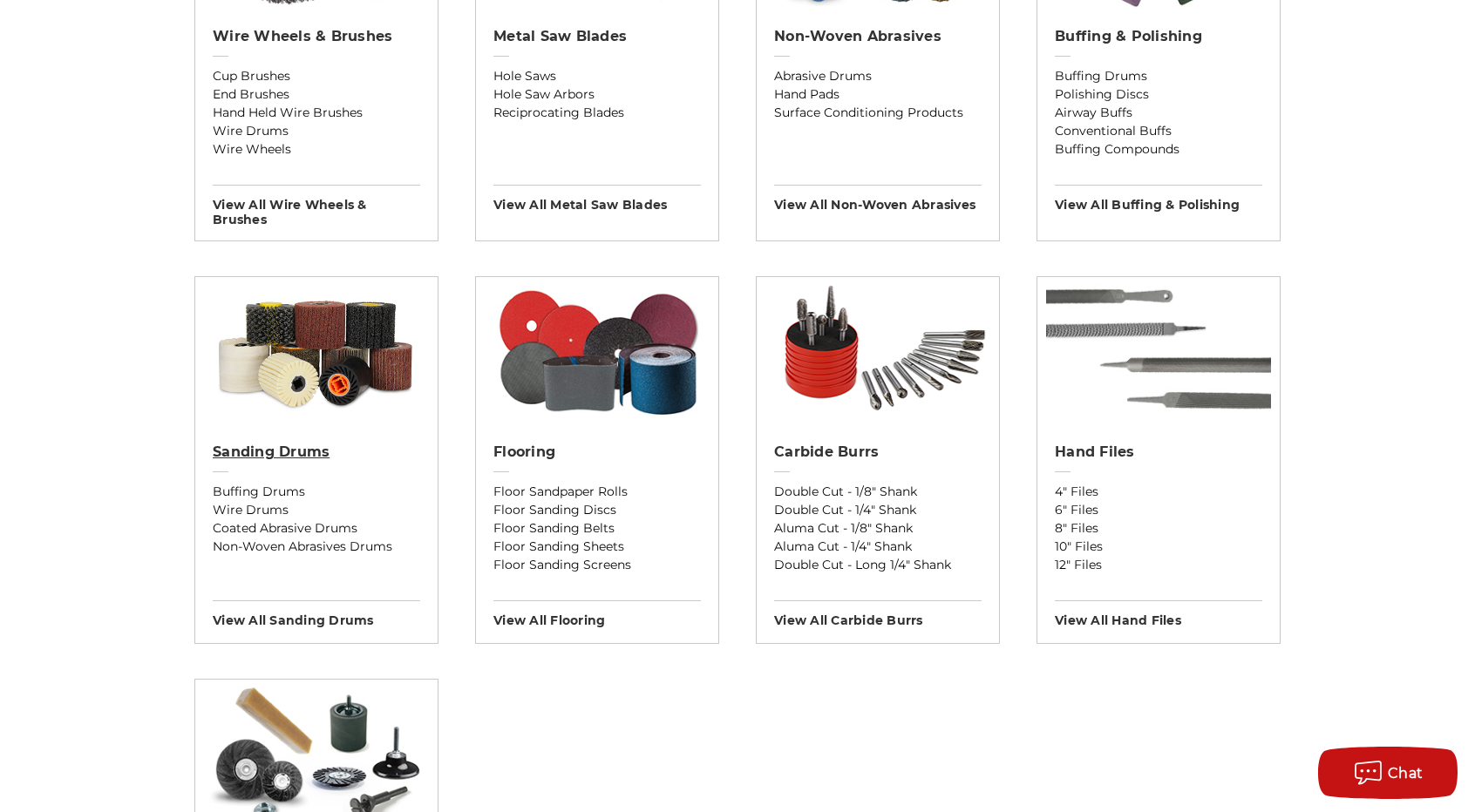
click at [276, 445] on h2 "Sanding Drums" at bounding box center [317, 453] width 208 height 17
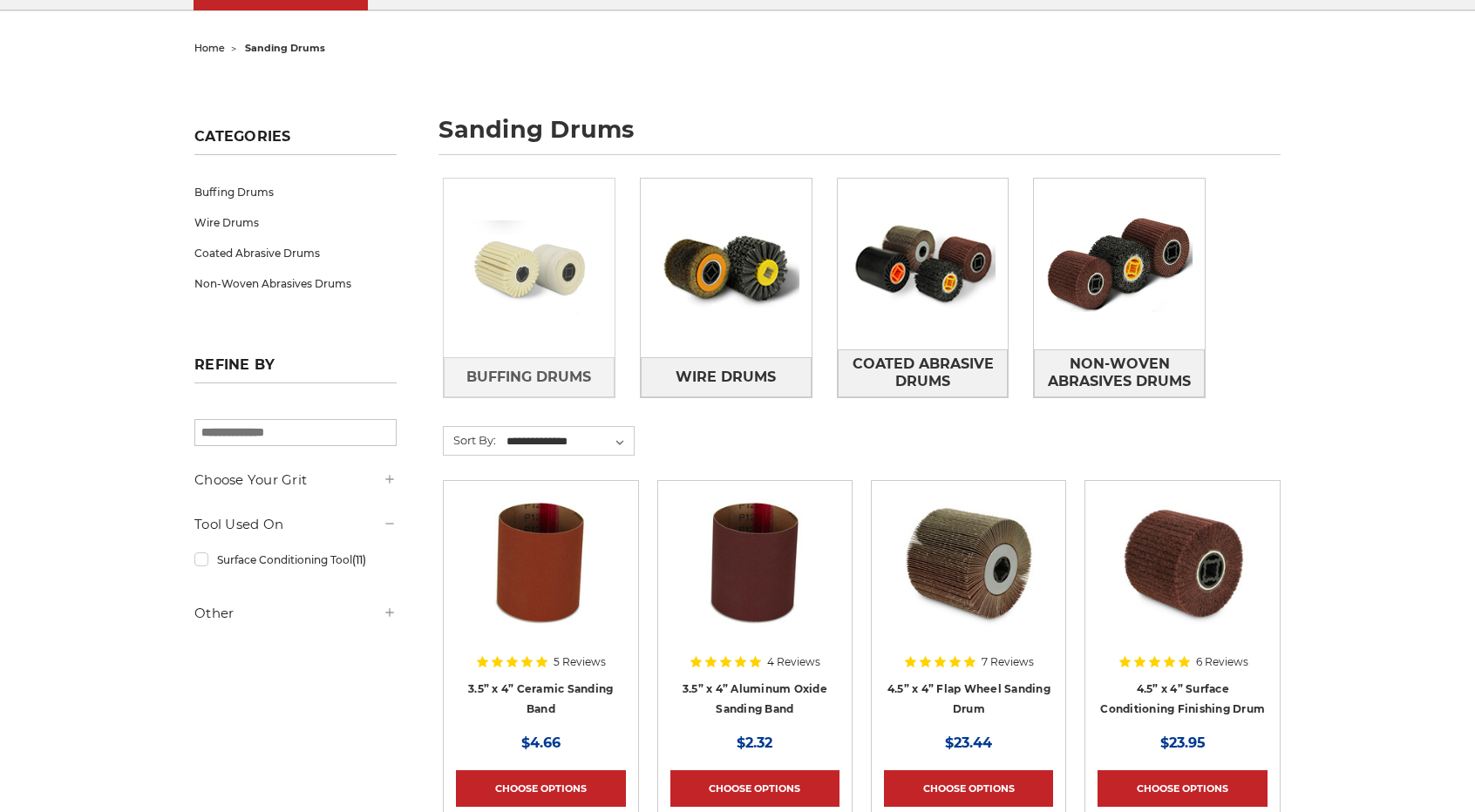
scroll to position [174, 0]
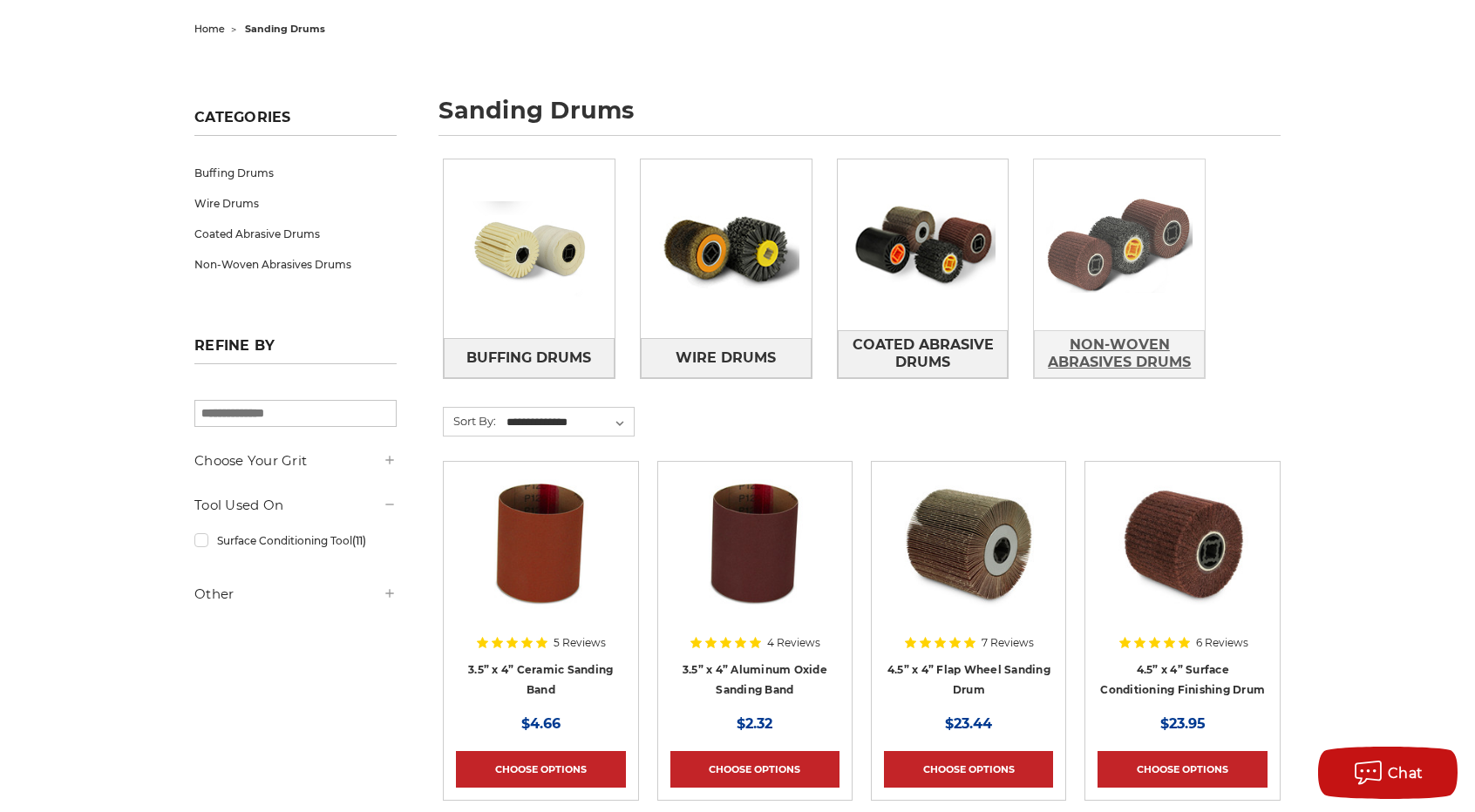
click at [1100, 365] on span "Non-Woven Abrasives Drums" at bounding box center [1119, 354] width 169 height 47
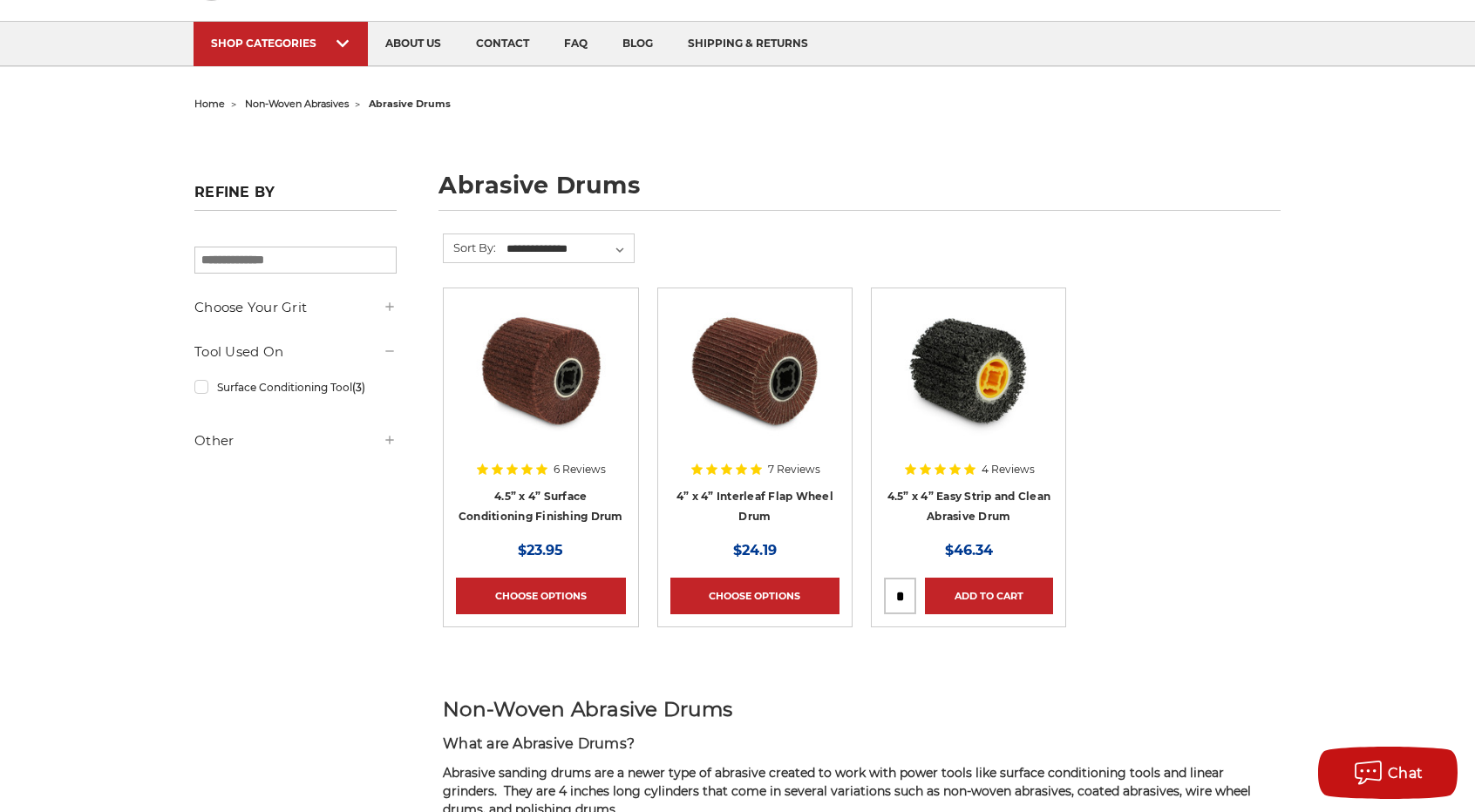
scroll to position [174, 0]
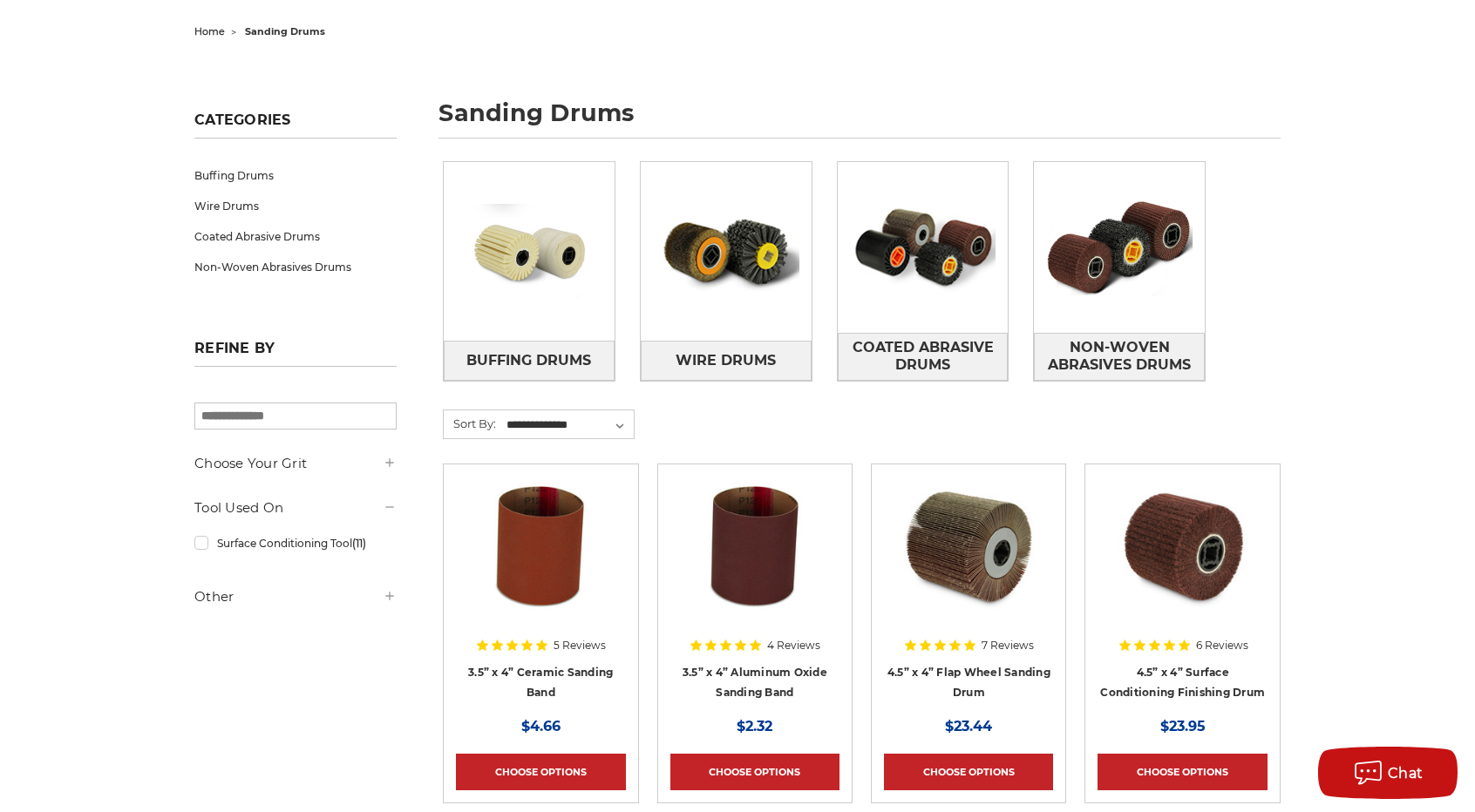
scroll to position [87, 0]
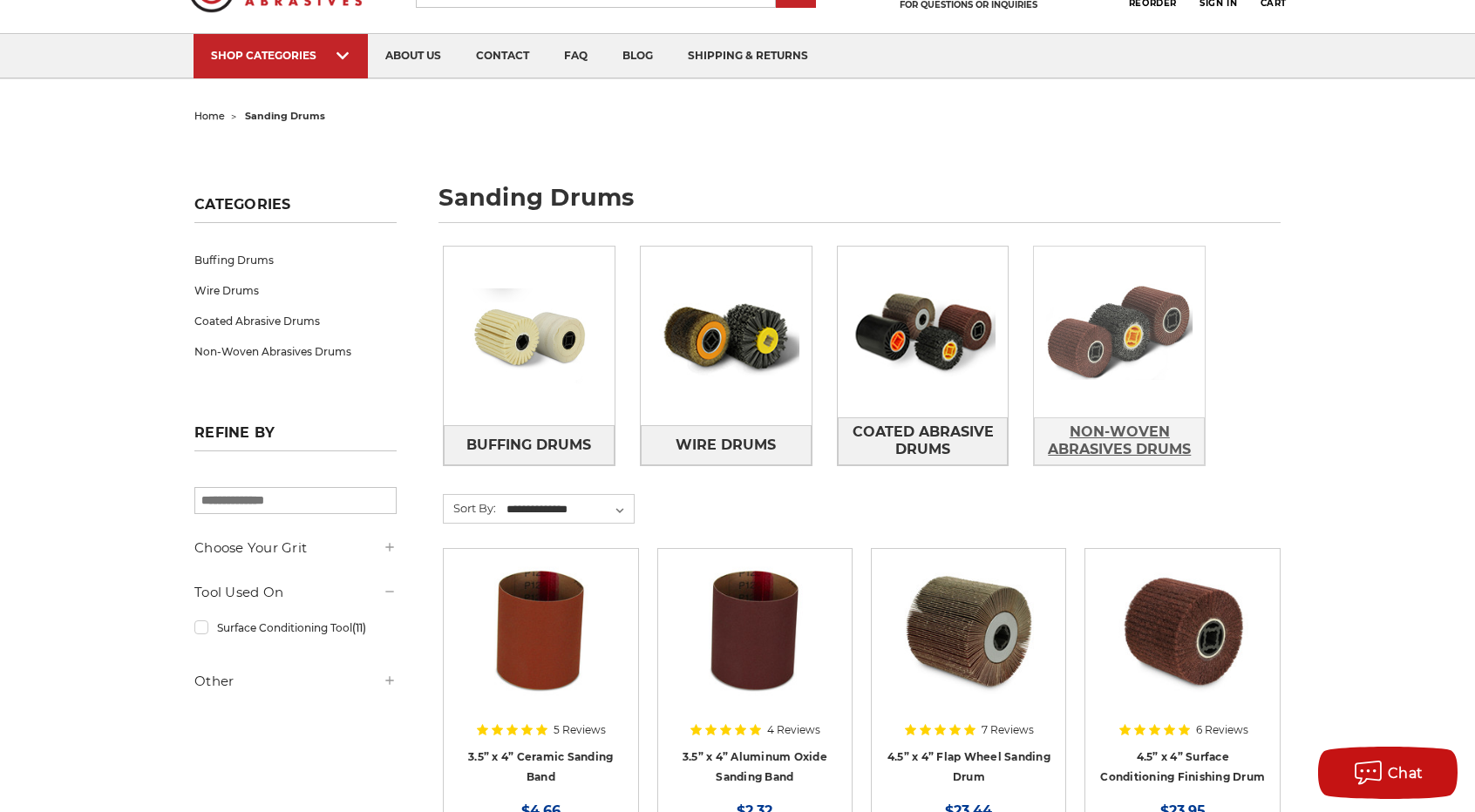
click at [1128, 434] on span "Non-Woven Abrasives Drums" at bounding box center [1119, 441] width 169 height 47
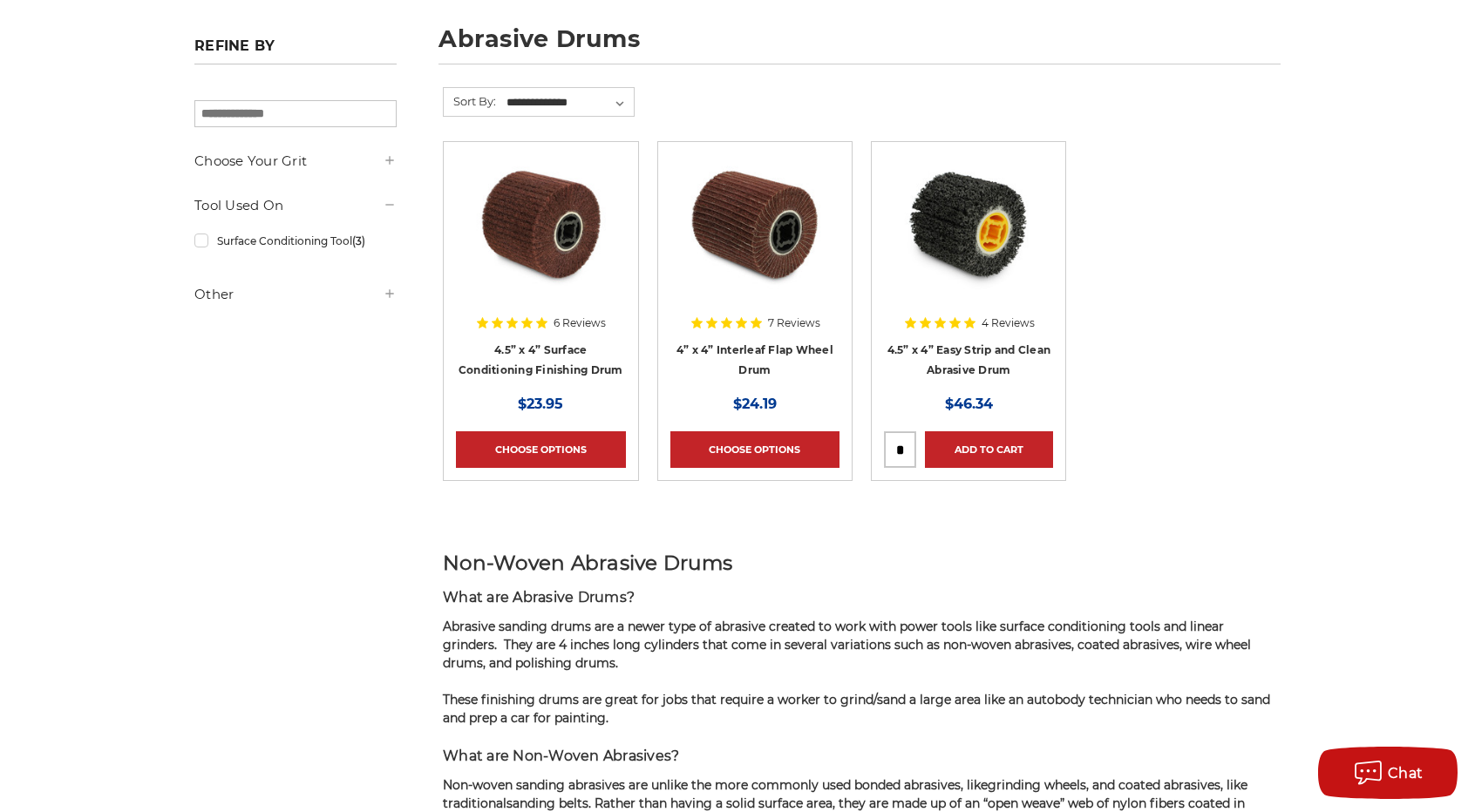
scroll to position [261, 0]
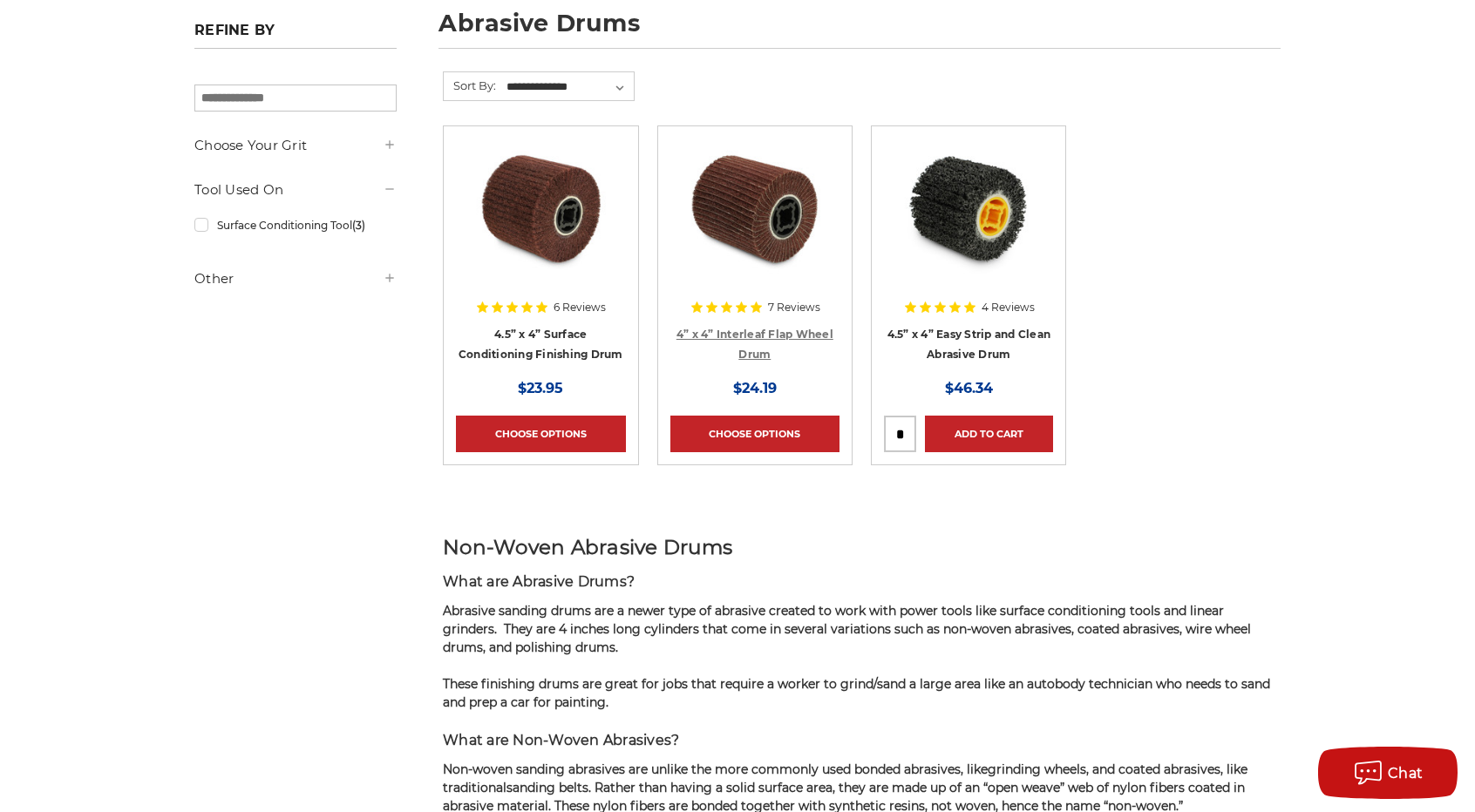
click at [771, 346] on link "4” x 4” Interleaf Flap Wheel Drum" at bounding box center [755, 344] width 157 height 33
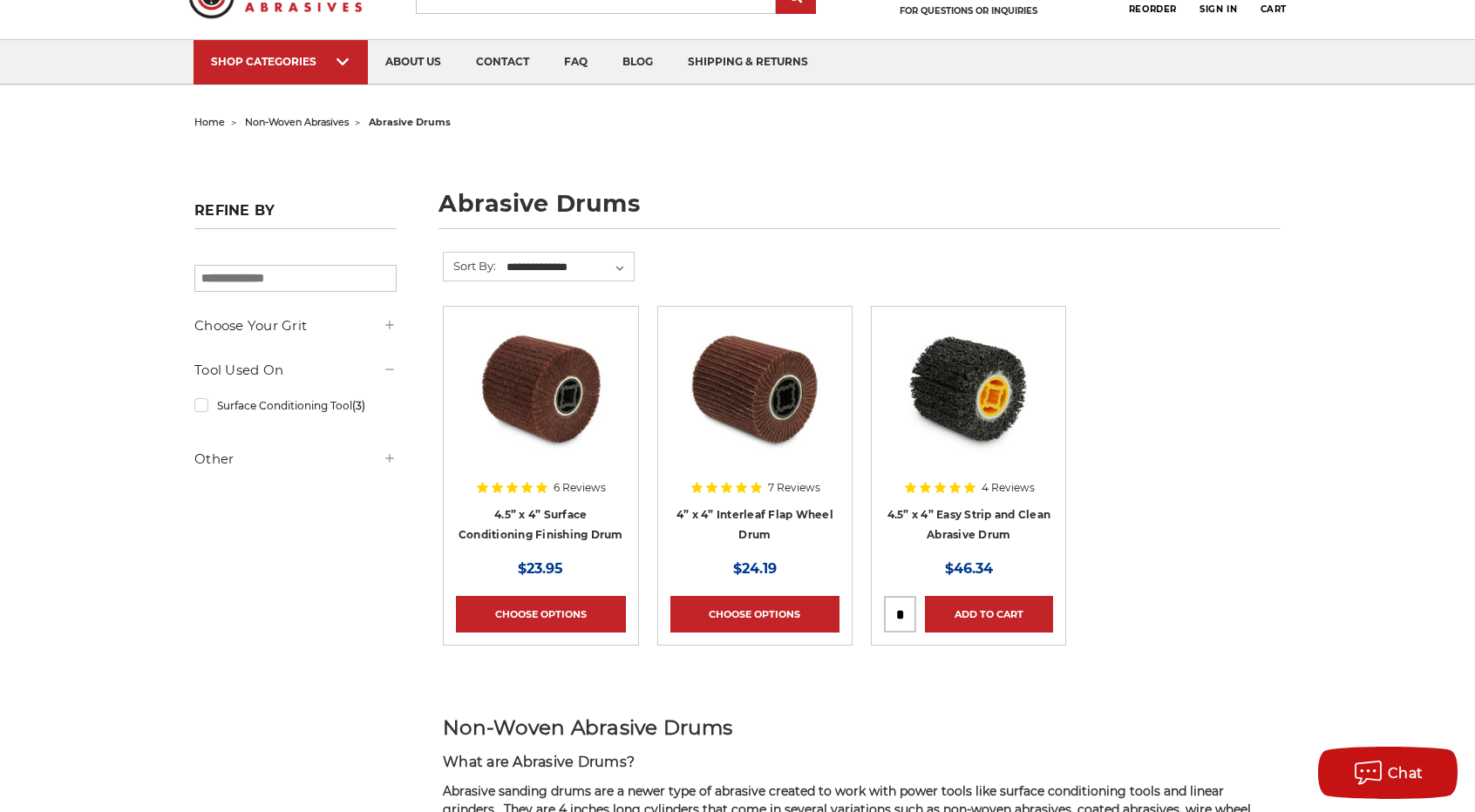
scroll to position [87, 0]
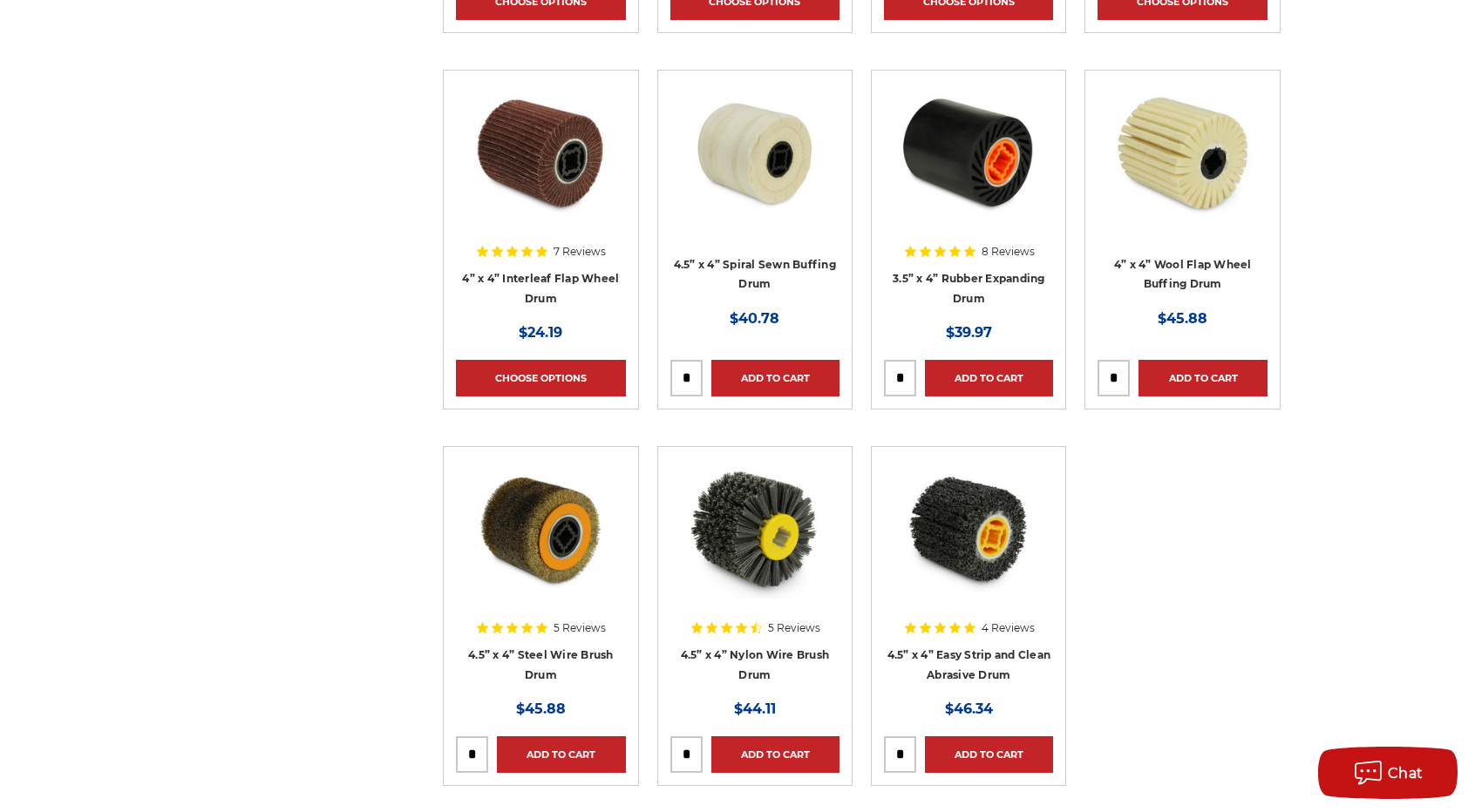
scroll to position [959, 0]
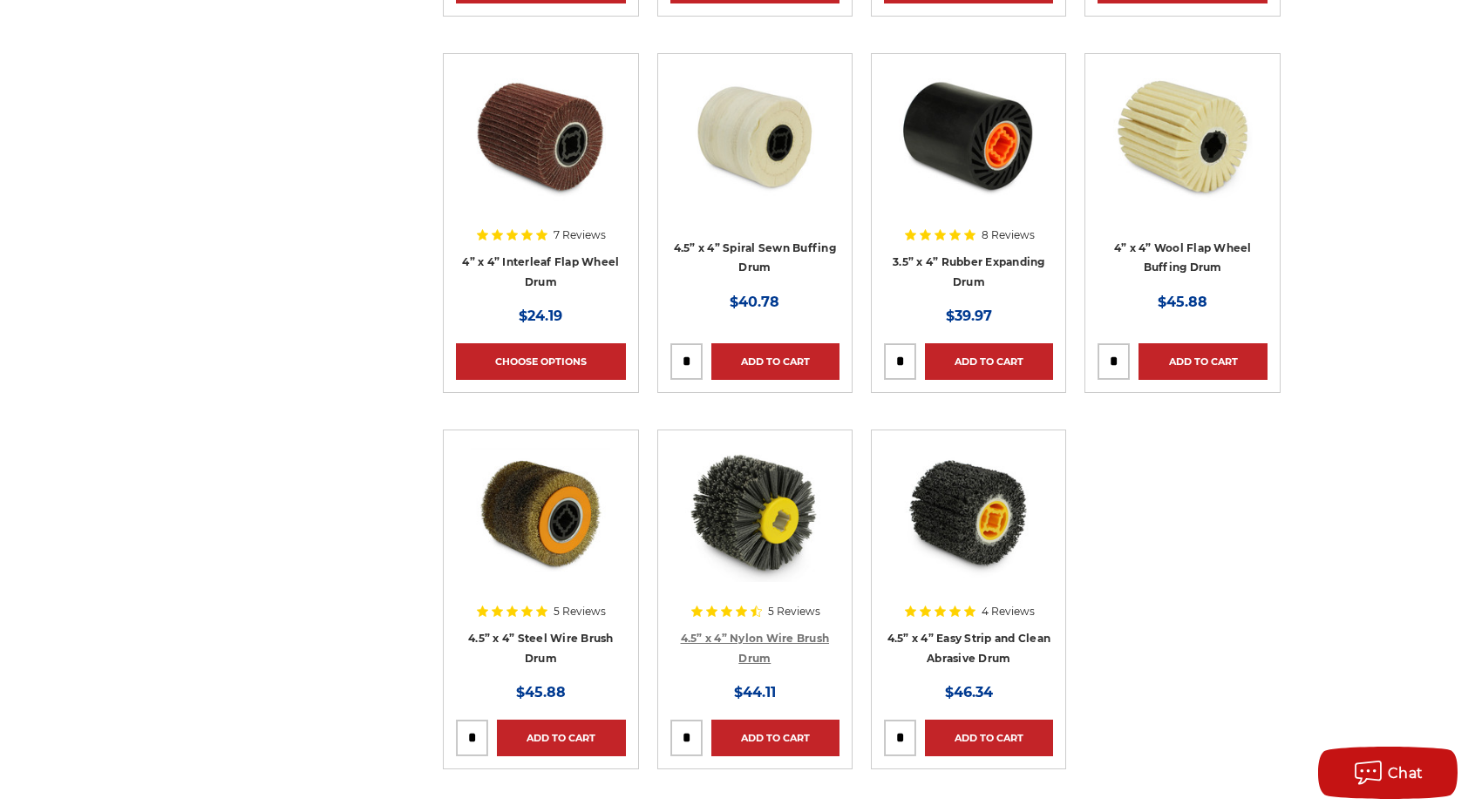
click at [734, 639] on link "4.5” x 4” Nylon Wire Brush Drum" at bounding box center [755, 648] width 149 height 33
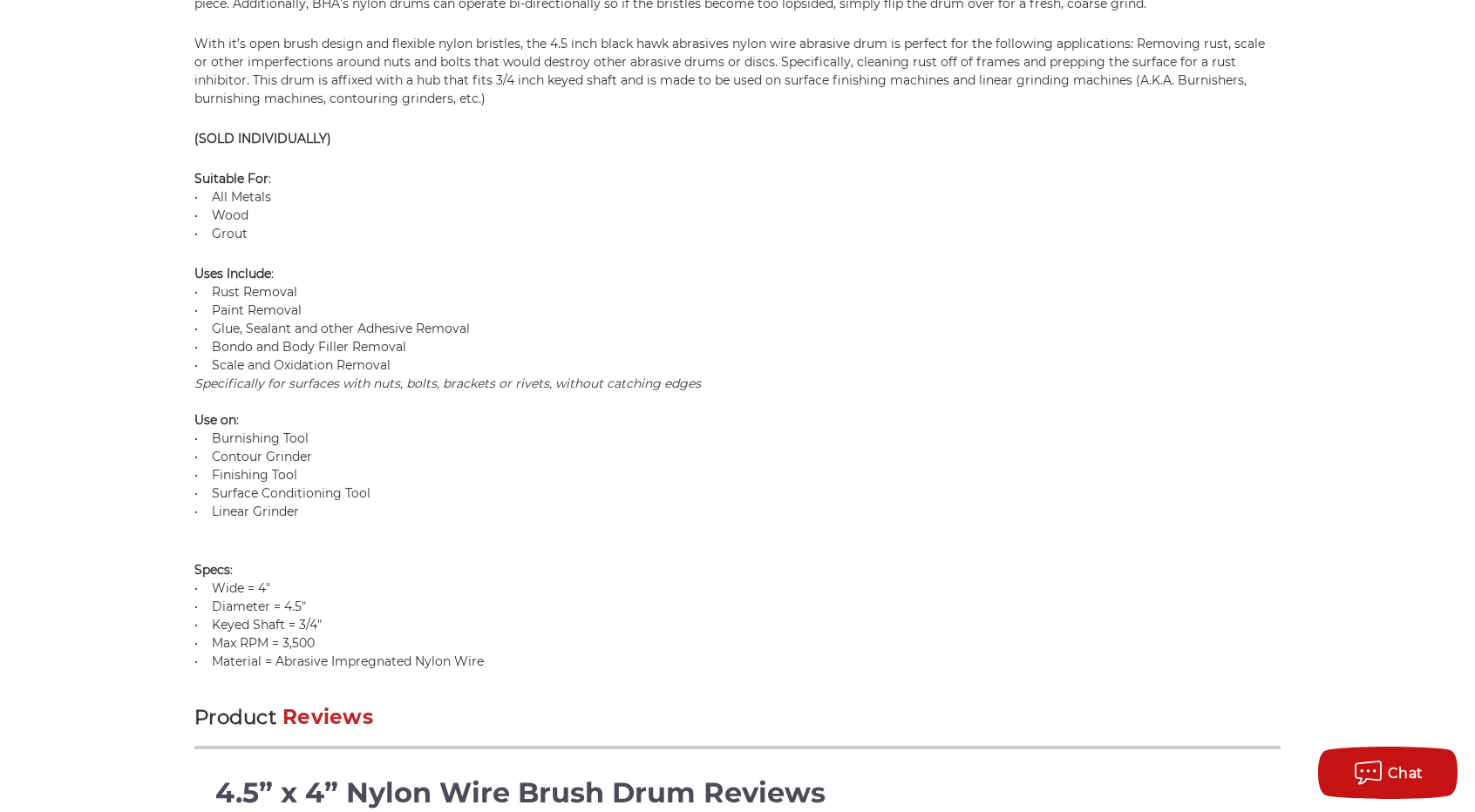
scroll to position [754, 0]
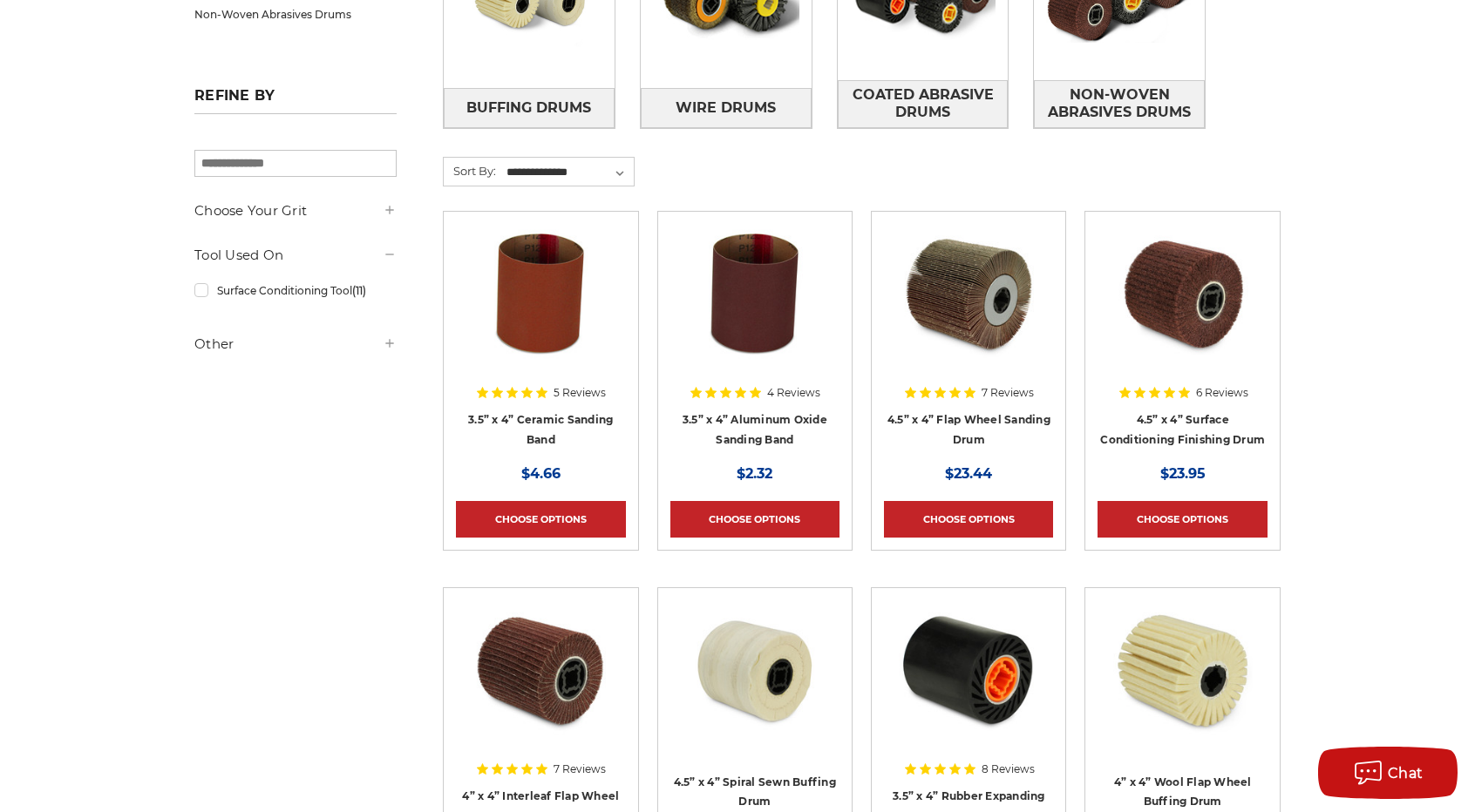
scroll to position [332, 0]
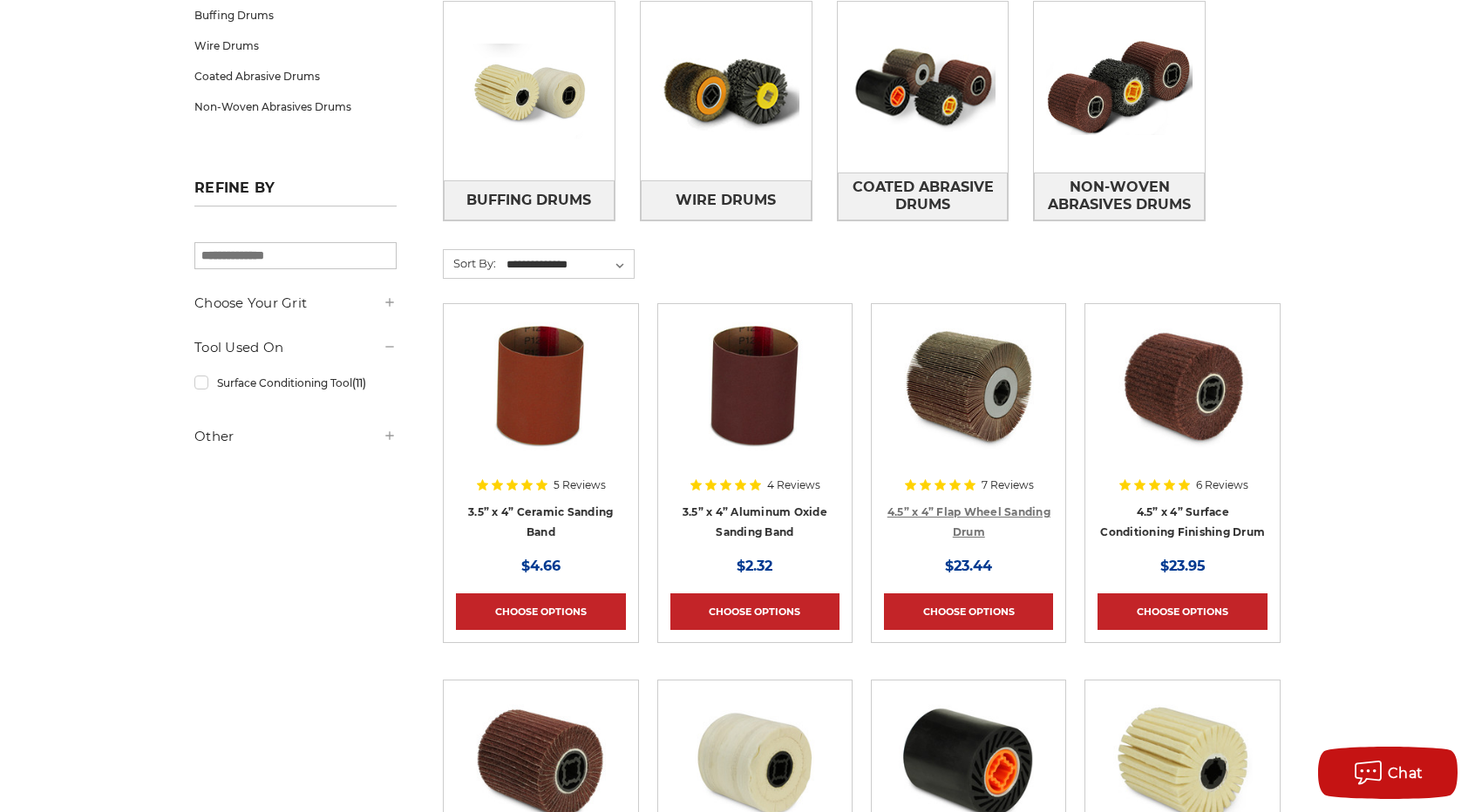
click at [955, 510] on link "4.5” x 4” Flap Wheel Sanding Drum" at bounding box center [969, 522] width 163 height 33
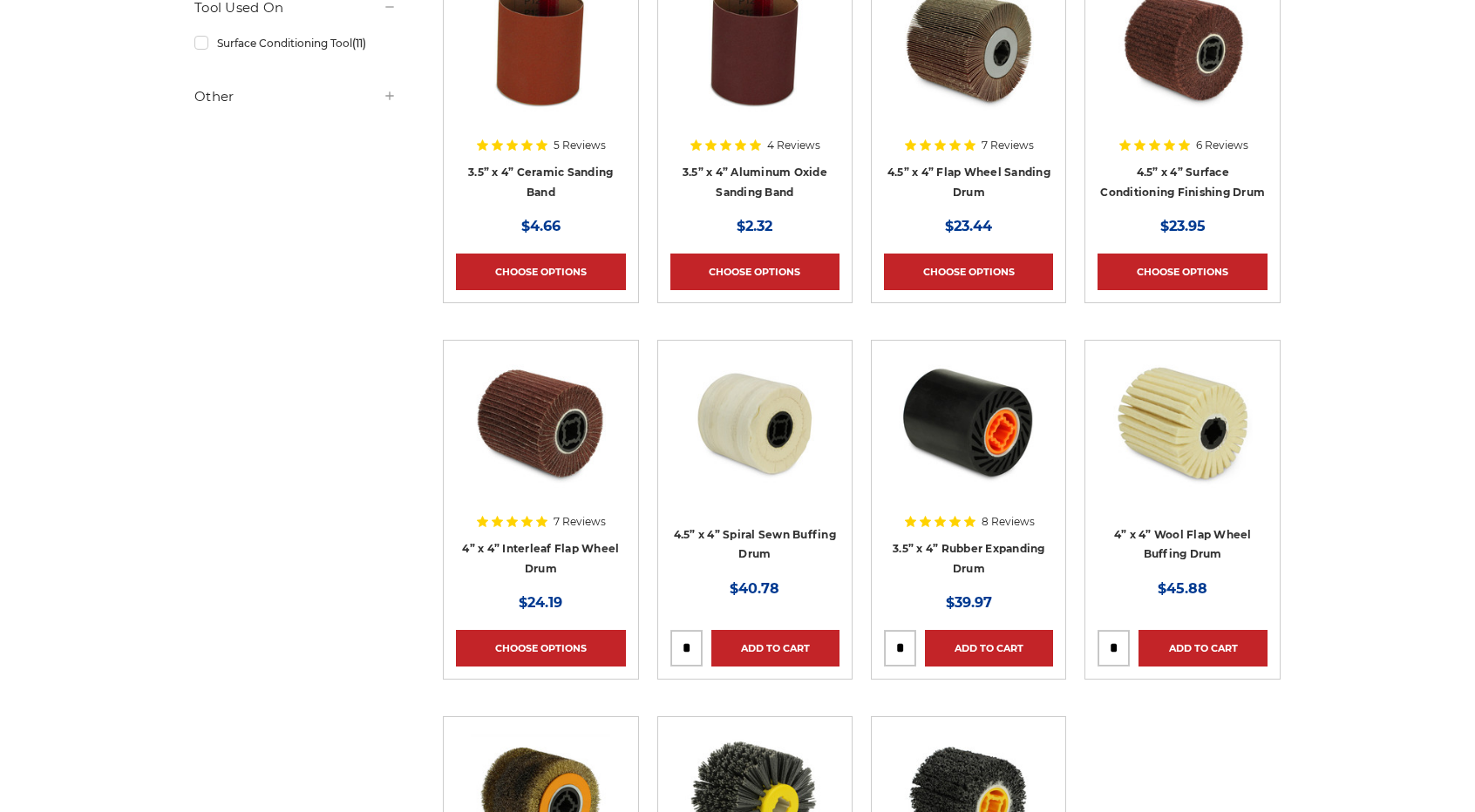
scroll to position [673, 0]
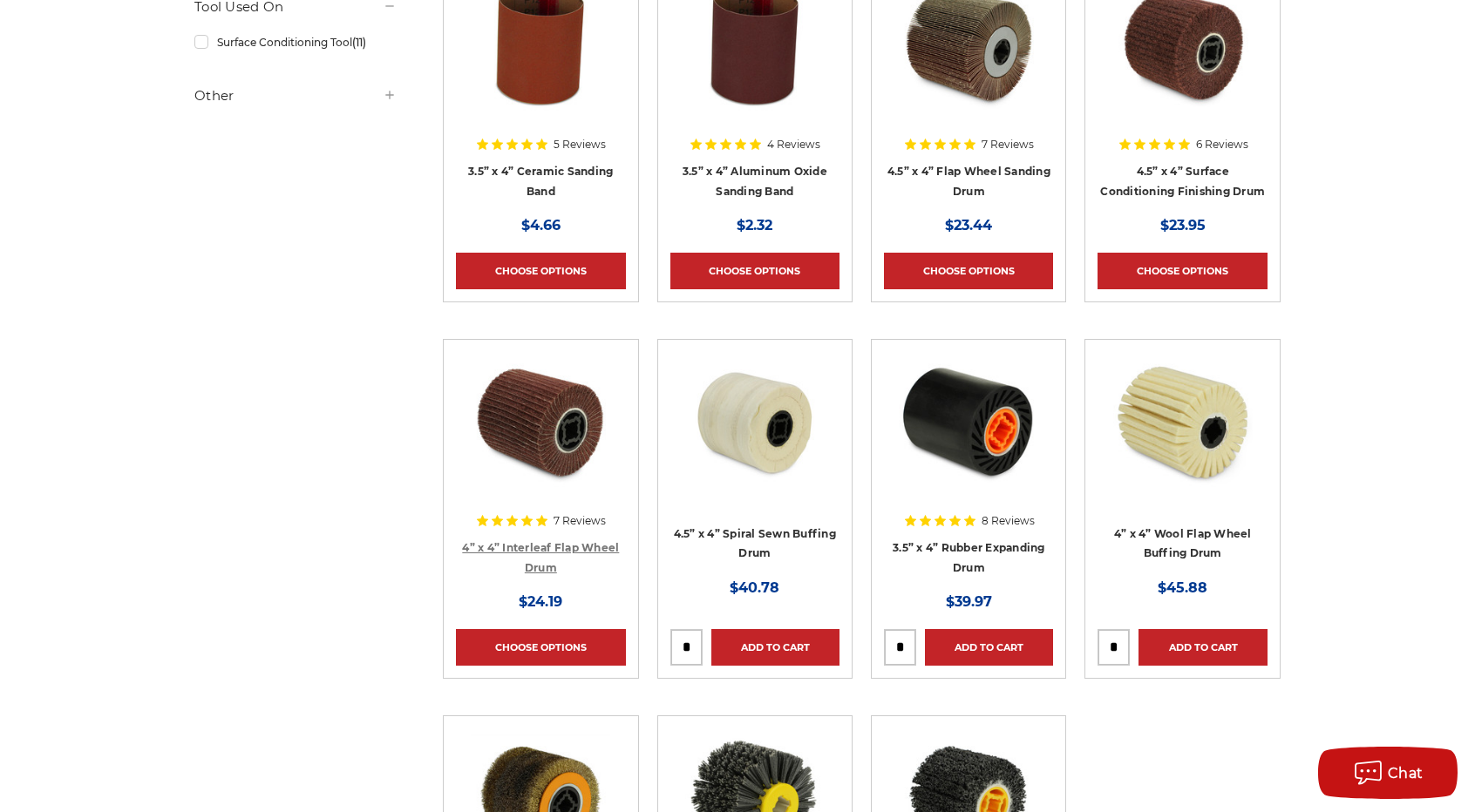
click at [574, 541] on link "4” x 4” Interleaf Flap Wheel Drum" at bounding box center [541, 558] width 157 height 33
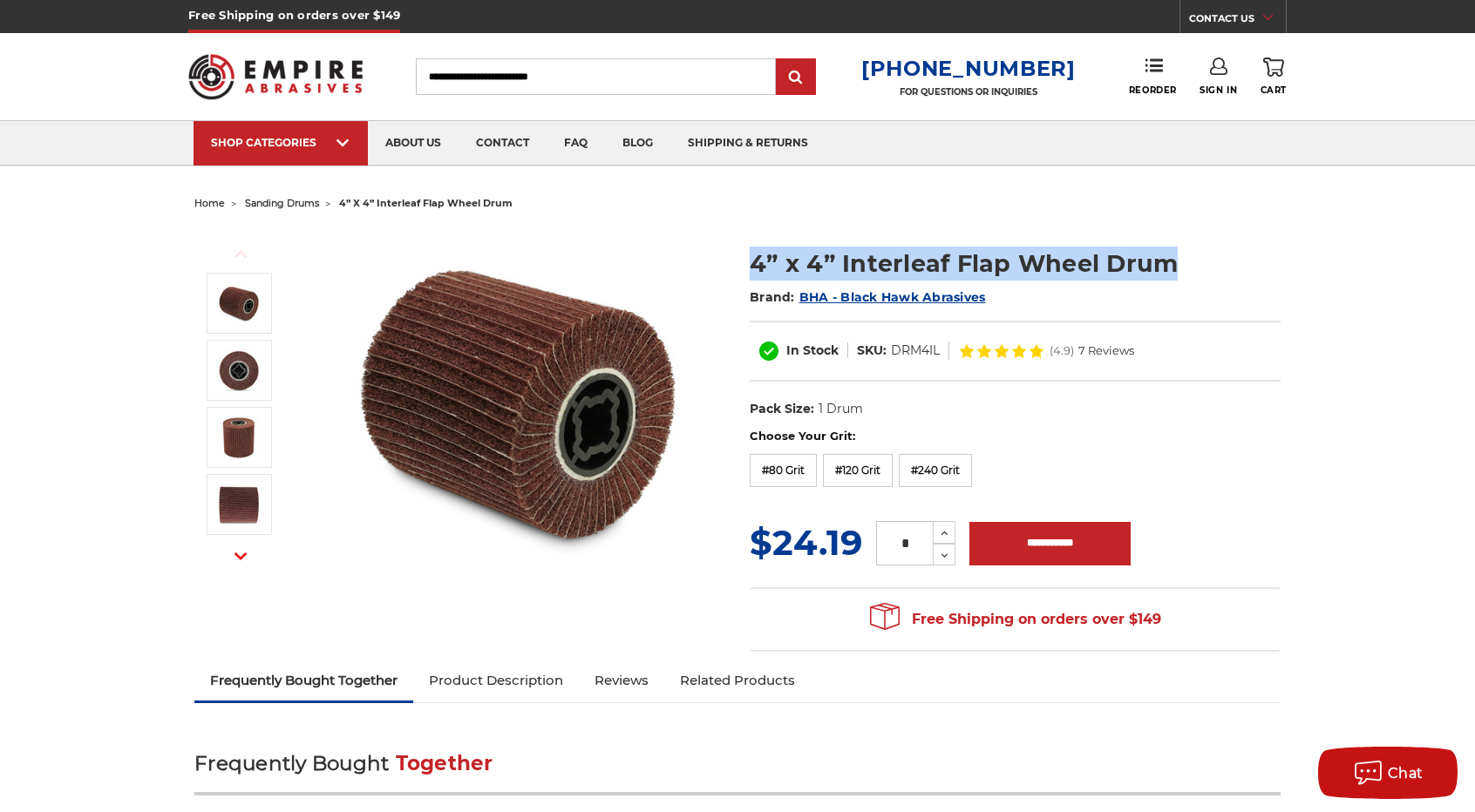
drag, startPoint x: 755, startPoint y: 254, endPoint x: 1179, endPoint y: 254, distance: 424.0
click at [1179, 254] on h1 "4” x 4” Interleaf Flap Wheel Drum" at bounding box center [1015, 263] width 531 height 34
copy h1 "4” x 4” Interleaf Flap Wheel Drum"
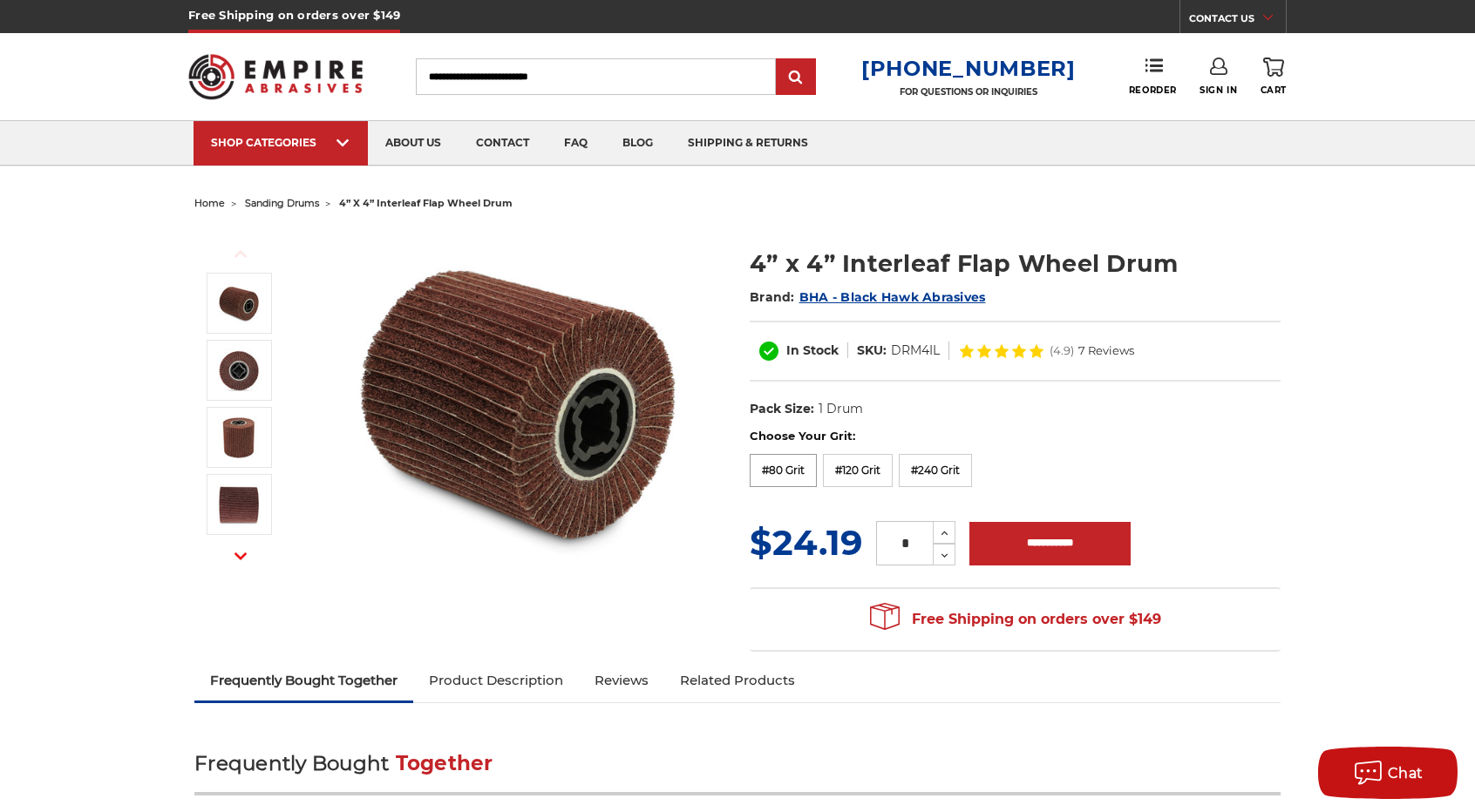
click at [793, 467] on label "#80 Grit" at bounding box center [783, 470] width 67 height 33
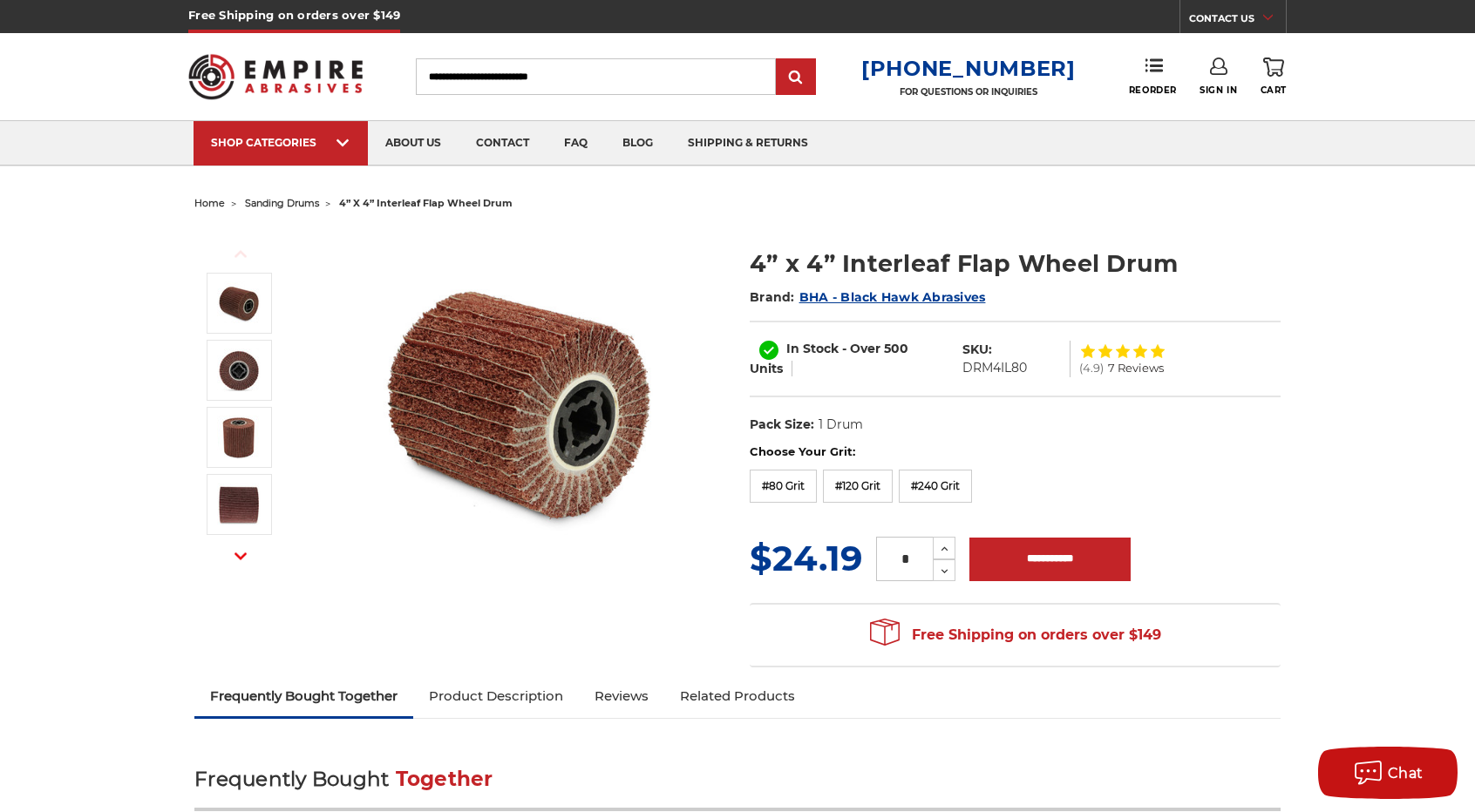
click at [980, 369] on dd "DRM4IL80" at bounding box center [995, 368] width 64 height 18
copy div "DRM4IL80"
click at [318, 95] on img at bounding box center [275, 77] width 174 height 68
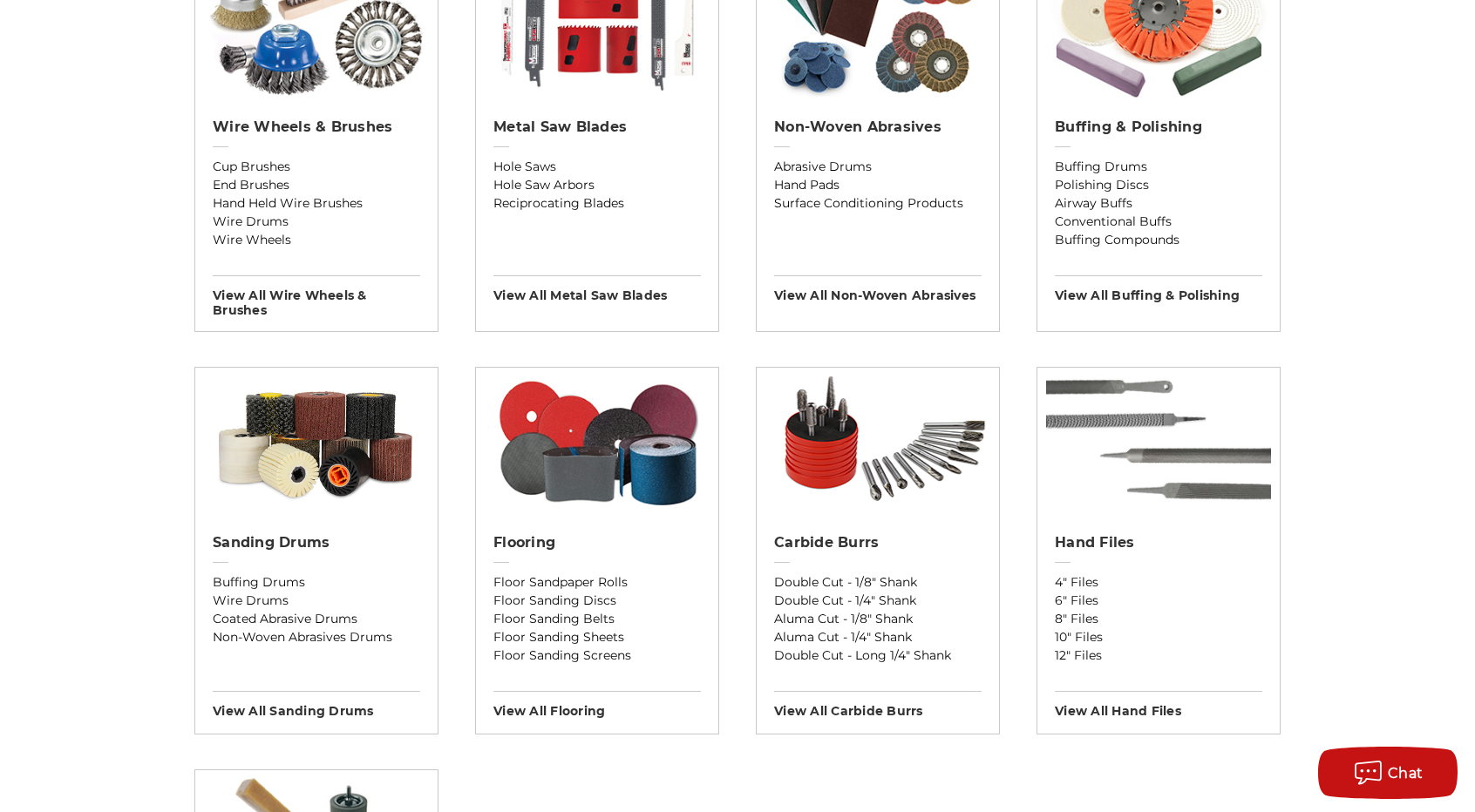
scroll to position [1133, 0]
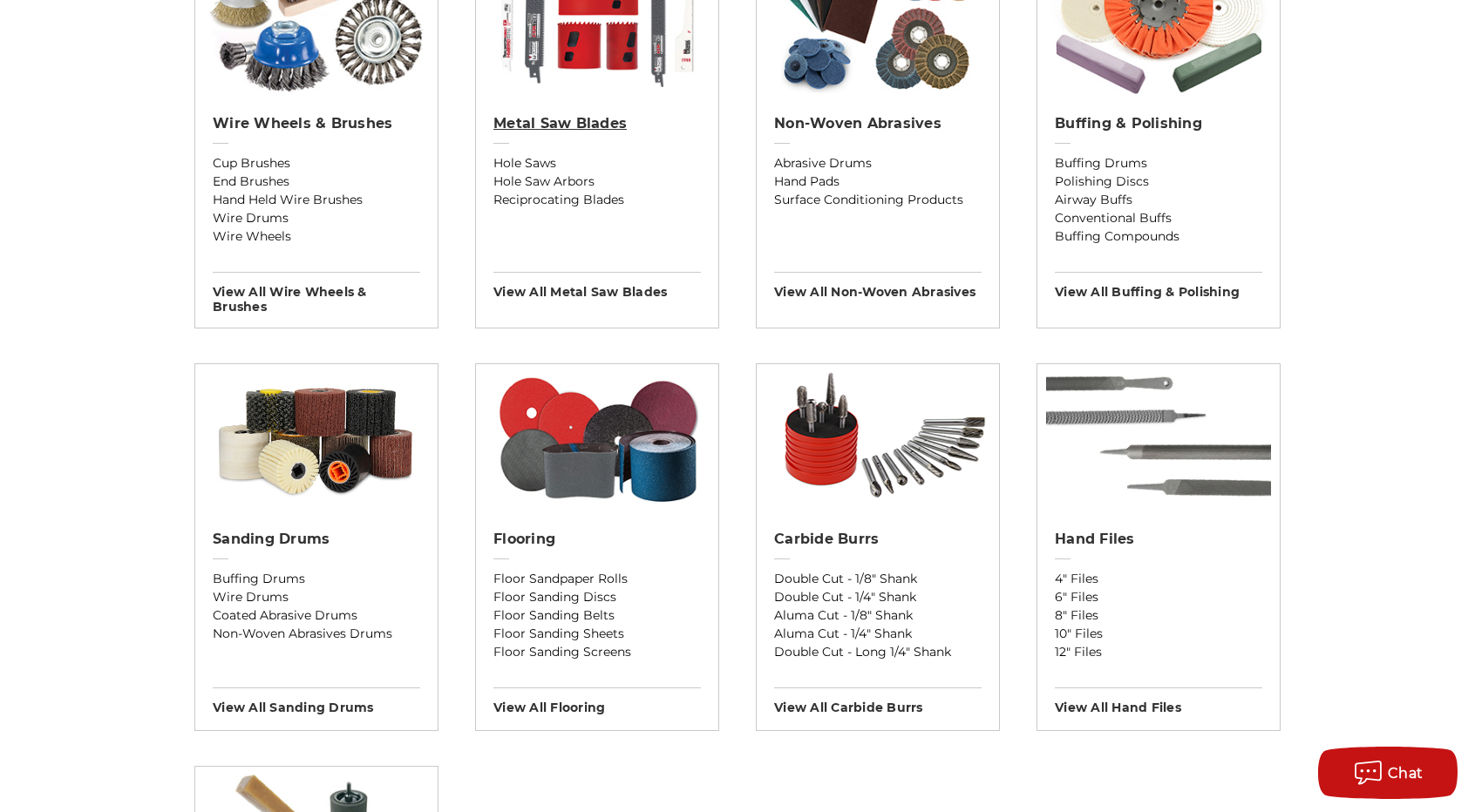
click at [577, 119] on h2 "Metal Saw Blades" at bounding box center [598, 123] width 208 height 17
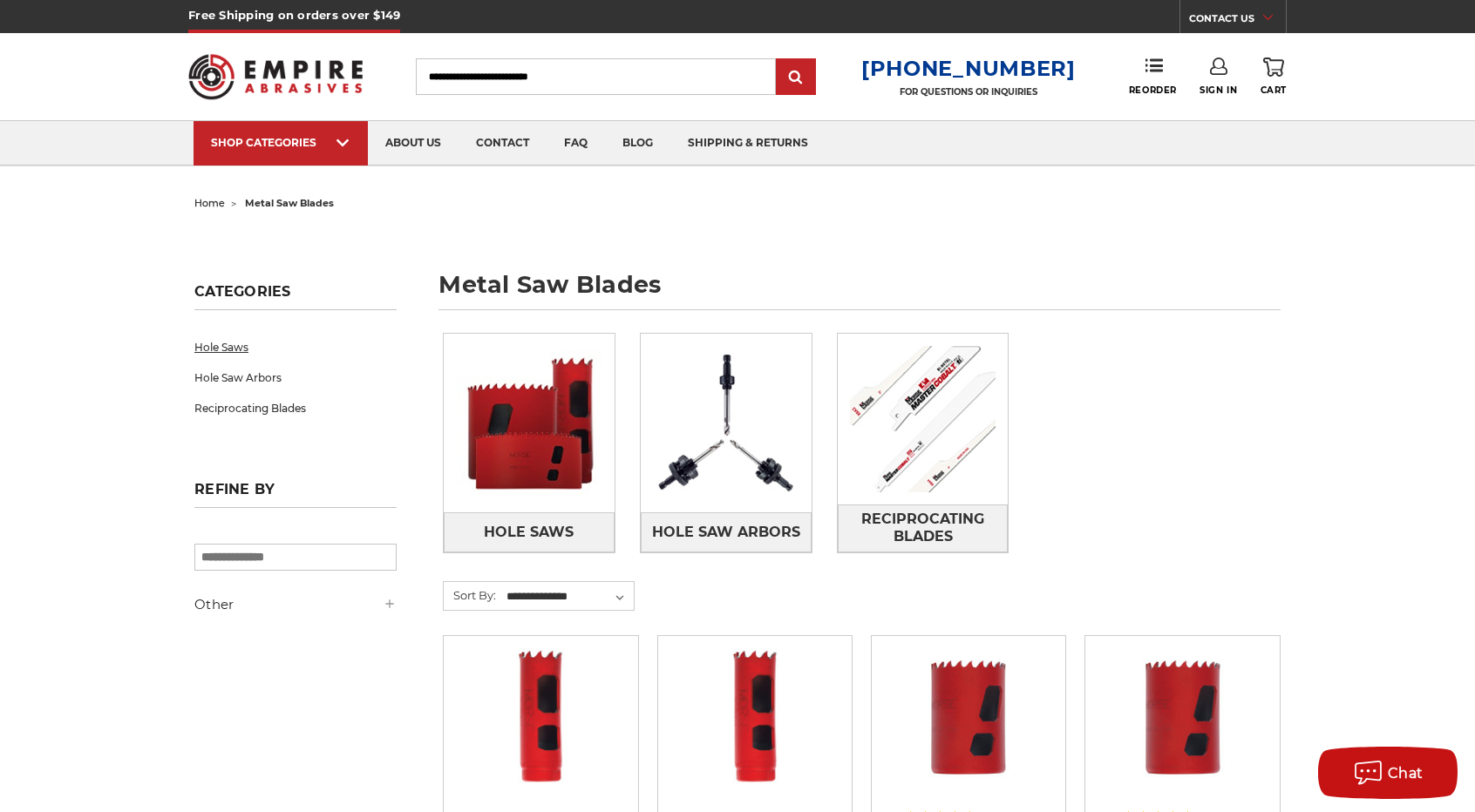
click at [248, 337] on link "Hole Saws" at bounding box center [295, 347] width 202 height 30
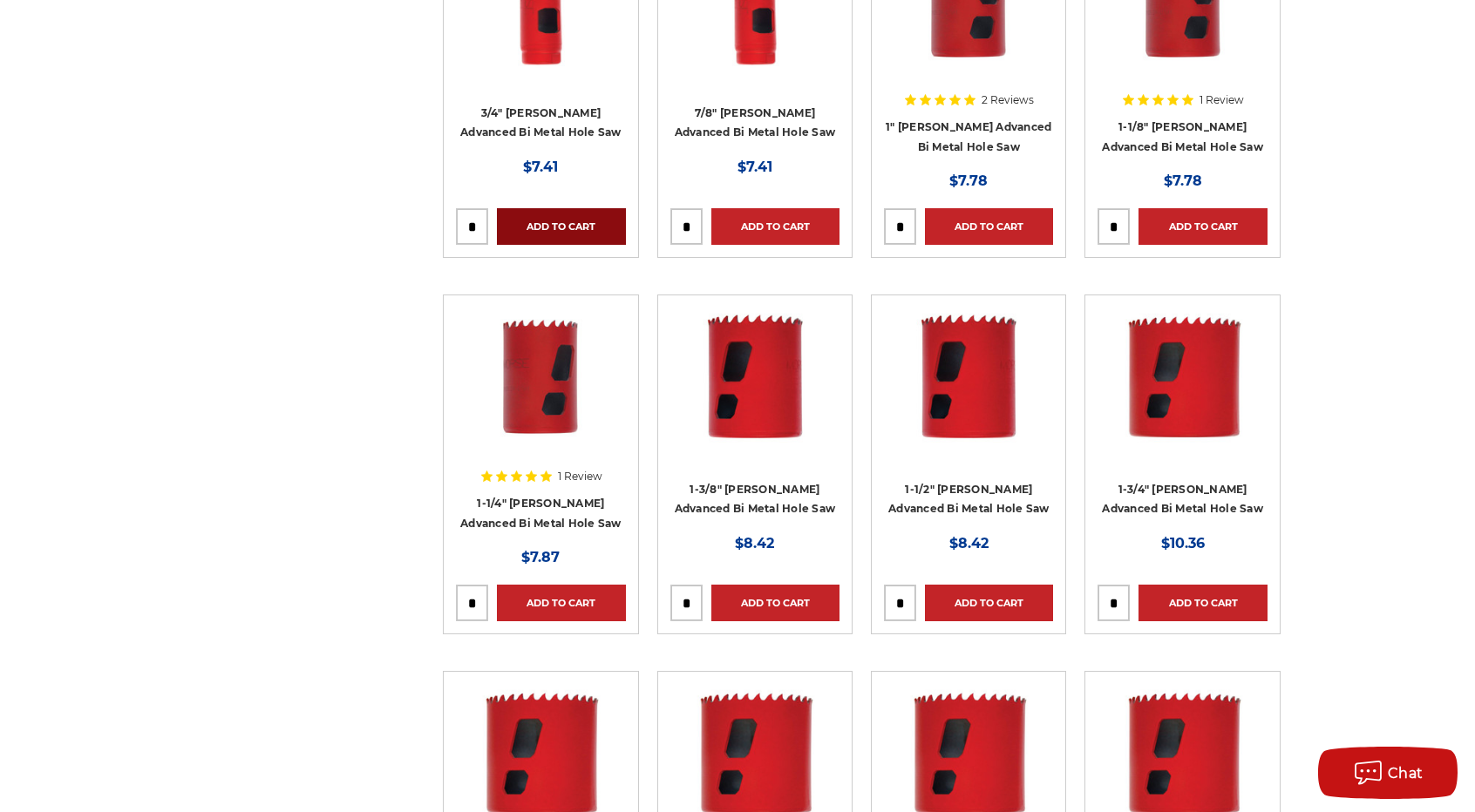
scroll to position [349, 0]
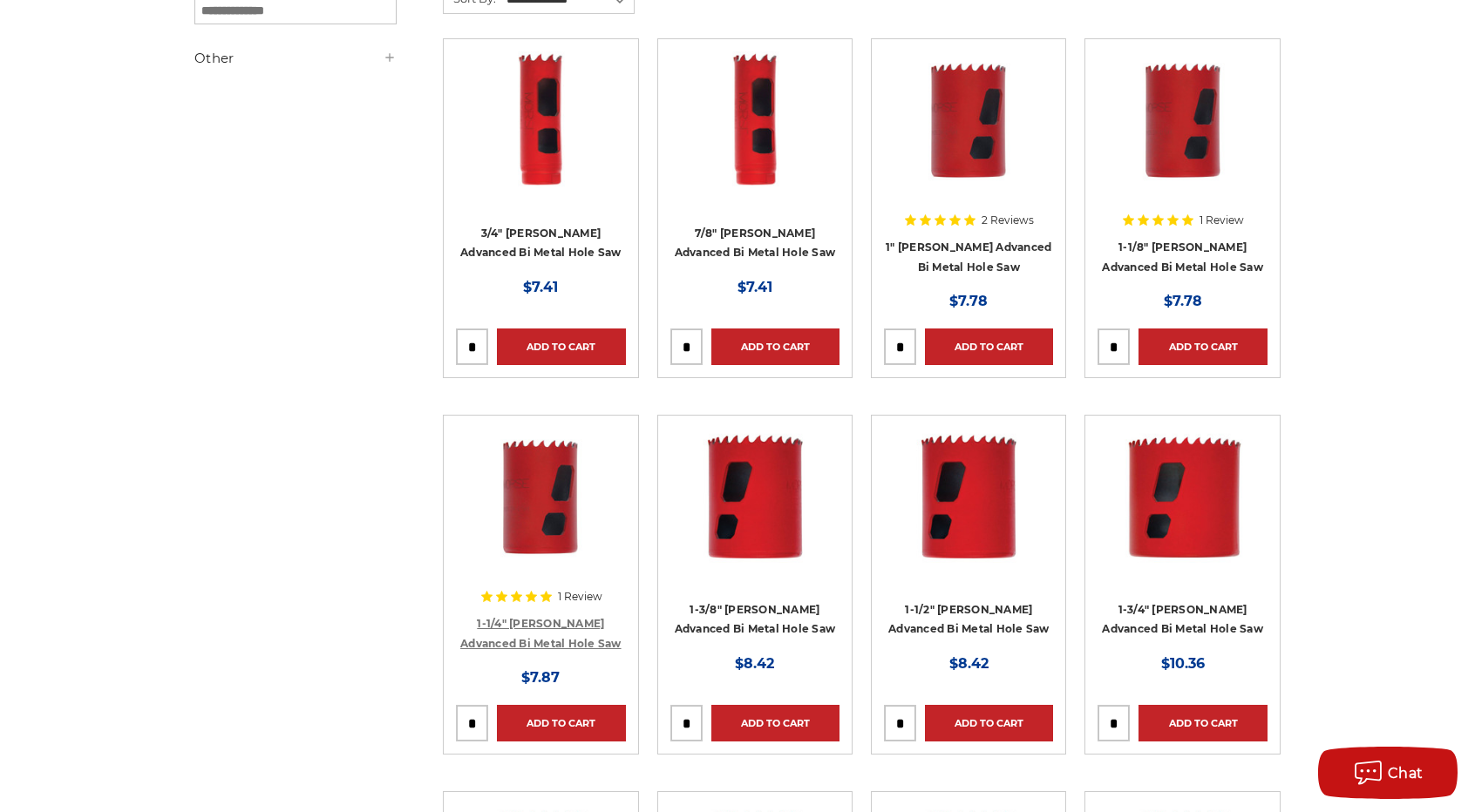
click at [538, 637] on link "1-1/4" [PERSON_NAME] Advanced Bi Metal Hole Saw" at bounding box center [541, 633] width 161 height 33
